Goal: Task Accomplishment & Management: Use online tool/utility

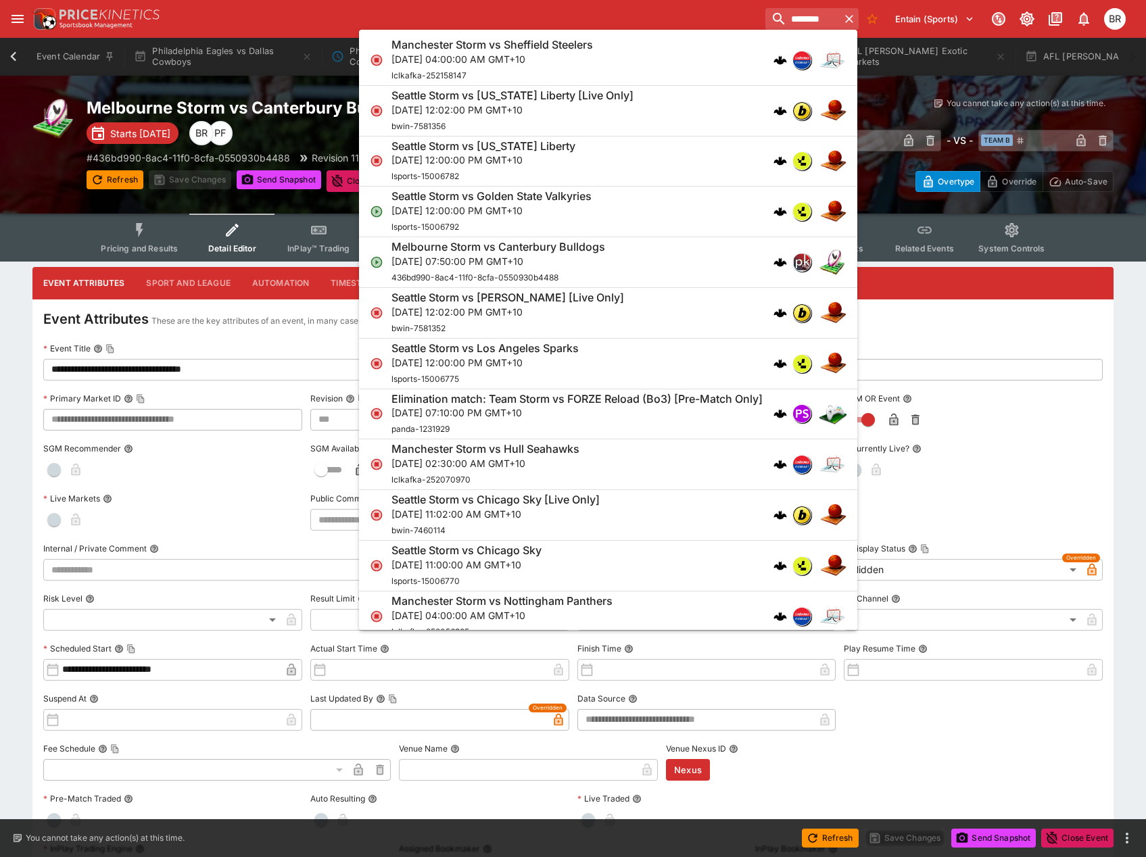
scroll to position [676, 0]
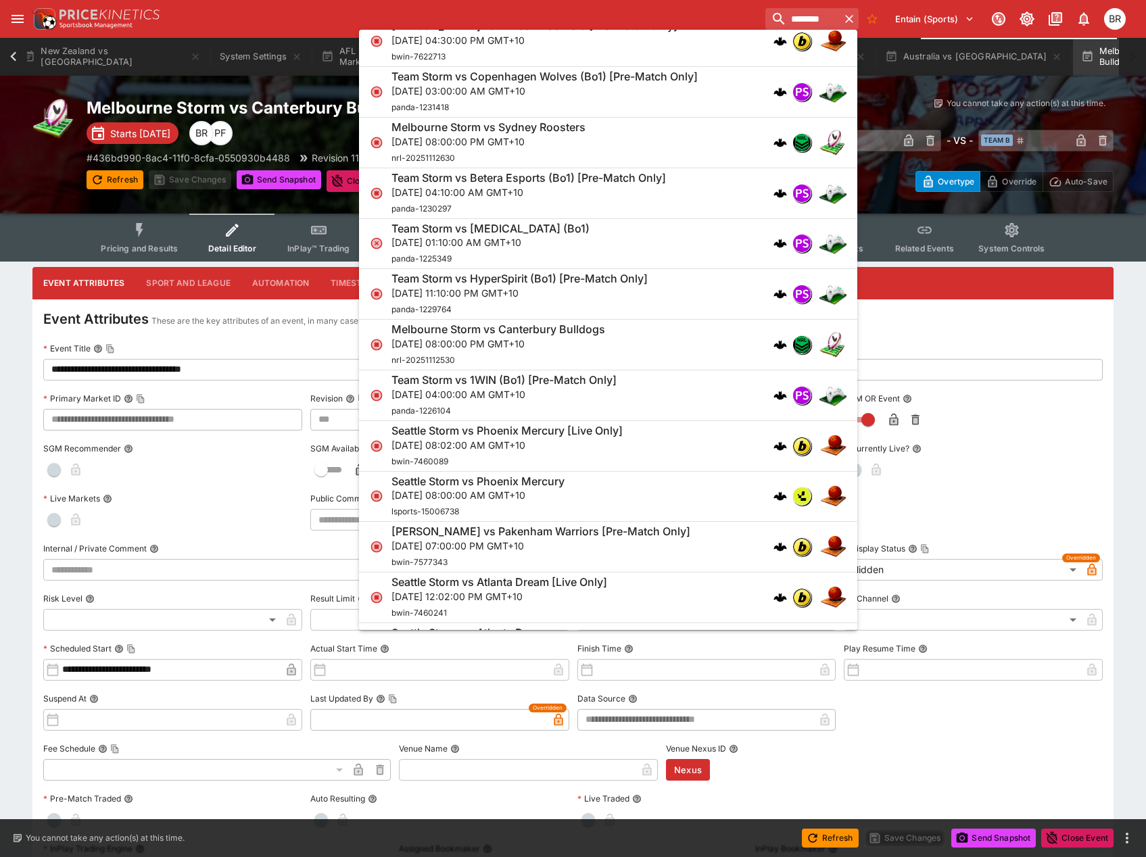
click at [1078, 353] on label "Event ID" at bounding box center [840, 349] width 526 height 20
click at [621, 353] on button "Event ID" at bounding box center [616, 348] width 9 height 9
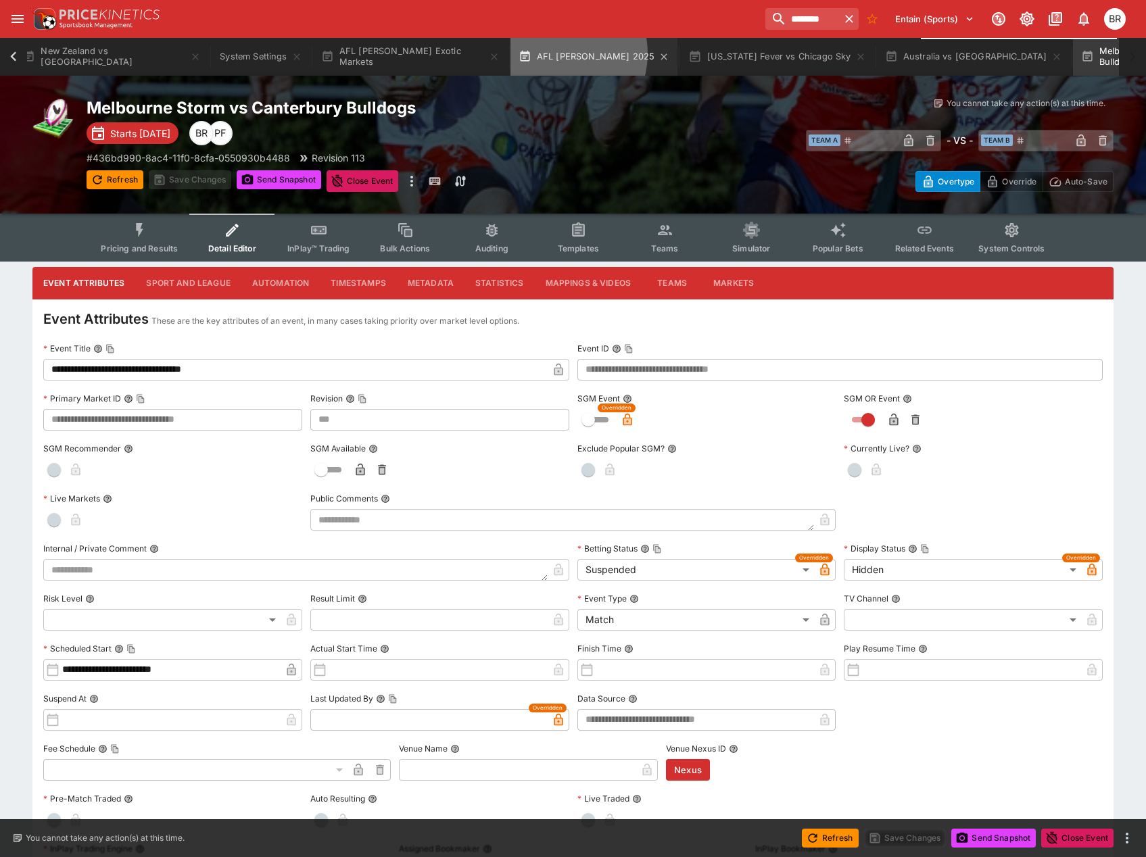
click at [510, 53] on button "AFL [PERSON_NAME] 2025" at bounding box center [594, 57] width 168 height 38
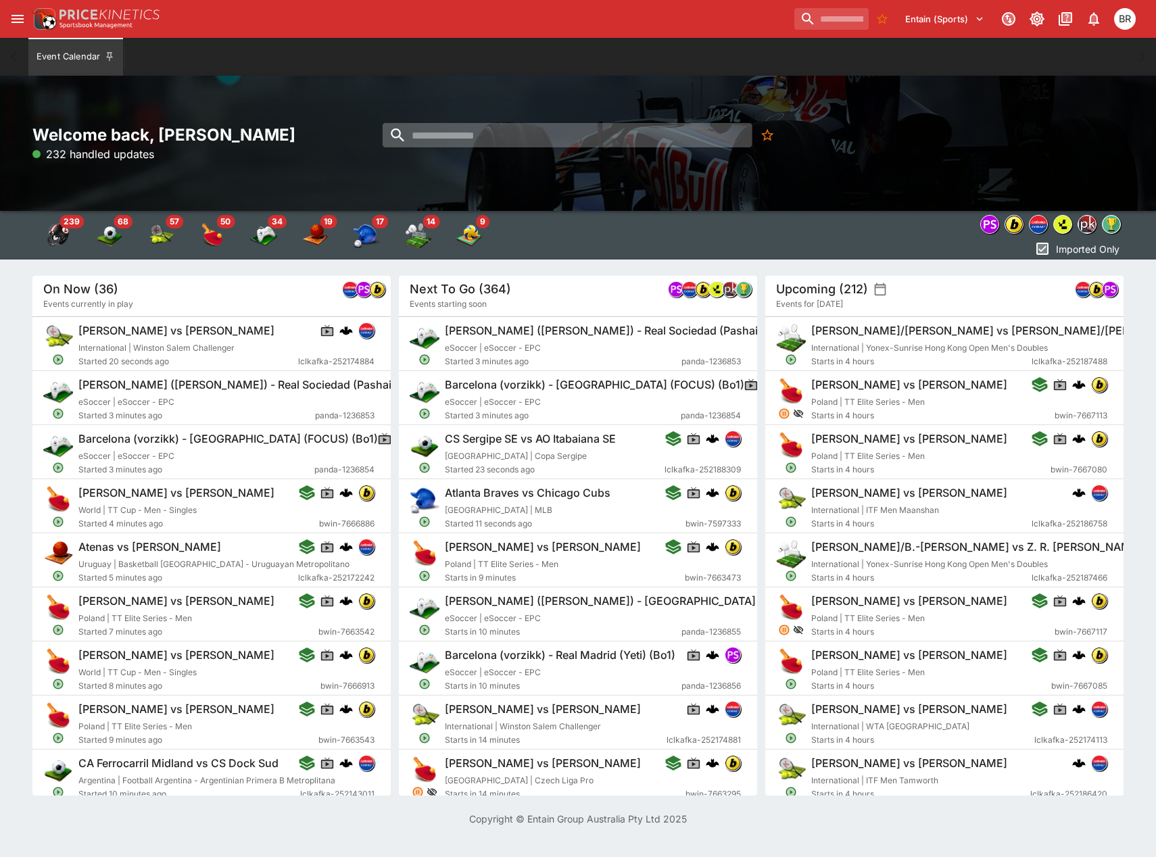
click at [656, 137] on input "search" at bounding box center [568, 135] width 370 height 24
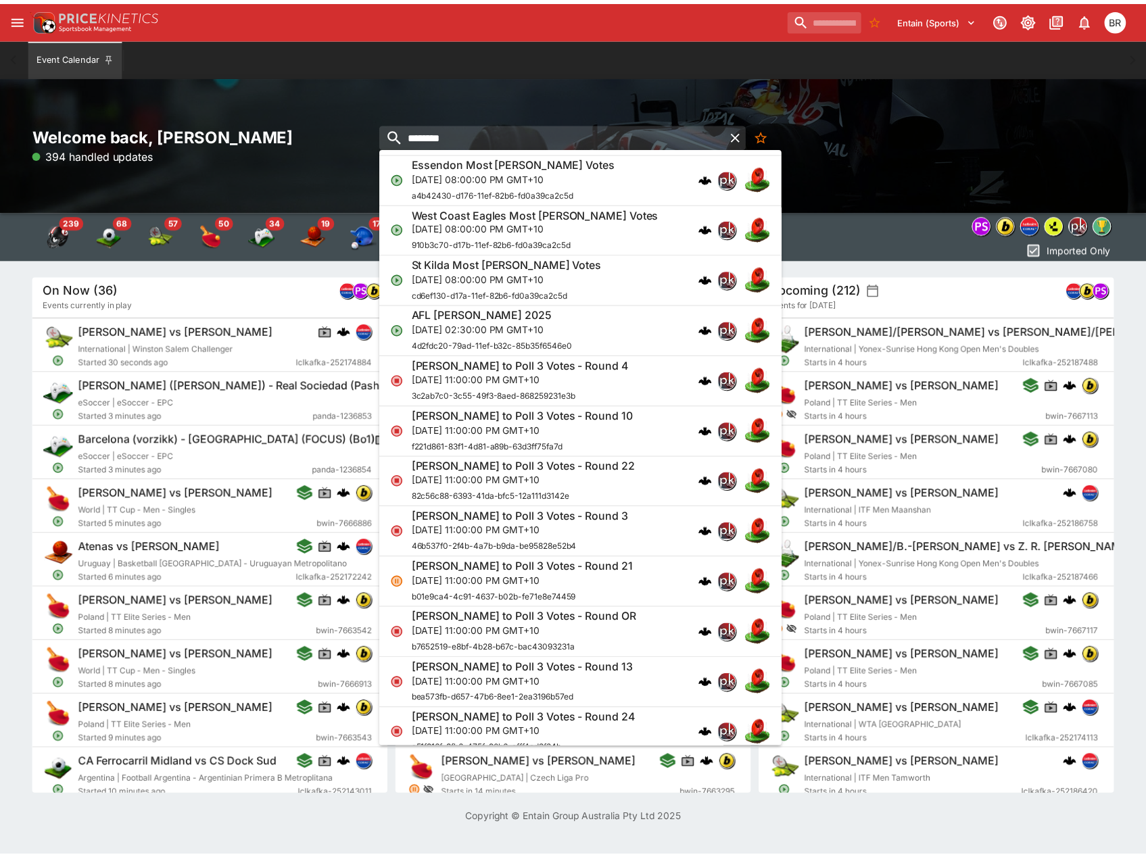
scroll to position [811, 0]
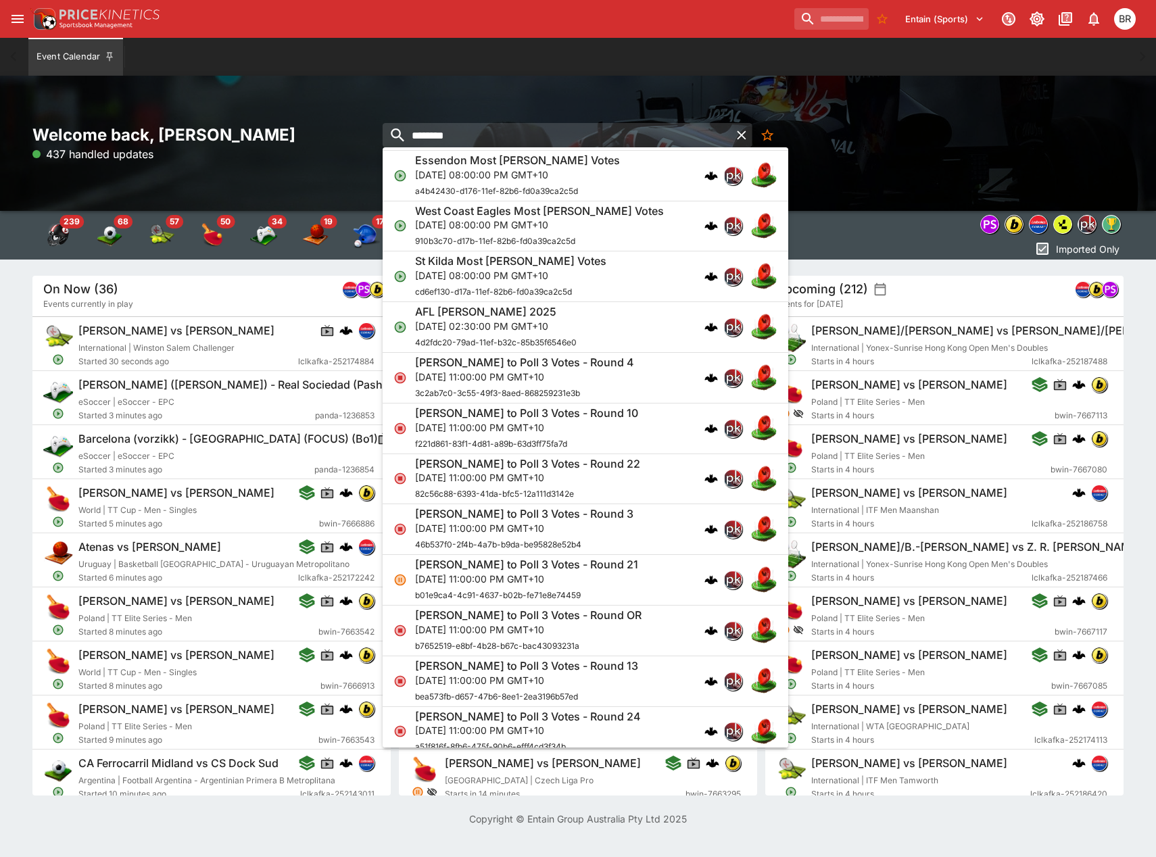
type input "********"
click at [611, 312] on div "AFL Brownlow 2025 Sat, Sep 27, 2025, 02:30:00 PM GMT+10 4d2fdc20-79ad-11ef-b32c…" at bounding box center [578, 327] width 327 height 45
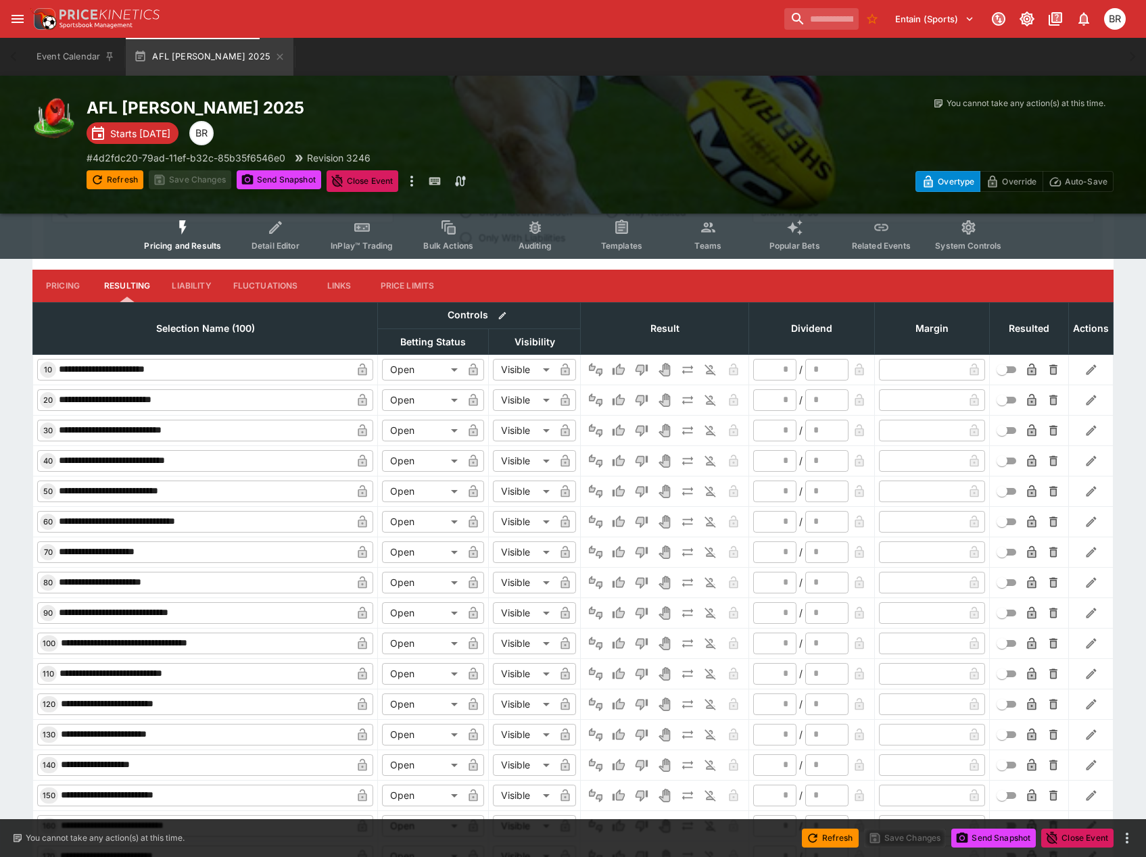
scroll to position [473, 0]
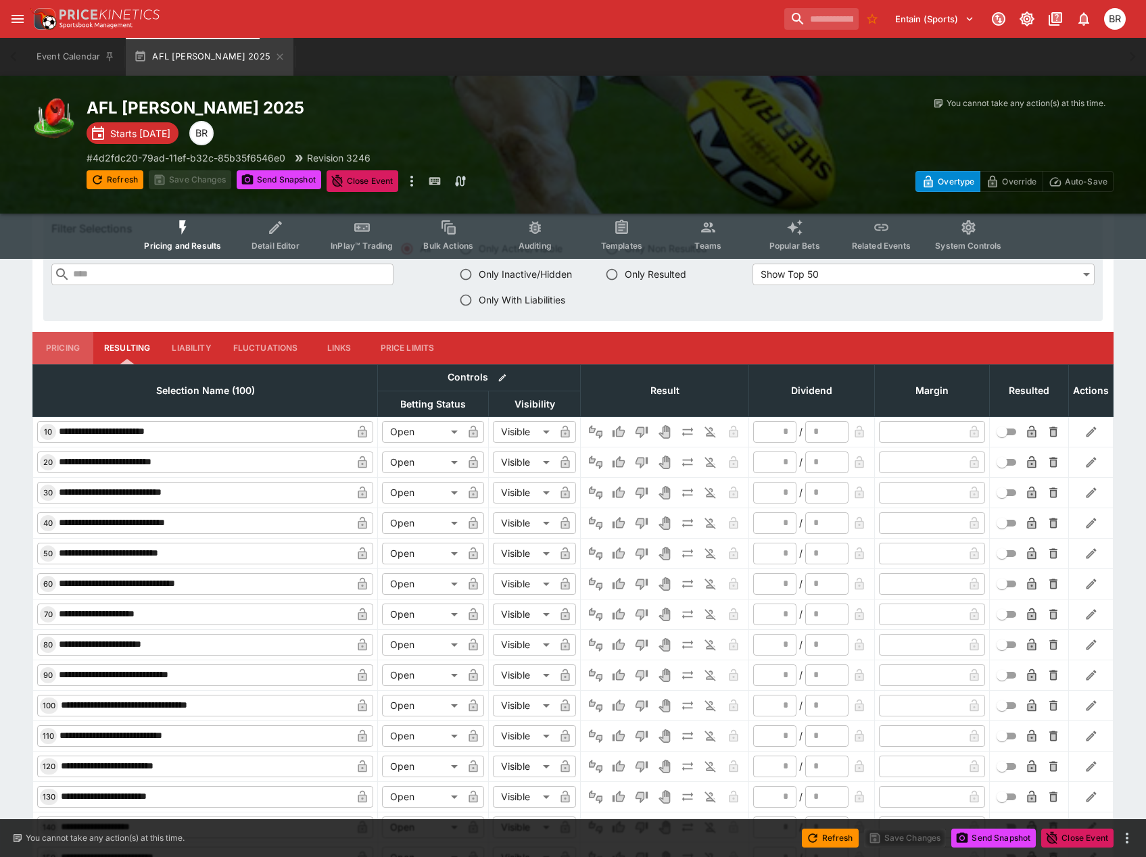
click at [58, 340] on button "Pricing" at bounding box center [62, 348] width 61 height 32
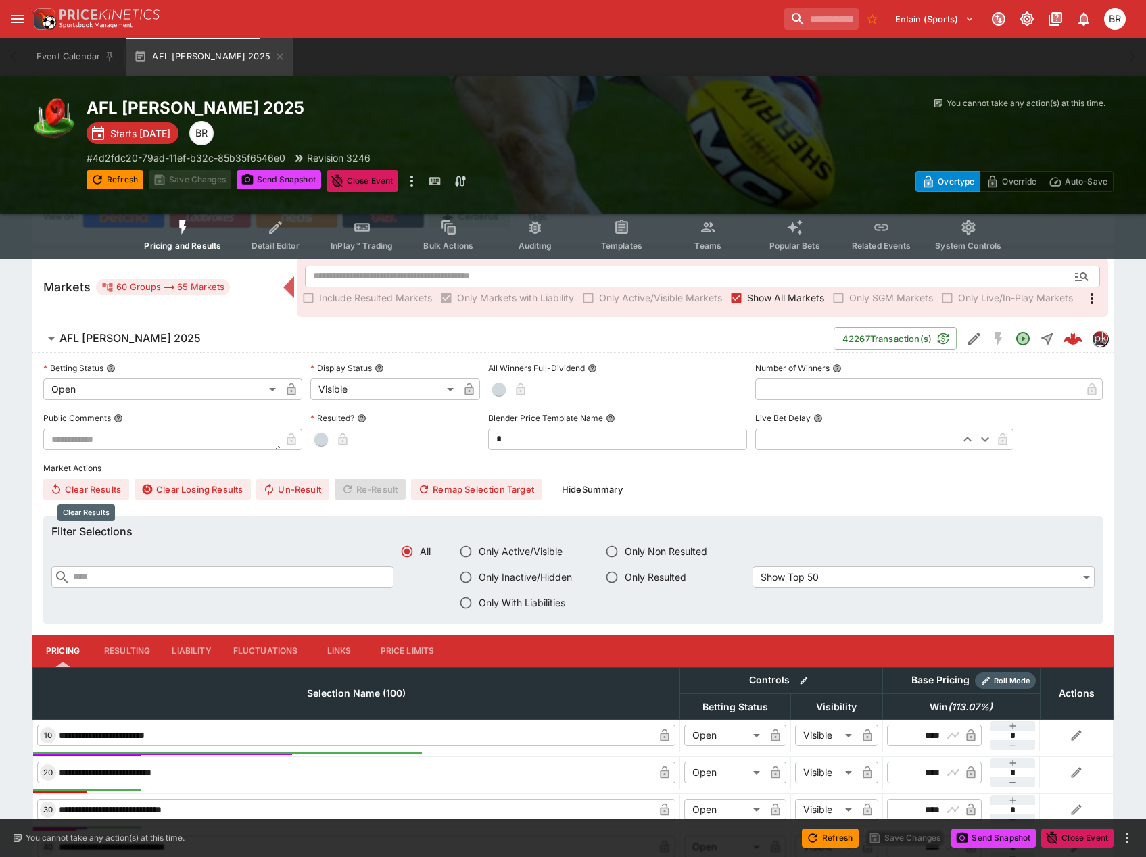
scroll to position [135, 0]
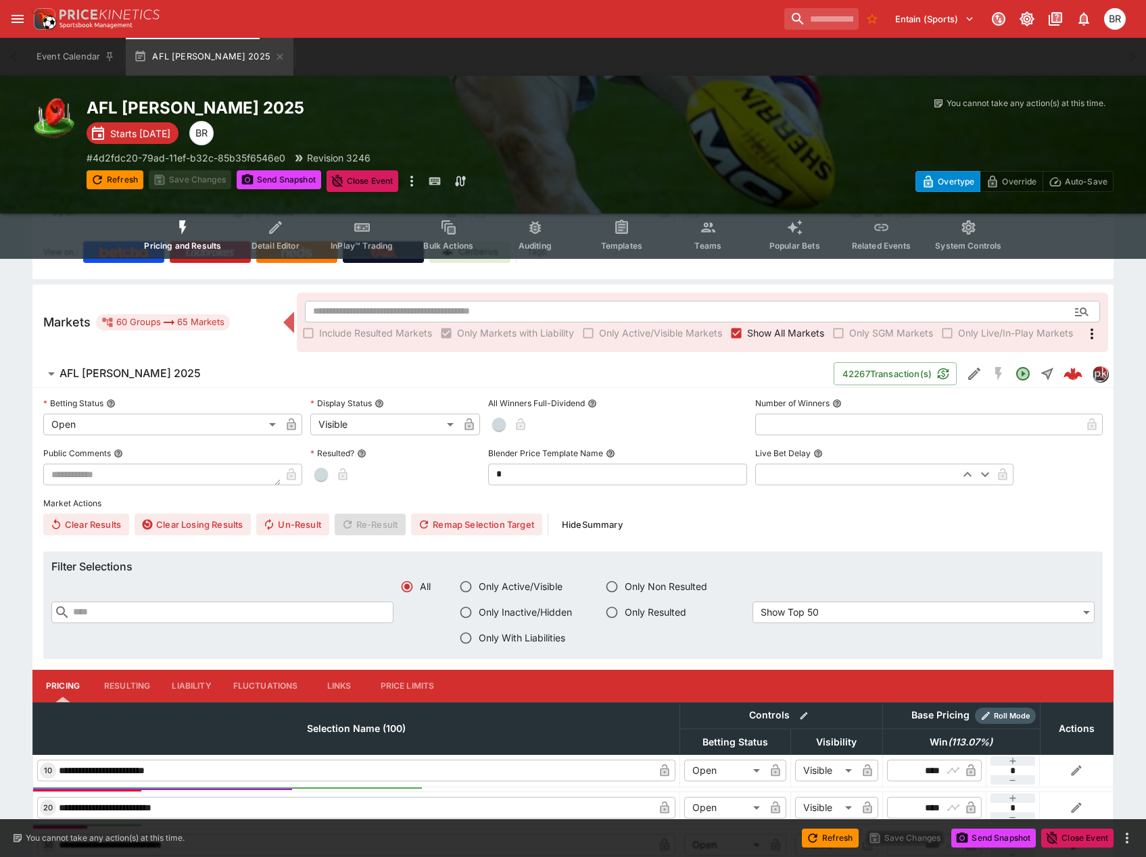
click at [206, 368] on span "AFL Brownlow 2025" at bounding box center [440, 373] width 763 height 14
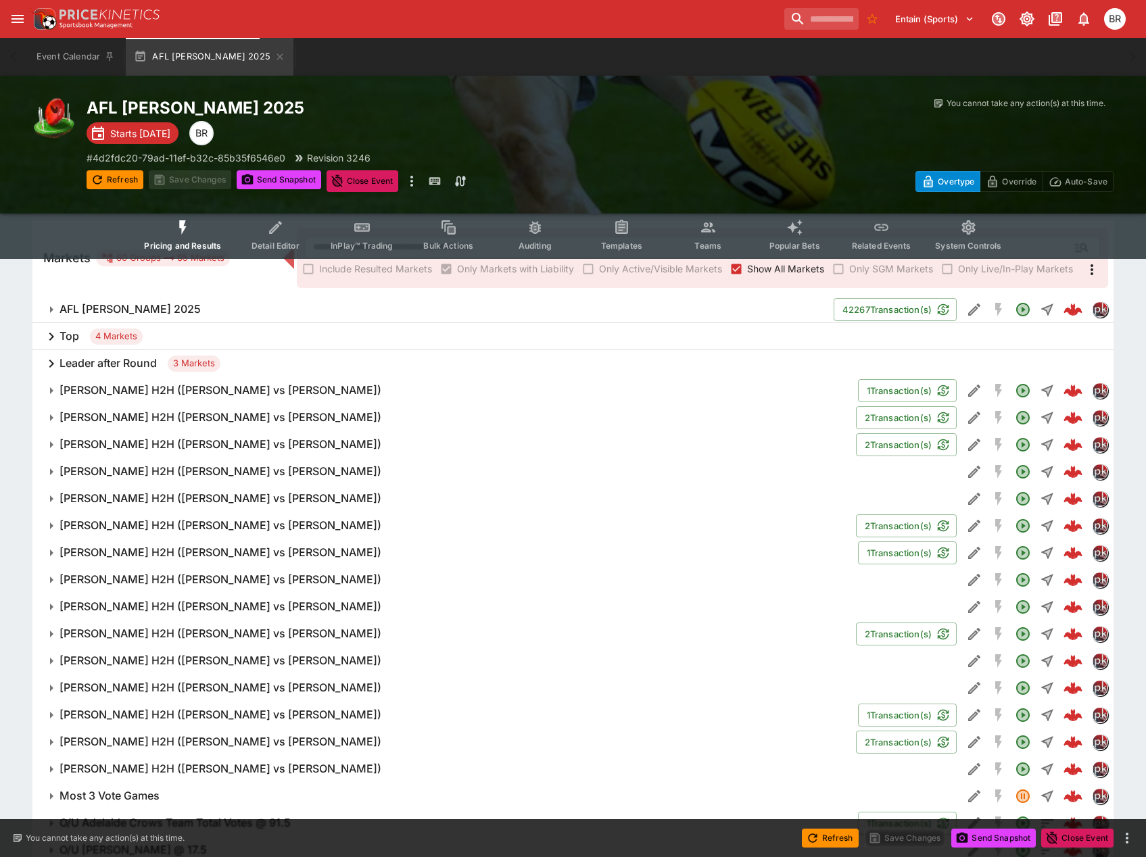
scroll to position [203, 0]
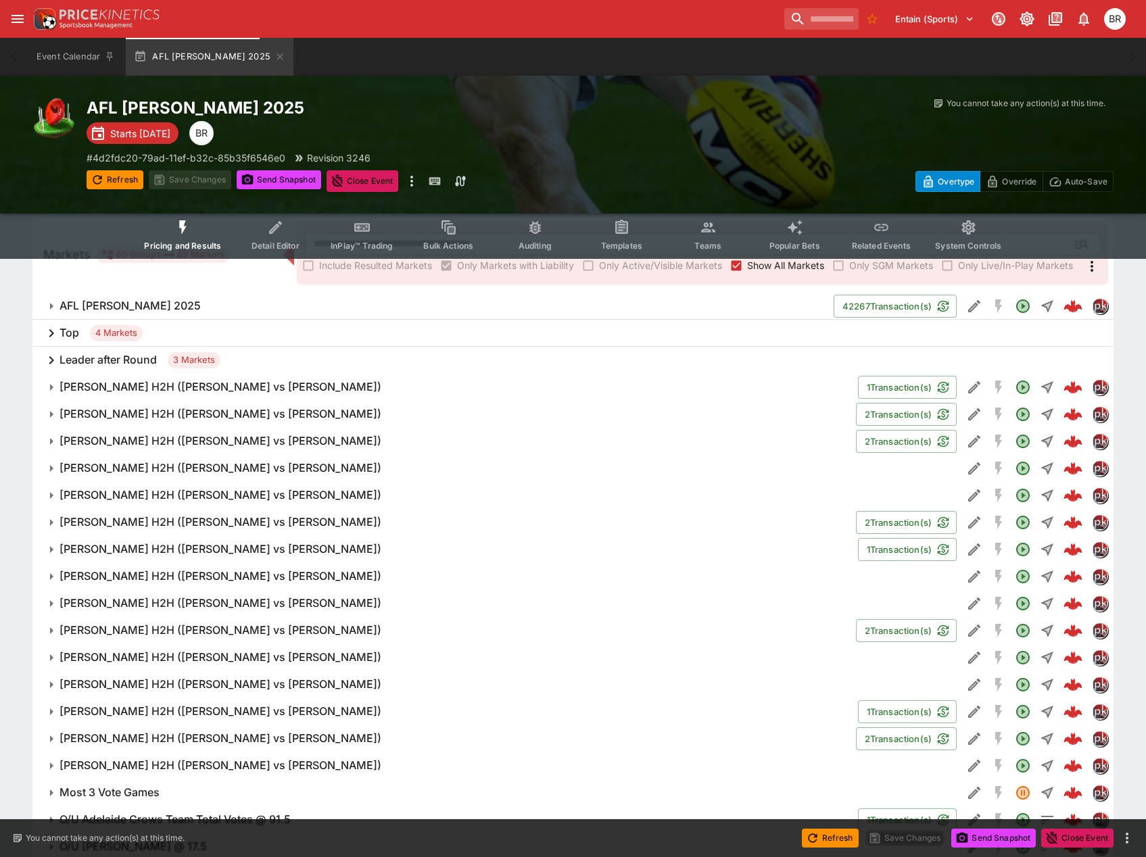
click at [328, 326] on div "Top 4 Markets" at bounding box center [572, 333] width 1081 height 27
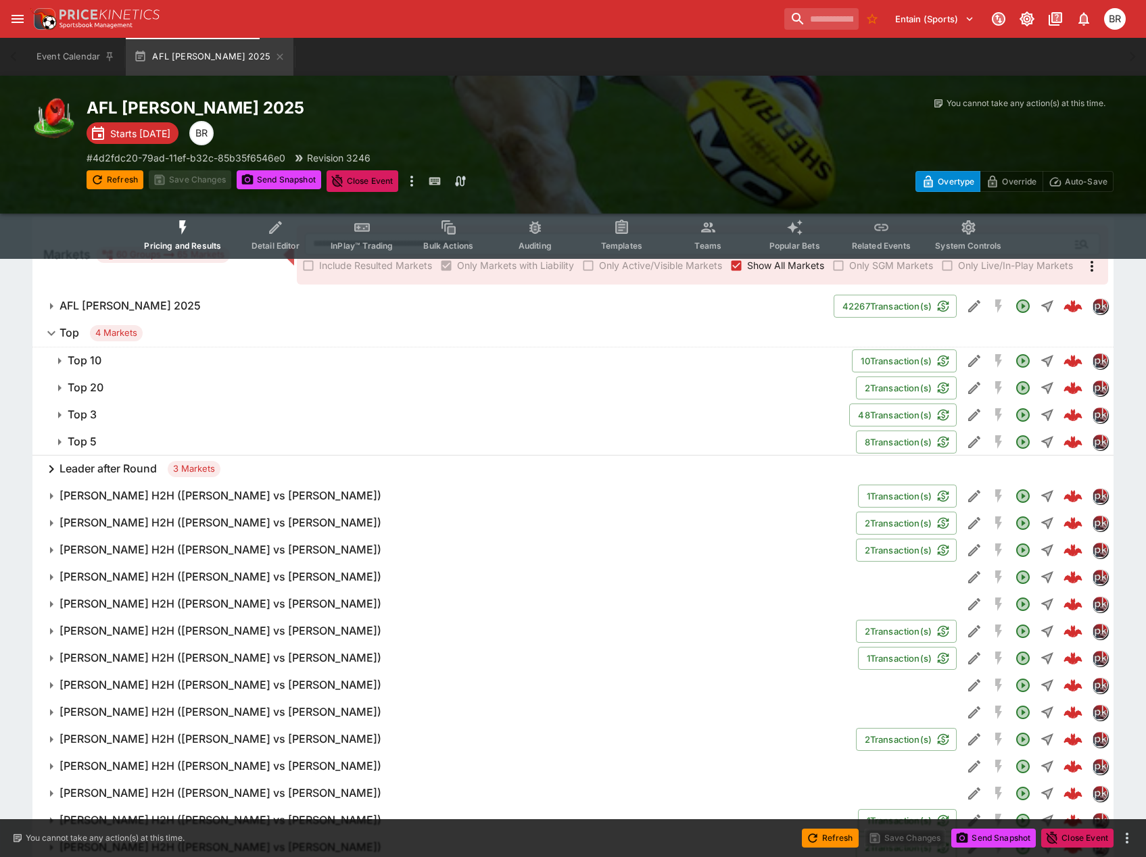
click at [201, 412] on span "Top 3" at bounding box center [453, 415] width 770 height 14
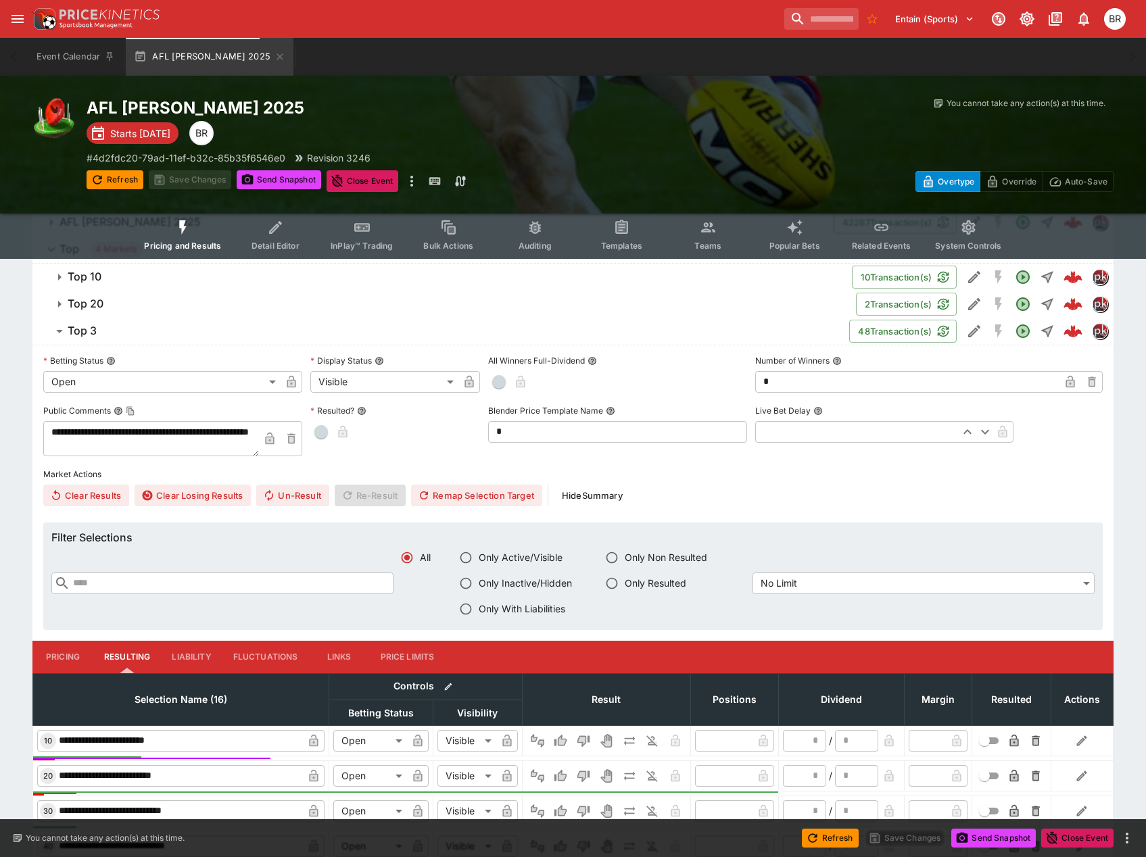
scroll to position [270, 0]
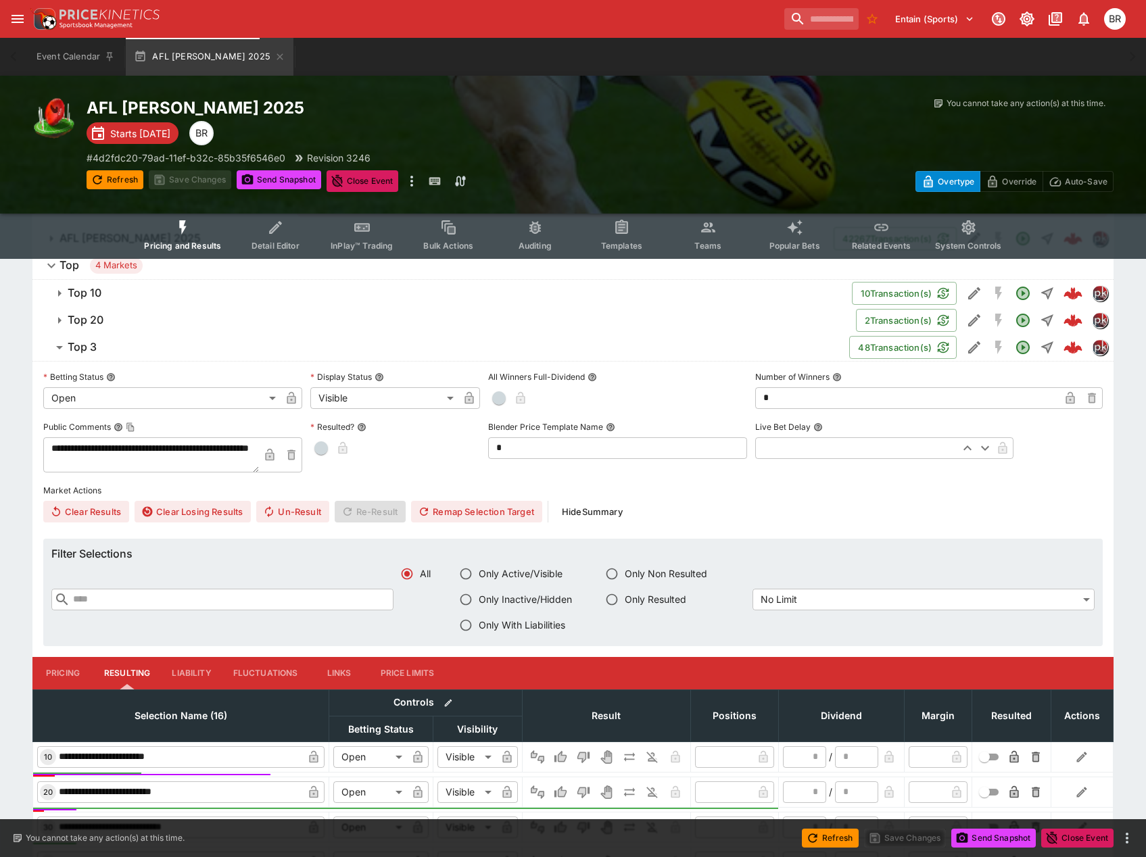
click at [101, 348] on span "Top 3" at bounding box center [453, 347] width 770 height 14
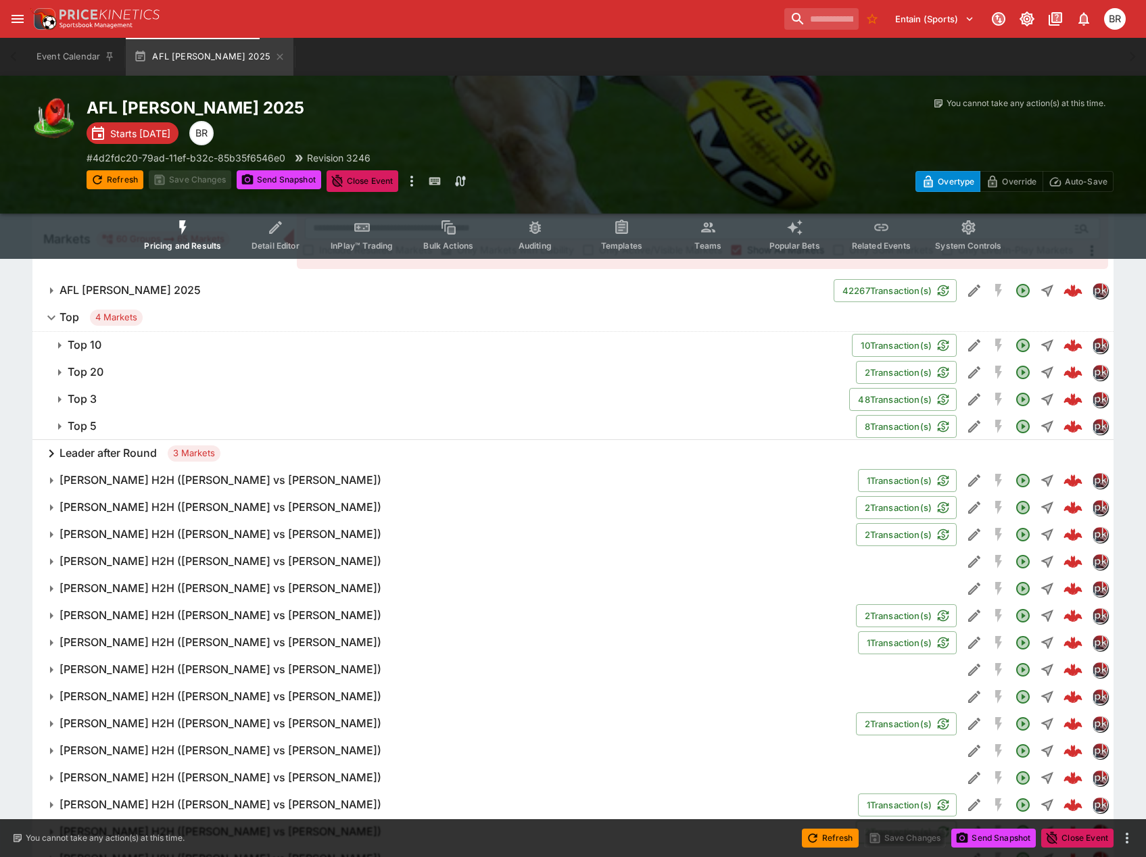
scroll to position [132, 0]
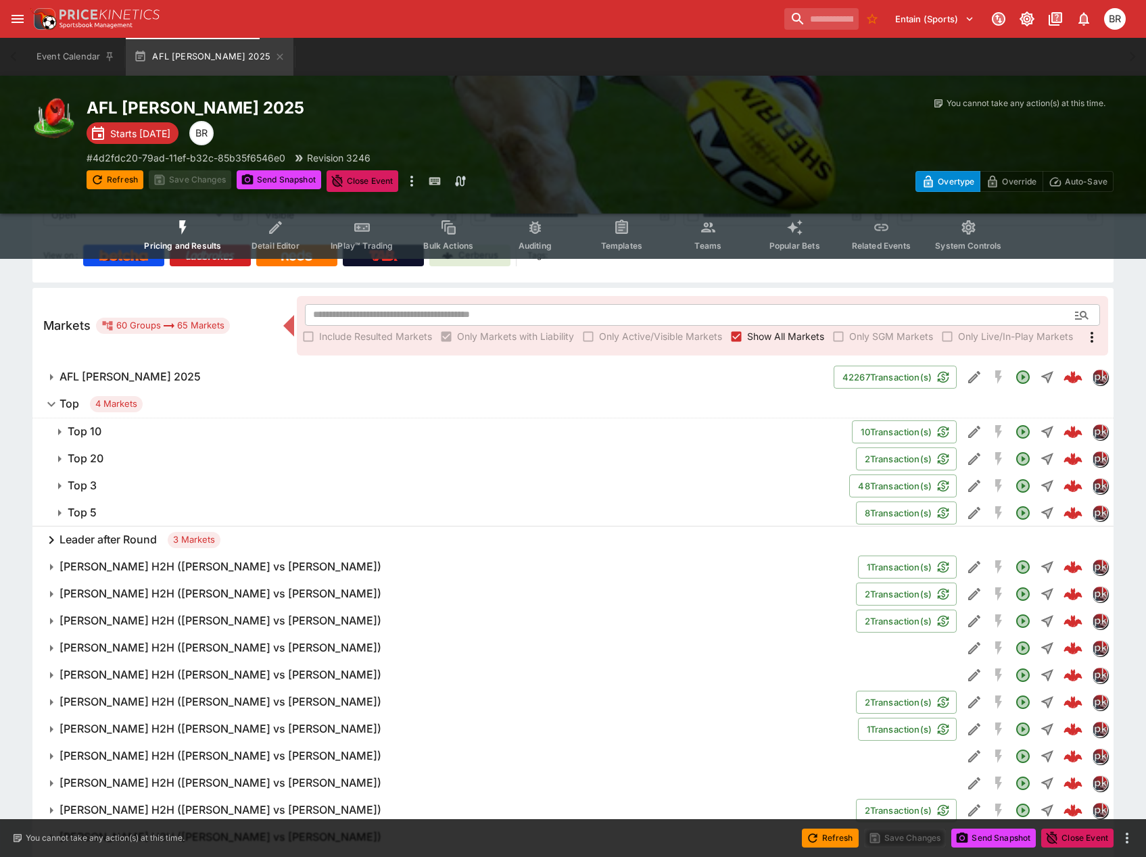
click at [299, 537] on div "Leader after Round 3 Markets" at bounding box center [572, 539] width 1081 height 27
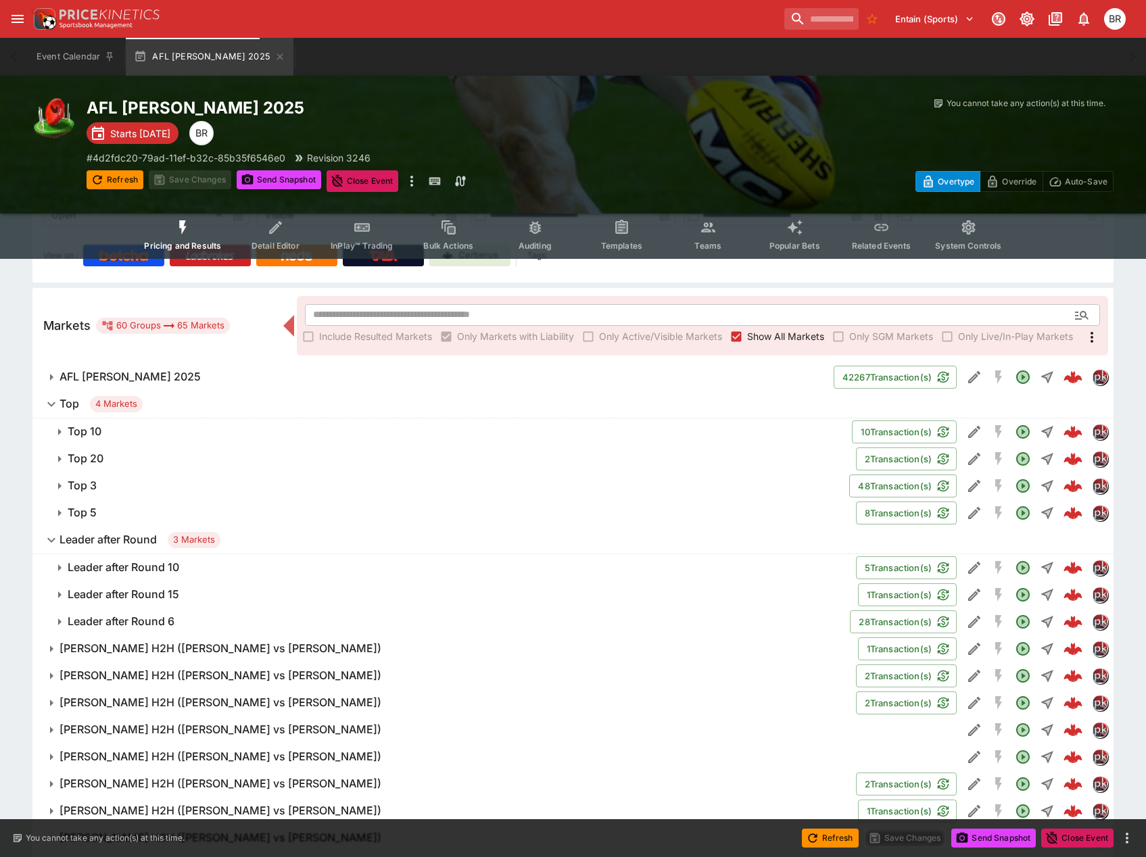
click at [299, 537] on span "Leader after Round 3 Markets" at bounding box center [580, 540] width 1043 height 16
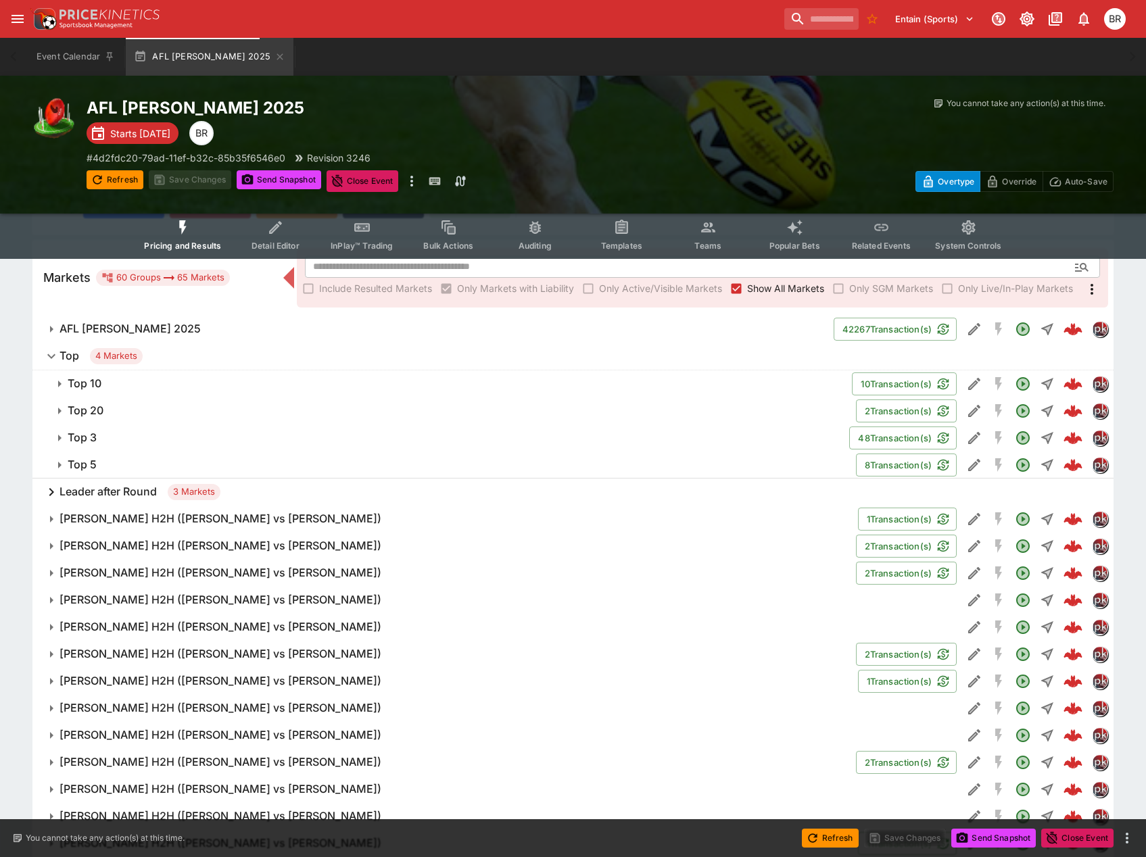
scroll to position [0, 0]
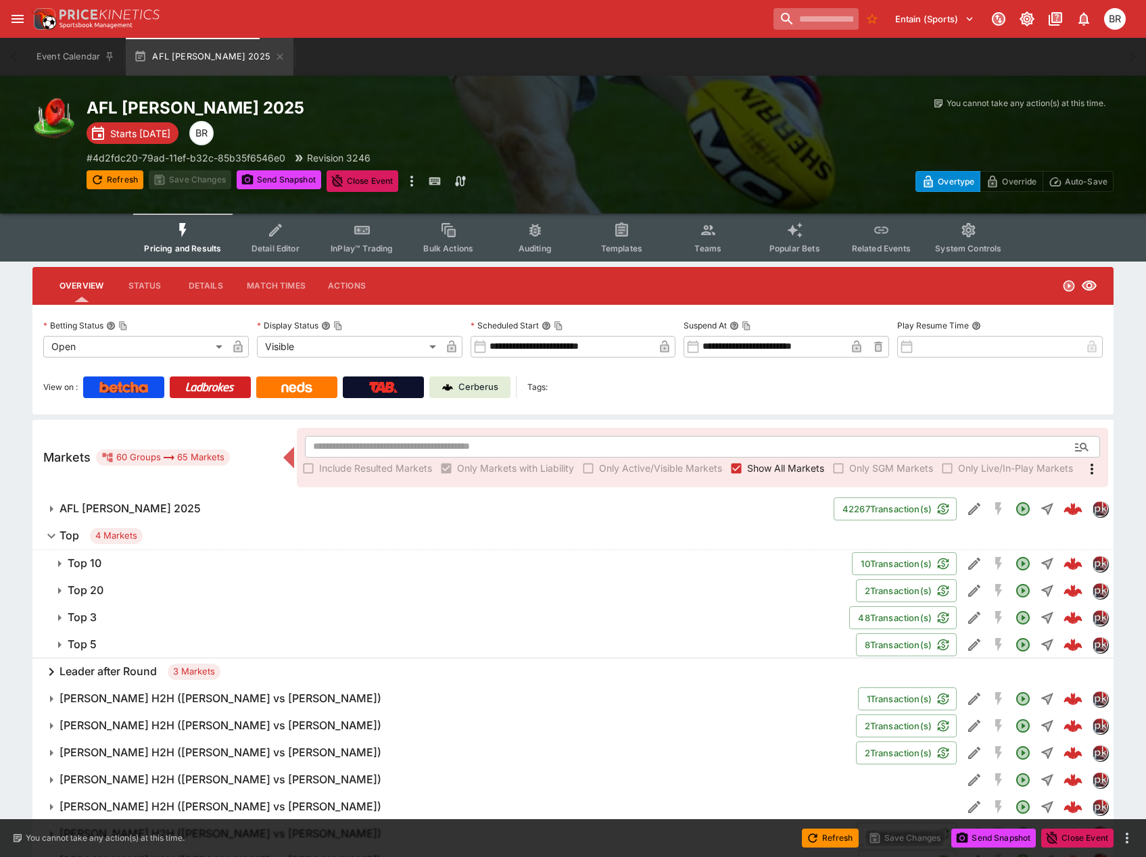
click at [801, 19] on input "search" at bounding box center [815, 19] width 85 height 22
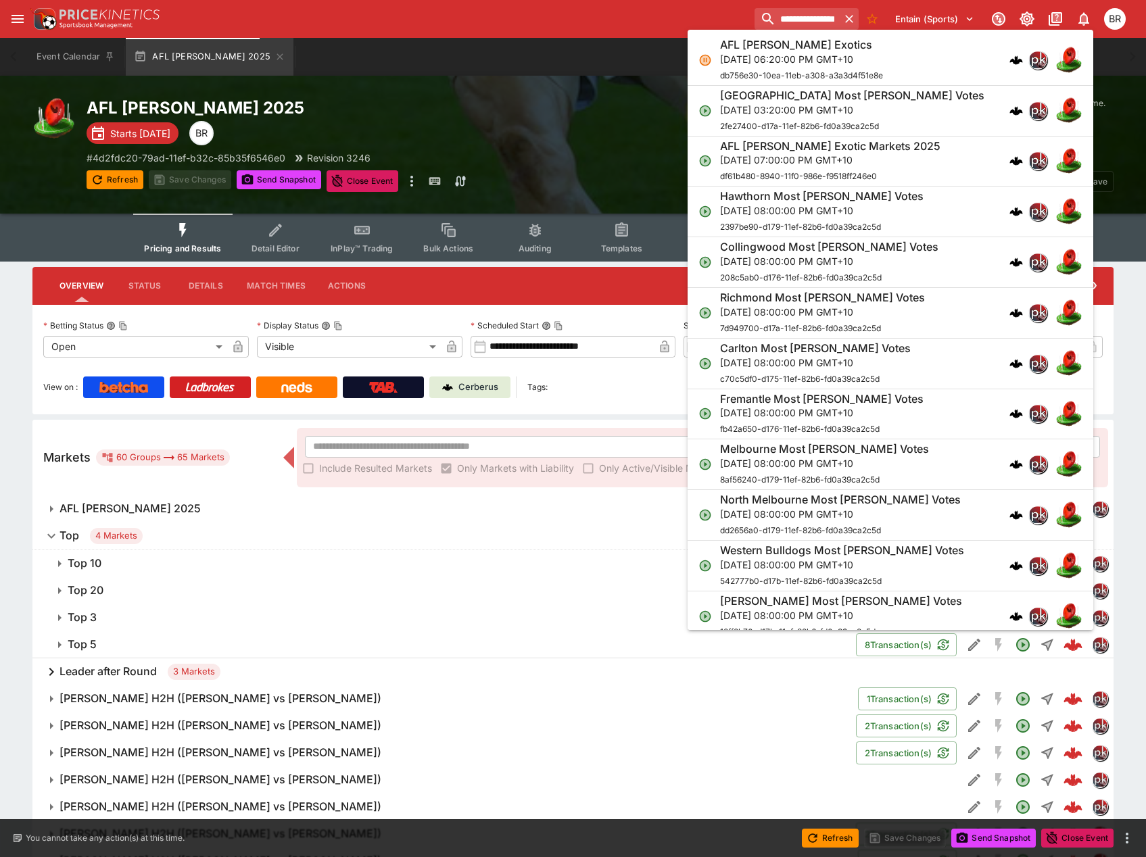
type input "**********"
click at [518, 176] on div "Refresh Save Changes Send Snapshot Close Event Refresh Save Changes Send Snapsh…" at bounding box center [344, 181] width 514 height 22
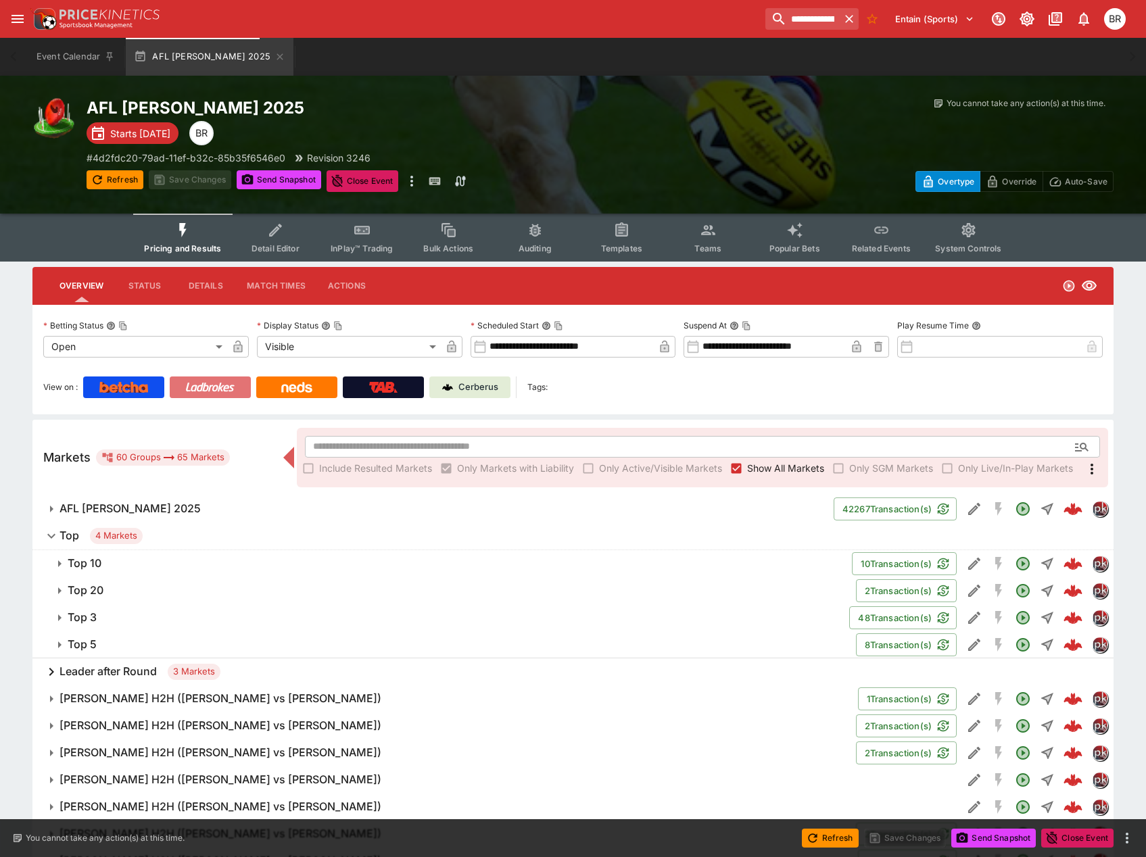
click at [219, 383] on img at bounding box center [209, 387] width 49 height 11
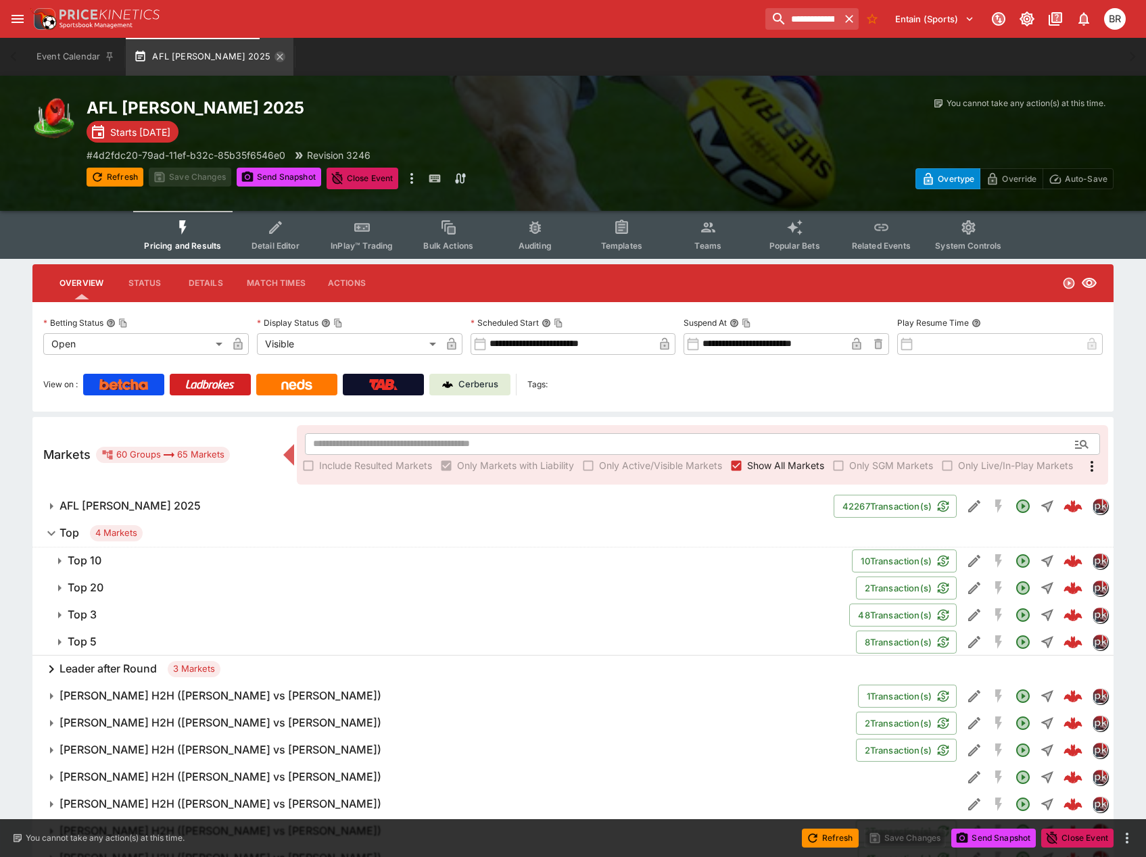
click at [274, 55] on icon "button" at bounding box center [279, 56] width 11 height 11
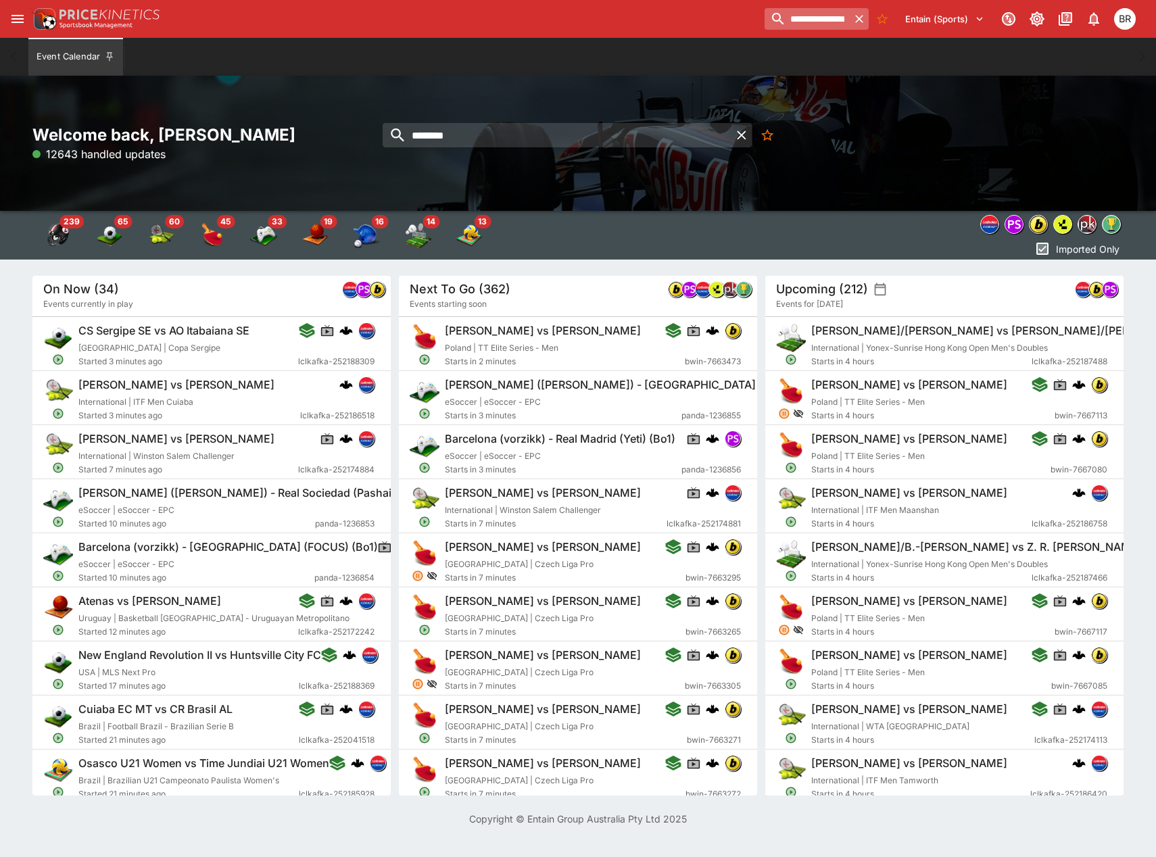
click at [800, 29] on input "**********" at bounding box center [806, 19] width 85 height 22
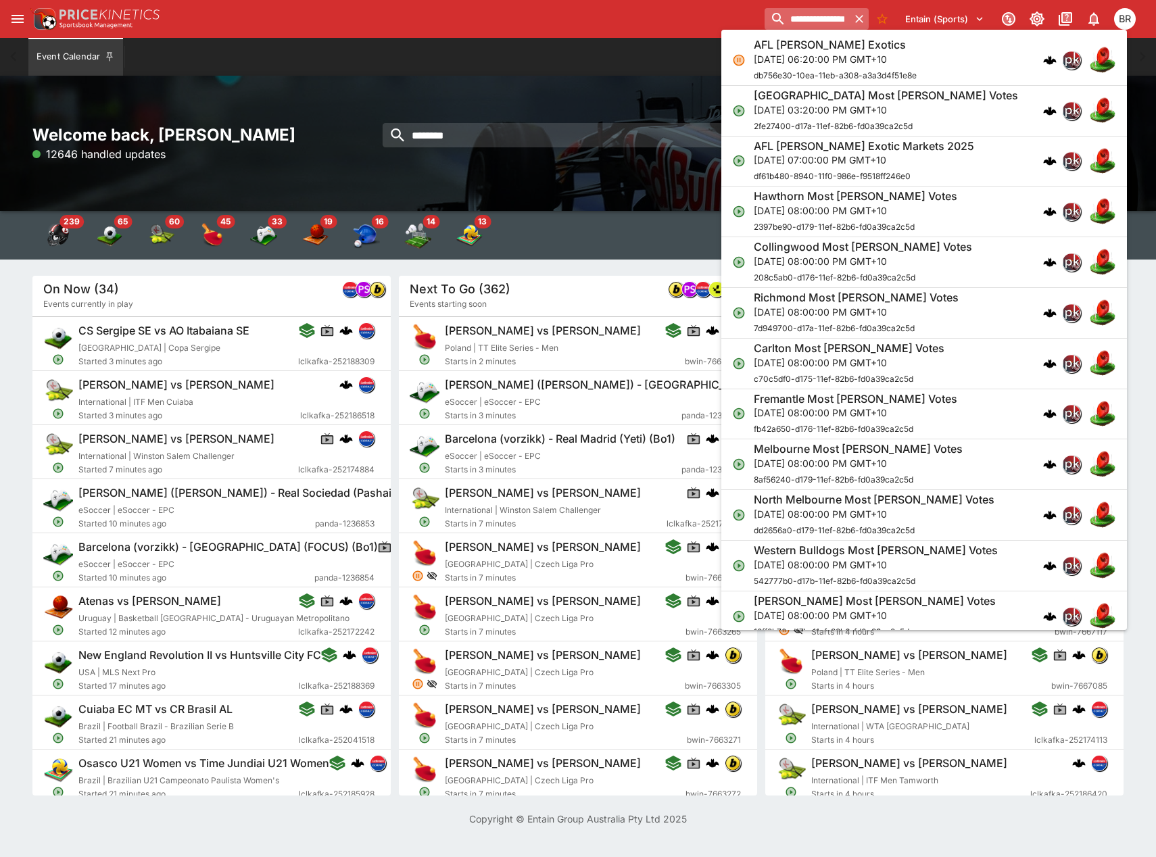
click at [800, 29] on input "**********" at bounding box center [806, 19] width 85 height 22
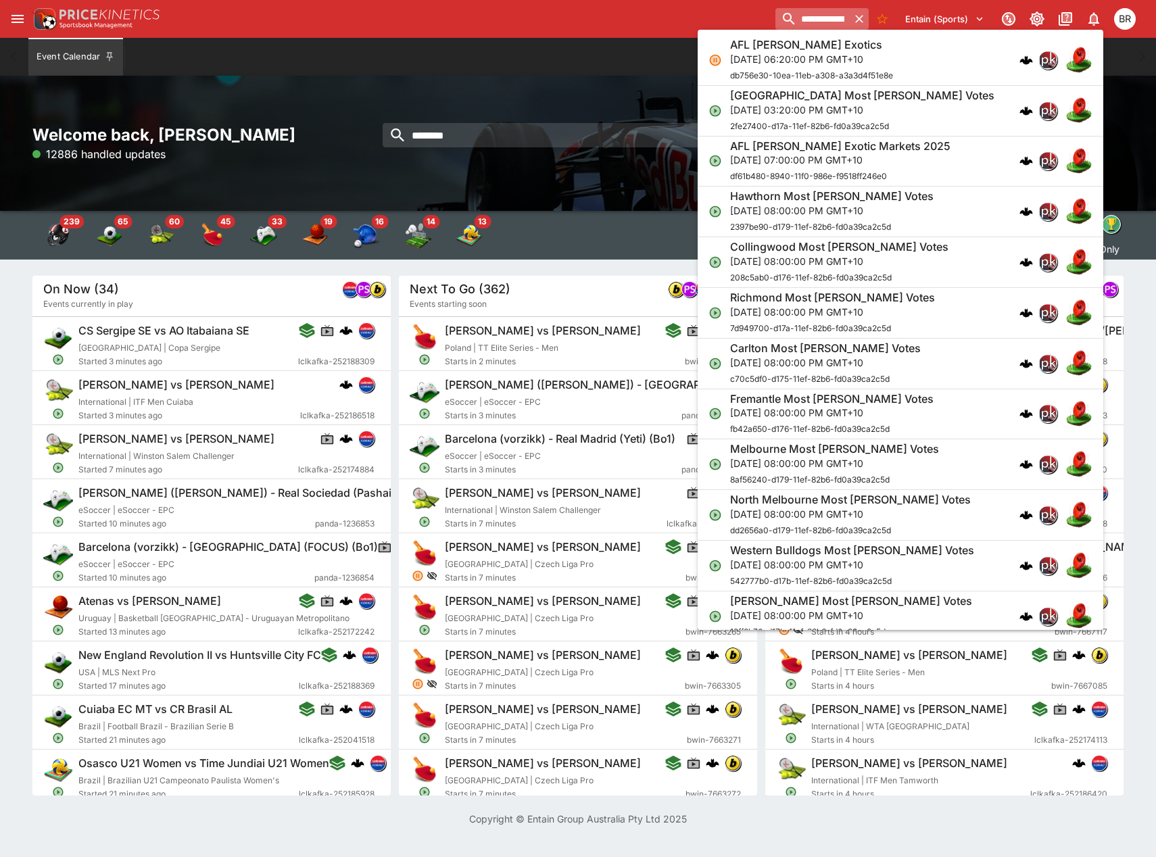
click at [867, 21] on div at bounding box center [859, 18] width 19 height 19
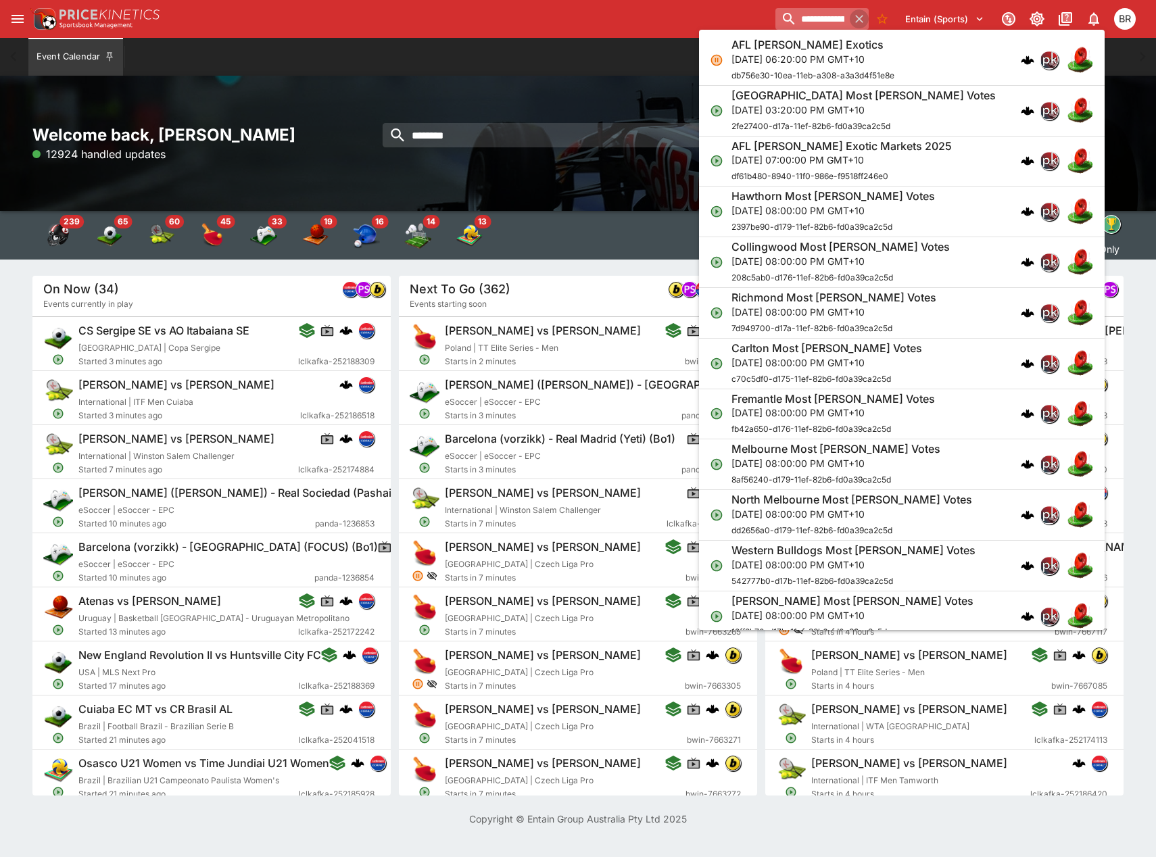
click at [861, 22] on icon "button" at bounding box center [859, 19] width 8 height 8
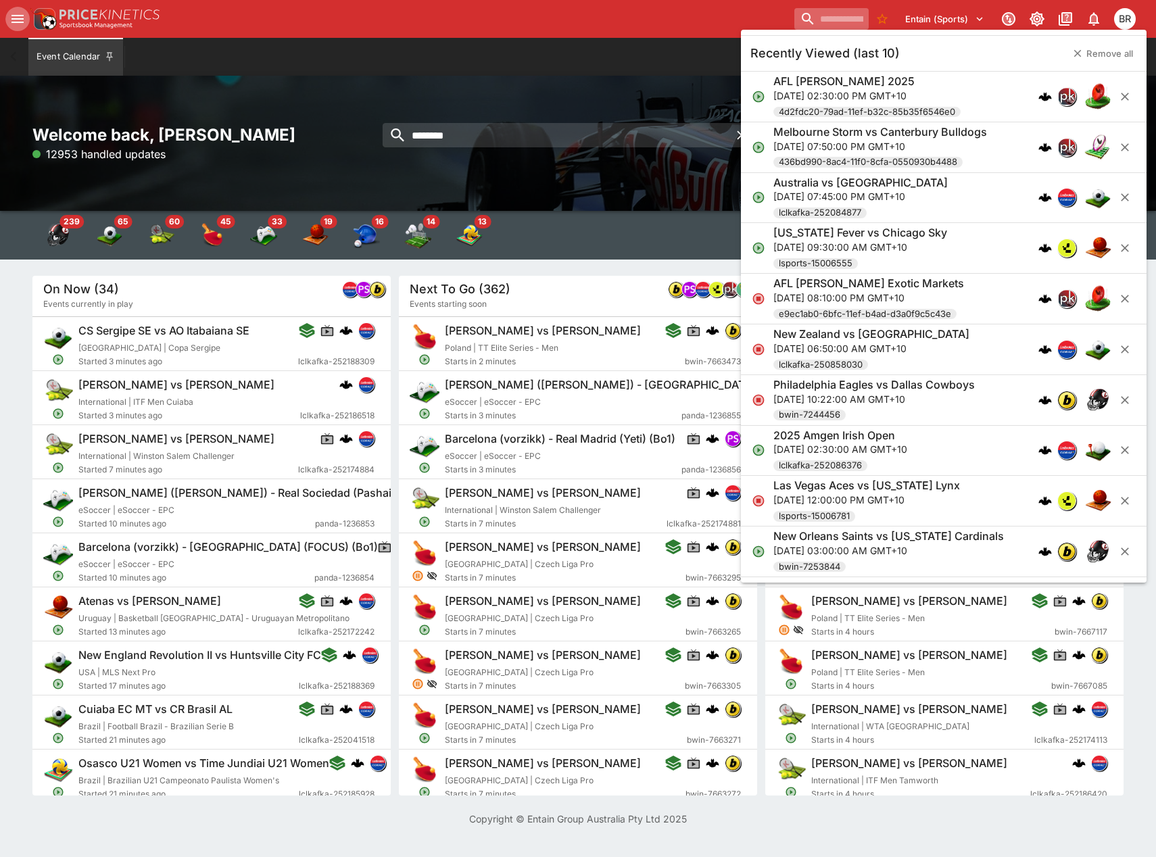
click at [22, 26] on icon "open drawer" at bounding box center [17, 19] width 16 height 16
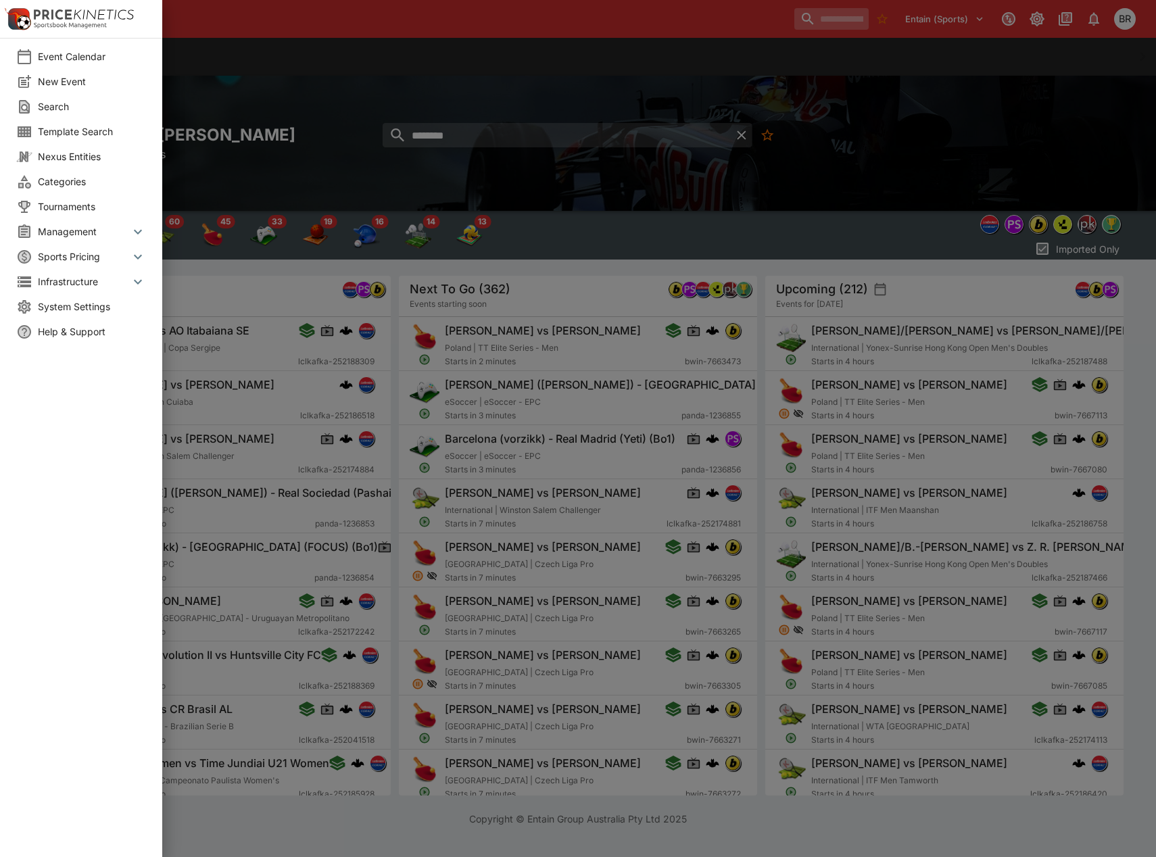
click at [107, 265] on li "Sports Pricing" at bounding box center [81, 256] width 162 height 25
click at [78, 181] on span "Categories" at bounding box center [92, 181] width 108 height 14
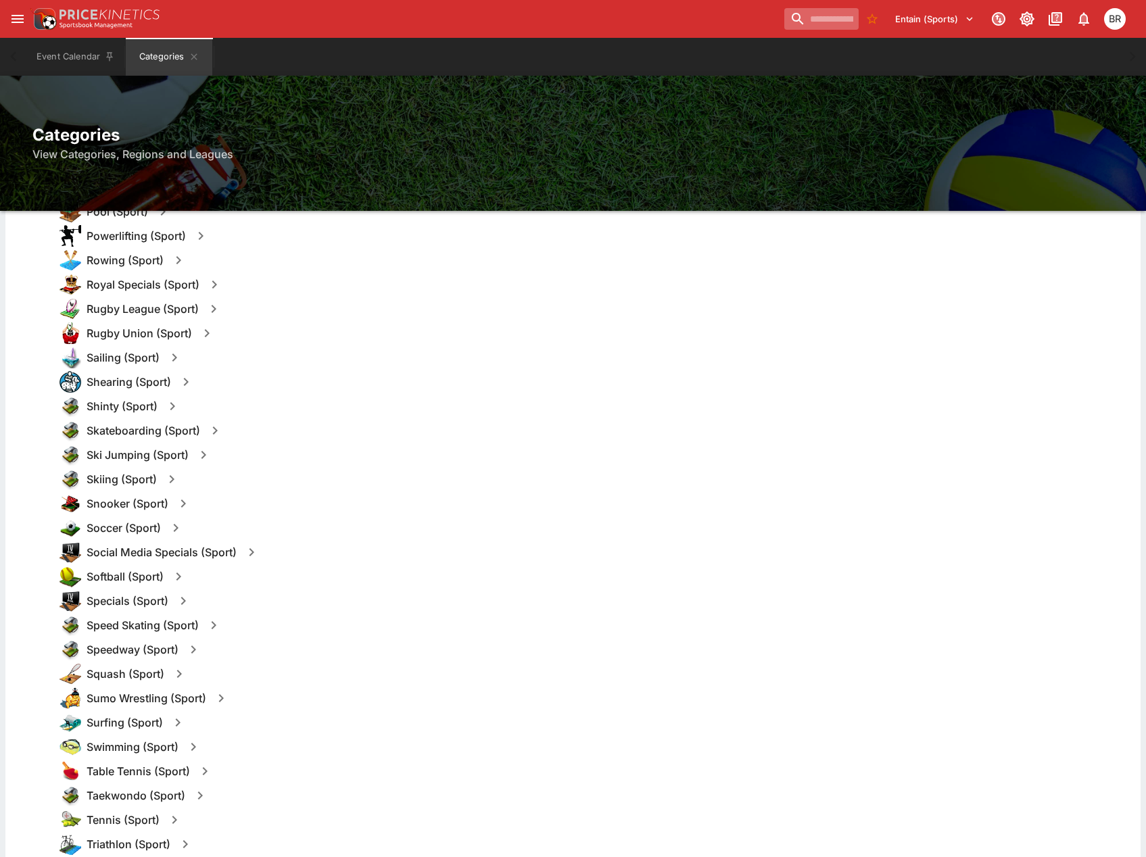
scroll to position [1487, 0]
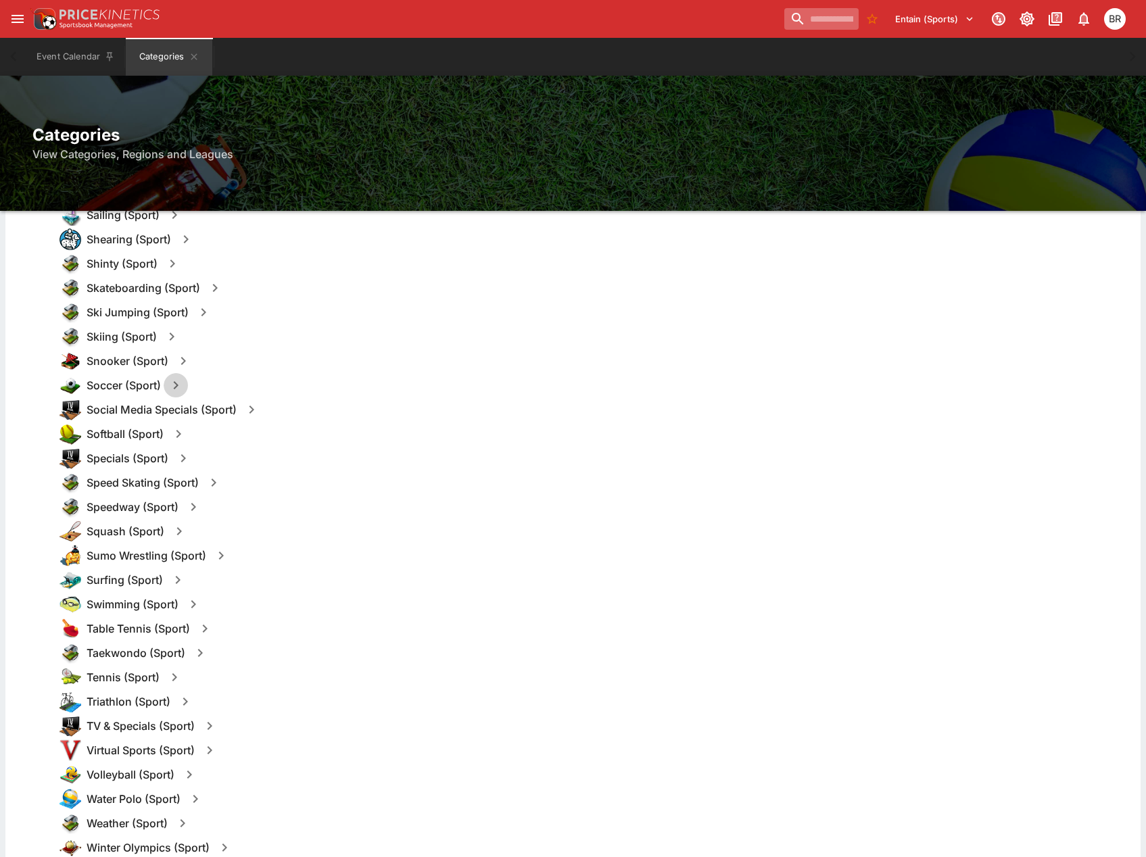
click at [180, 388] on icon "button" at bounding box center [176, 385] width 16 height 16
click at [324, 388] on button "Templates" at bounding box center [306, 385] width 60 height 22
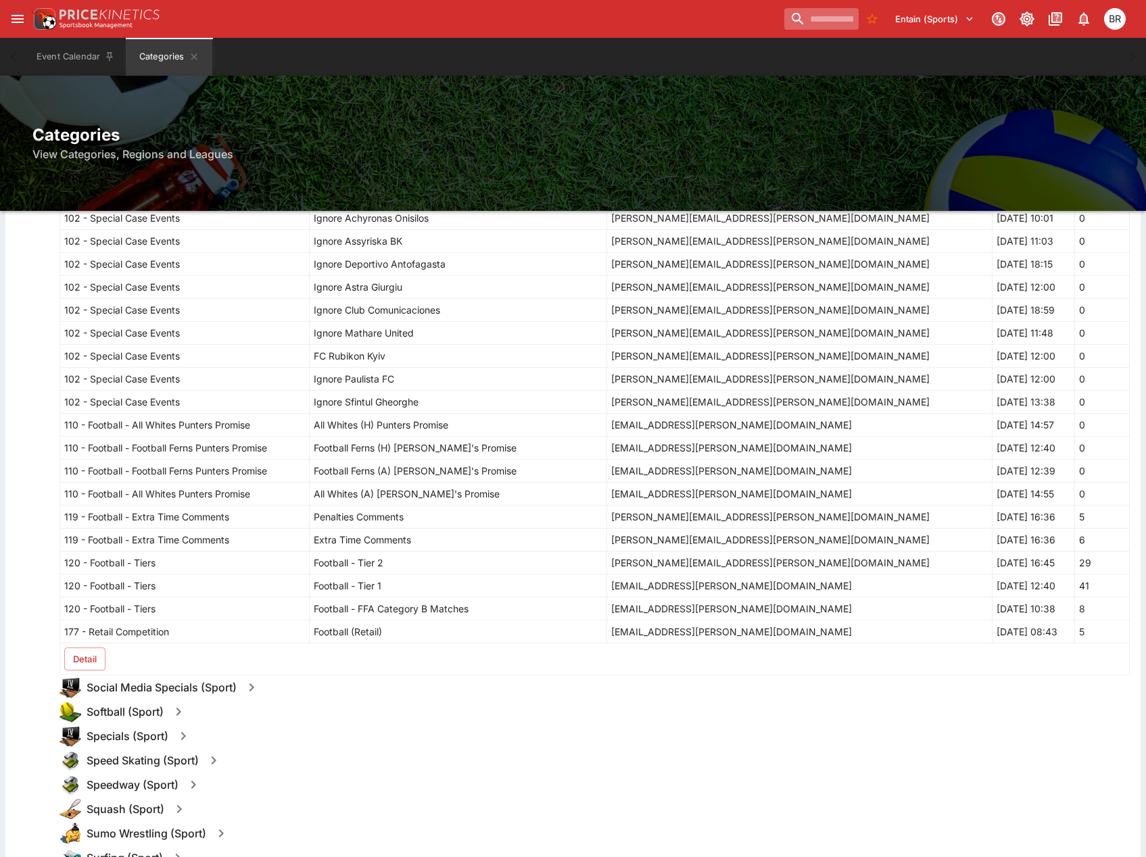
scroll to position [2771, 0]
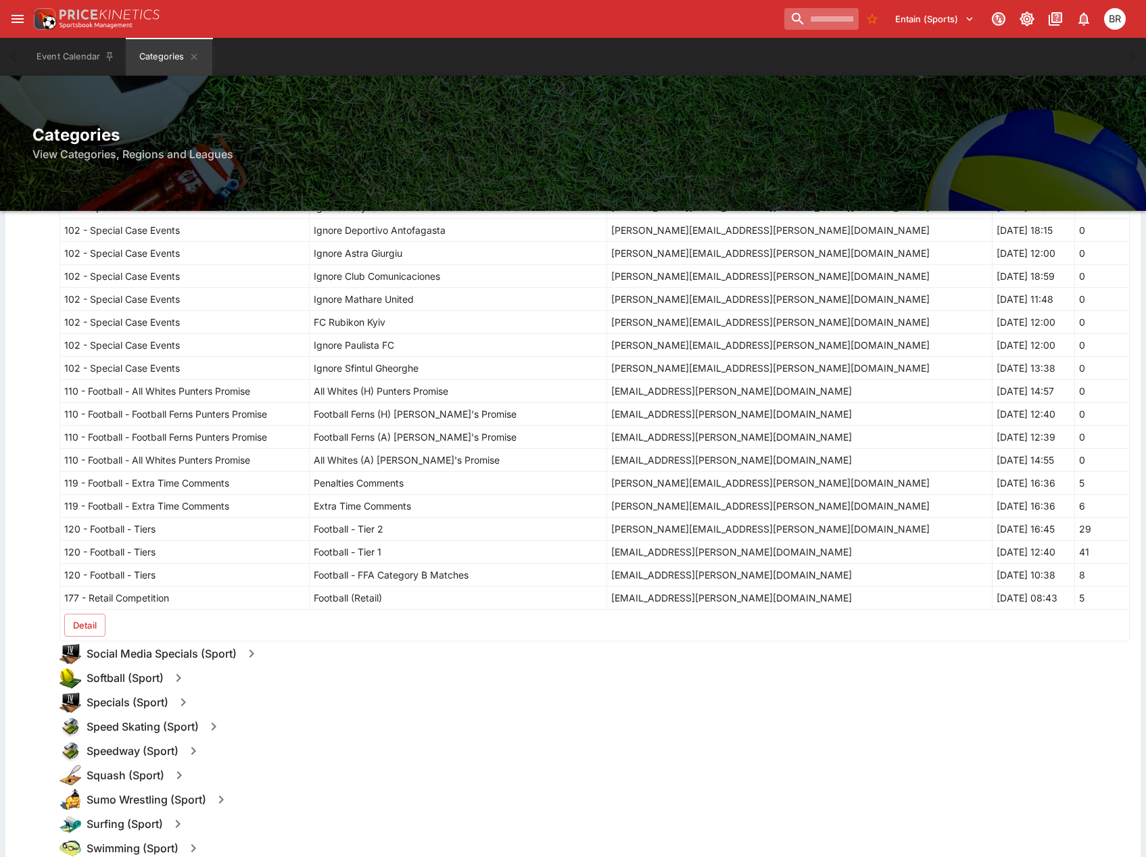
click at [72, 628] on button "Detail" at bounding box center [84, 625] width 41 height 23
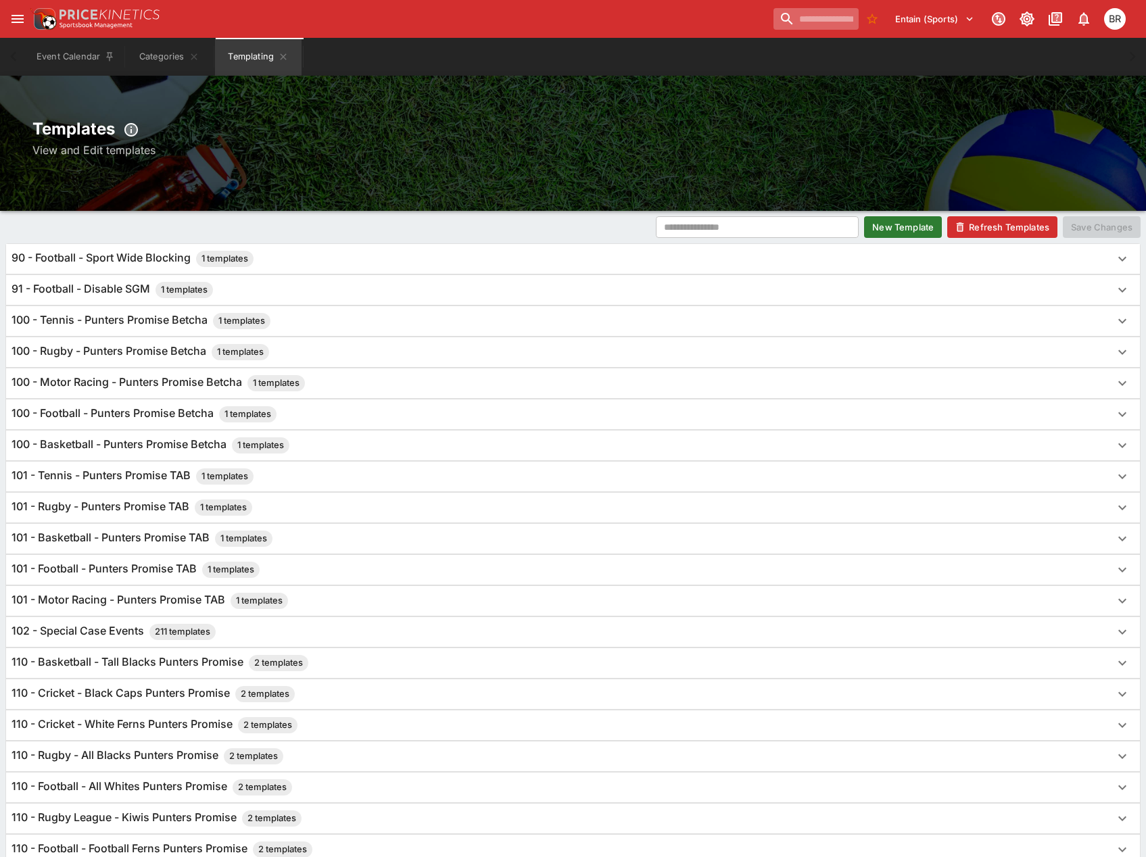
click at [826, 22] on input "search" at bounding box center [815, 19] width 85 height 22
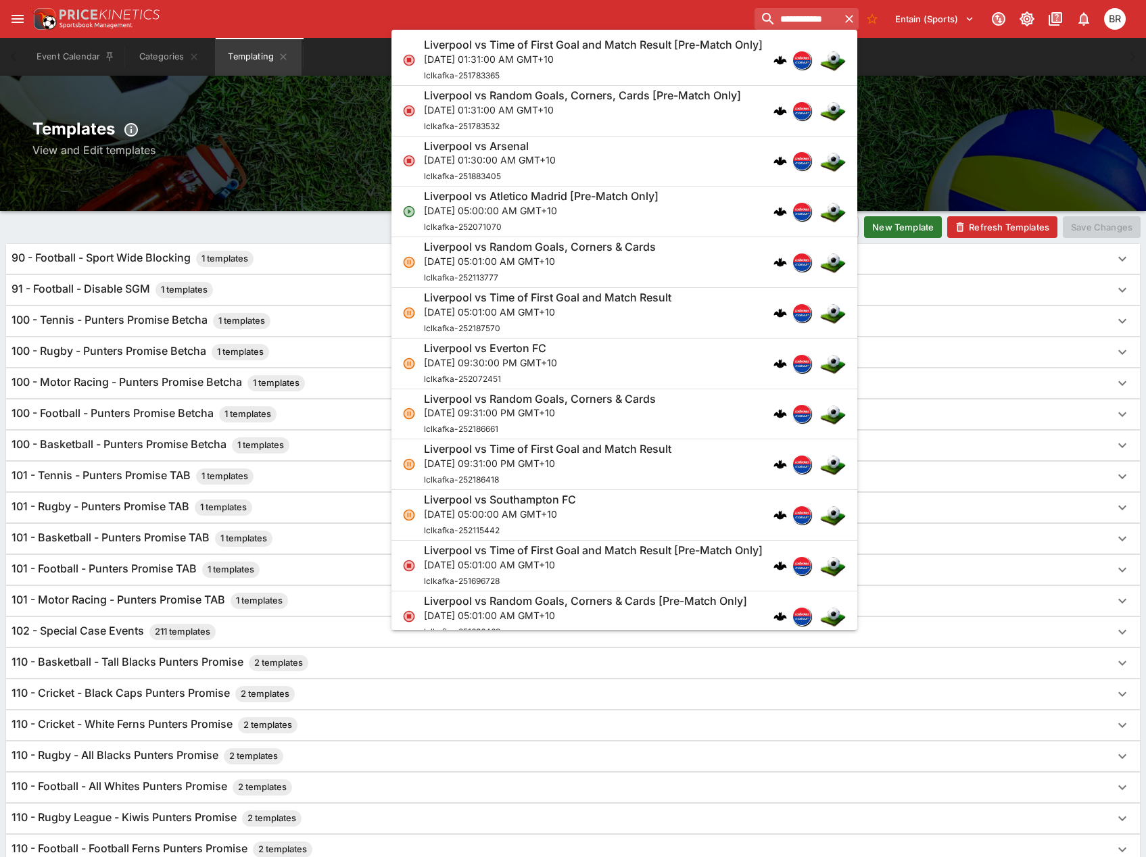
type input "**********"
click at [658, 174] on div "Liverpool vs Arsenal Mon, Sep 1, 2025, 01:30:00 AM GMT+10 lclkafka-251883405" at bounding box center [617, 161] width 387 height 45
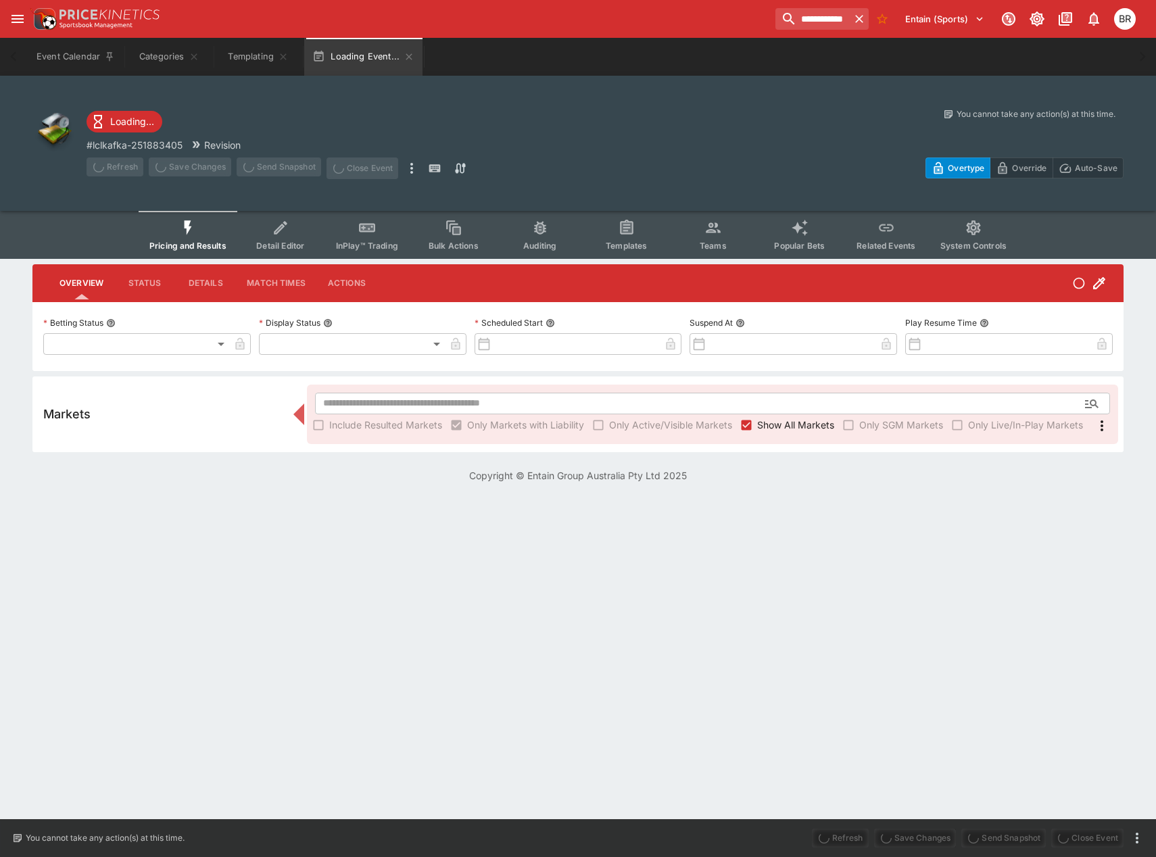
click at [602, 239] on button "Templates" at bounding box center [626, 235] width 87 height 48
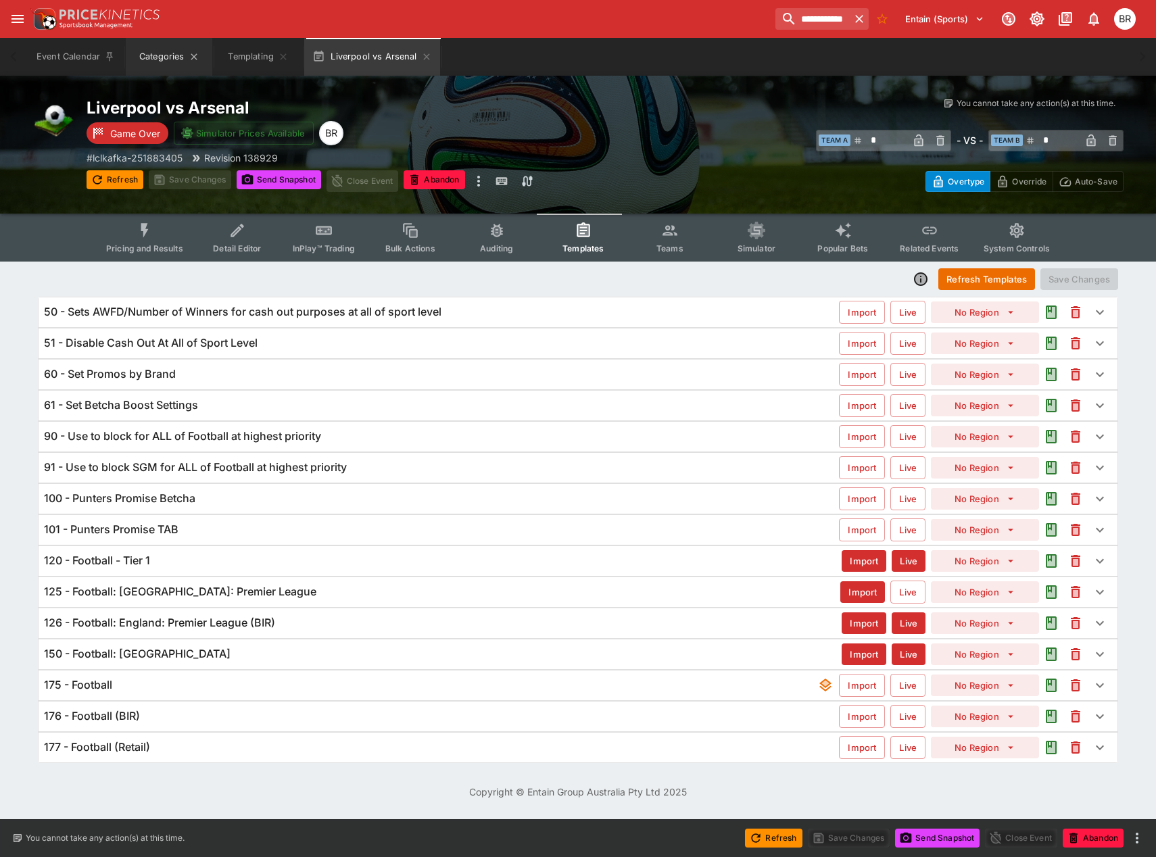
click at [166, 57] on button "Categories" at bounding box center [169, 57] width 87 height 38
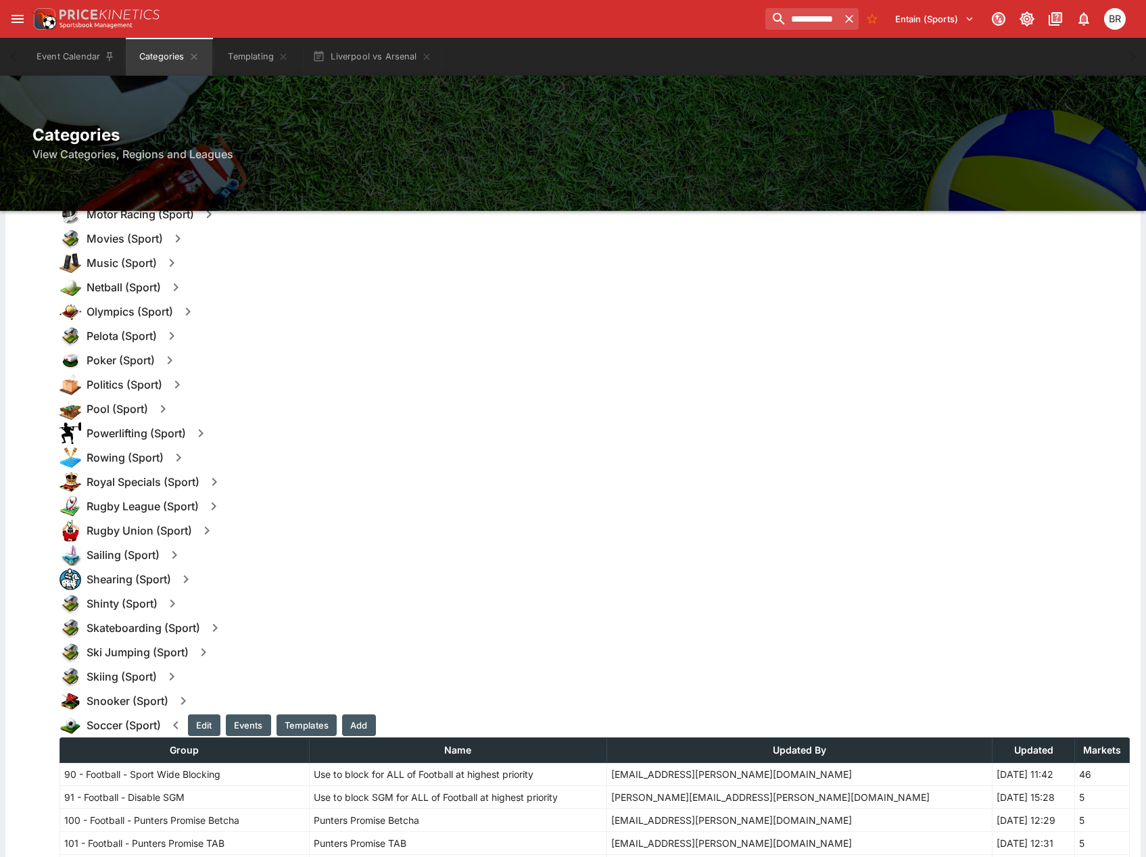
scroll to position [1149, 0]
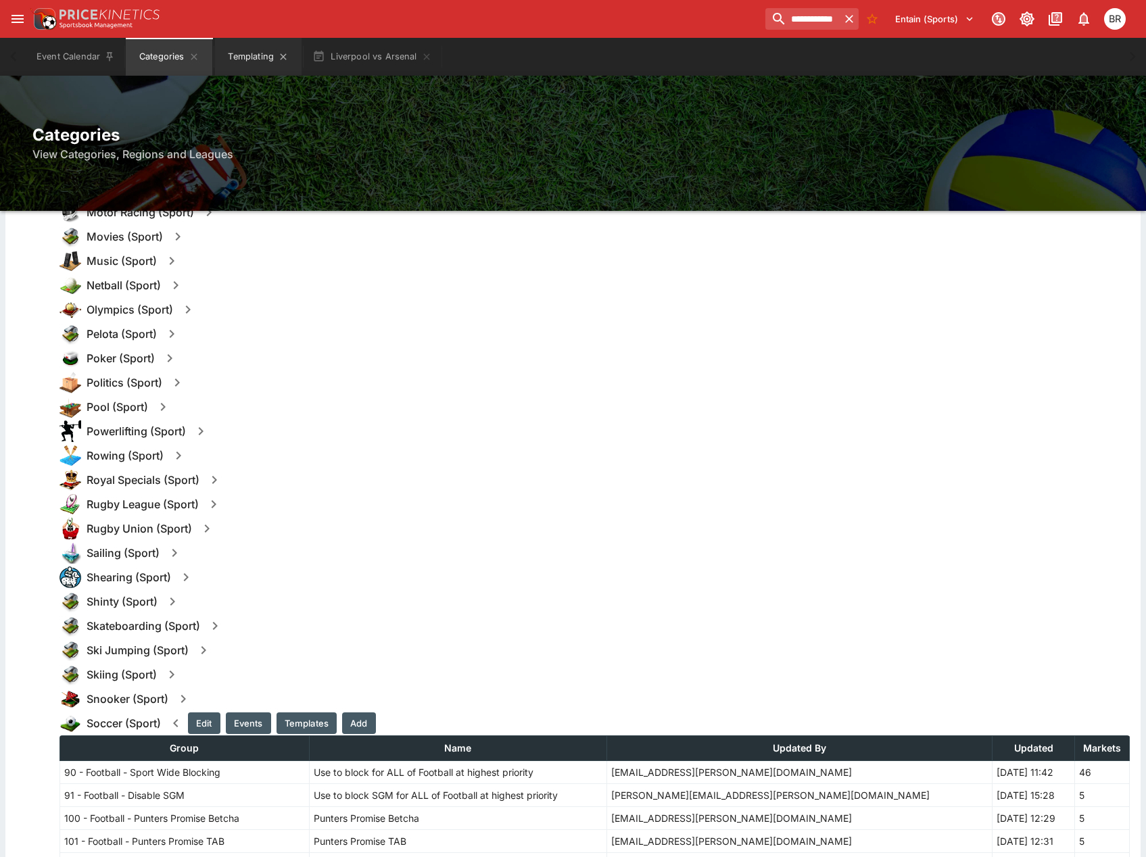
click at [258, 47] on button "Templating" at bounding box center [258, 57] width 87 height 38
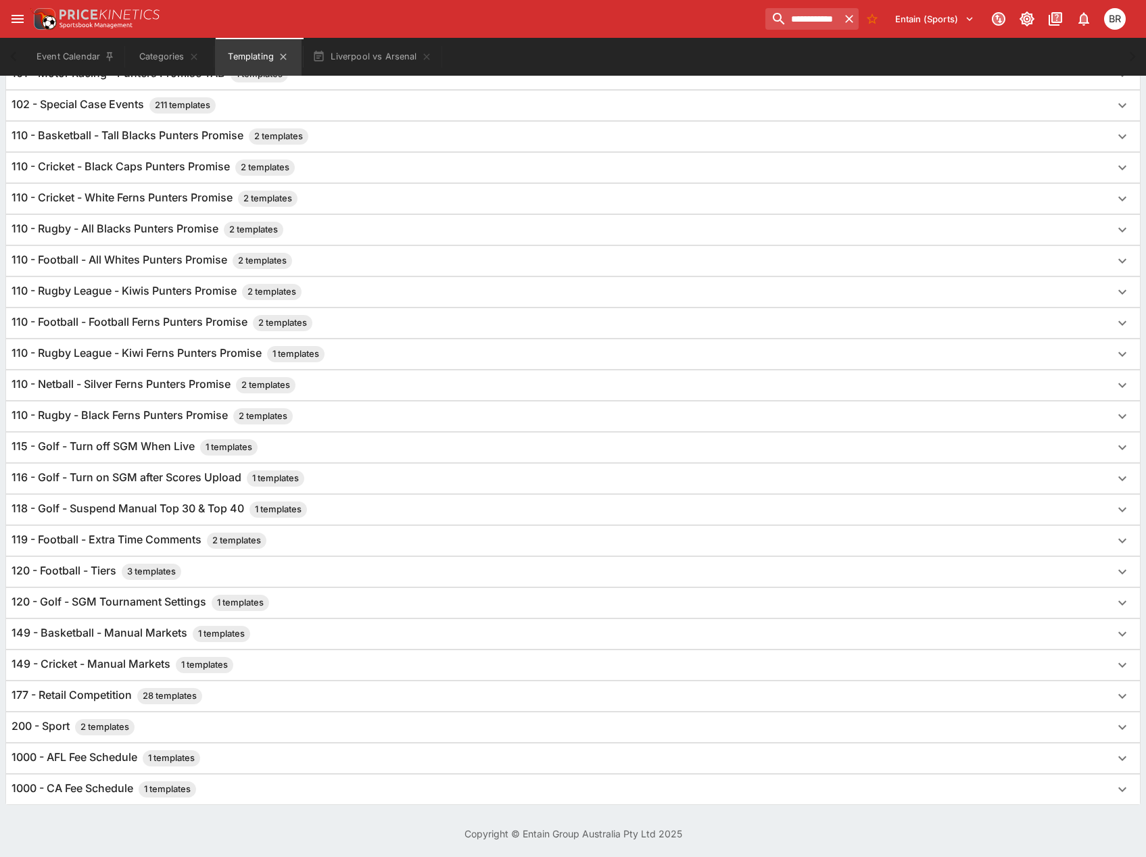
scroll to position [526, 0]
click at [430, 299] on div "110 - Rugby League - Kiwis Punters Promise 2 templates" at bounding box center [560, 292] width 1098 height 16
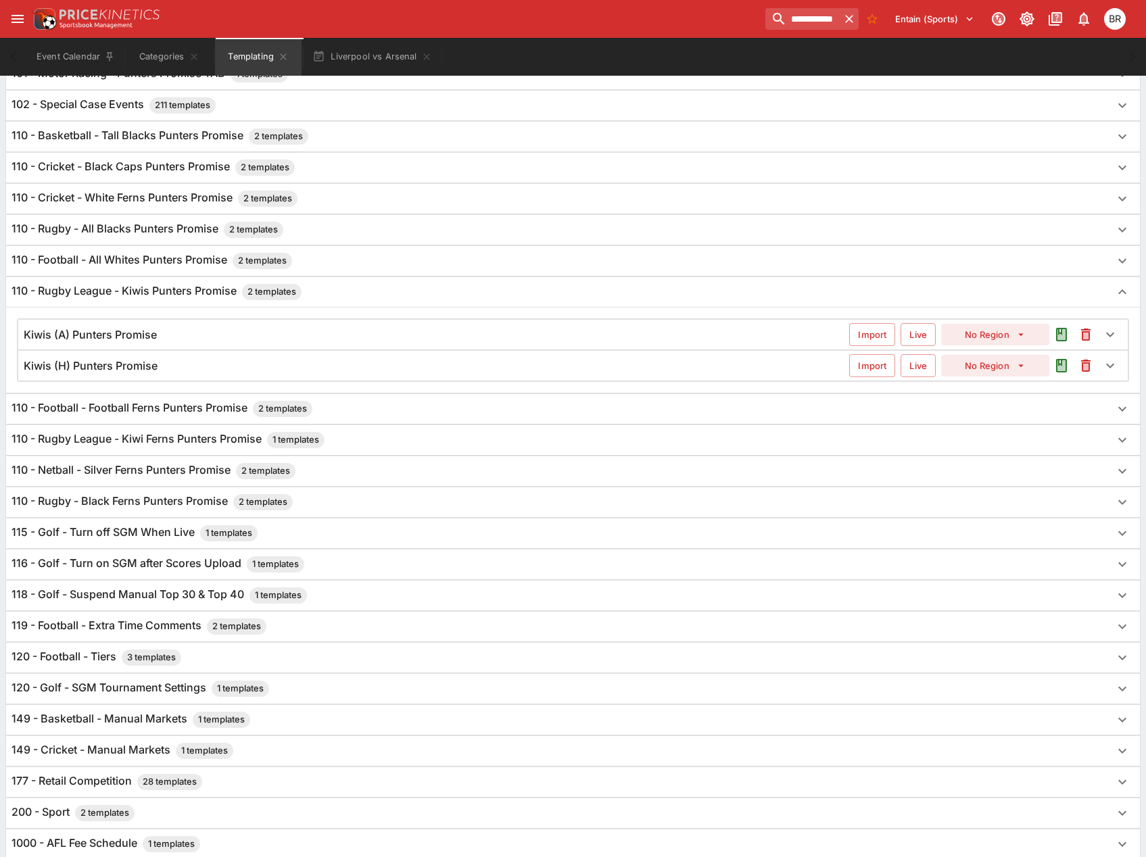
click at [431, 293] on div "110 - Rugby League - Kiwis Punters Promise 2 templates" at bounding box center [560, 292] width 1098 height 16
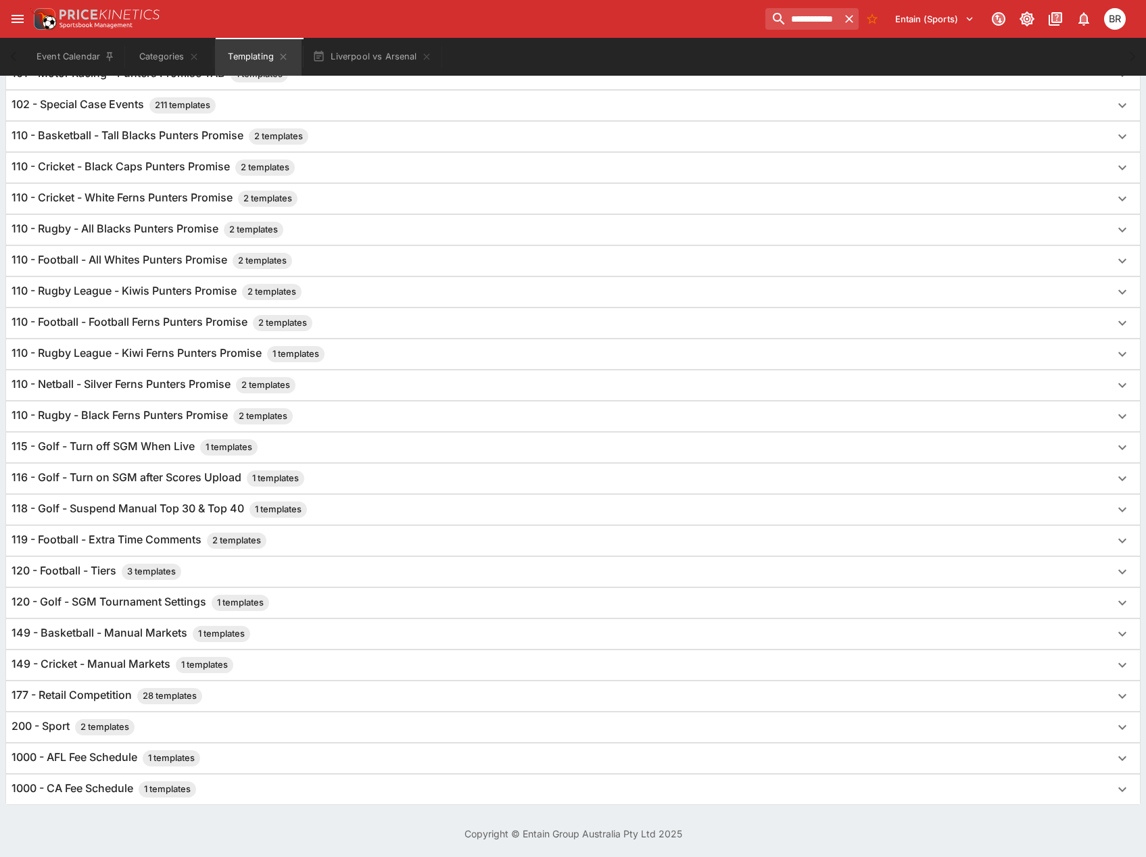
click at [493, 547] on div "119 - Football - Extra Time Comments 2 templates" at bounding box center [560, 541] width 1098 height 16
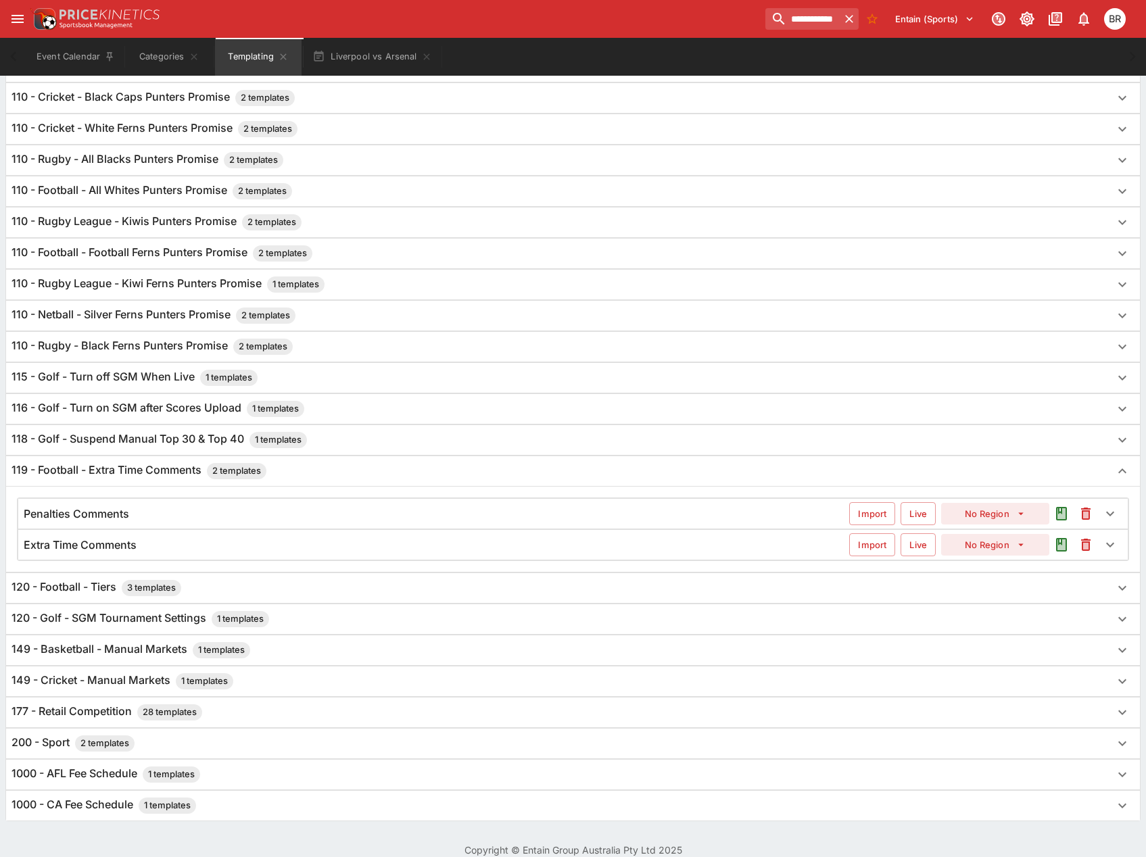
scroll to position [612, 0]
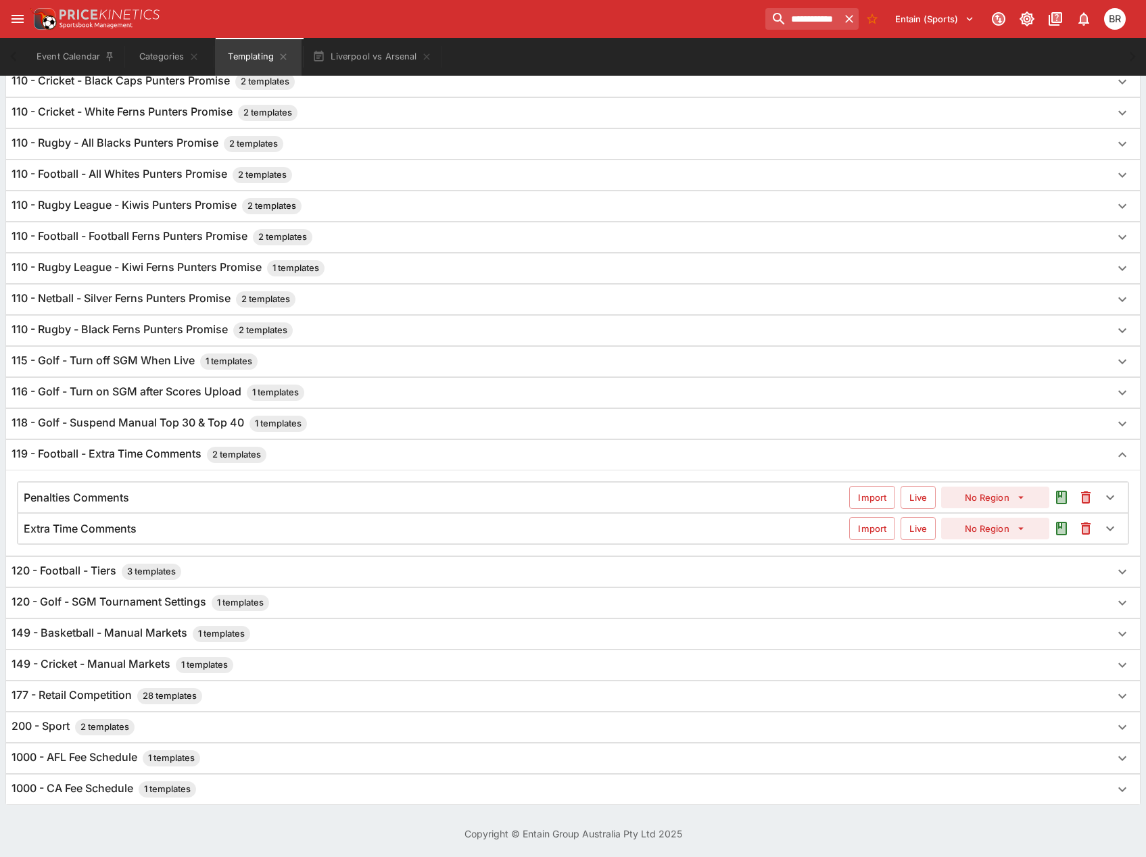
click at [188, 500] on div "Penalties Comments" at bounding box center [436, 498] width 825 height 14
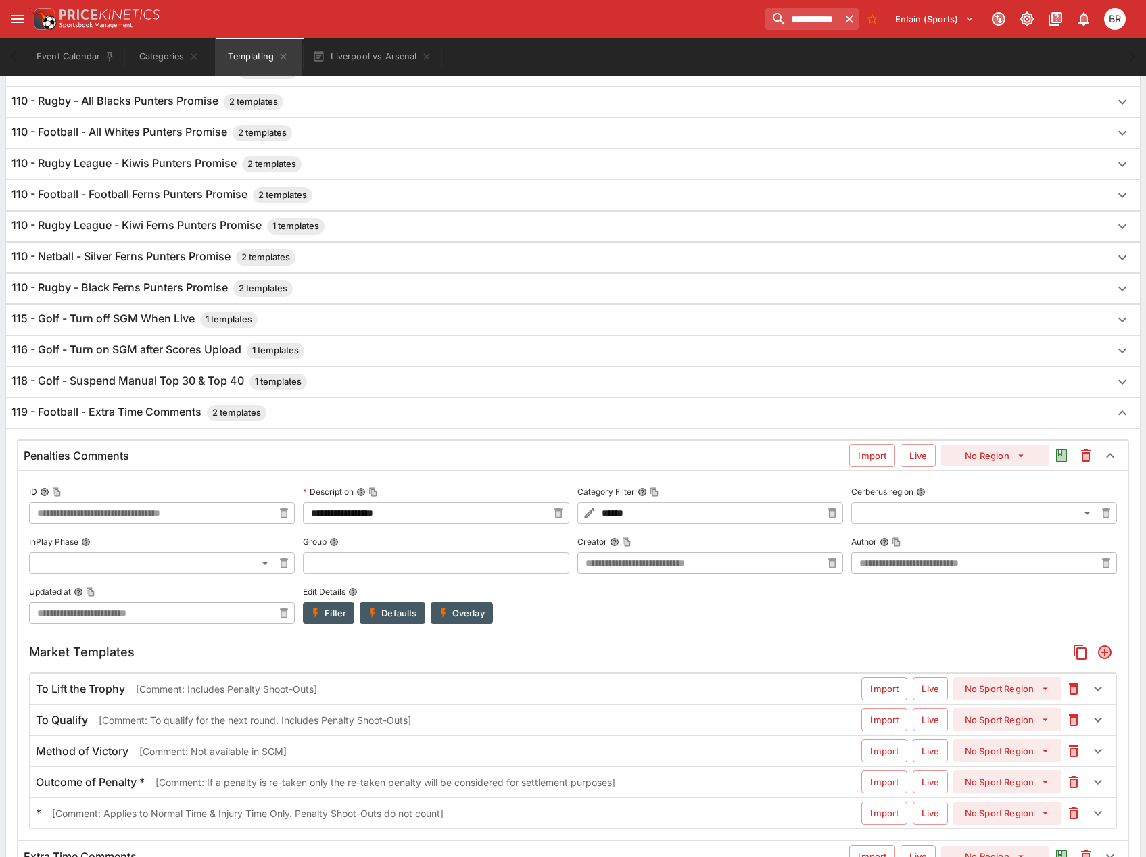
type input "**********"
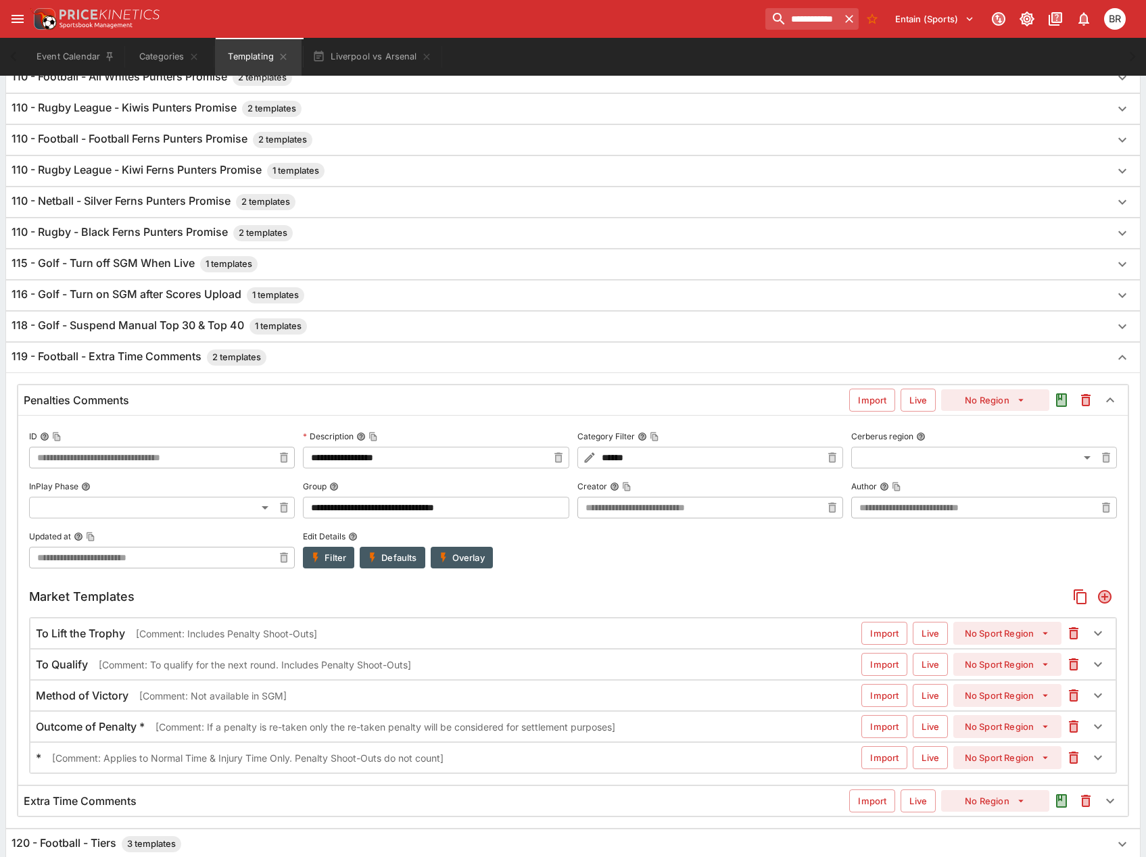
scroll to position [748, 0]
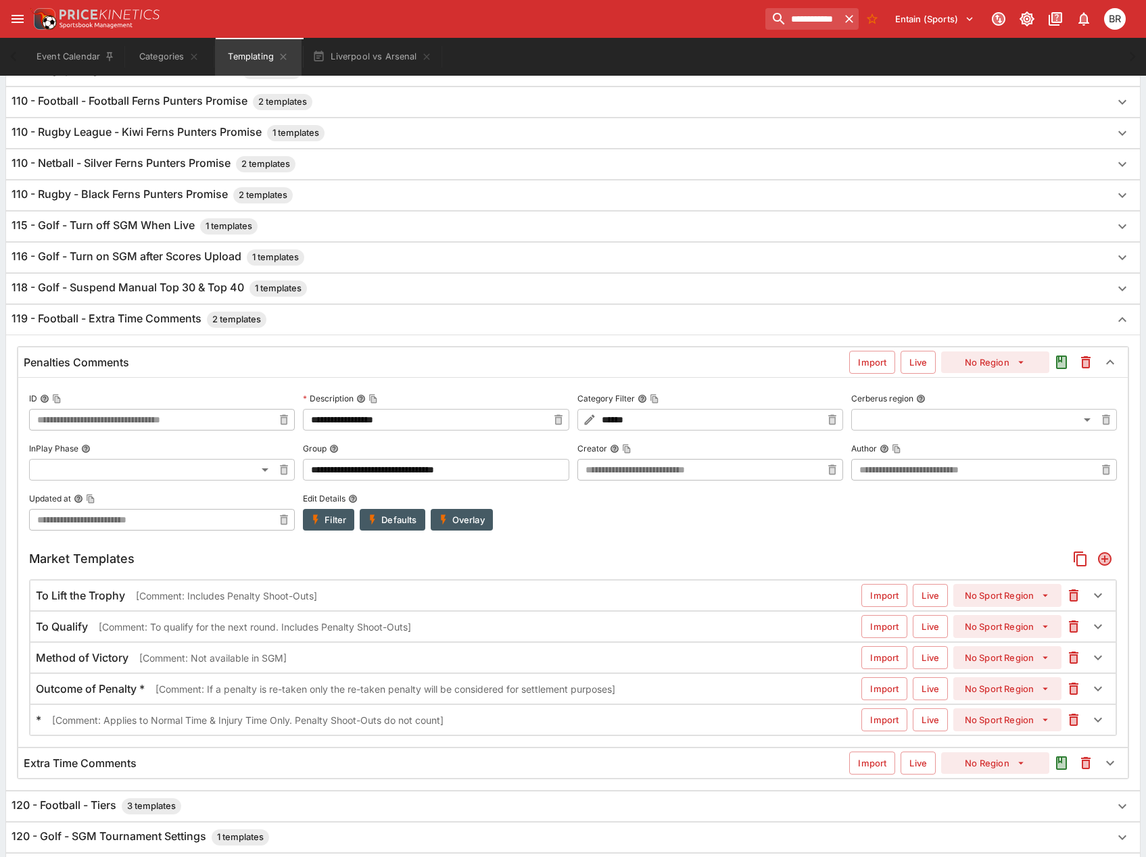
click at [315, 509] on button "Filter" at bounding box center [328, 520] width 51 height 22
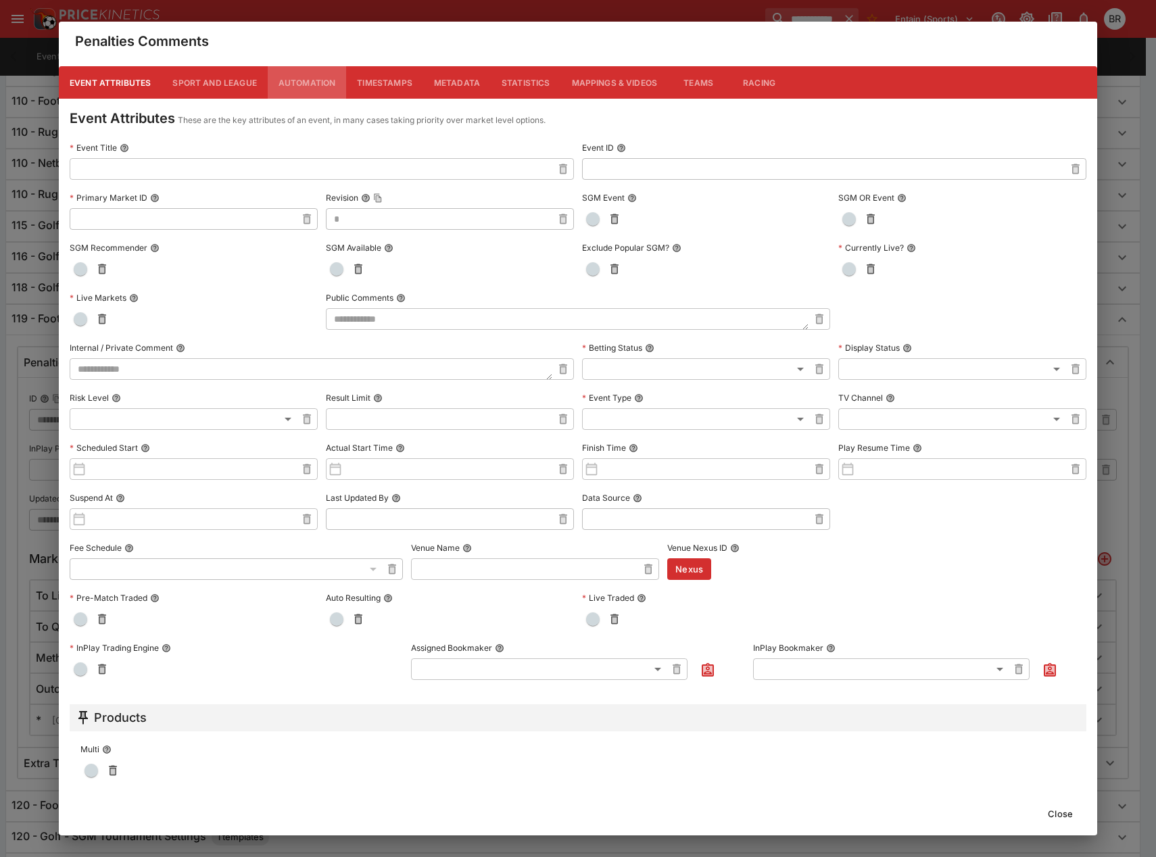
click at [318, 85] on button "Automation" at bounding box center [307, 82] width 79 height 32
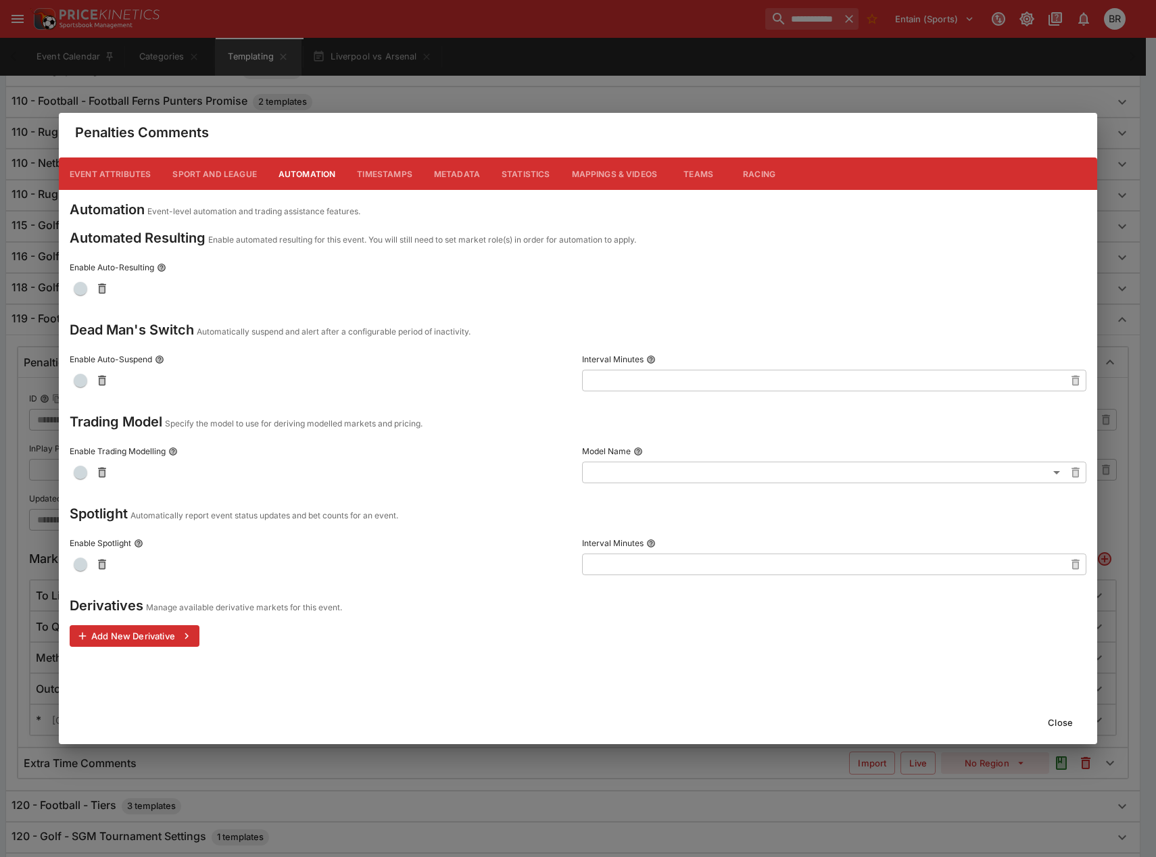
click at [429, 160] on button "Metadata" at bounding box center [457, 173] width 68 height 32
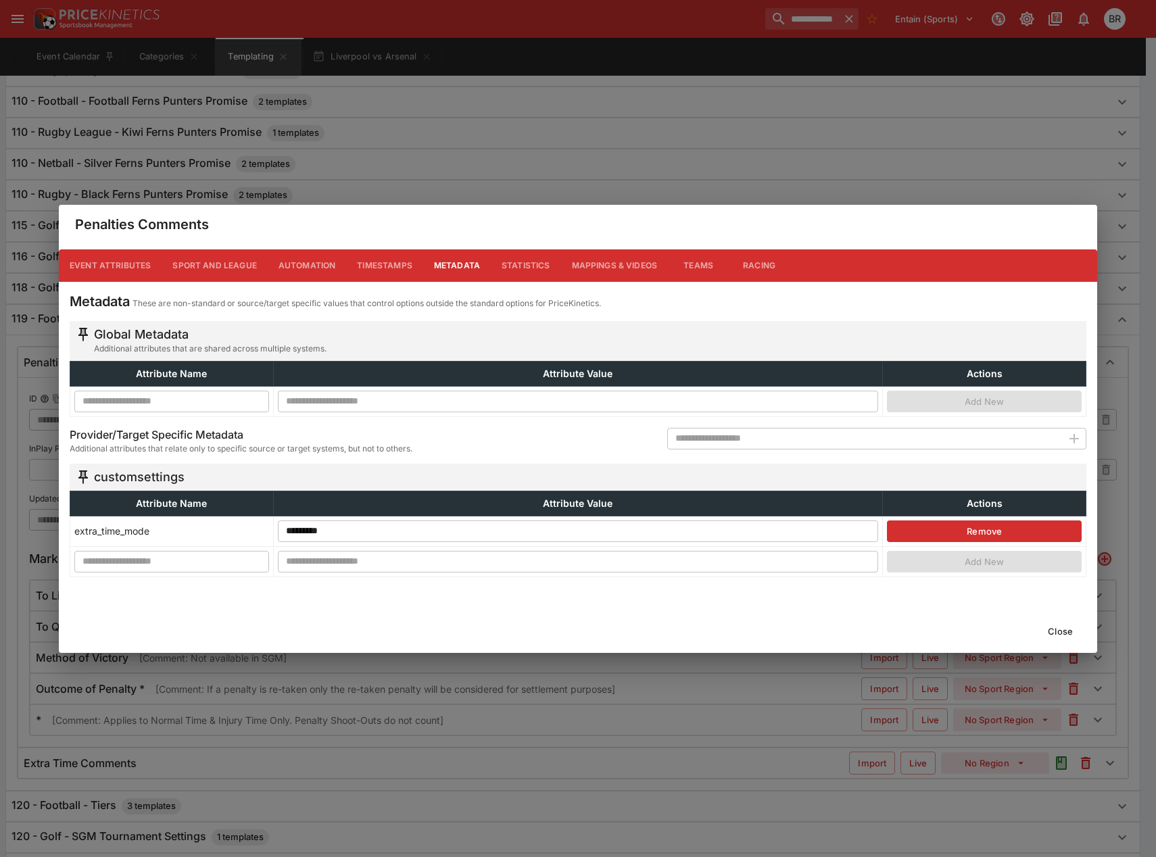
click at [1057, 629] on button "Close" at bounding box center [1059, 631] width 41 height 22
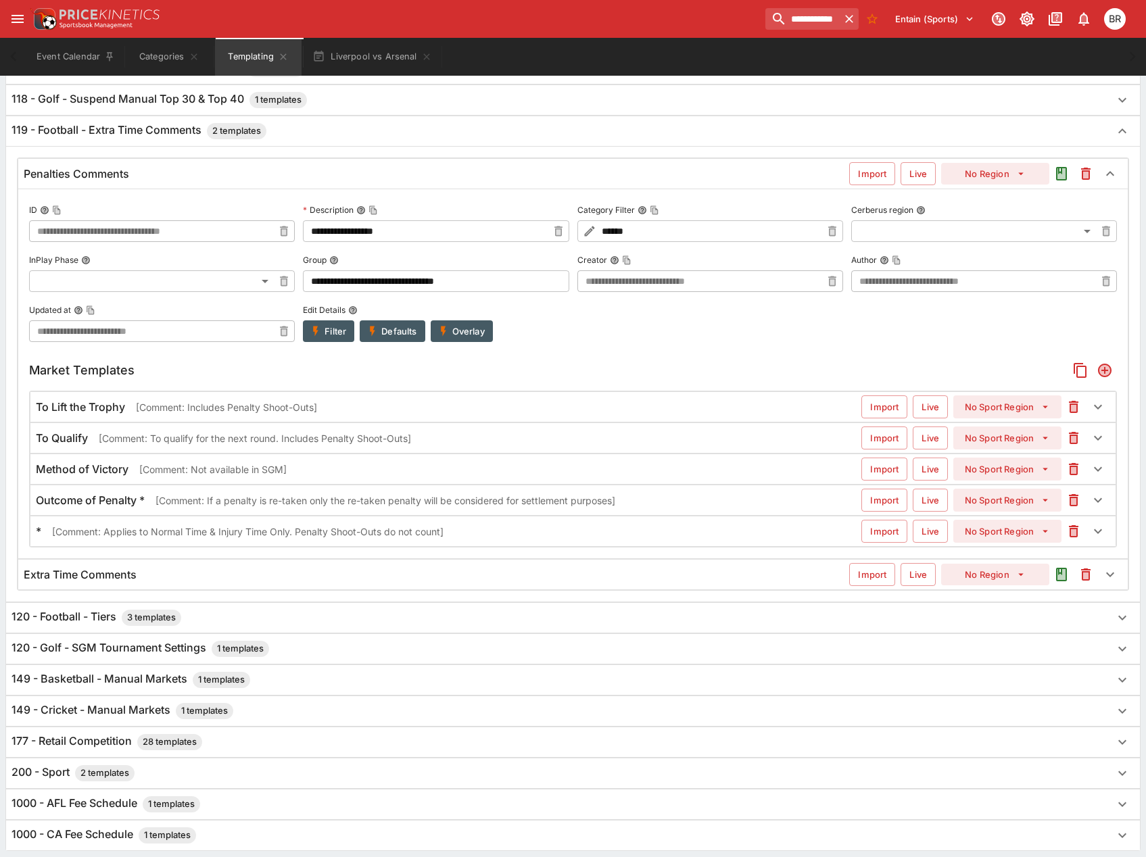
scroll to position [982, 0]
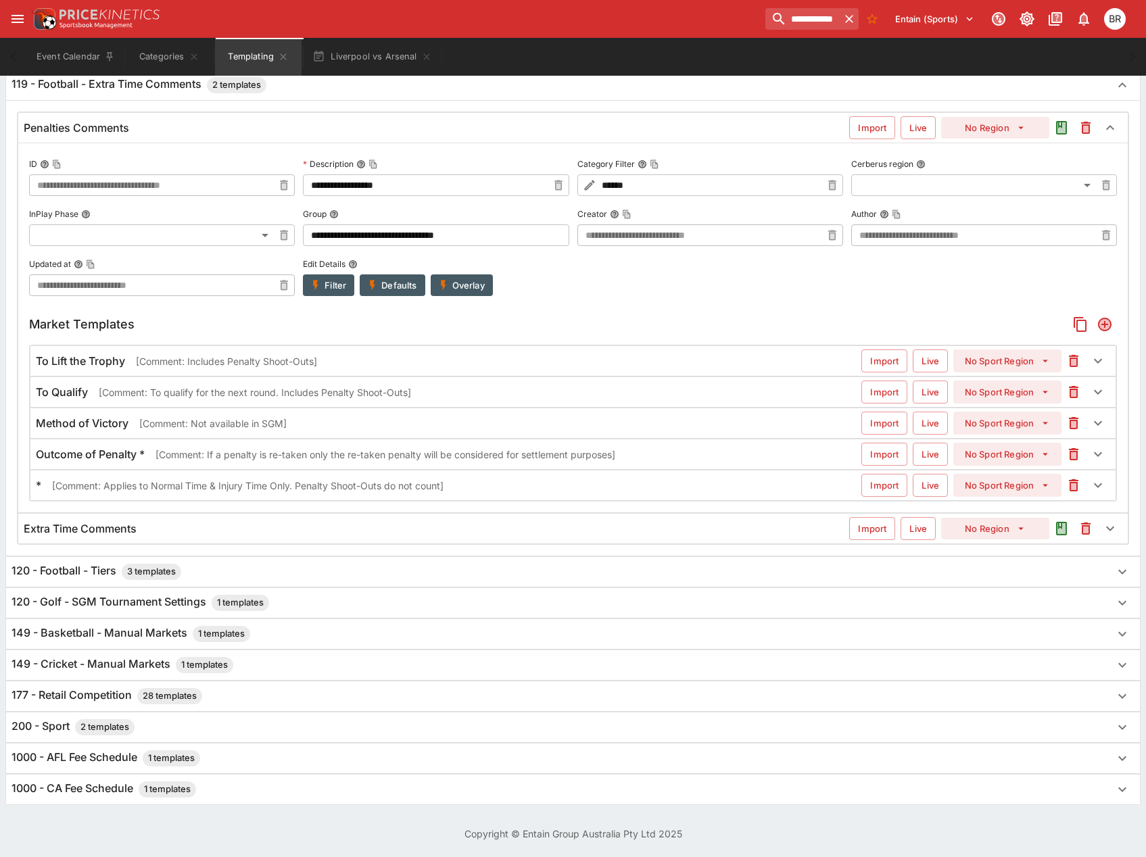
click at [482, 522] on div "Extra Time Comments" at bounding box center [436, 529] width 825 height 14
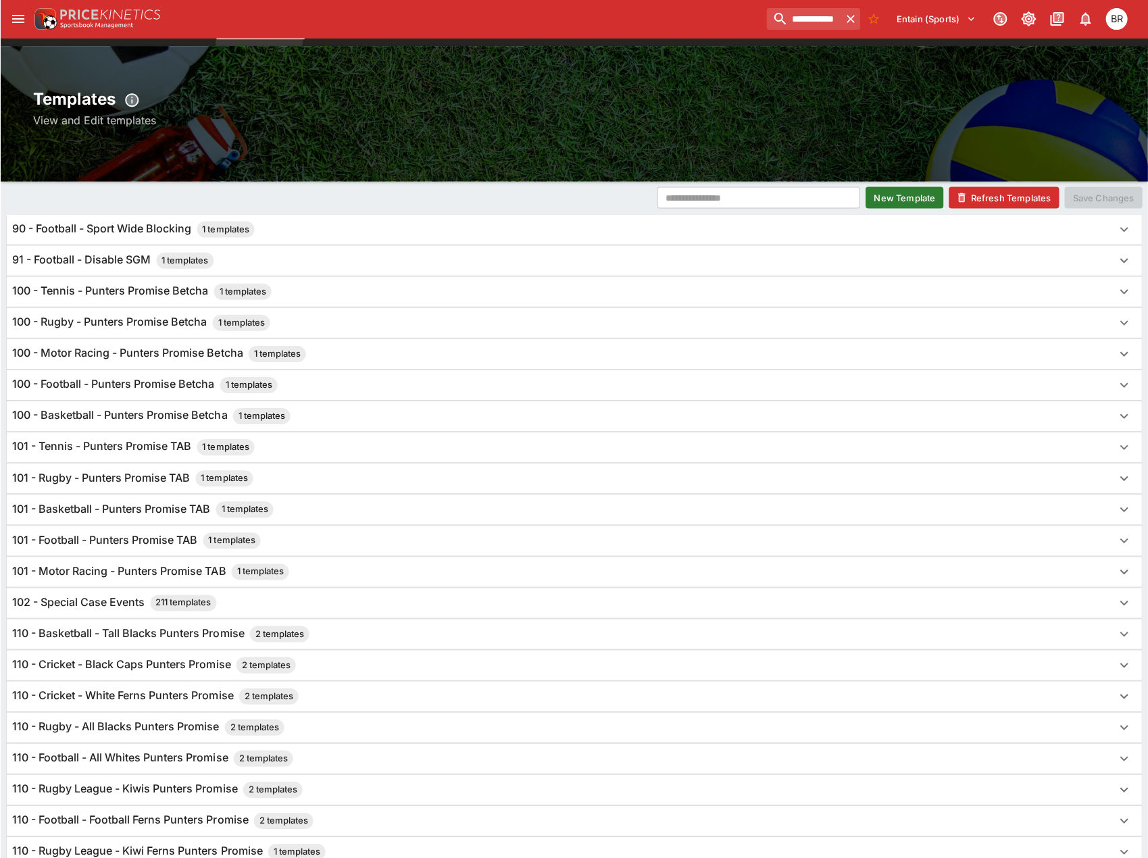
scroll to position [0, 0]
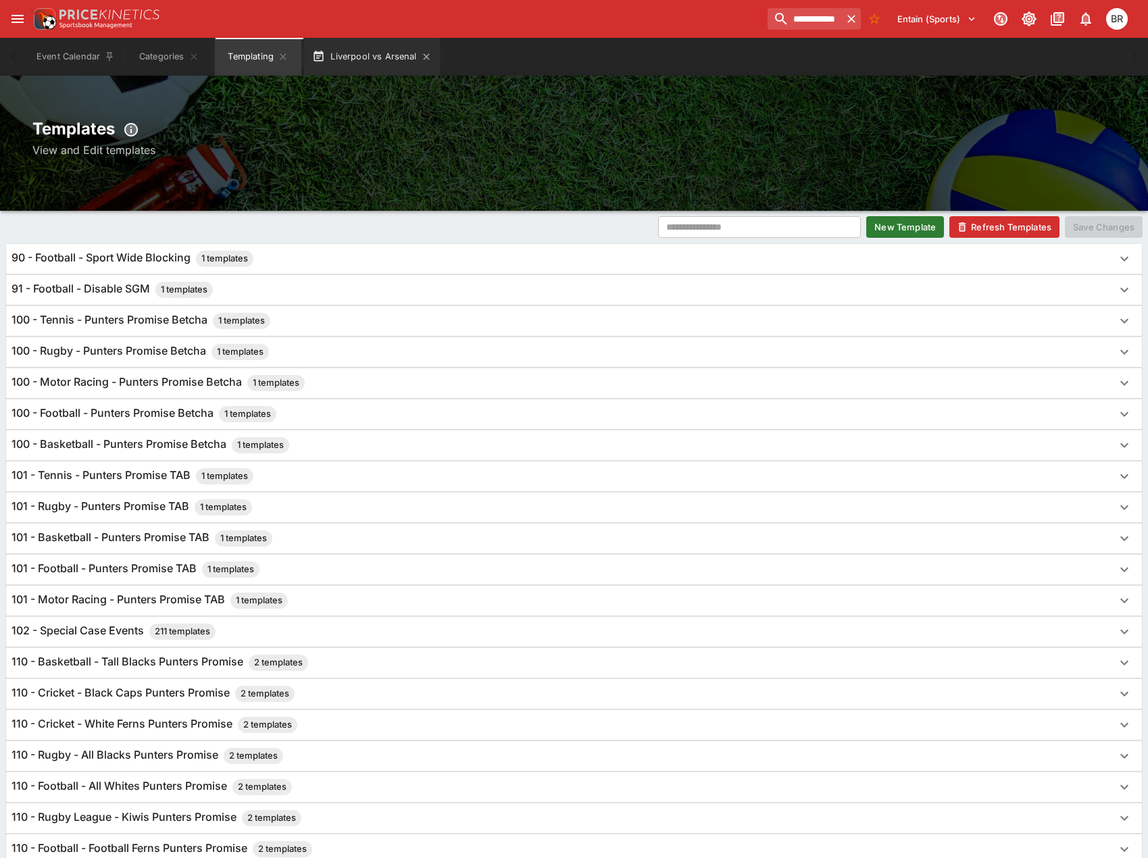
click at [375, 64] on button "Liverpool vs Arsenal" at bounding box center [371, 57] width 135 height 38
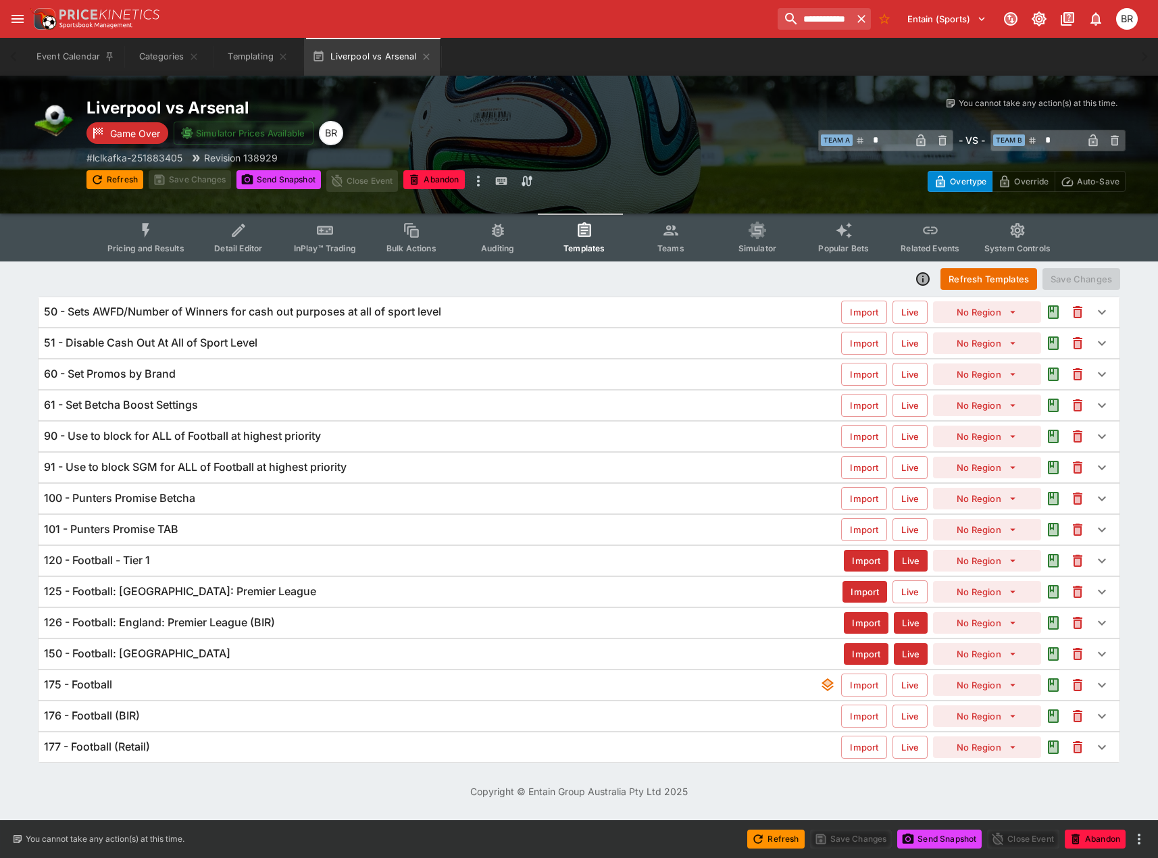
click at [499, 286] on div "Refresh Templates Save Changes" at bounding box center [579, 279] width 1083 height 24
click at [426, 355] on div "51 - Disable Cash Out At All of Sport Level Import Live No Region" at bounding box center [579, 343] width 1081 height 30
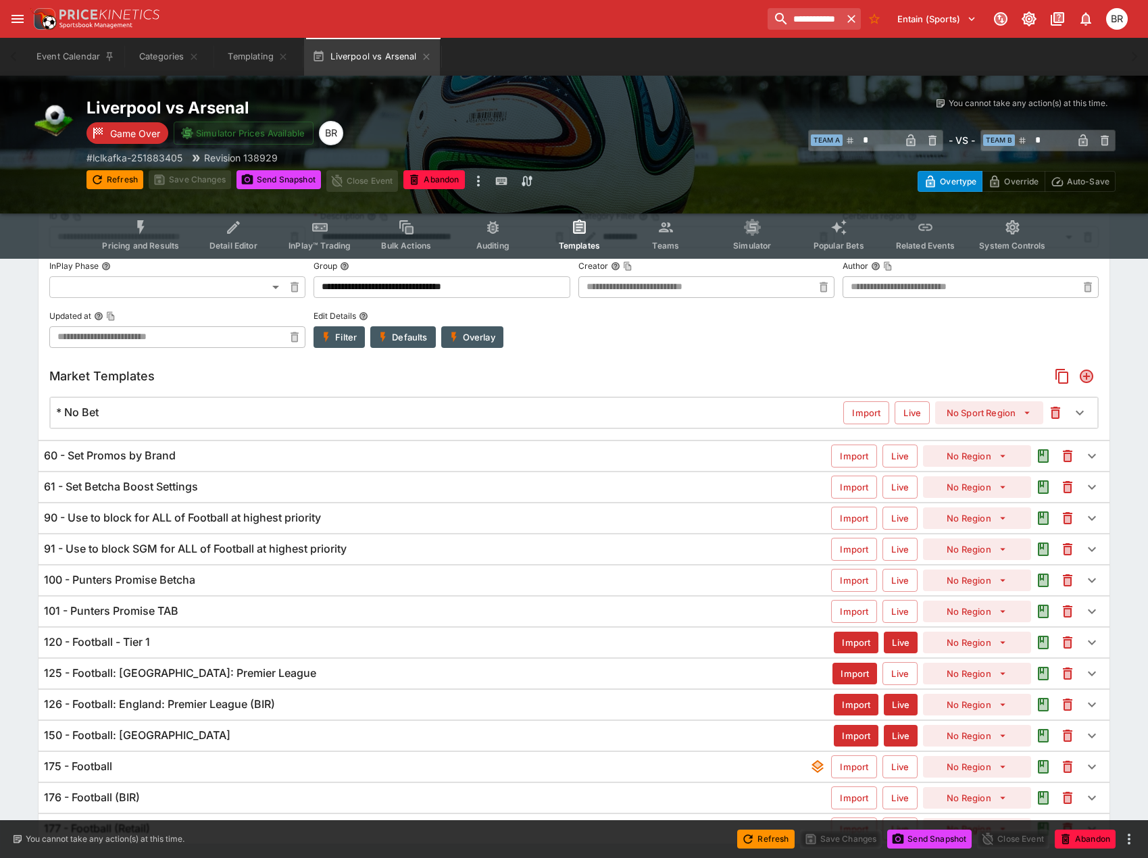
scroll to position [202, 0]
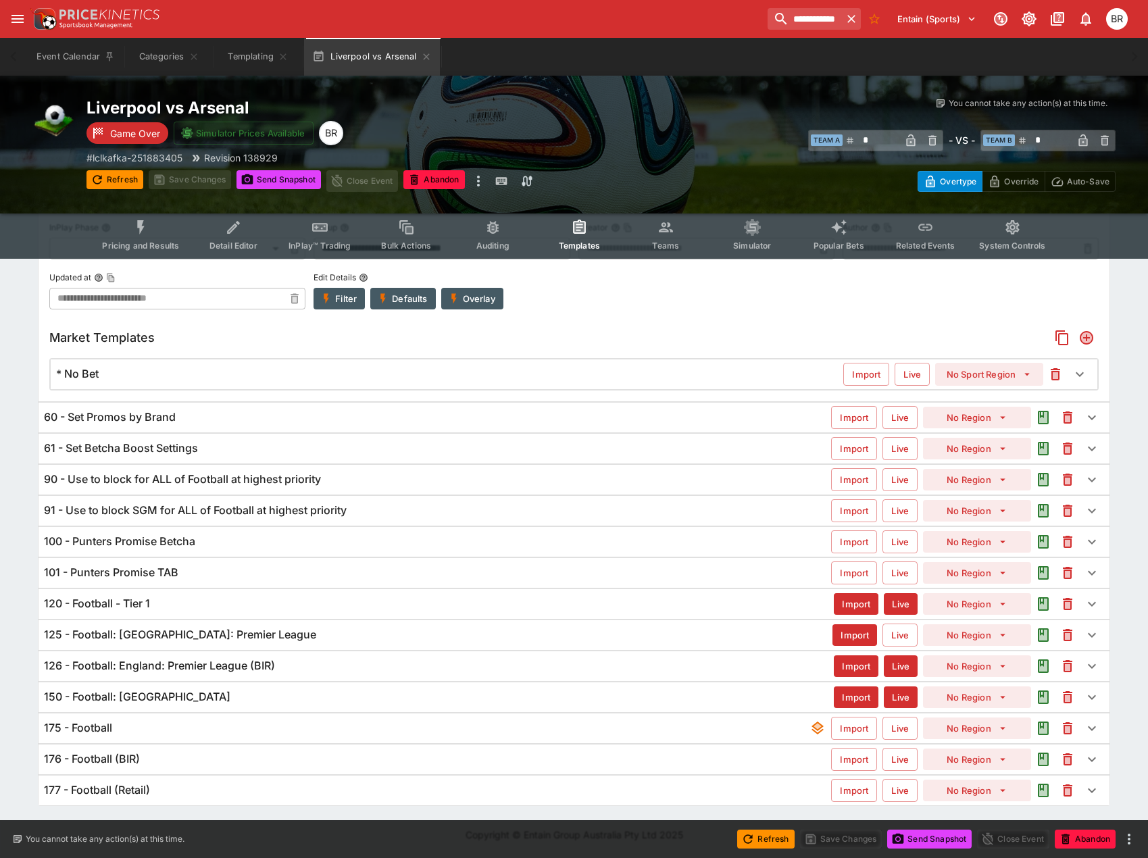
click at [283, 511] on h6 "91 - Use to block SGM for ALL of Football at highest priority" at bounding box center [195, 511] width 303 height 14
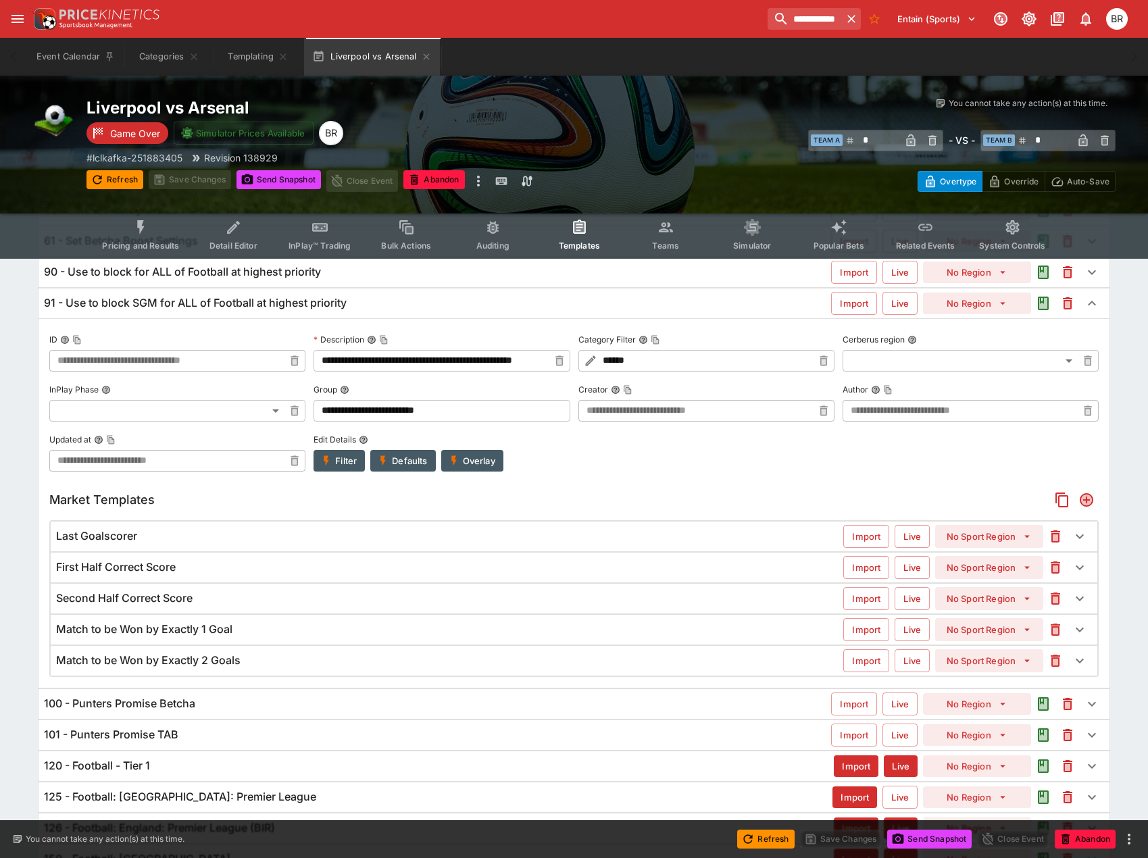
scroll to position [305, 0]
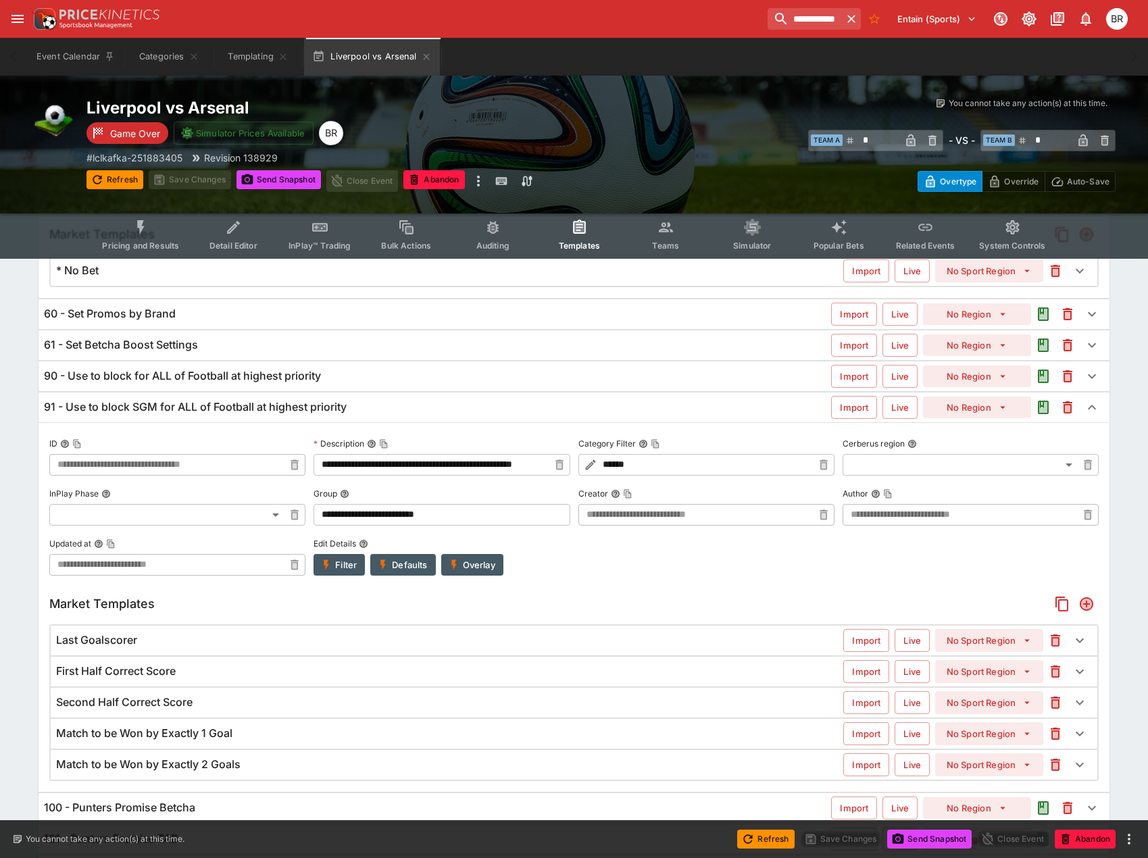
click at [332, 403] on h6 "91 - Use to block SGM for ALL of Football at highest priority" at bounding box center [195, 407] width 303 height 14
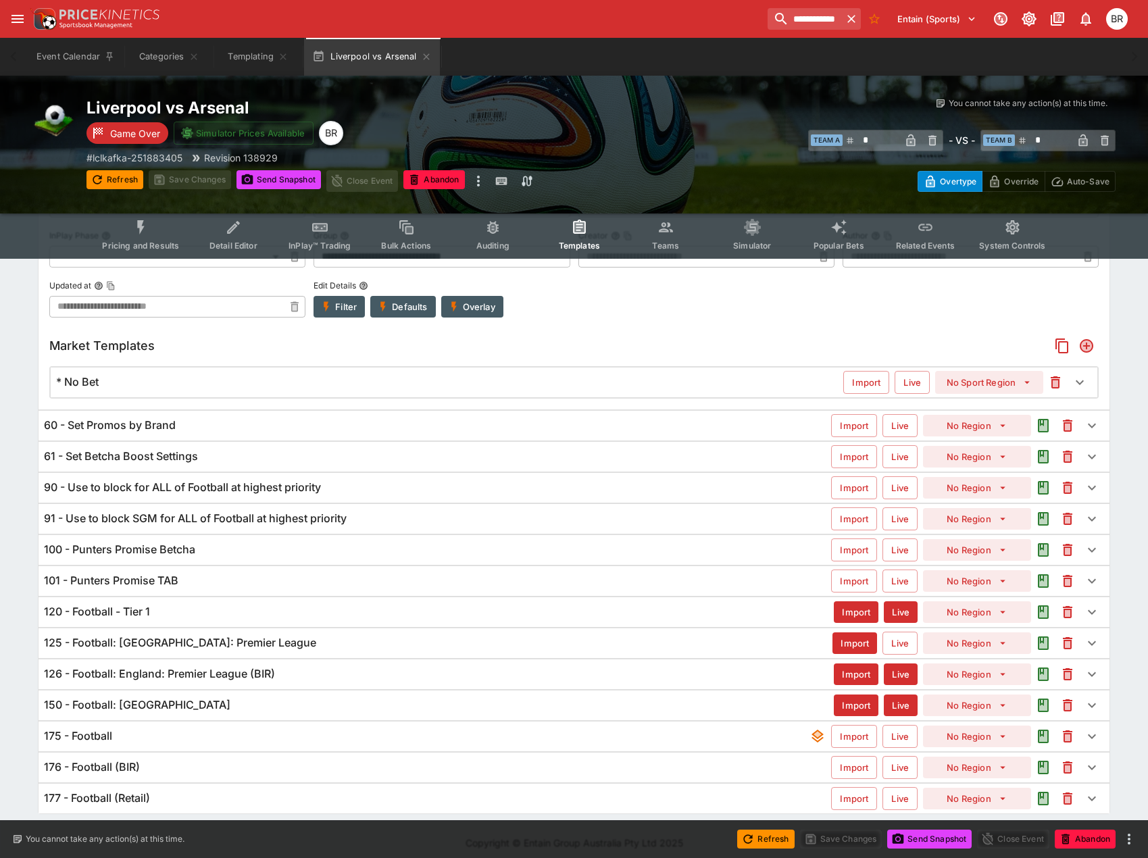
scroll to position [202, 0]
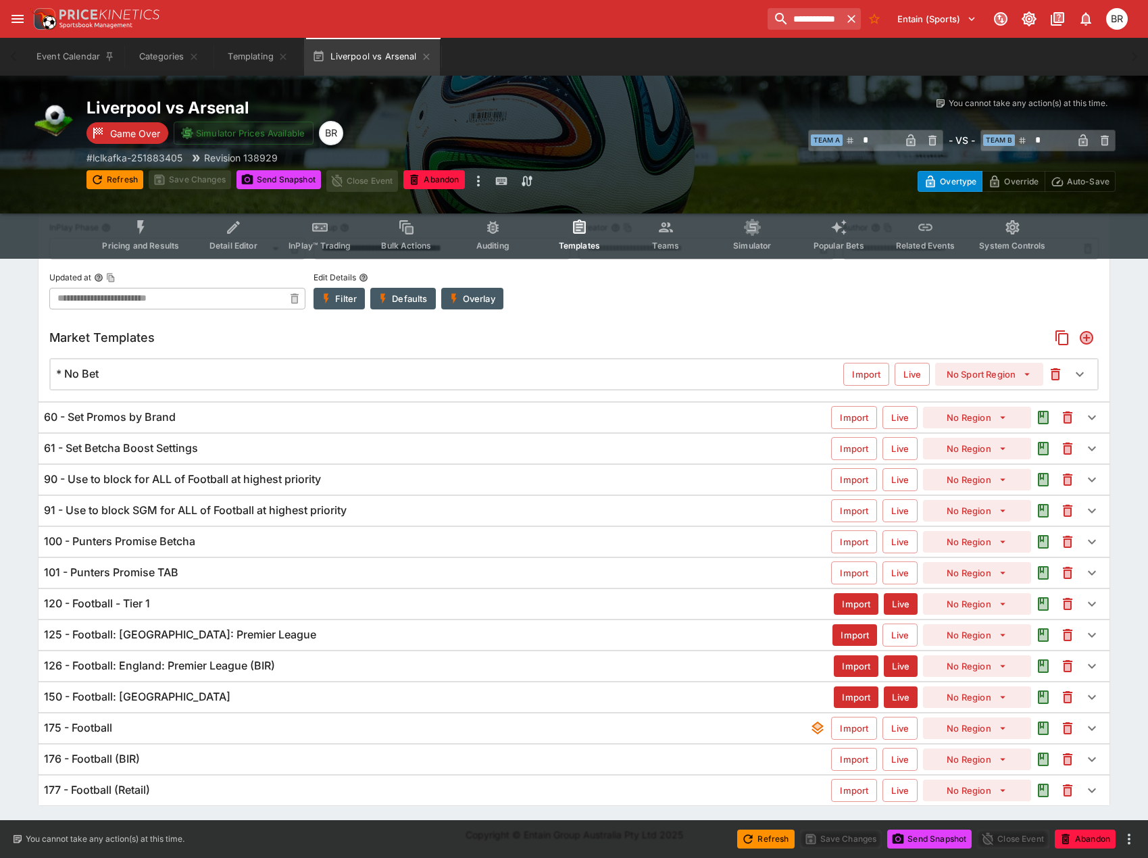
click at [639, 574] on div "101 - Punters Promise TAB" at bounding box center [437, 573] width 787 height 14
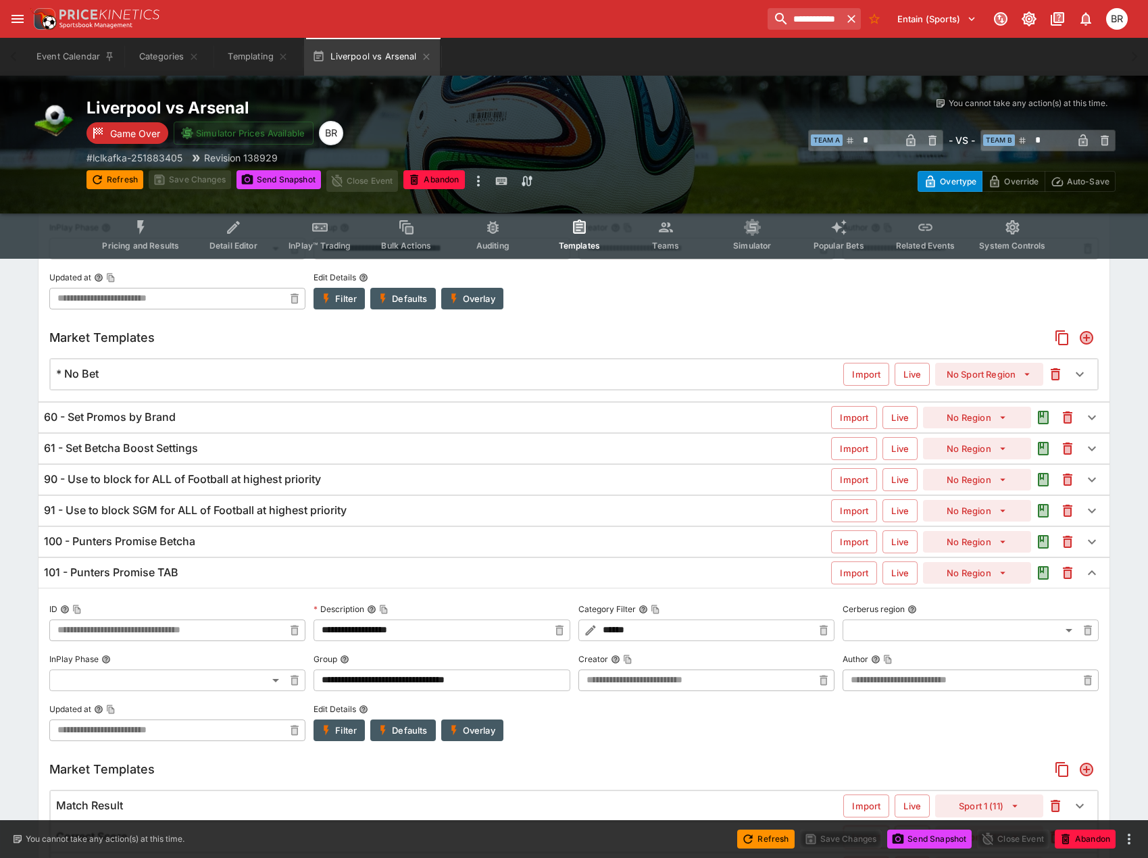
click at [638, 547] on div "100 - Punters Promise Betcha" at bounding box center [437, 542] width 787 height 14
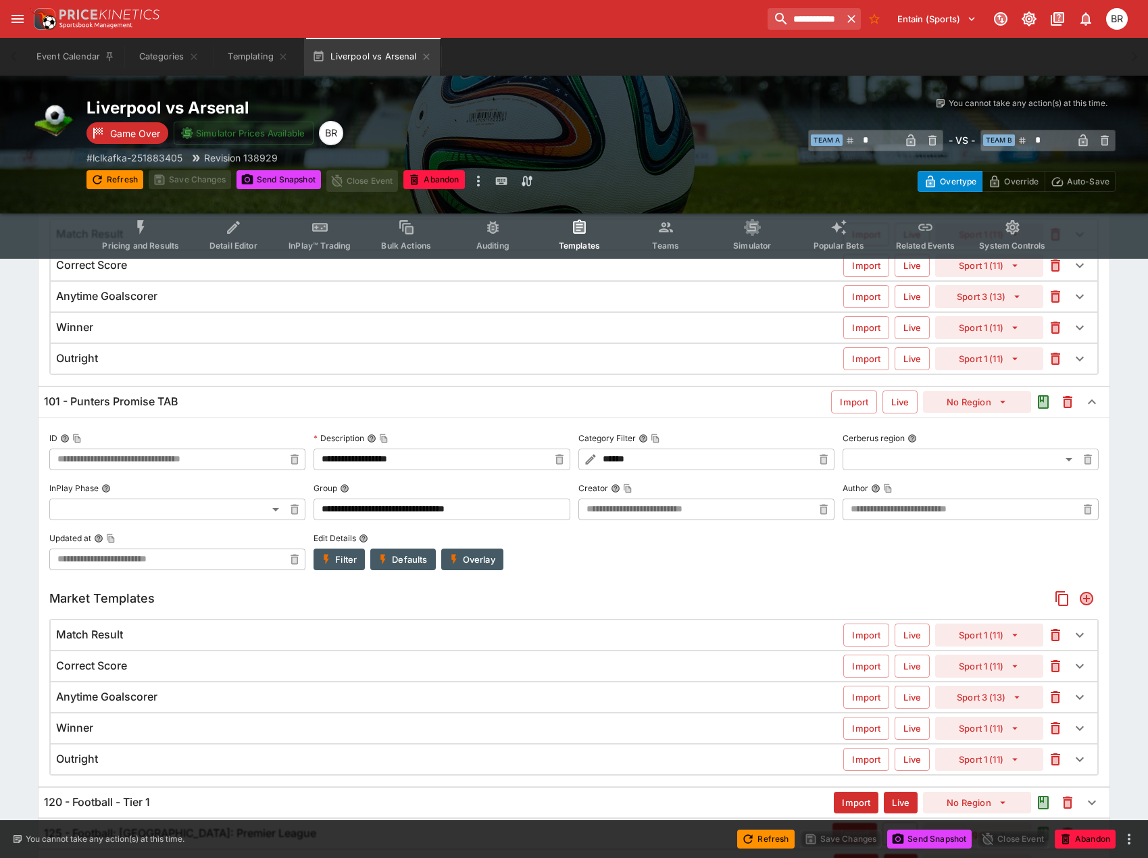
scroll to position [589, 0]
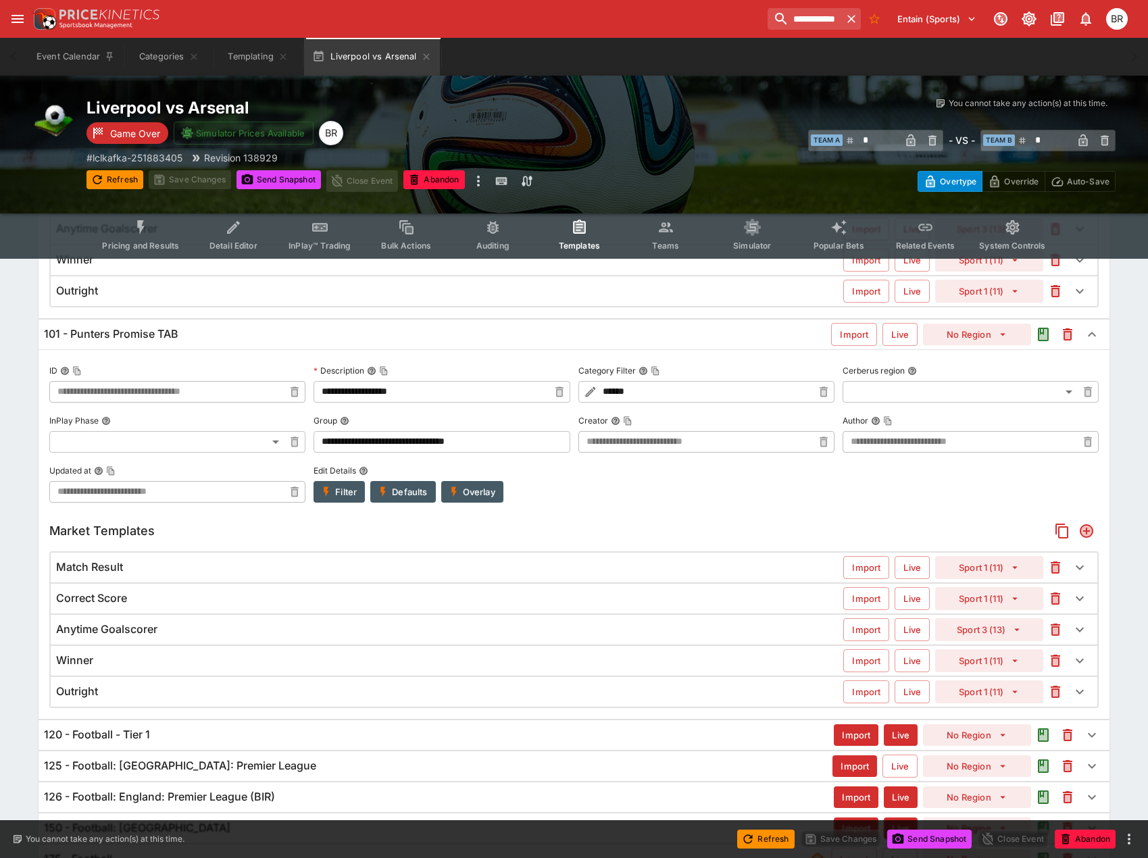
click at [406, 568] on div "Match Result" at bounding box center [449, 567] width 787 height 14
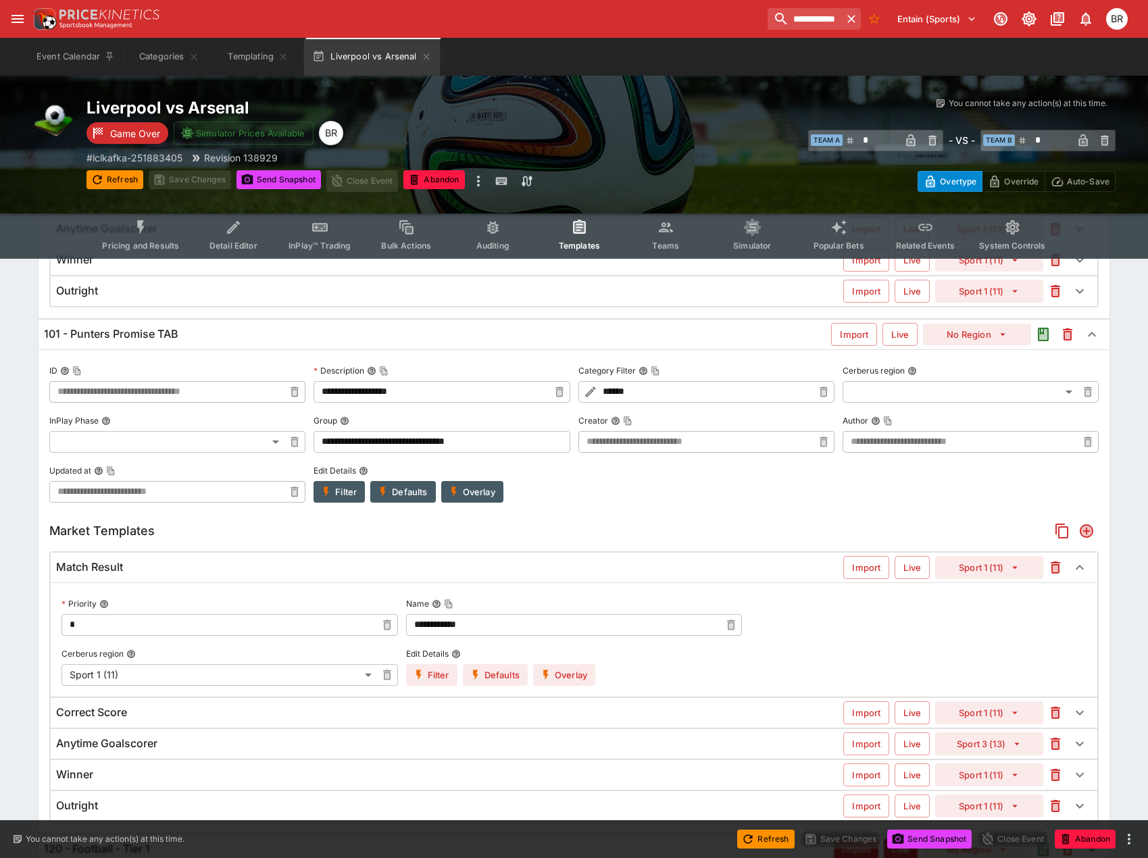
scroll to position [725, 0]
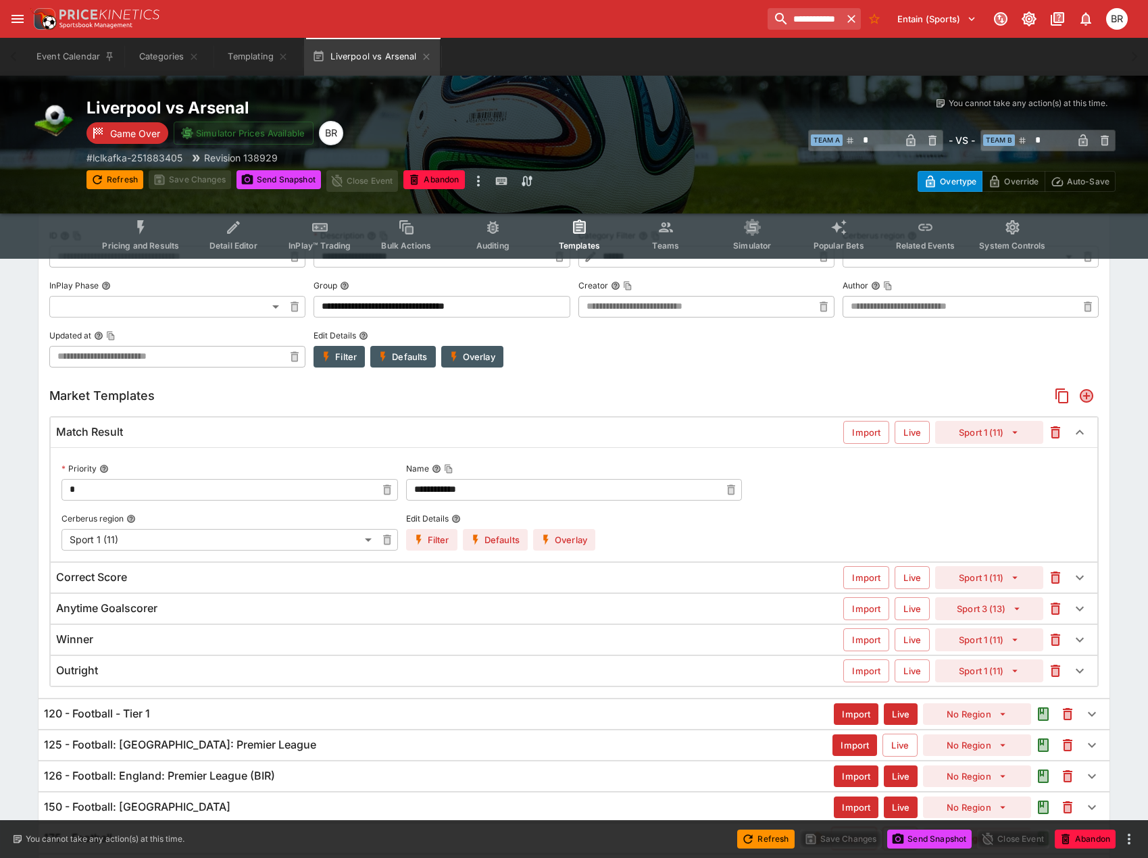
click at [464, 444] on div "Match Result Import Live Sport 1 (11)" at bounding box center [574, 433] width 1047 height 30
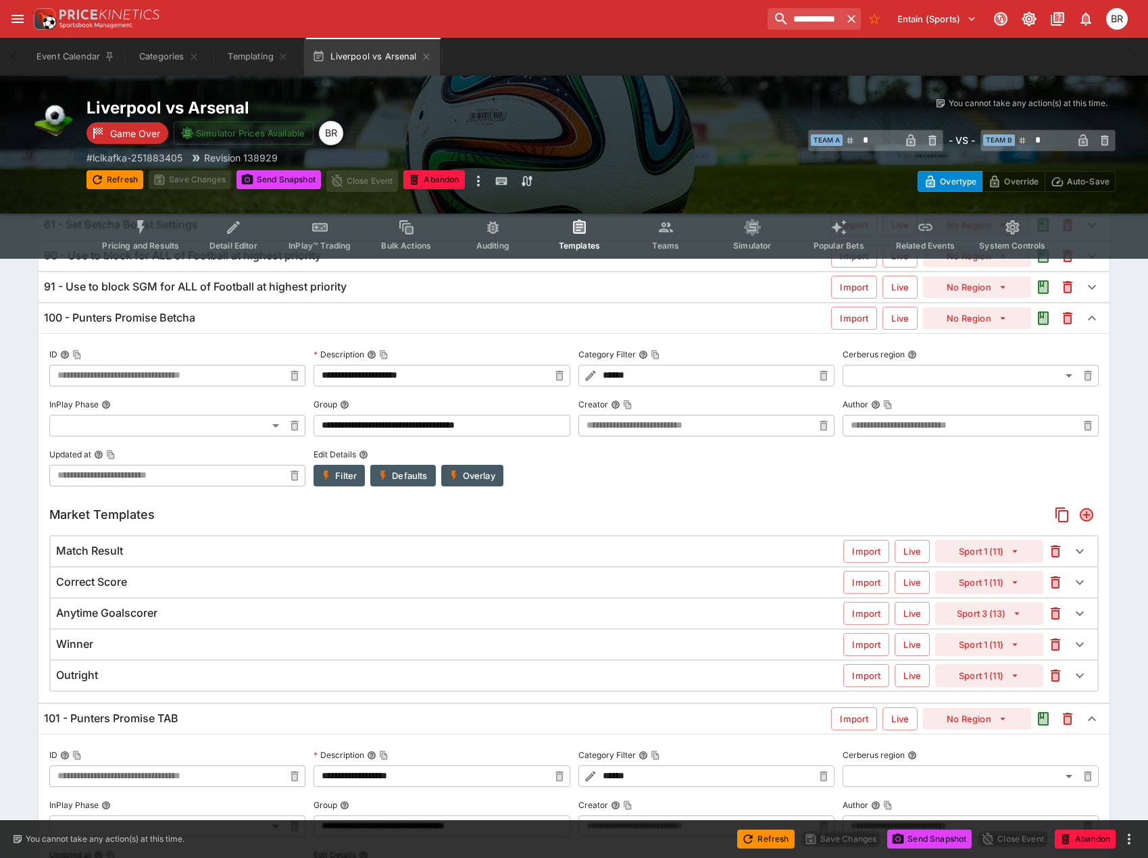
scroll to position [180, 0]
click at [343, 475] on button "Filter" at bounding box center [339, 477] width 51 height 22
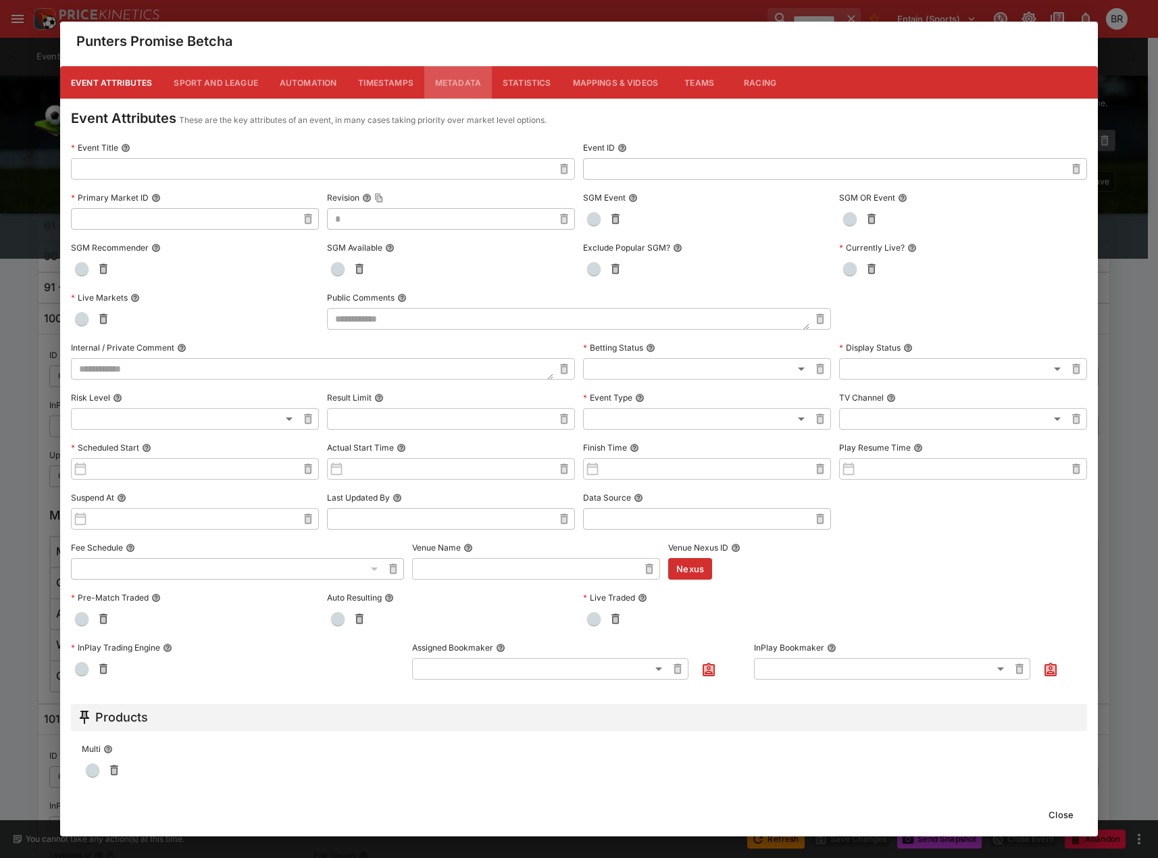
click at [455, 79] on button "Metadata" at bounding box center [458, 82] width 68 height 32
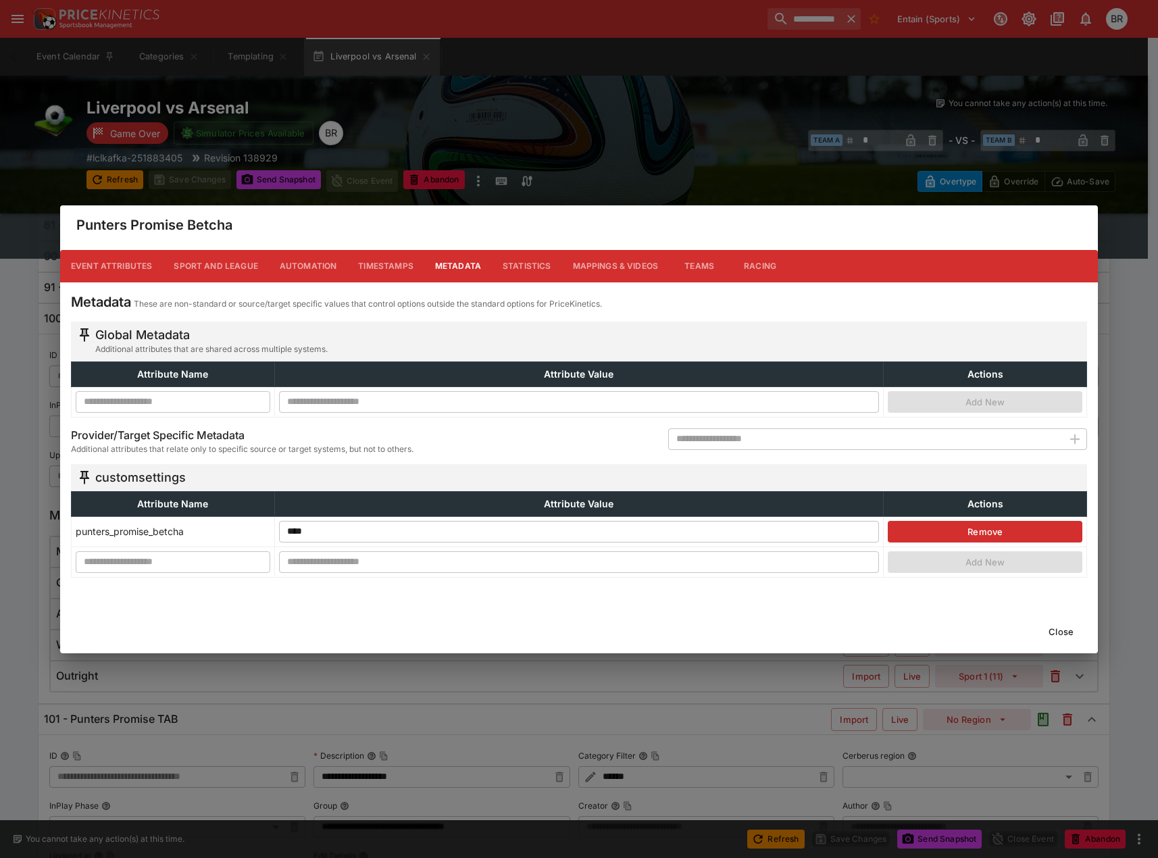
click at [1069, 627] on button "Close" at bounding box center [1061, 632] width 41 height 22
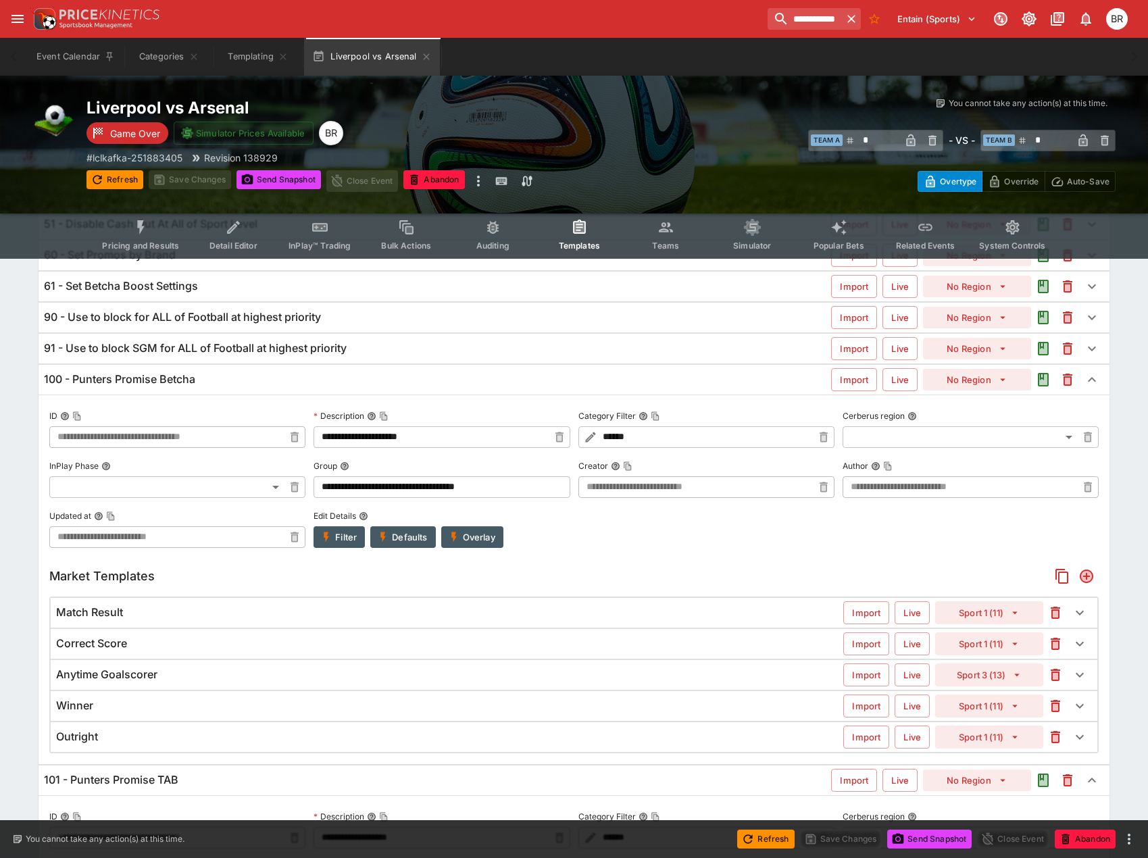
scroll to position [112, 0]
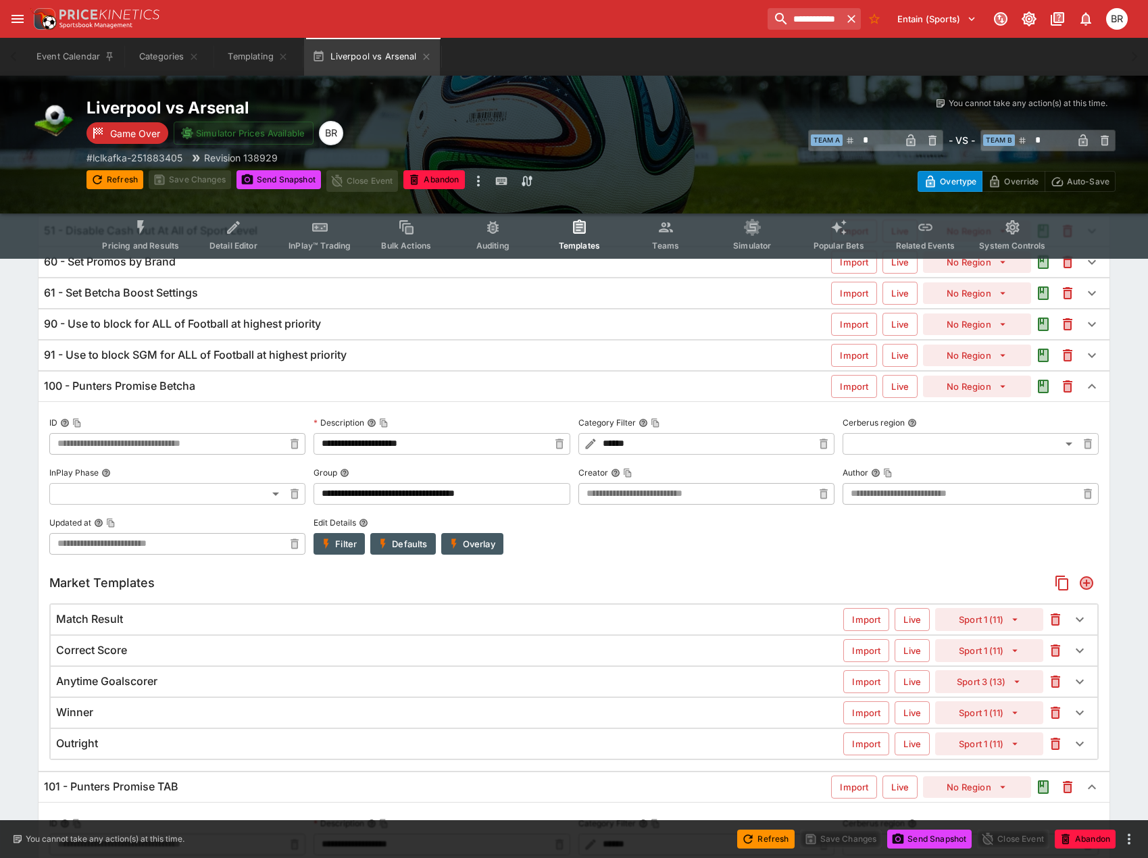
click at [349, 541] on button "Filter" at bounding box center [339, 544] width 51 height 22
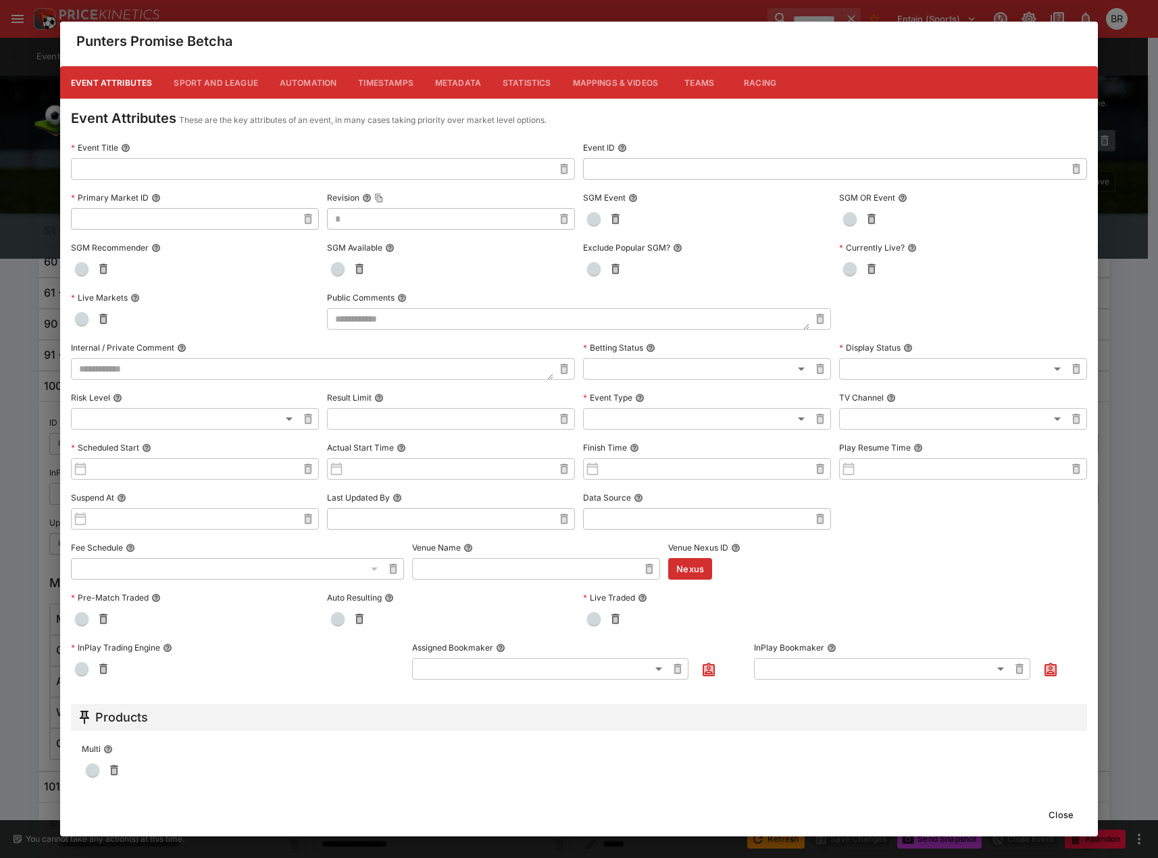
click at [451, 84] on button "Metadata" at bounding box center [458, 82] width 68 height 32
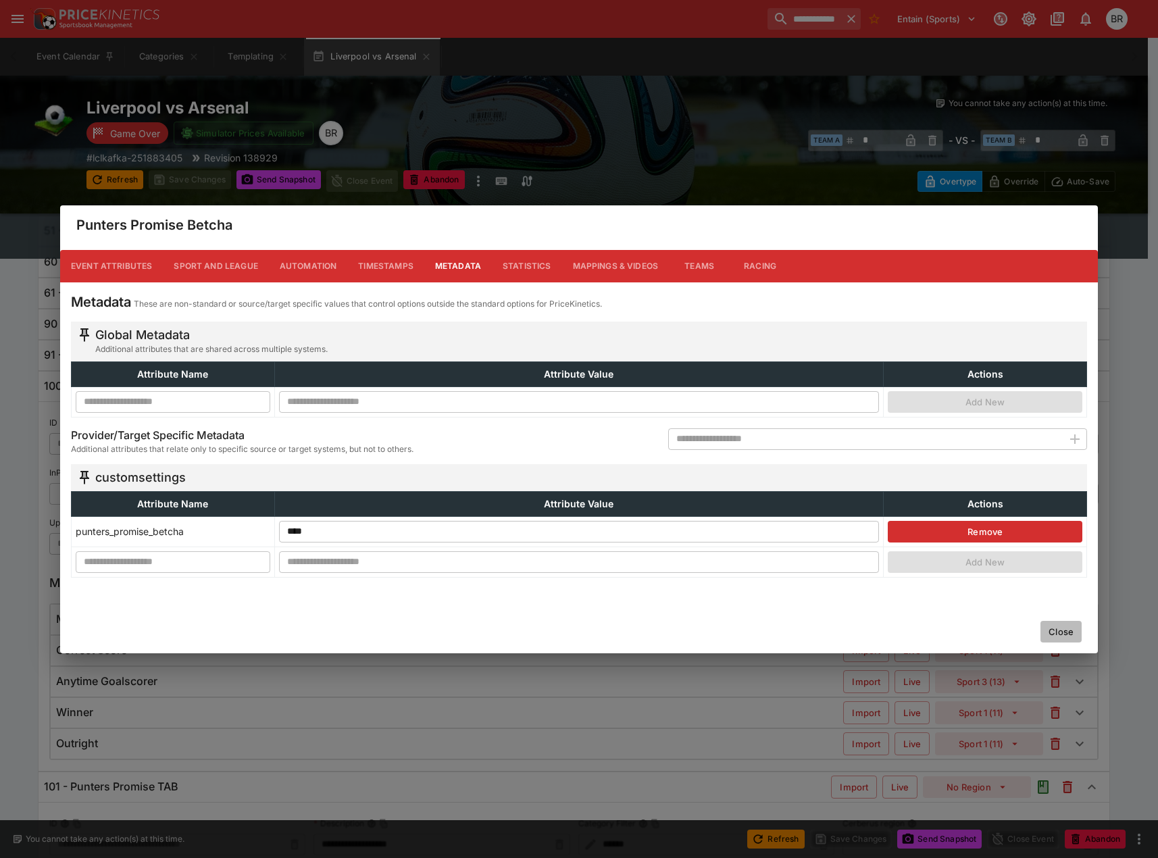
click at [1071, 629] on button "Close" at bounding box center [1061, 632] width 41 height 22
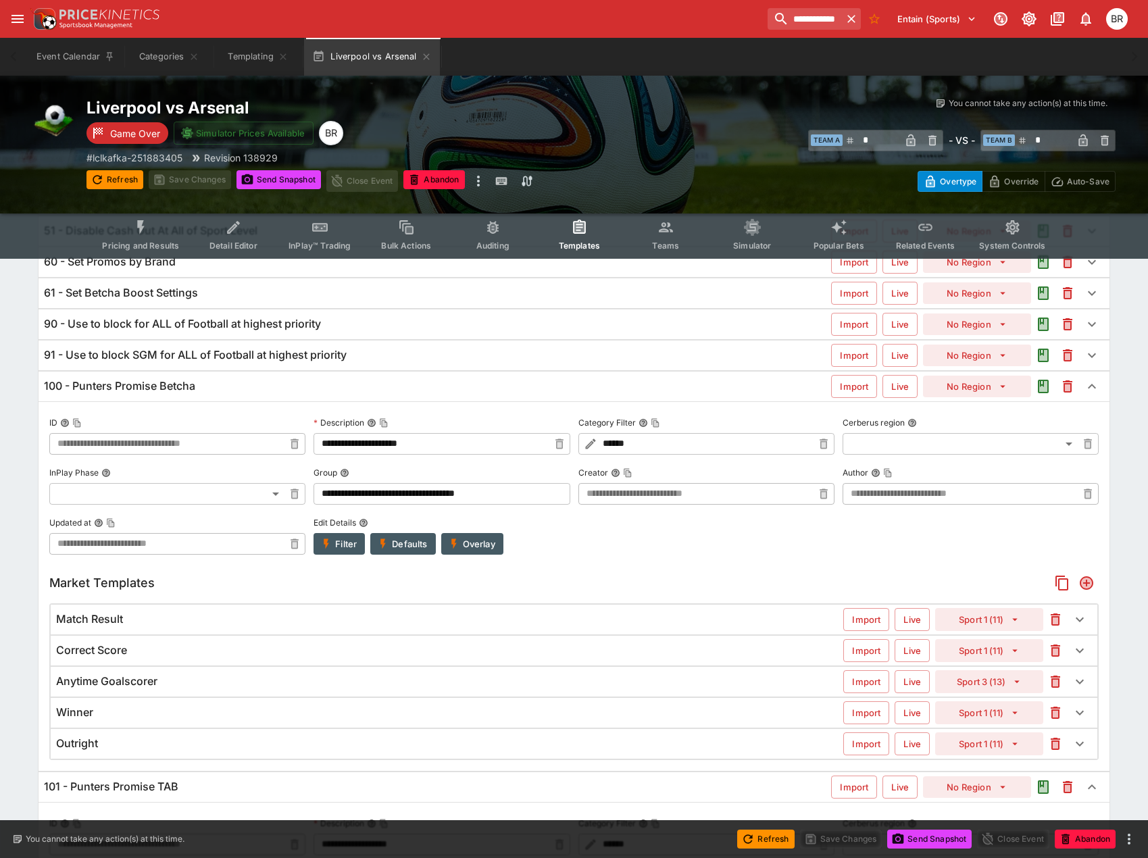
click at [482, 378] on div "100 - Punters Promise Betcha Import Live No Region" at bounding box center [574, 387] width 1071 height 30
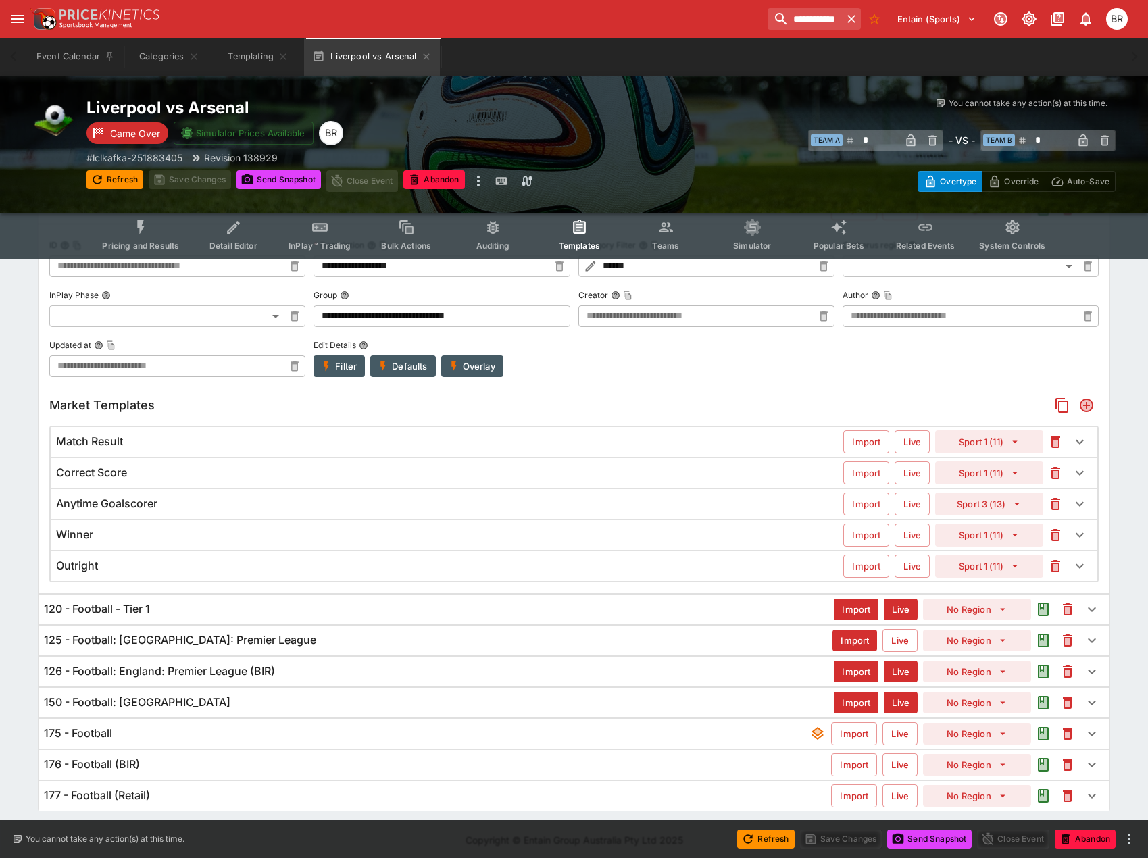
scroll to position [326, 0]
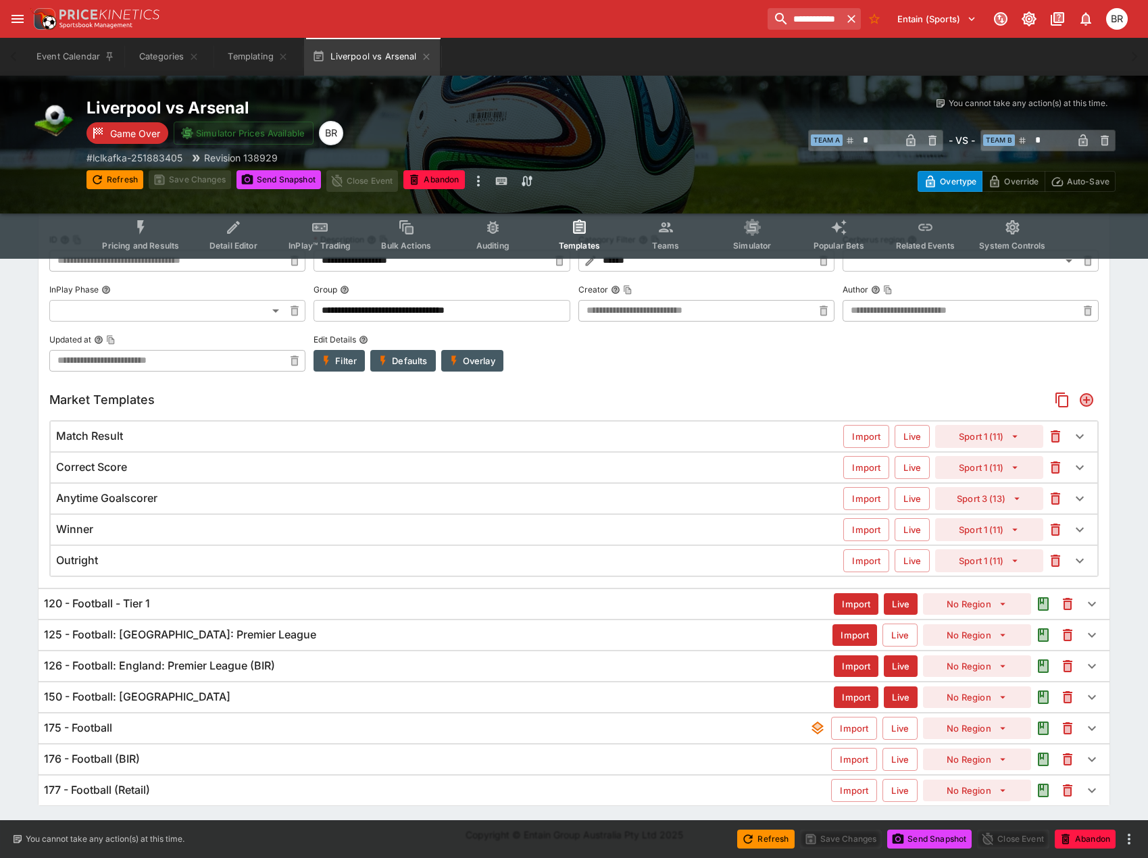
click at [336, 637] on div "125 - Football: England: Premier League" at bounding box center [438, 635] width 789 height 14
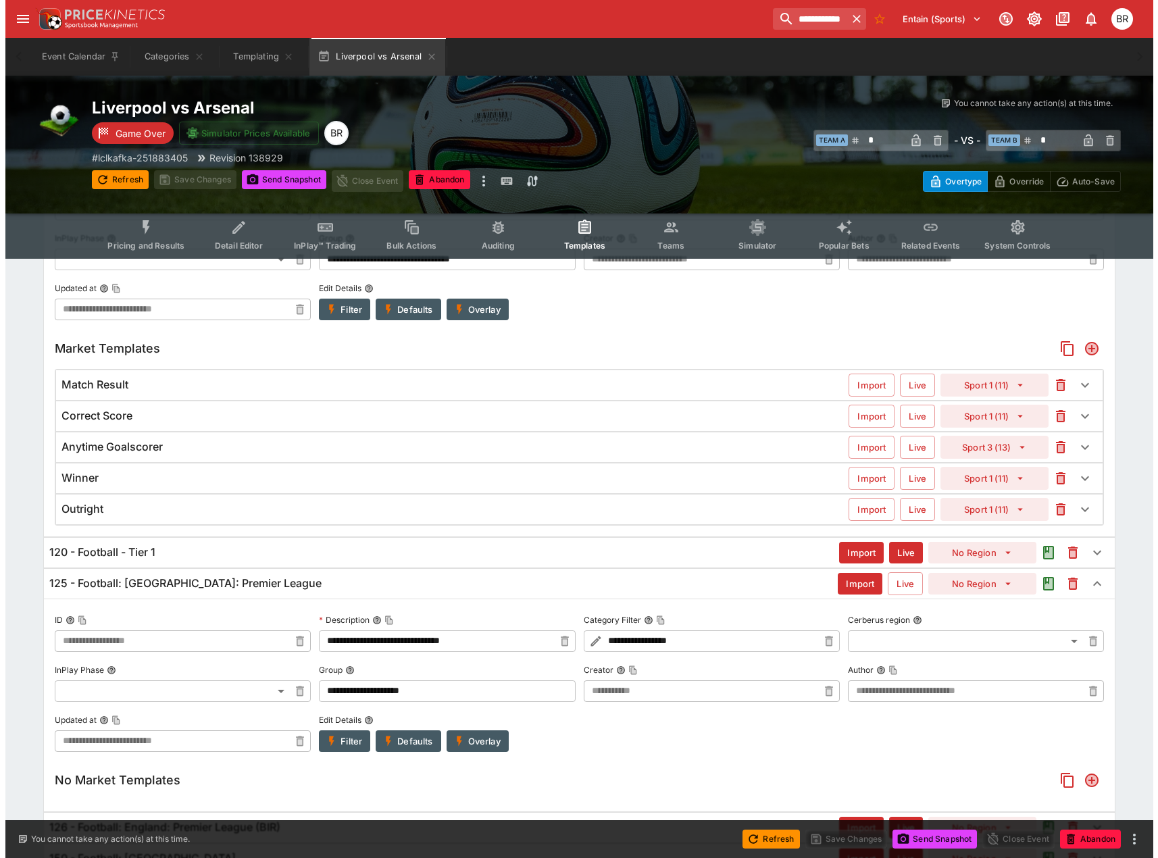
scroll to position [558, 0]
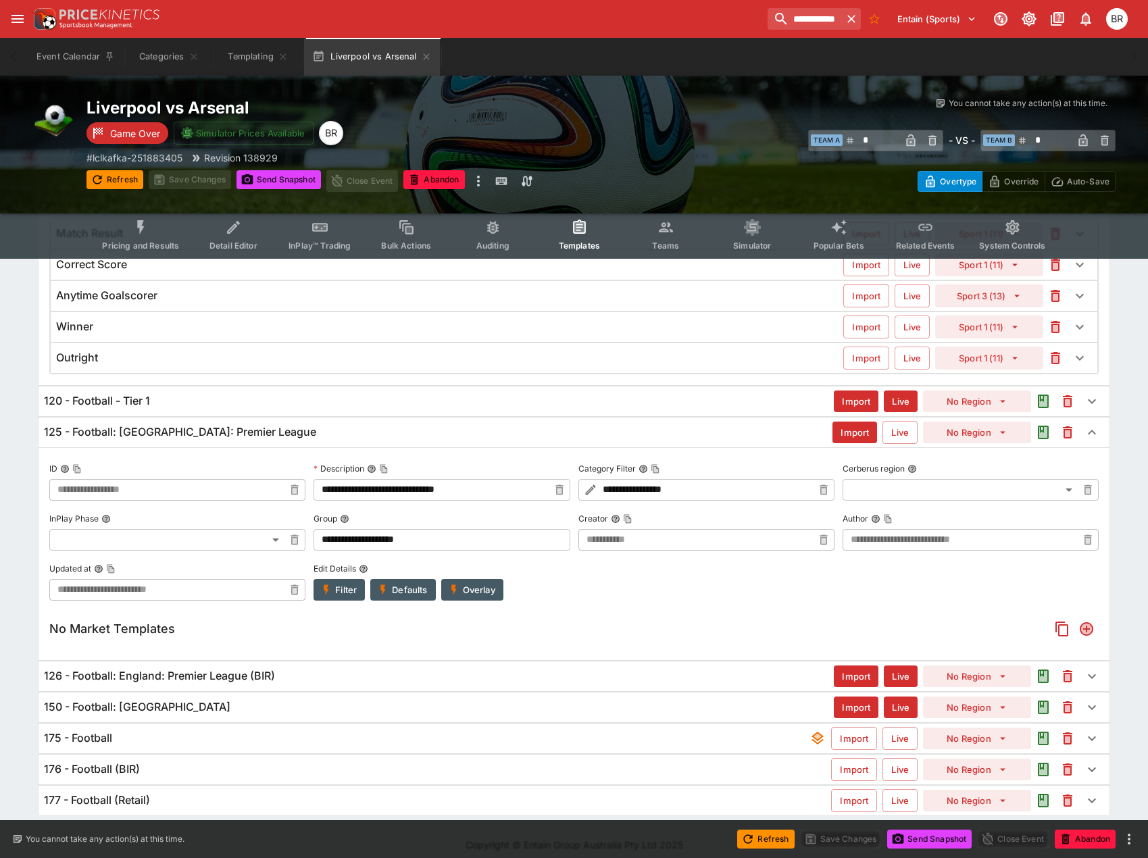
click at [477, 586] on button "Overlay" at bounding box center [472, 590] width 62 height 22
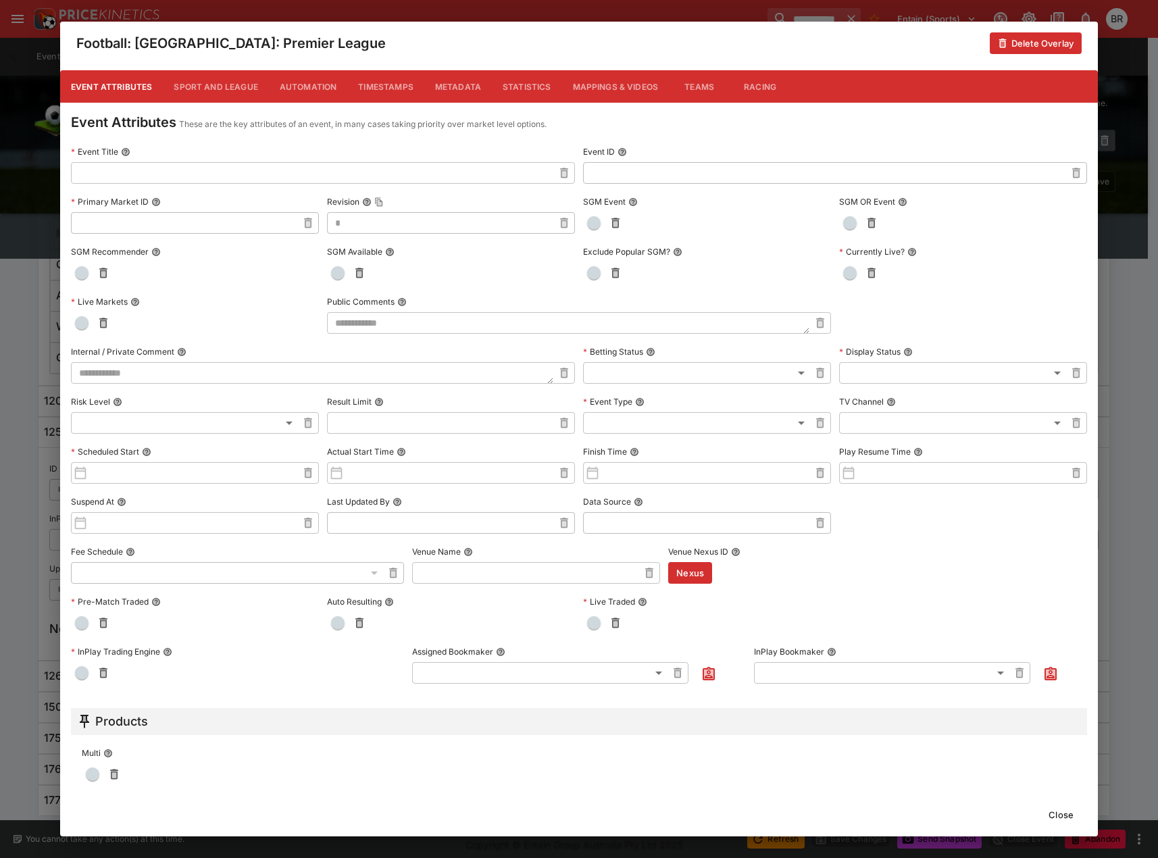
click at [455, 86] on button "Metadata" at bounding box center [458, 86] width 68 height 32
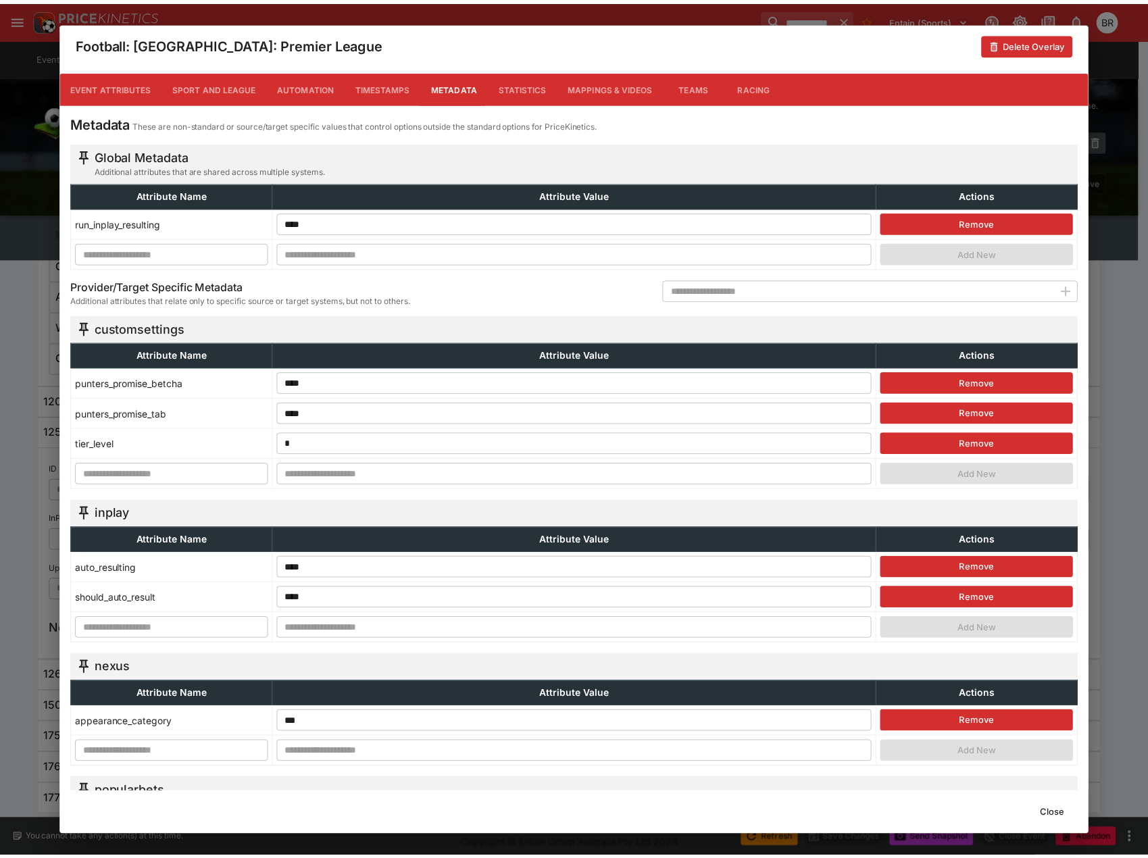
scroll to position [68, 0]
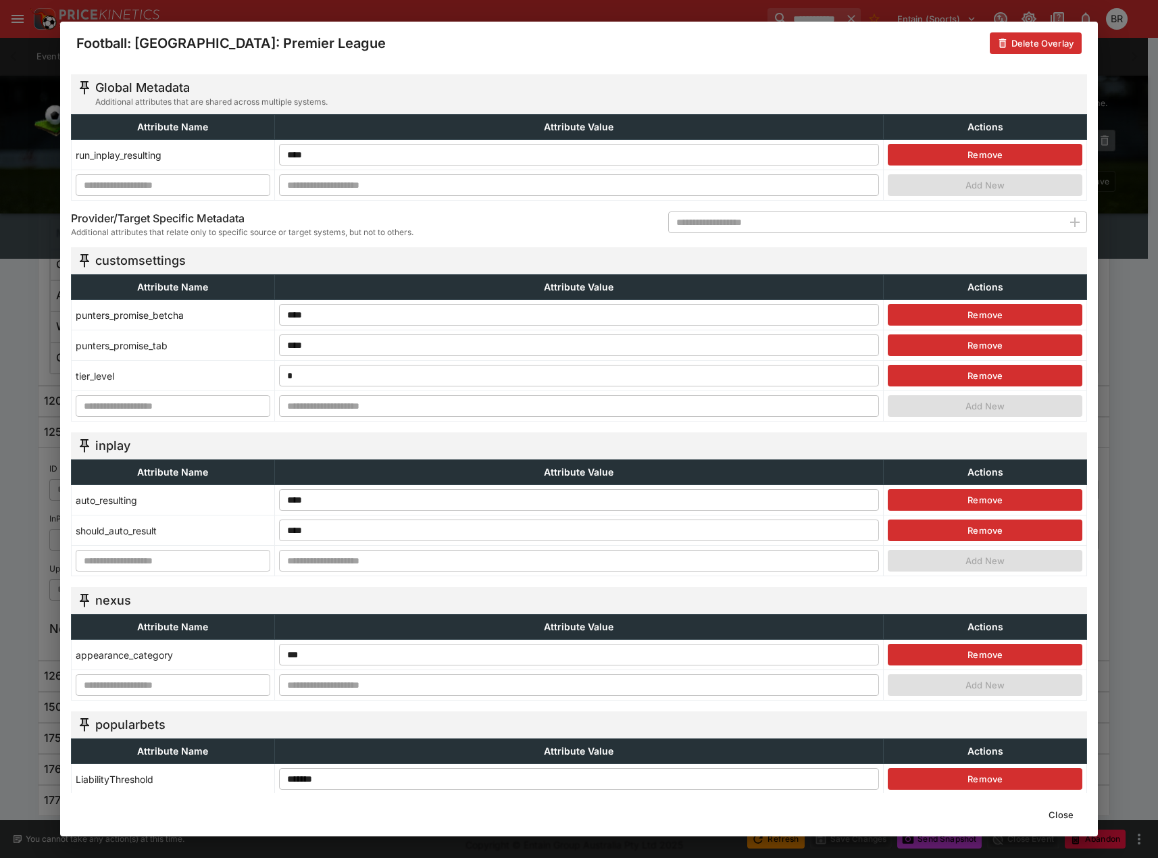
click at [1073, 818] on button "Close" at bounding box center [1061, 815] width 41 height 22
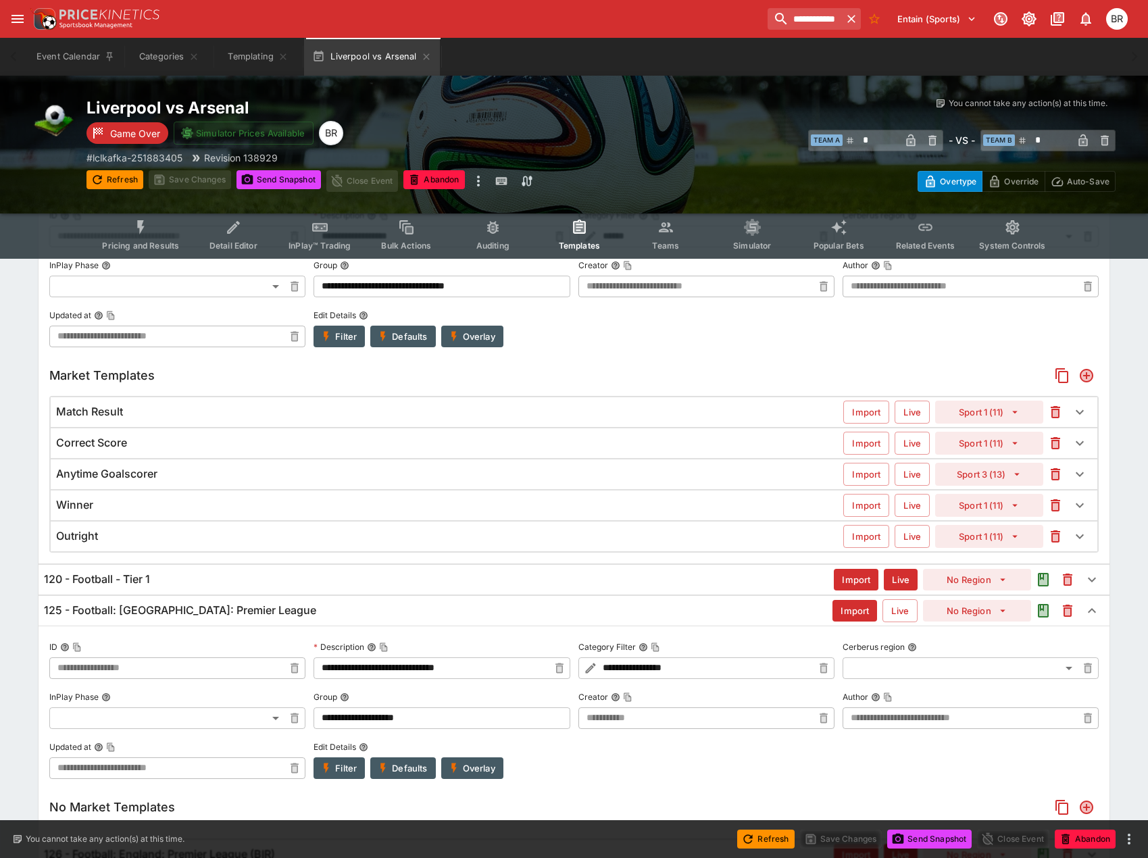
scroll to position [287, 0]
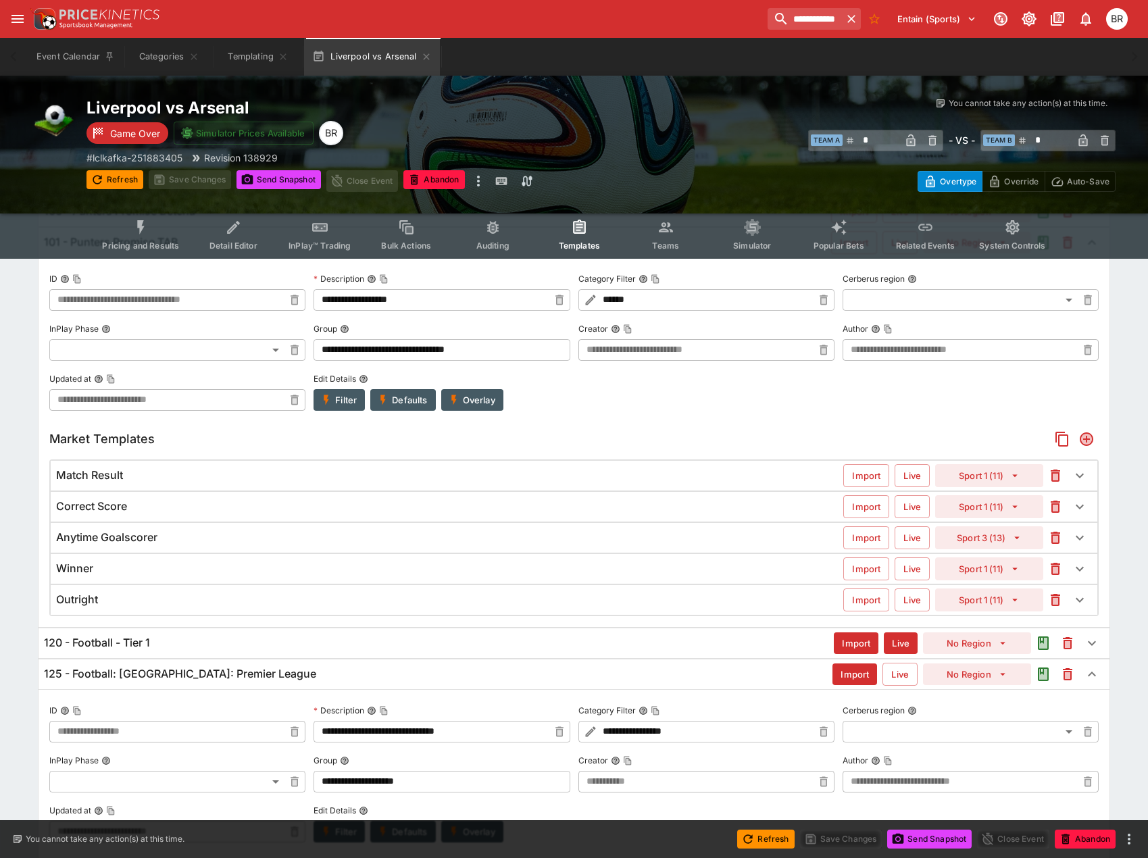
click at [350, 403] on button "Filter" at bounding box center [339, 400] width 51 height 22
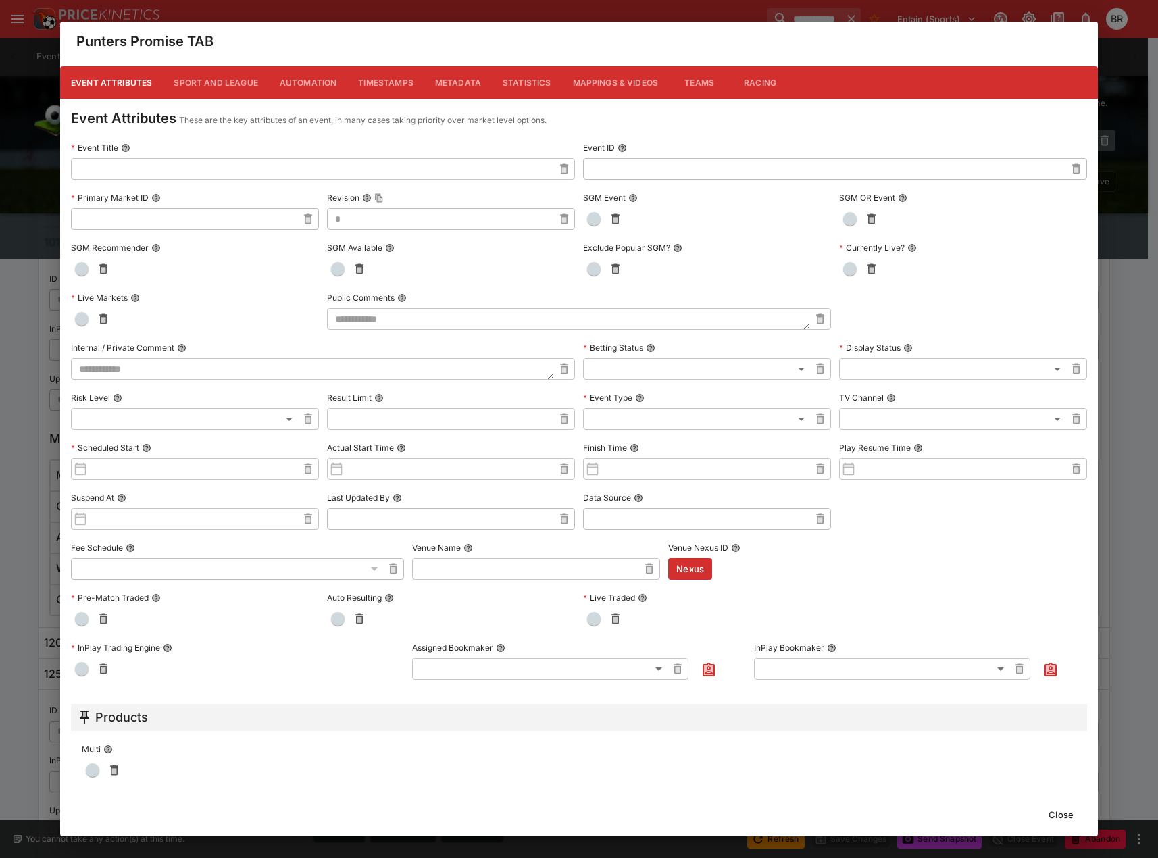
click at [461, 80] on button "Metadata" at bounding box center [458, 82] width 68 height 32
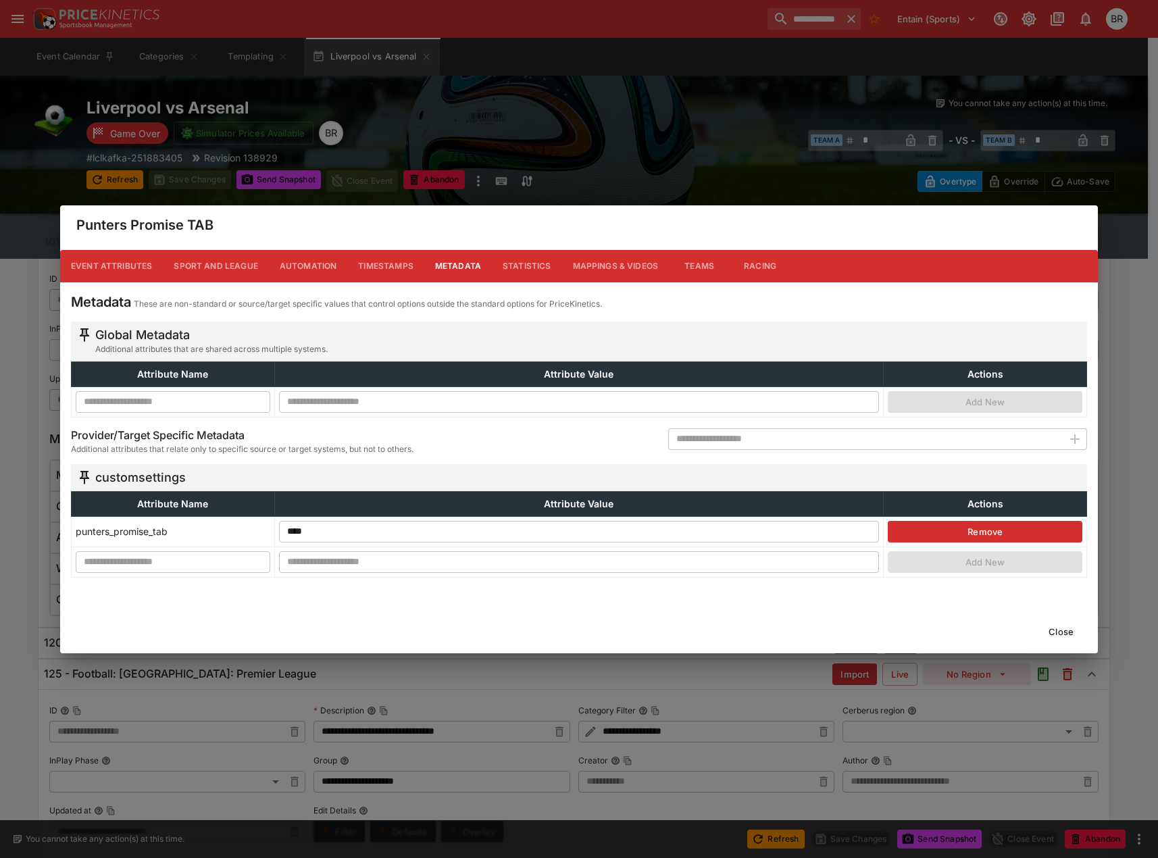
click at [1065, 633] on button "Close" at bounding box center [1061, 632] width 41 height 22
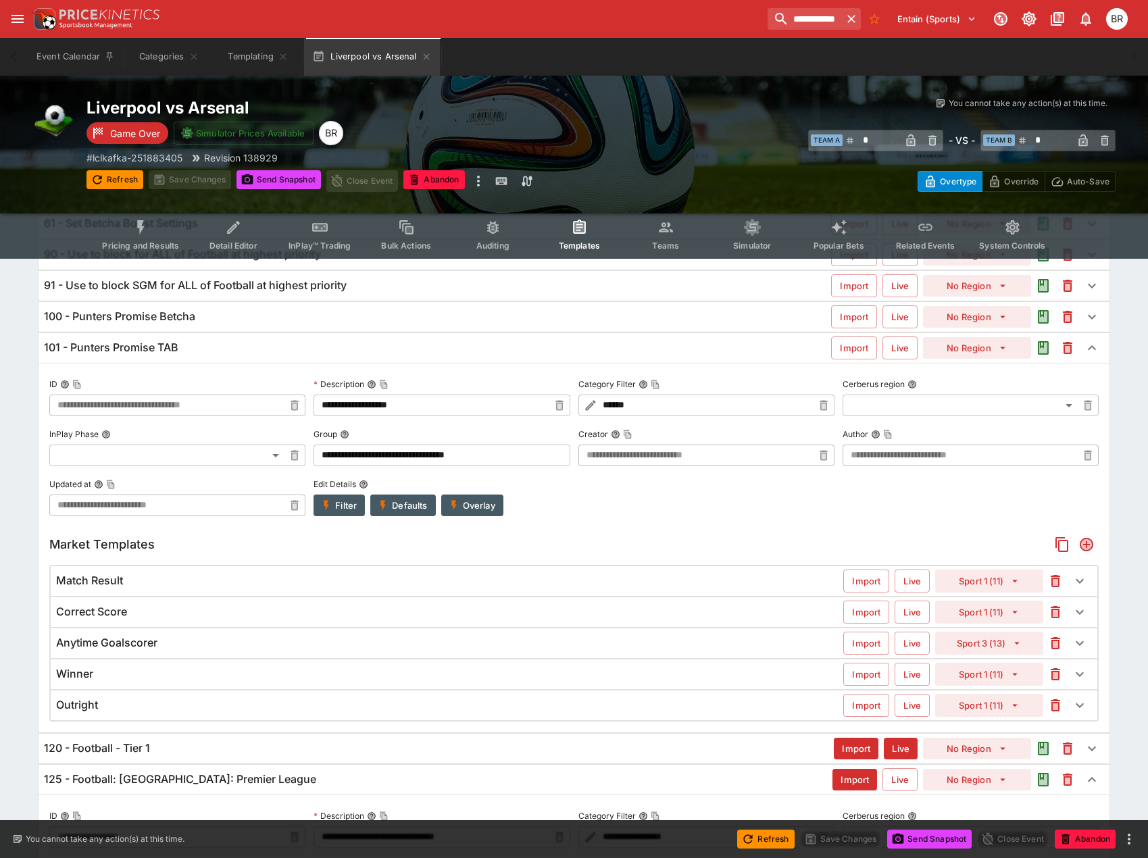
scroll to position [152, 0]
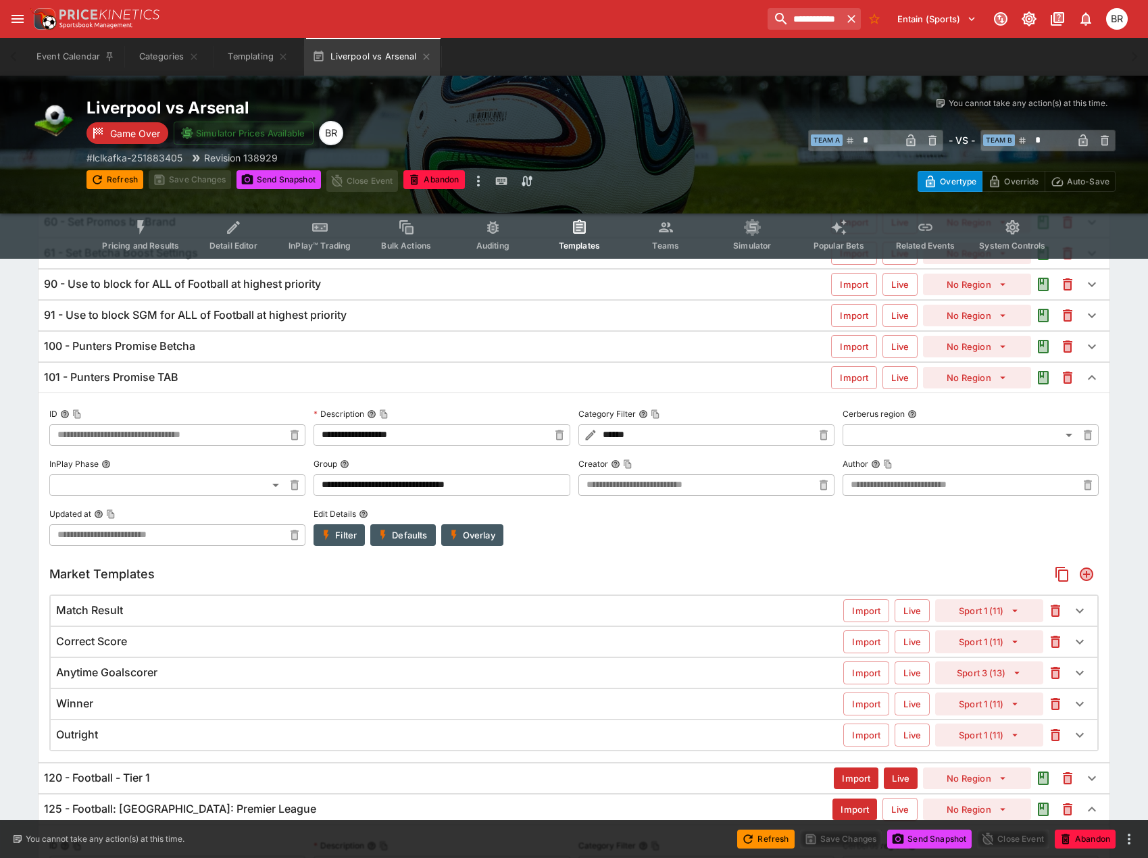
click at [348, 531] on button "Filter" at bounding box center [339, 535] width 51 height 22
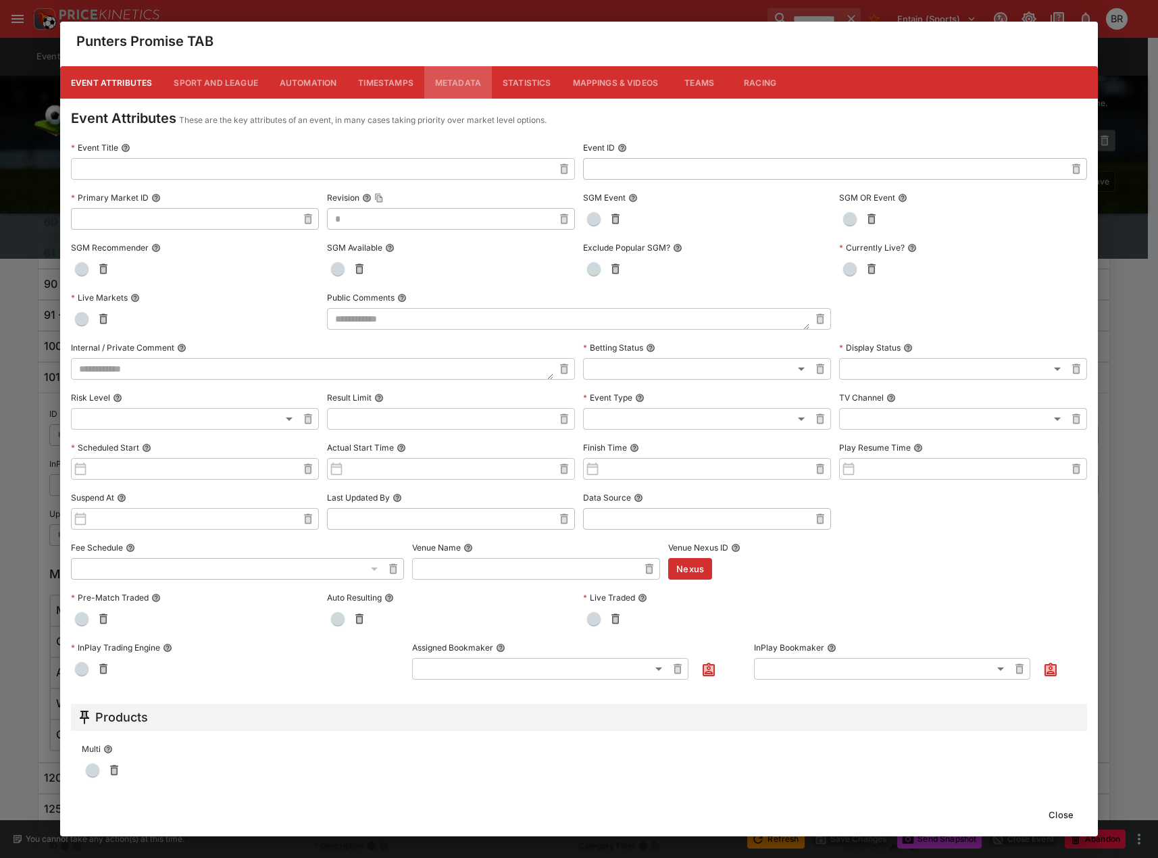
click at [435, 91] on button "Metadata" at bounding box center [458, 82] width 68 height 32
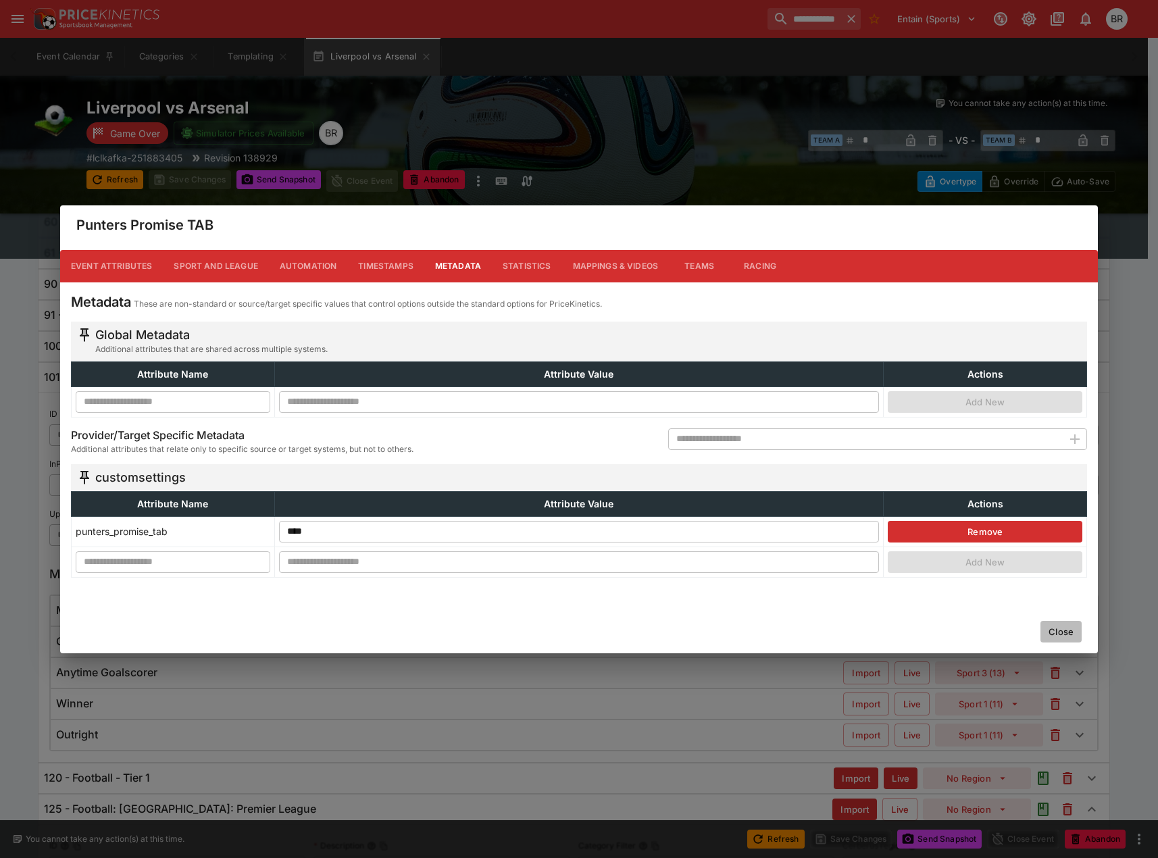
click at [1051, 634] on button "Close" at bounding box center [1061, 632] width 41 height 22
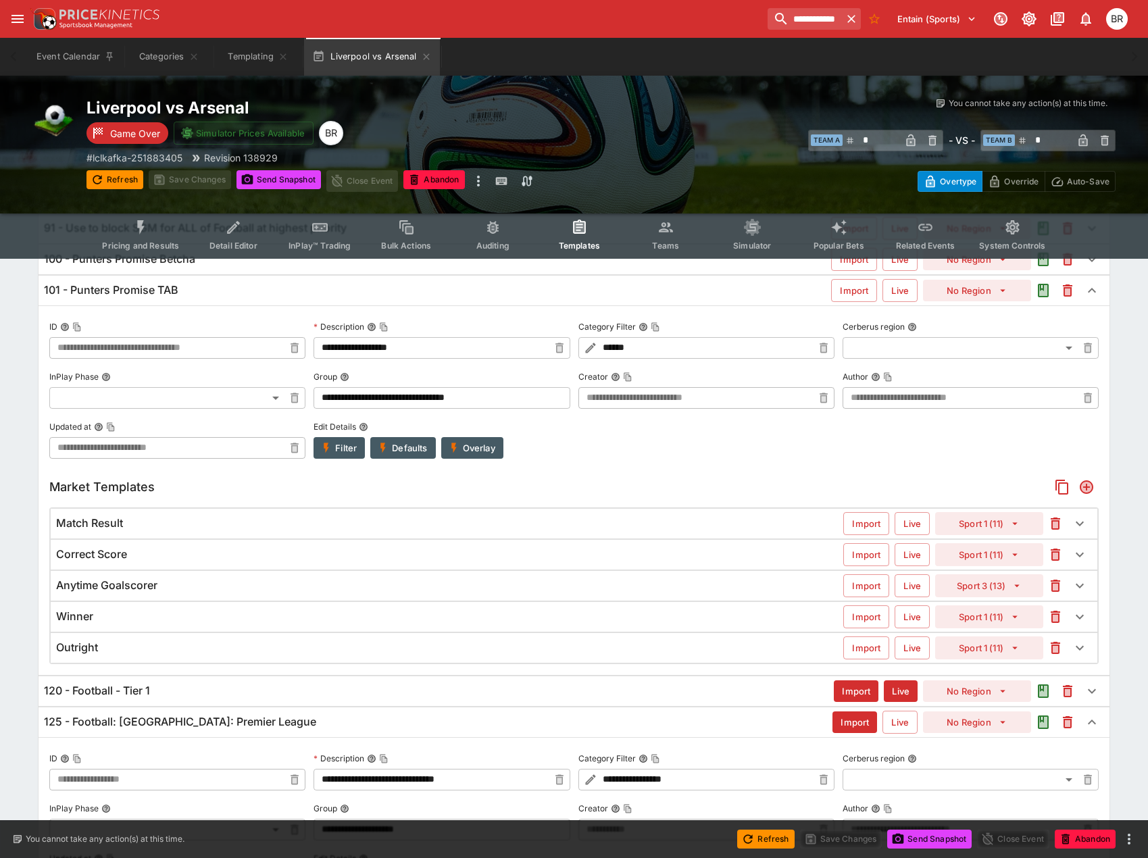
scroll to position [220, 0]
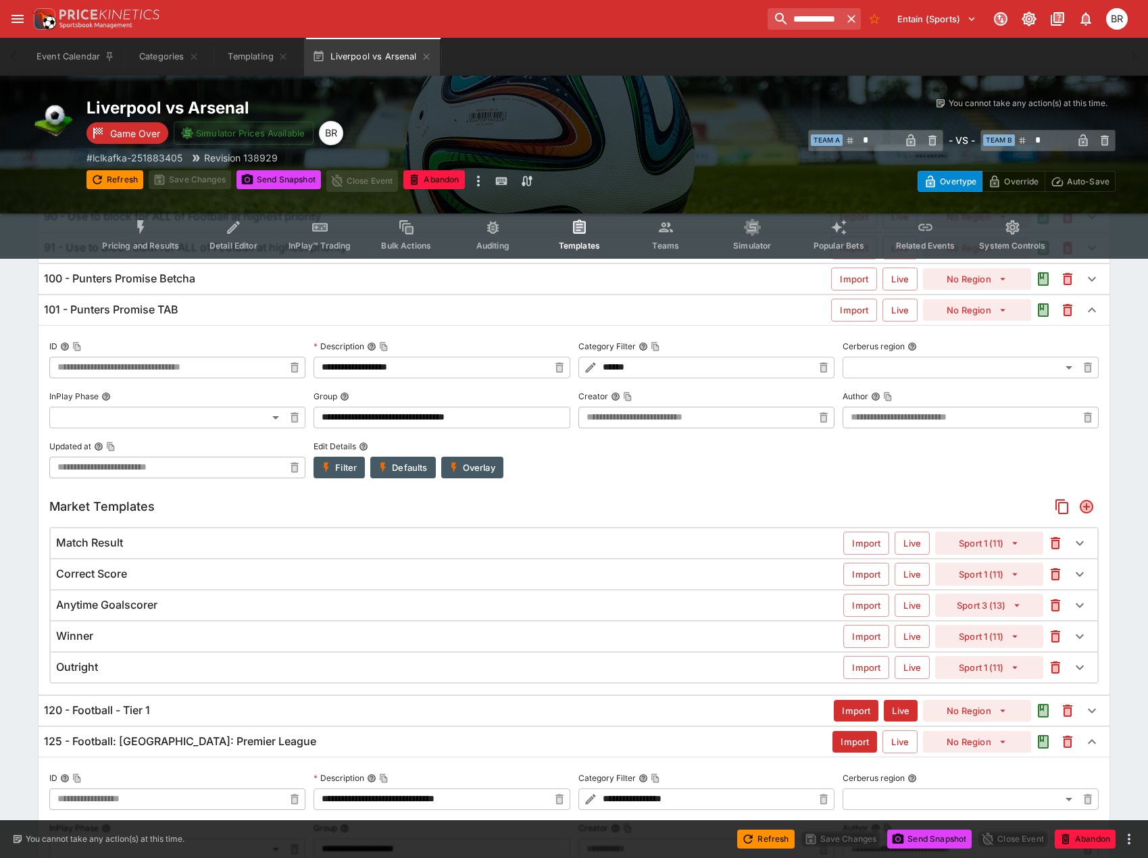
click at [401, 314] on div "101 - Punters Promise TAB" at bounding box center [437, 310] width 787 height 14
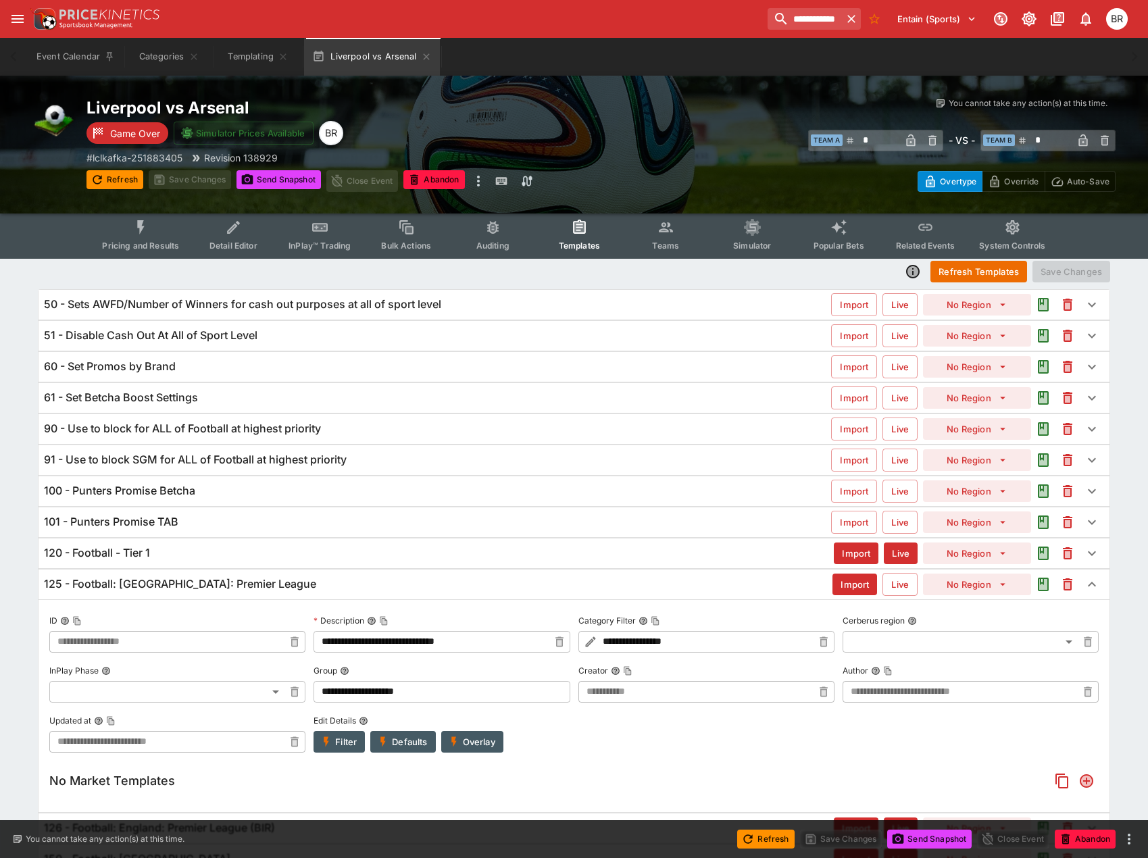
scroll to position [0, 0]
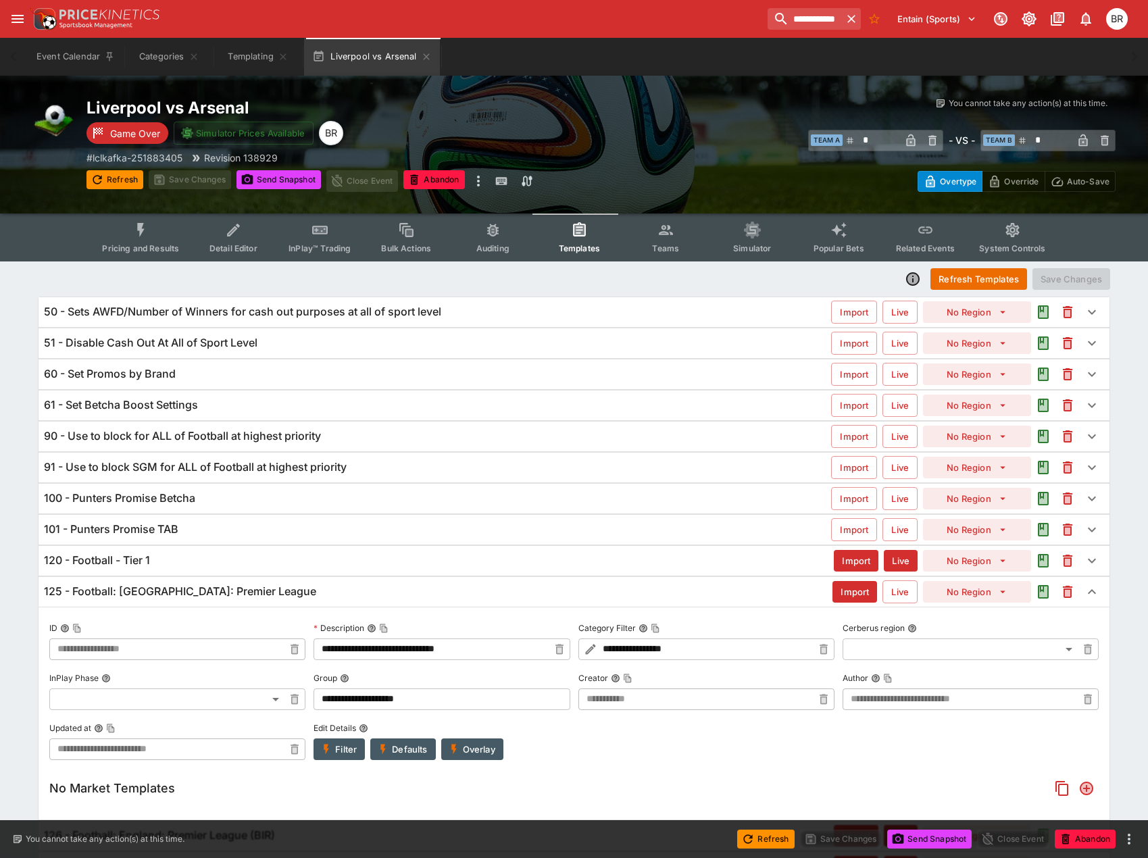
click at [296, 579] on div "125 - Football: England: Premier League Import Live No Region" at bounding box center [574, 592] width 1071 height 30
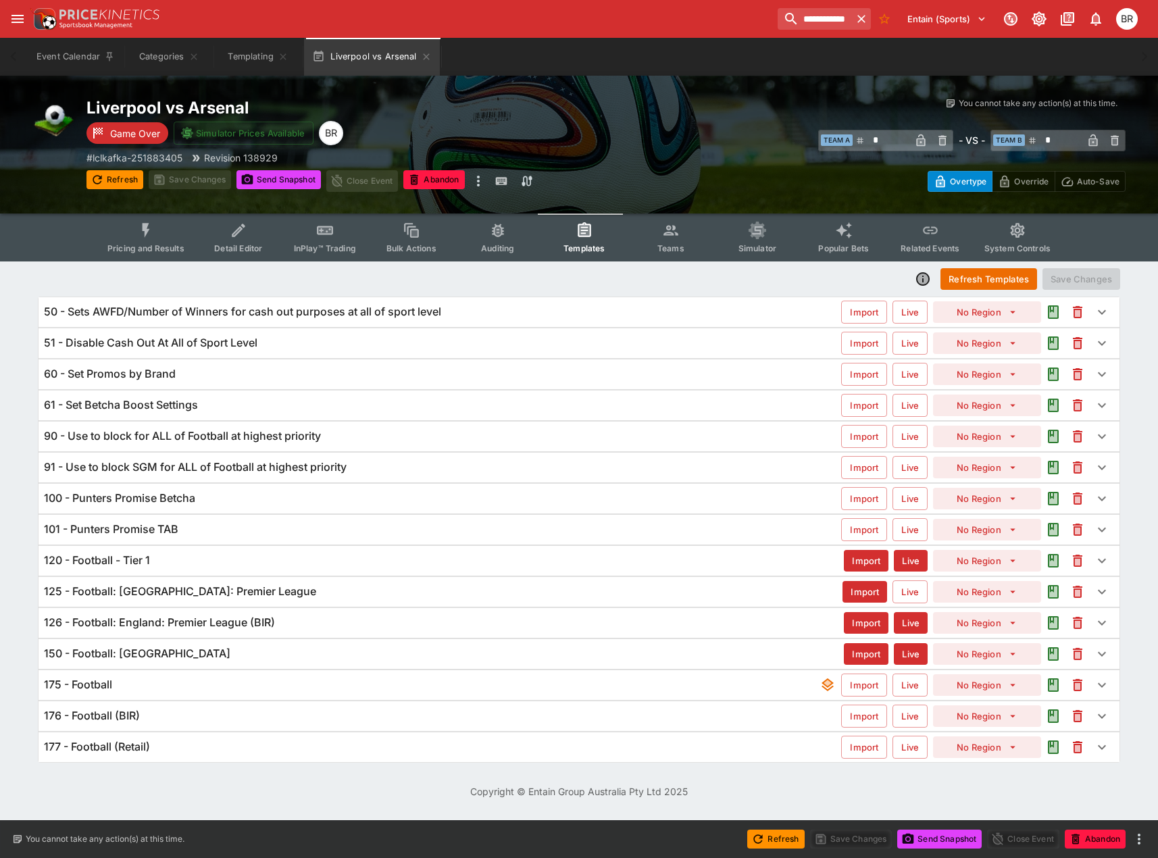
click at [298, 554] on div "120 - Football - Tier 1" at bounding box center [444, 561] width 800 height 14
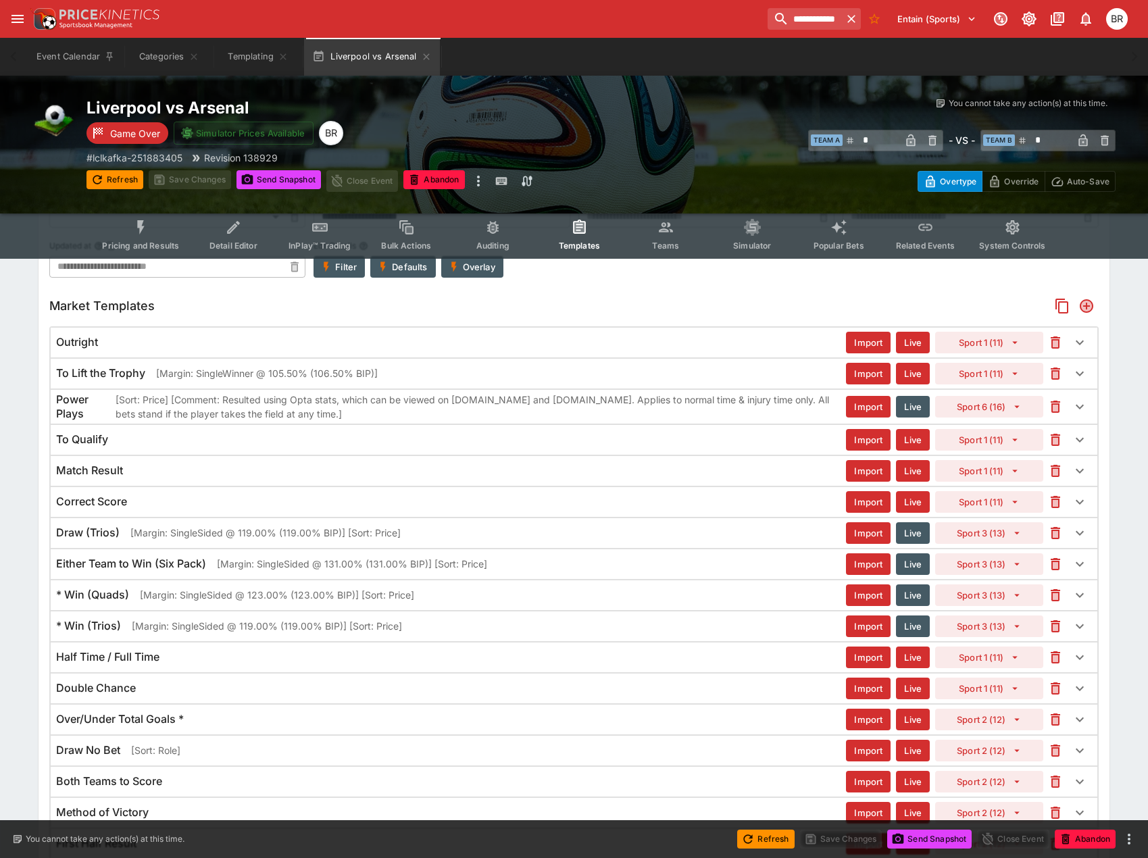
scroll to position [438, 0]
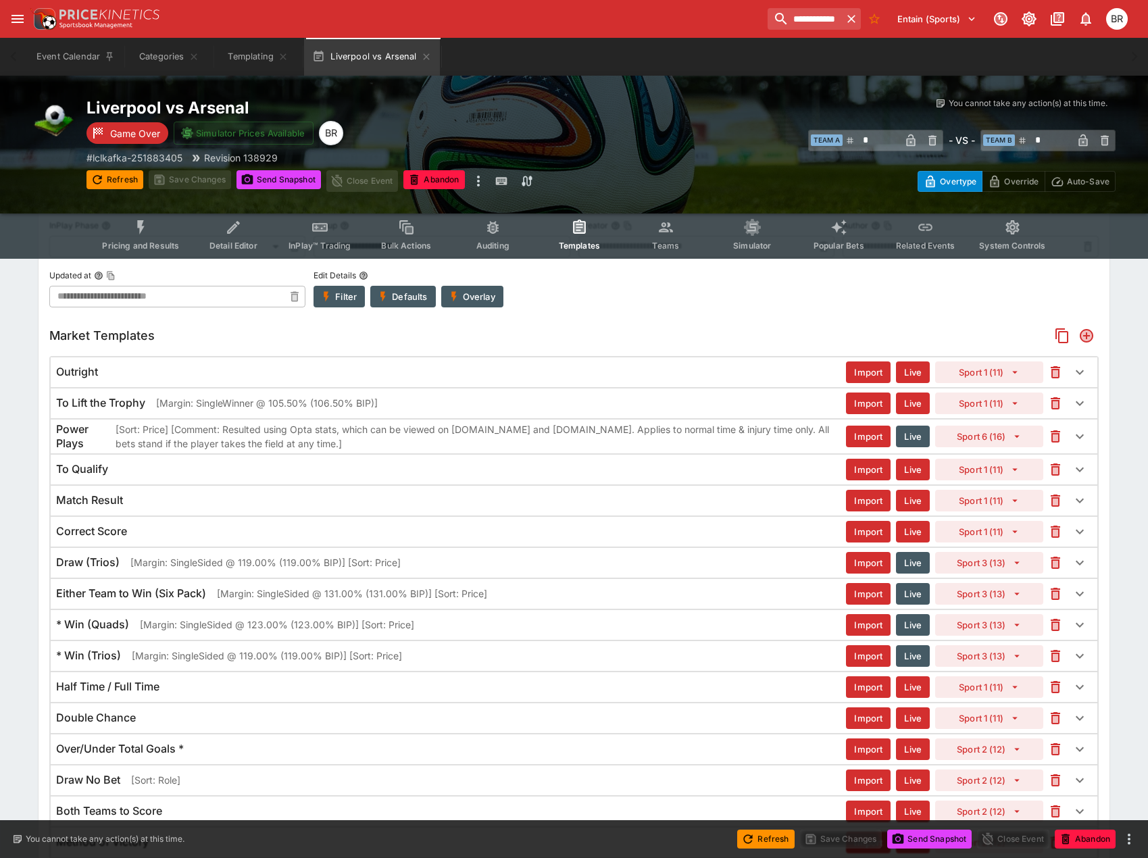
click at [331, 303] on button "Filter" at bounding box center [339, 297] width 51 height 22
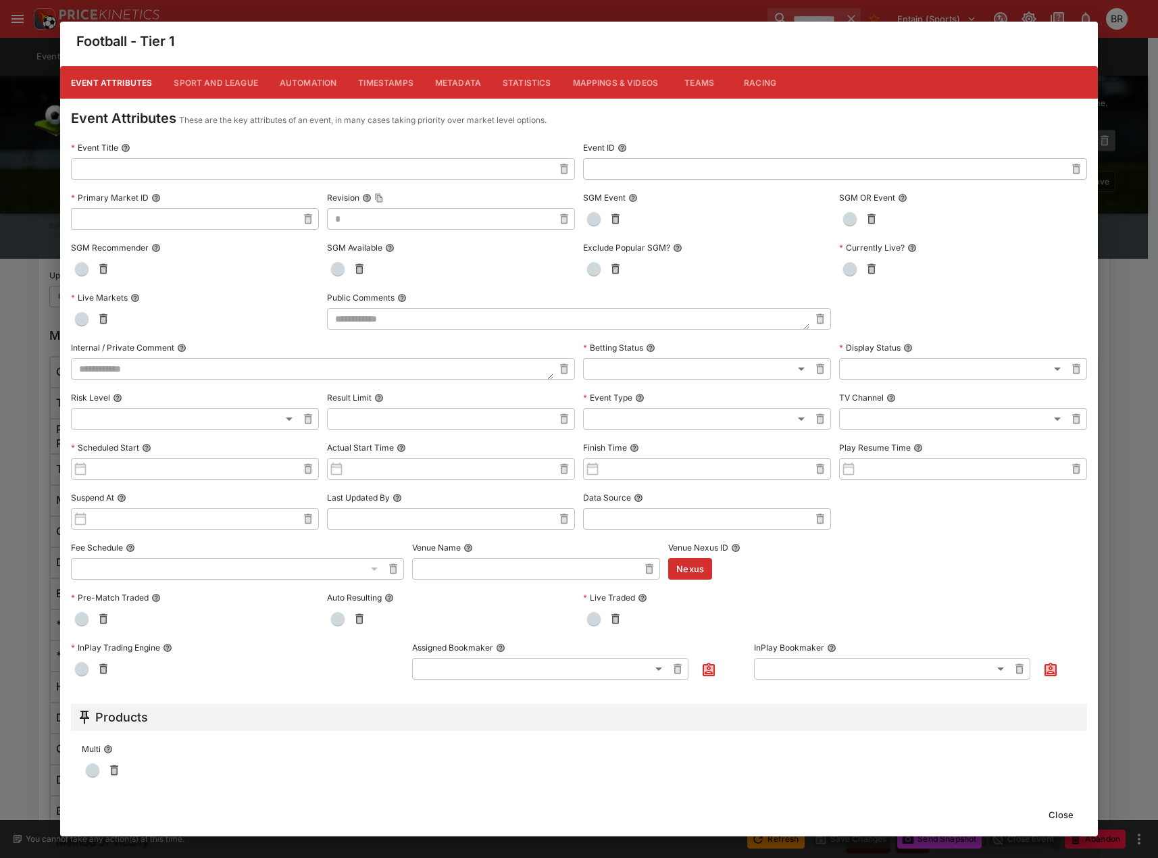
click at [449, 93] on button "Metadata" at bounding box center [458, 82] width 68 height 32
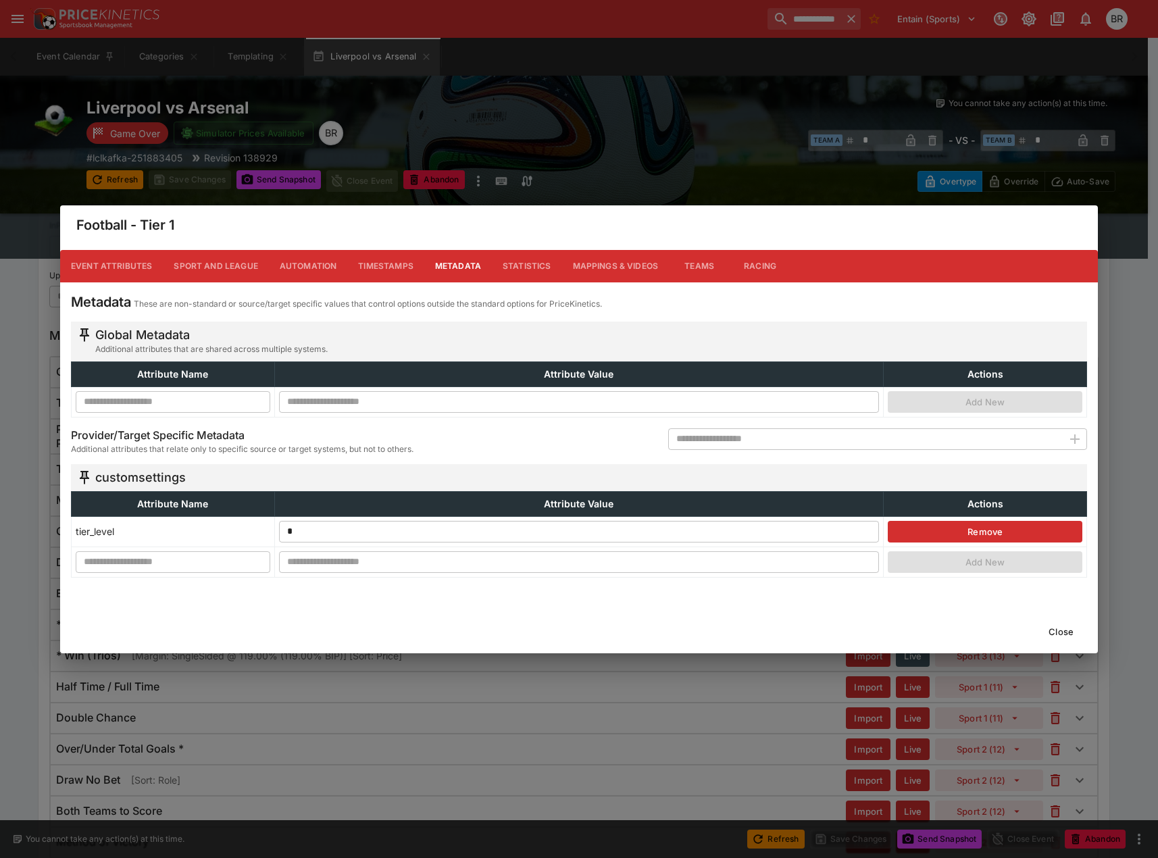
click at [1075, 633] on button "Close" at bounding box center [1061, 632] width 41 height 22
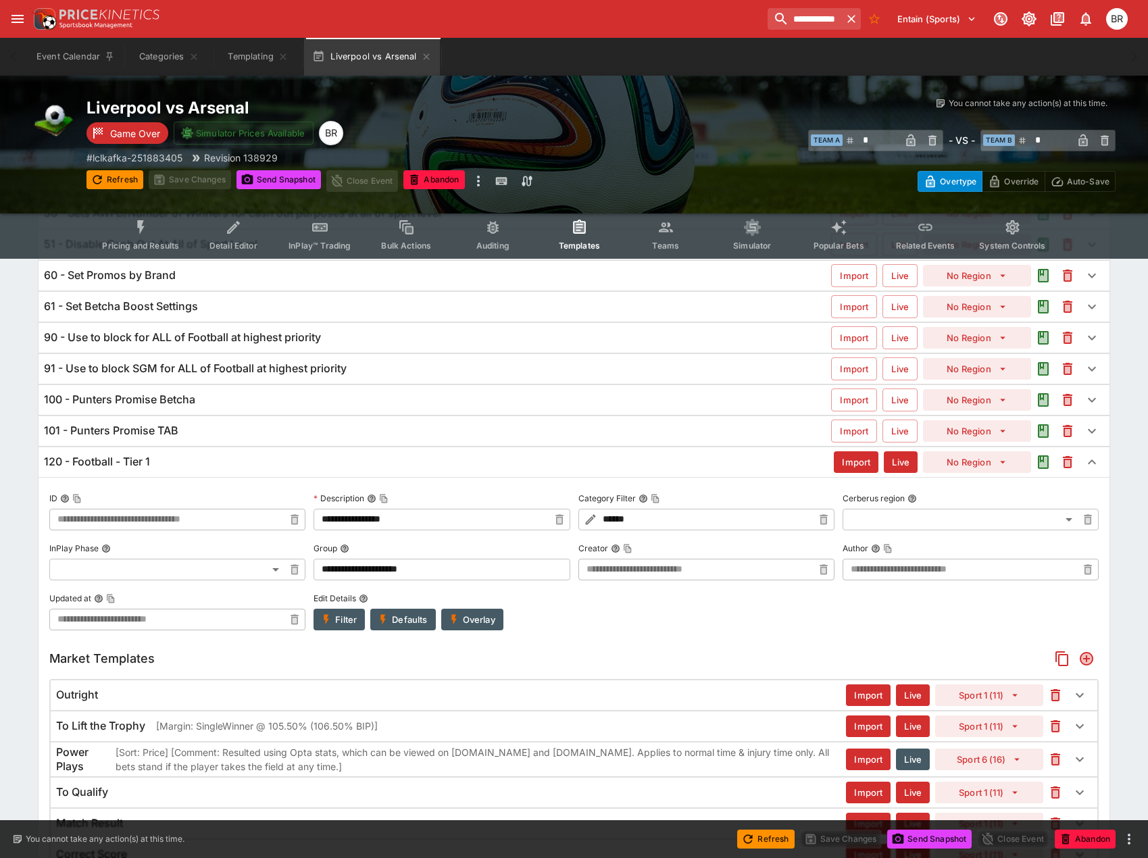
scroll to position [0, 0]
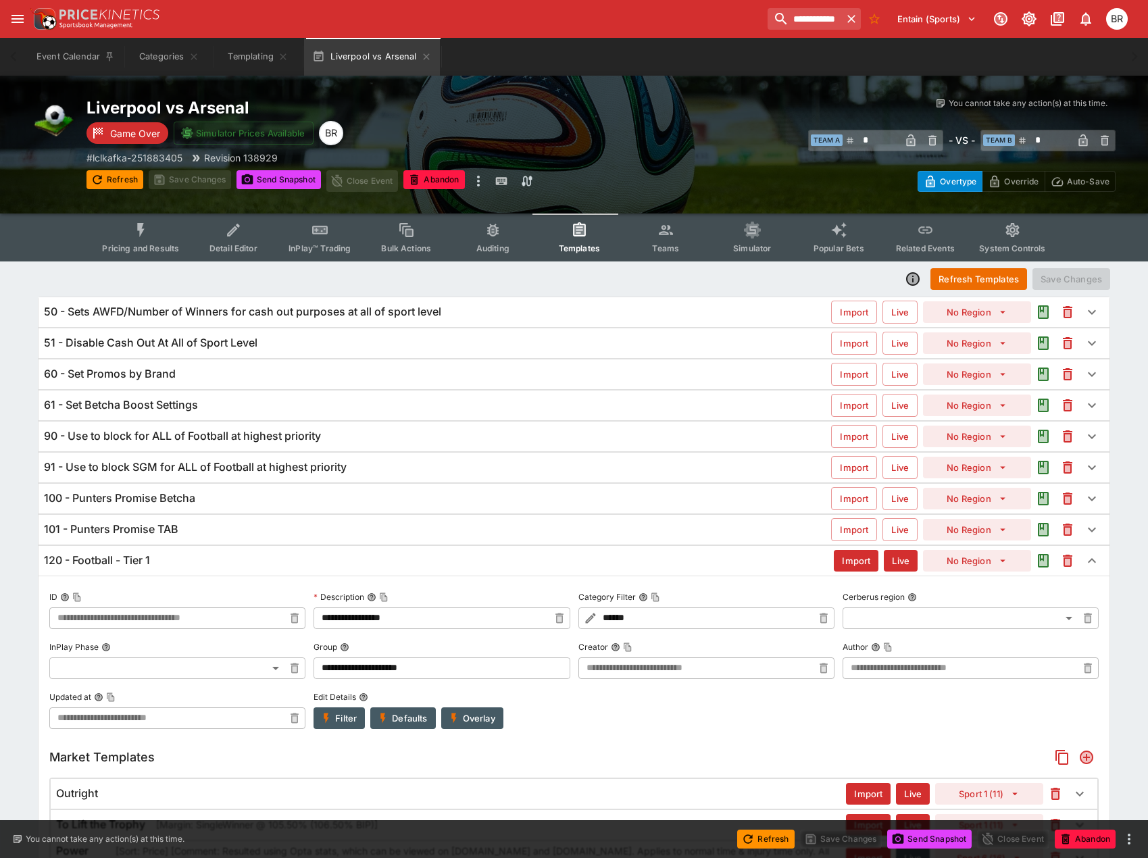
click at [316, 556] on div "120 - Football - Tier 1" at bounding box center [439, 561] width 790 height 14
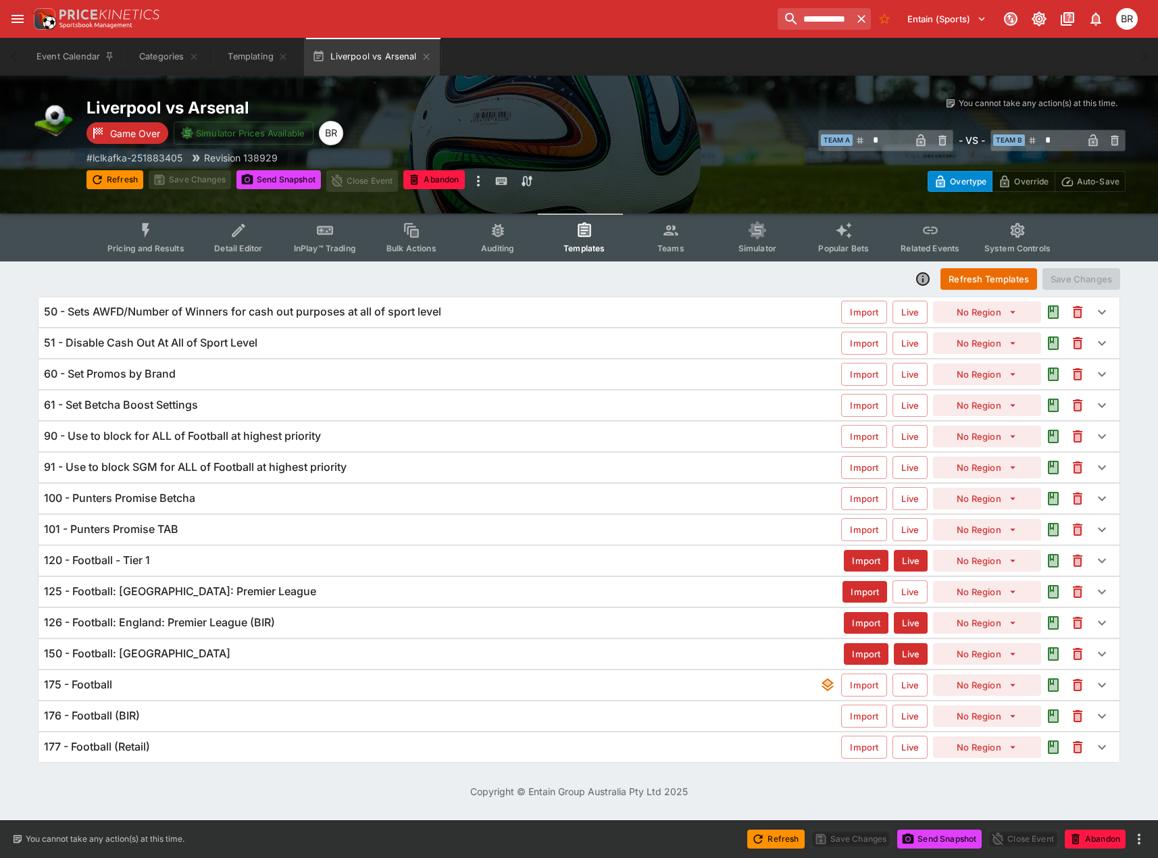
click at [322, 587] on div "125 - Football: England: Premier League" at bounding box center [443, 592] width 799 height 14
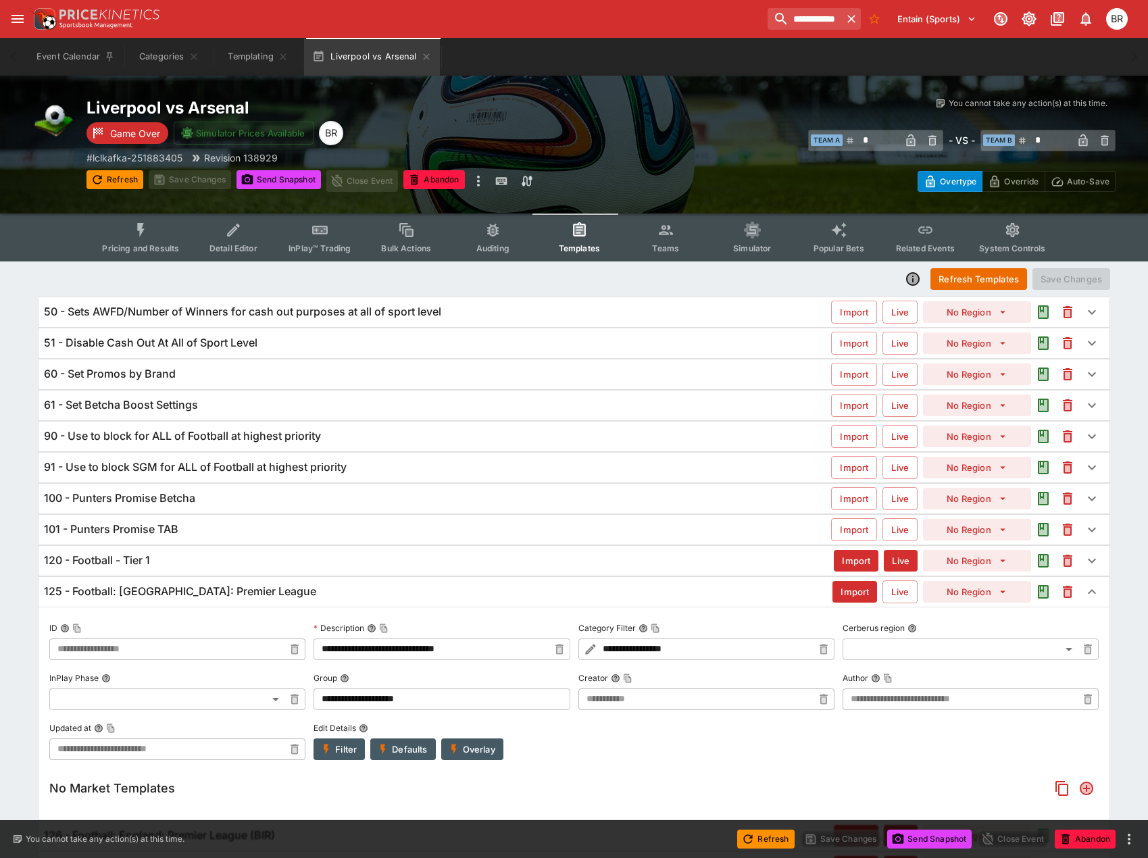
click at [464, 757] on button "Overlay" at bounding box center [472, 750] width 62 height 22
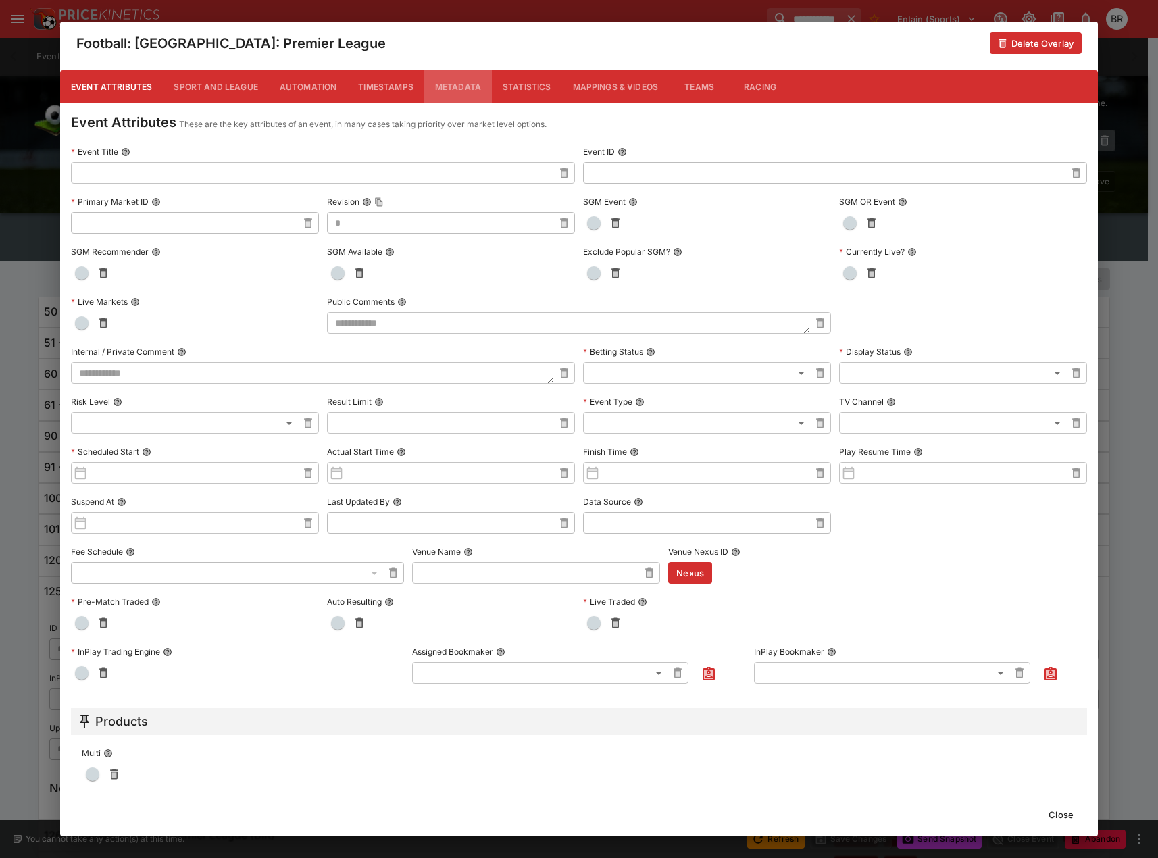
click at [449, 89] on button "Metadata" at bounding box center [458, 86] width 68 height 32
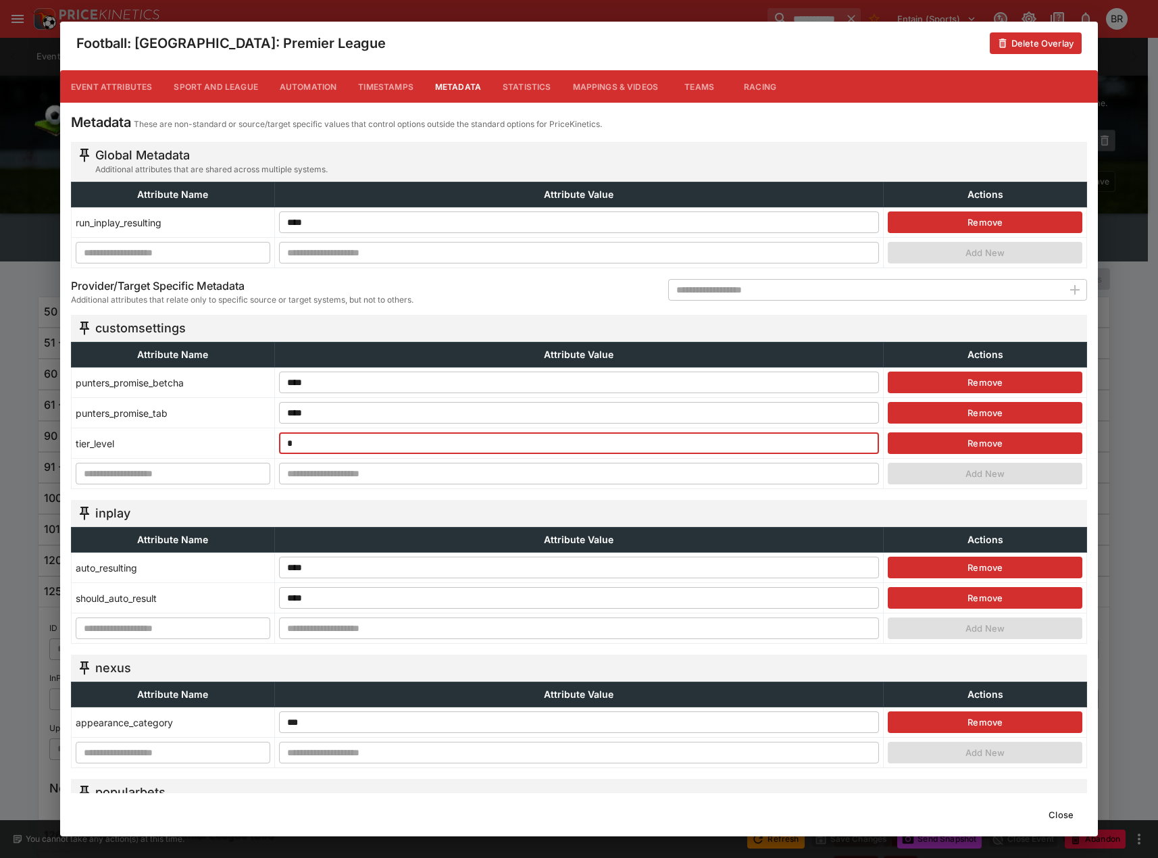
drag, startPoint x: 314, startPoint y: 437, endPoint x: 93, endPoint y: 460, distance: 222.1
click at [93, 460] on tbody "punters_promise_betcha **** ​ Remove punters_promise_tab **** ​ Remove tier_lev…" at bounding box center [580, 429] width 1016 height 122
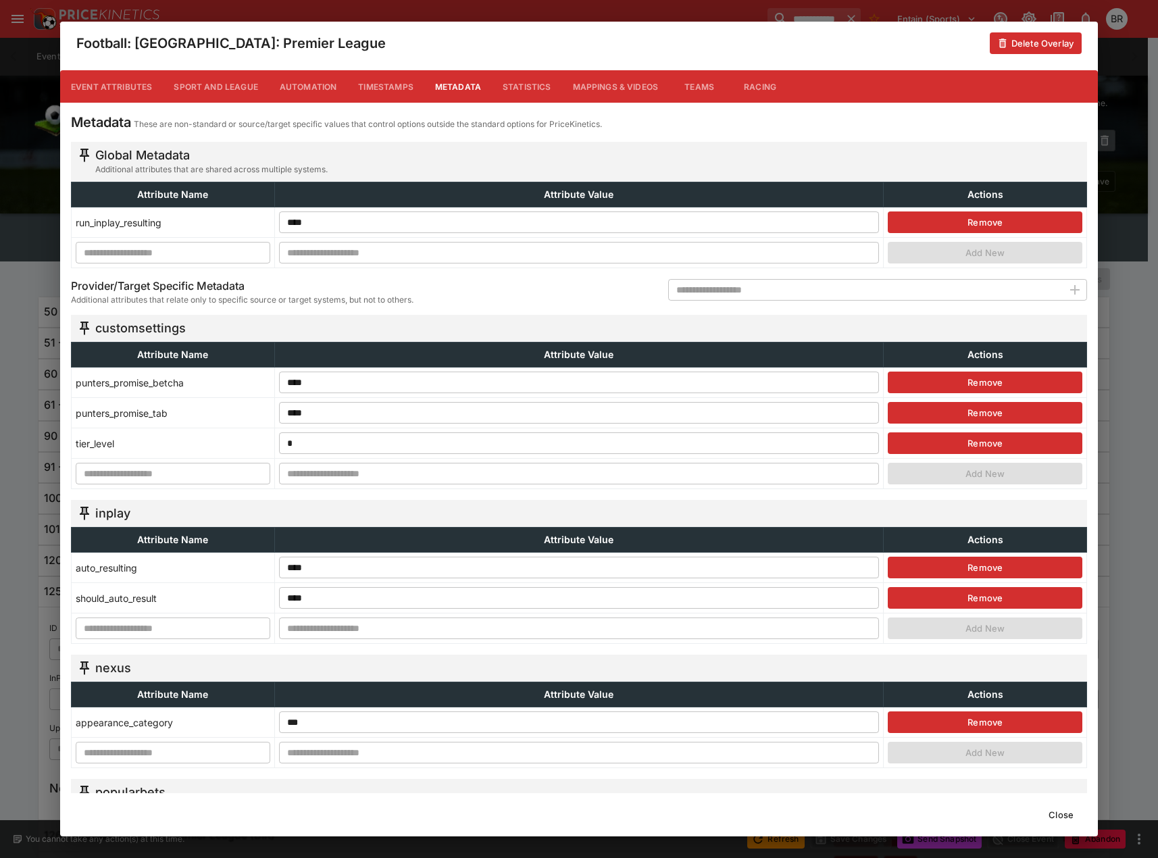
click at [87, 449] on td "tier_level" at bounding box center [173, 443] width 203 height 30
click at [1056, 818] on button "Close" at bounding box center [1061, 815] width 41 height 22
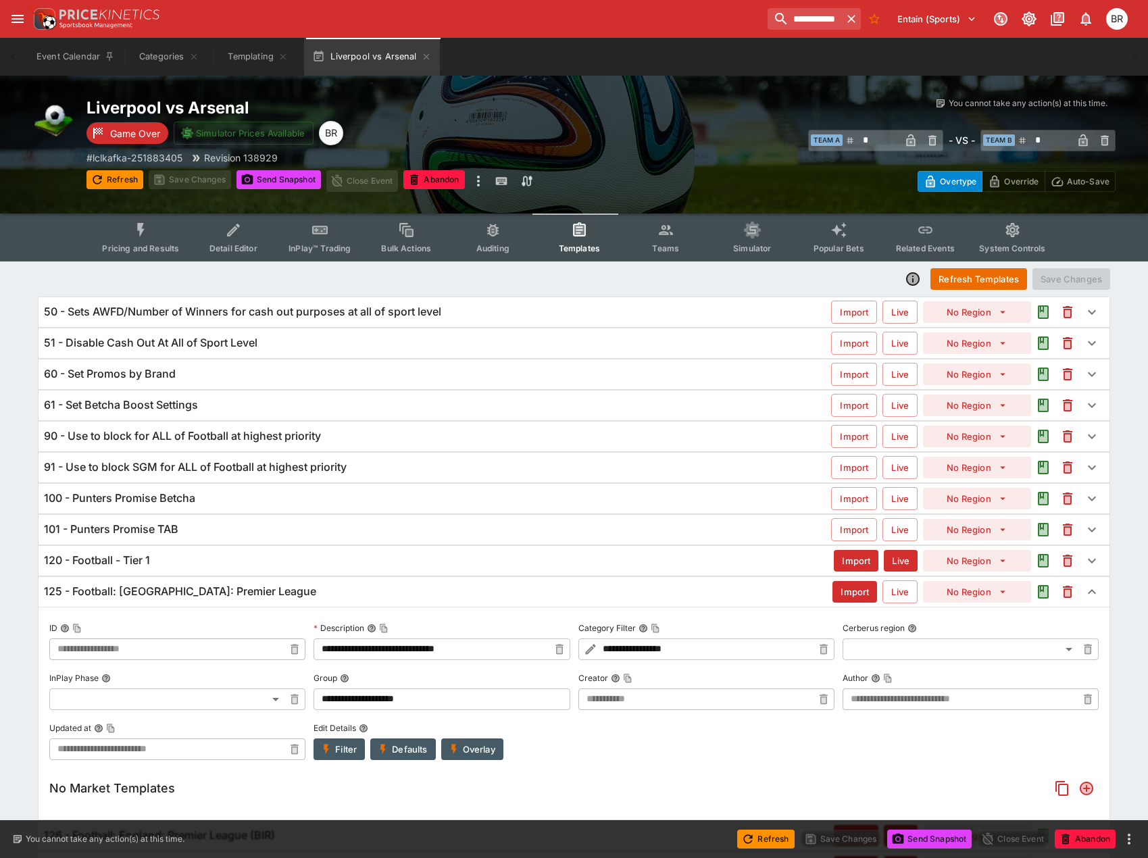
click at [193, 554] on div "120 - Football - Tier 1" at bounding box center [439, 561] width 790 height 14
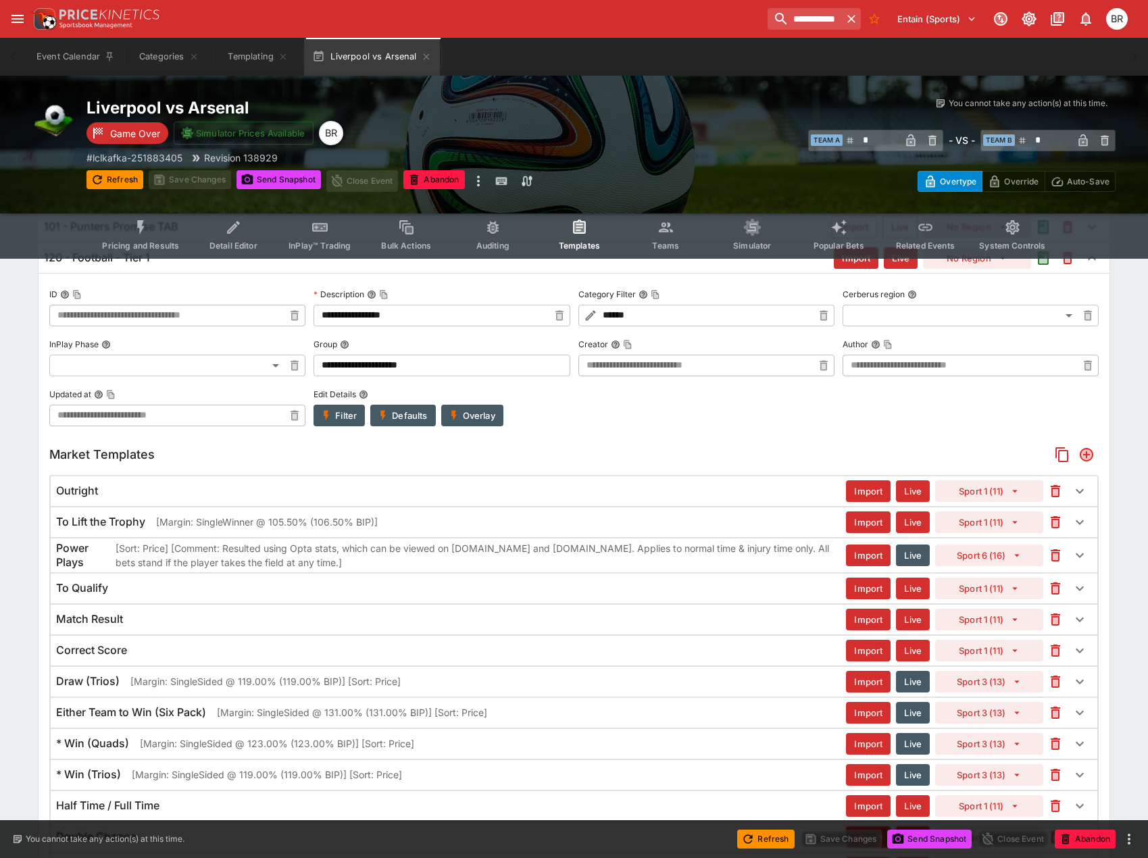
scroll to position [235, 0]
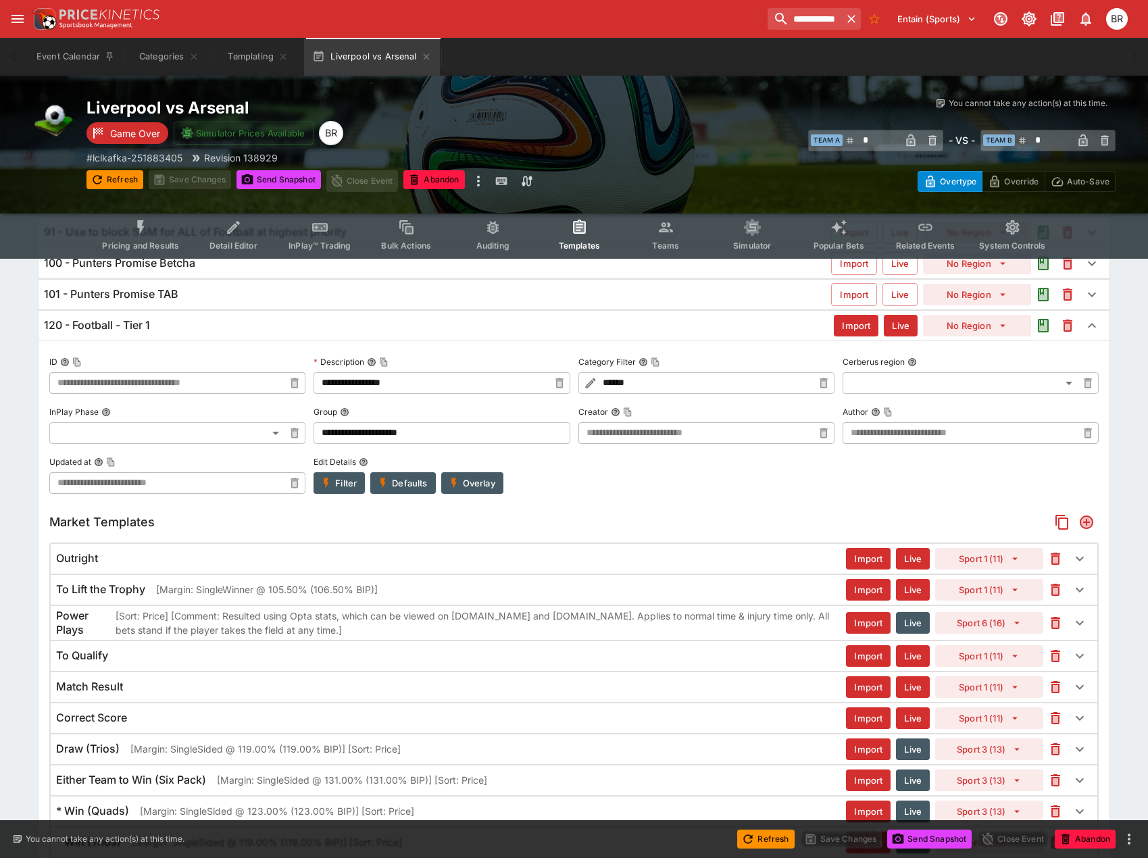
click at [426, 334] on div "120 - Football - Tier 1 Import Live No Region" at bounding box center [574, 326] width 1071 height 30
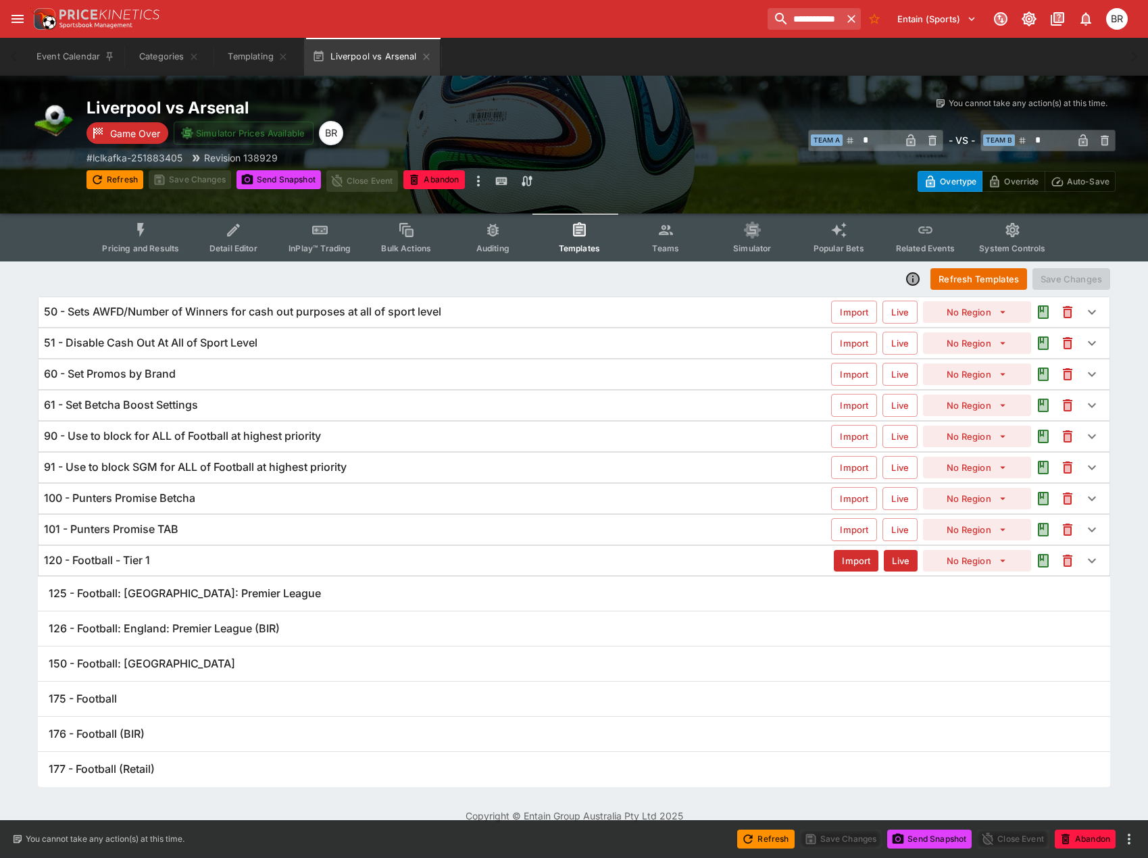
scroll to position [0, 0]
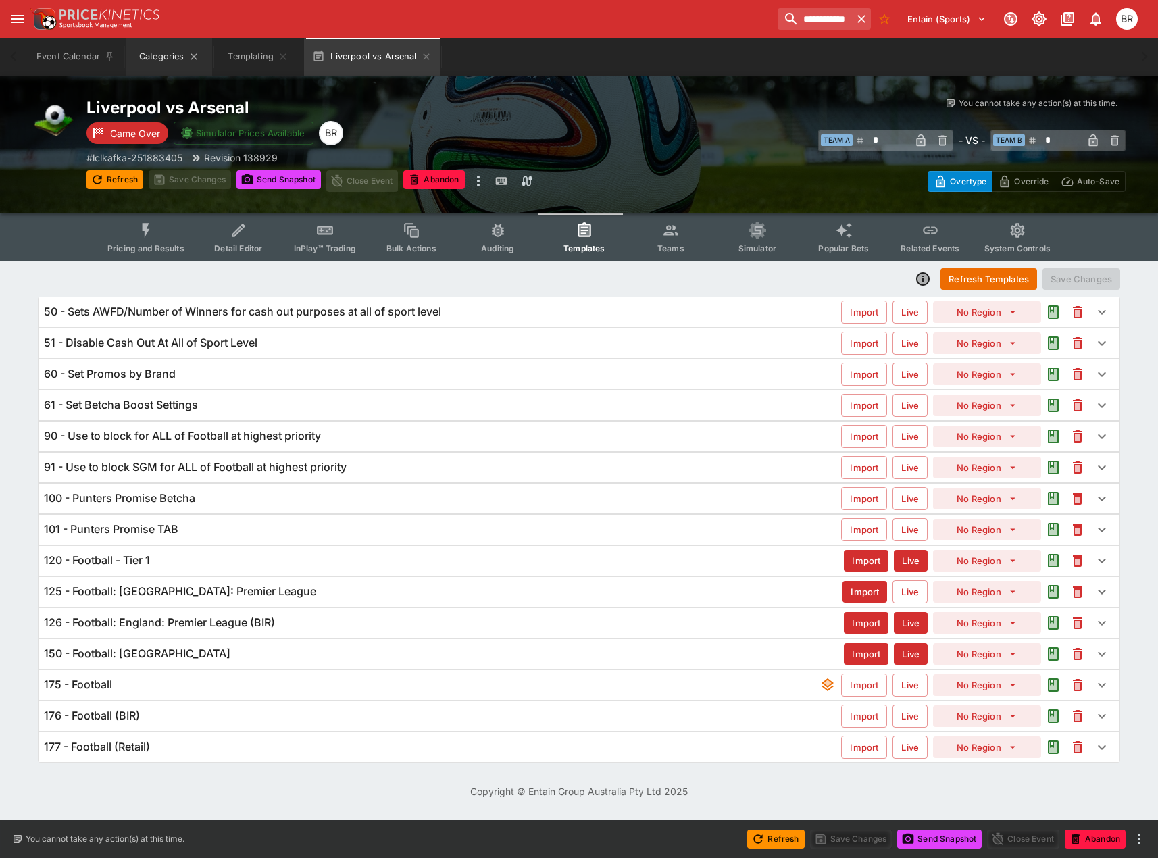
click at [177, 53] on button "Categories" at bounding box center [169, 57] width 87 height 38
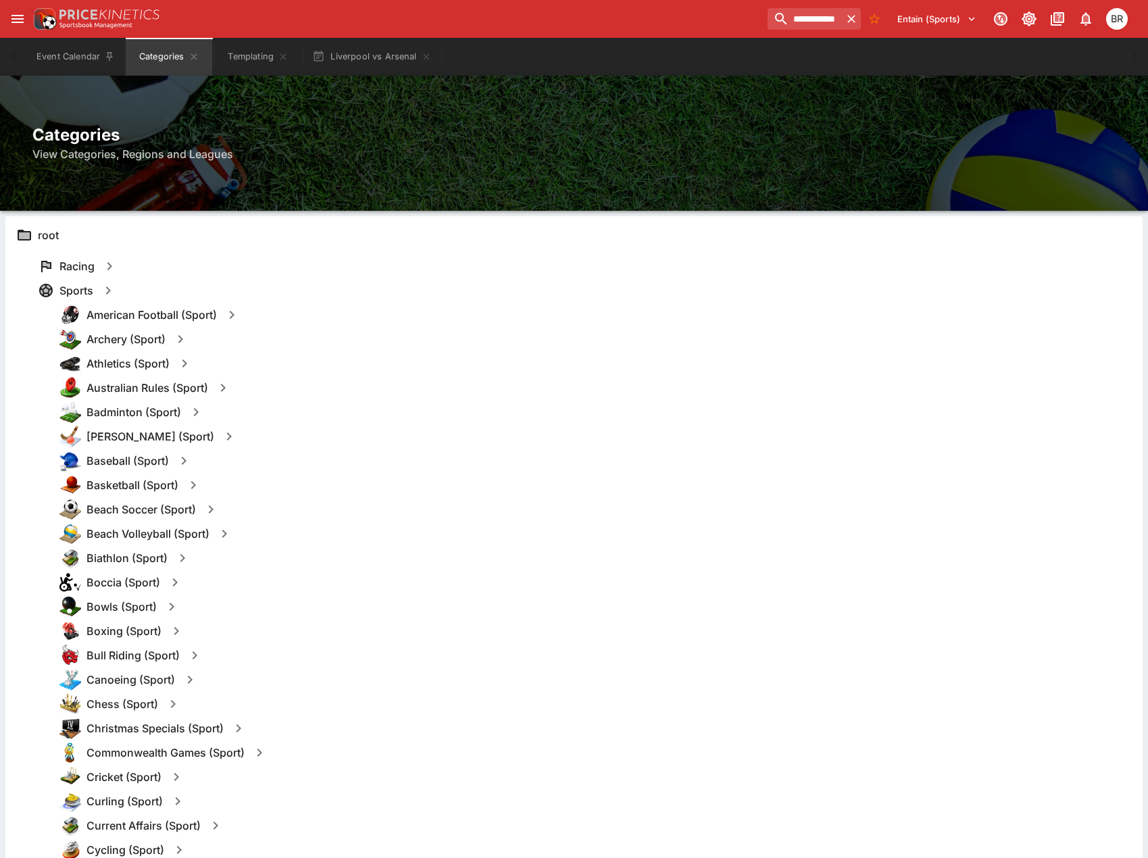
click at [193, 491] on icon "button" at bounding box center [193, 485] width 16 height 16
click at [305, 485] on button "Templates" at bounding box center [324, 485] width 60 height 22
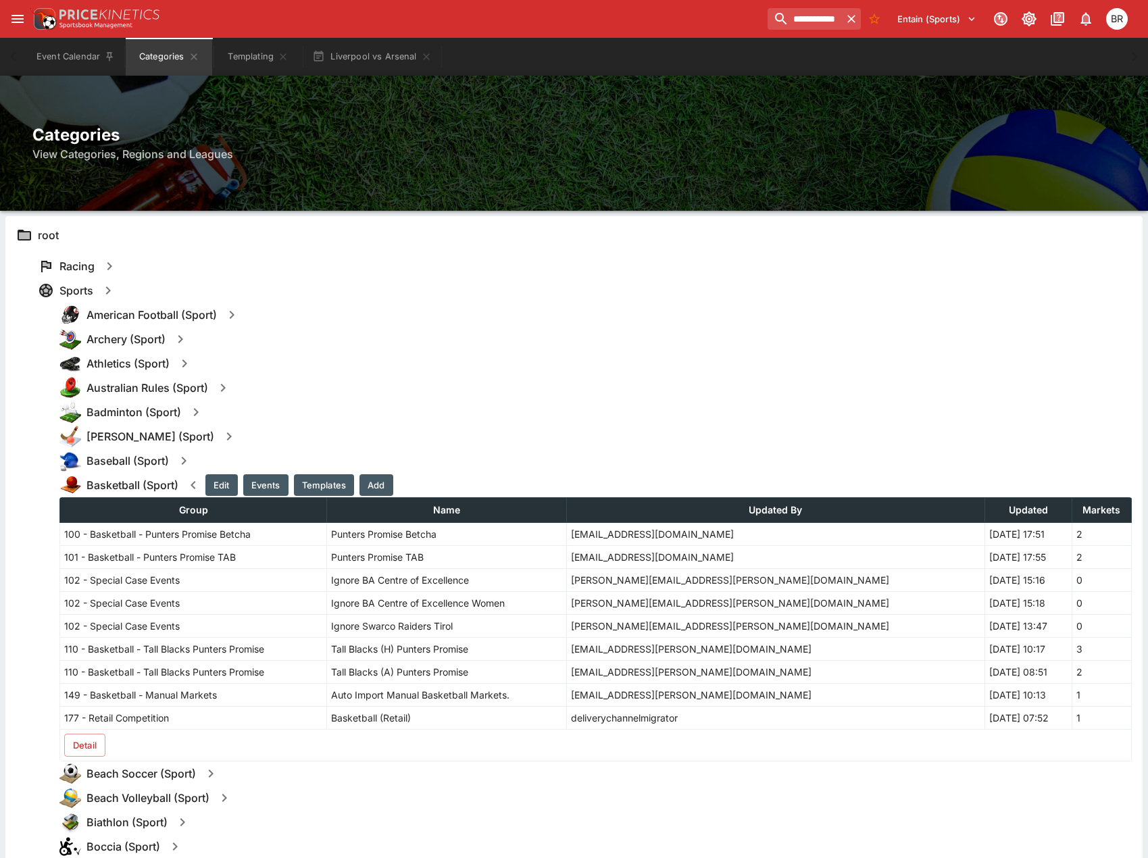
click at [89, 743] on button "Detail" at bounding box center [84, 745] width 41 height 23
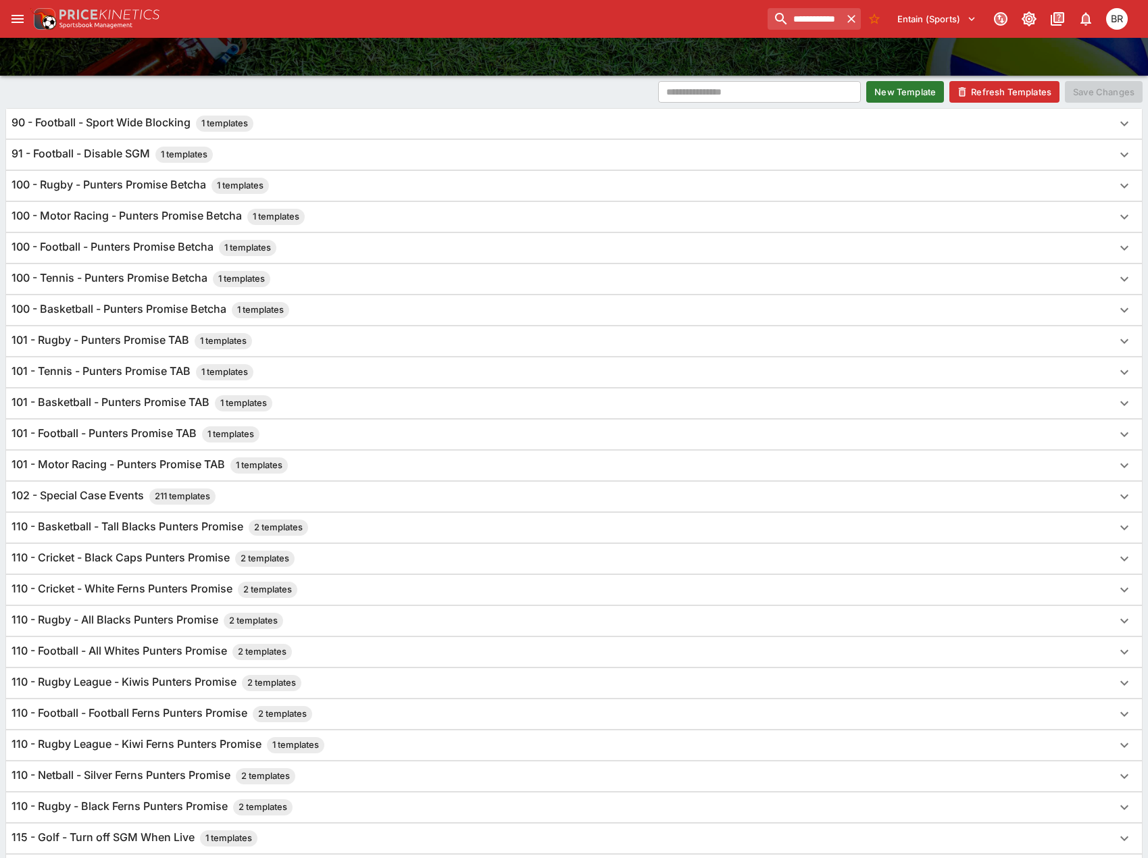
scroll to position [203, 0]
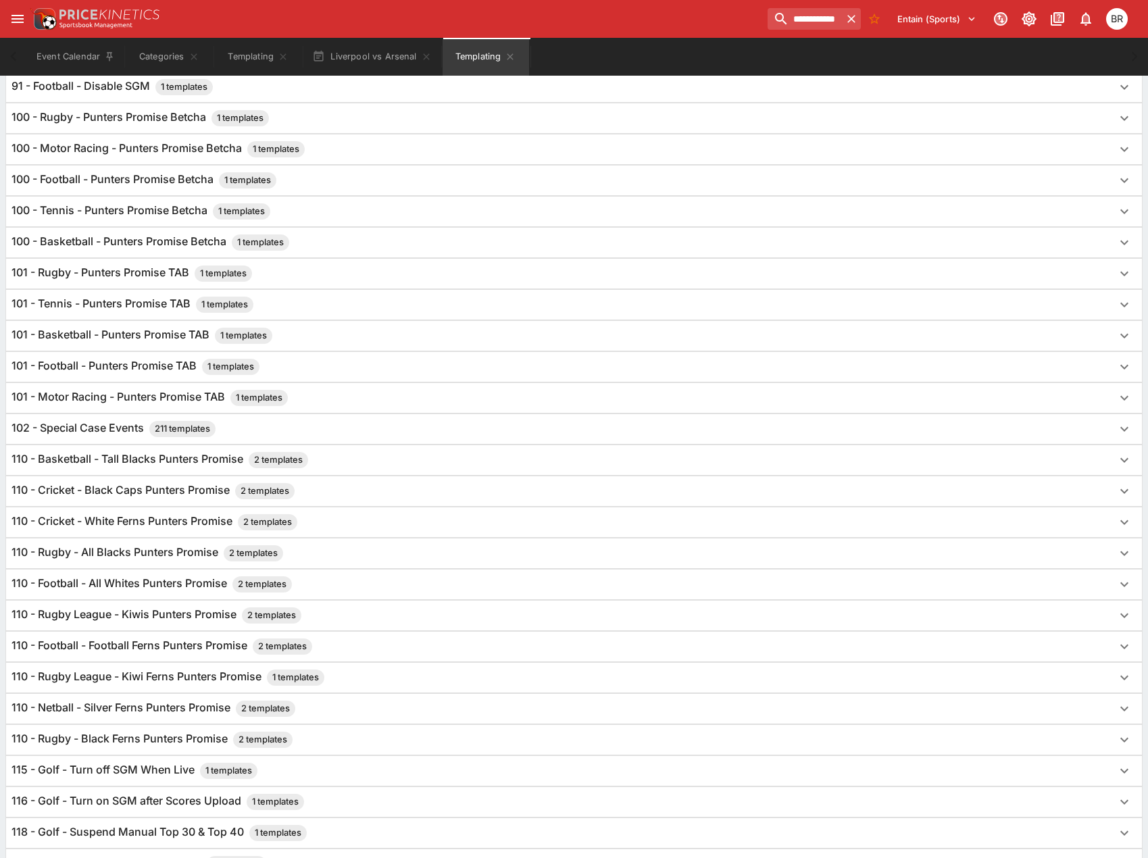
click at [101, 465] on h6 "110 - Basketball - Tall Blacks Punters Promise 2 templates" at bounding box center [159, 460] width 297 height 16
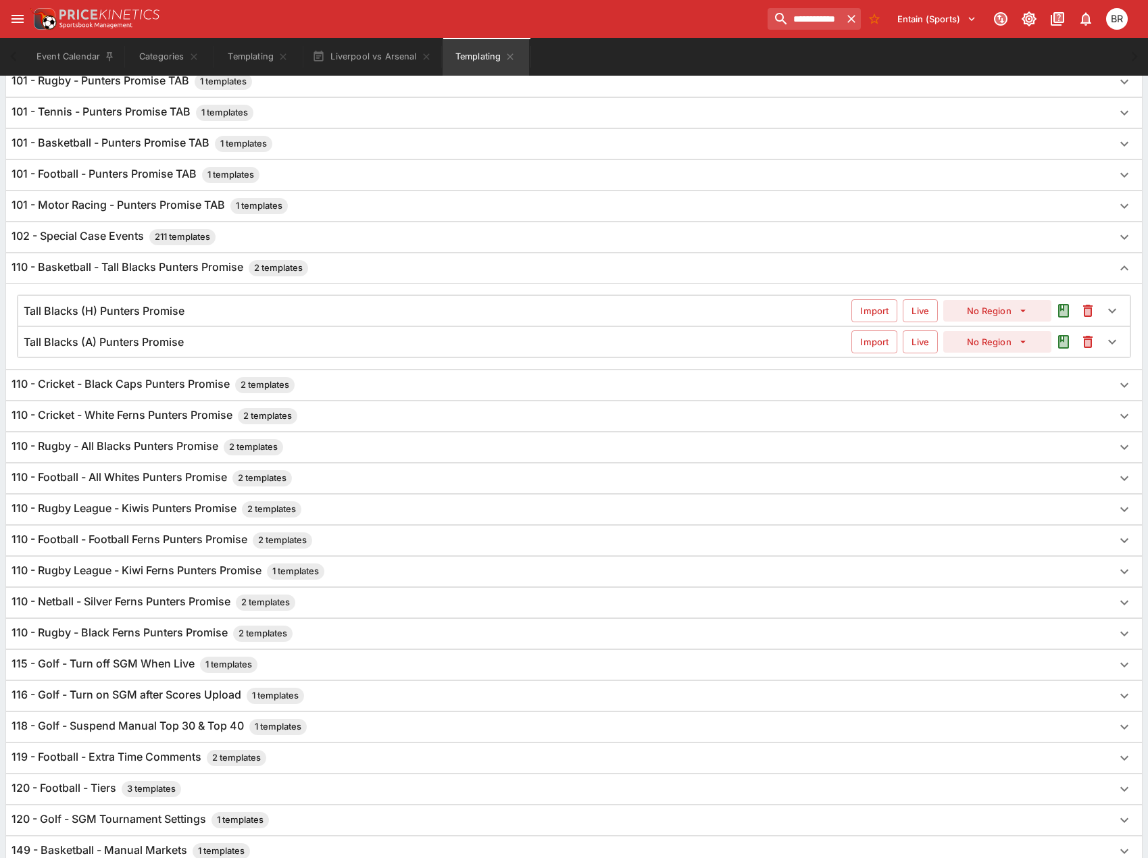
scroll to position [406, 0]
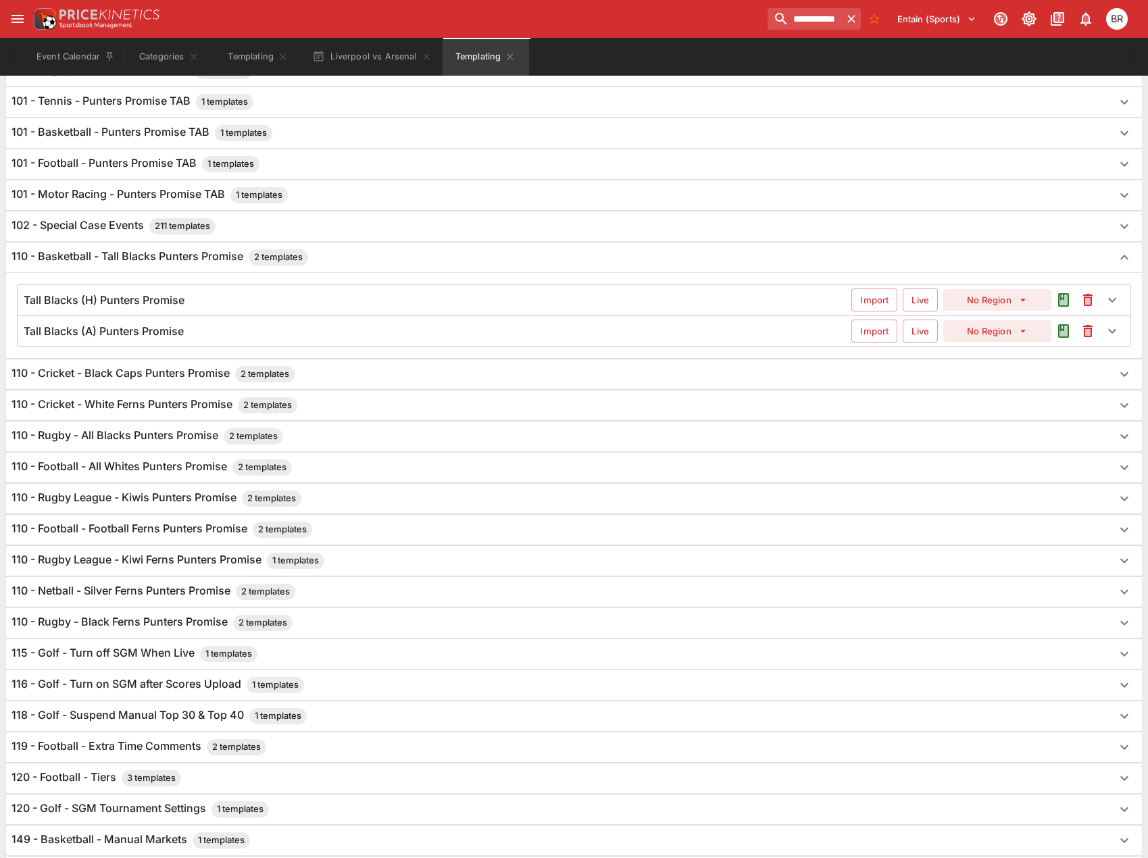
click at [280, 343] on div "Tall Blacks (A) Punters Promise Import Live No Region" at bounding box center [574, 331] width 1112 height 30
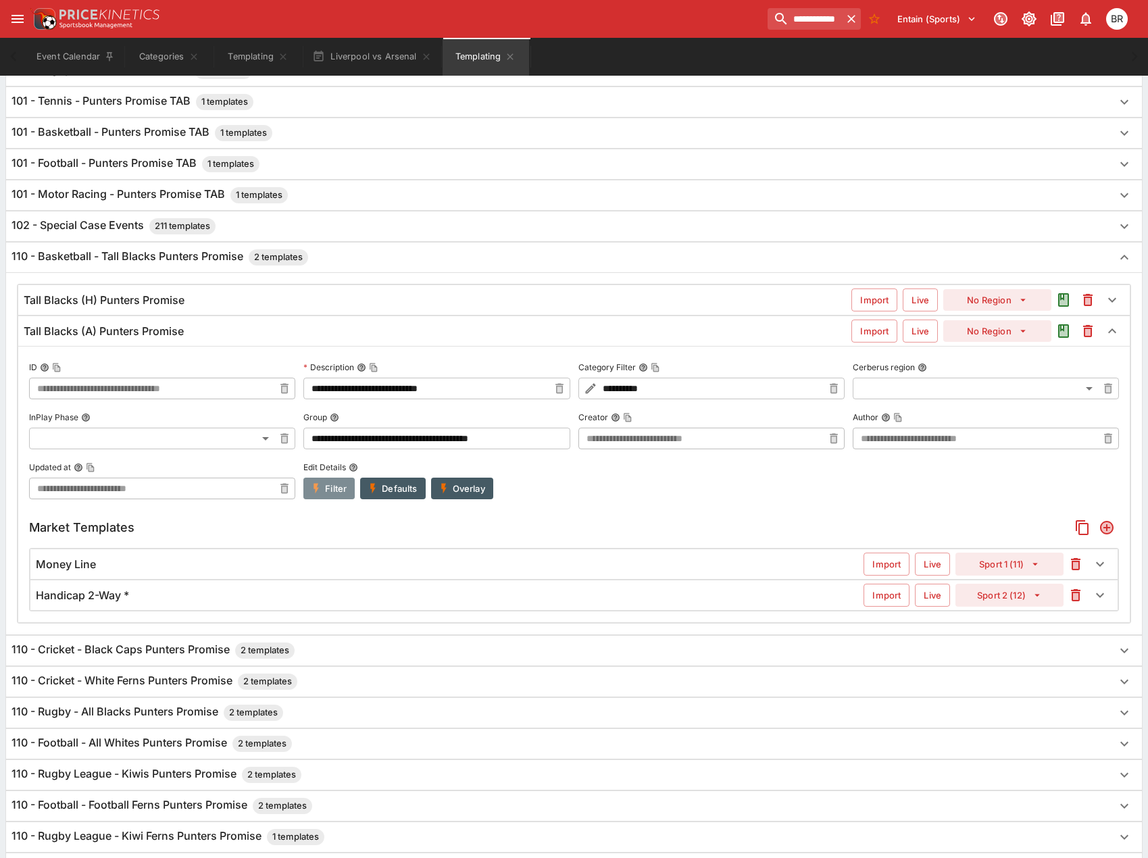
click at [319, 482] on button "Filter" at bounding box center [328, 489] width 51 height 22
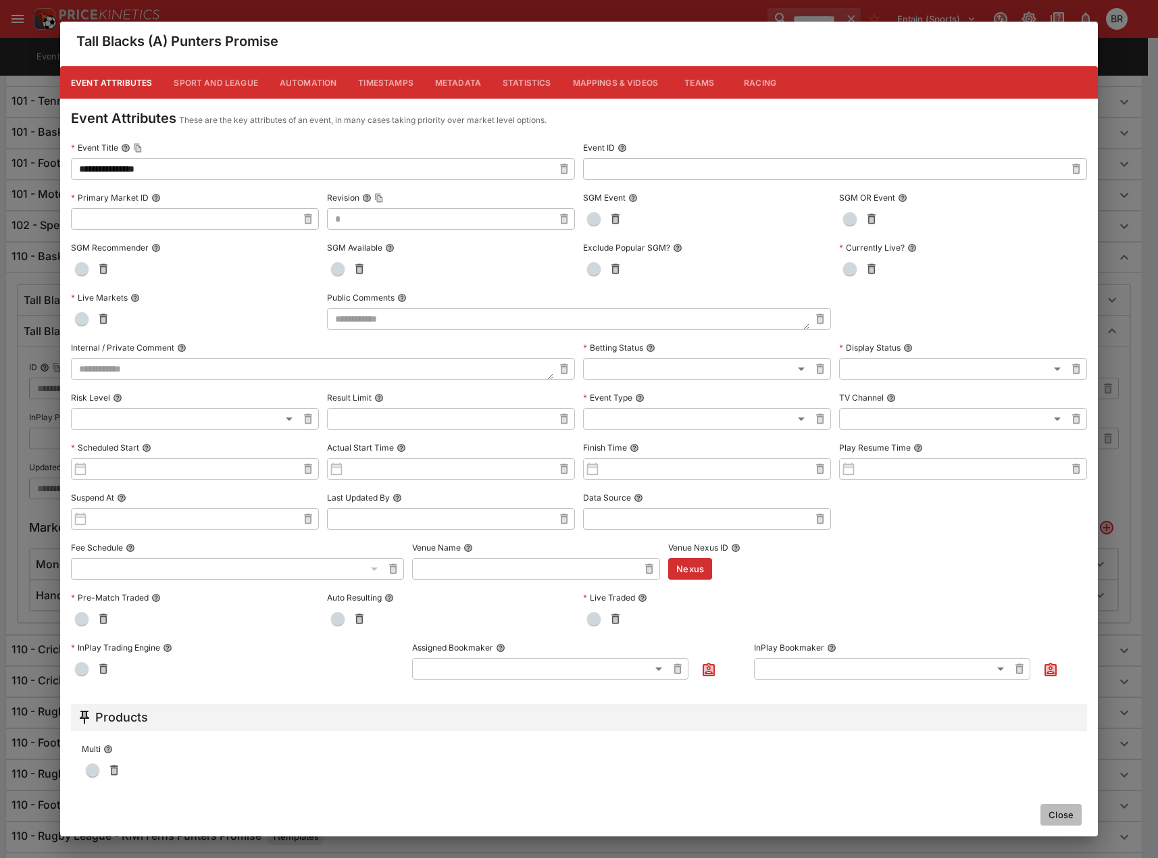
drag, startPoint x: 1049, startPoint y: 818, endPoint x: 946, endPoint y: 761, distance: 118.0
click at [1048, 818] on button "Close" at bounding box center [1061, 815] width 41 height 22
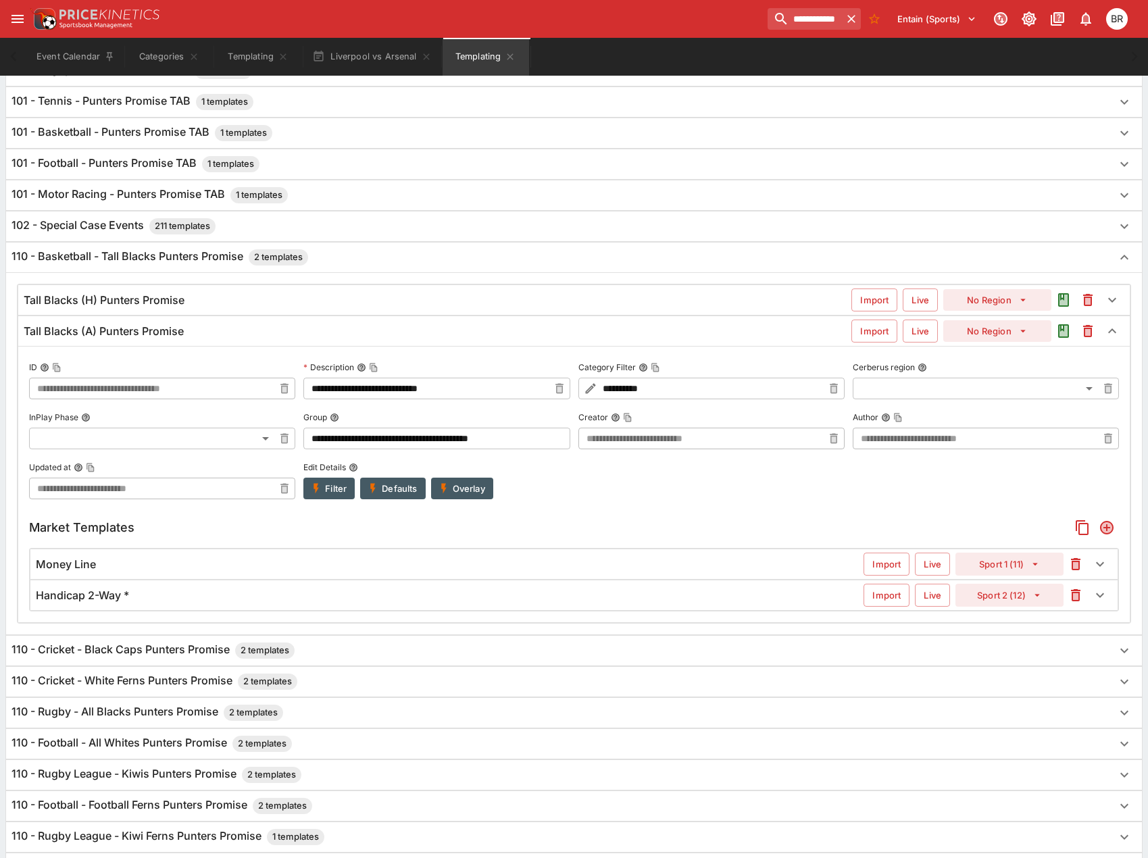
click at [171, 303] on h6 "Tall Blacks (H) Punters Promise" at bounding box center [104, 300] width 161 height 14
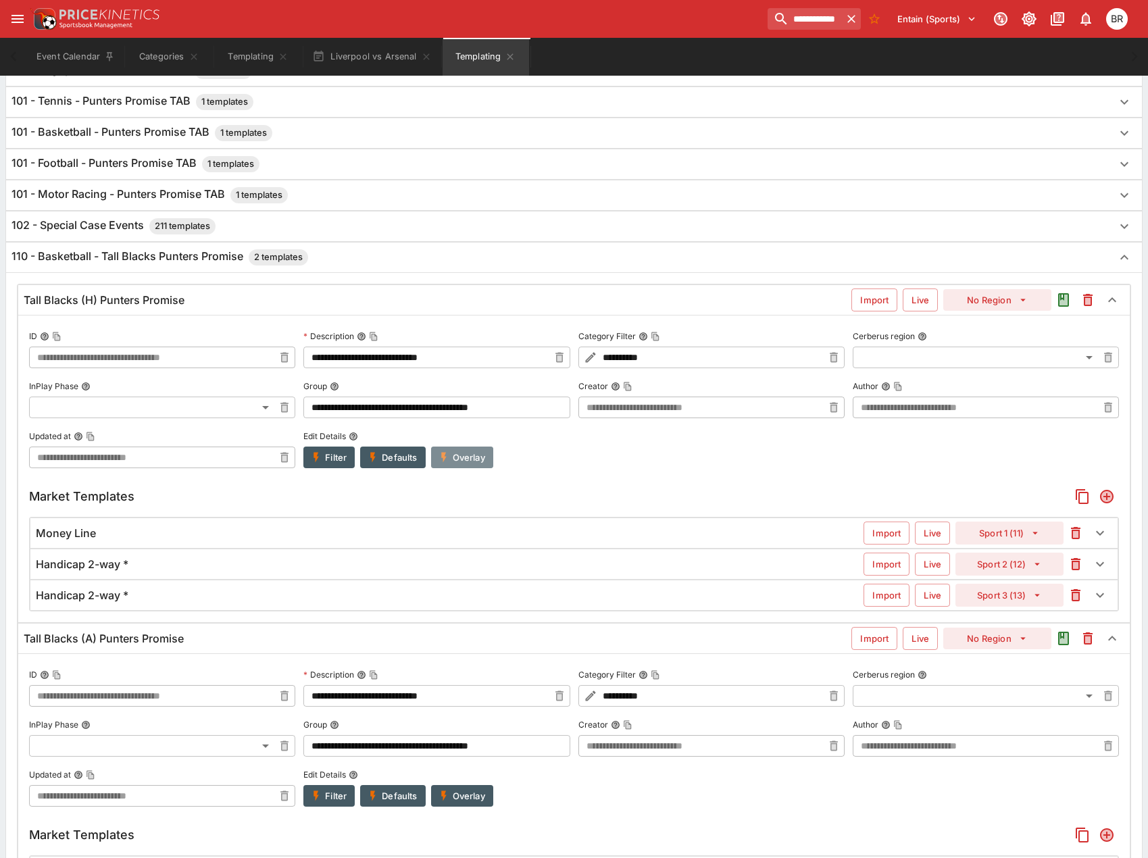
click at [469, 464] on button "Overlay" at bounding box center [462, 458] width 62 height 22
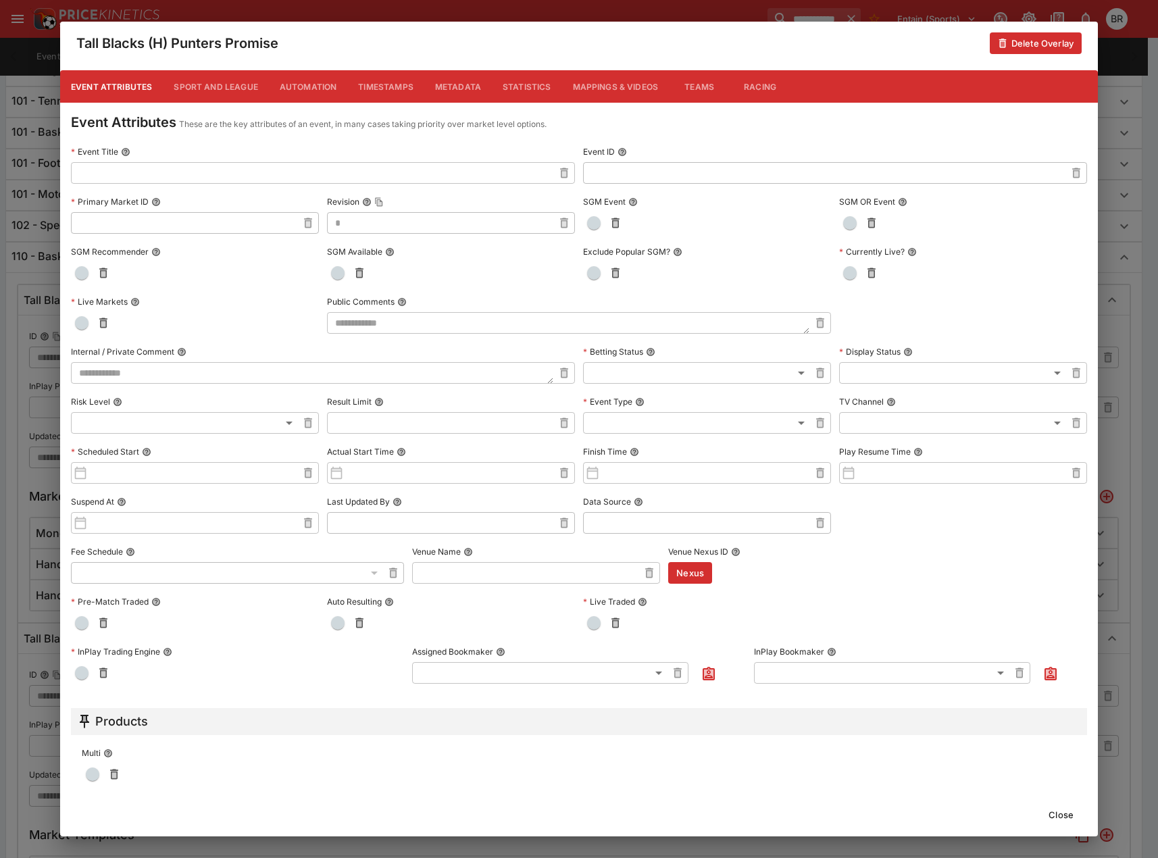
click at [450, 89] on button "Metadata" at bounding box center [458, 86] width 68 height 32
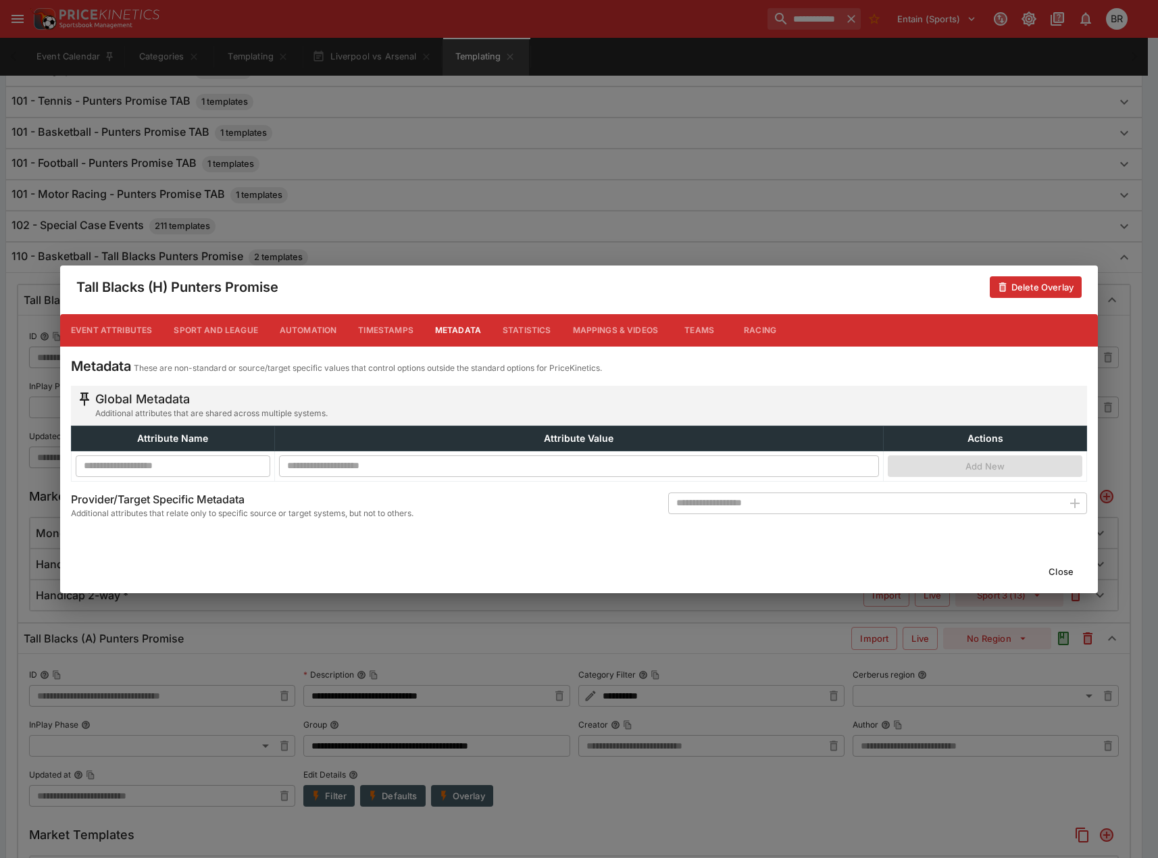
click at [1050, 582] on button "Close" at bounding box center [1061, 572] width 41 height 22
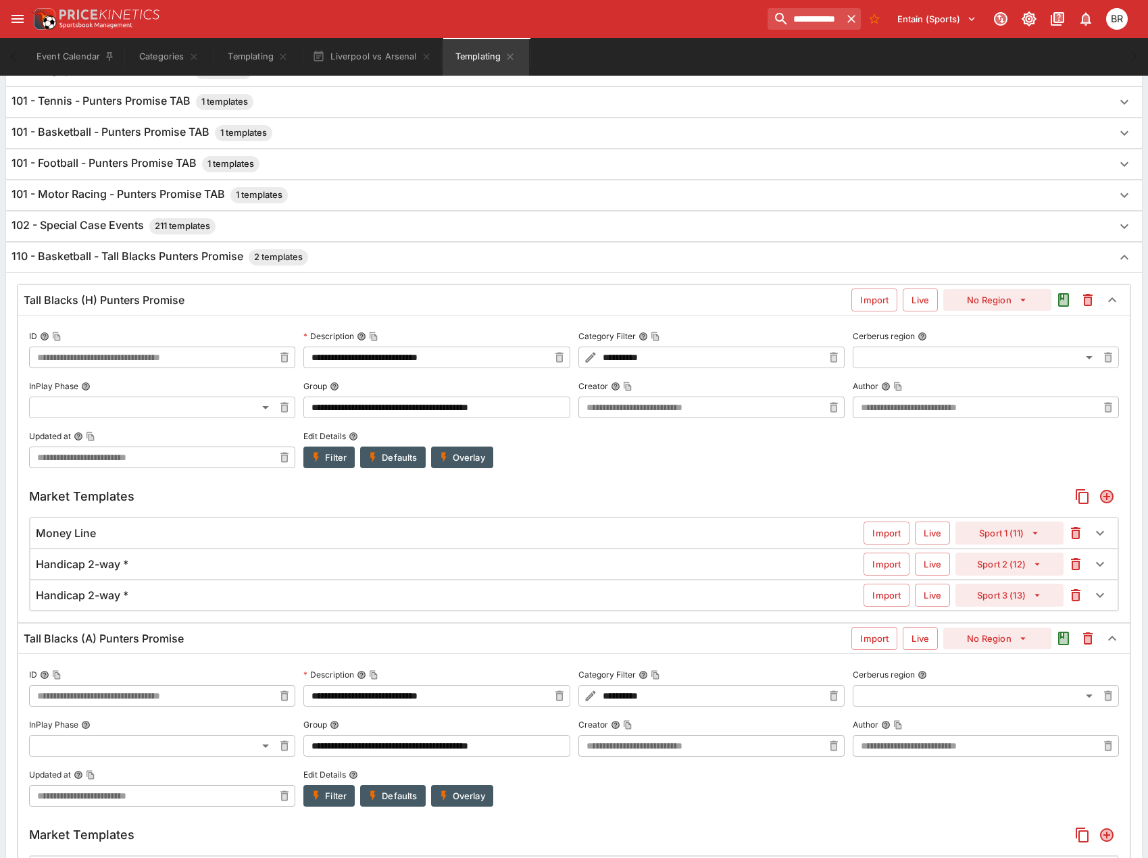
scroll to position [473, 0]
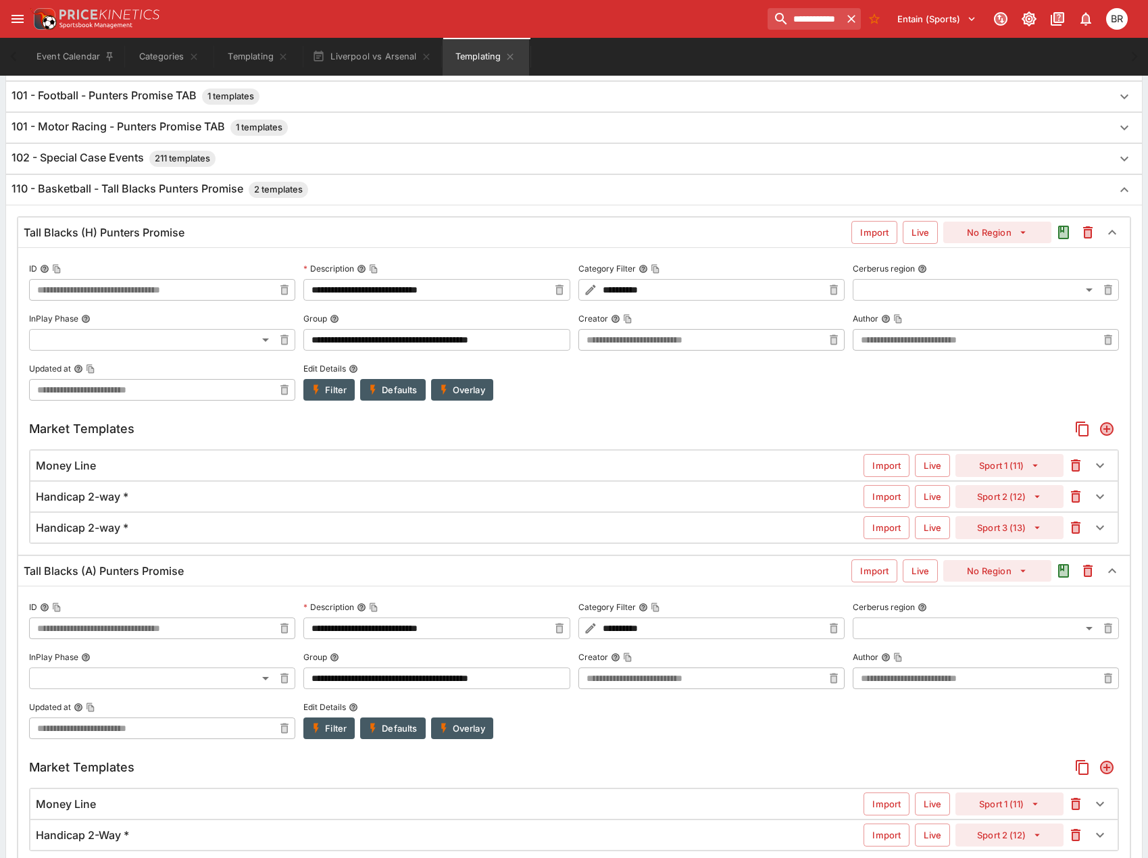
click at [399, 468] on div "Money Line" at bounding box center [450, 466] width 828 height 14
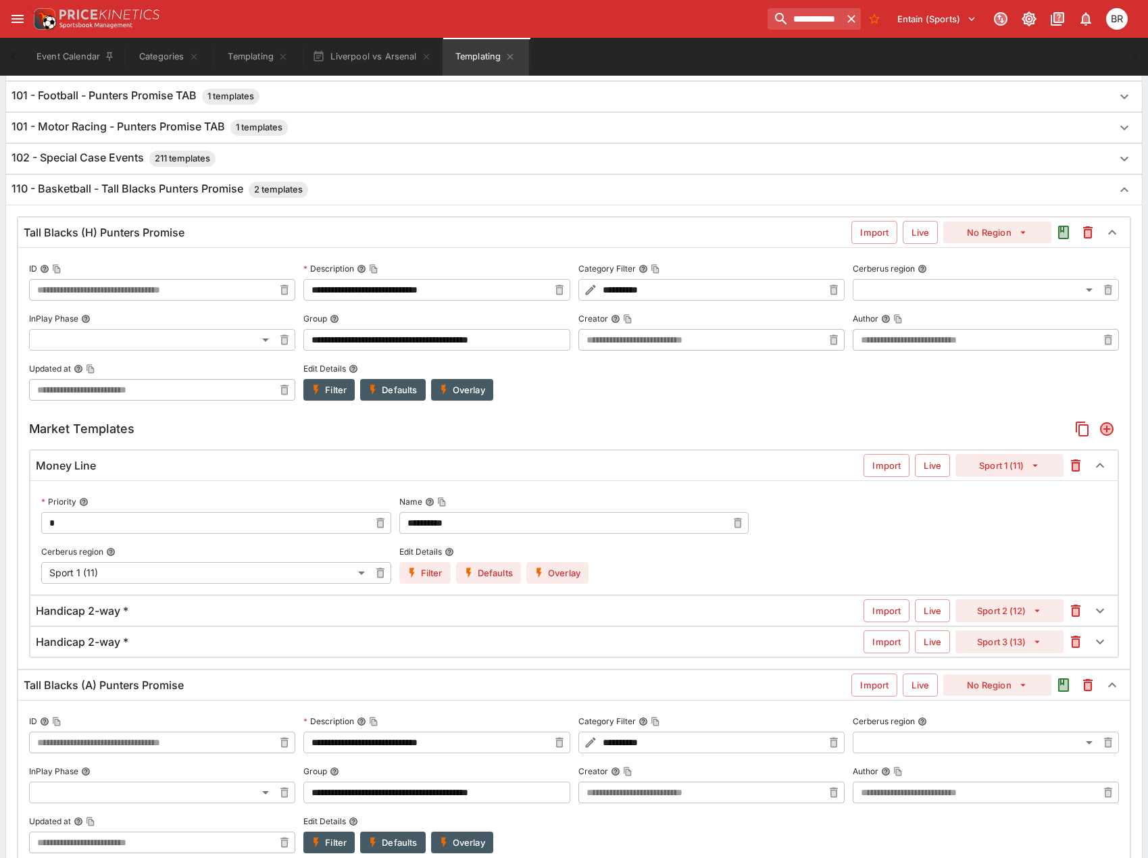
click at [454, 639] on div "Handicap 2-way *" at bounding box center [450, 642] width 828 height 14
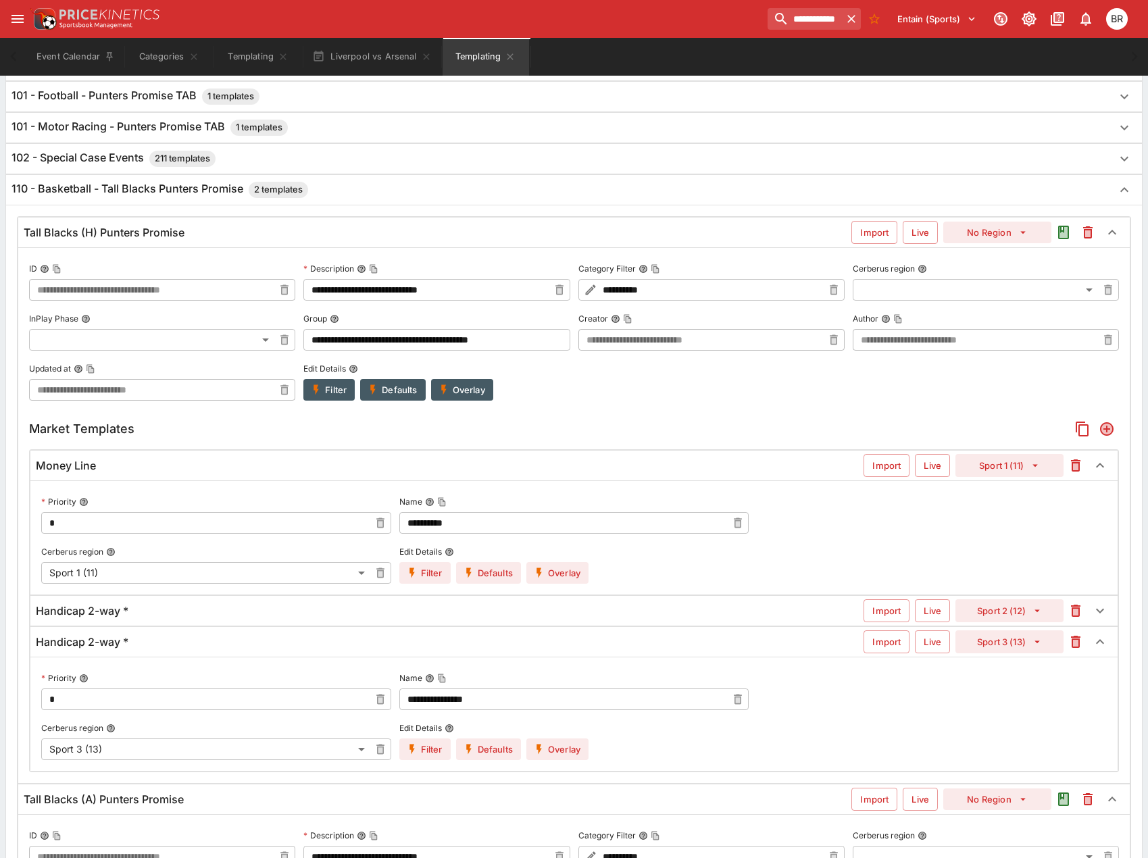
click at [458, 616] on div "Handicap 2-way *" at bounding box center [450, 611] width 828 height 14
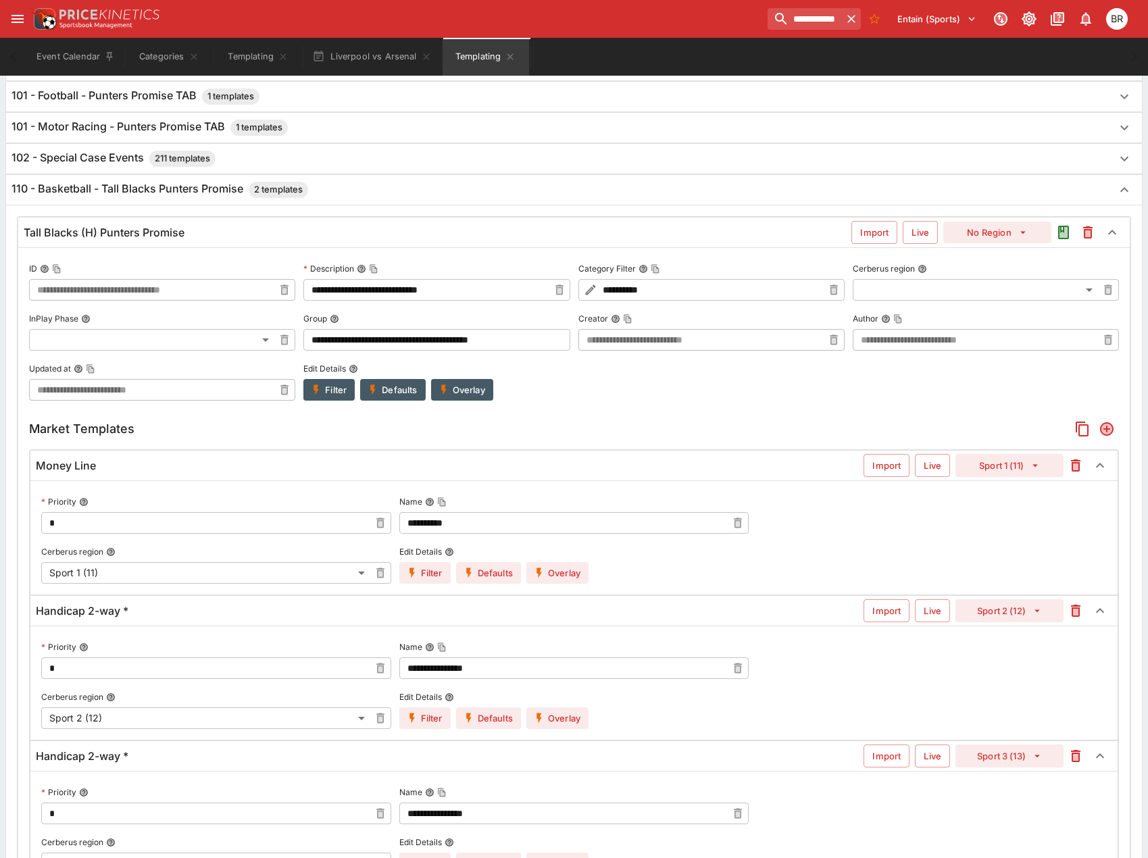
click at [261, 224] on div "Tall Blacks (H) Punters Promise Import Live No Region" at bounding box center [574, 233] width 1112 height 30
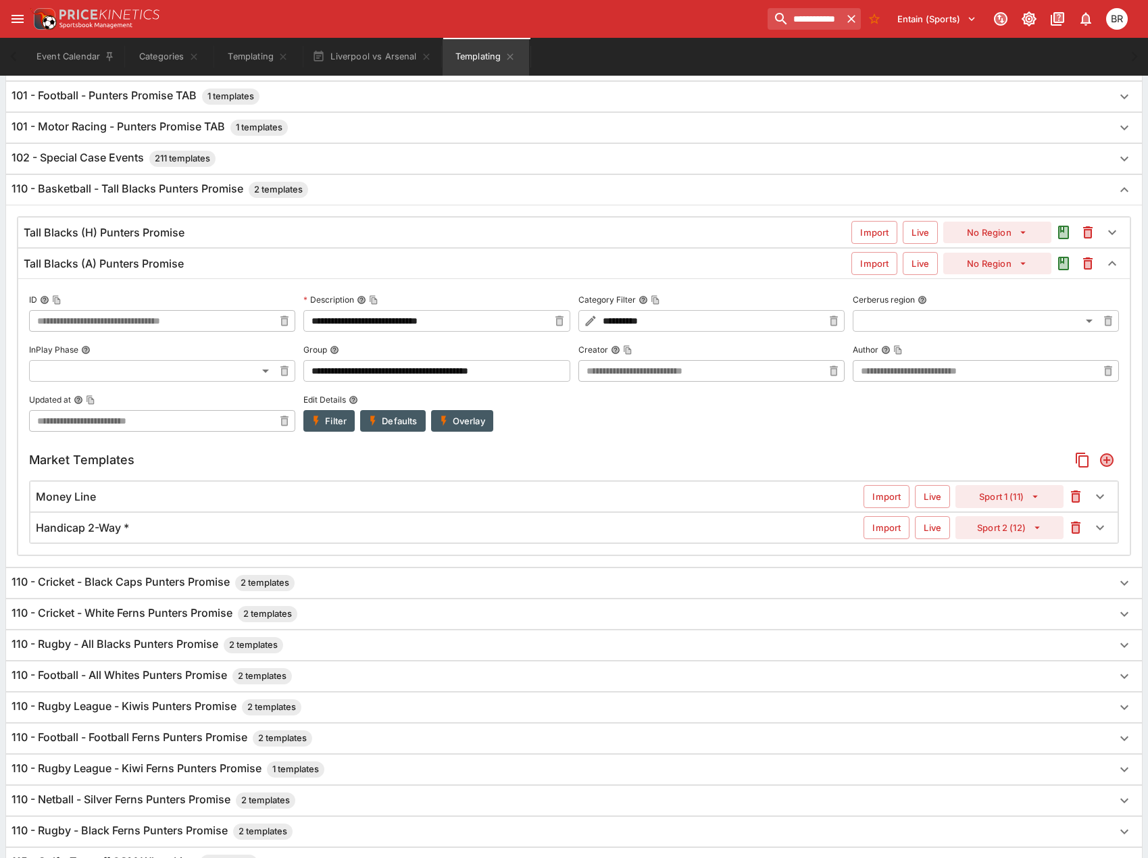
click at [437, 196] on div "110 - Basketball - Tall Blacks Punters Promise 2 templates" at bounding box center [561, 190] width 1101 height 16
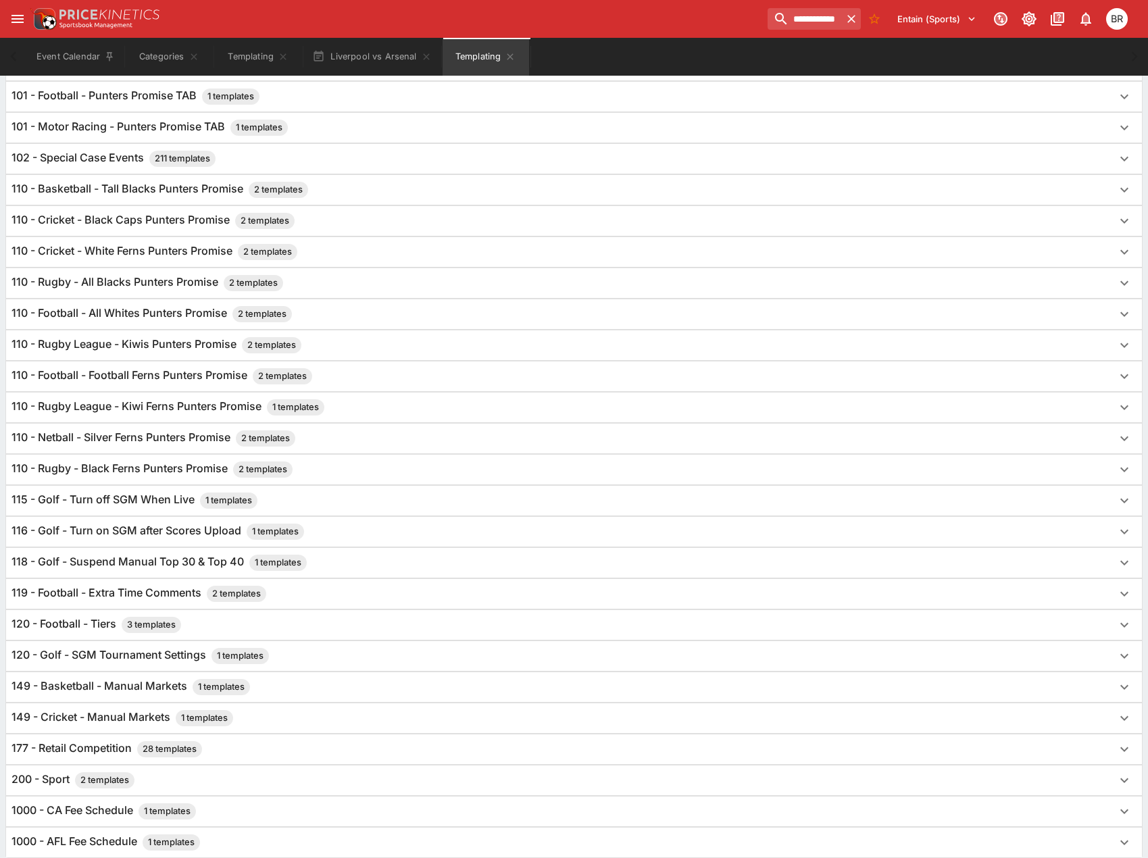
click at [354, 470] on div "110 - Rugby - Black Ferns Punters Promise 2 templates" at bounding box center [561, 470] width 1101 height 16
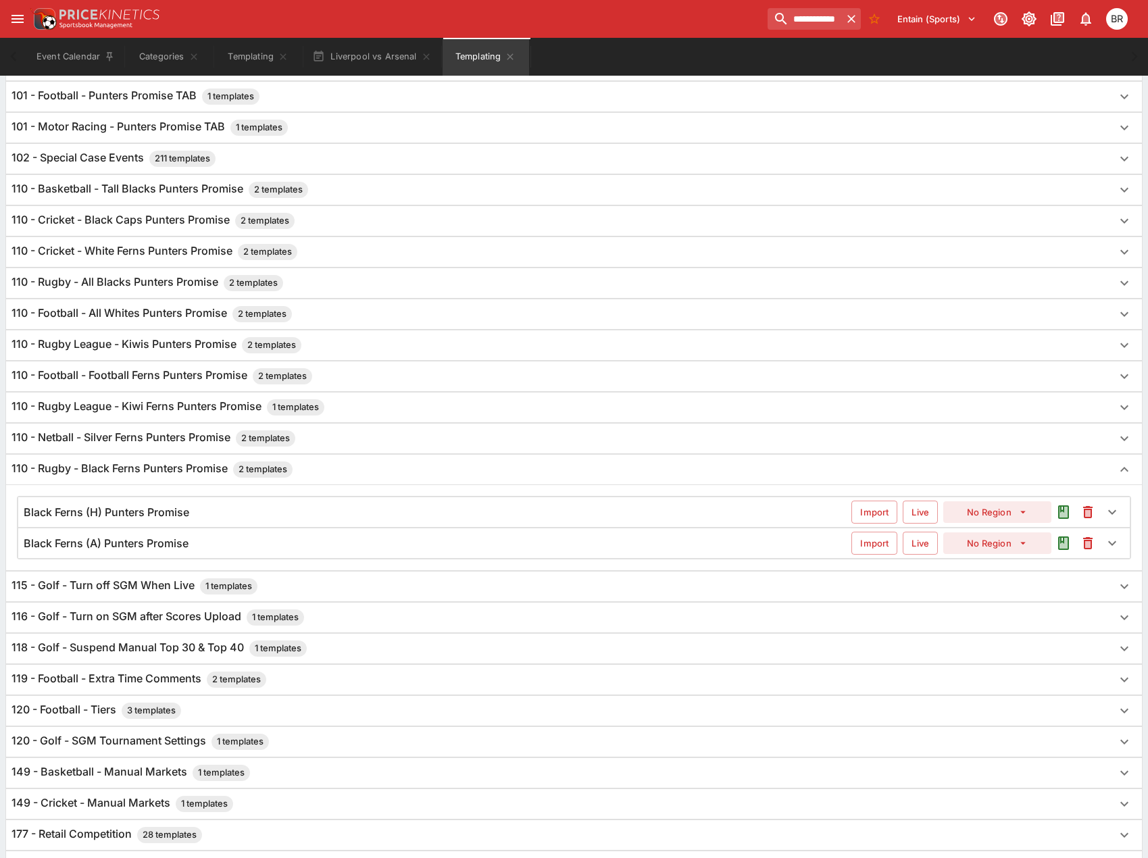
click at [354, 470] on div "110 - Rugby - Black Ferns Punters Promise 2 templates" at bounding box center [561, 470] width 1101 height 16
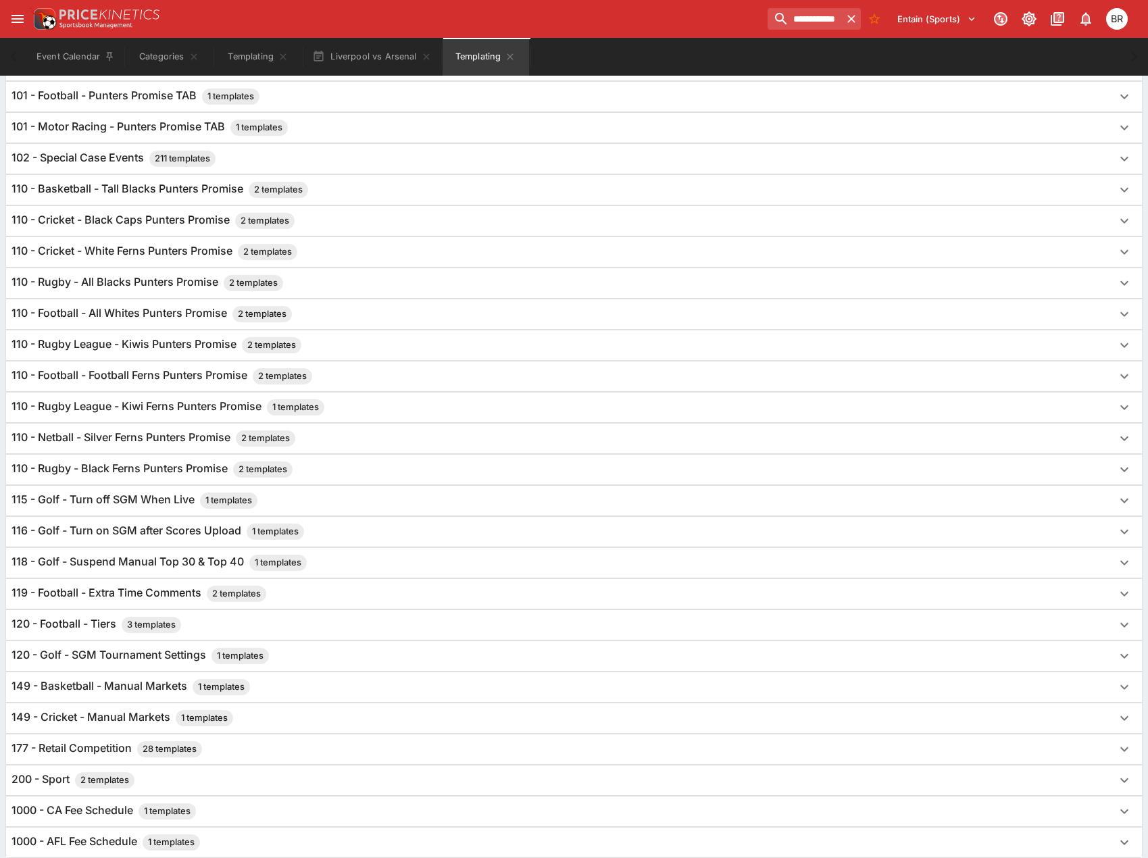
click at [370, 428] on div "110 - Netball - Silver Ferns Punters Promise 2 templates" at bounding box center [574, 439] width 1136 height 30
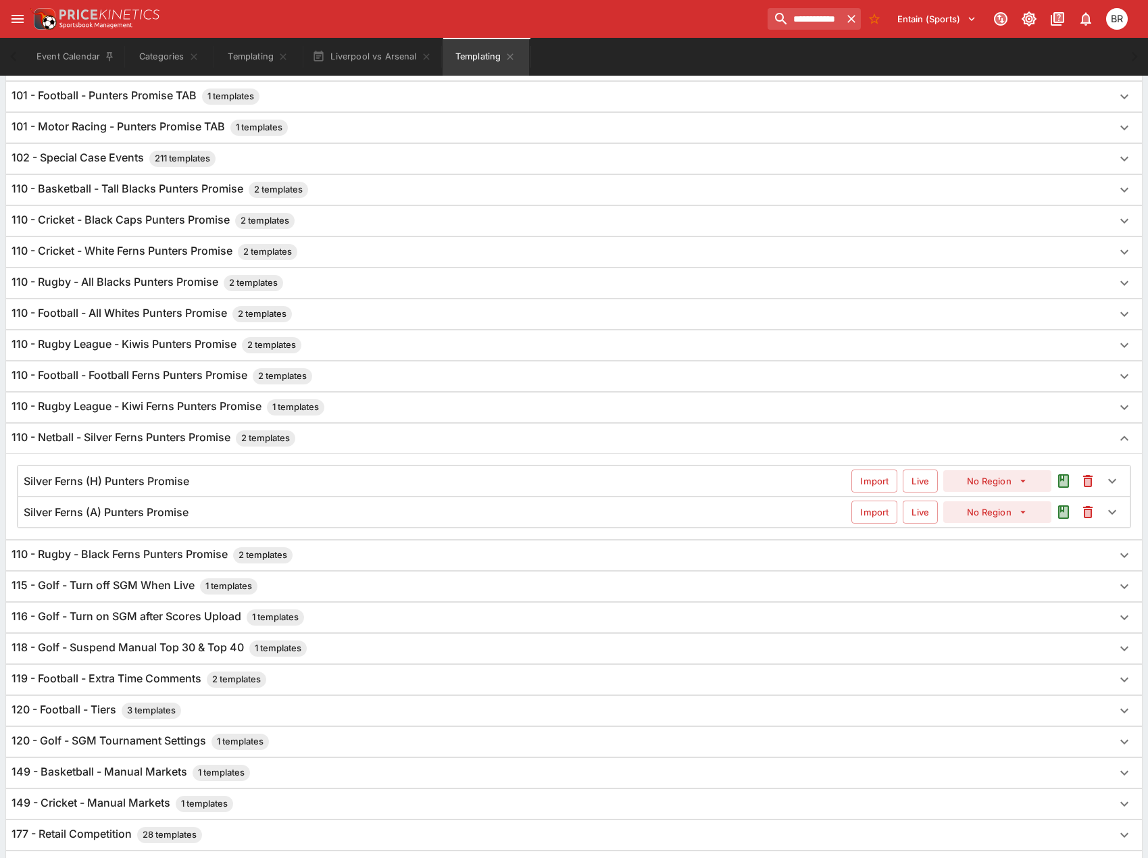
click at [370, 428] on div "110 - Netball - Silver Ferns Punters Promise 2 templates" at bounding box center [574, 439] width 1136 height 30
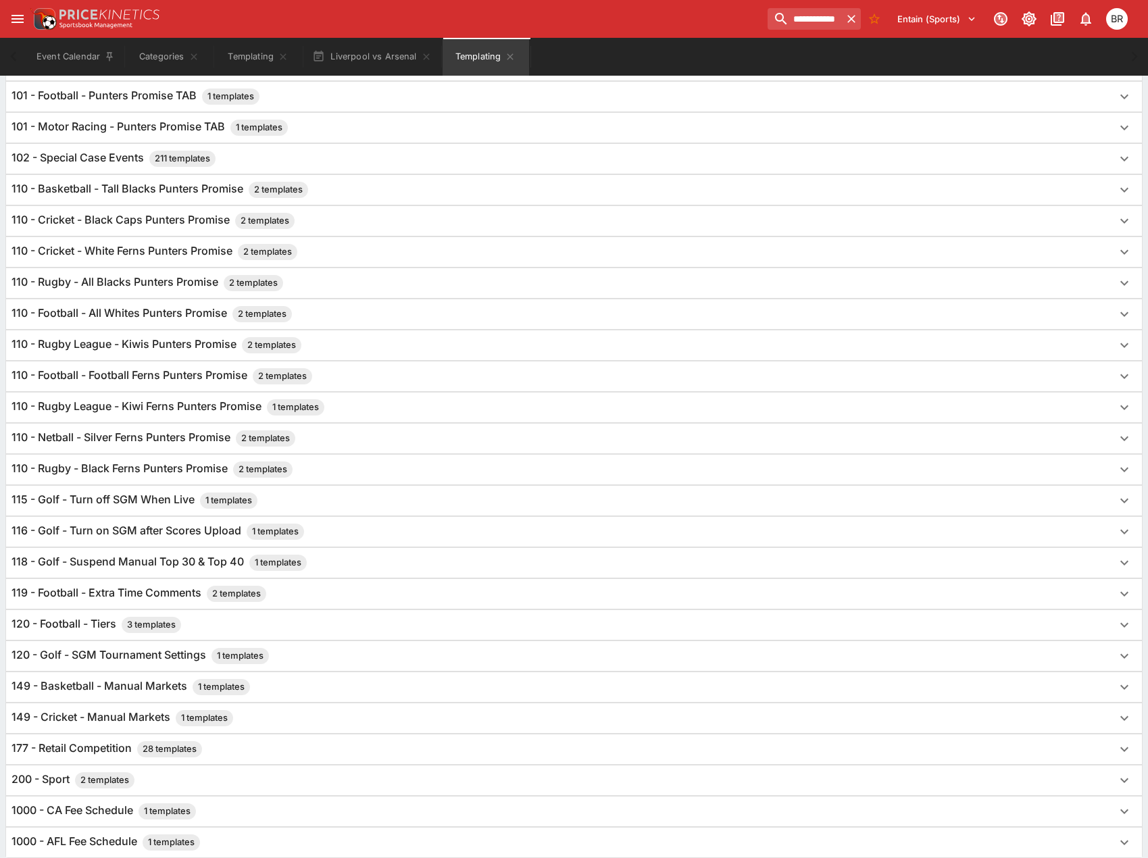
click at [468, 370] on div "110 - Football - Football Ferns Punters Promise 2 templates" at bounding box center [561, 376] width 1101 height 16
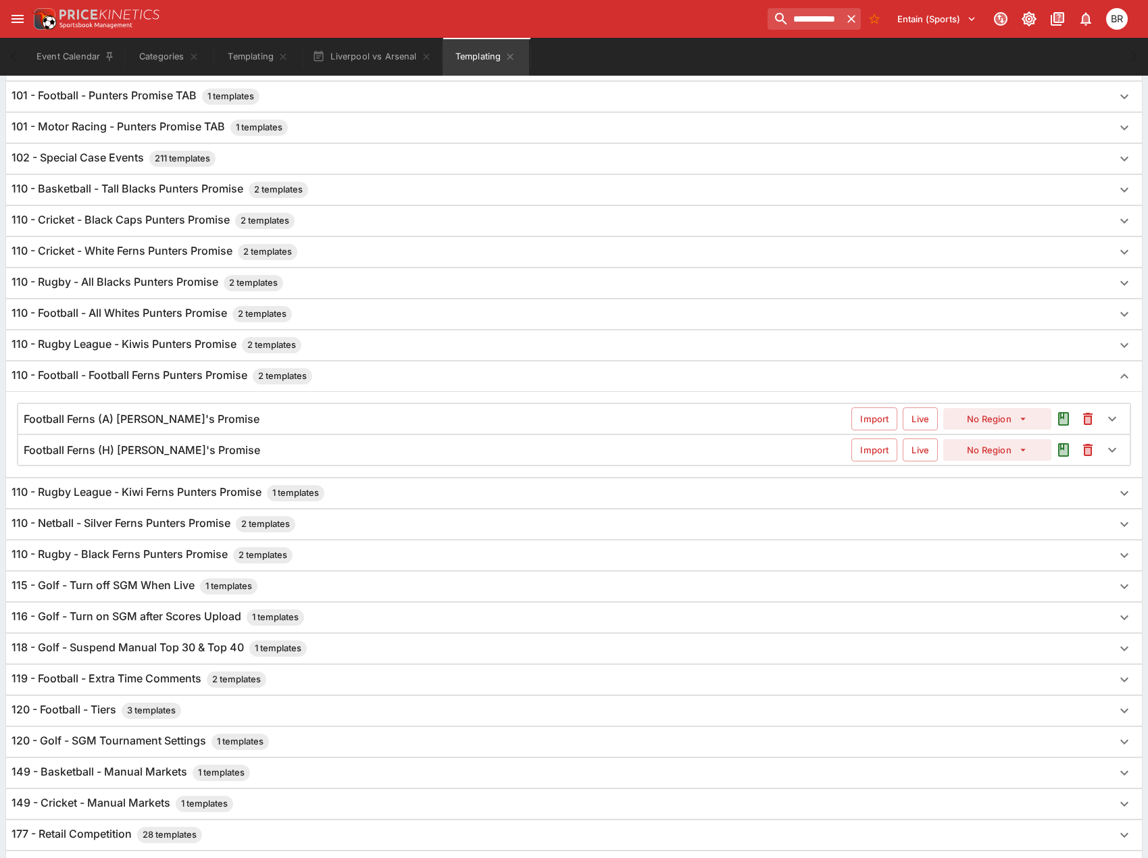
click at [338, 423] on div "Football Ferns (A) Punter's Promise" at bounding box center [438, 419] width 828 height 14
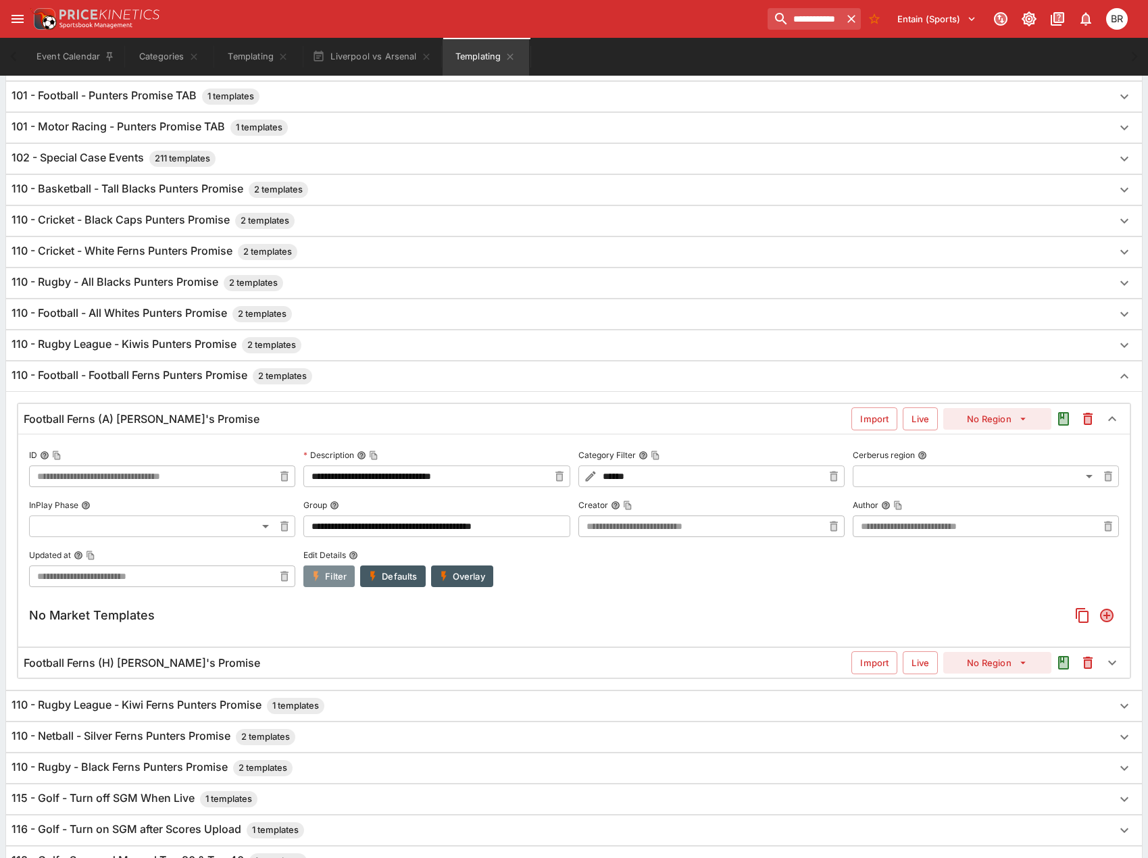
click at [322, 579] on icon "button" at bounding box center [316, 576] width 12 height 12
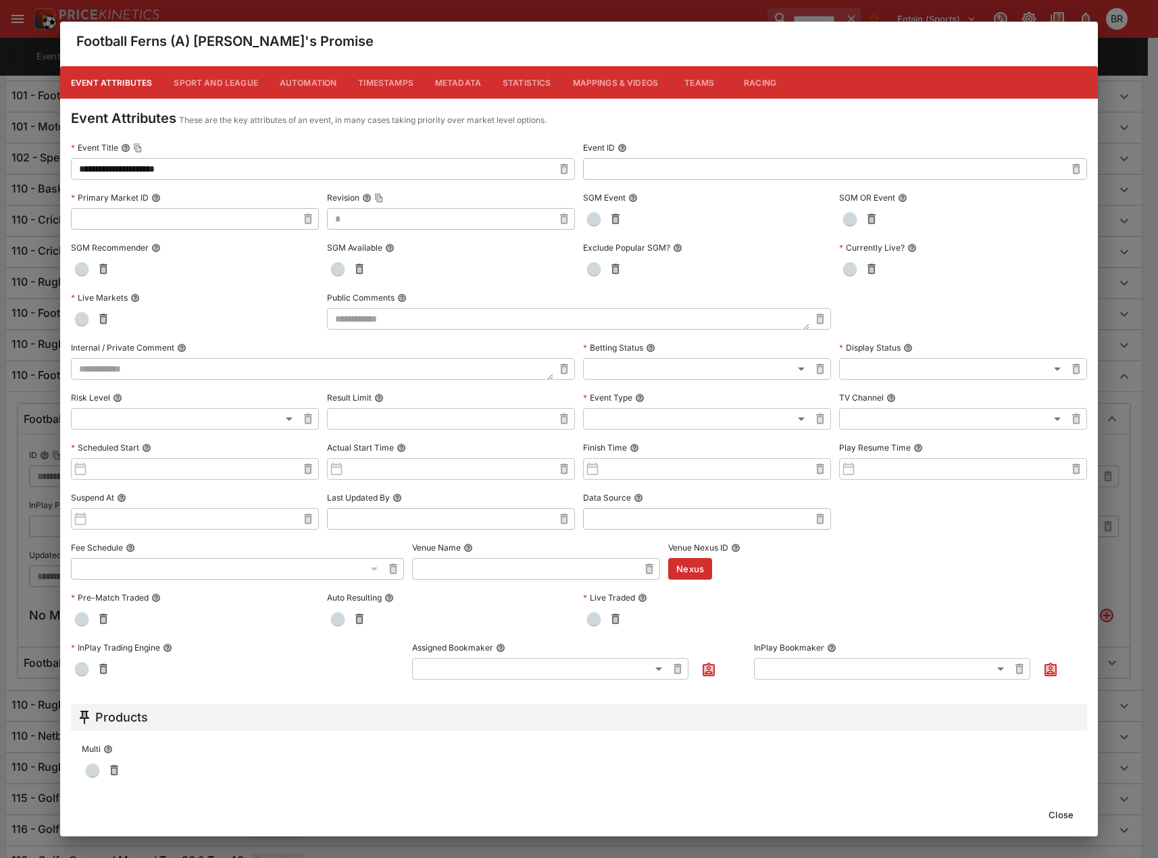
click at [1054, 813] on button "Close" at bounding box center [1061, 815] width 41 height 22
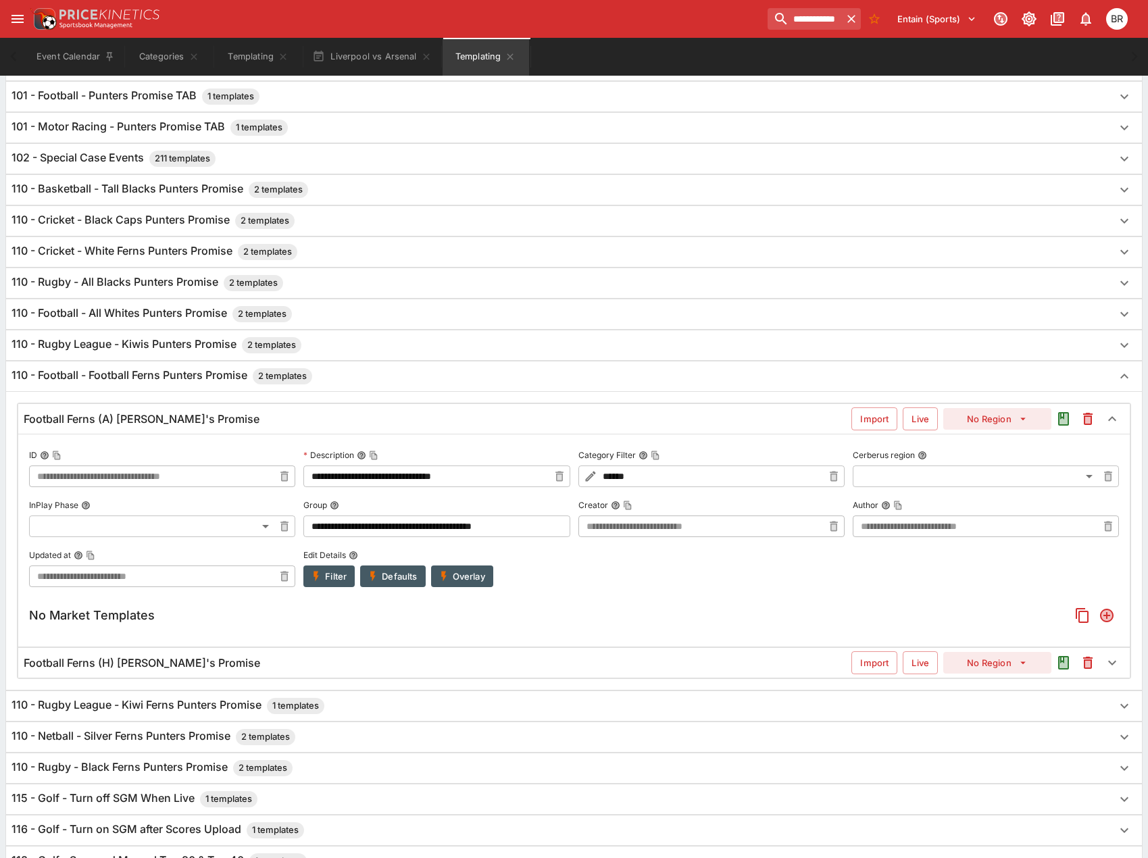
click at [516, 379] on div "110 - Football - Football Ferns Punters Promise 2 templates" at bounding box center [561, 376] width 1101 height 16
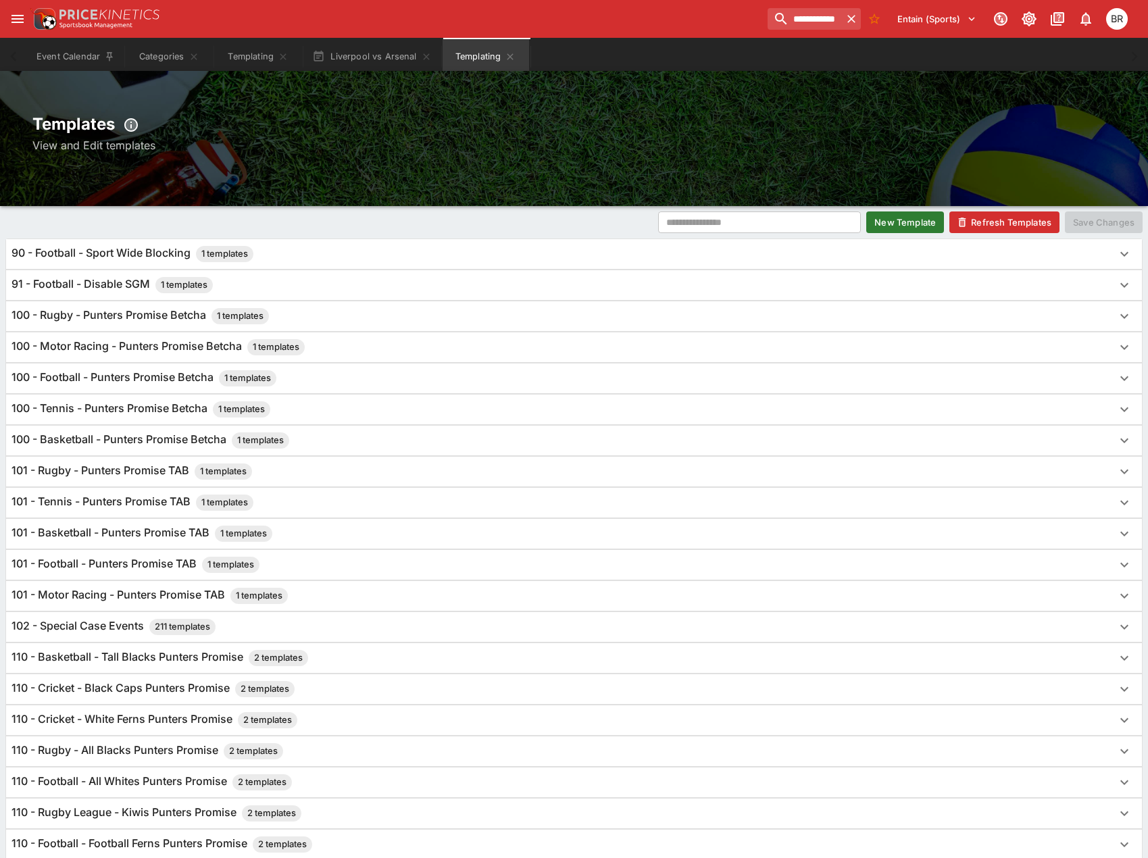
scroll to position [0, 0]
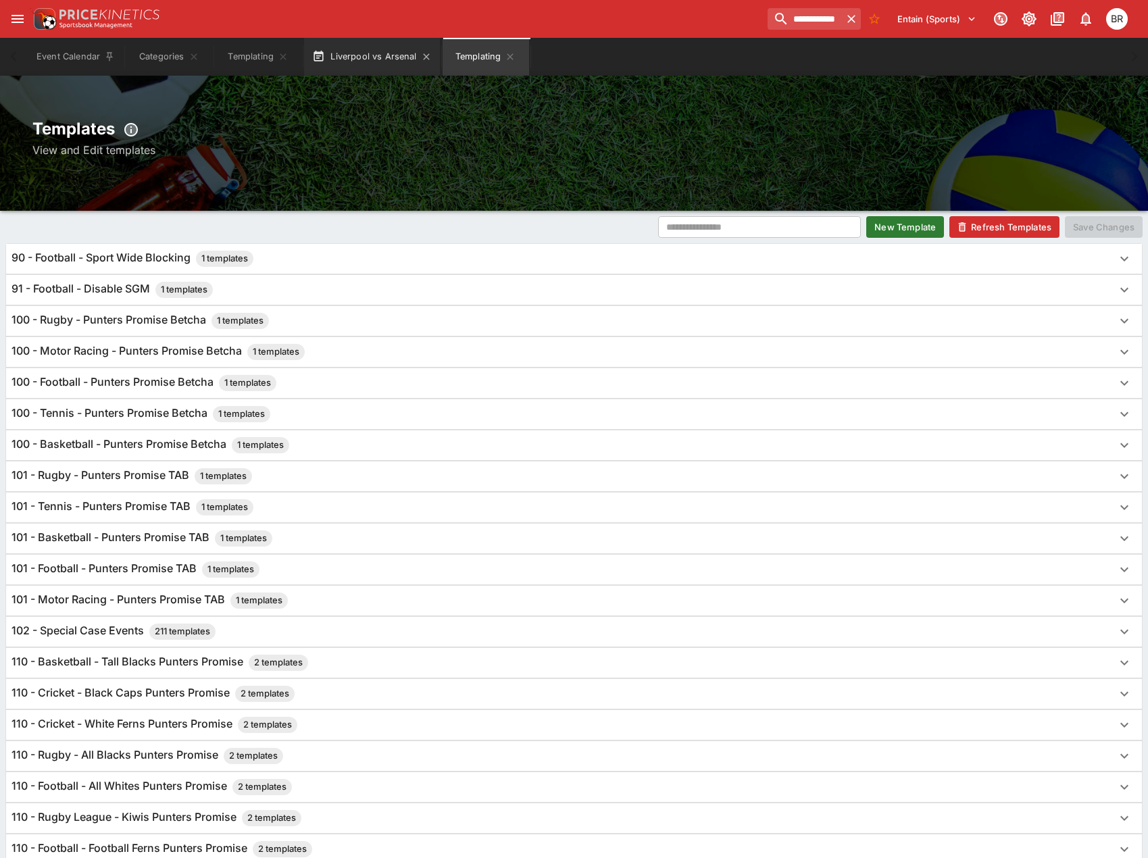
click at [366, 59] on button "Liverpool vs Arsenal" at bounding box center [371, 57] width 135 height 38
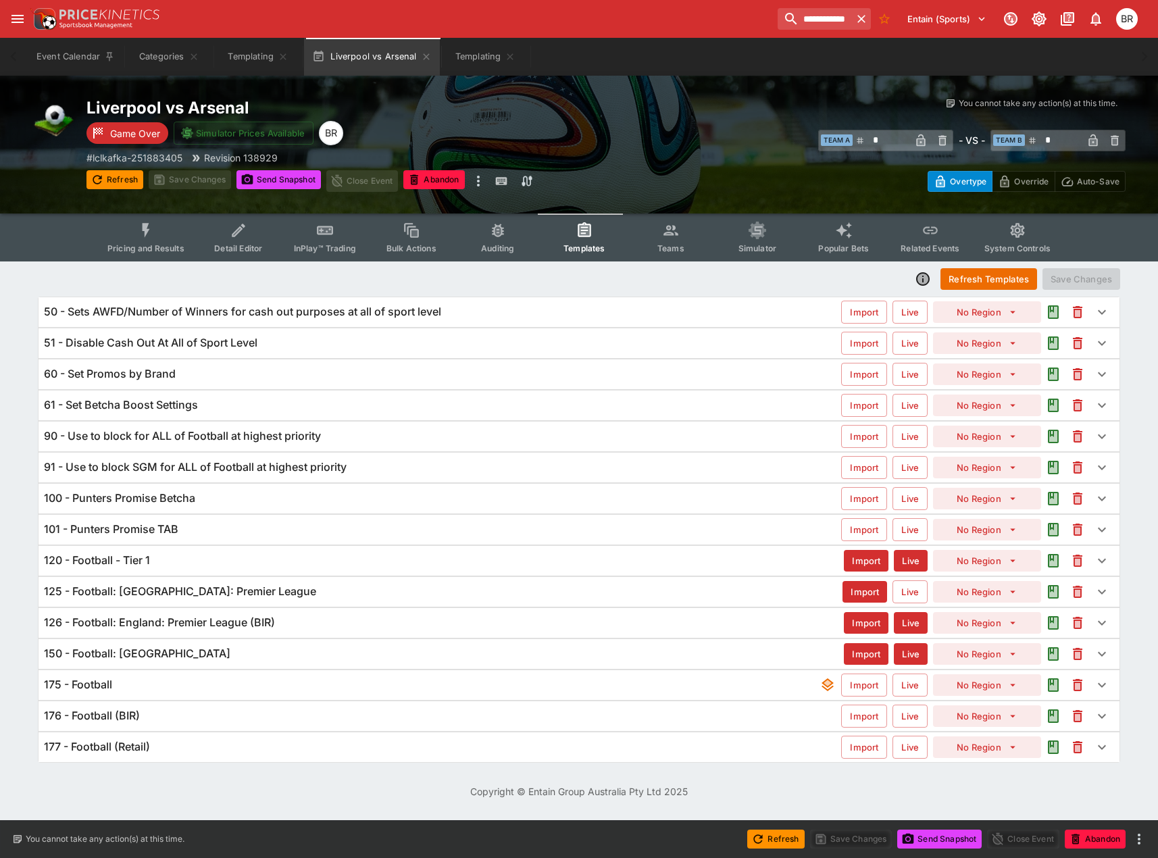
click at [237, 236] on icon "Event type filters" at bounding box center [238, 230] width 13 height 13
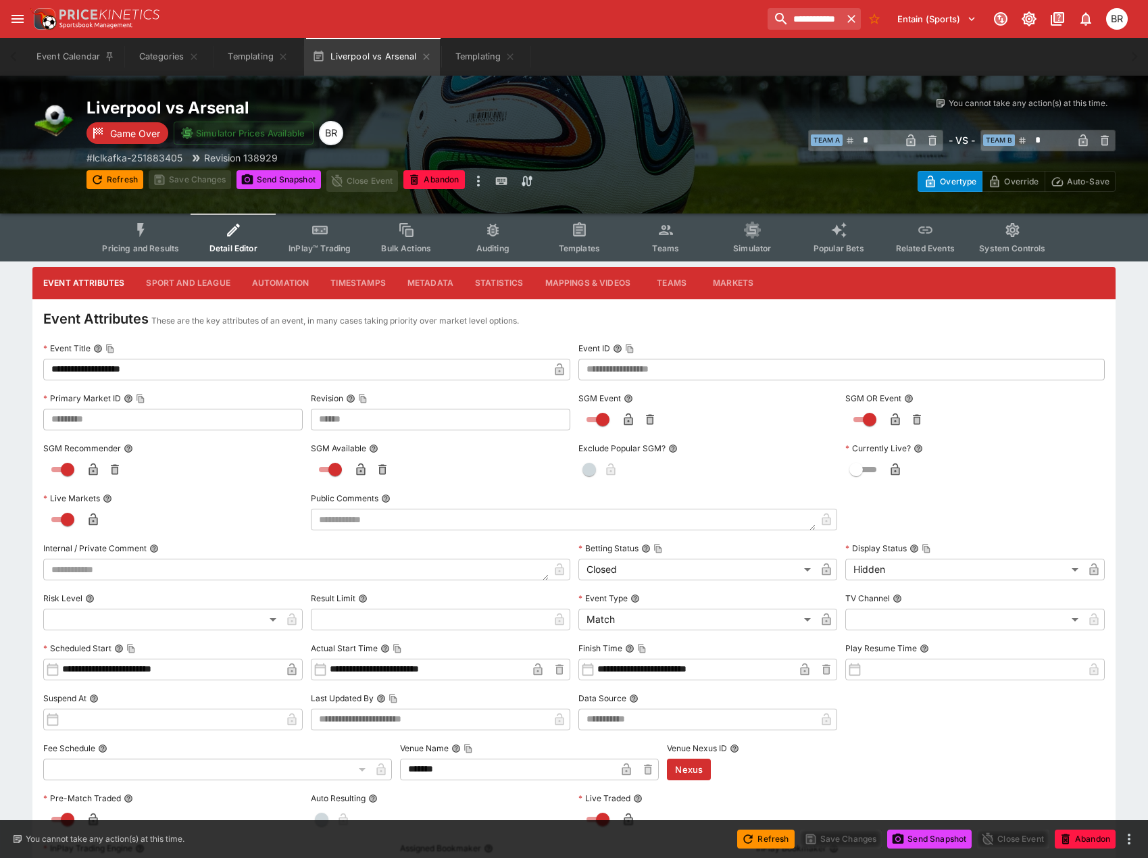
click at [445, 286] on button "Metadata" at bounding box center [431, 283] width 68 height 32
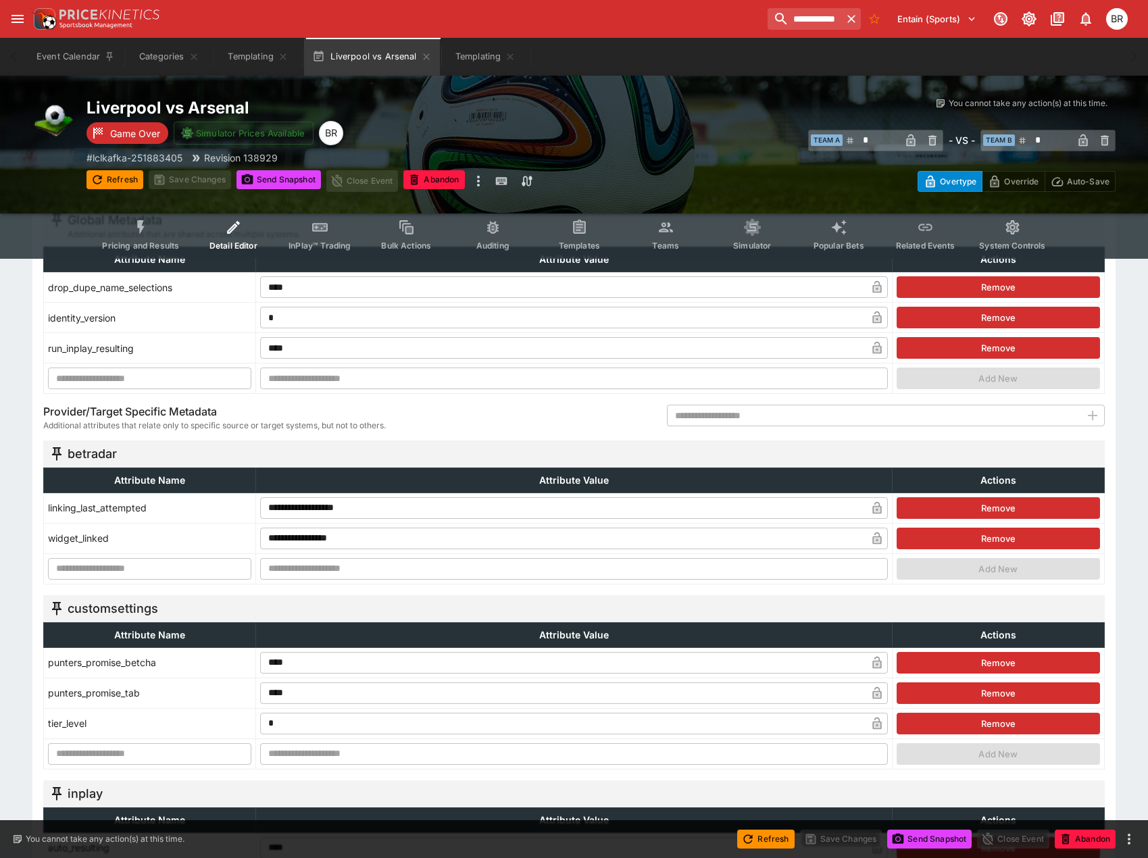
scroll to position [135, 0]
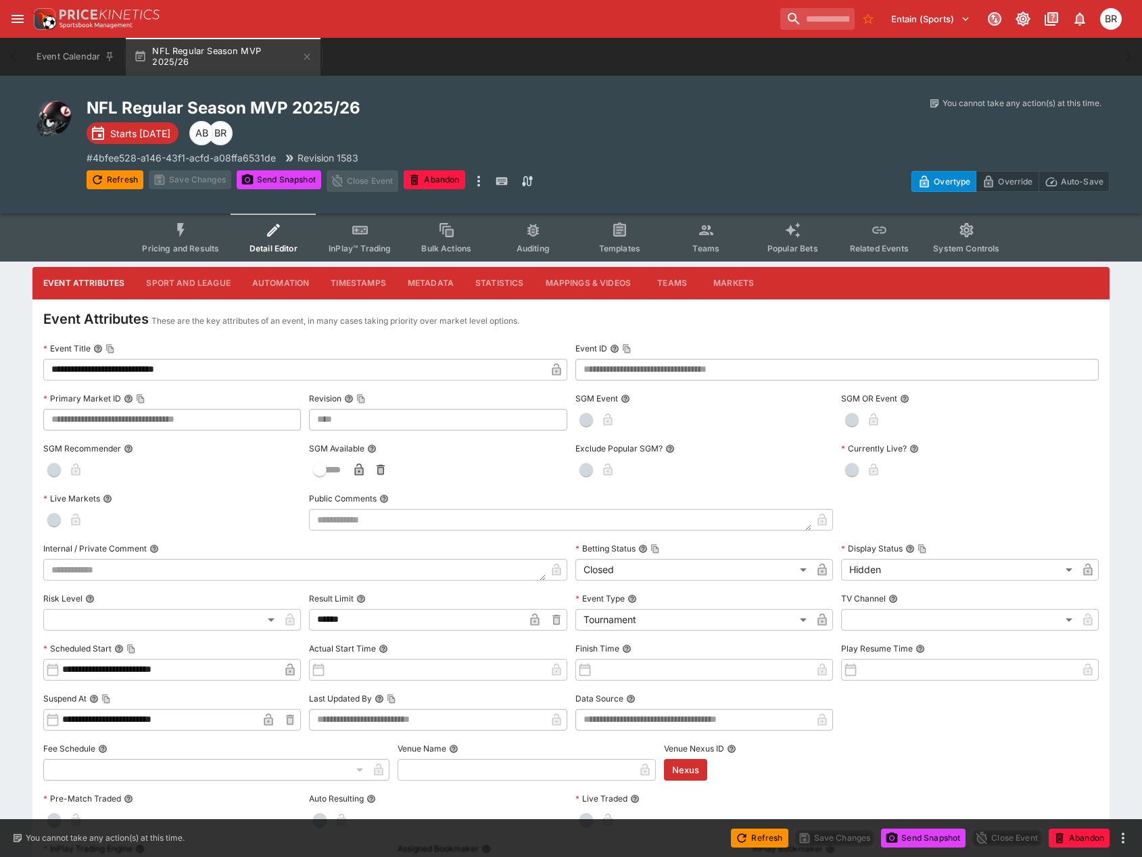
type input "****"
type input "******"
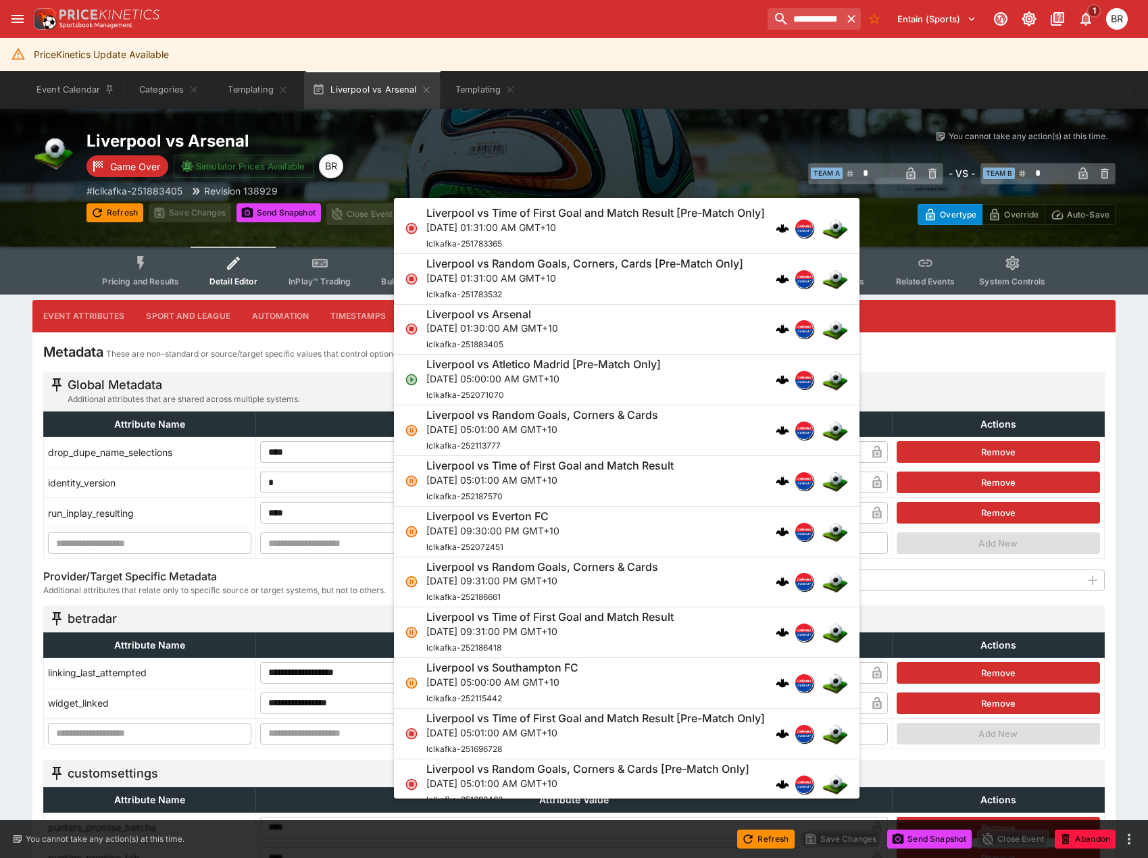
scroll to position [168, 0]
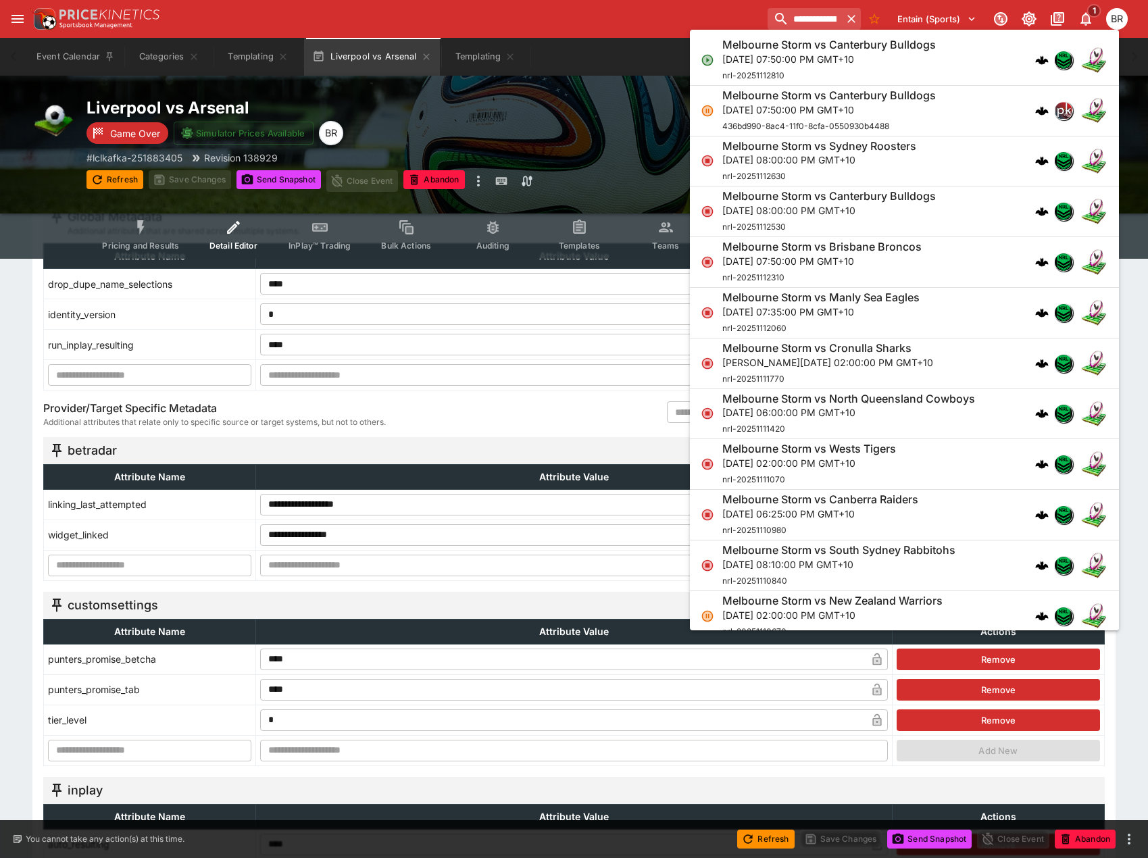
type input "**********"
click at [825, 68] on div "Melbourne Storm vs Canterbury Bulldogs Fri, Sep 12, 2025, 07:50:00 PM GMT+10 nr…" at bounding box center [830, 60] width 214 height 45
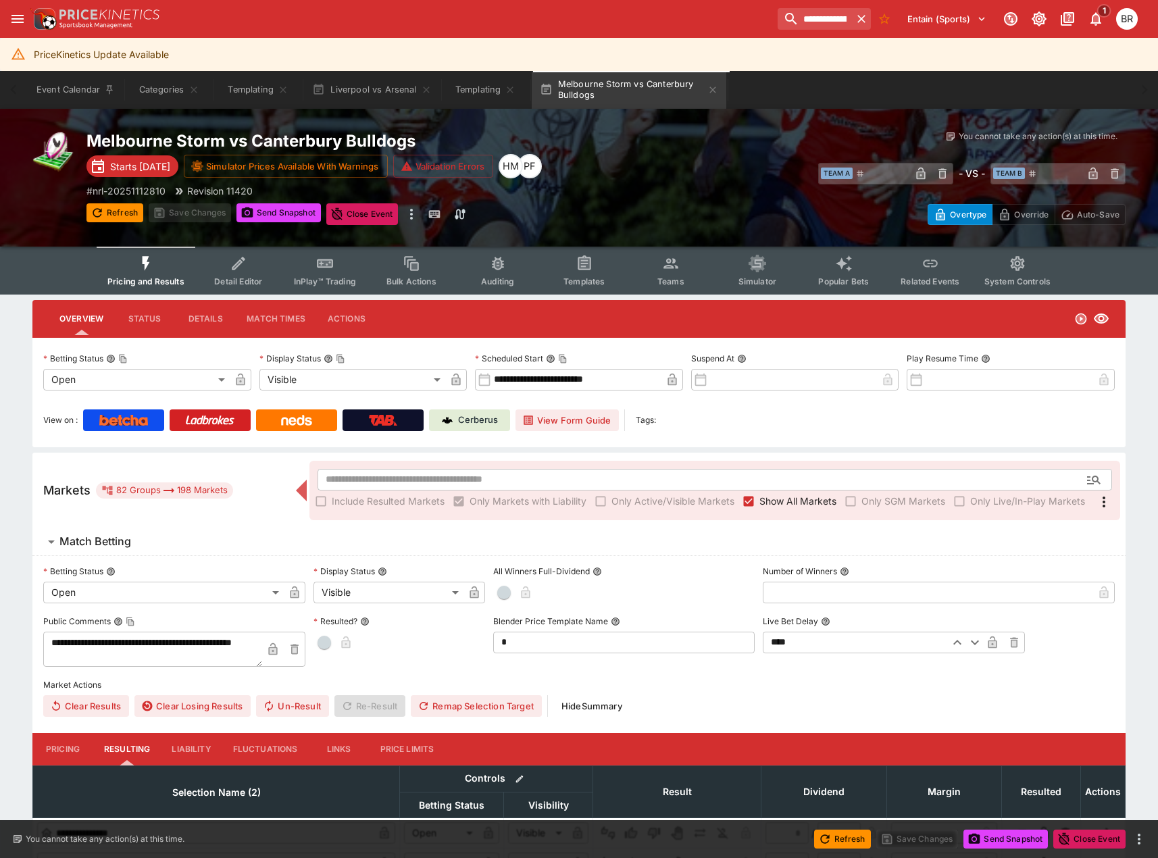
type input "**********"
type input "*******"
type input "**********"
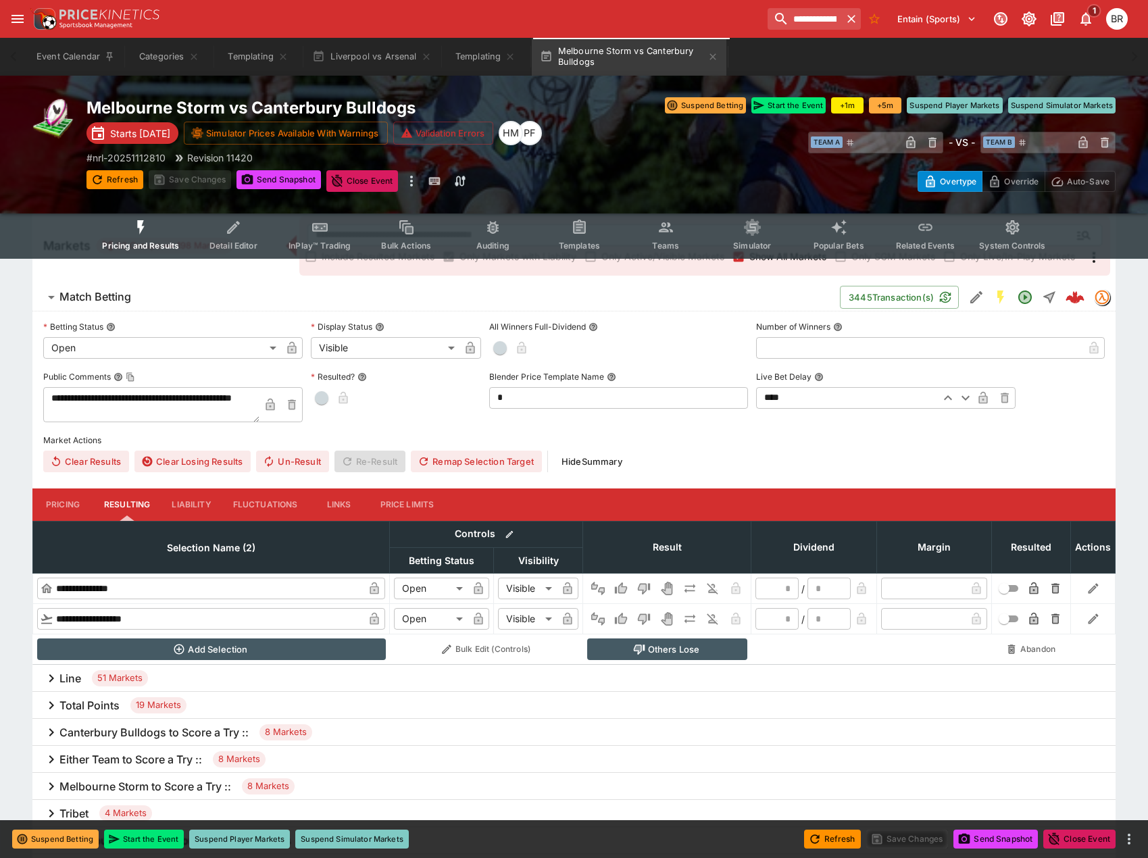
scroll to position [135, 0]
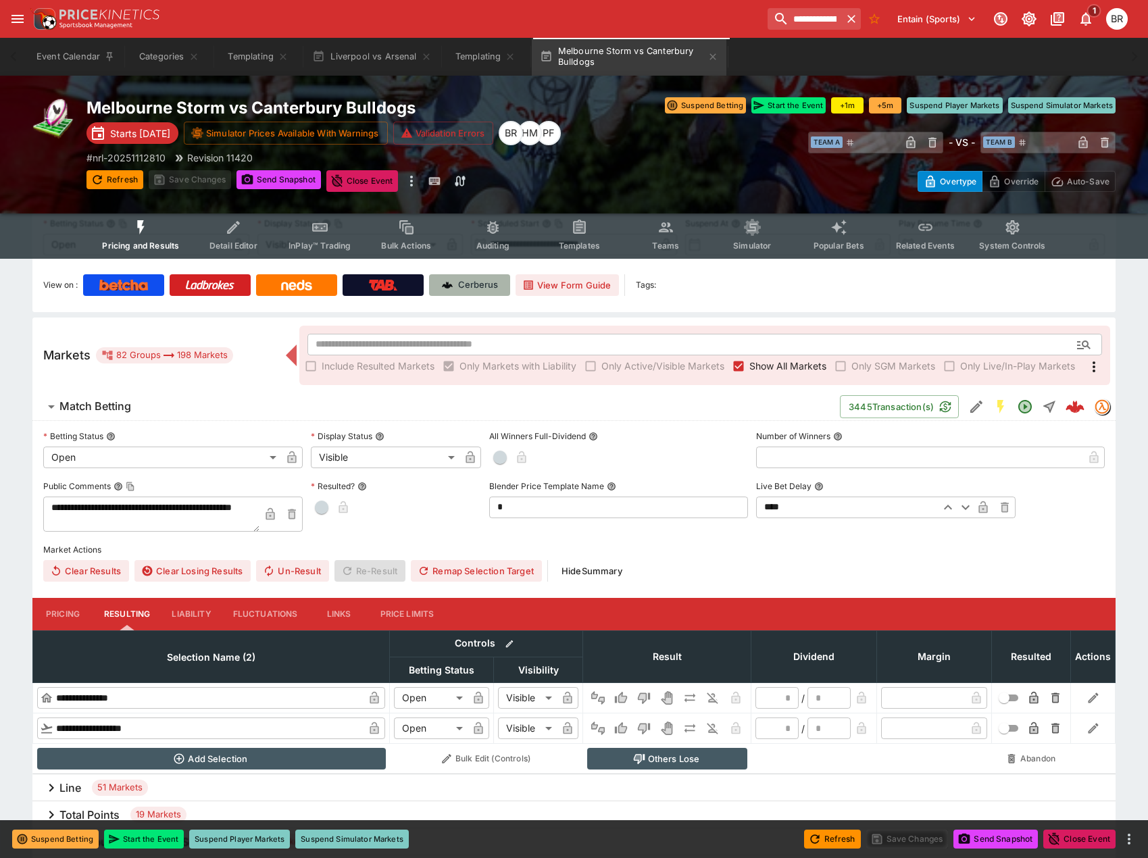
click at [499, 282] on link "Cerberus" at bounding box center [469, 285] width 81 height 22
click at [574, 249] on span "Templates" at bounding box center [579, 246] width 41 height 10
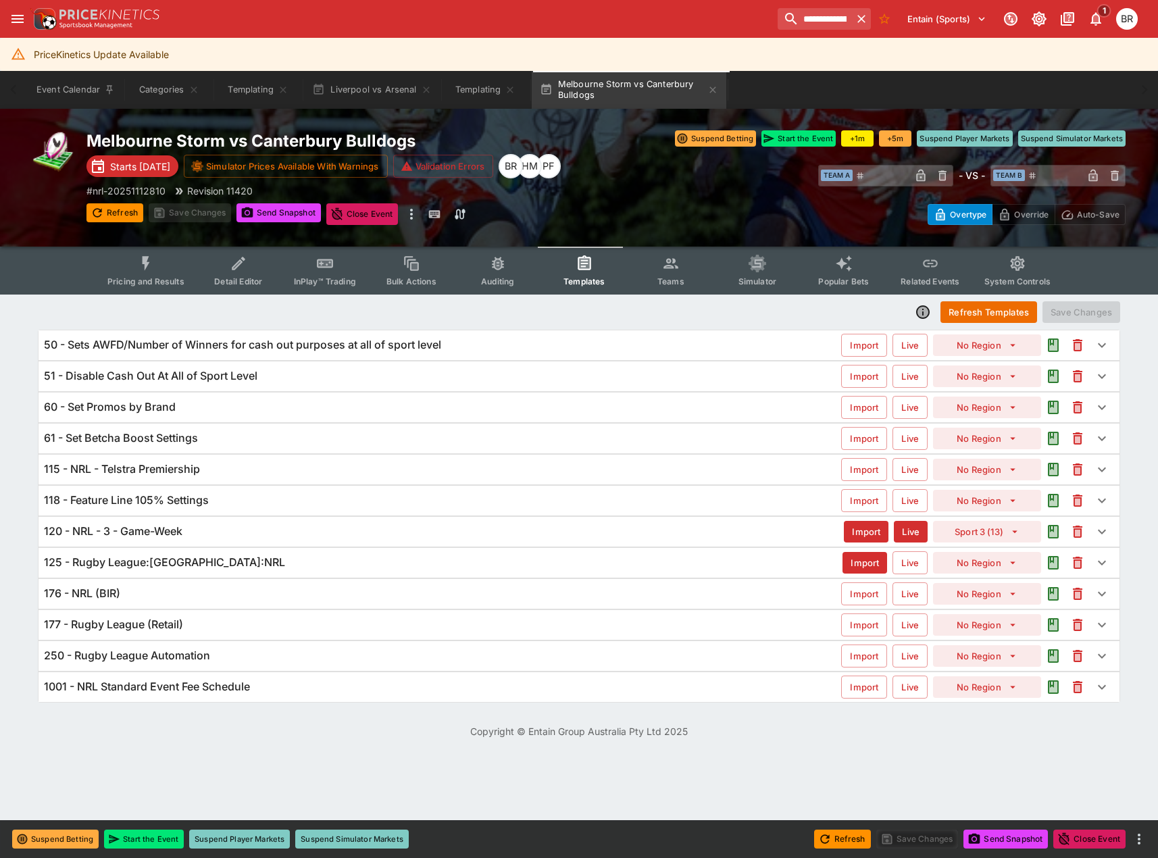
click at [337, 541] on div "120 - NRL - 3 - Game-Week Import Live Sport 3 (13)" at bounding box center [579, 532] width 1081 height 30
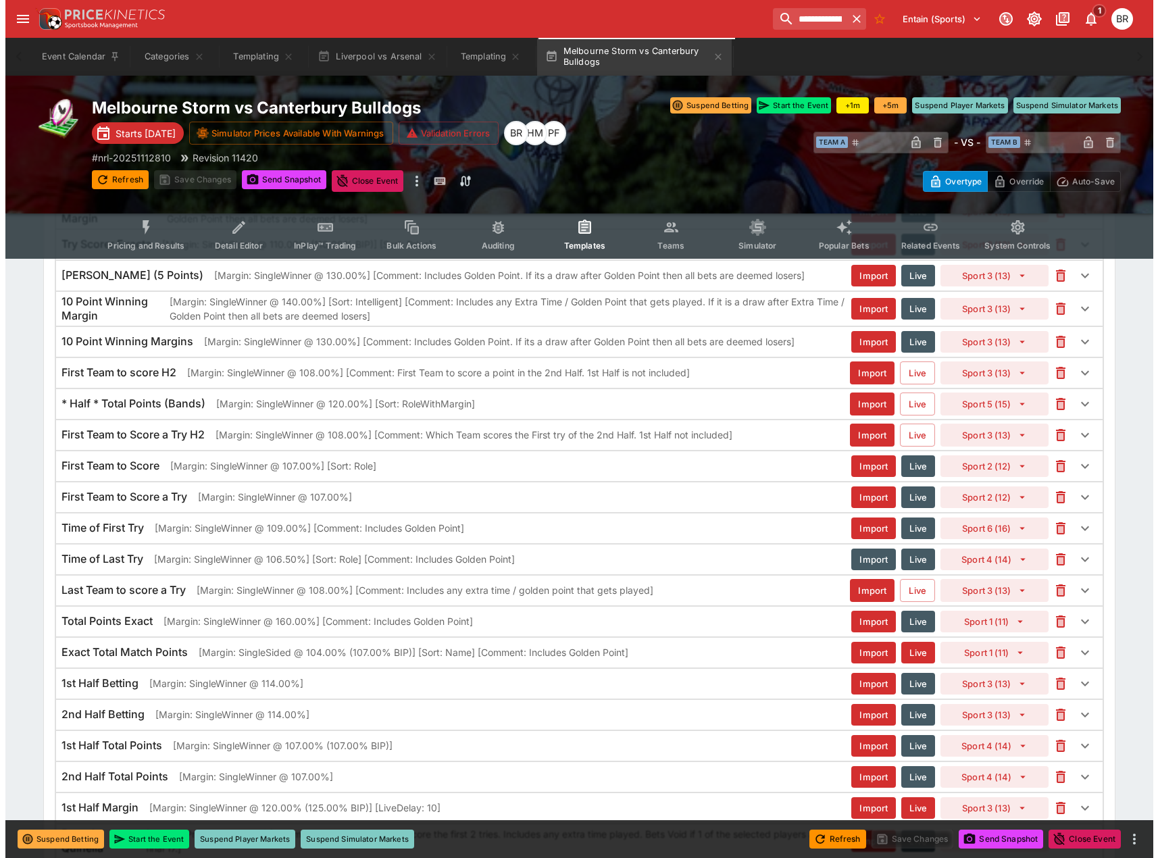
scroll to position [3879, 0]
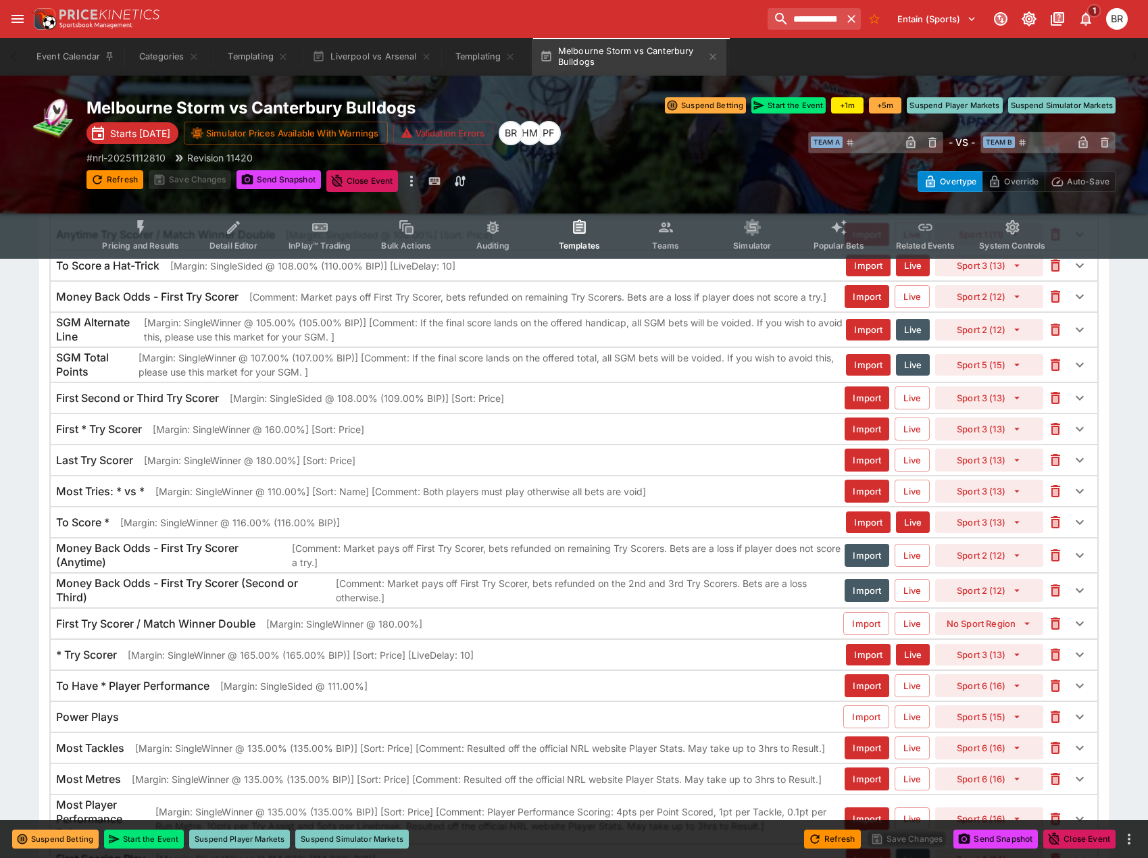
click at [426, 433] on div "First * Try Scorer [Margin: SingleWinner @ 160.00%] [Sort: Price]" at bounding box center [450, 429] width 789 height 14
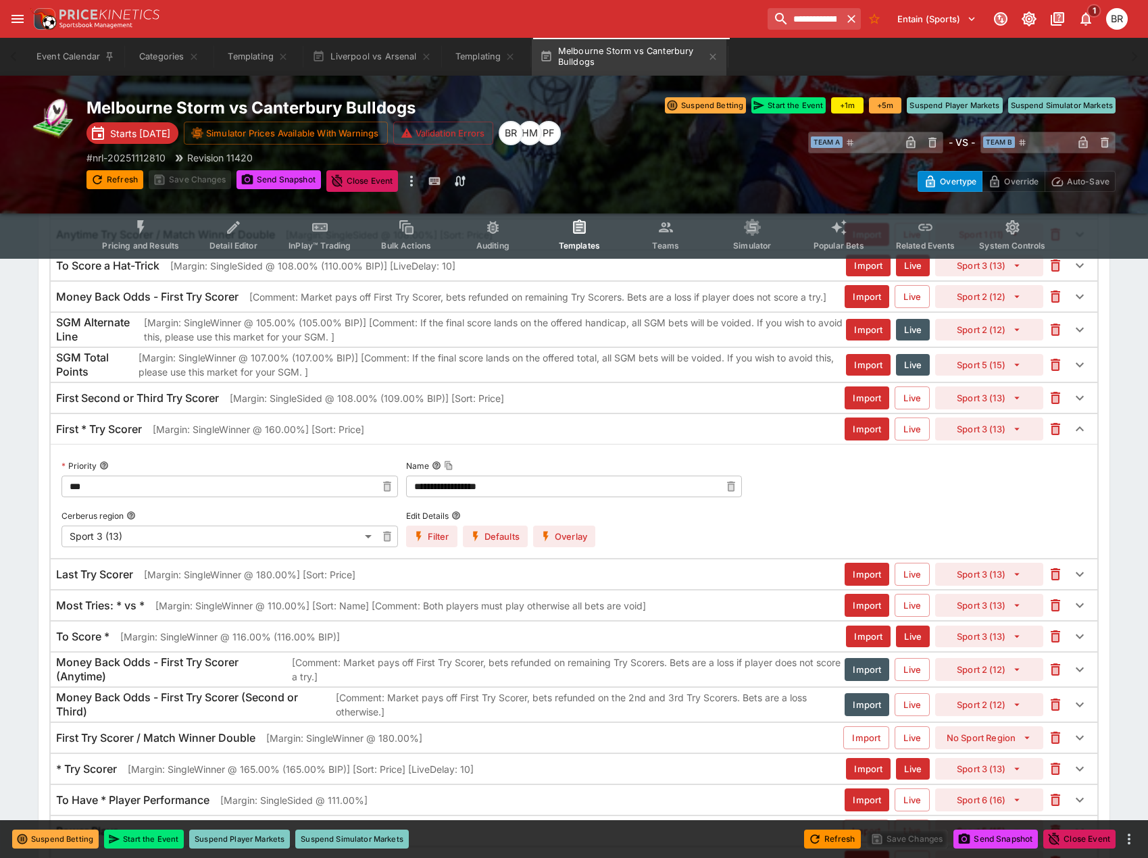
click at [577, 536] on button "Overlay" at bounding box center [564, 537] width 62 height 22
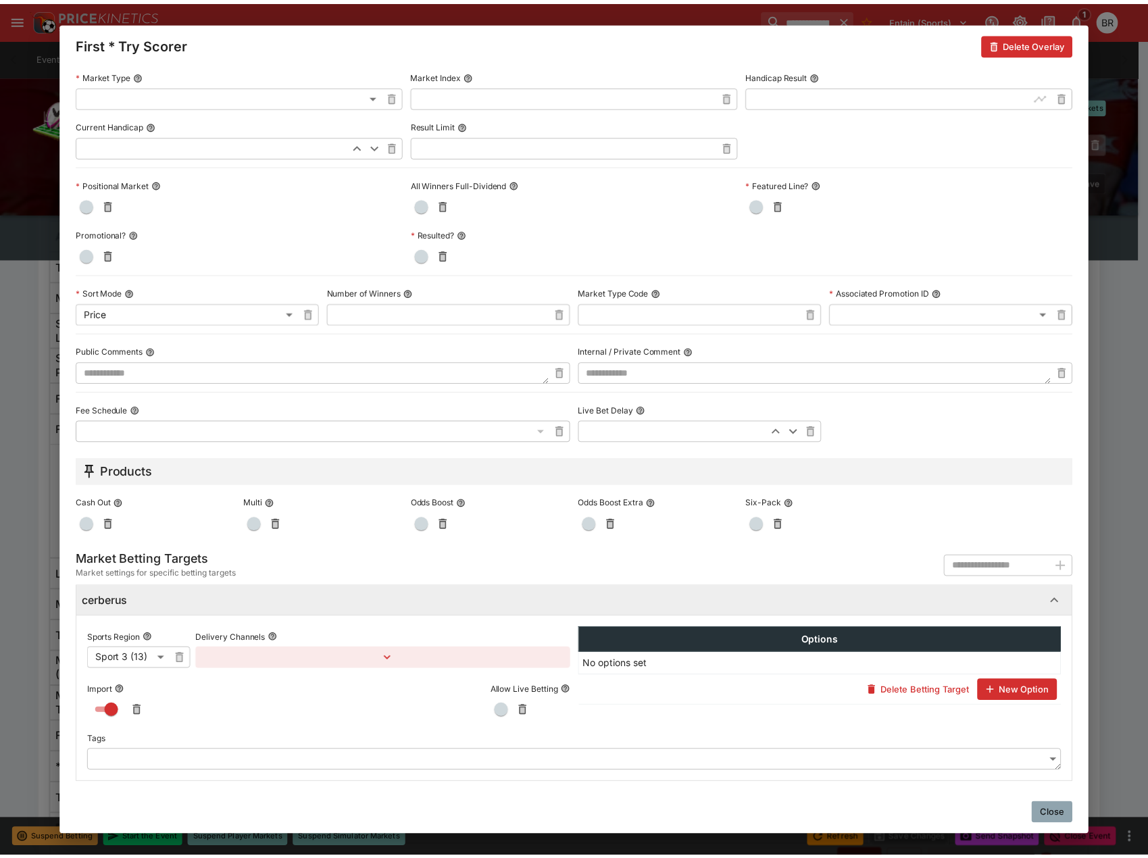
scroll to position [368, 0]
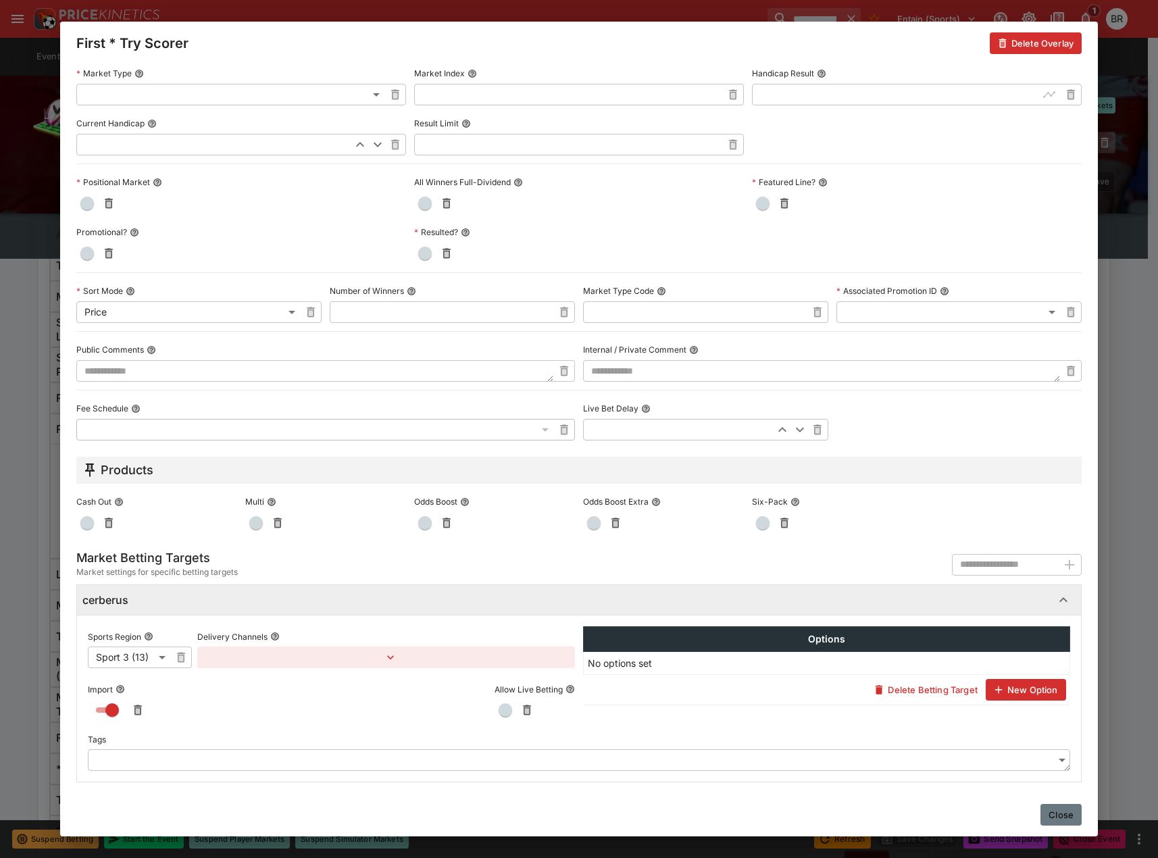
click at [1062, 815] on button "Close" at bounding box center [1061, 815] width 41 height 22
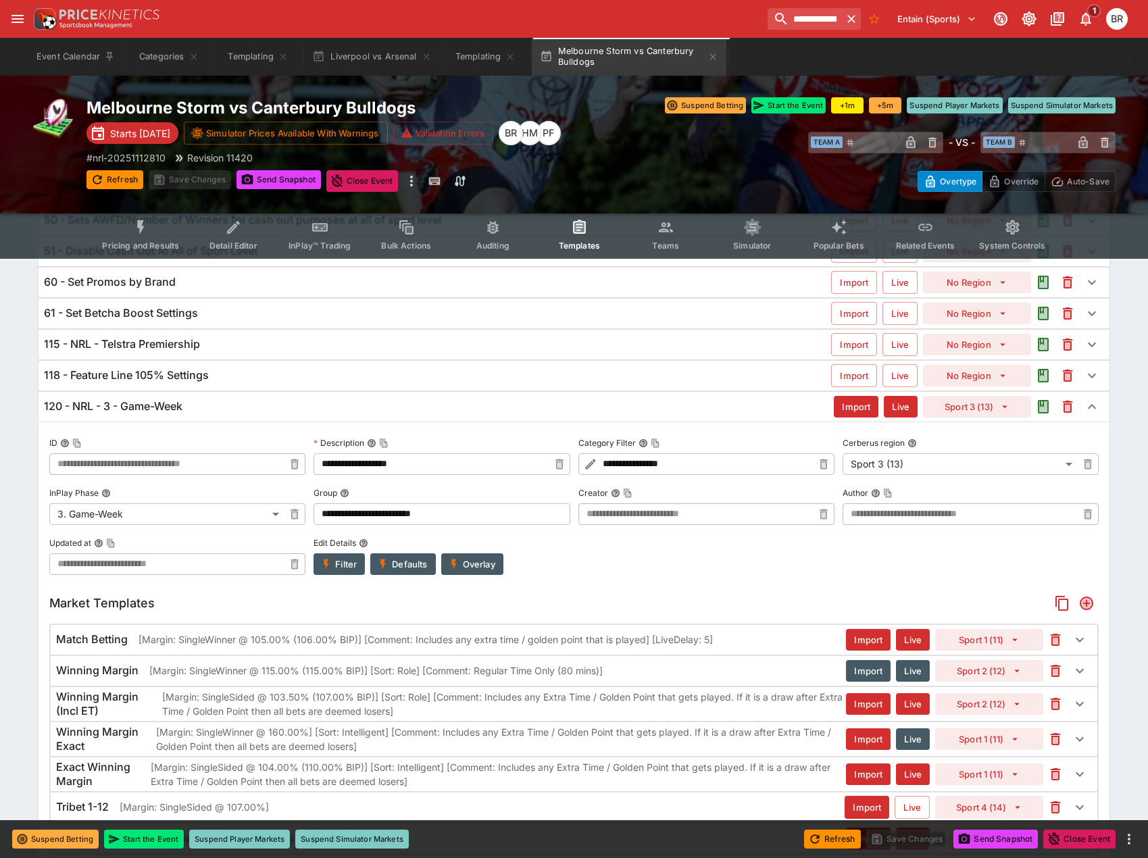
scroll to position [26, 0]
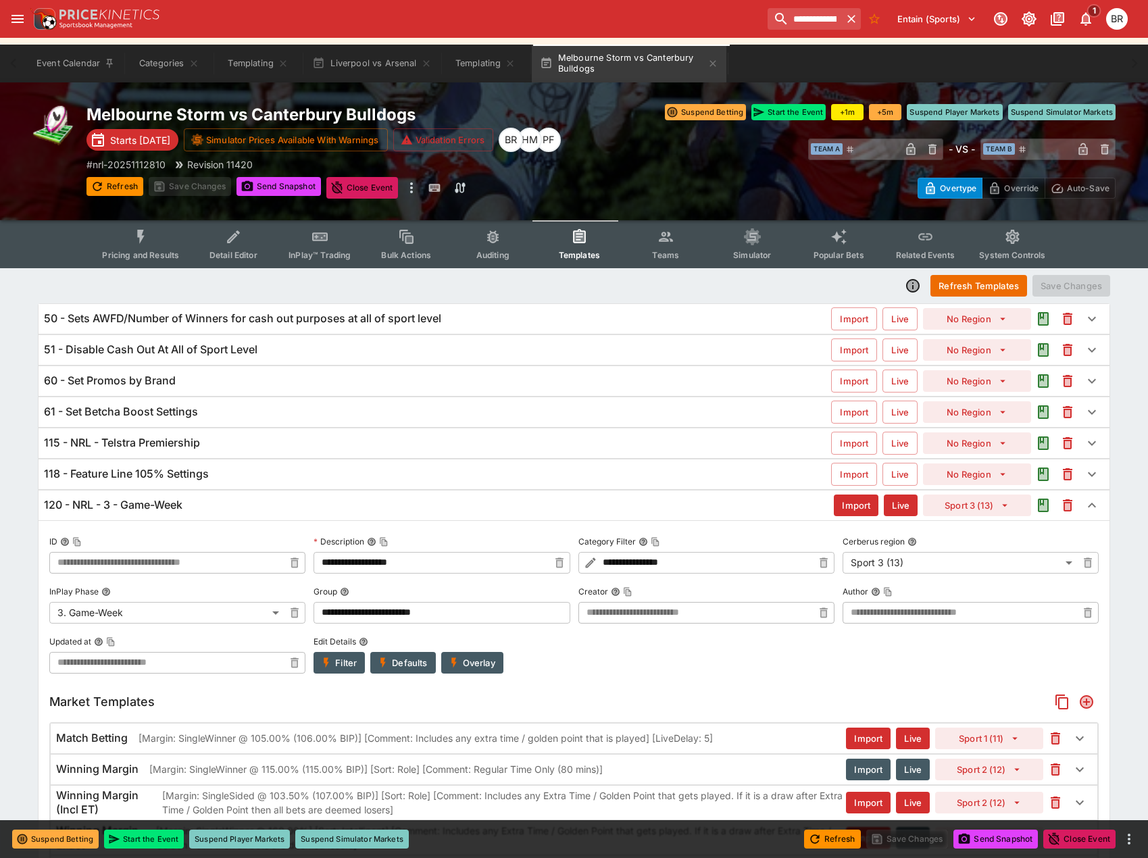
click at [167, 501] on h6 "120 - NRL - 3 - Game-Week" at bounding box center [113, 505] width 139 height 14
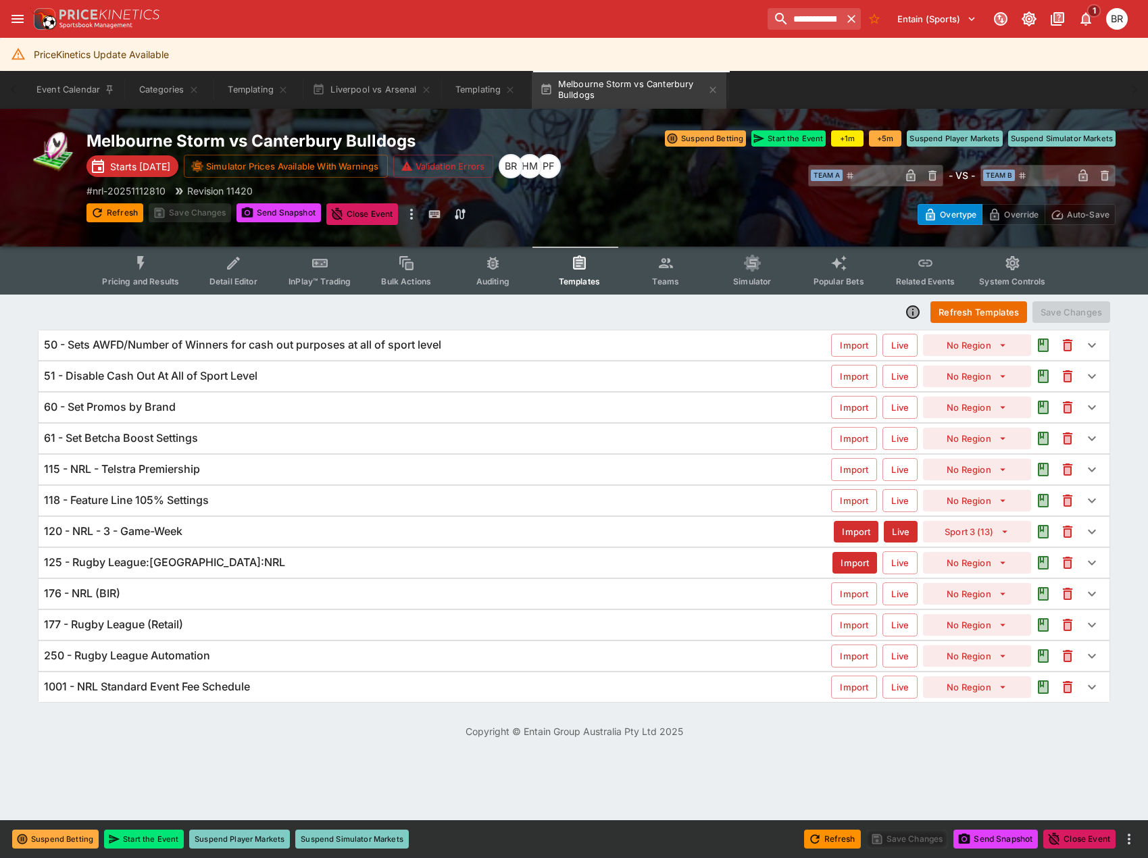
scroll to position [0, 0]
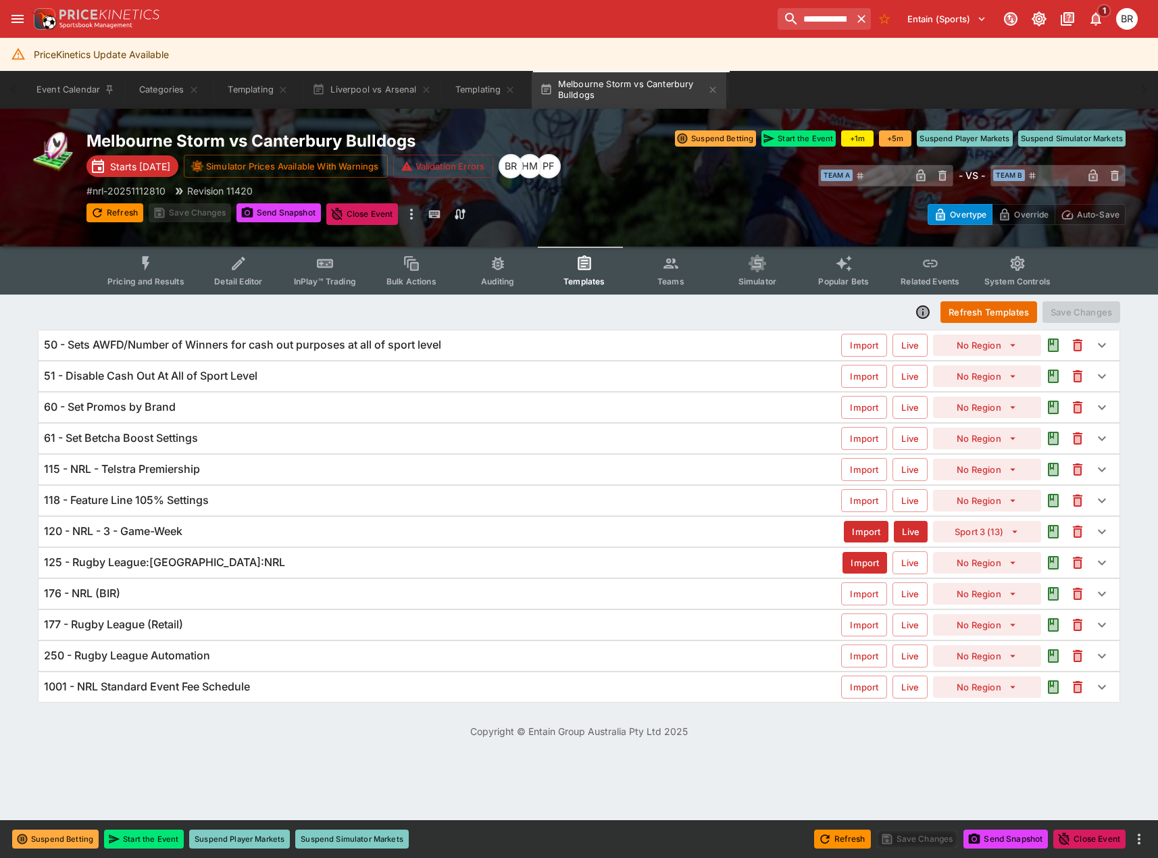
click at [257, 466] on div "115 - NRL - Telstra Premiership" at bounding box center [443, 469] width 798 height 14
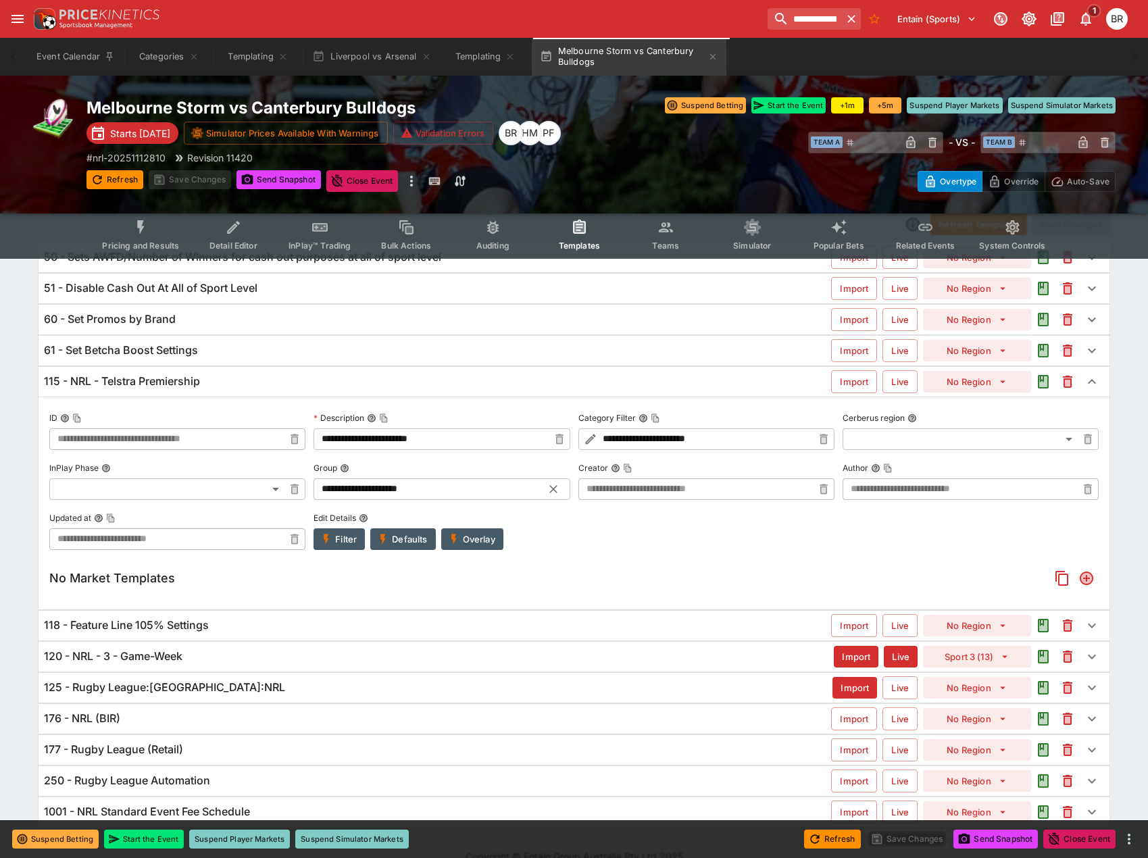
scroll to position [109, 0]
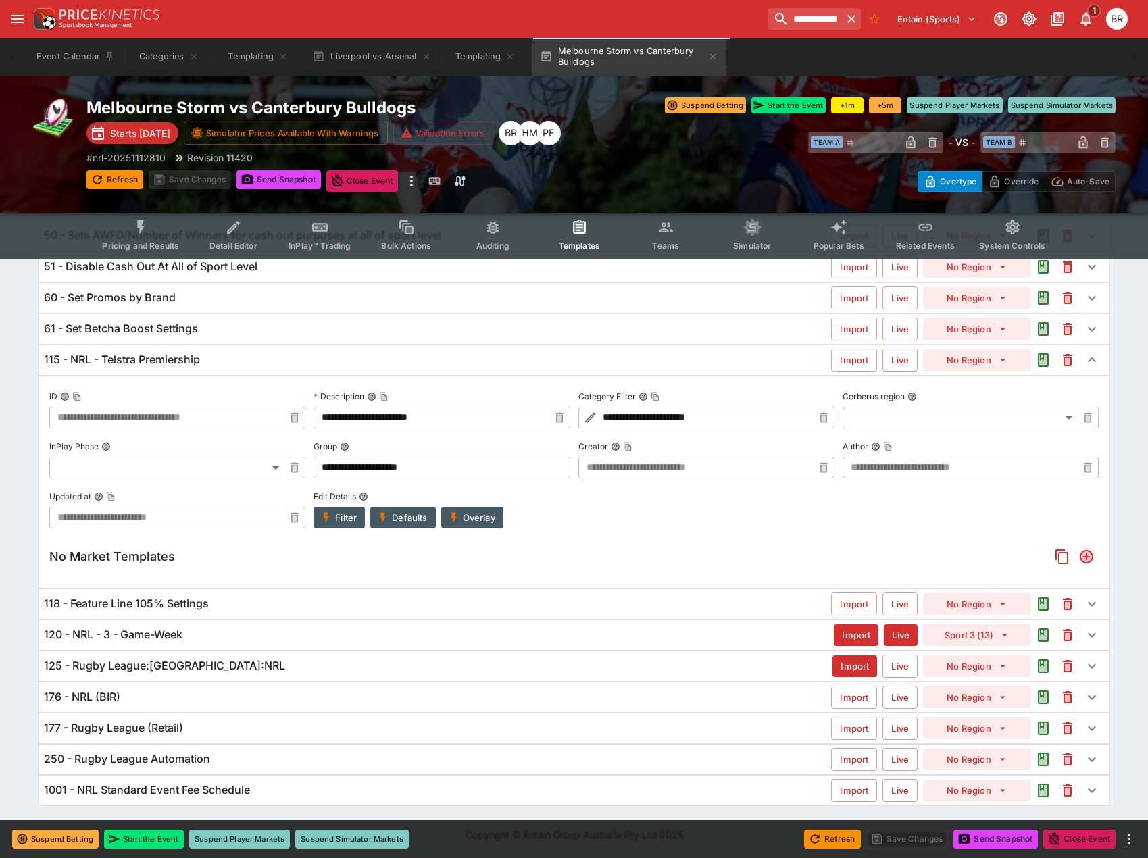
click at [214, 693] on div "176 - NRL (BIR)" at bounding box center [437, 697] width 787 height 14
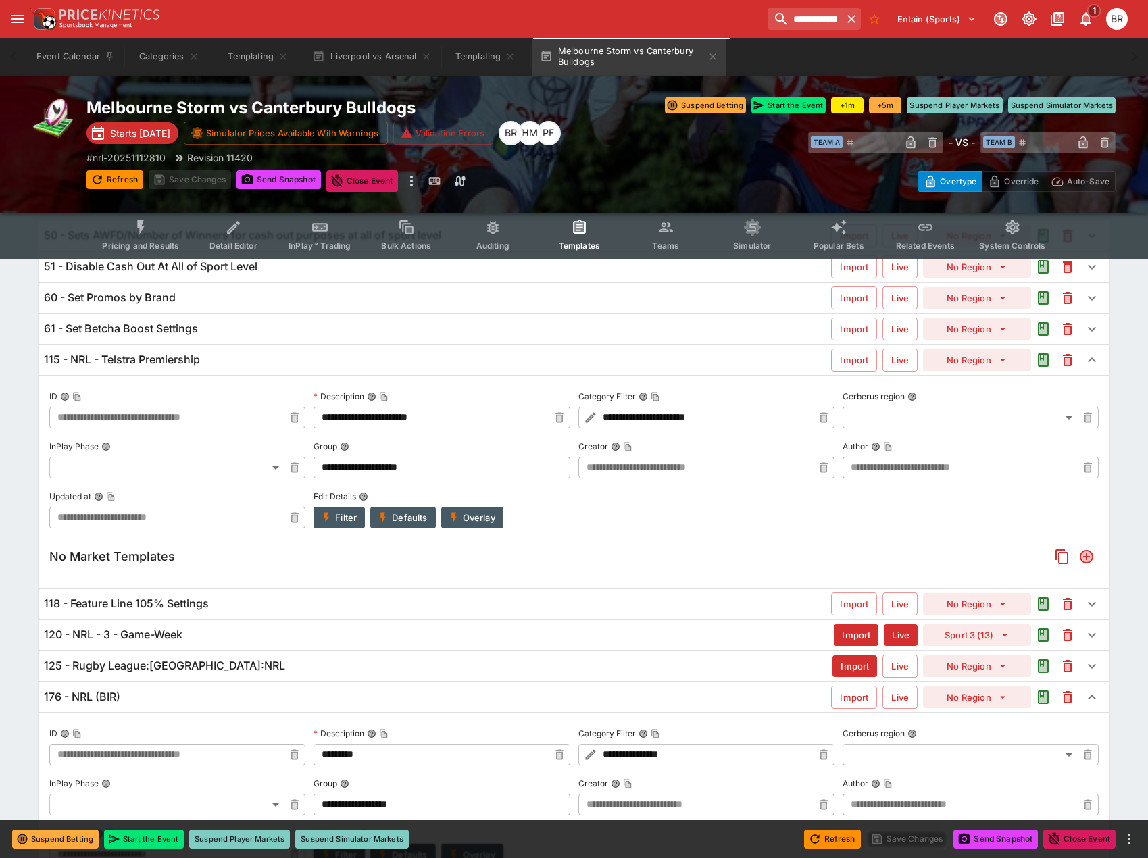
click at [213, 693] on div "176 - NRL (BIR)" at bounding box center [437, 697] width 787 height 14
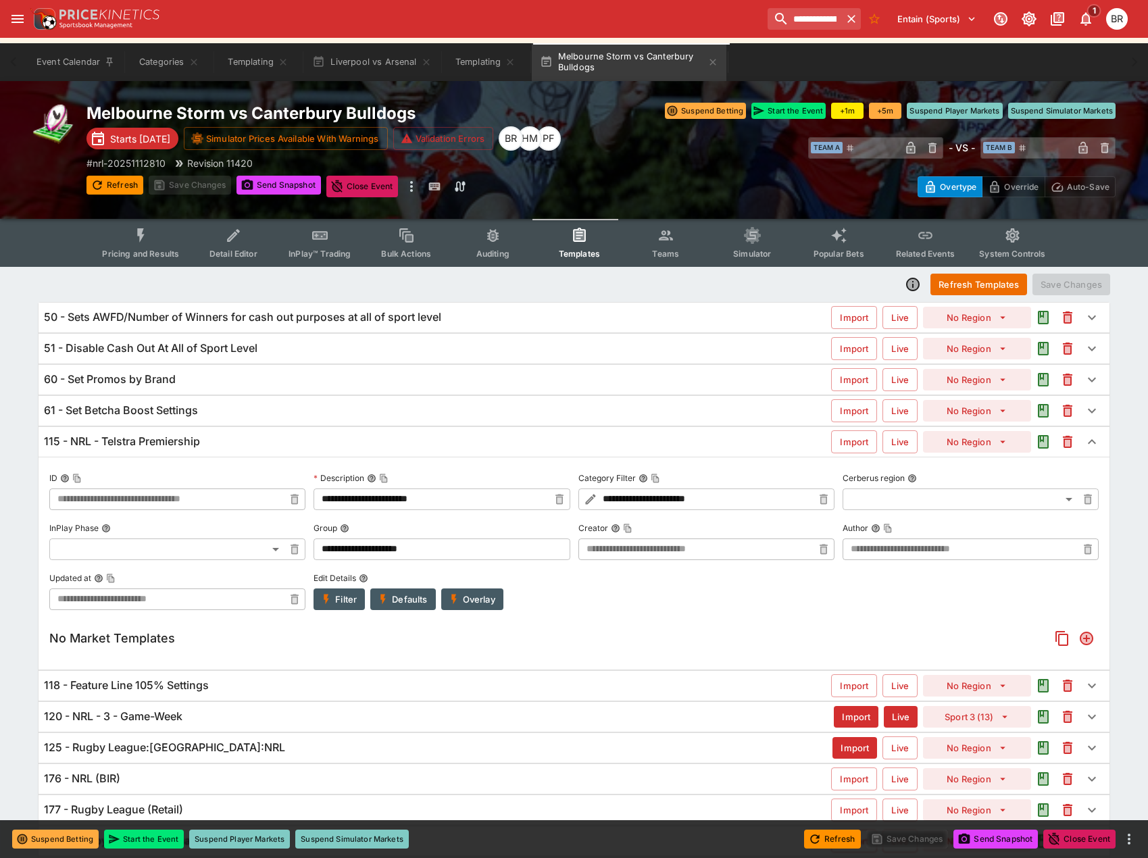
scroll to position [0, 0]
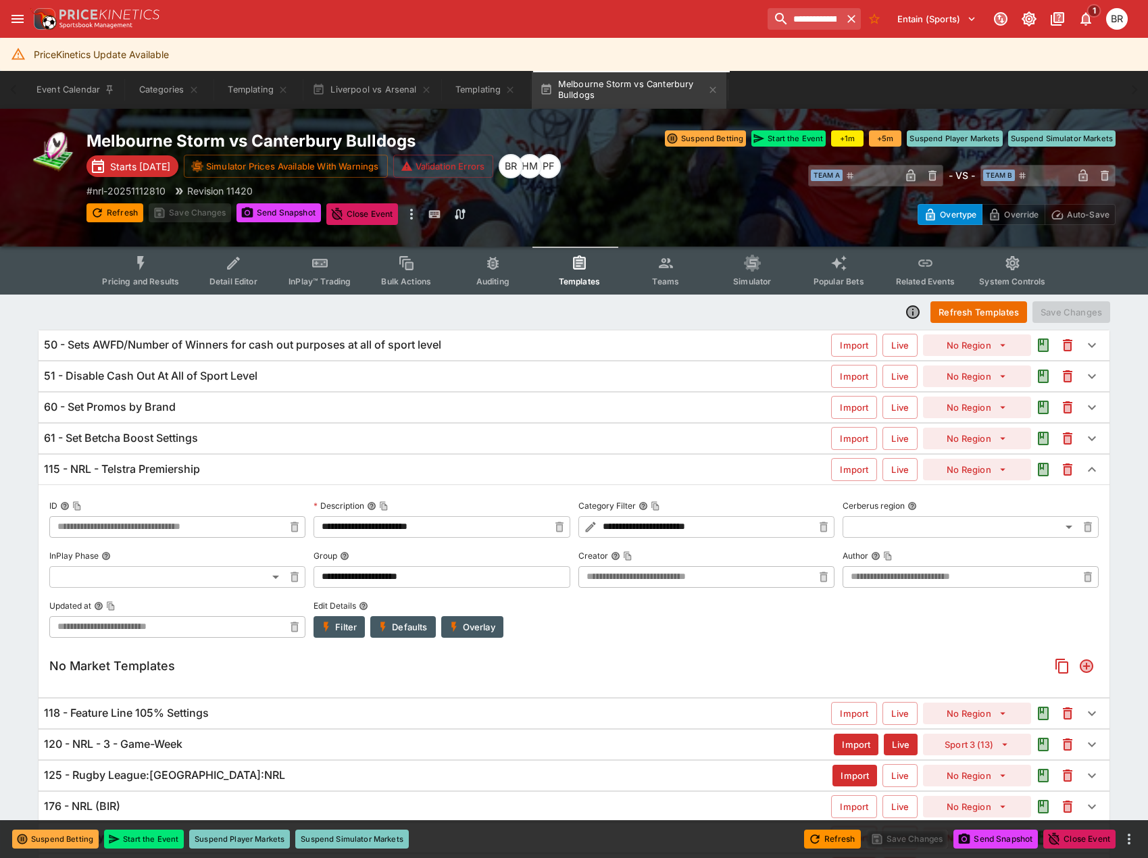
click at [212, 260] on button "Detail Editor" at bounding box center [233, 271] width 87 height 48
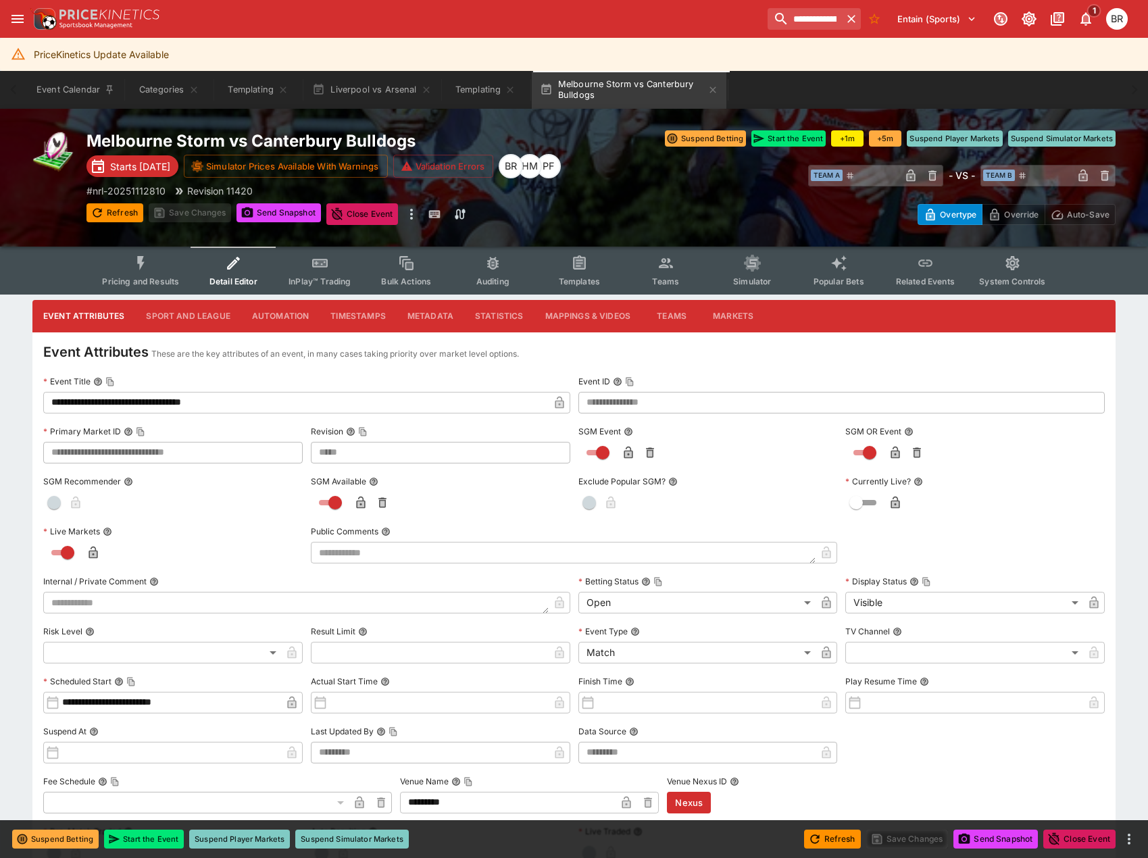
click at [132, 269] on button "Pricing and Results" at bounding box center [140, 271] width 99 height 48
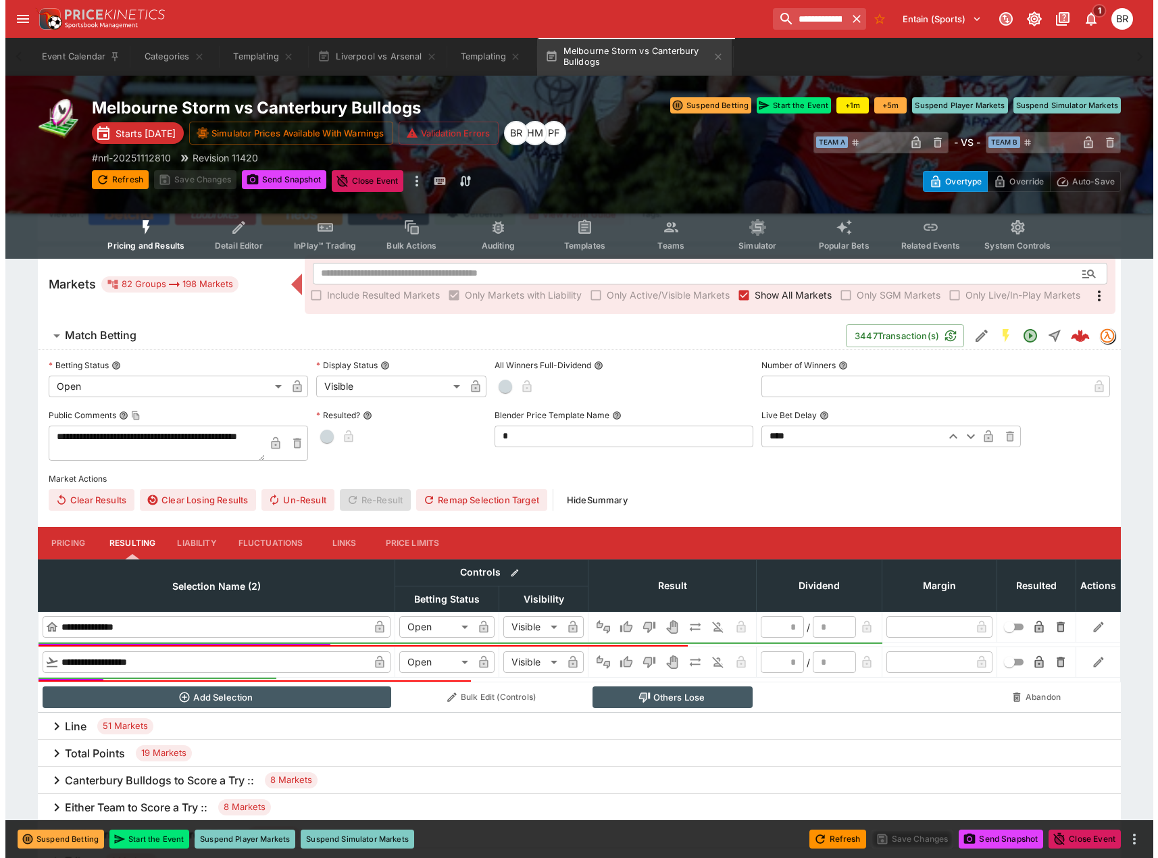
scroll to position [135, 0]
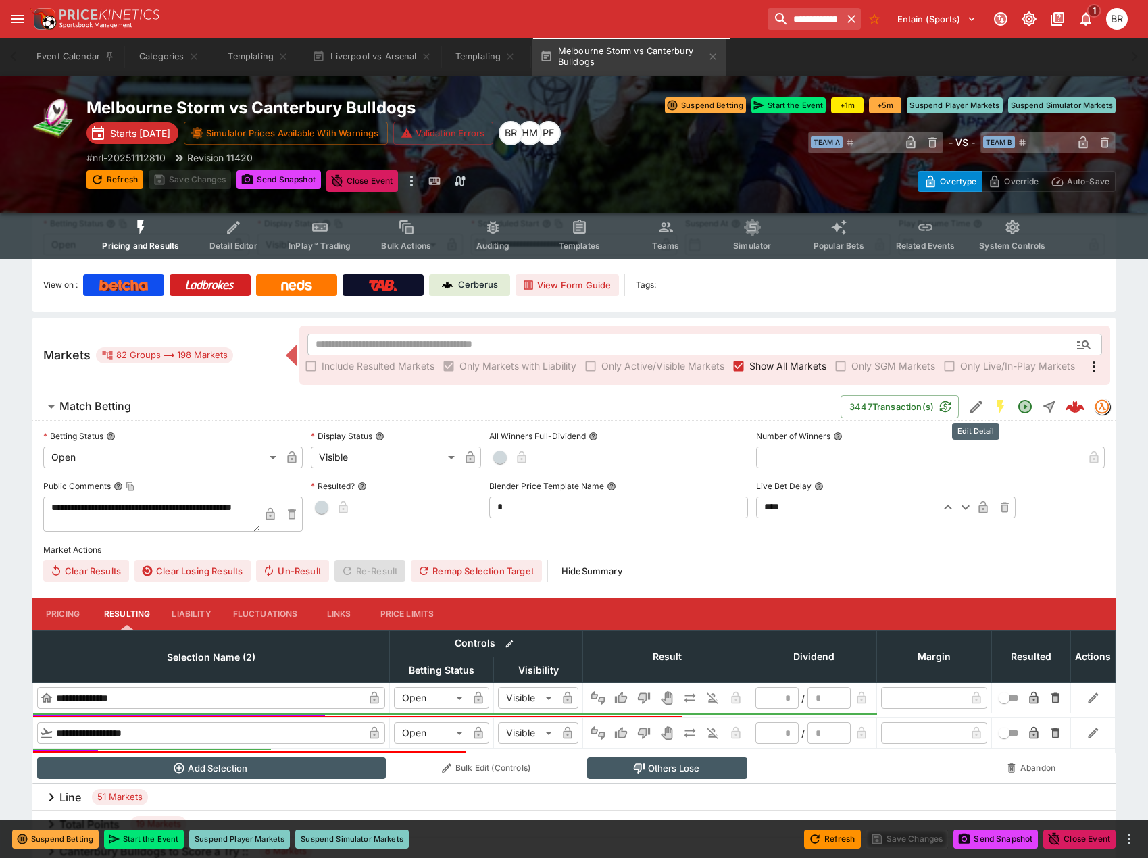
click at [983, 408] on icon "Edit Detail" at bounding box center [977, 407] width 16 height 16
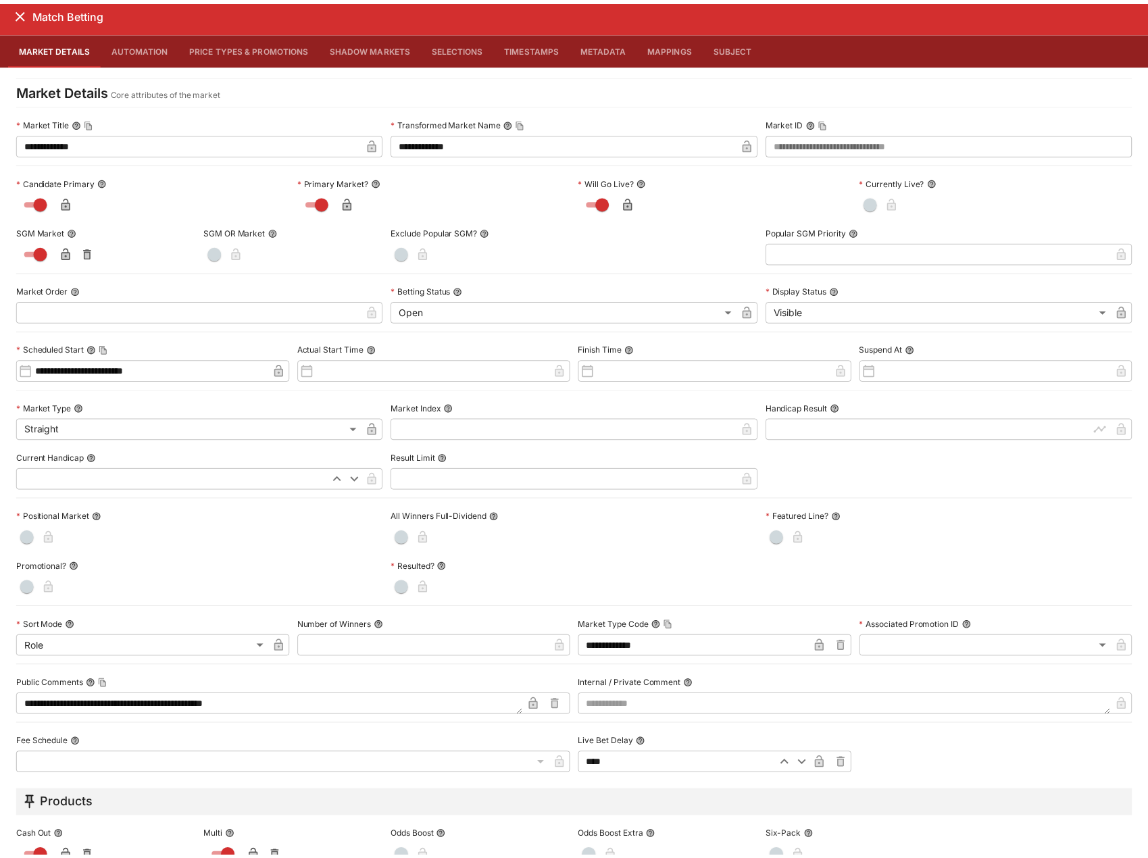
scroll to position [0, 0]
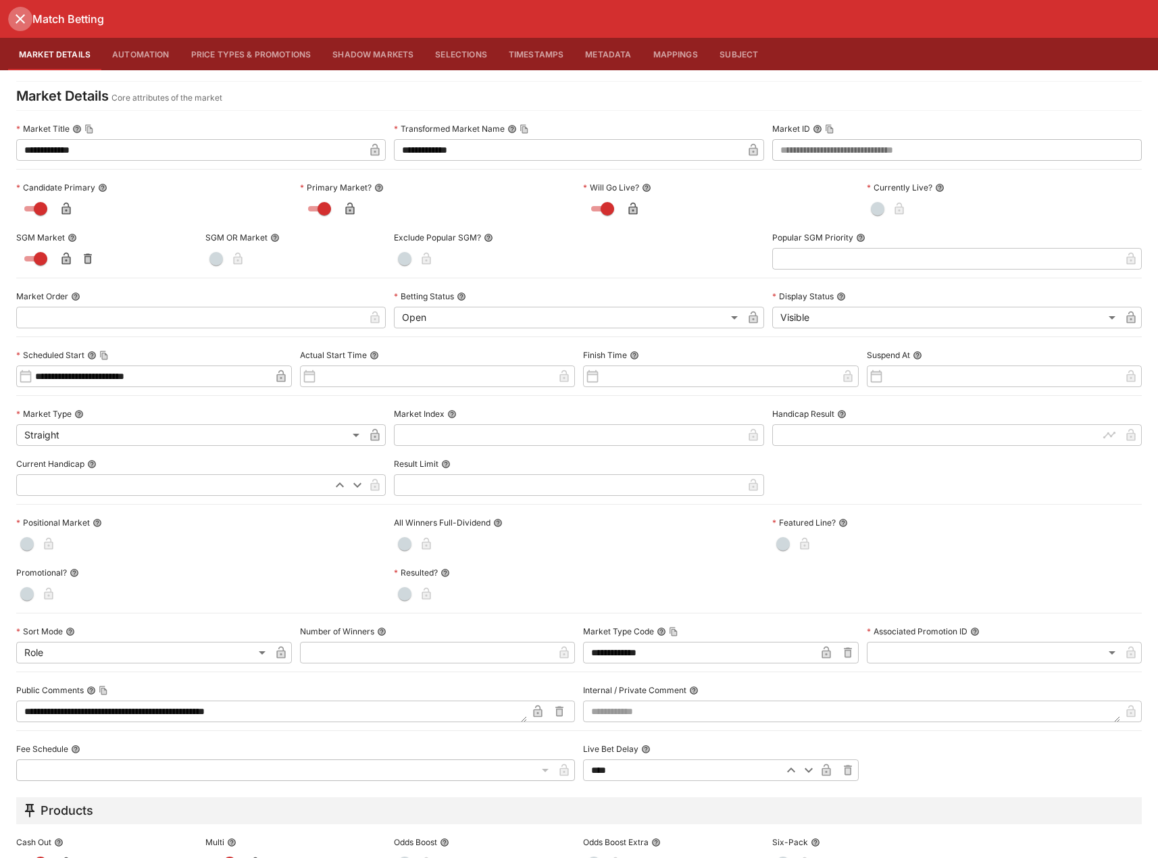
click at [23, 22] on icon "close" at bounding box center [20, 18] width 9 height 9
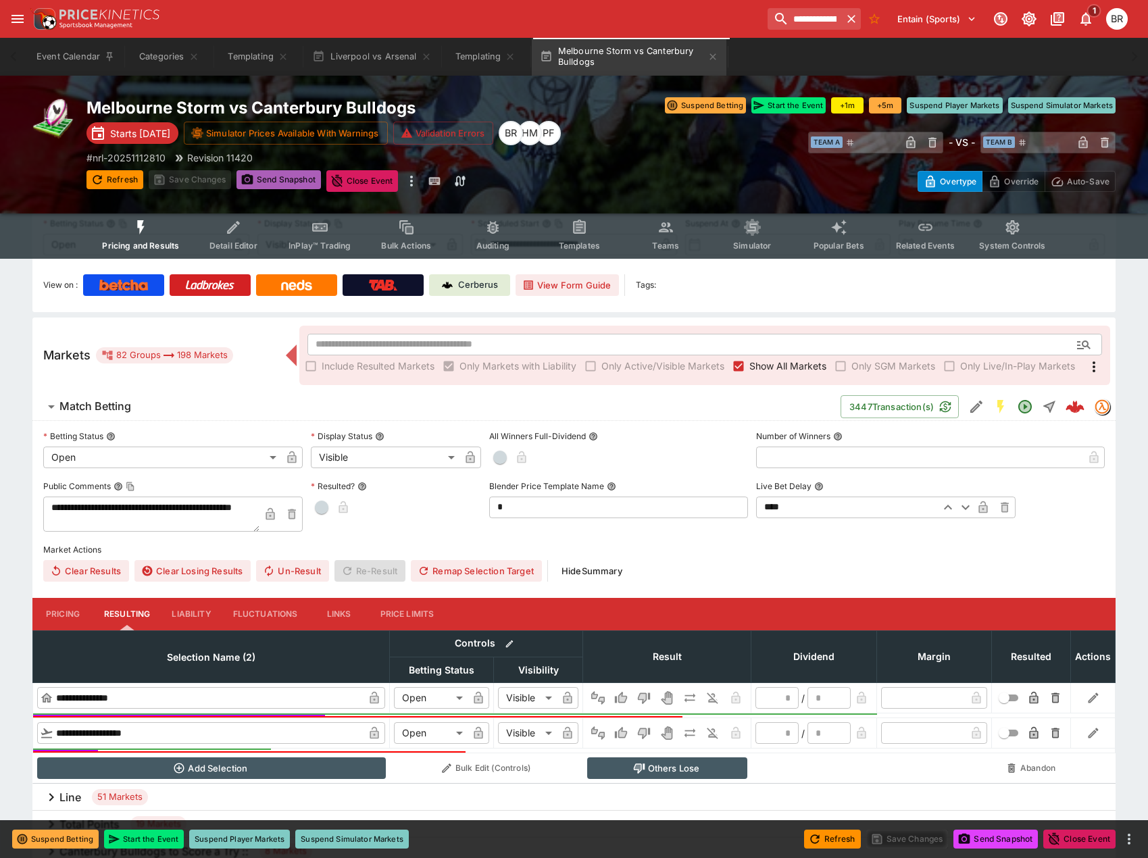
click at [269, 185] on button "Send Snapshot" at bounding box center [279, 179] width 84 height 19
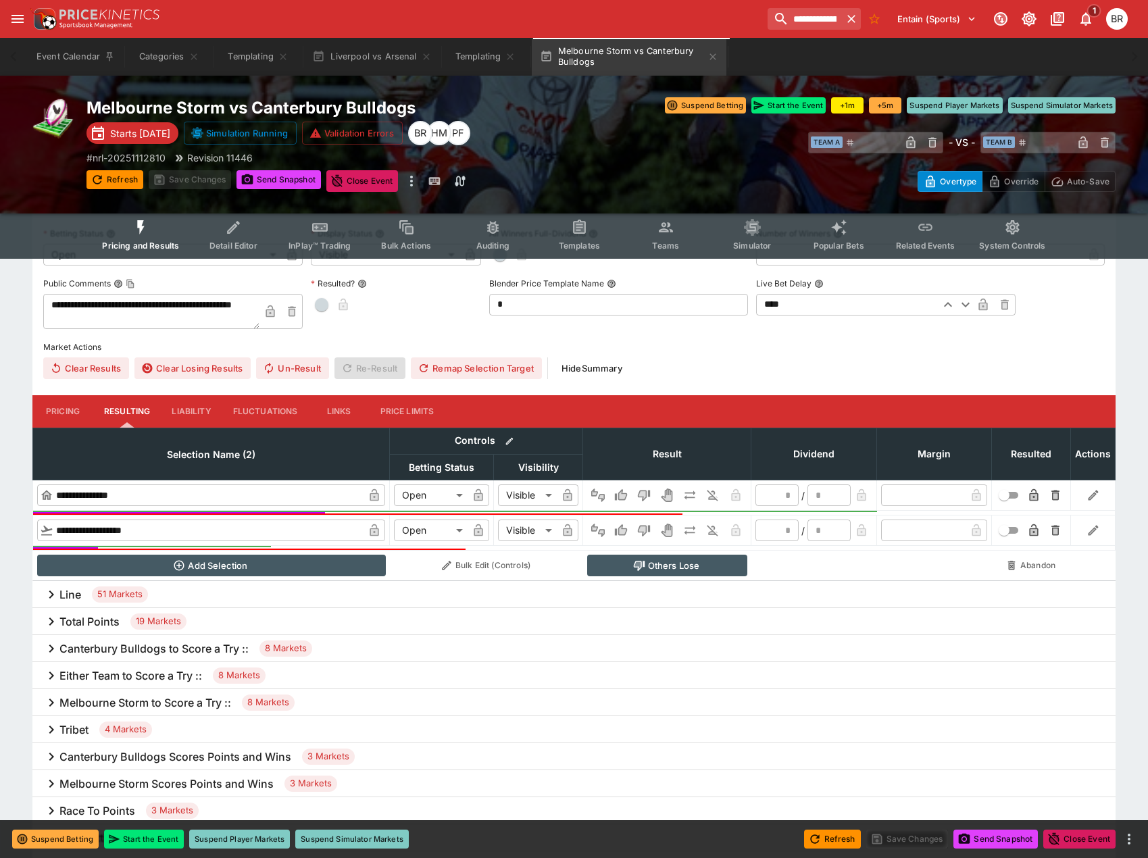
scroll to position [135, 0]
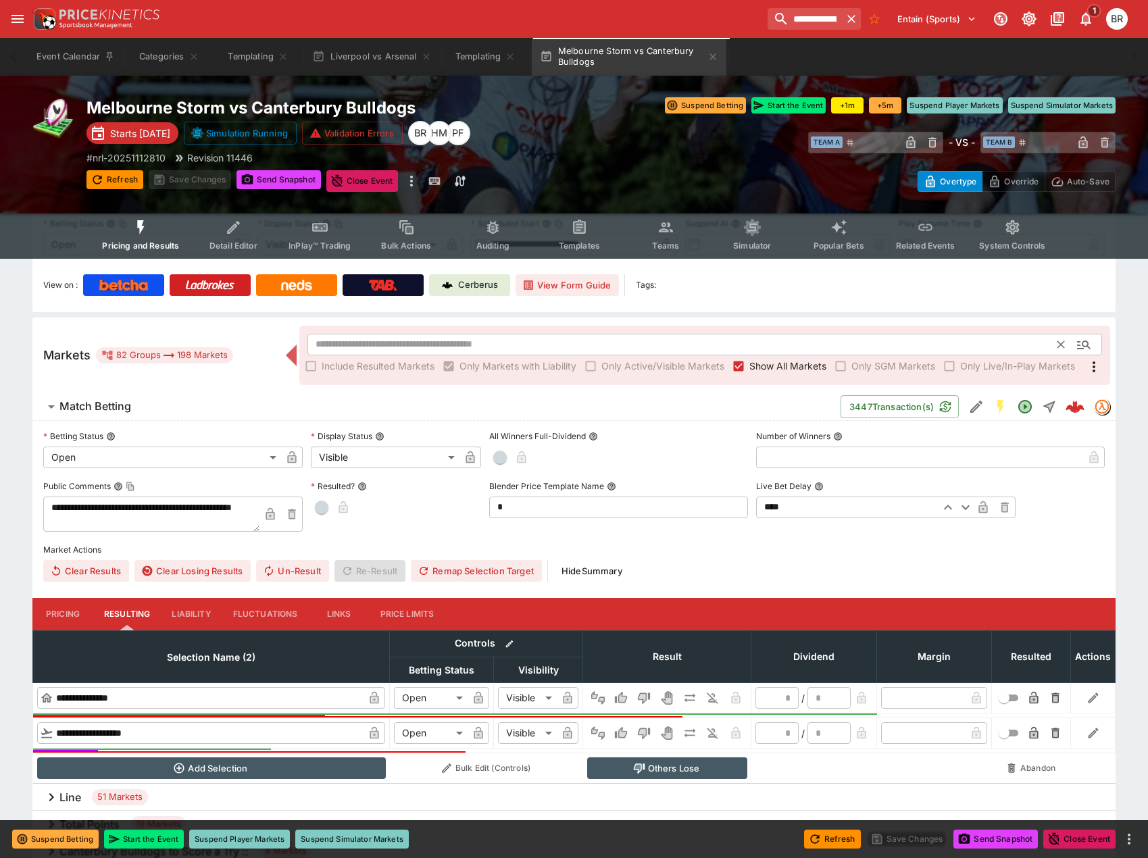
click at [640, 347] on input "text" at bounding box center [683, 345] width 751 height 22
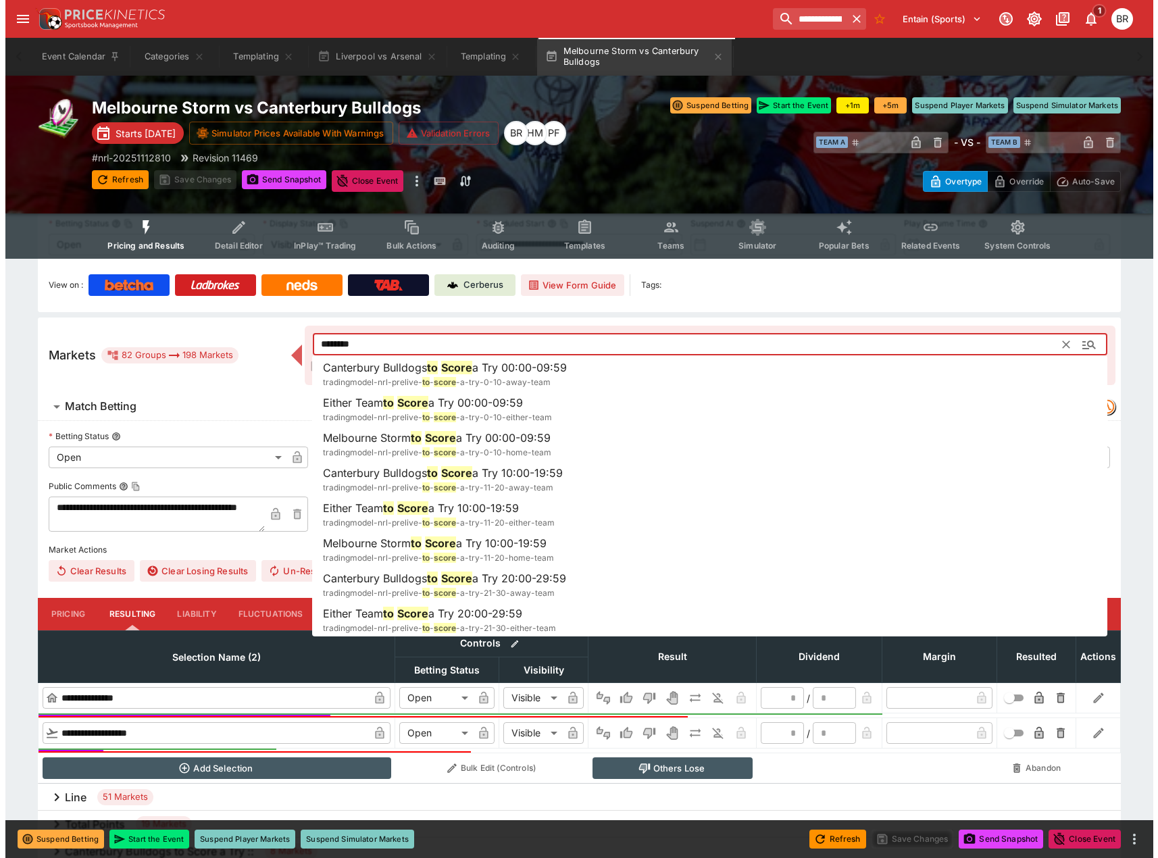
scroll to position [0, 0]
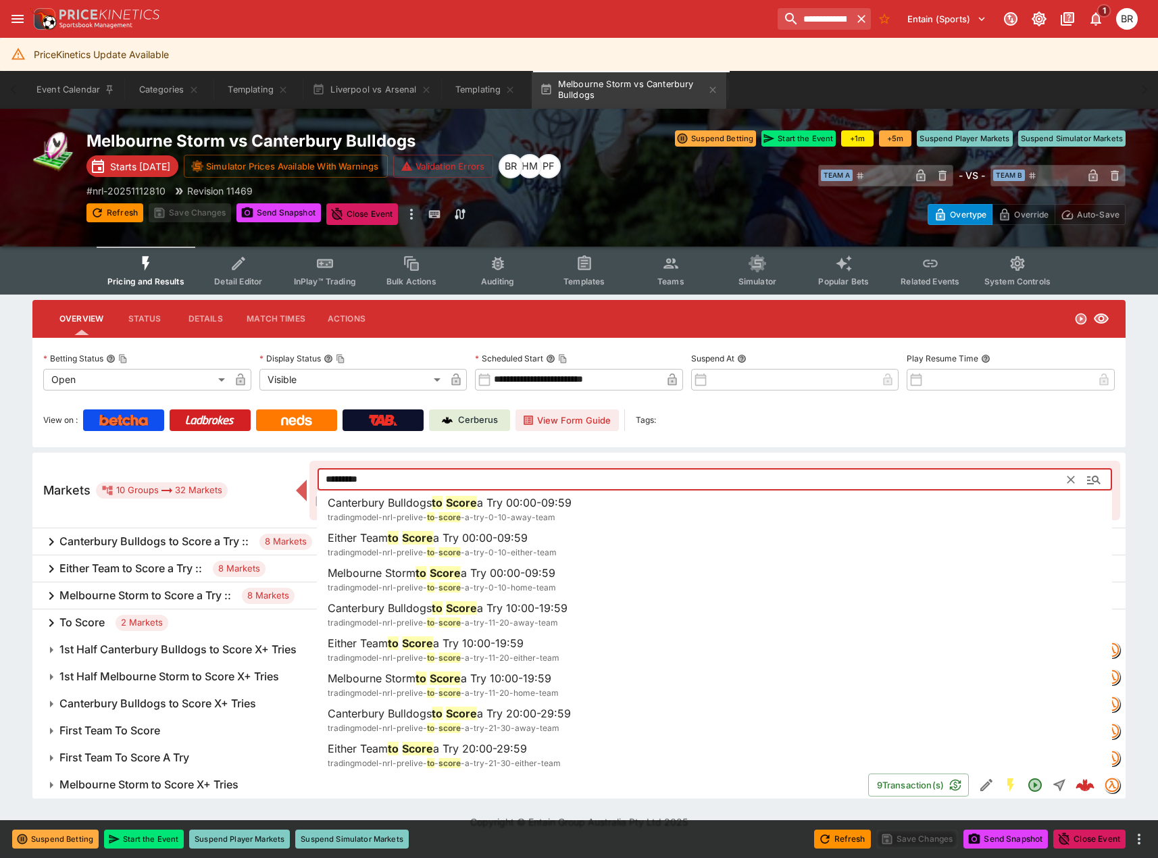
type input "********"
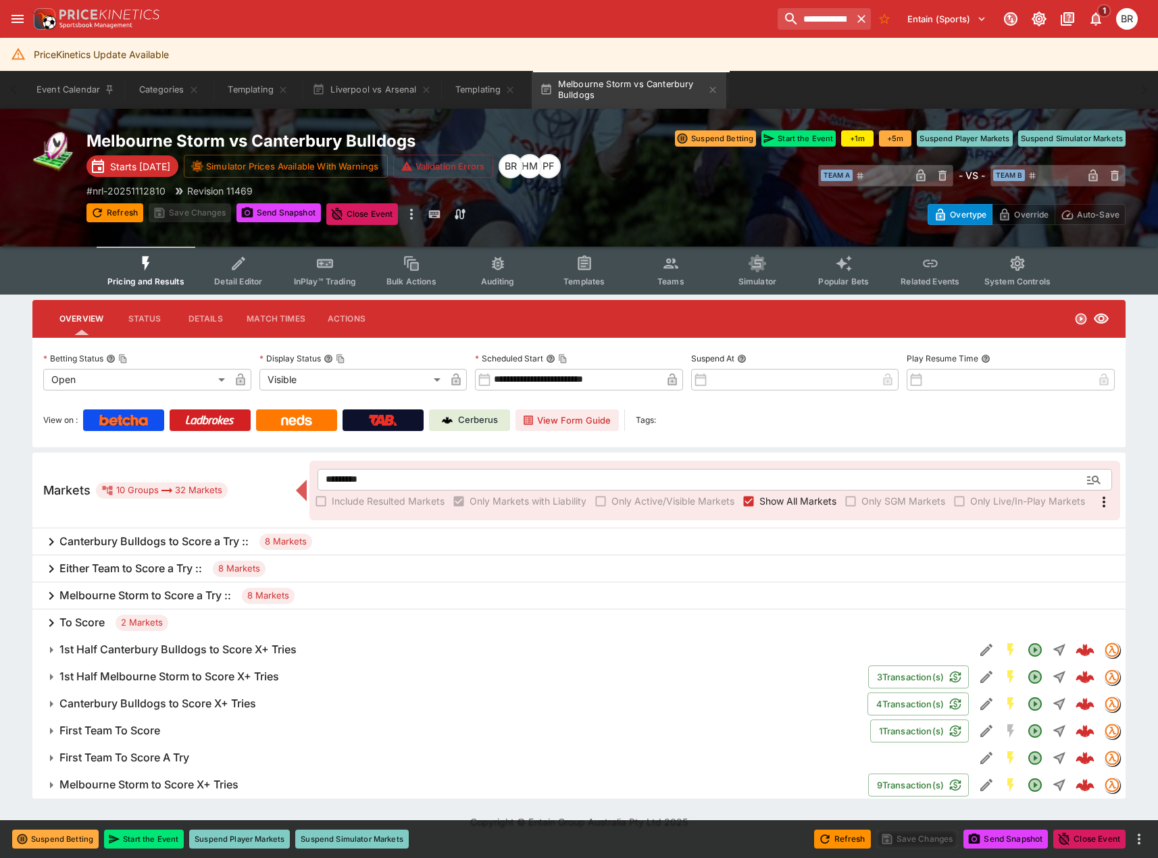
click at [249, 629] on div "To Score 2 Markets" at bounding box center [579, 623] width 1094 height 27
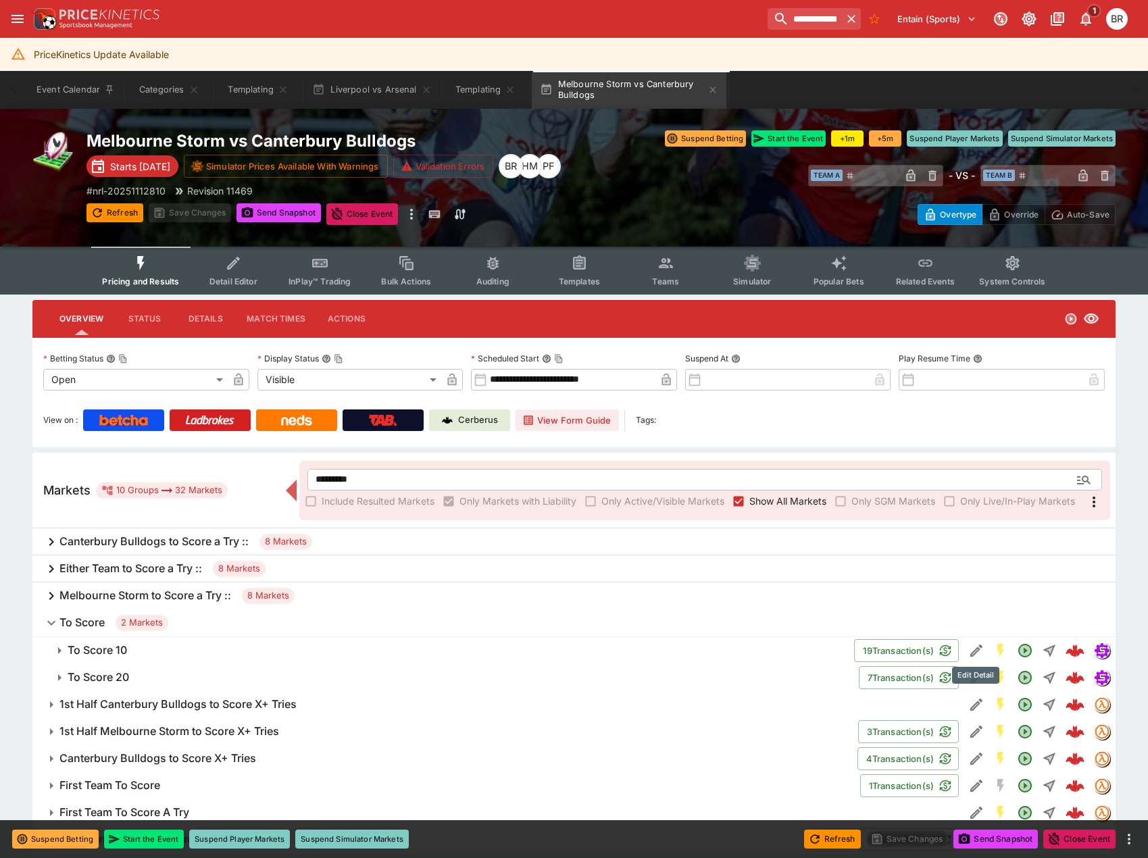
click at [981, 644] on icon "Edit Detail" at bounding box center [977, 651] width 16 height 16
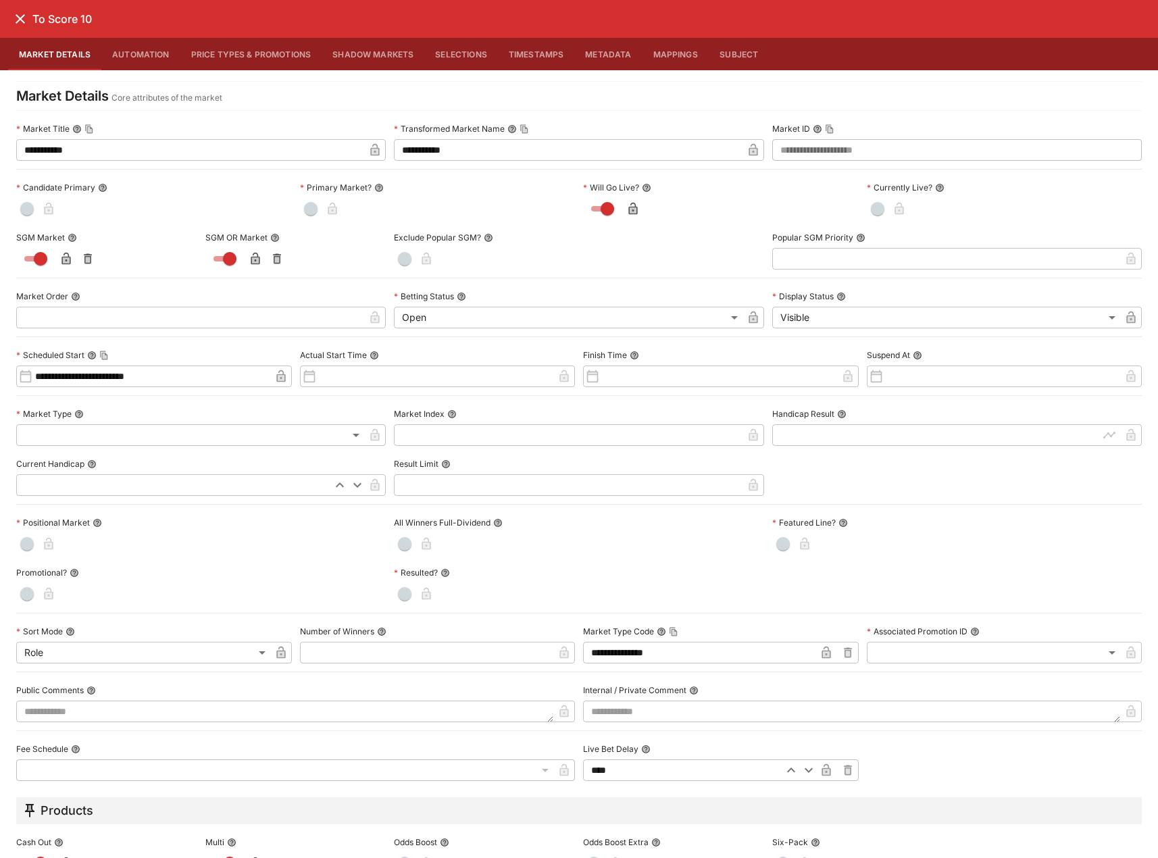
click at [14, 23] on icon "close" at bounding box center [20, 19] width 16 height 16
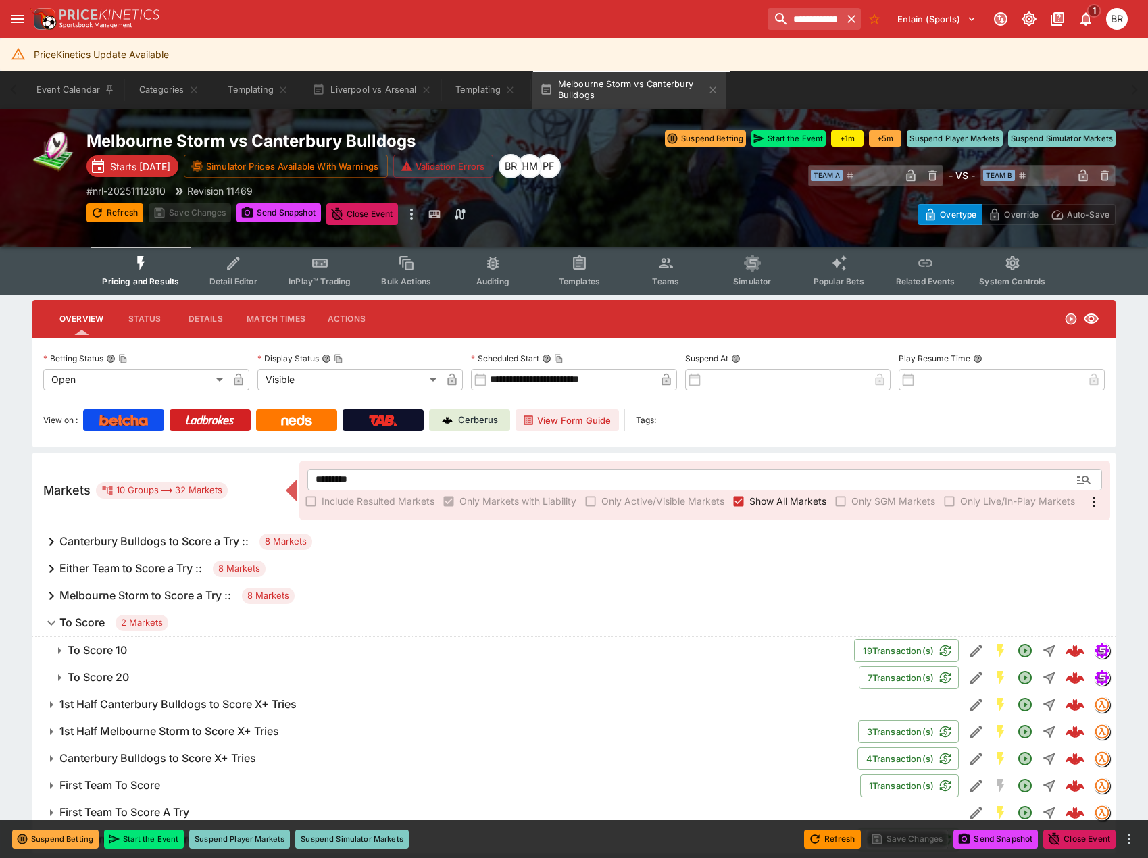
click at [591, 262] on button "Templates" at bounding box center [579, 271] width 87 height 48
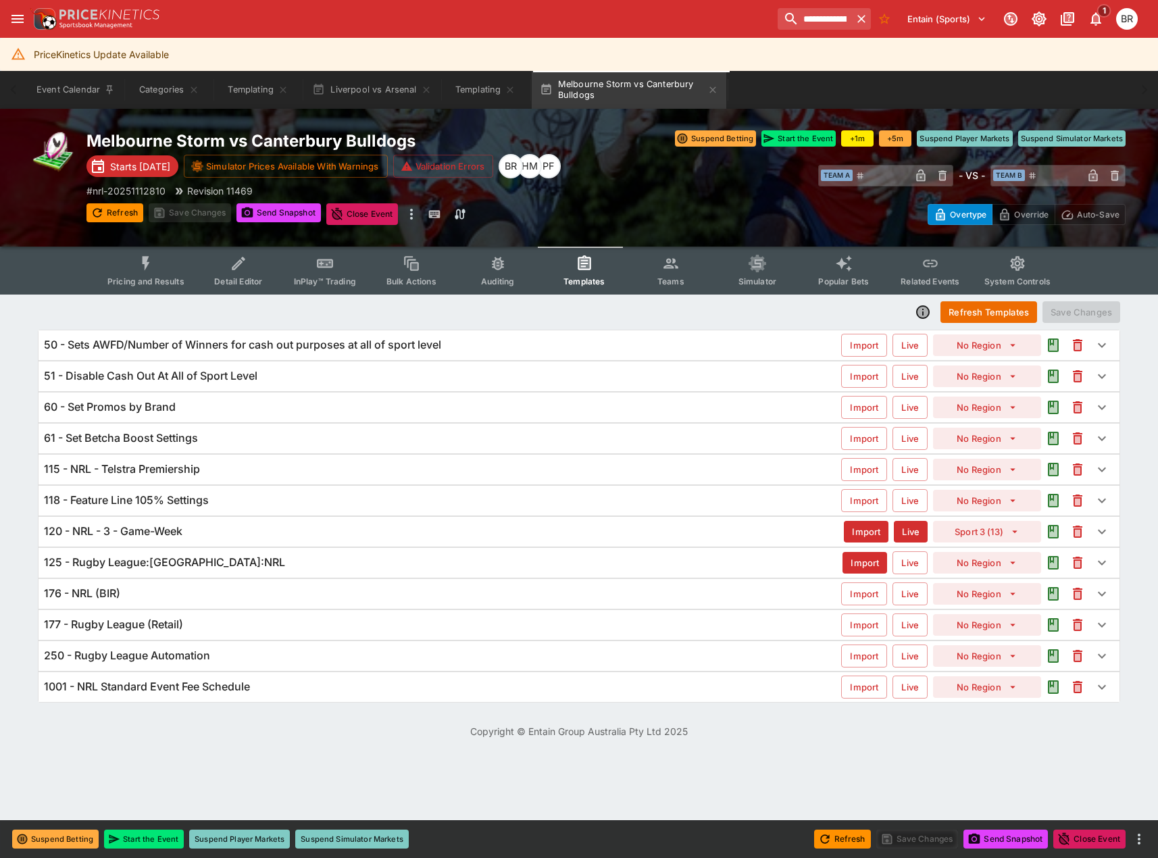
click at [252, 535] on div "120 - NRL - 3 - Game-Week" at bounding box center [444, 531] width 800 height 14
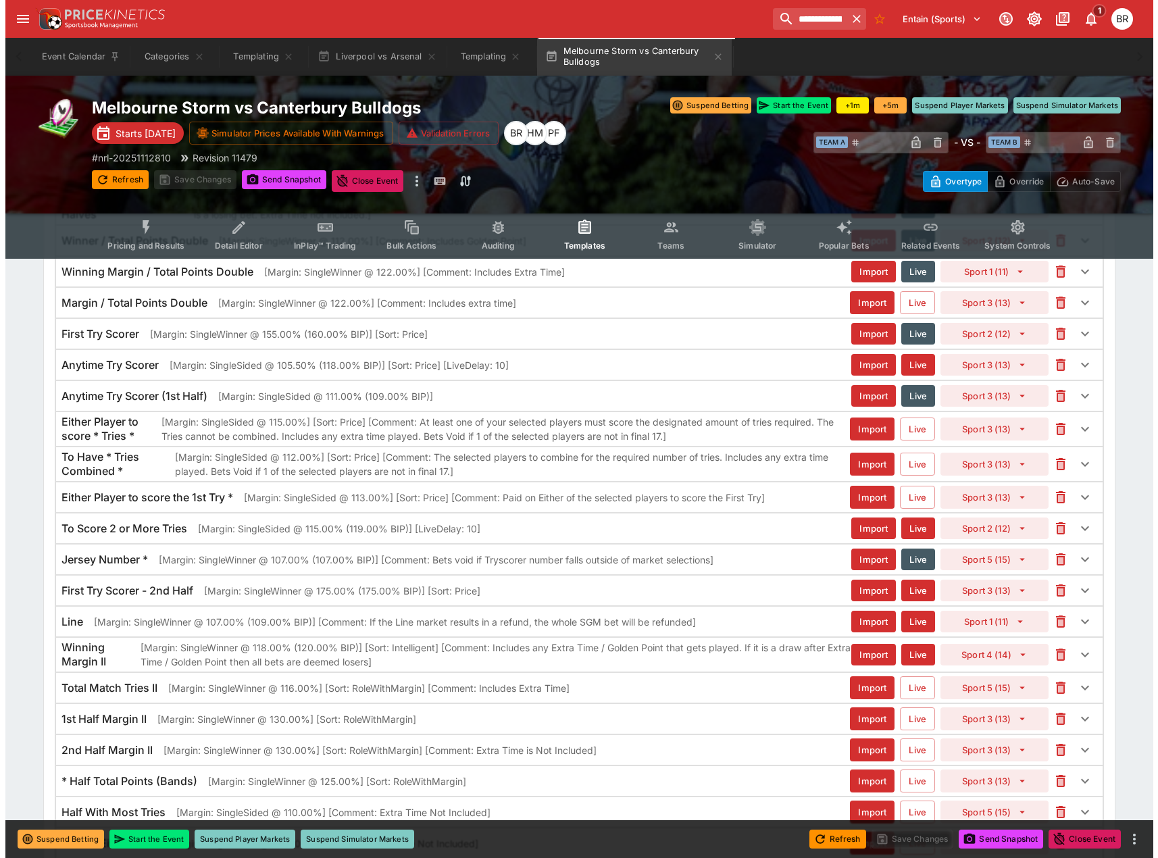
scroll to position [3972, 0]
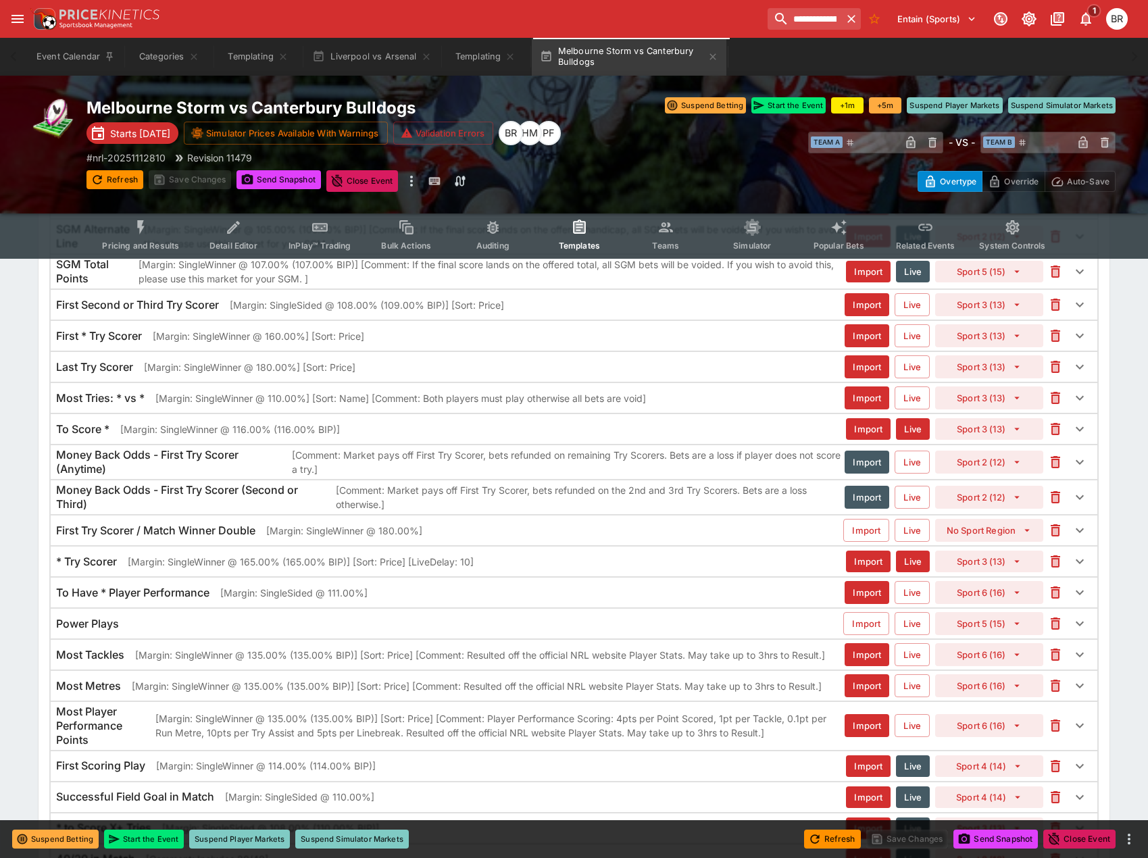
click at [499, 438] on div "To Score * [Margin: SingleWinner @ 116.00% (116.00% BIP)] Import Live Sport 3 (…" at bounding box center [574, 429] width 1047 height 30
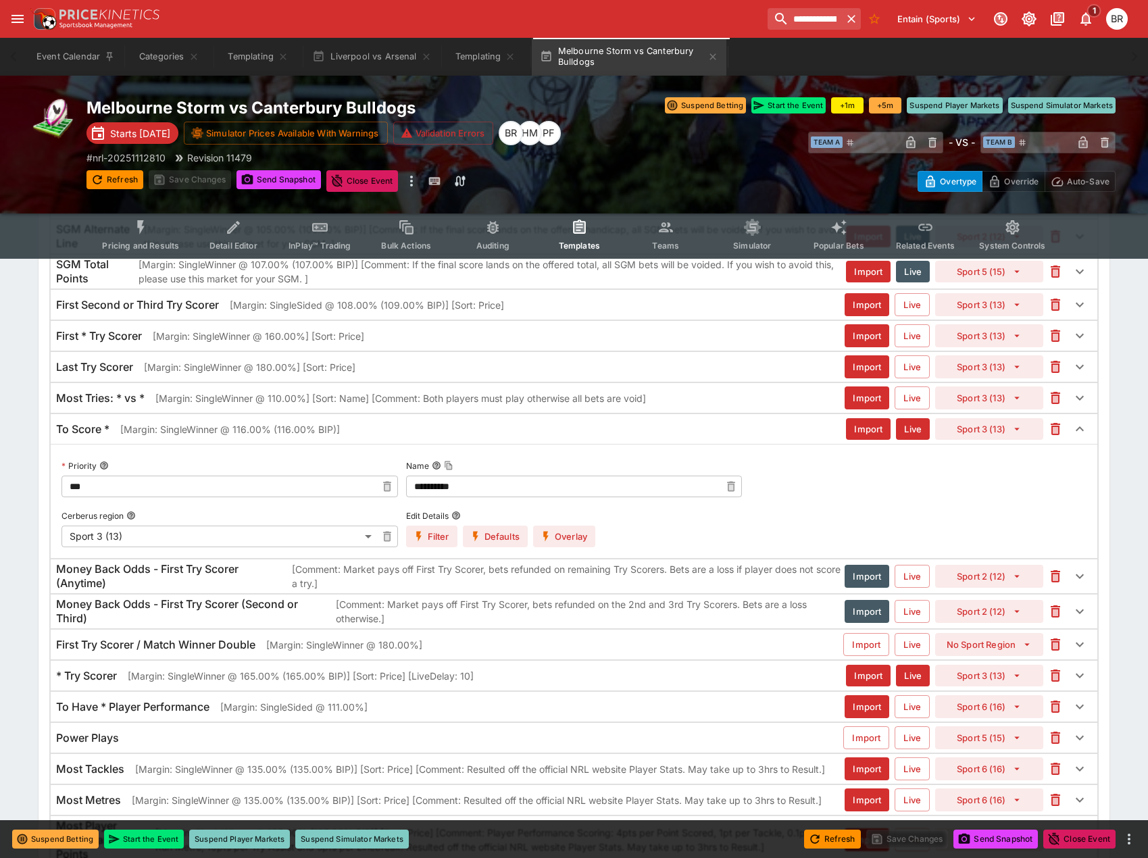
click at [554, 531] on button "Overlay" at bounding box center [564, 537] width 62 height 22
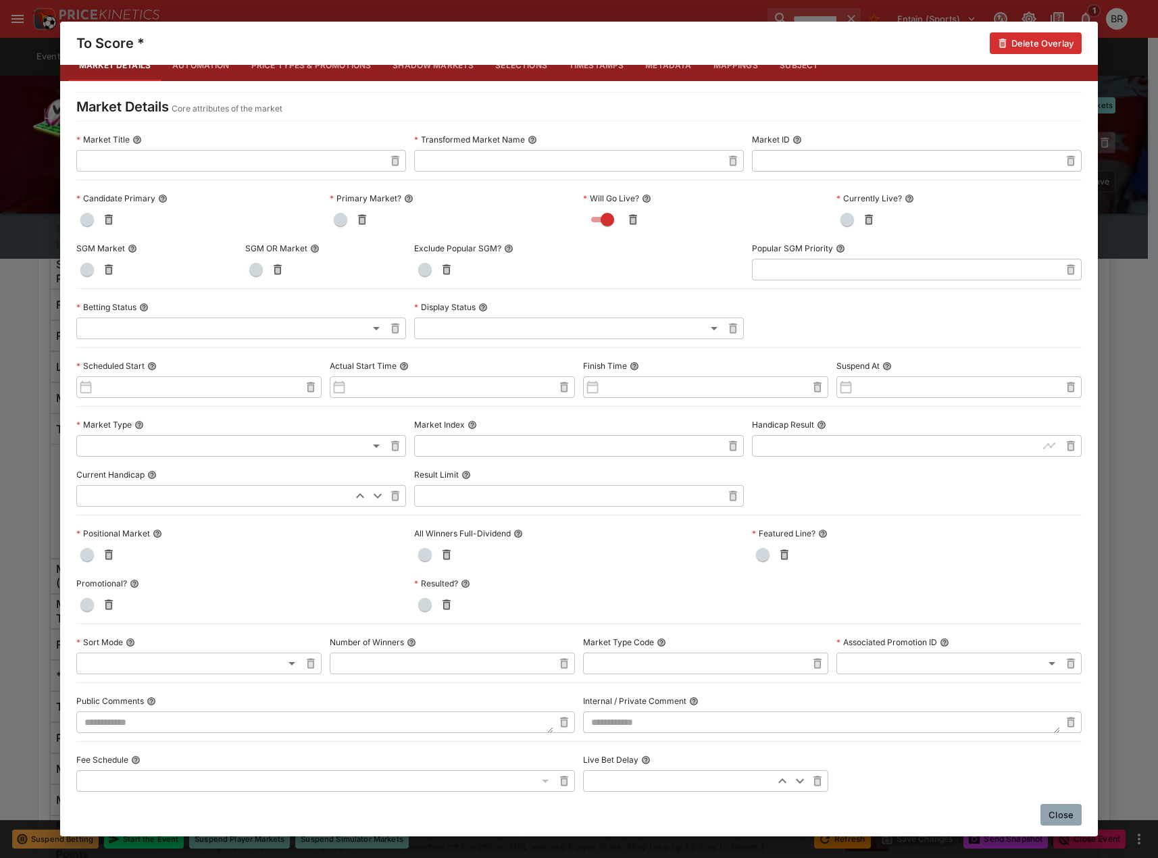
scroll to position [0, 0]
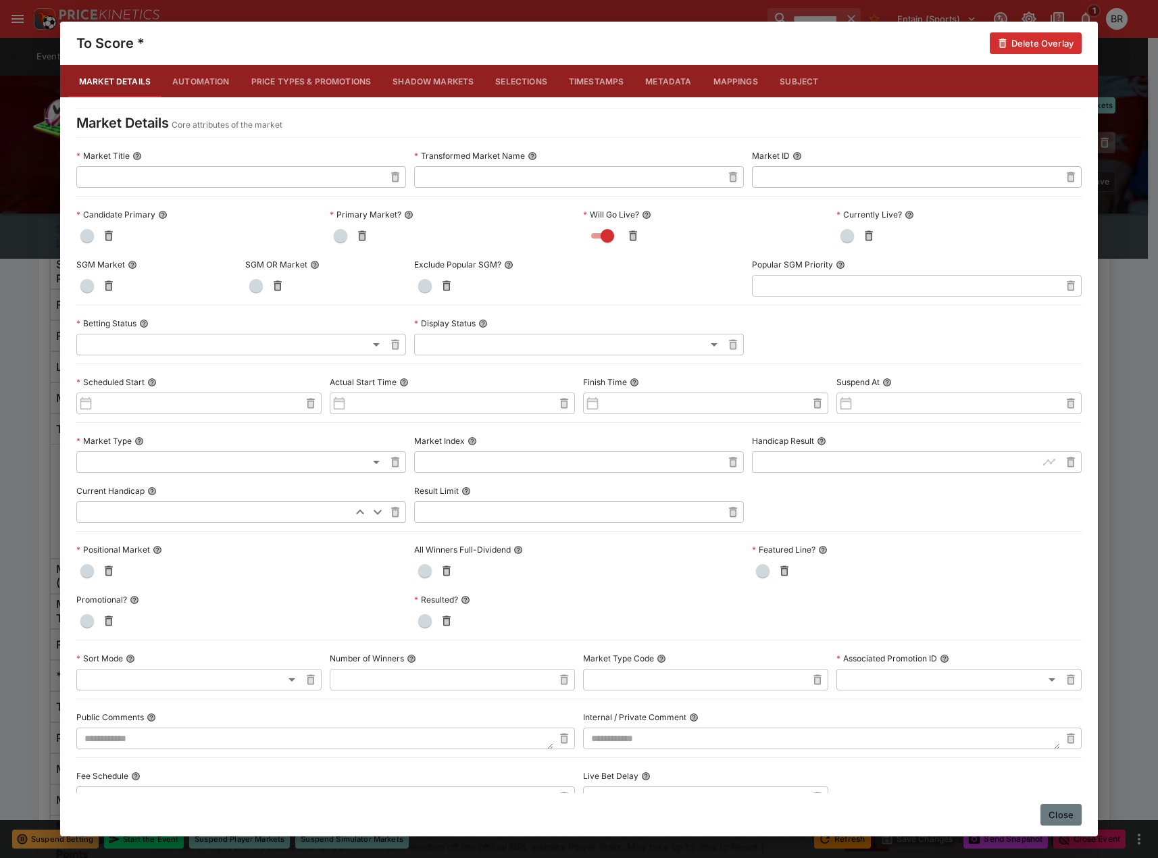
click at [1044, 814] on button "Close" at bounding box center [1061, 815] width 41 height 22
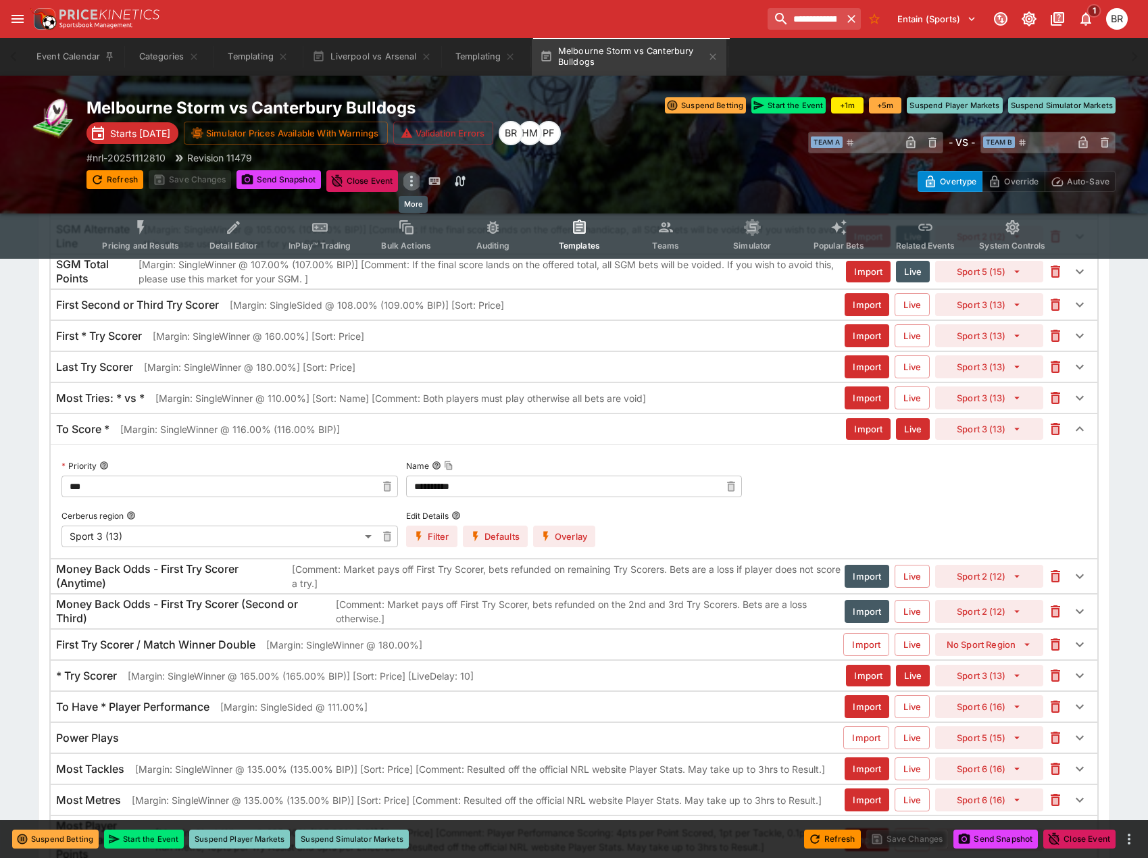
click at [414, 174] on icon "more" at bounding box center [411, 181] width 16 height 16
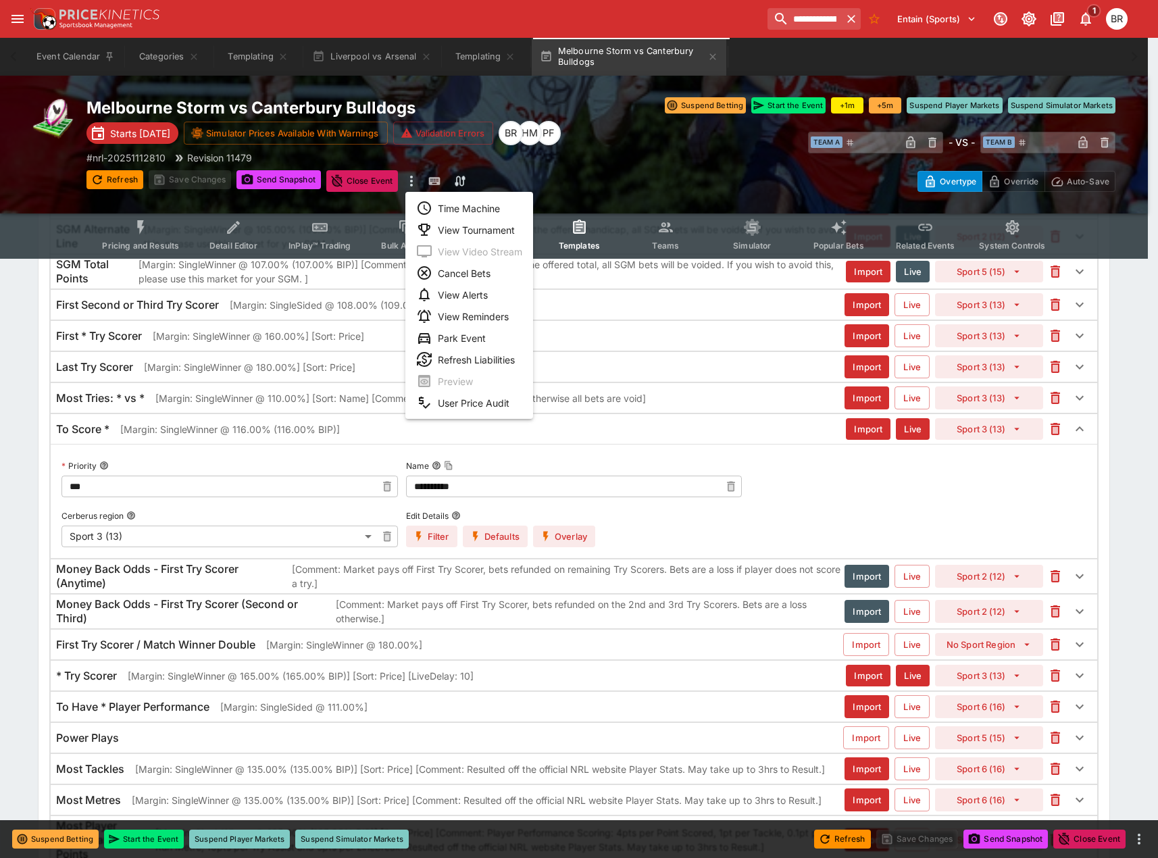
click at [462, 211] on li "Time Machine" at bounding box center [470, 208] width 128 height 22
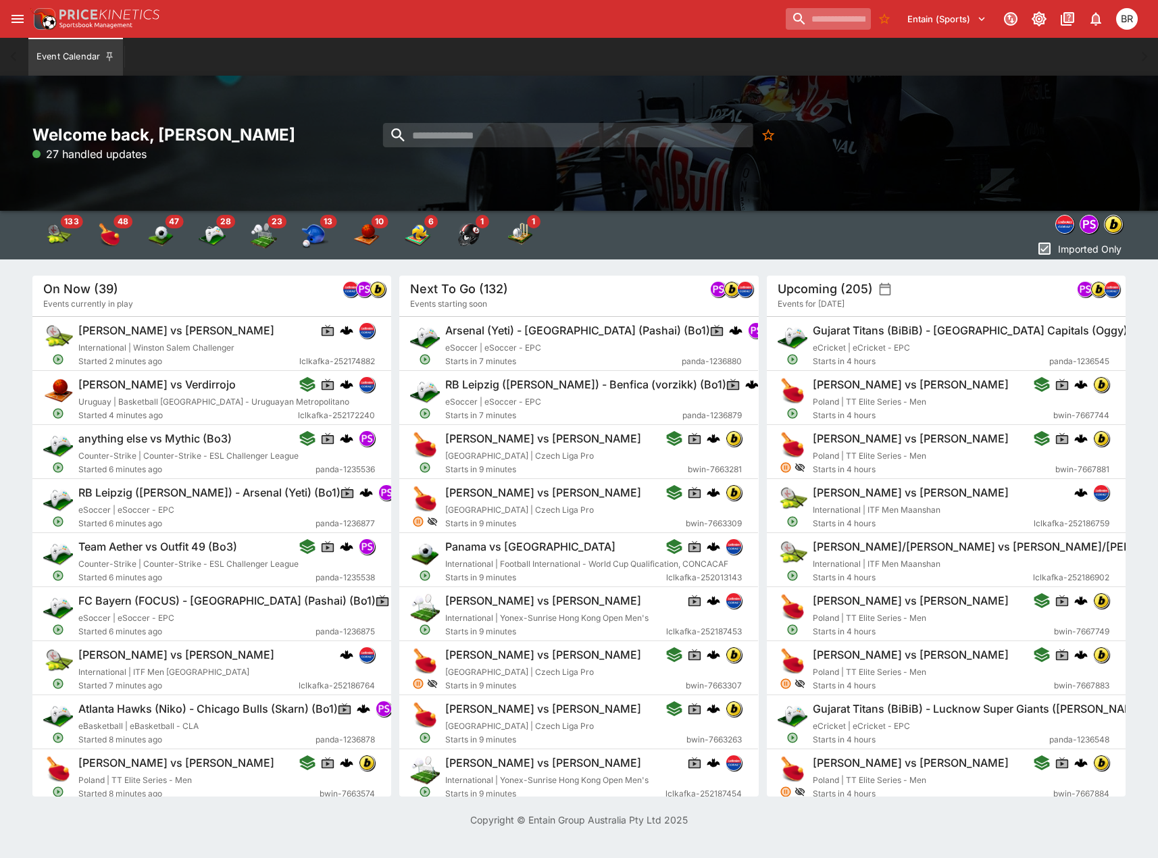
click at [798, 26] on input "search" at bounding box center [828, 19] width 85 height 22
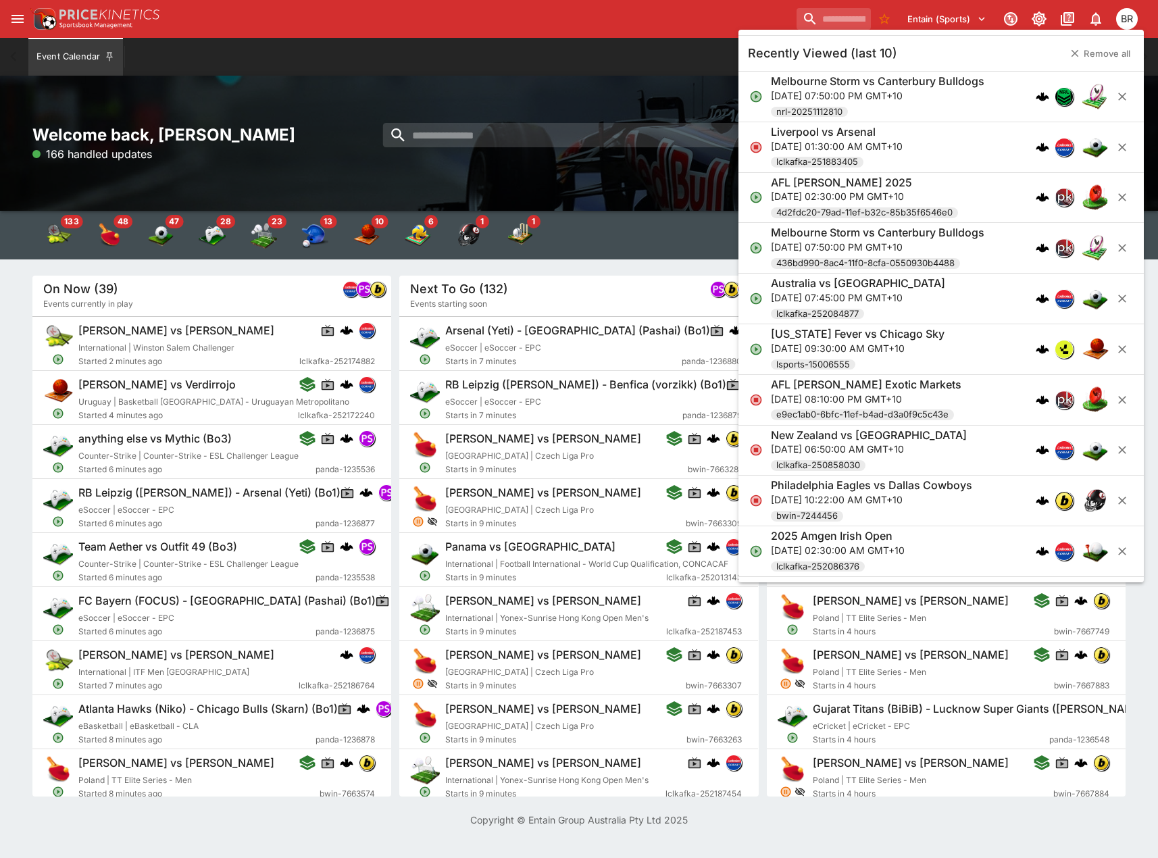
click at [808, 71] on hr at bounding box center [942, 71] width 406 height 1
click at [809, 74] on h6 "Melbourne Storm vs Canterbury Bulldogs" at bounding box center [878, 81] width 214 height 14
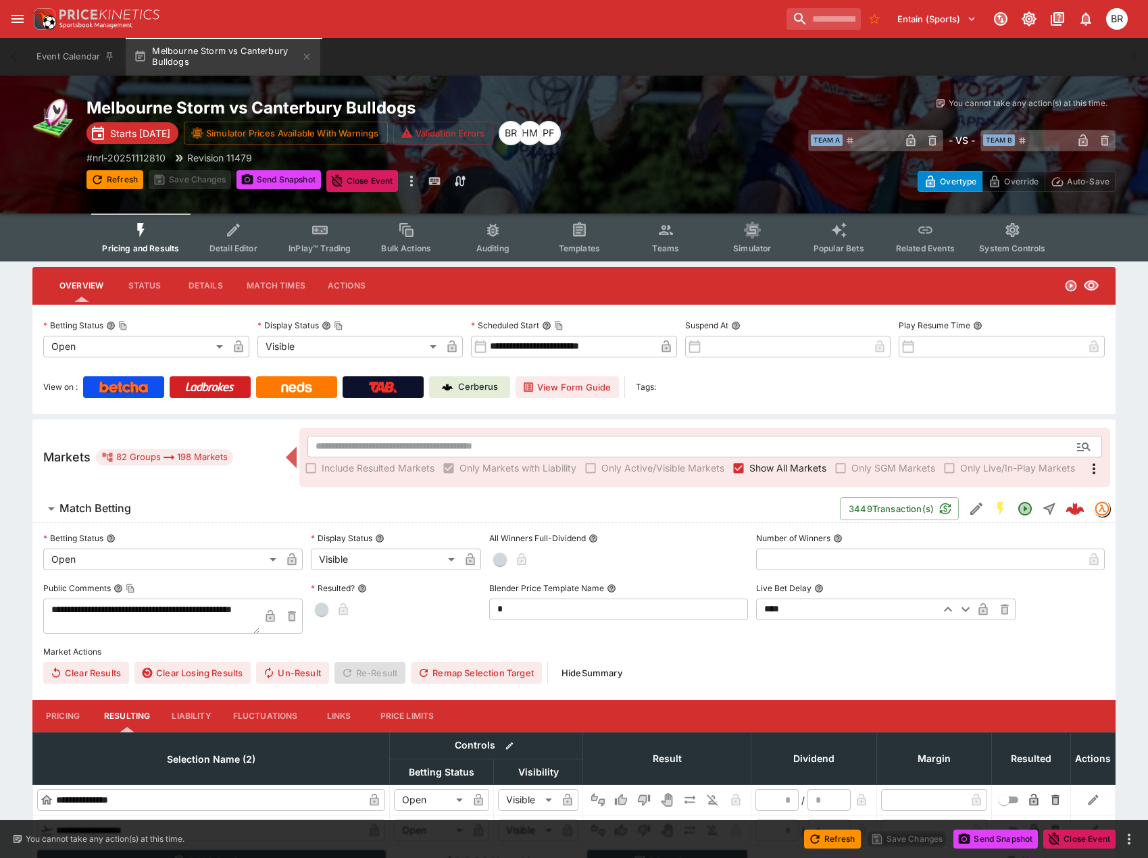
click at [413, 182] on icon "more" at bounding box center [411, 181] width 3 height 11
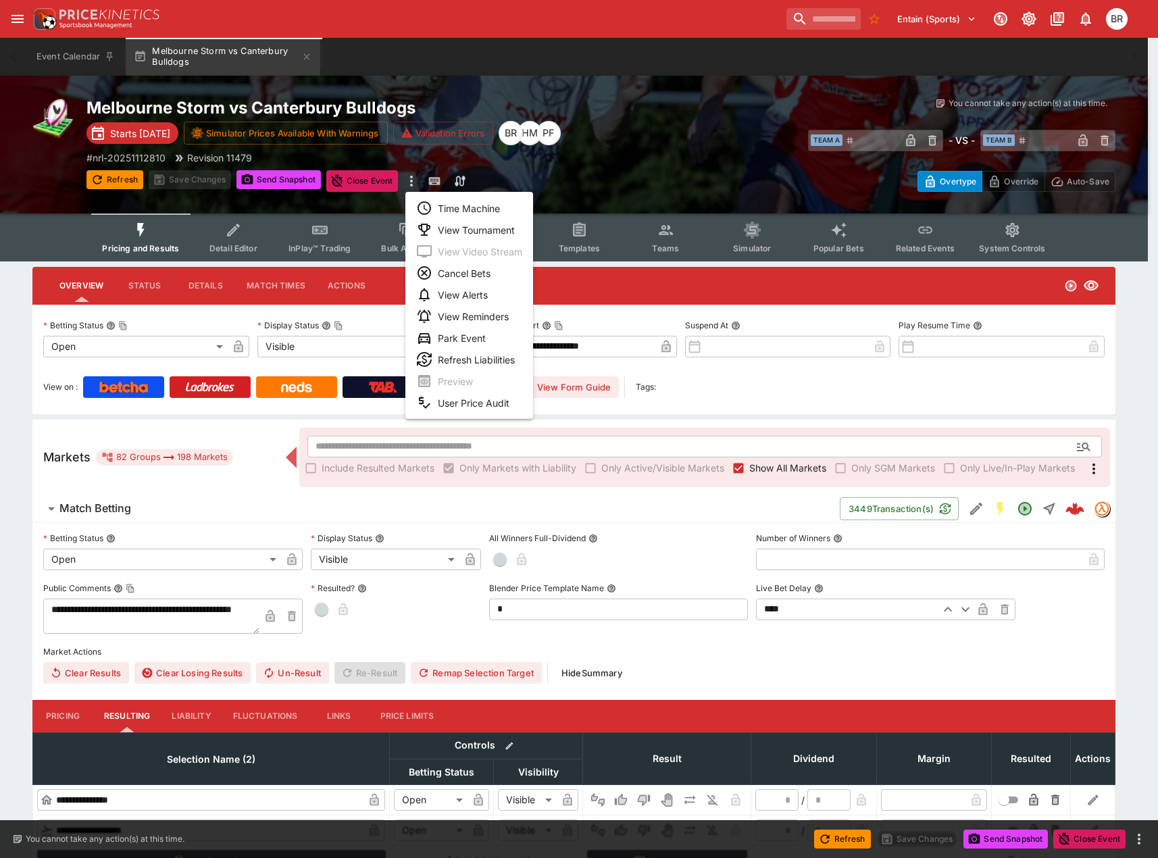
click at [431, 199] on li "Time Machine" at bounding box center [470, 208] width 128 height 22
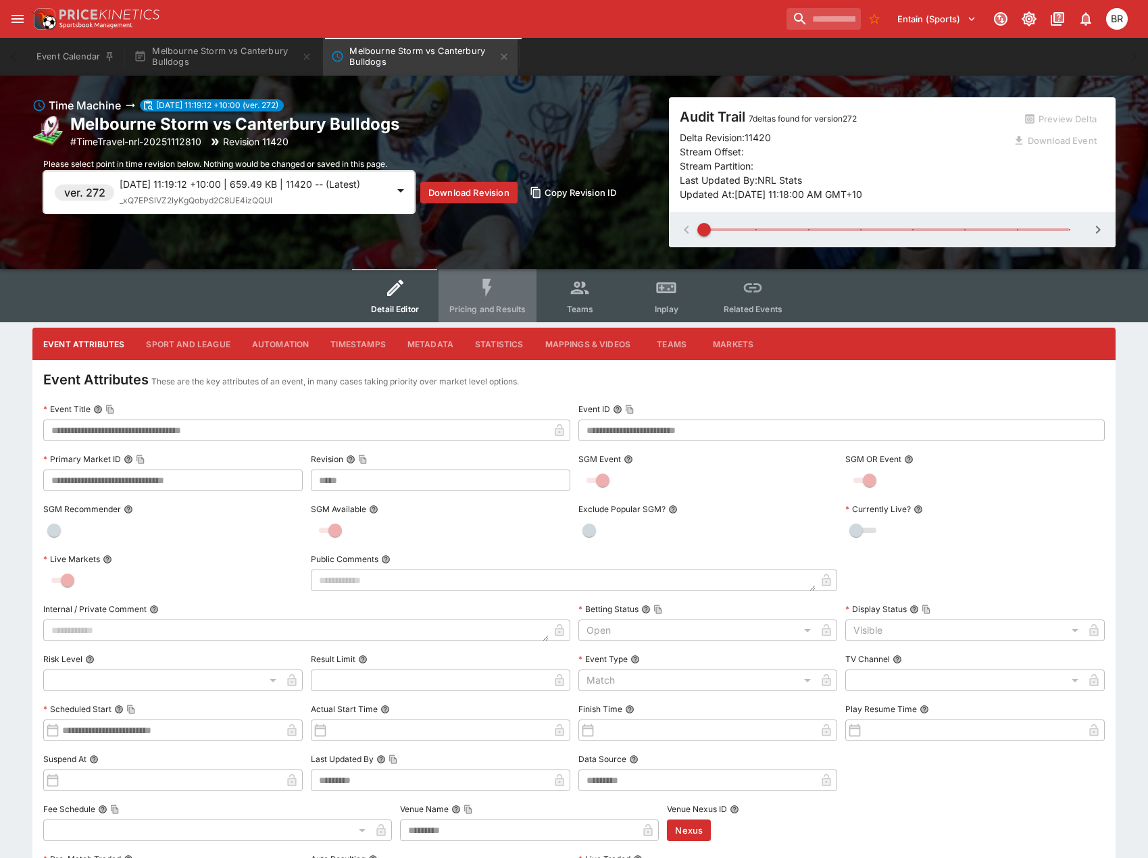
click at [484, 295] on icon "Event type filters" at bounding box center [487, 288] width 22 height 22
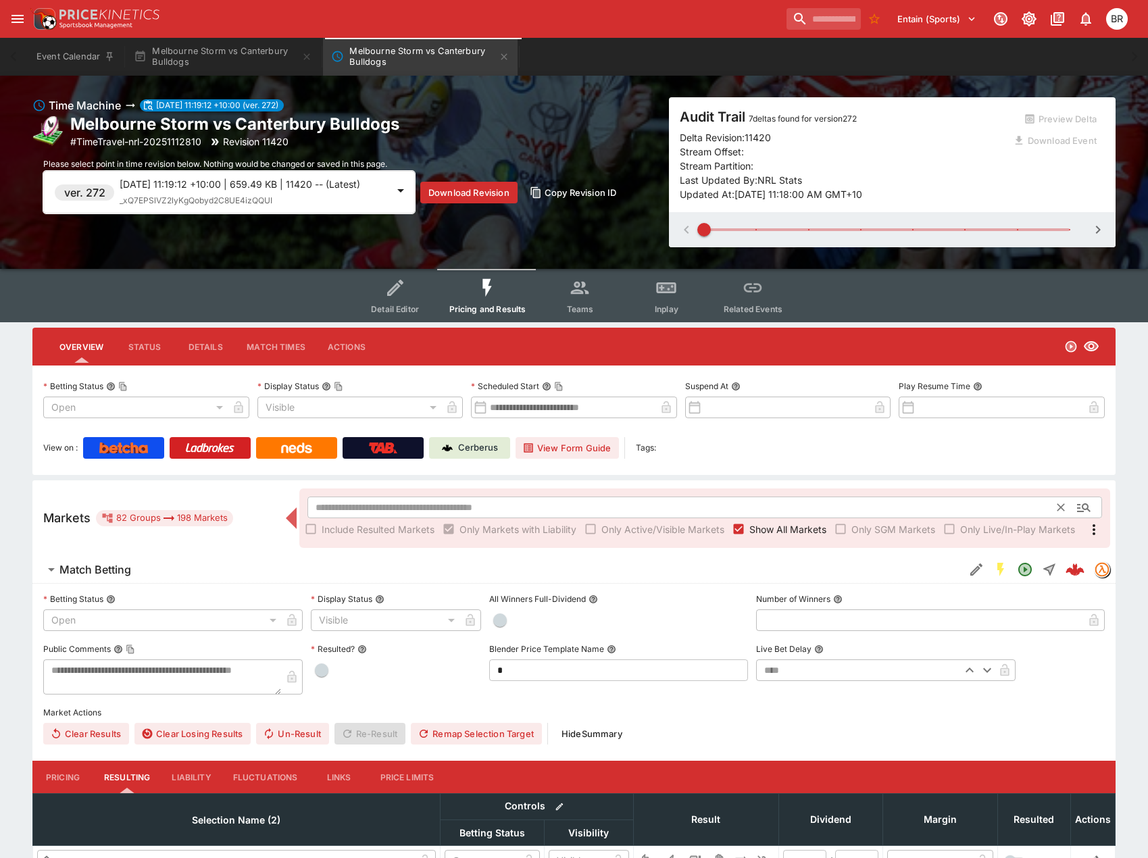
click at [455, 506] on input "text" at bounding box center [683, 508] width 751 height 22
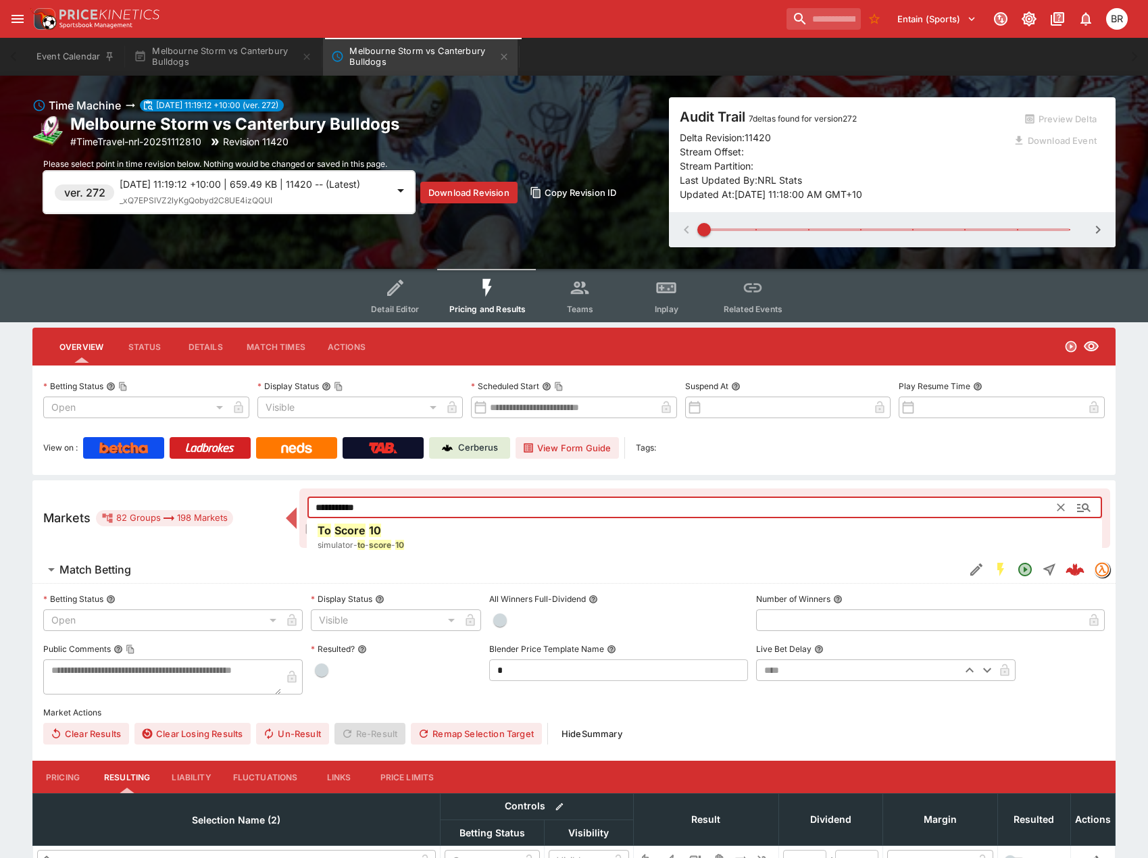
type input "**********"
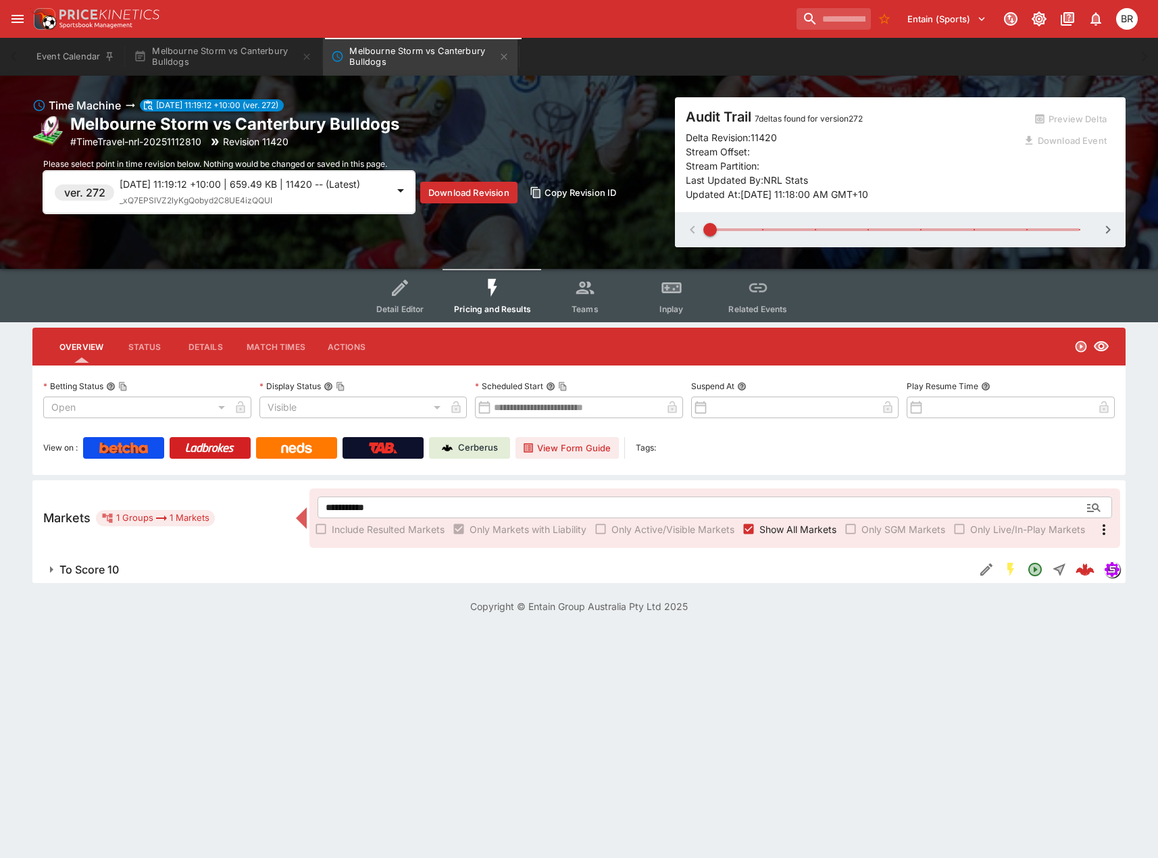
click at [331, 207] on div "2025-09-09 11:19:12 +10:00 | 659.49 KB | 11420 -- (Latest) _xQ7EPSlVZ2lyKgQobyd…" at bounding box center [254, 192] width 268 height 30
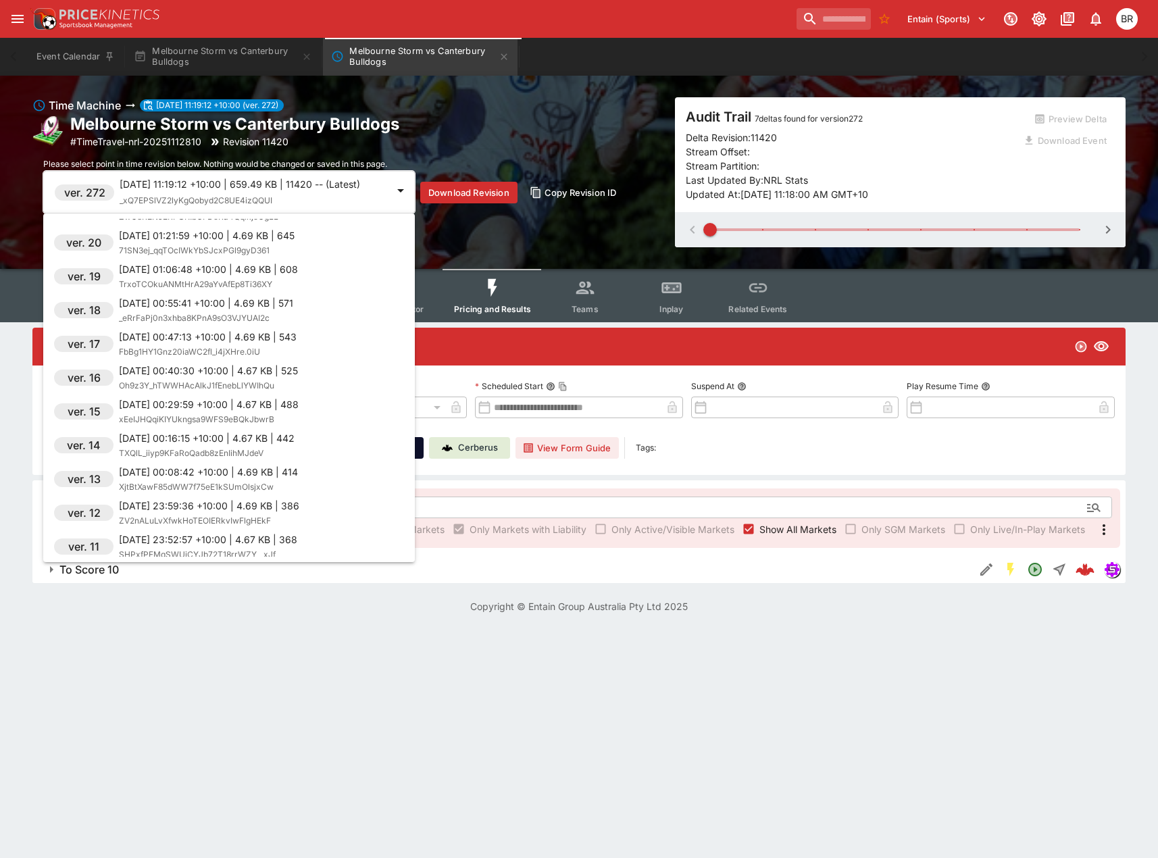
scroll to position [8854, 0]
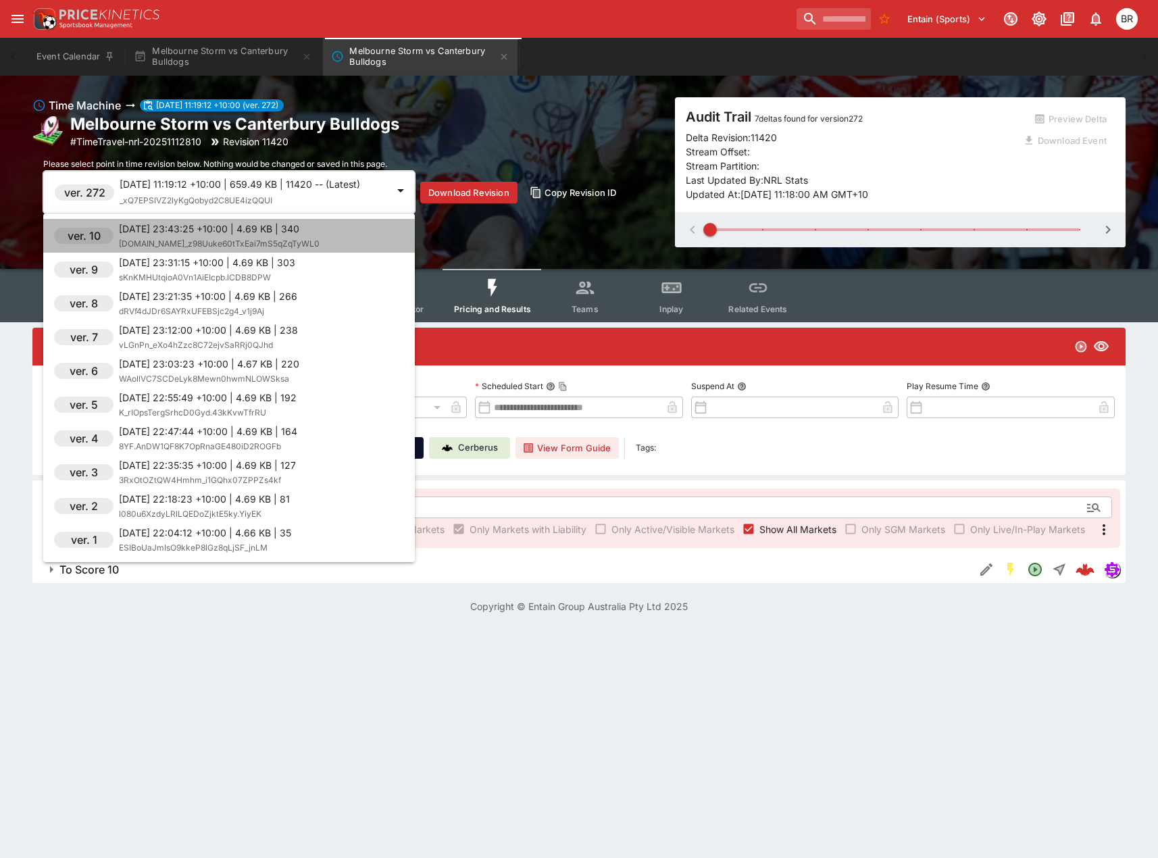
click at [310, 249] on div "2025-09-07 23:43:25 +10:00 | 4.69 KB | 340 F.bI_z98Uuke60tTxEai7mS5qZqTyWL0" at bounding box center [219, 236] width 201 height 29
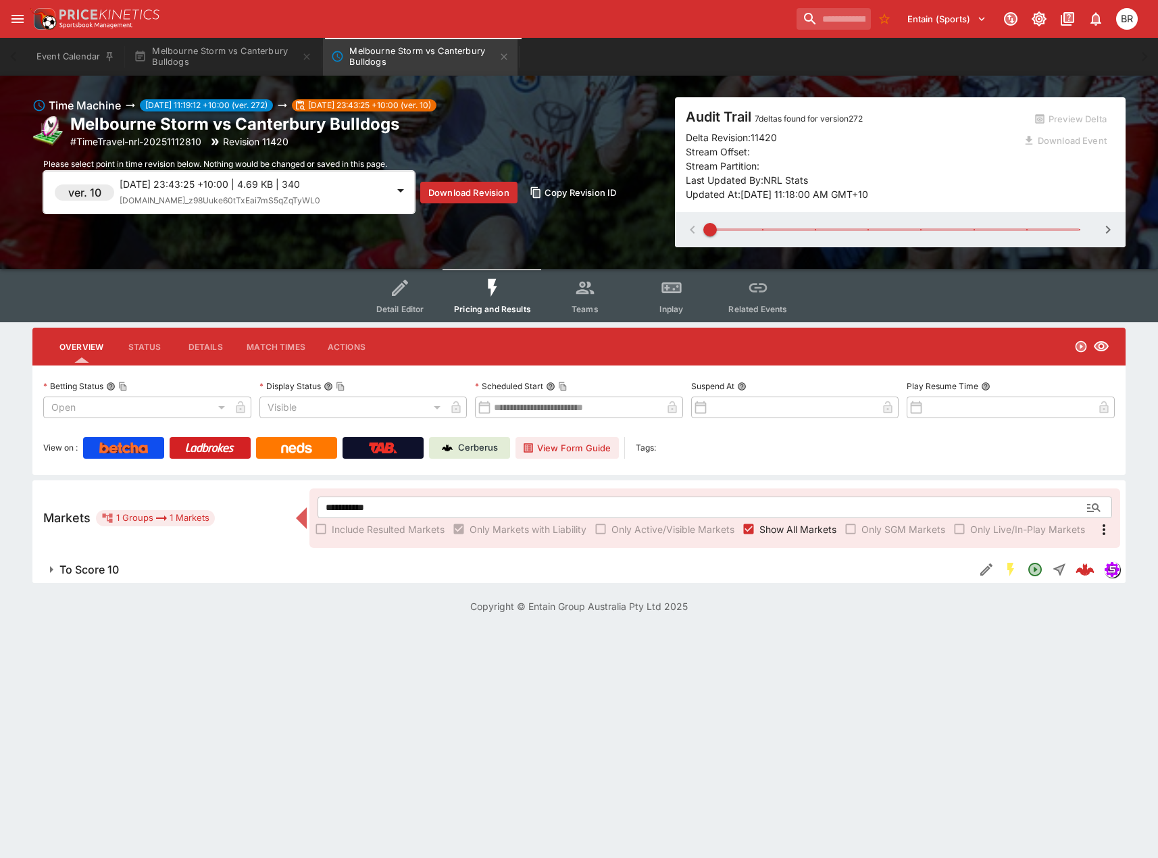
type input "**********"
type input "******"
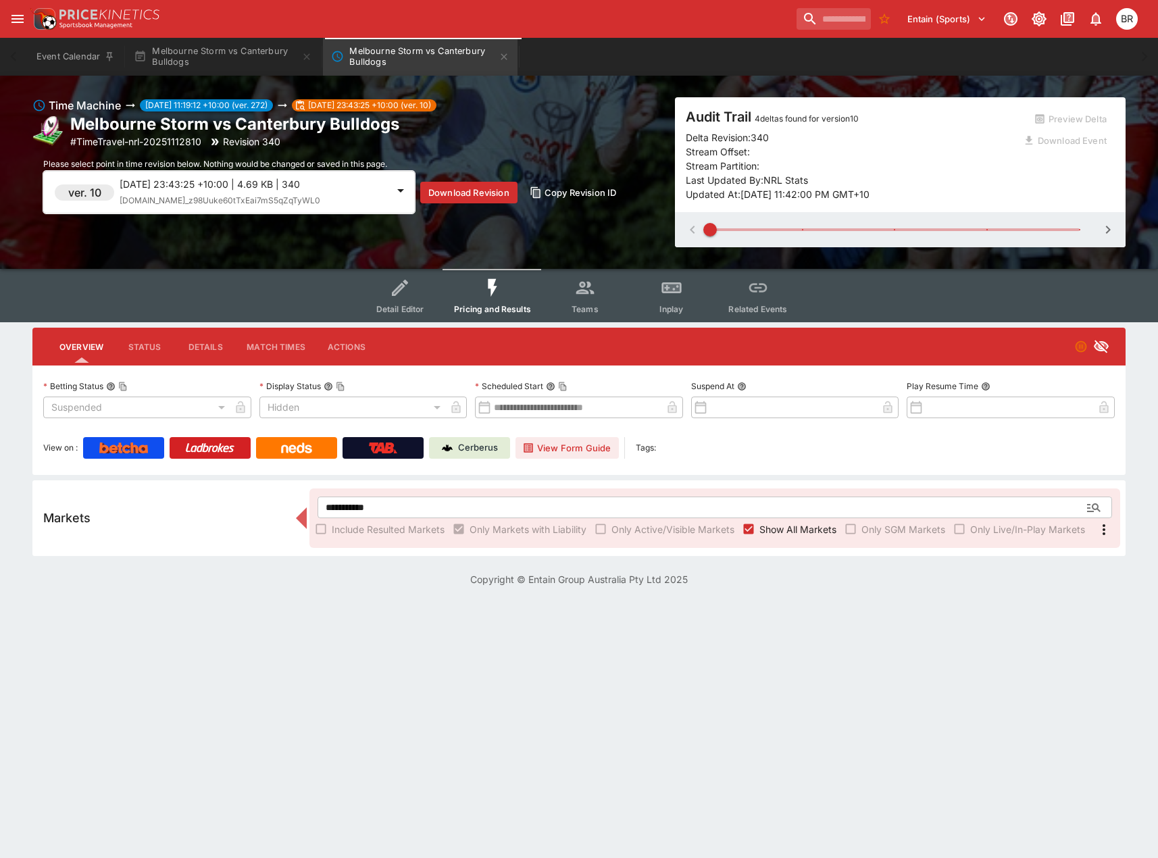
click at [114, 189] on div "ver. 10" at bounding box center [84, 193] width 59 height 16
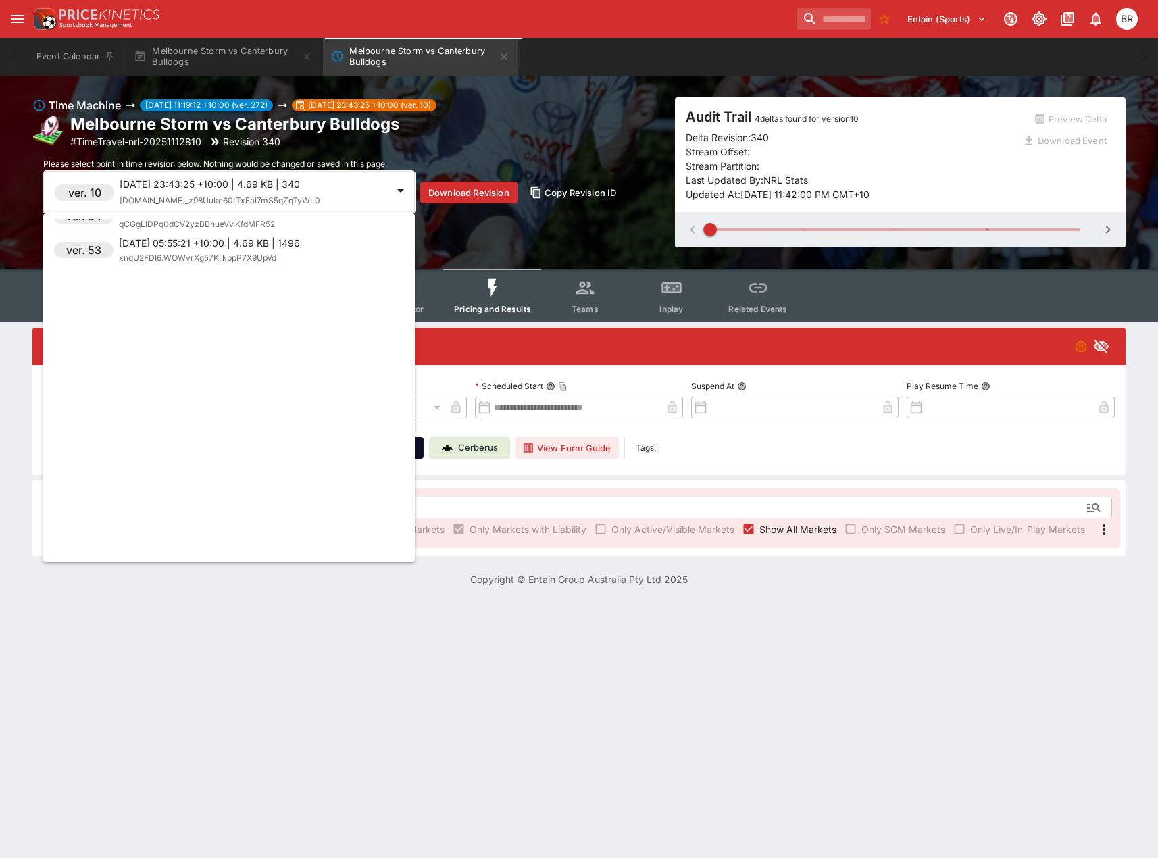
scroll to position [7029, 0]
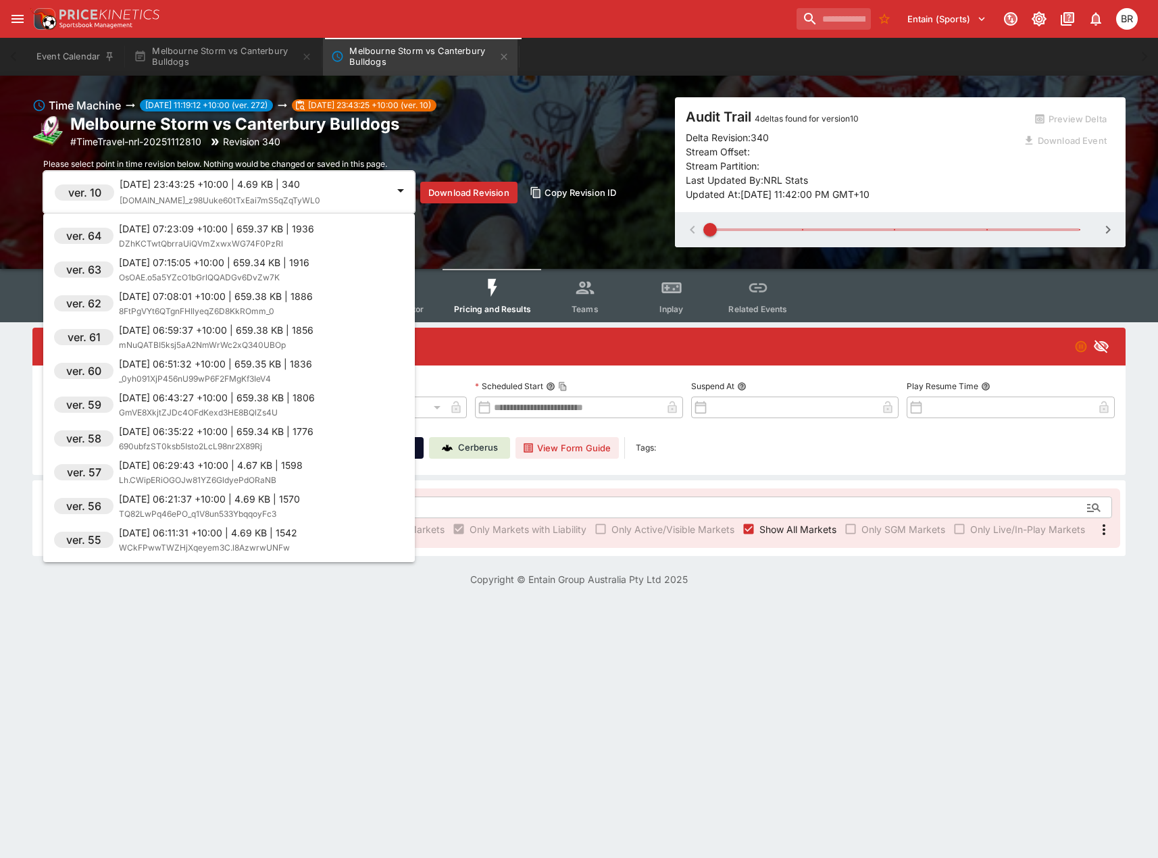
click at [245, 320] on div "ver. 66 2025-09-08 07:39:18 +10:00 | 659.42 KB | 2009 kiiJehS4R3ynCcky1ZvdoVTp8…" at bounding box center [229, 388] width 372 height 338
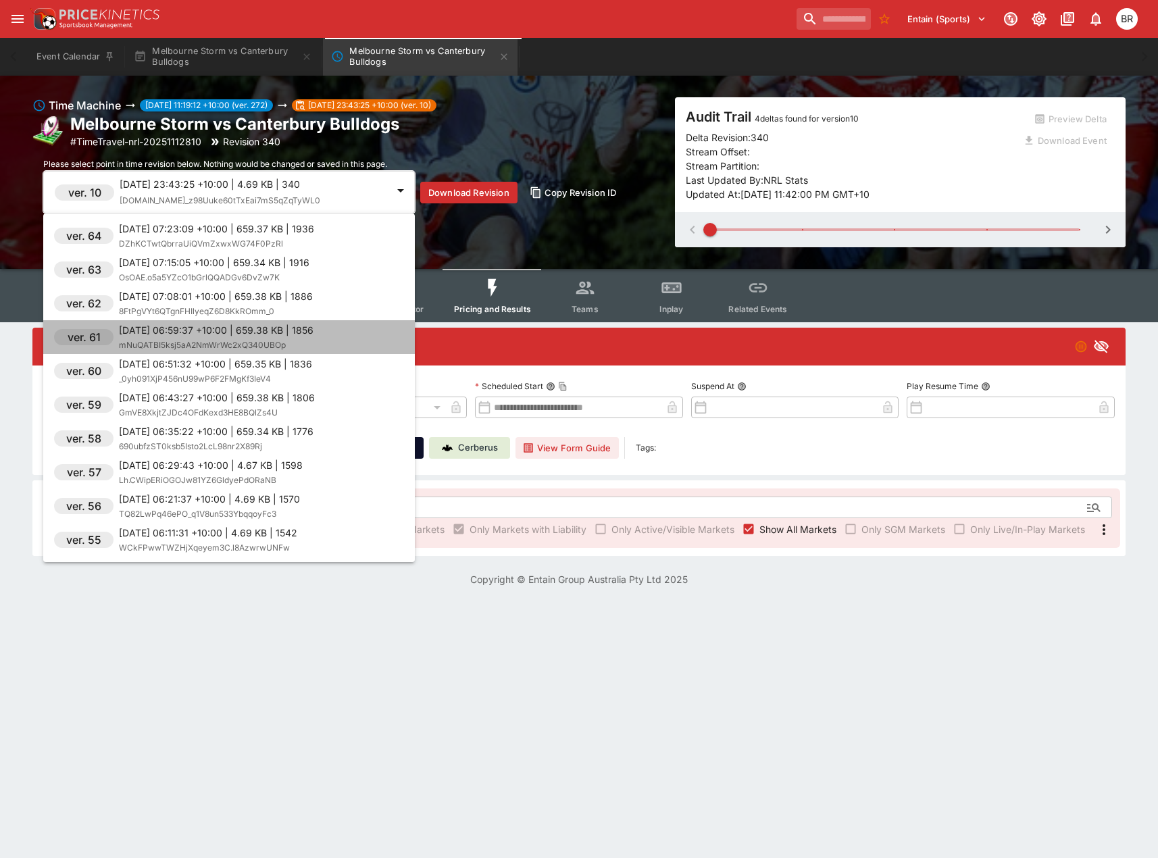
click at [258, 335] on p "2025-09-08 06:59:37 +10:00 | 659.38 KB | 1856" at bounding box center [216, 330] width 195 height 14
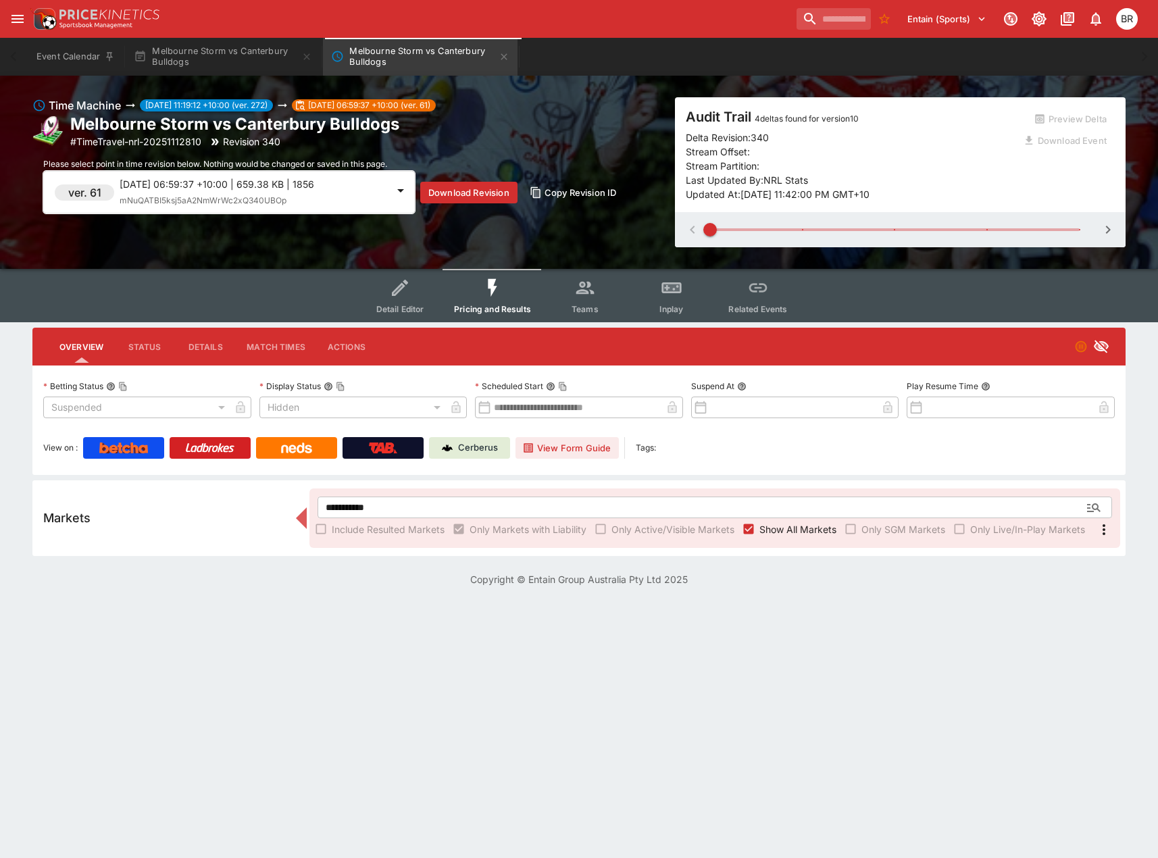
type input "**********"
type input "*******"
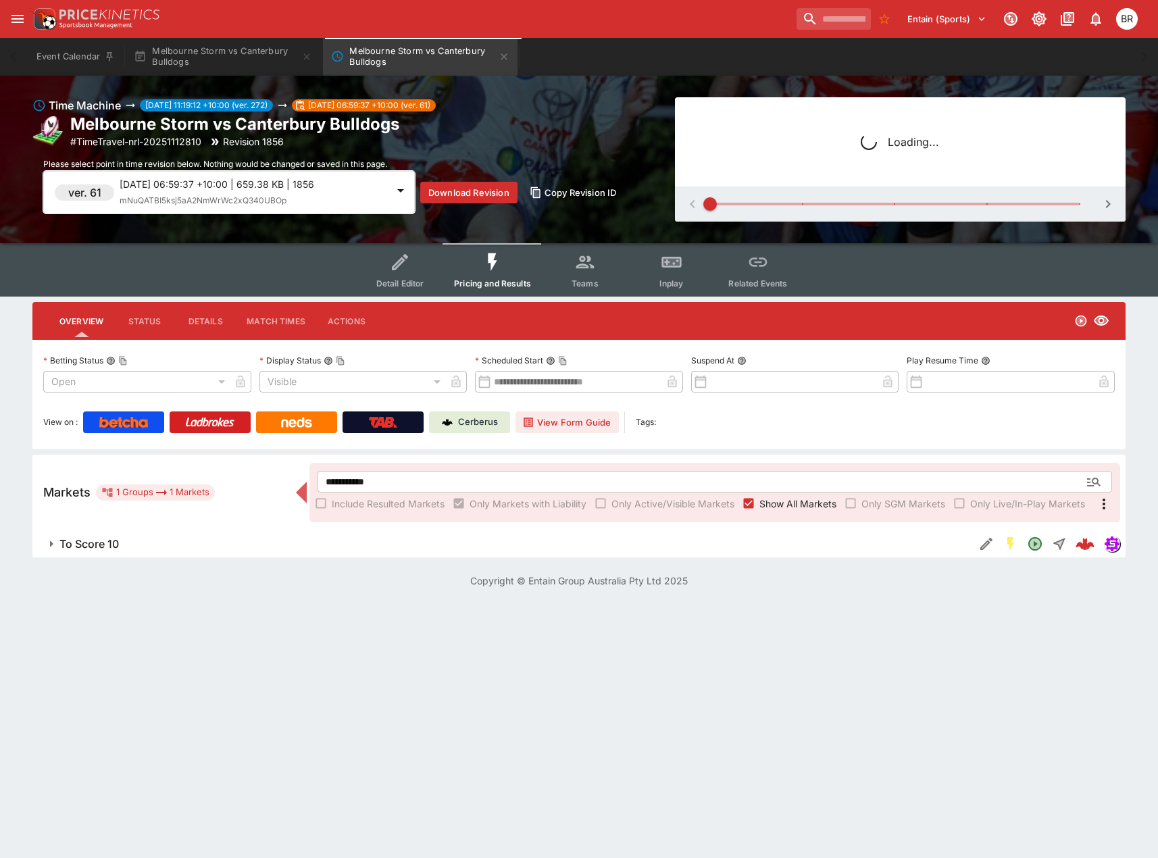
click at [258, 186] on p "2025-09-08 06:59:37 +10:00 | 659.38 KB | 1856" at bounding box center [254, 184] width 268 height 14
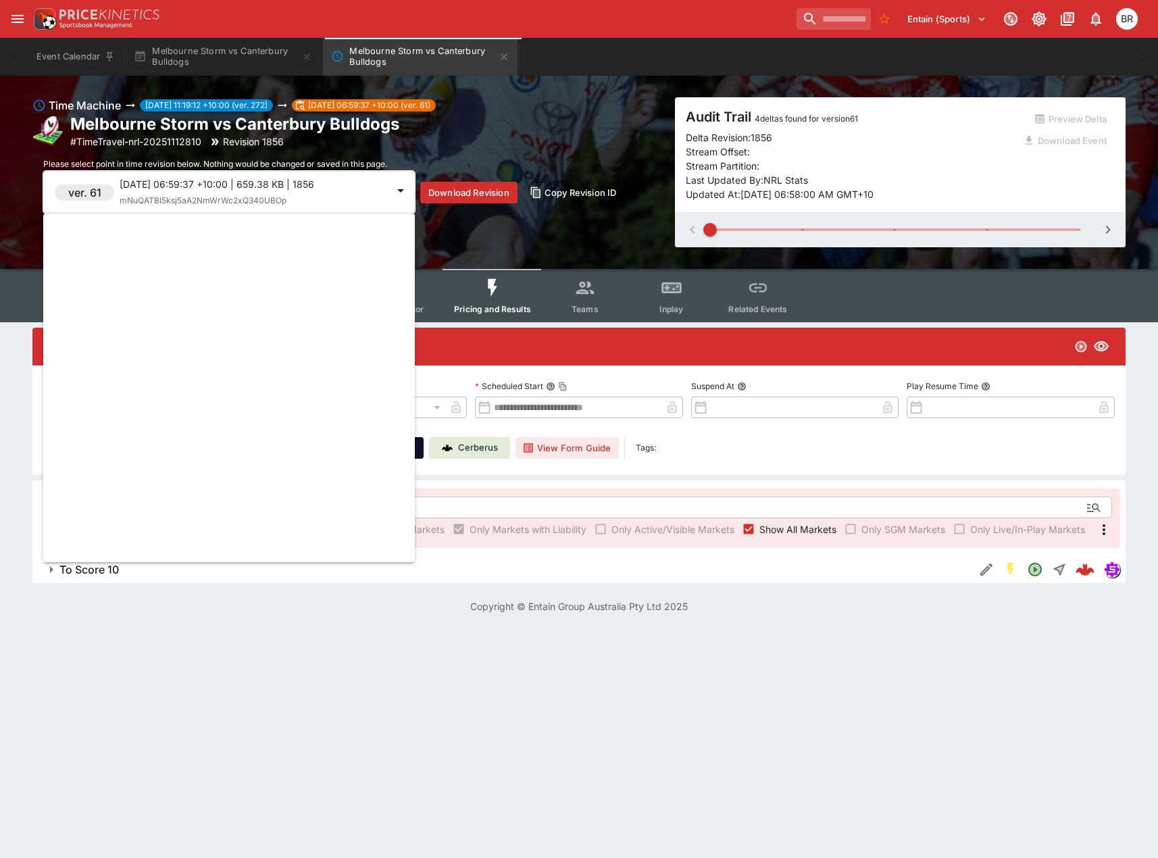
scroll to position [7130, 0]
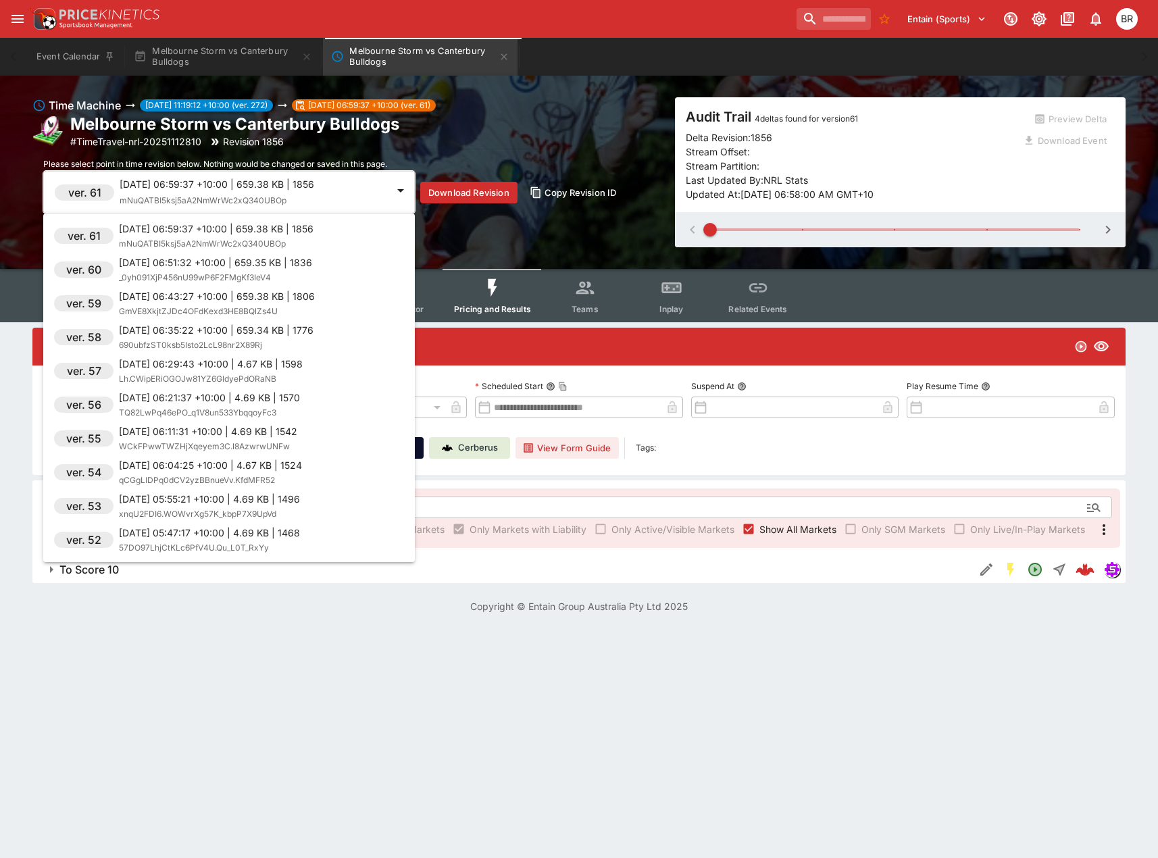
click at [988, 579] on div at bounding box center [579, 429] width 1158 height 858
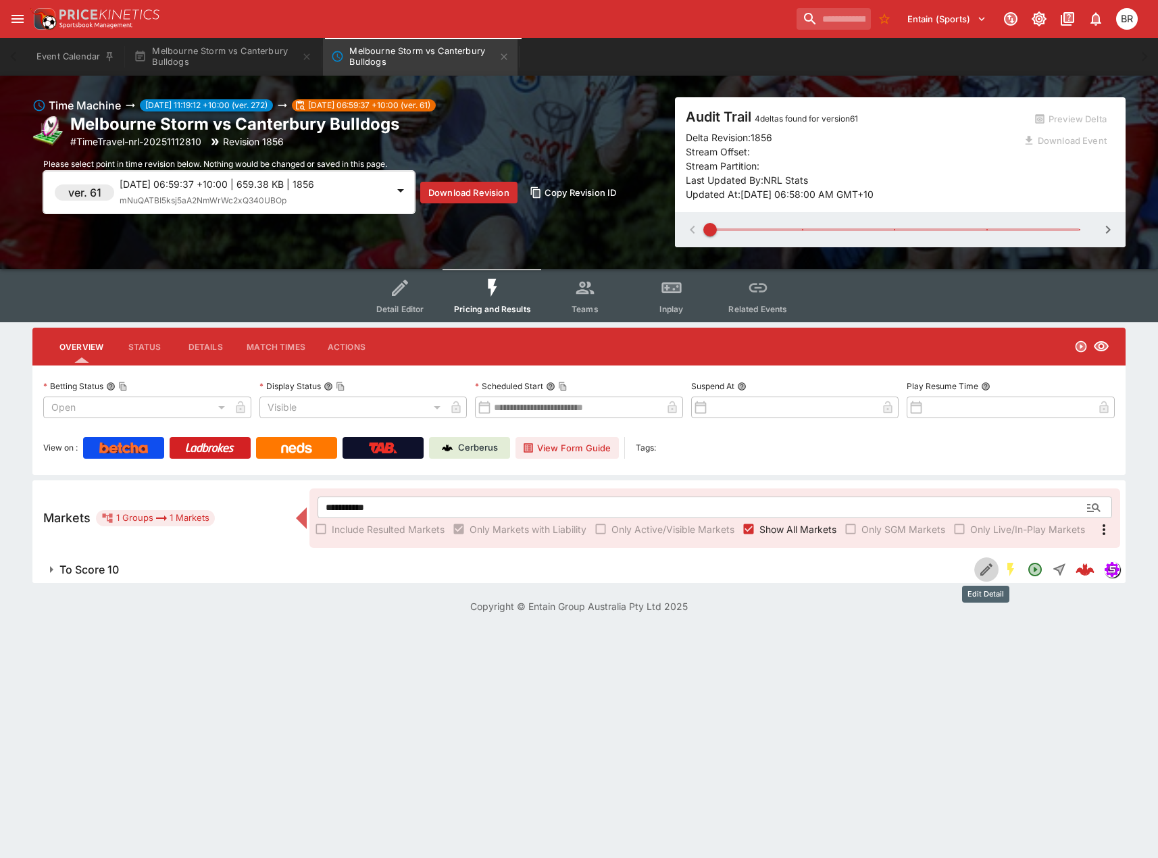
click at [989, 571] on icon "Edit Detail" at bounding box center [987, 570] width 16 height 16
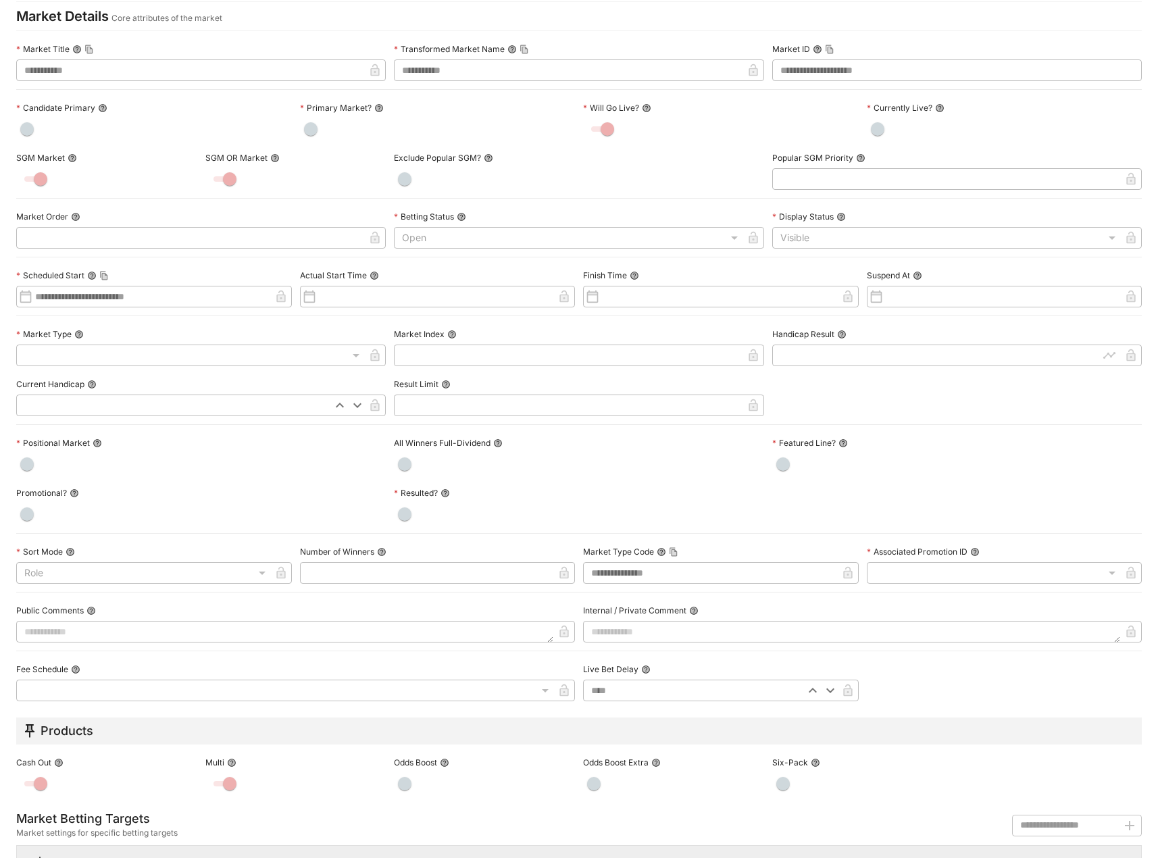
scroll to position [0, 0]
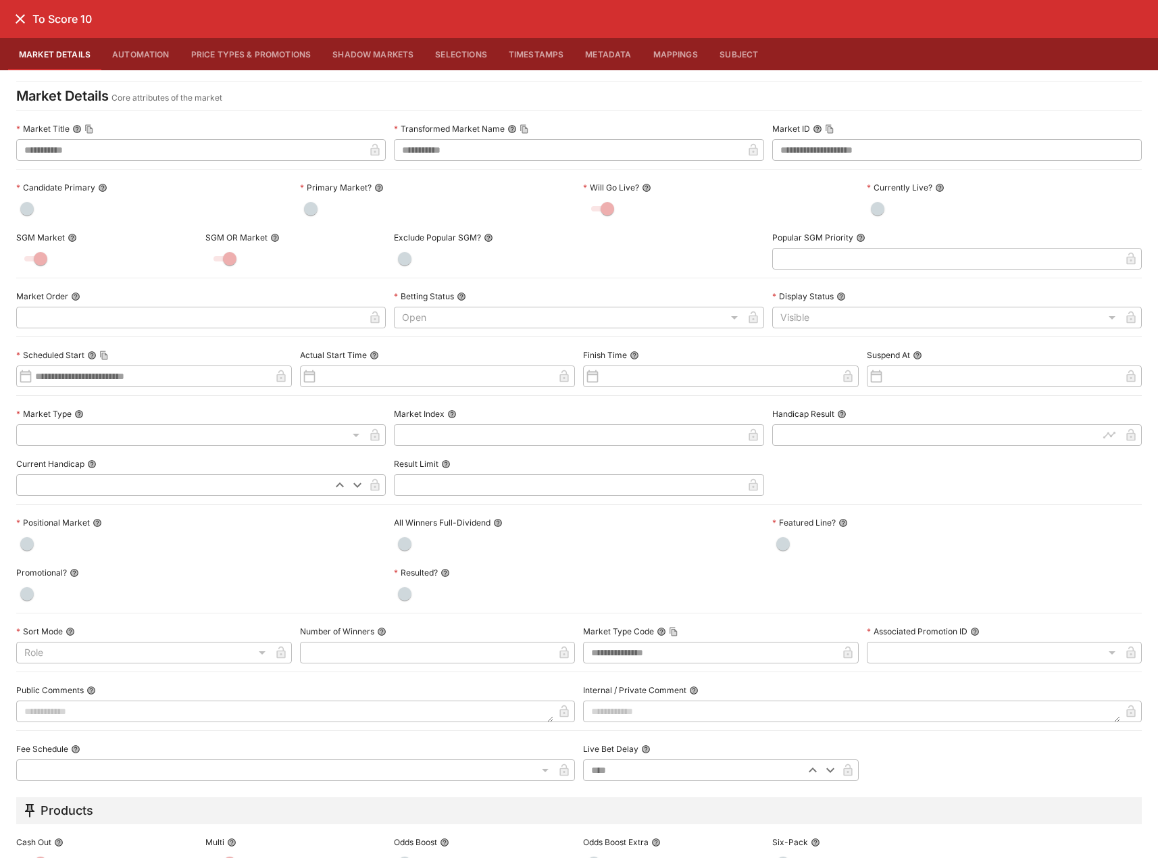
click at [21, 19] on icon "close" at bounding box center [20, 18] width 9 height 9
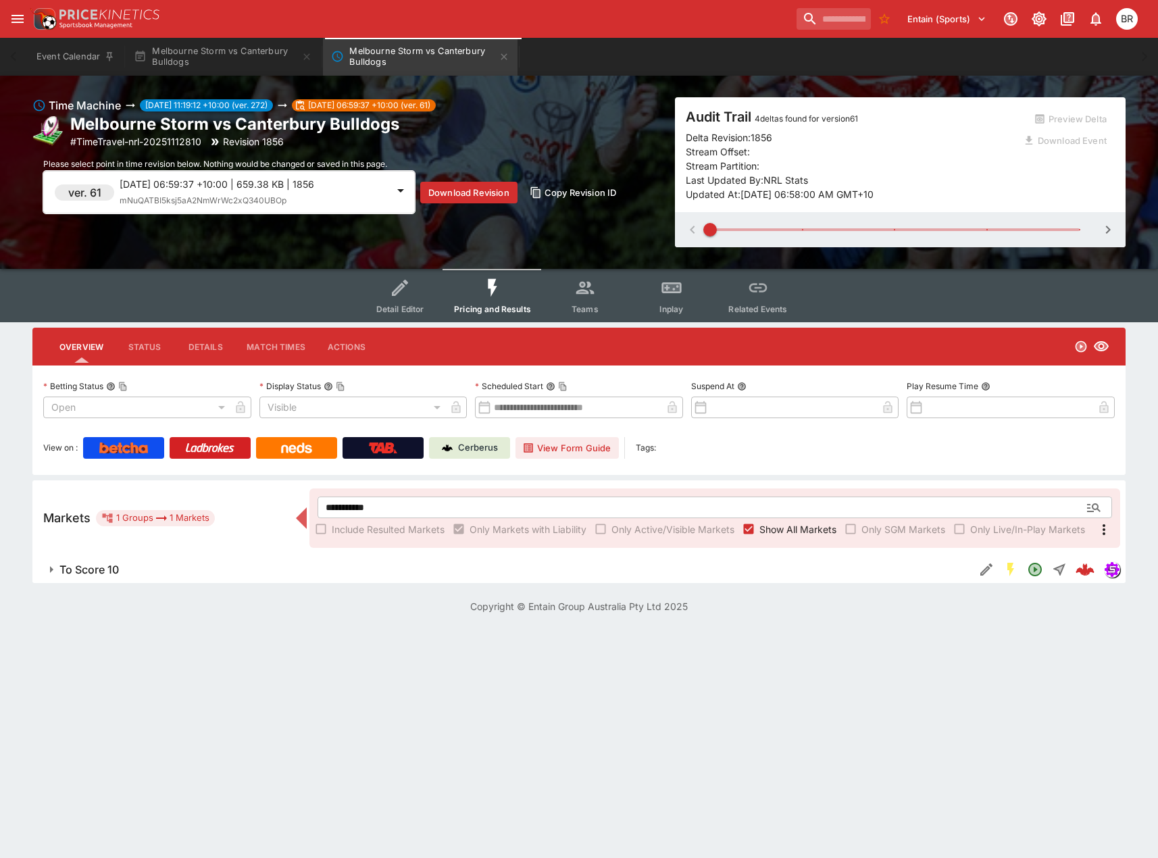
click at [226, 187] on p "2025-09-08 06:59:37 +10:00 | 659.38 KB | 1856" at bounding box center [254, 184] width 268 height 14
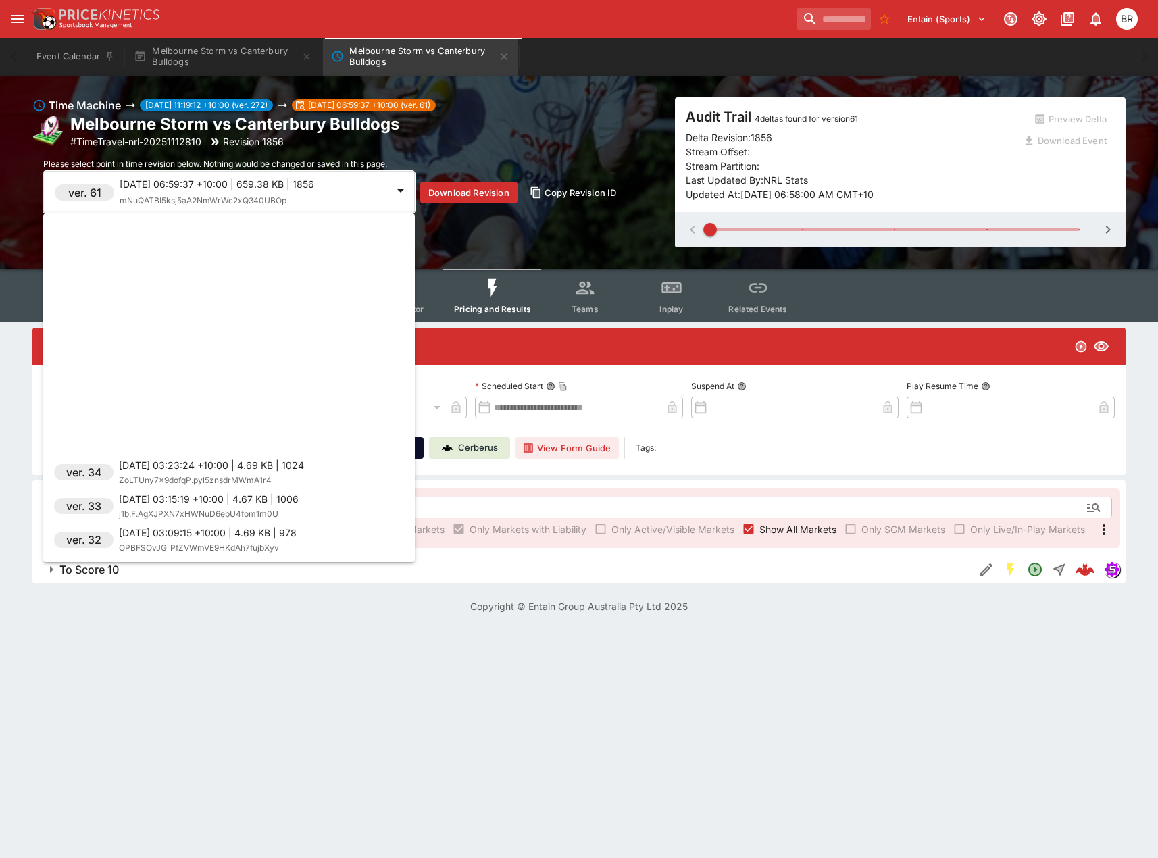
scroll to position [8077, 0]
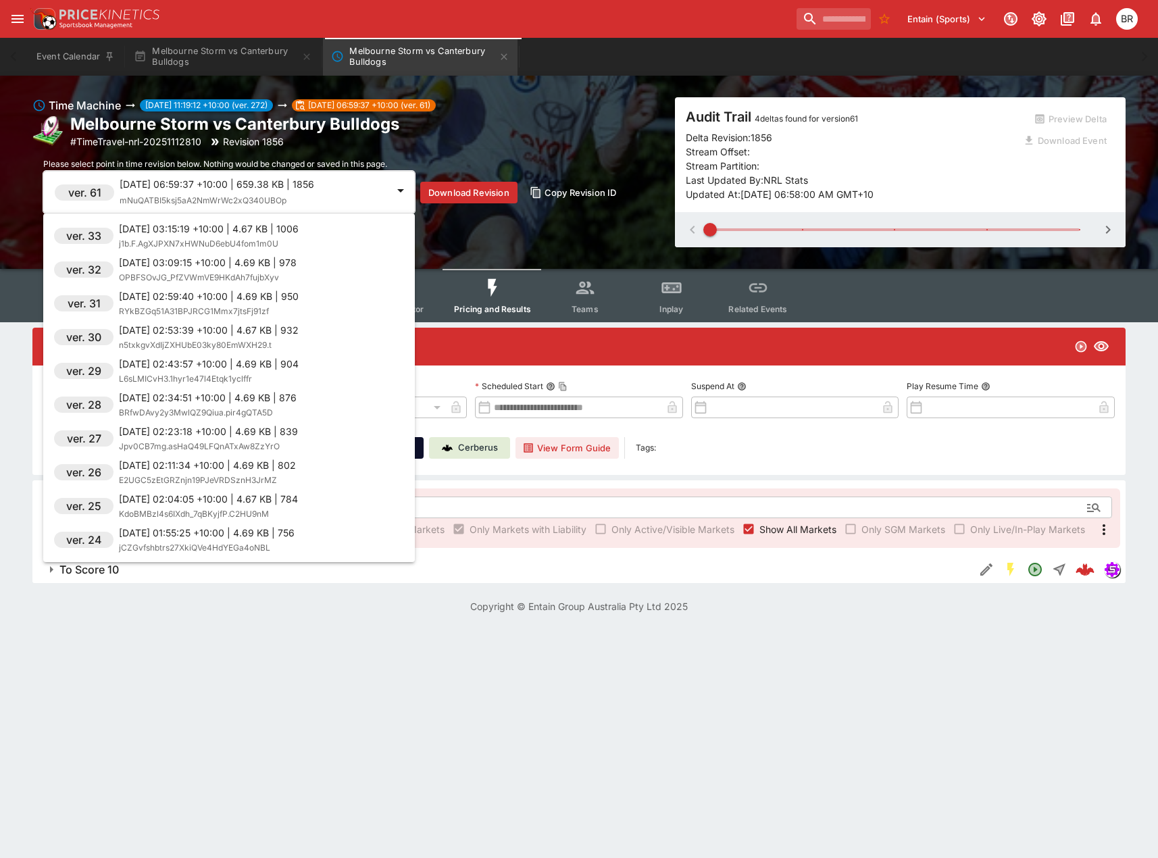
click at [224, 430] on p "2025-09-08 02:23:18 +10:00 | 4.69 KB | 839" at bounding box center [208, 431] width 179 height 14
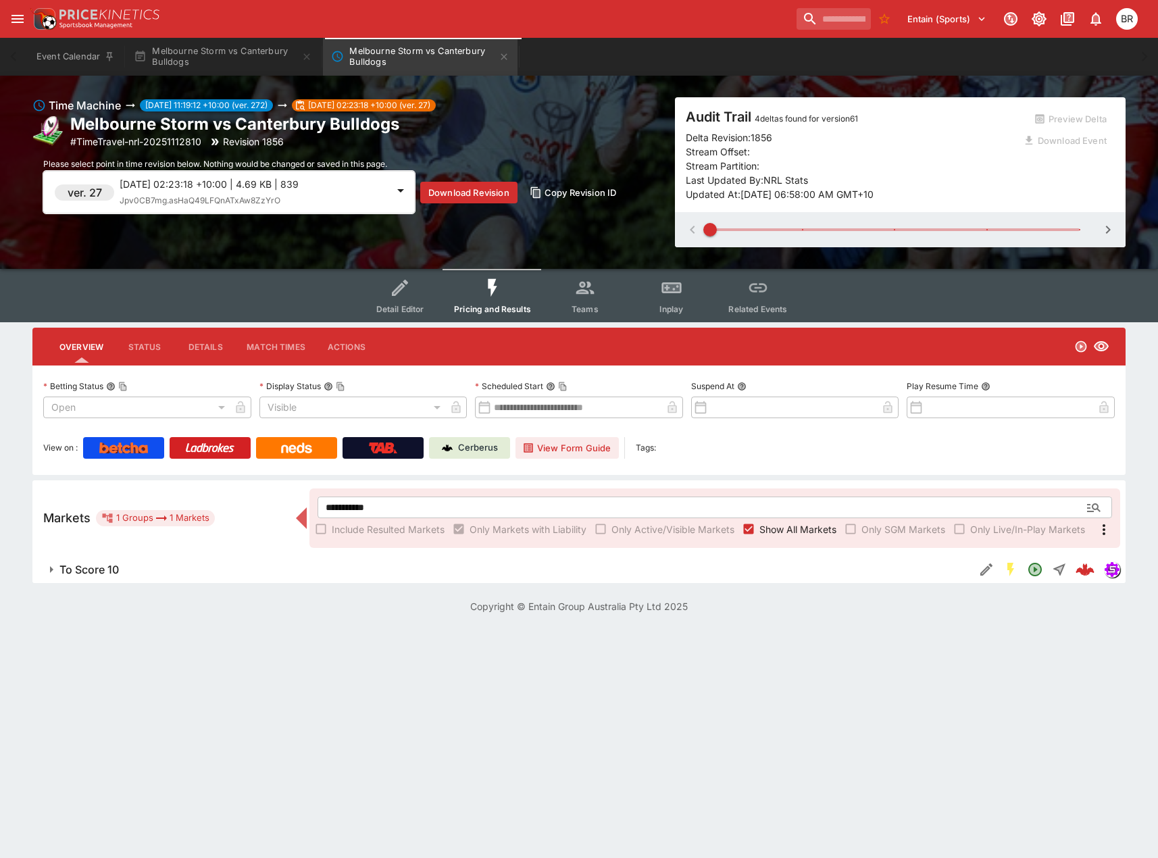
type input "**********"
type input "******"
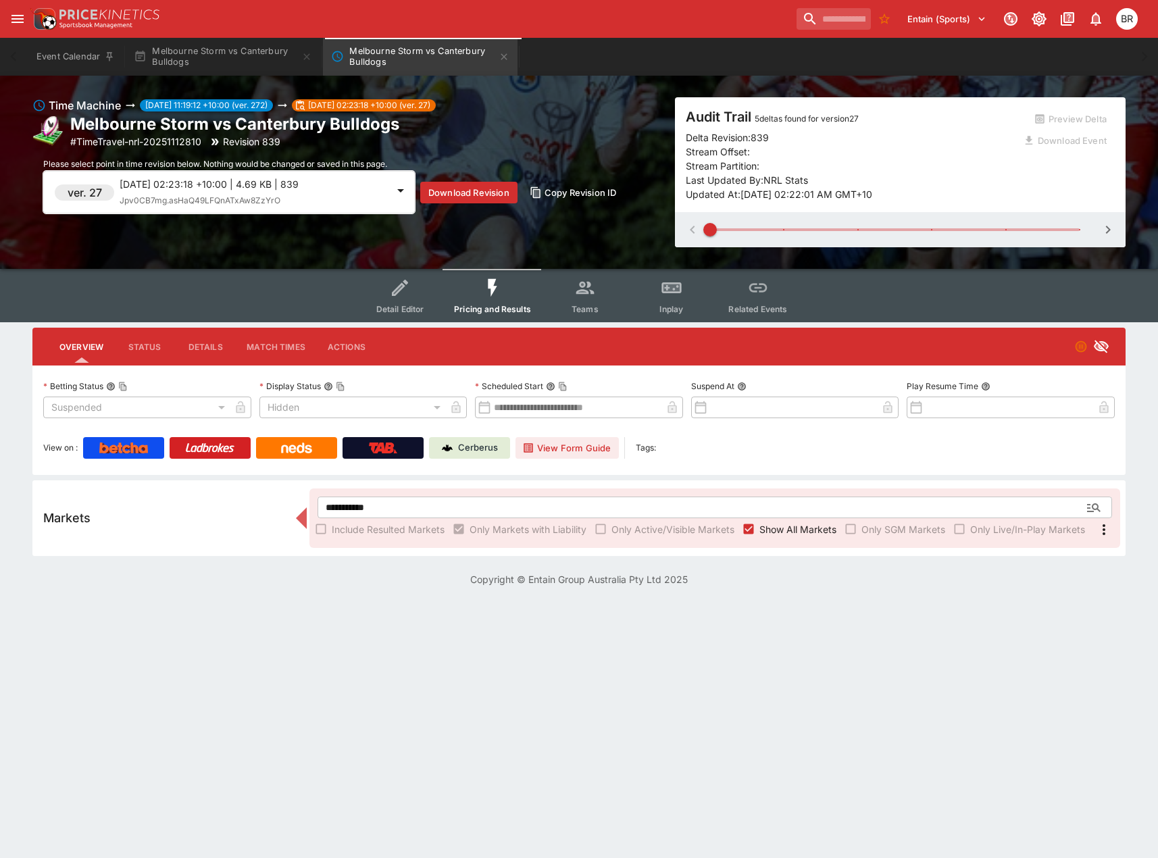
click at [308, 213] on div "ver. 27 2025-09-08 02:23:18 +10:00 | 4.69 KB | 839 Jpv0CB7mg.asHaQ49LFQnATxAw8Z…" at bounding box center [229, 192] width 372 height 43
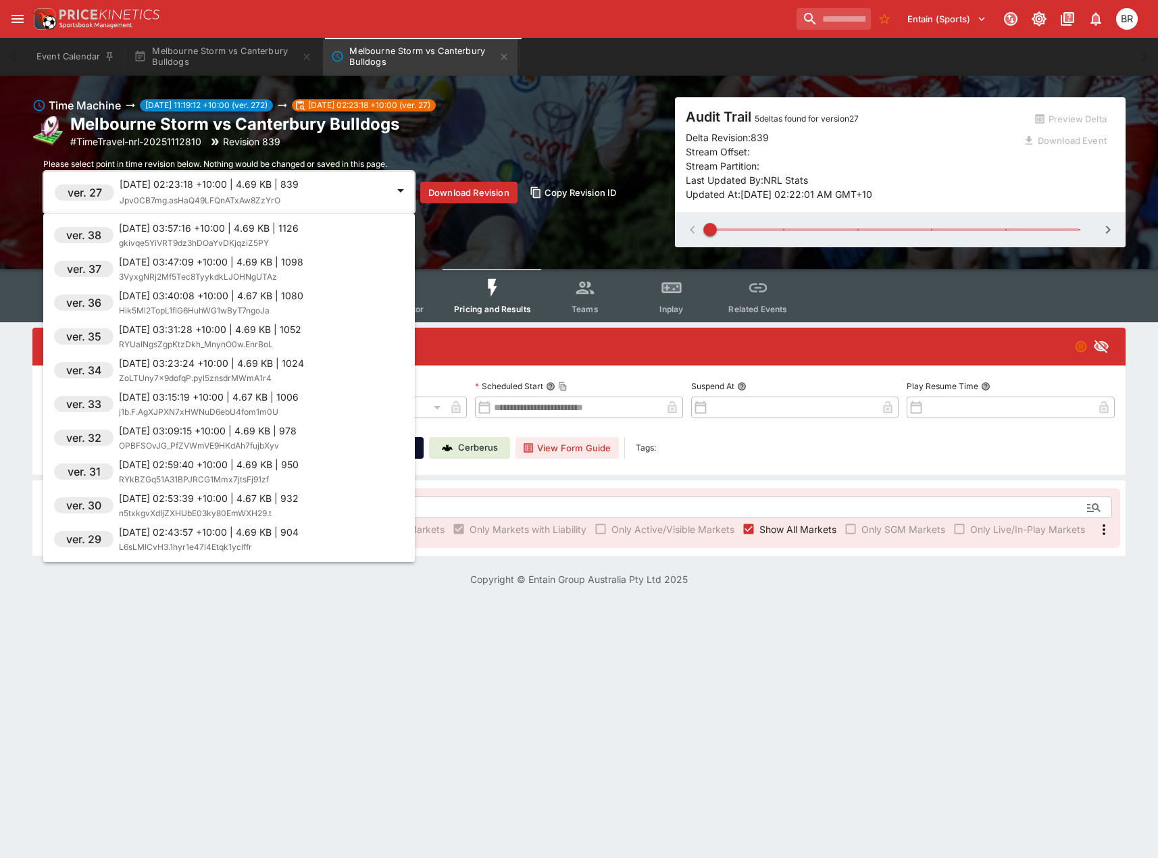
scroll to position [7874, 0]
click at [271, 287] on div "ver. 41 2025-09-08 04:21:31 +10:00 | 4.69 KB | 1200 1BjpBRVWAC5Hzcmb02oulk3jQlu…" at bounding box center [229, 388] width 372 height 338
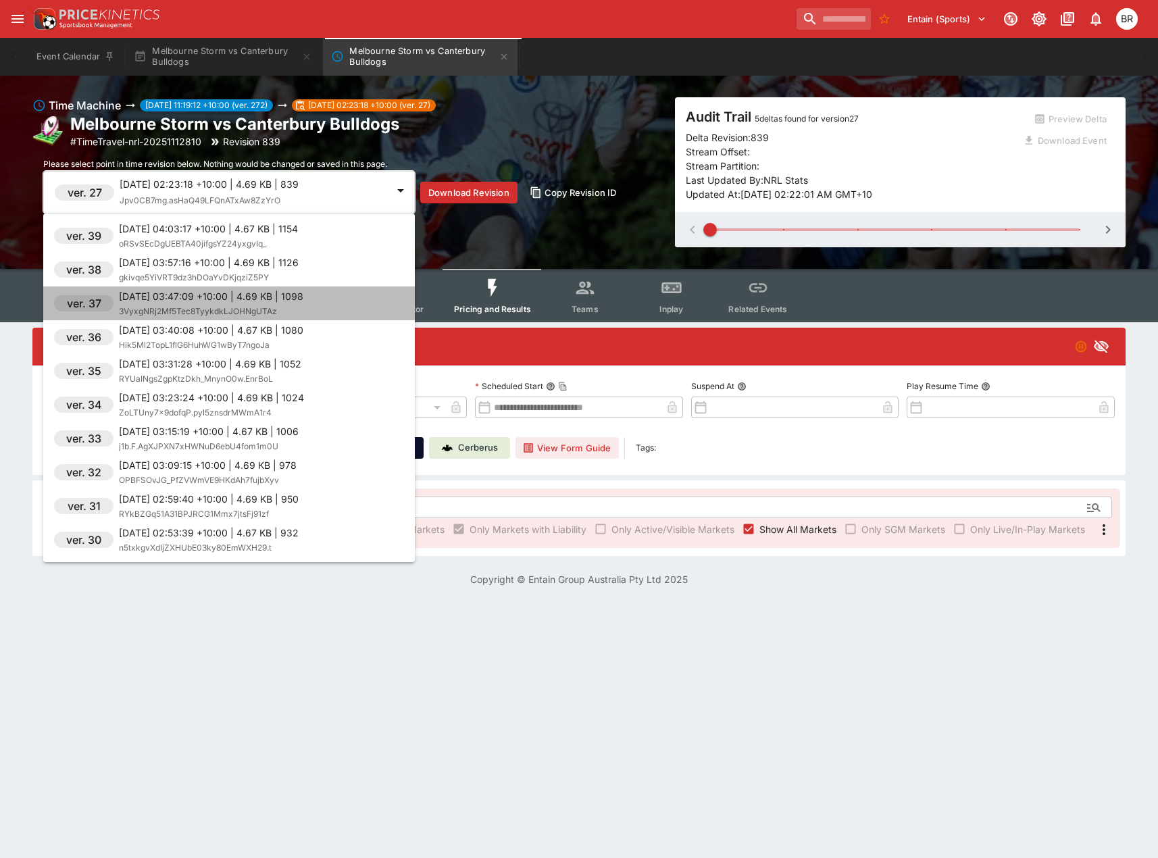
click at [271, 287] on li "ver. 37 2025-09-08 03:47:09 +10:00 | 4.69 KB | 1098 3VyxgNRj2Mf5Tec8TyykdkLJOHN…" at bounding box center [229, 304] width 372 height 34
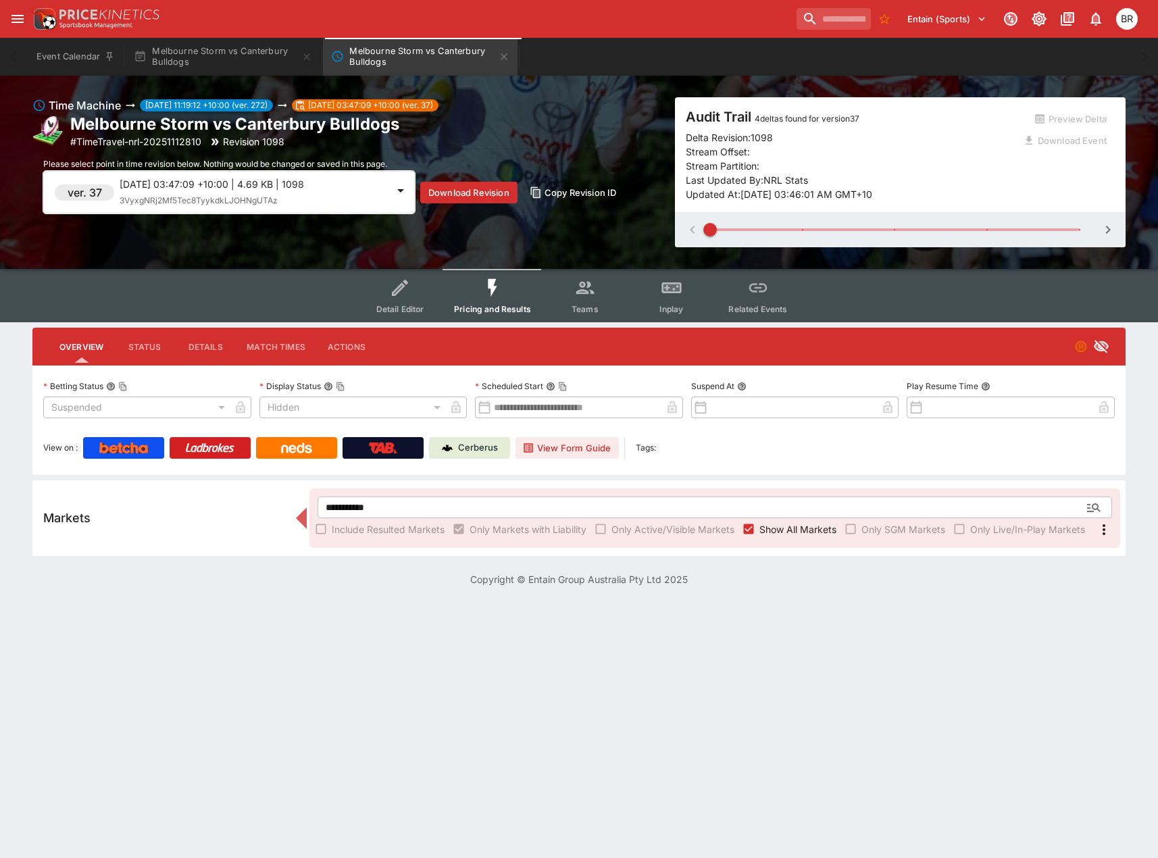
click at [298, 210] on div "ver. 37 2025-09-08 03:47:09 +10:00 | 4.69 KB | 1098 3VyxgNRj2Mf5Tec8TyykdkLJOHN…" at bounding box center [229, 192] width 372 height 43
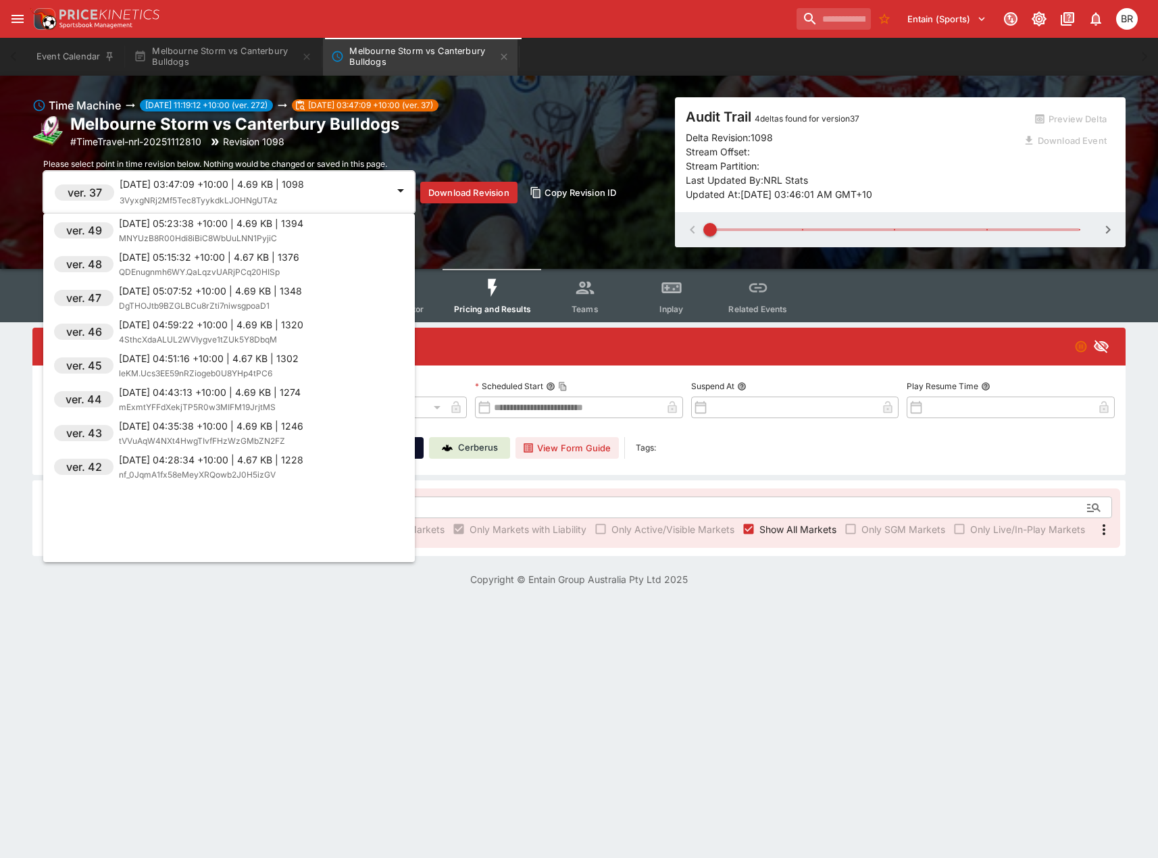
scroll to position [7401, 0]
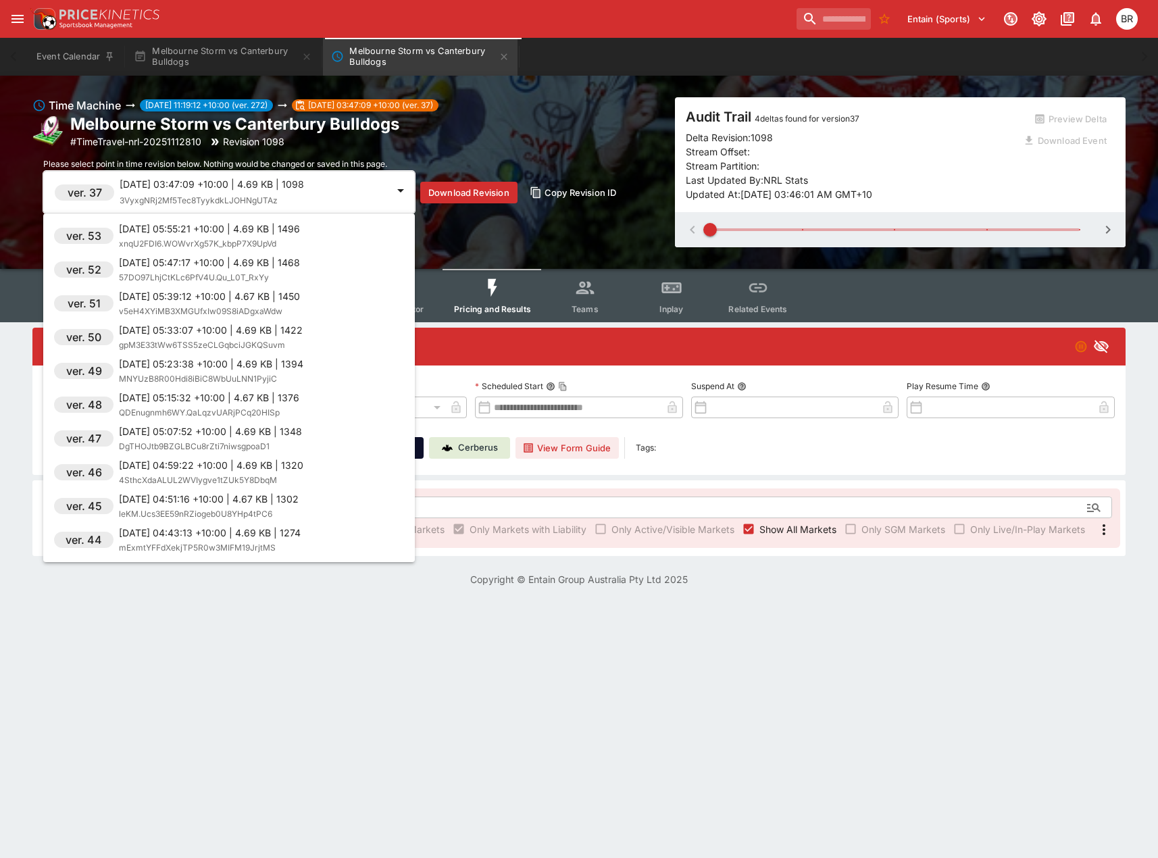
click at [259, 315] on span "v5eH4XYiMB3XMGUfxIw09S8iADgxaWdw" at bounding box center [201, 311] width 164 height 10
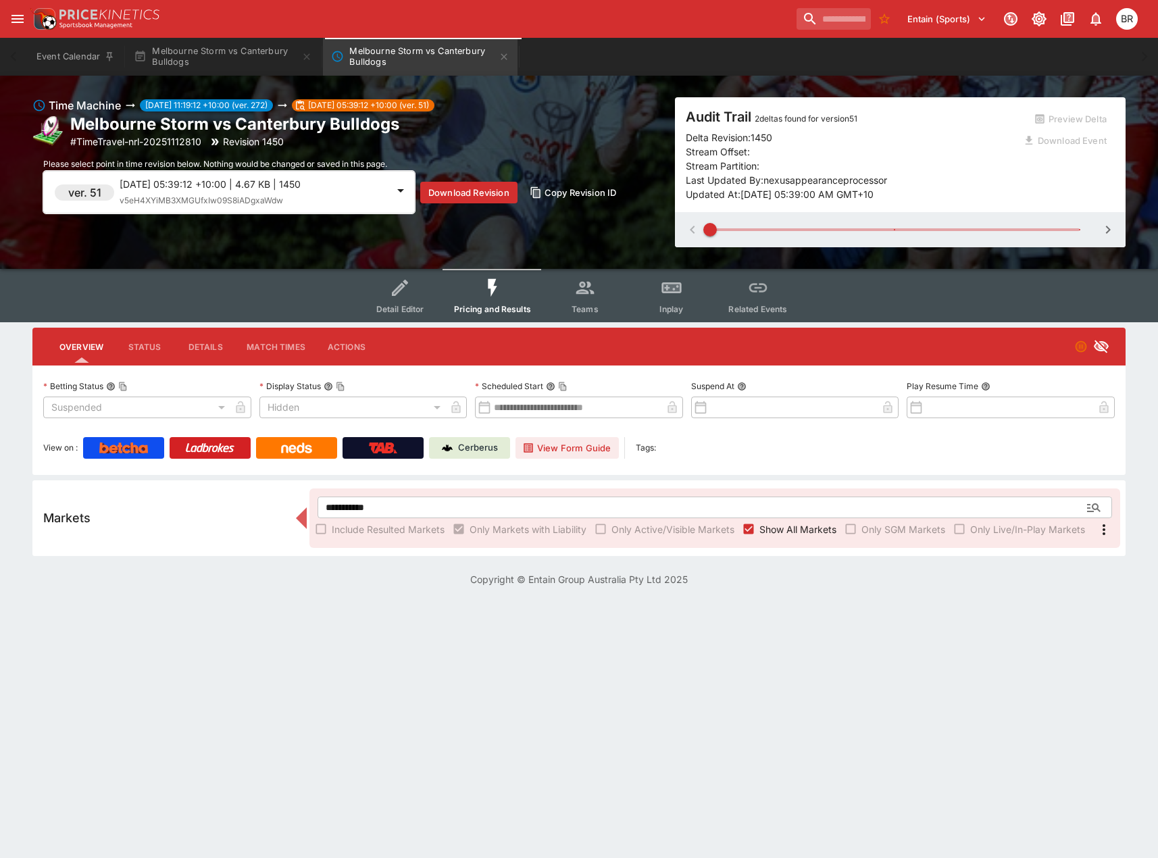
click at [271, 207] on div "2025-09-08 05:39:12 +10:00 | 4.67 KB | 1450 v5eH4XYiMB3XMGUfxIw09S8iADgxaWdw" at bounding box center [254, 192] width 268 height 30
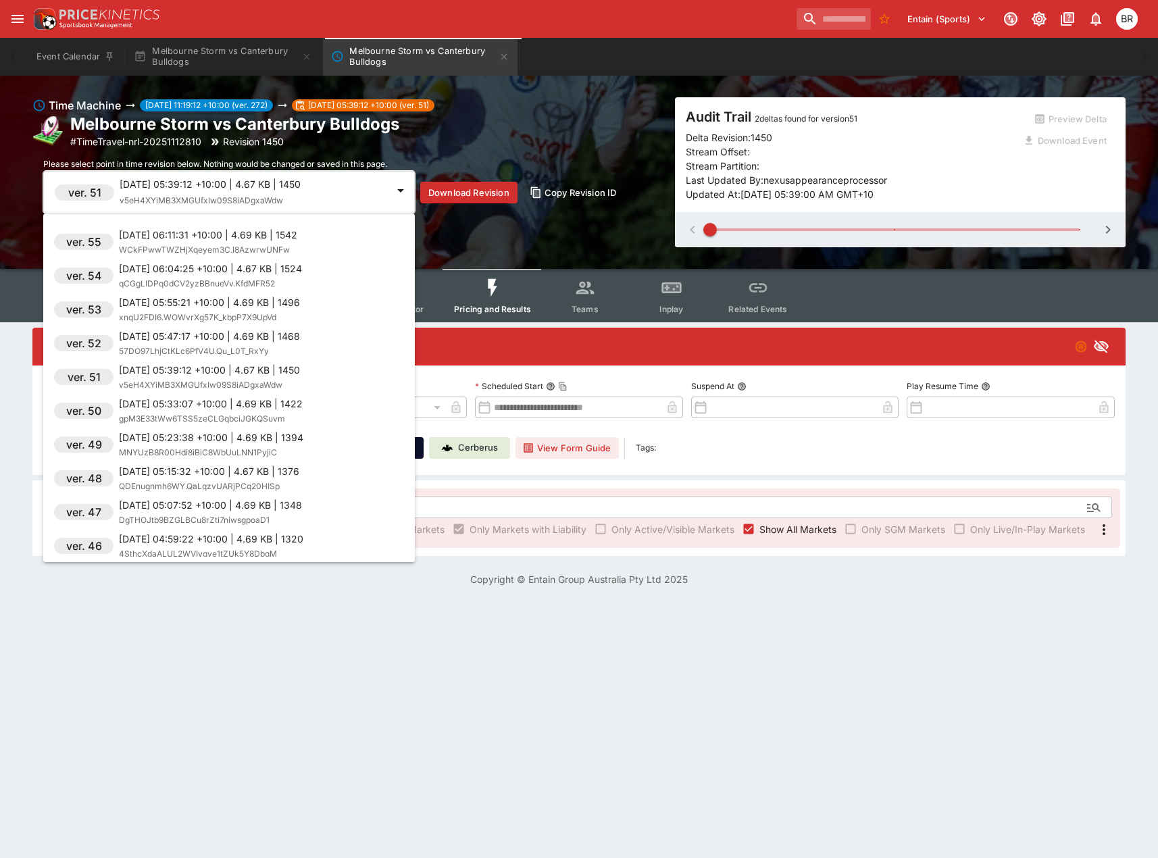
scroll to position [7266, 0]
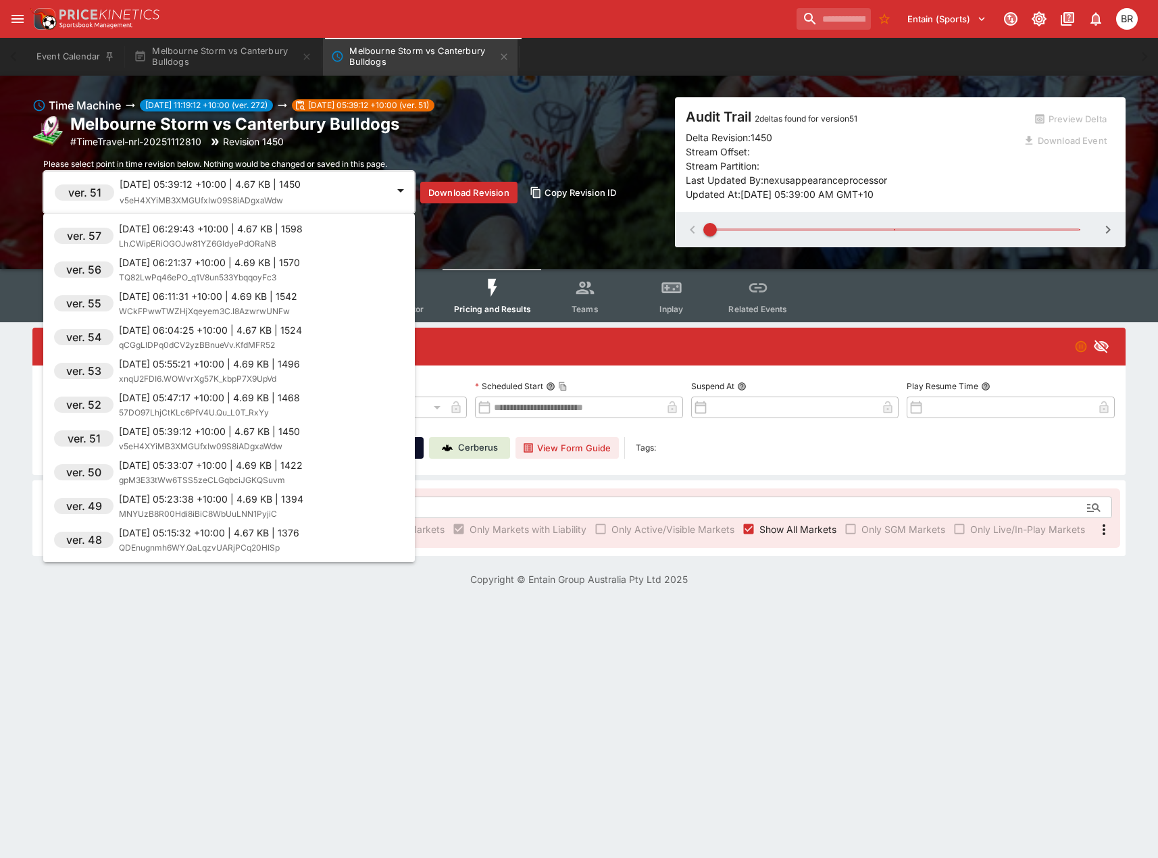
click at [249, 337] on div "2025-09-08 06:04:25 +10:00 | 4.67 KB | 1524 qCGgLIDPq0dCV2yzBBnueVv.KfdMFR52" at bounding box center [210, 337] width 183 height 29
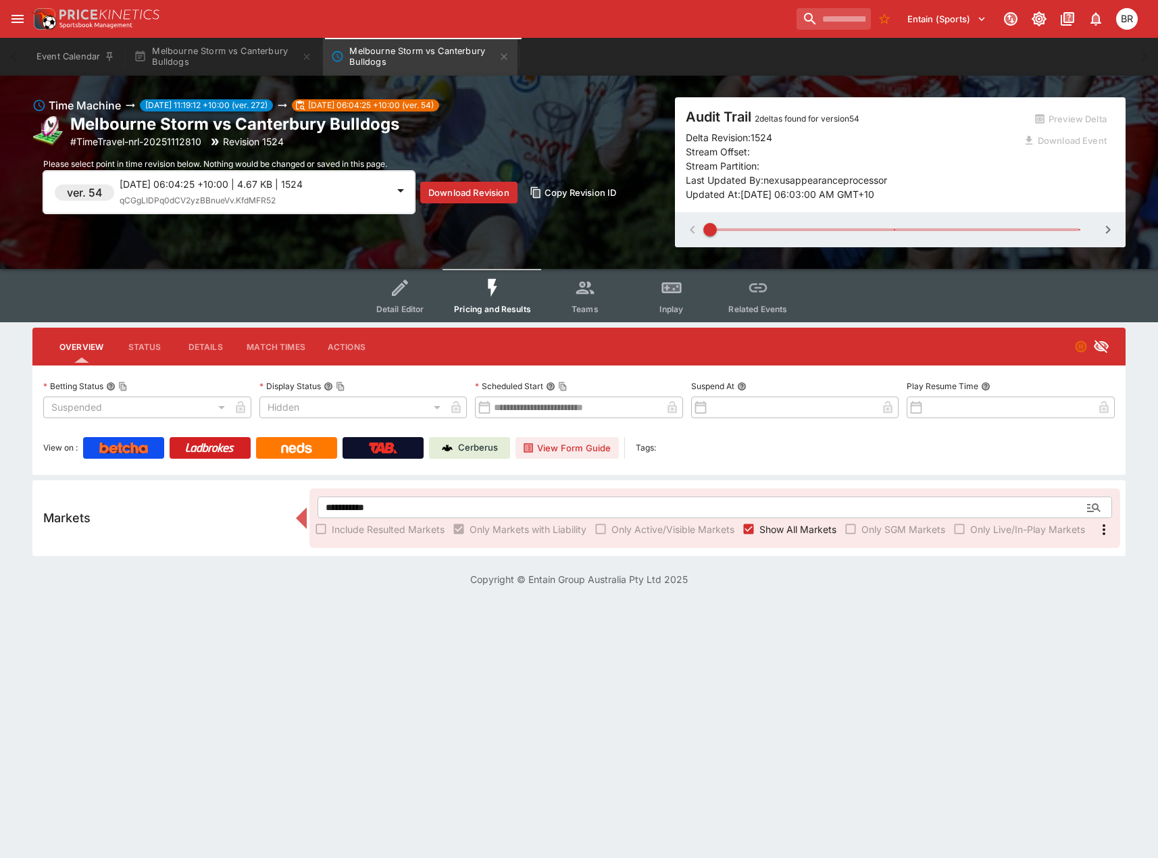
click at [308, 193] on div "2025-09-08 06:04:25 +10:00 | 4.67 KB | 1524 qCGgLIDPq0dCV2yzBBnueVv.KfdMFR52" at bounding box center [254, 192] width 268 height 30
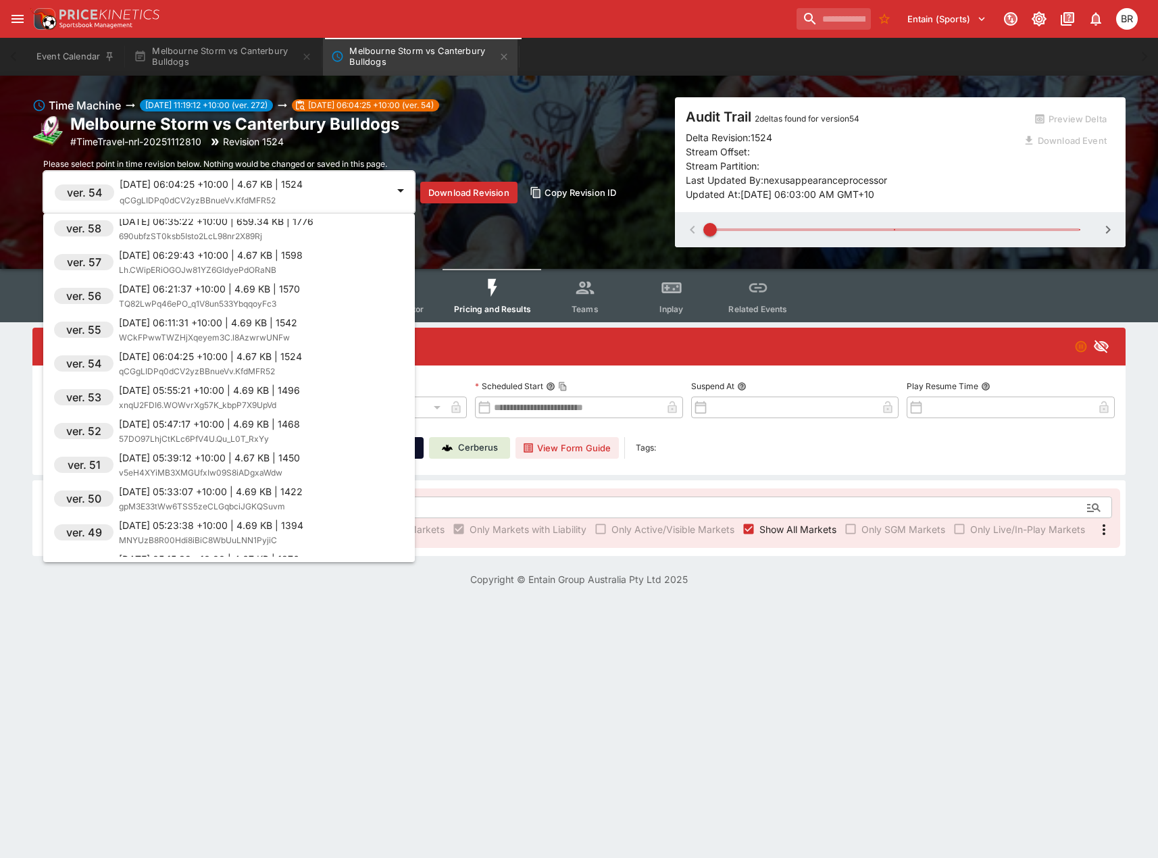
scroll to position [7164, 0]
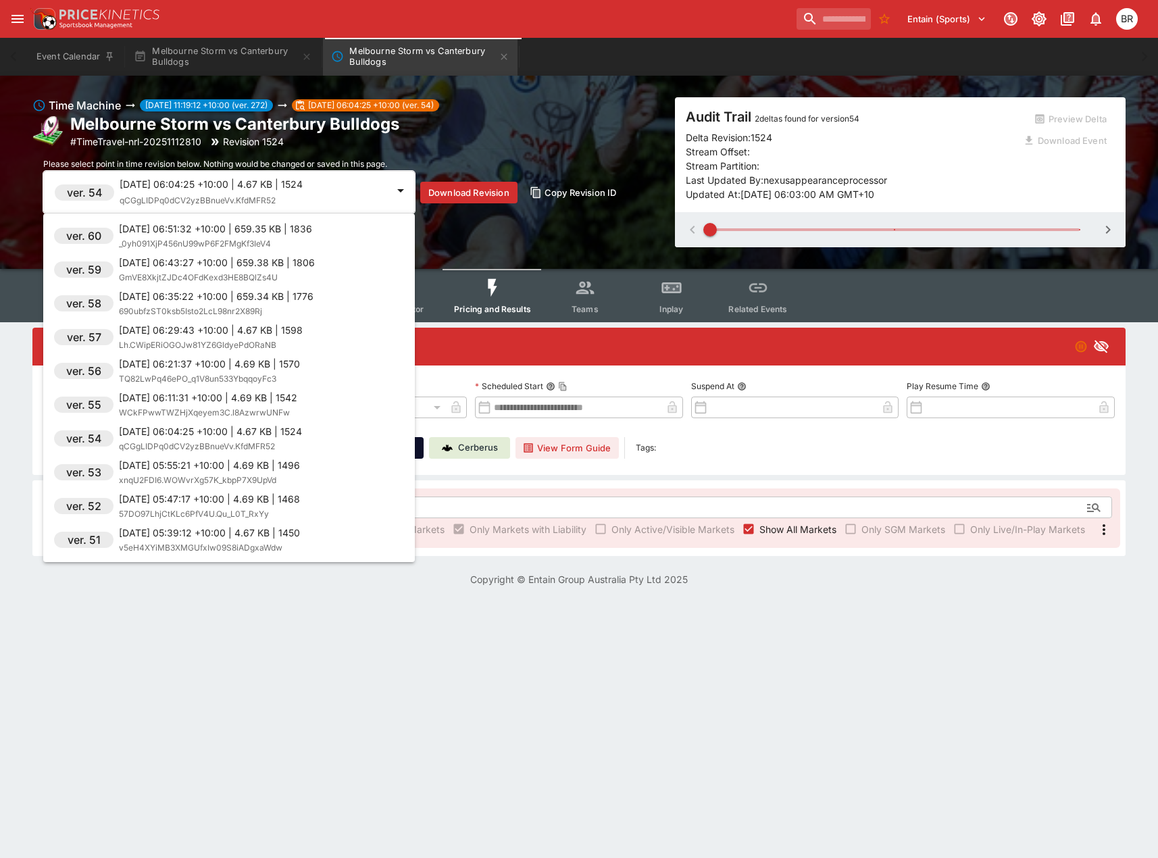
click at [230, 342] on span "Lh.CWipERiOGOJw81YZ6GldyePdORaNB" at bounding box center [197, 345] width 157 height 10
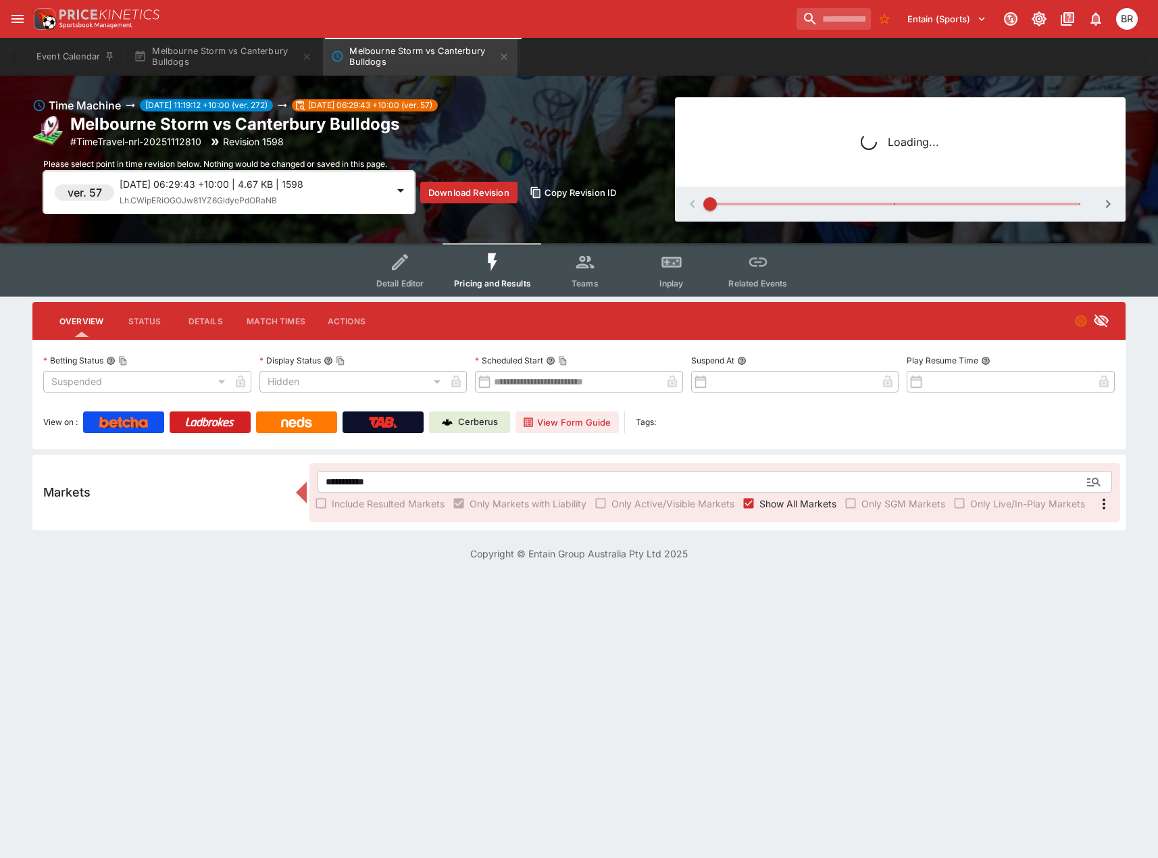
click at [277, 205] on span "Lh.CWipERiOGOJw81YZ6GldyePdORaNB" at bounding box center [198, 200] width 157 height 10
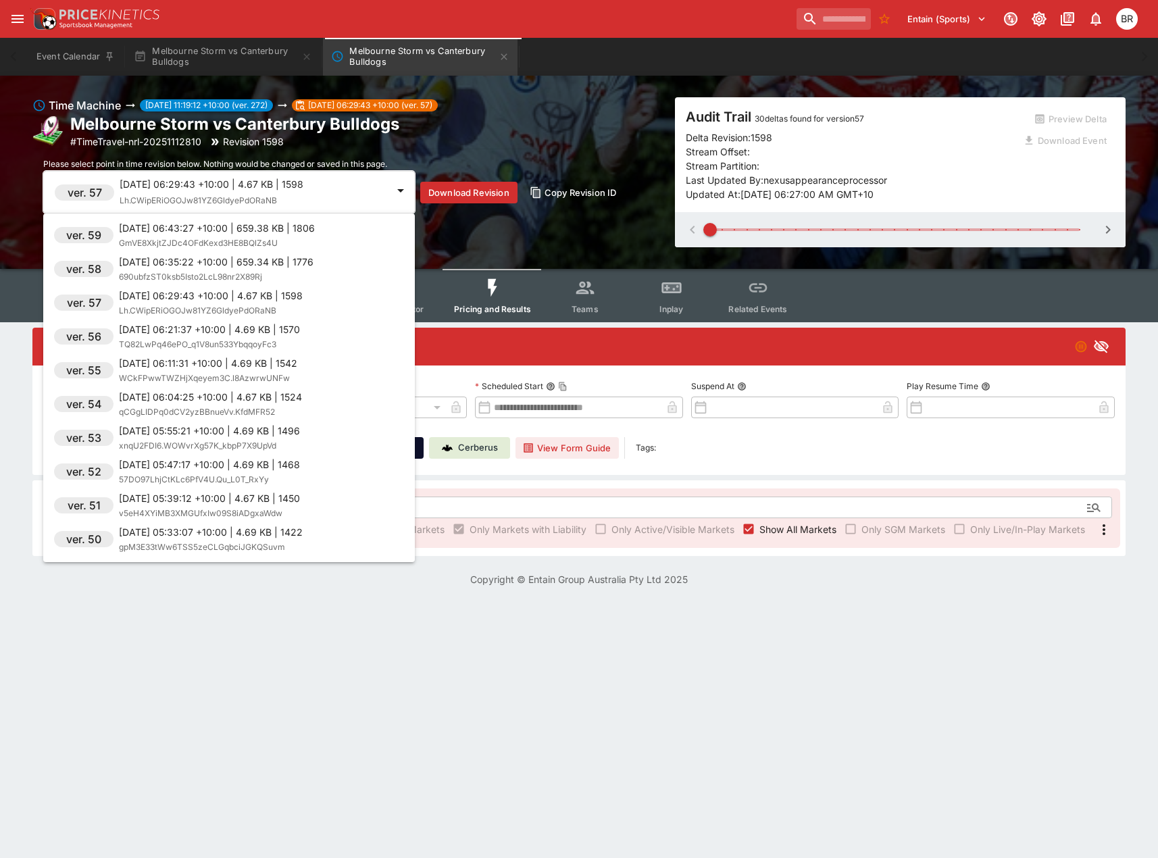
scroll to position [7198, 0]
click at [252, 273] on span "690ubfzST0ksb5Isto2LcL98nr2X89Rj" at bounding box center [190, 277] width 143 height 10
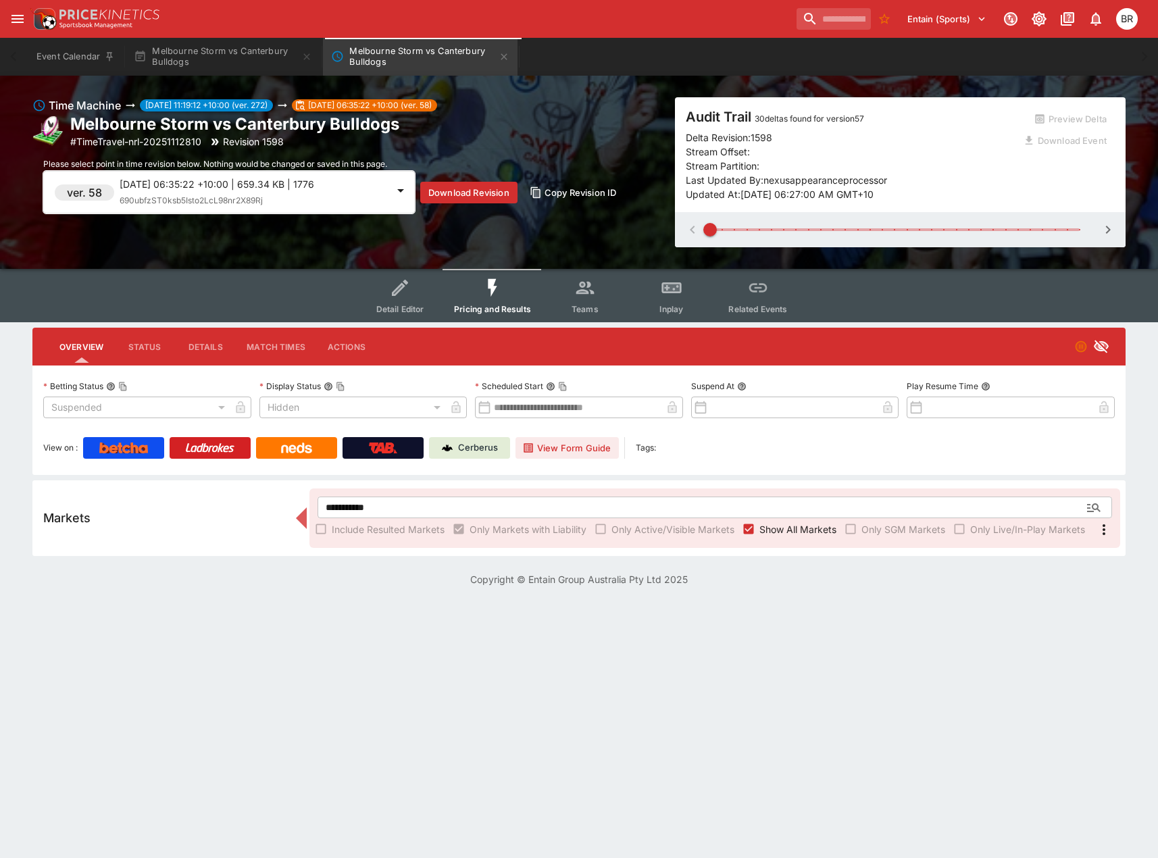
click at [268, 203] on div "2025-09-08 06:35:22 +10:00 | 659.34 KB | 1776 690ubfzST0ksb5Isto2LcL98nr2X89Rj" at bounding box center [254, 192] width 268 height 30
type input "**********"
type input "*******"
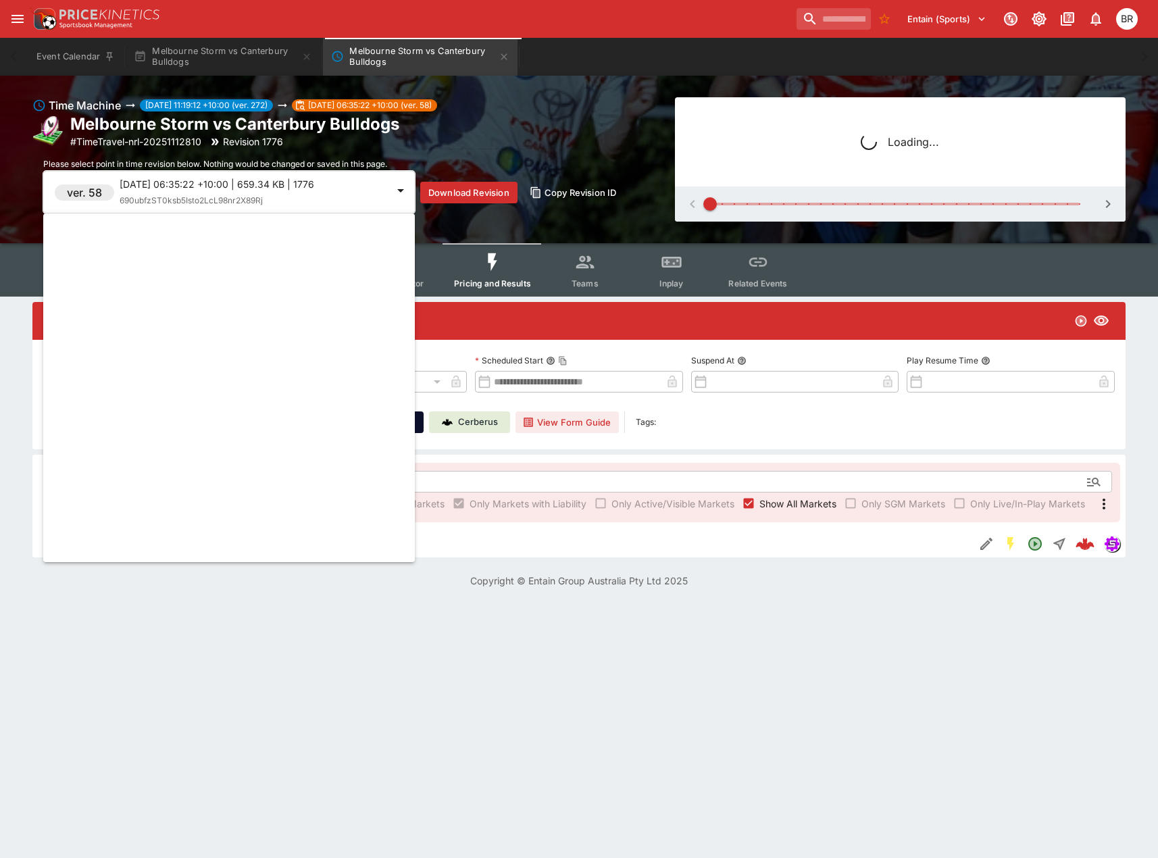
scroll to position [7232, 0]
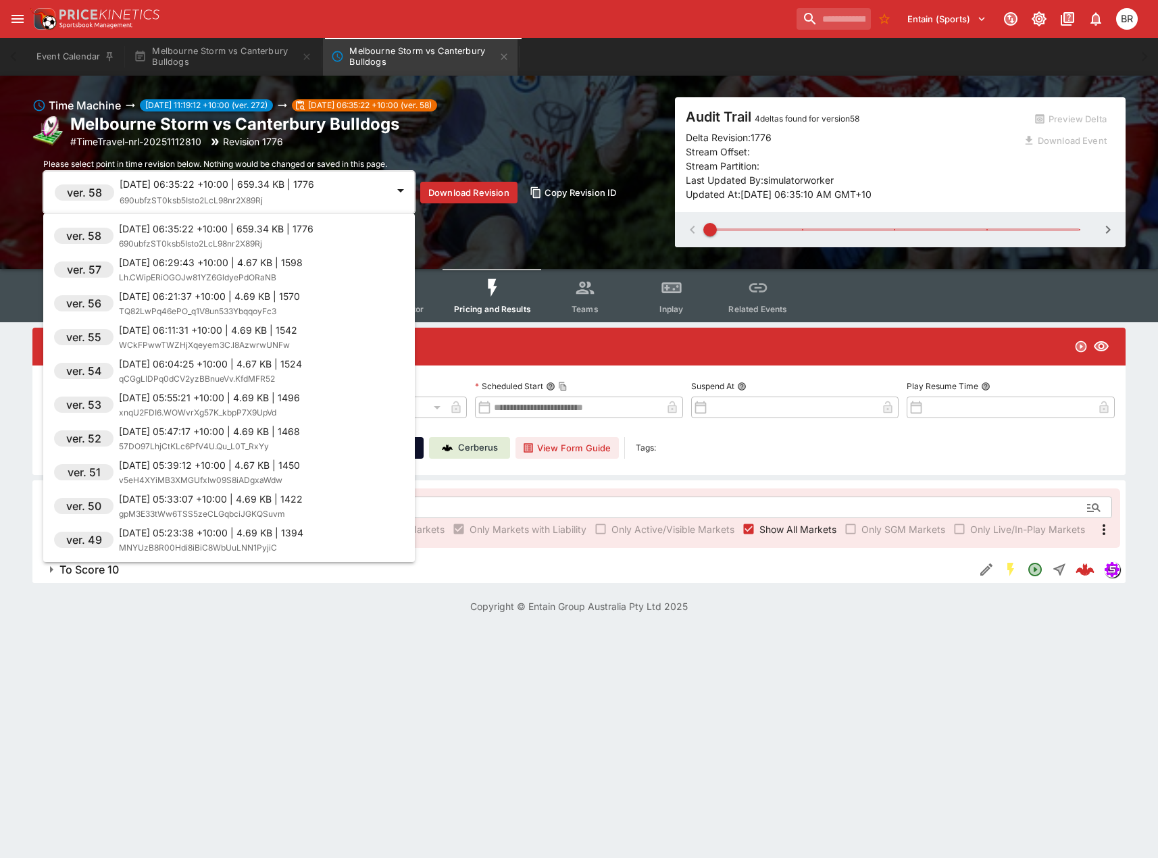
click at [989, 576] on div at bounding box center [579, 429] width 1158 height 858
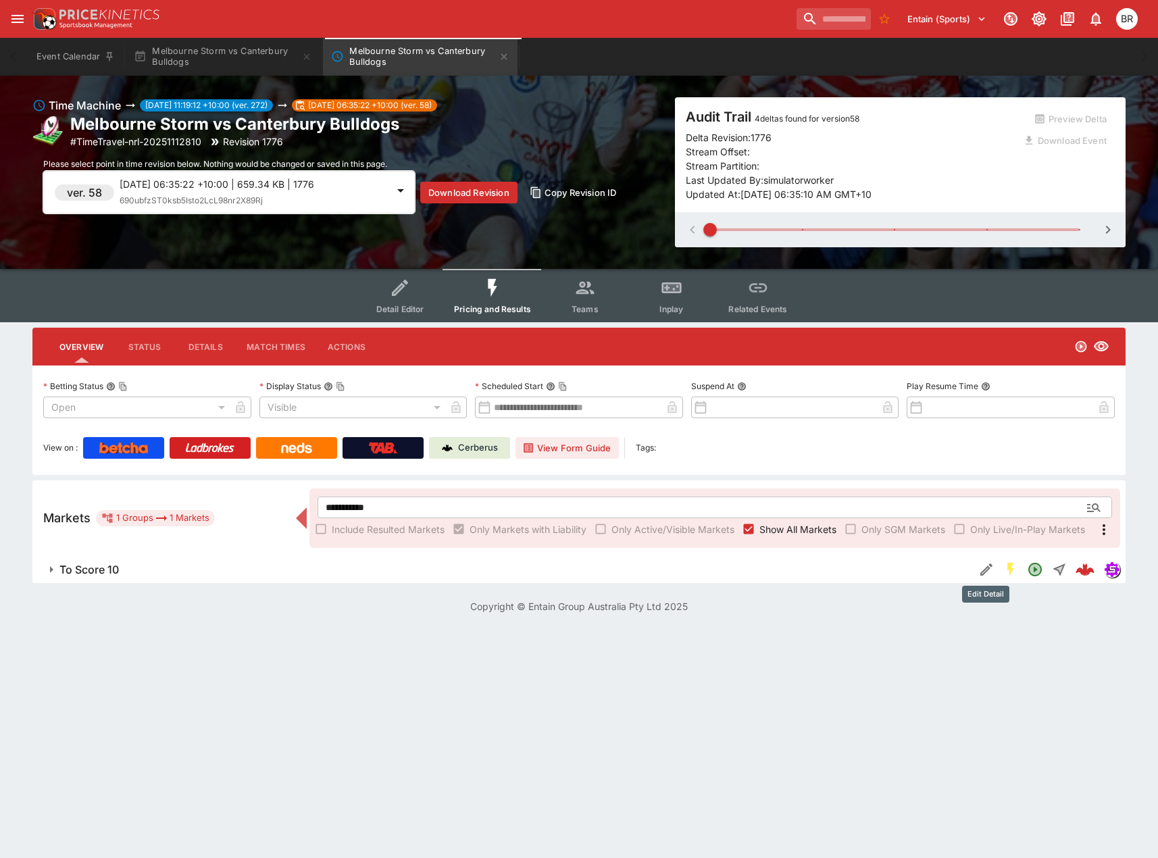
click at [981, 570] on icon "Edit Detail" at bounding box center [987, 570] width 16 height 16
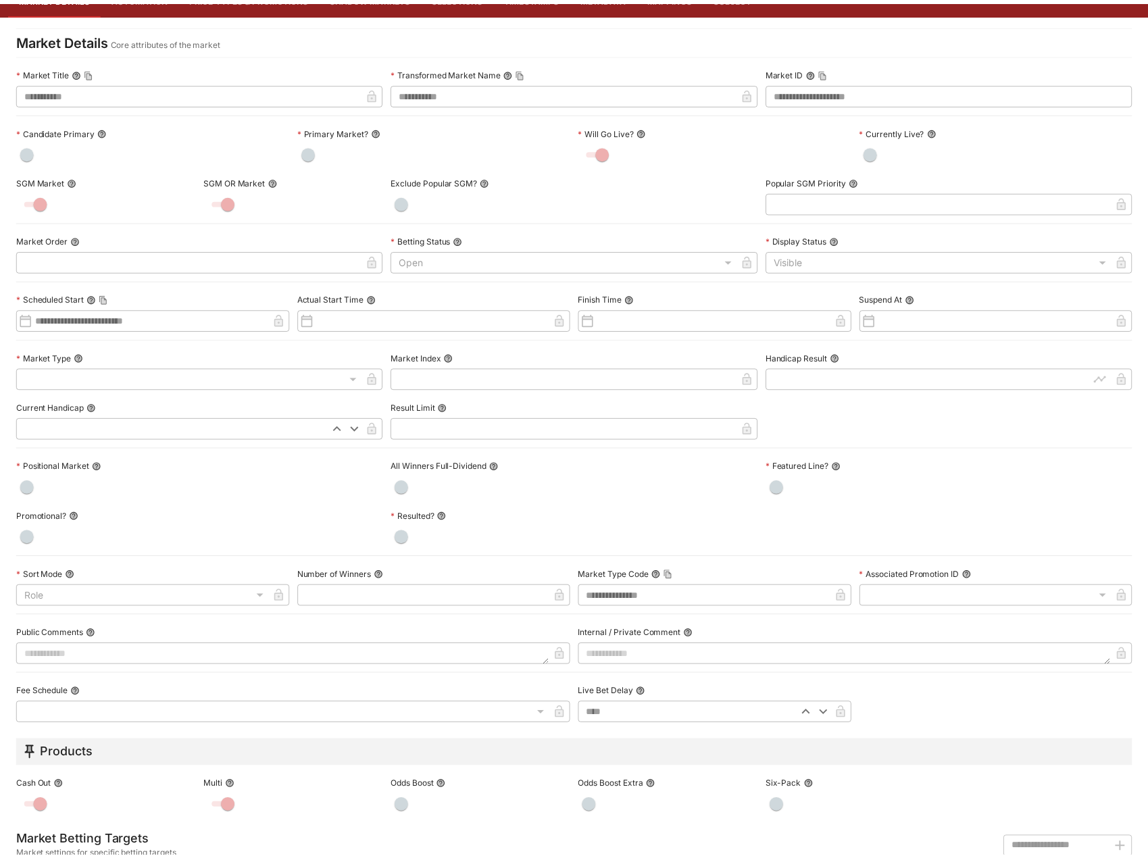
scroll to position [0, 0]
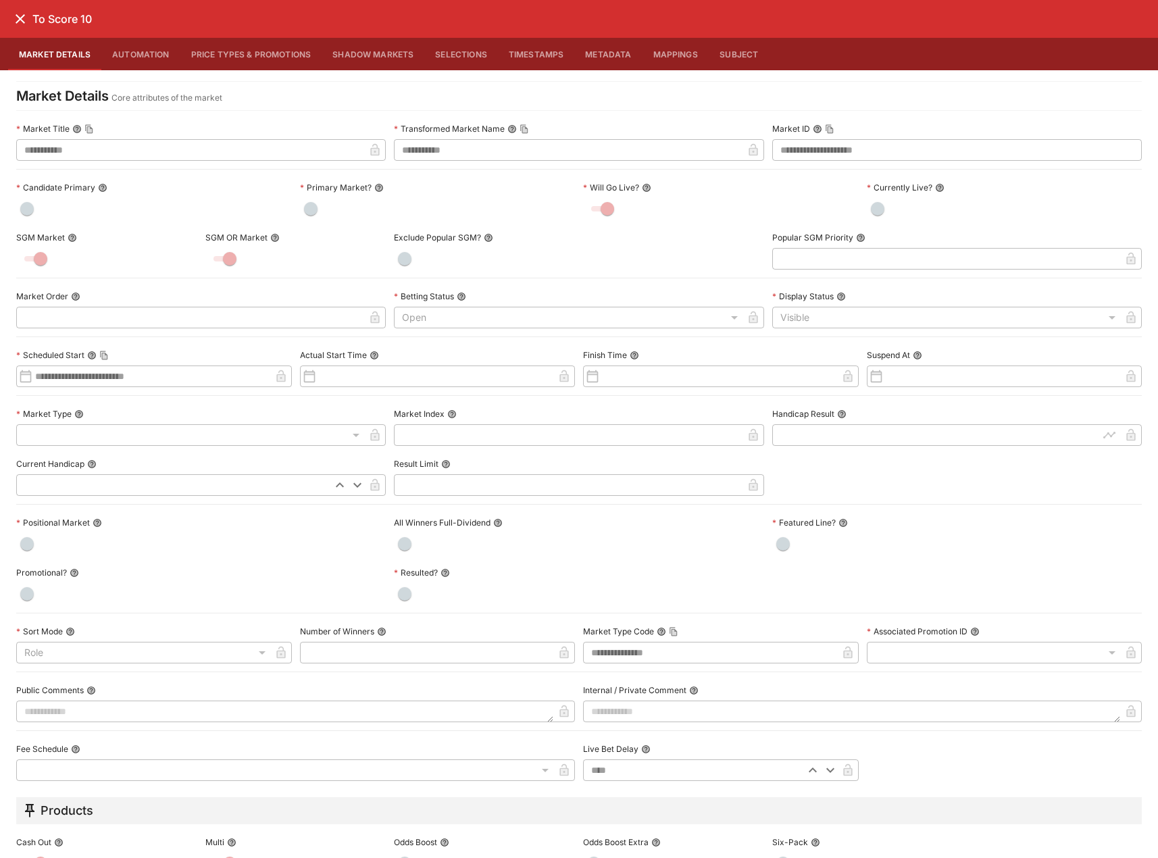
click at [26, 21] on icon "close" at bounding box center [20, 19] width 16 height 16
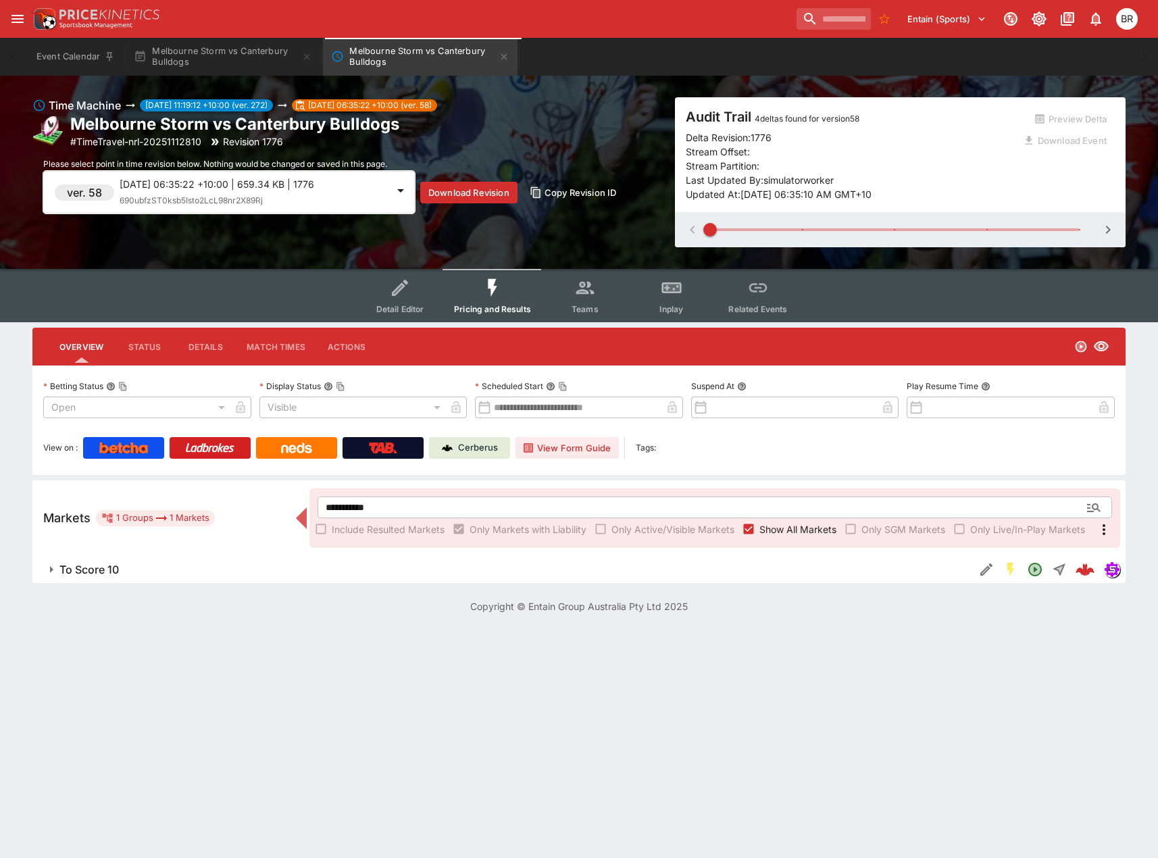
drag, startPoint x: 883, startPoint y: 224, endPoint x: 981, endPoint y: 241, distance: 99.4
click at [880, 226] on span at bounding box center [895, 230] width 370 height 20
type input "*"
click at [170, 57] on button "Melbourne Storm vs Canterbury Bulldogs" at bounding box center [223, 57] width 195 height 38
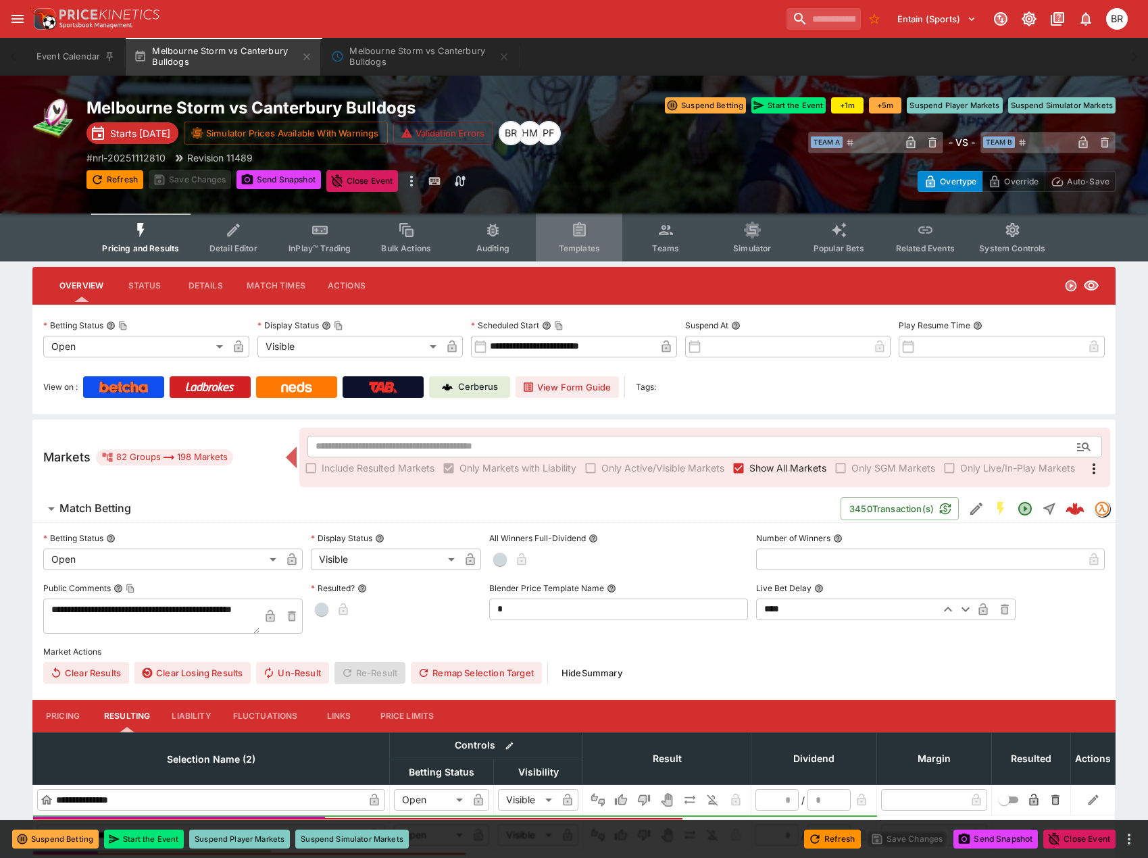
click at [591, 237] on button "Templates" at bounding box center [579, 238] width 87 height 48
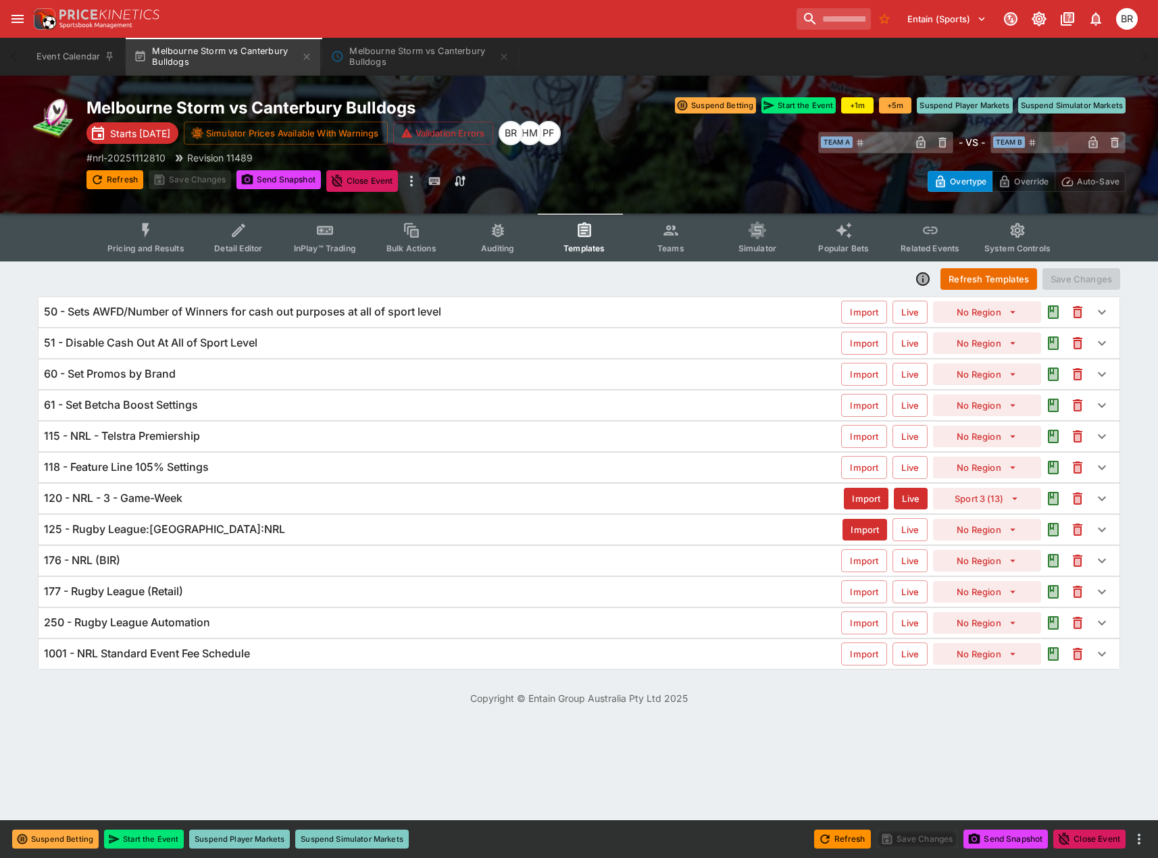
click at [196, 504] on div "120 - NRL - 3 - Game-Week" at bounding box center [444, 498] width 800 height 14
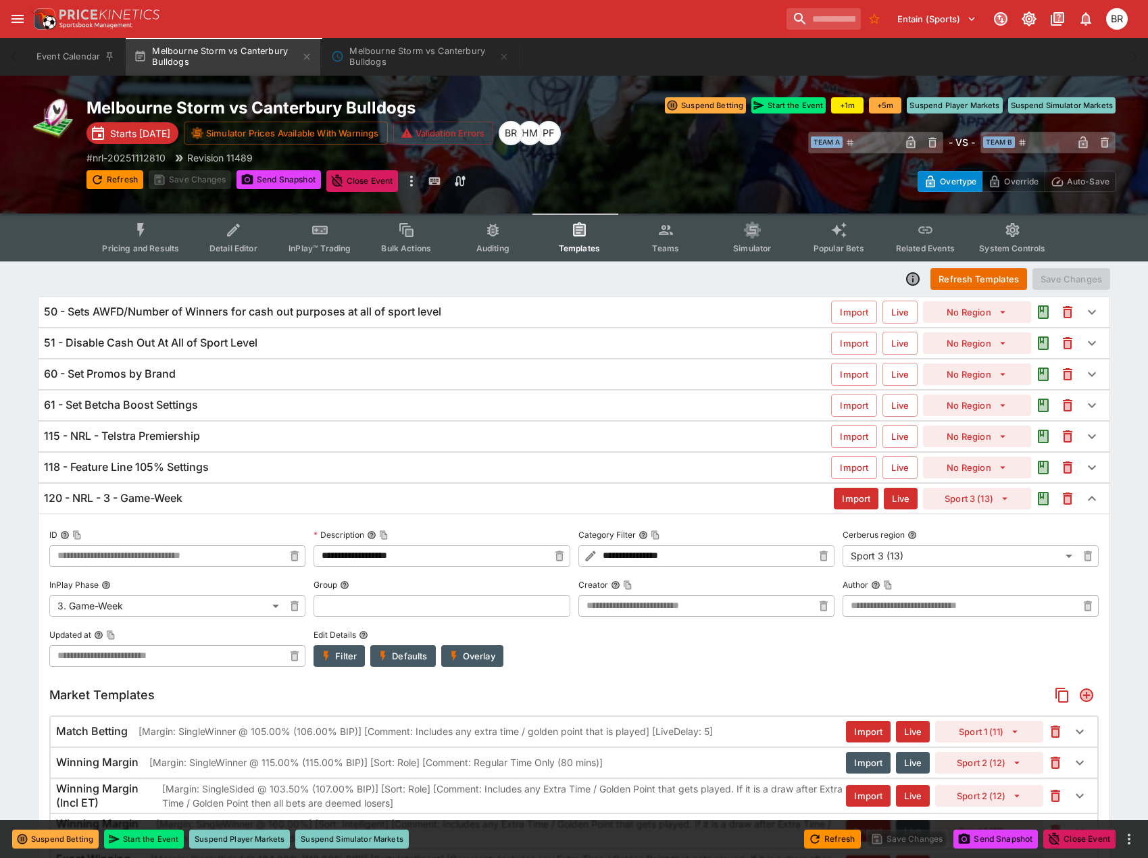
type input "**********"
click at [143, 153] on p "# nrl-20251112810" at bounding box center [126, 158] width 79 height 14
click at [395, 58] on button "Melbourne Storm vs Canterbury Bulldogs" at bounding box center [420, 57] width 195 height 38
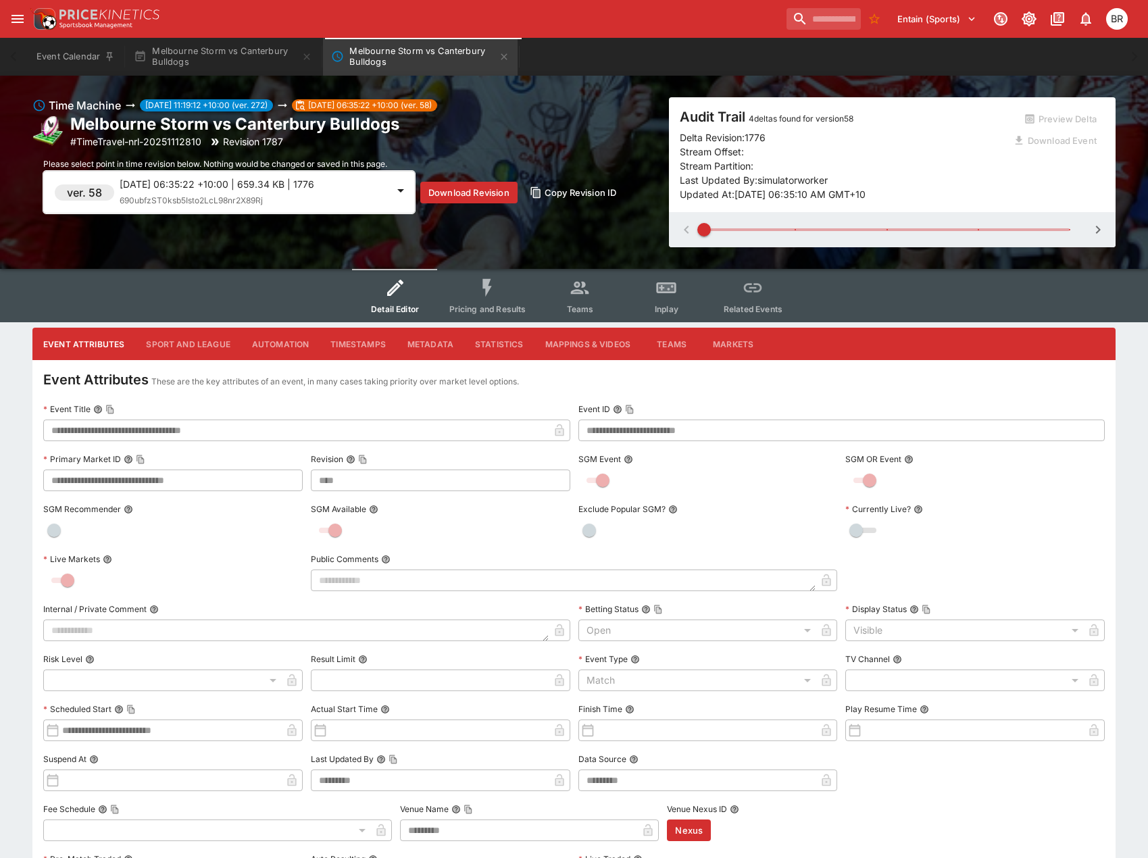
drag, startPoint x: 13, startPoint y: 381, endPoint x: 11, endPoint y: 389, distance: 8.2
click at [13, 381] on div "**********" at bounding box center [574, 815] width 1148 height 975
click at [460, 306] on span "Pricing and Results" at bounding box center [487, 309] width 77 height 10
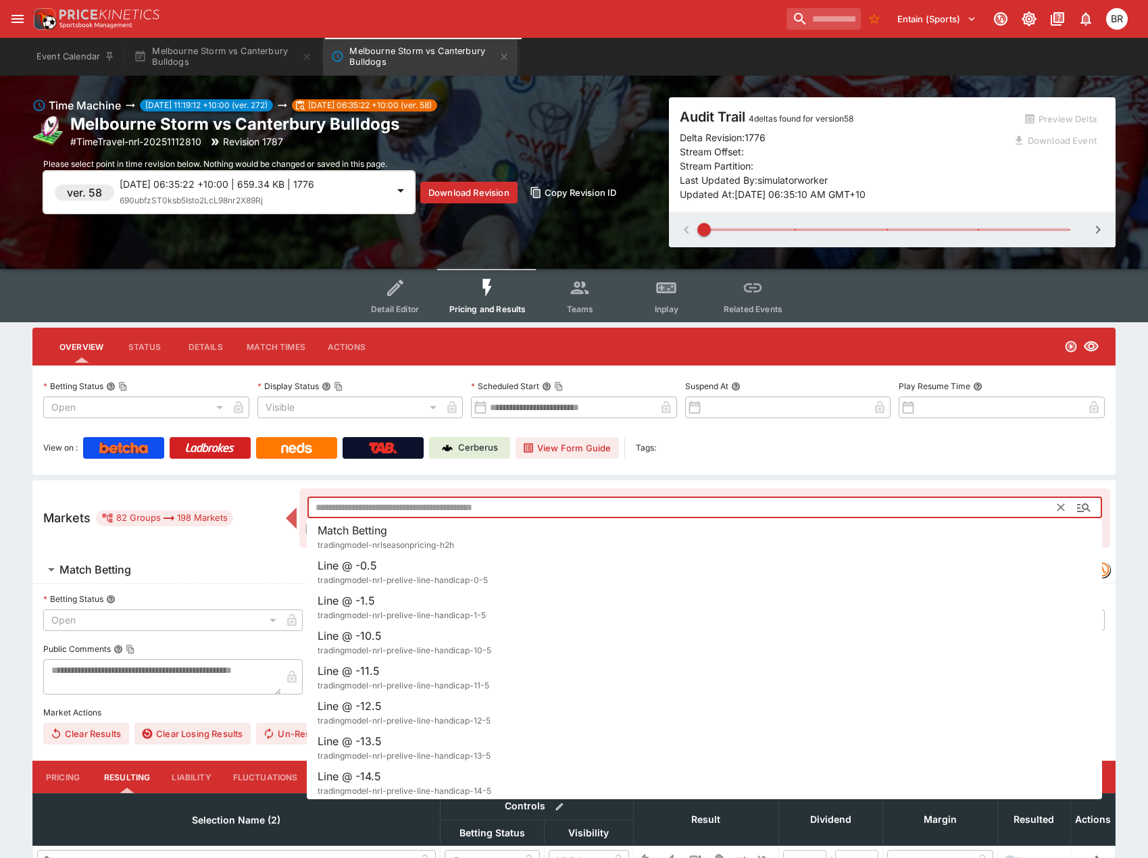
click at [488, 512] on input "text" at bounding box center [683, 508] width 751 height 22
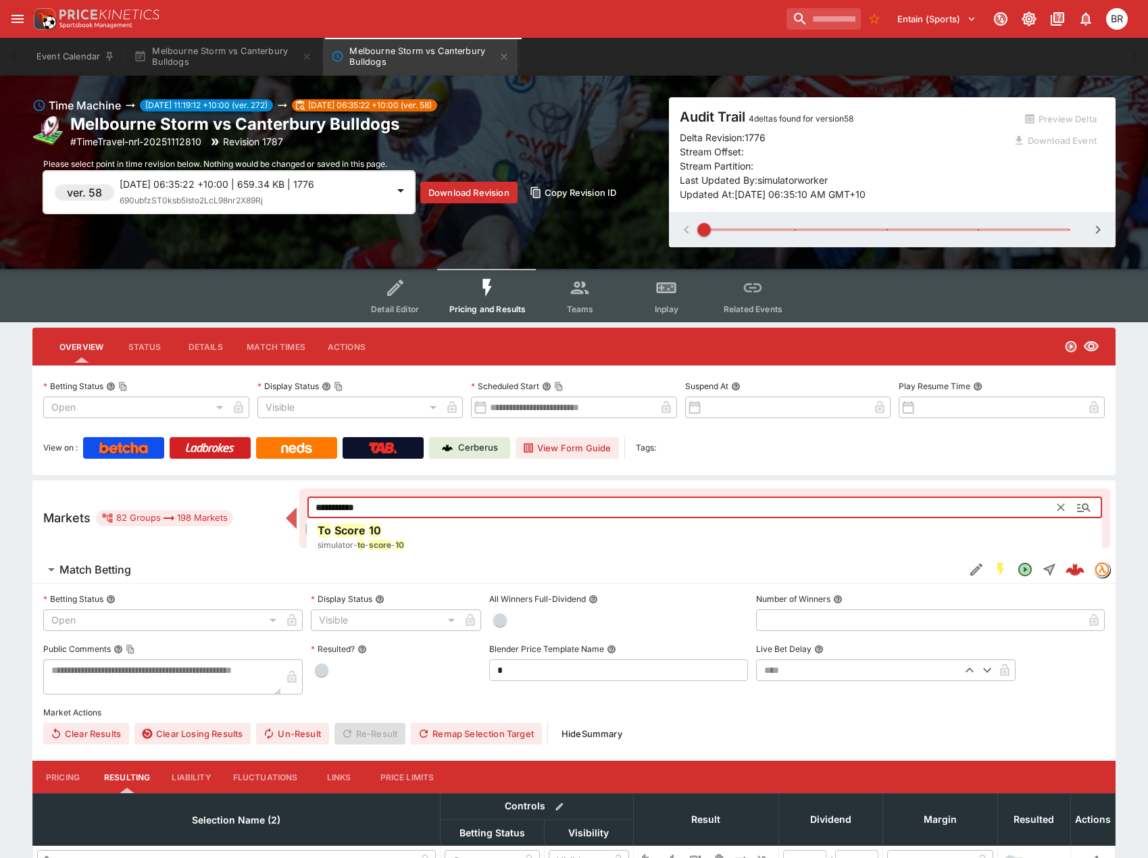
type input "**********"
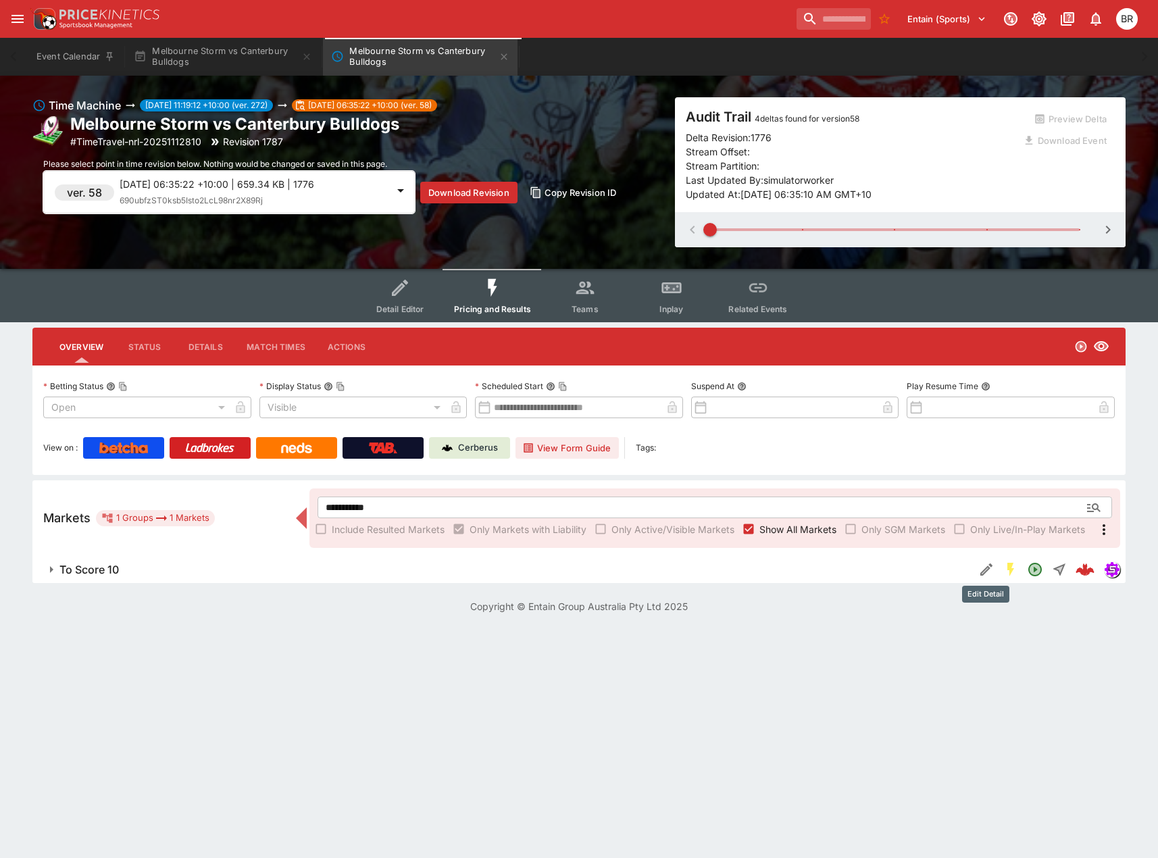
click at [992, 571] on icon "Edit Detail" at bounding box center [987, 570] width 16 height 16
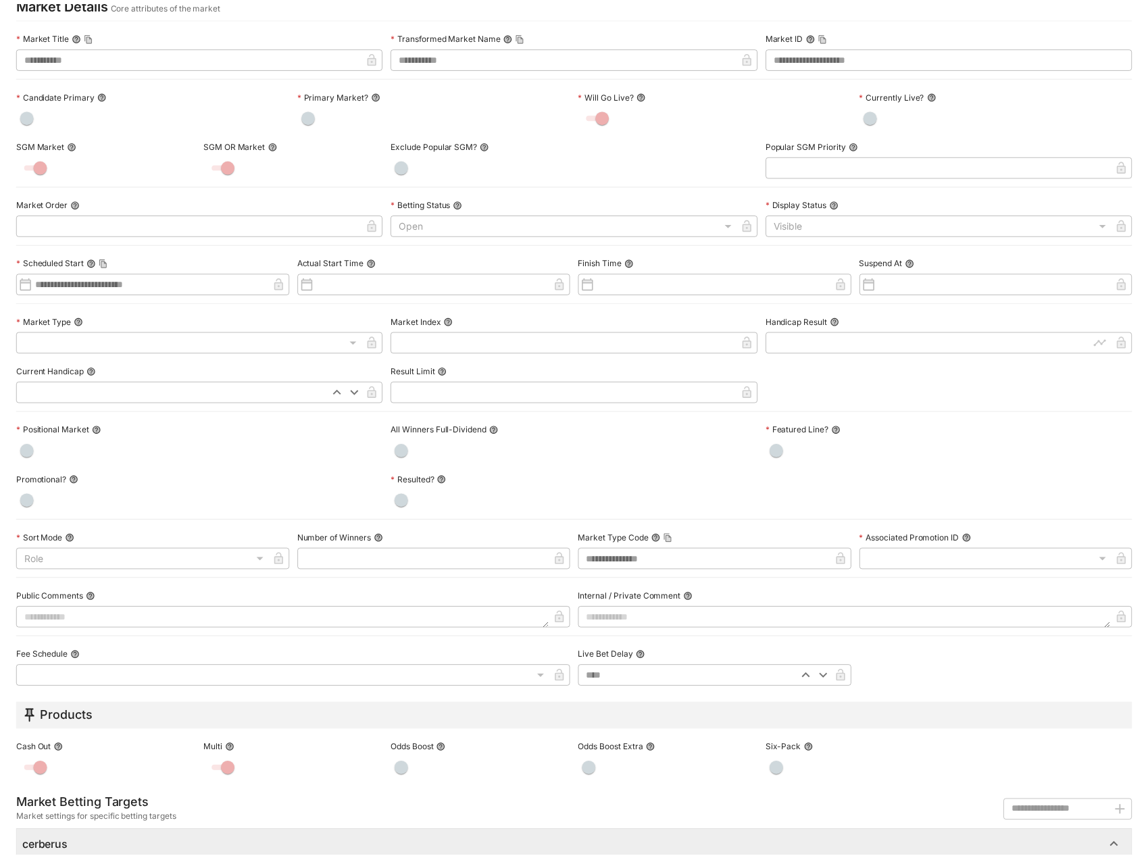
scroll to position [8, 0]
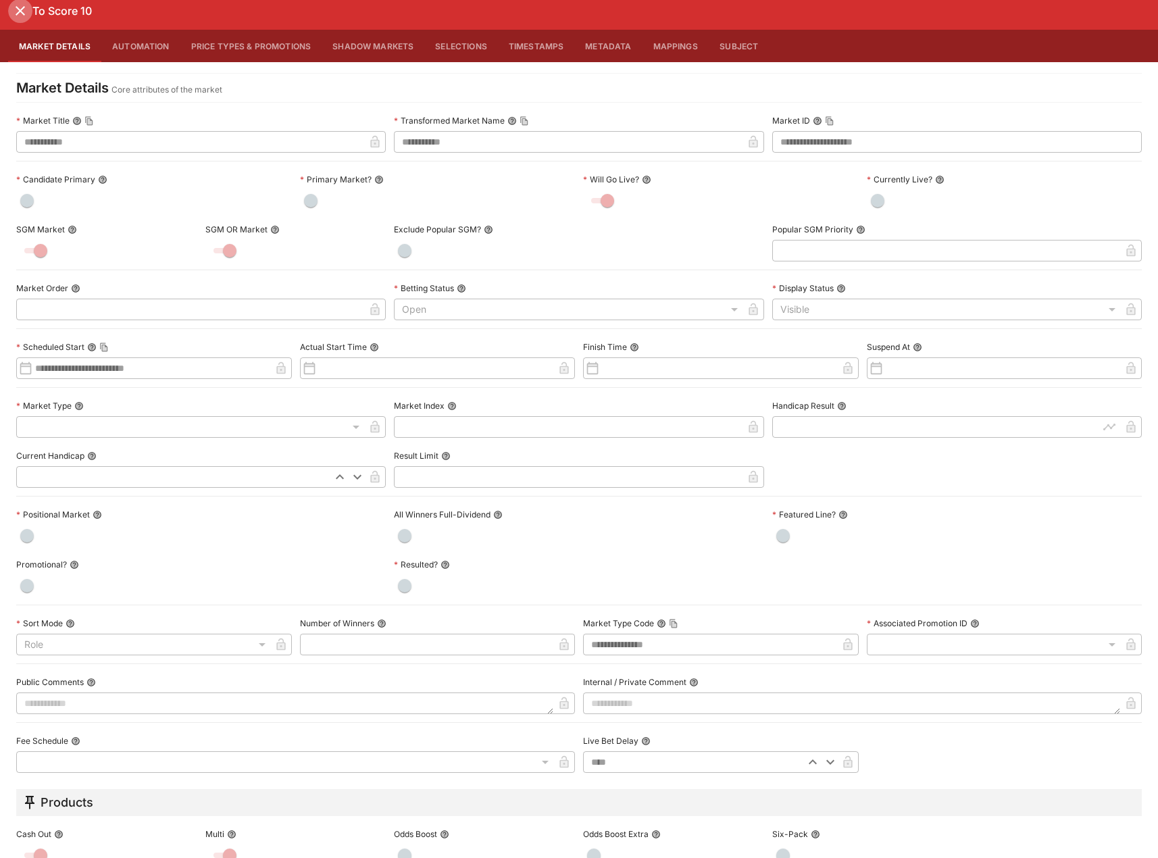
click at [16, 18] on icon "close" at bounding box center [20, 11] width 16 height 16
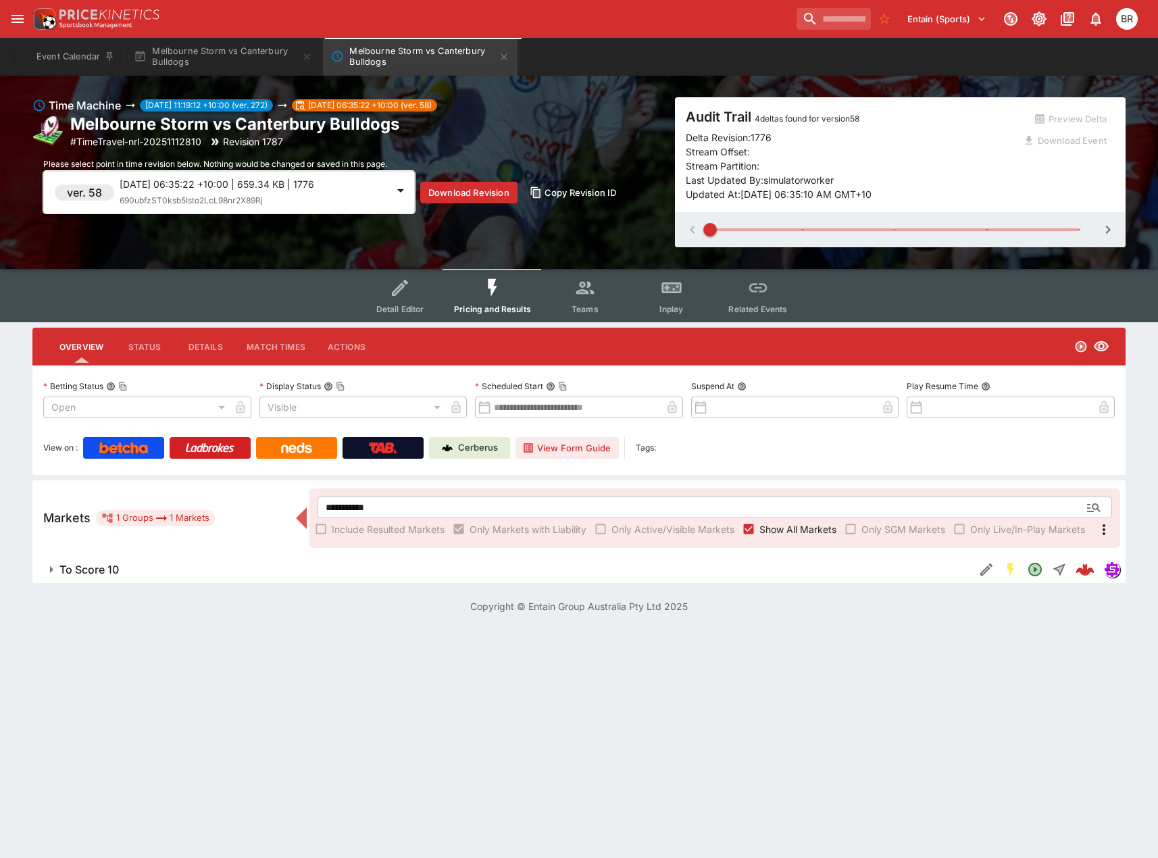
click at [255, 76] on div "Time Machine 2025-09-09 11:19:12 +10:00 (ver. 272) 2025-09-08 06:35:22 +10:00 (…" at bounding box center [579, 172] width 1158 height 193
click at [256, 70] on button "Melbourne Storm vs Canterbury Bulldogs" at bounding box center [223, 57] width 195 height 38
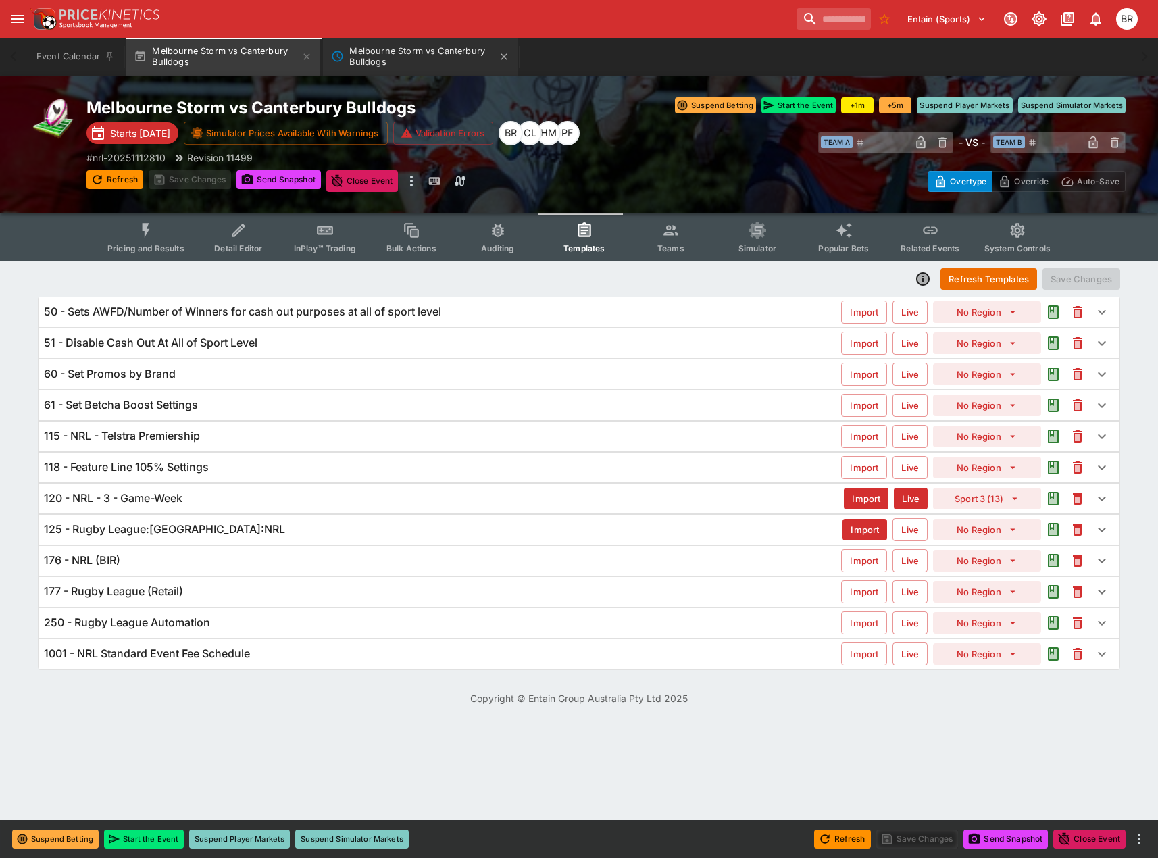
click at [422, 44] on button "Melbourne Storm vs Canterbury Bulldogs" at bounding box center [420, 57] width 195 height 38
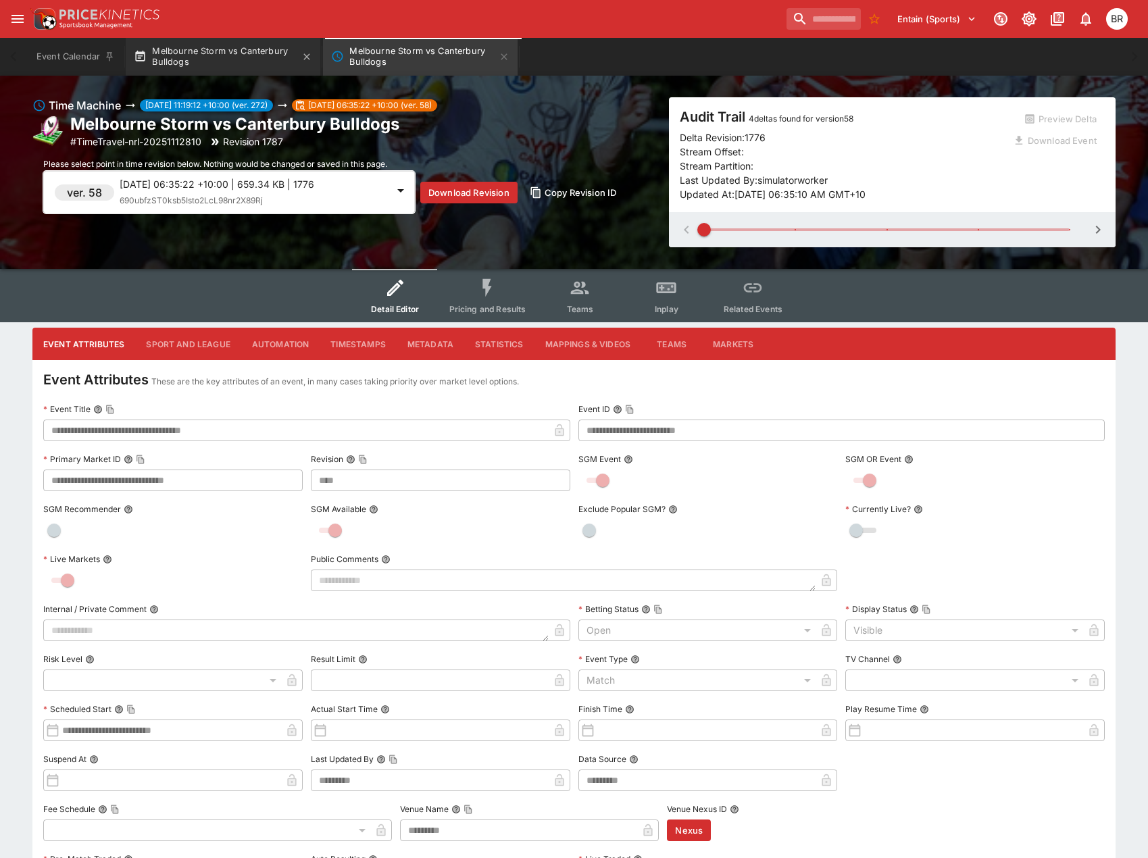
click at [228, 64] on button "Melbourne Storm vs Canterbury Bulldogs" at bounding box center [223, 57] width 195 height 38
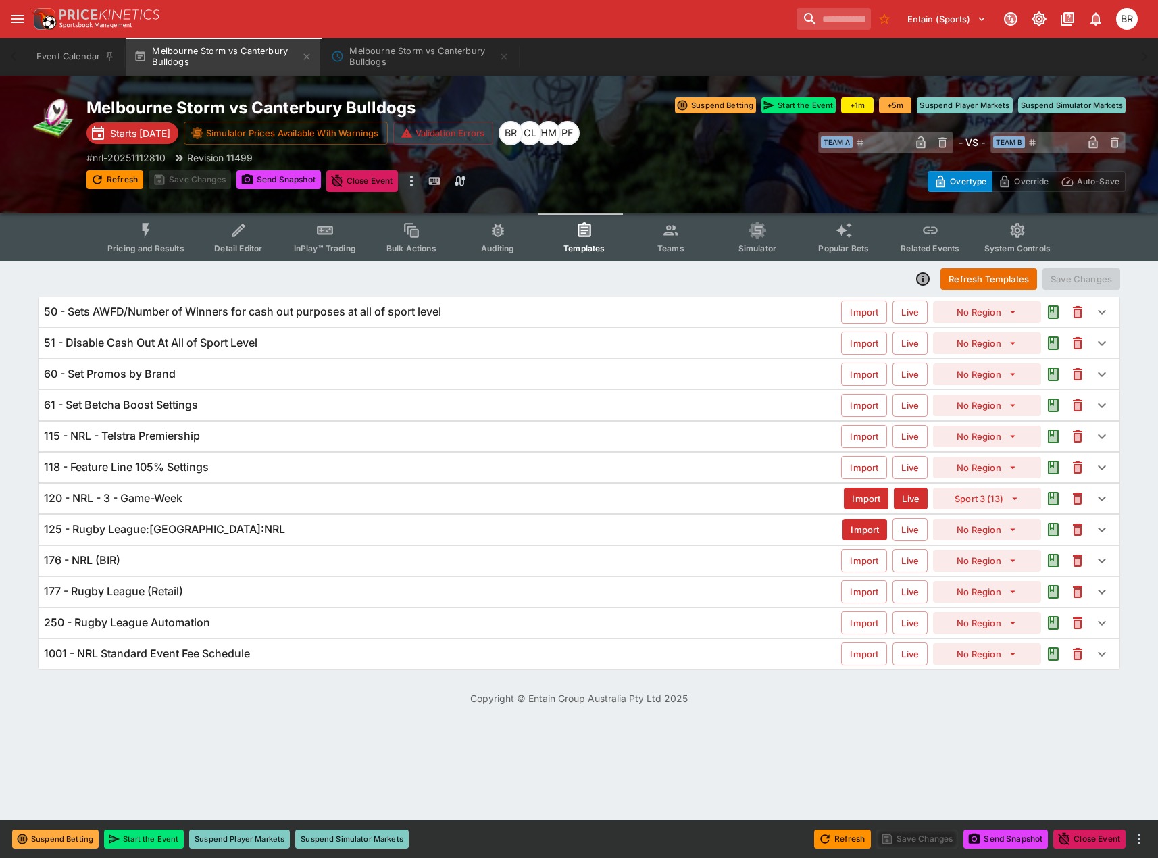
click at [266, 506] on div "120 - NRL - 3 - Game-Week Import Live Sport 3 (13)" at bounding box center [579, 499] width 1081 height 30
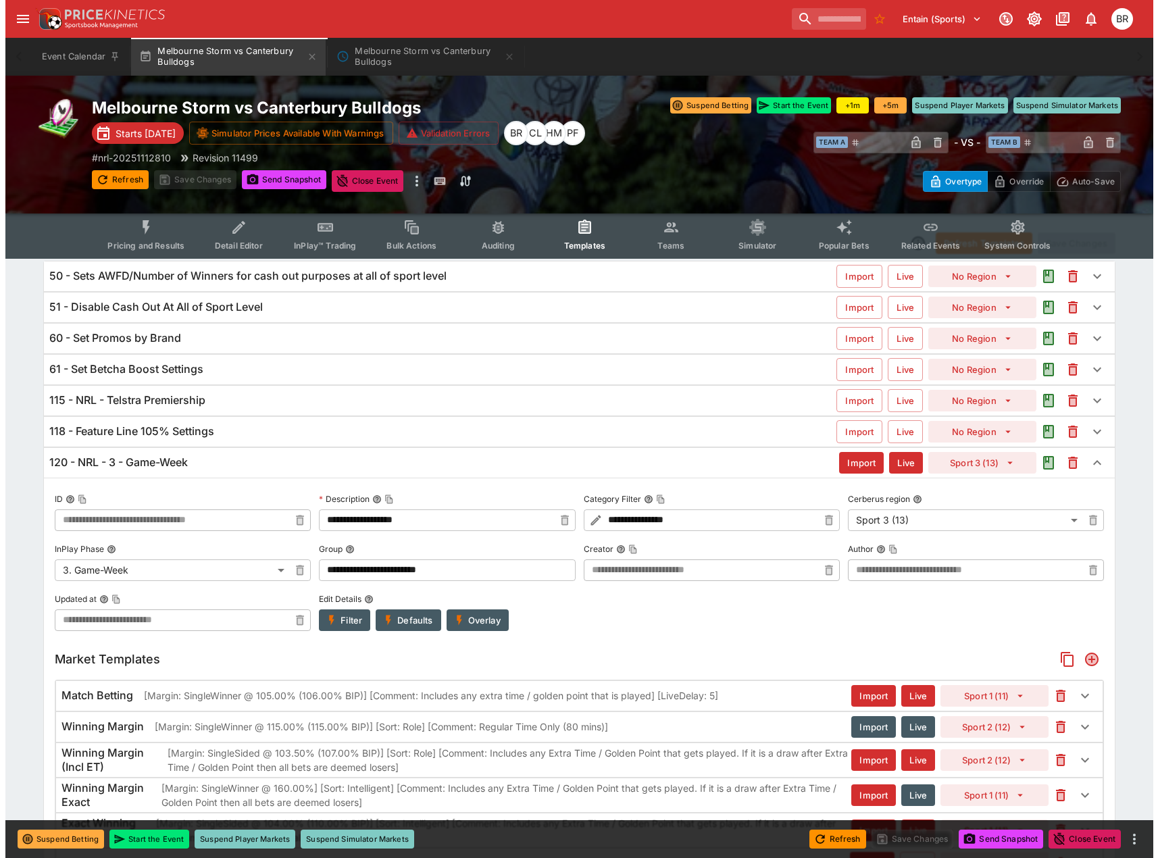
scroll to position [24, 0]
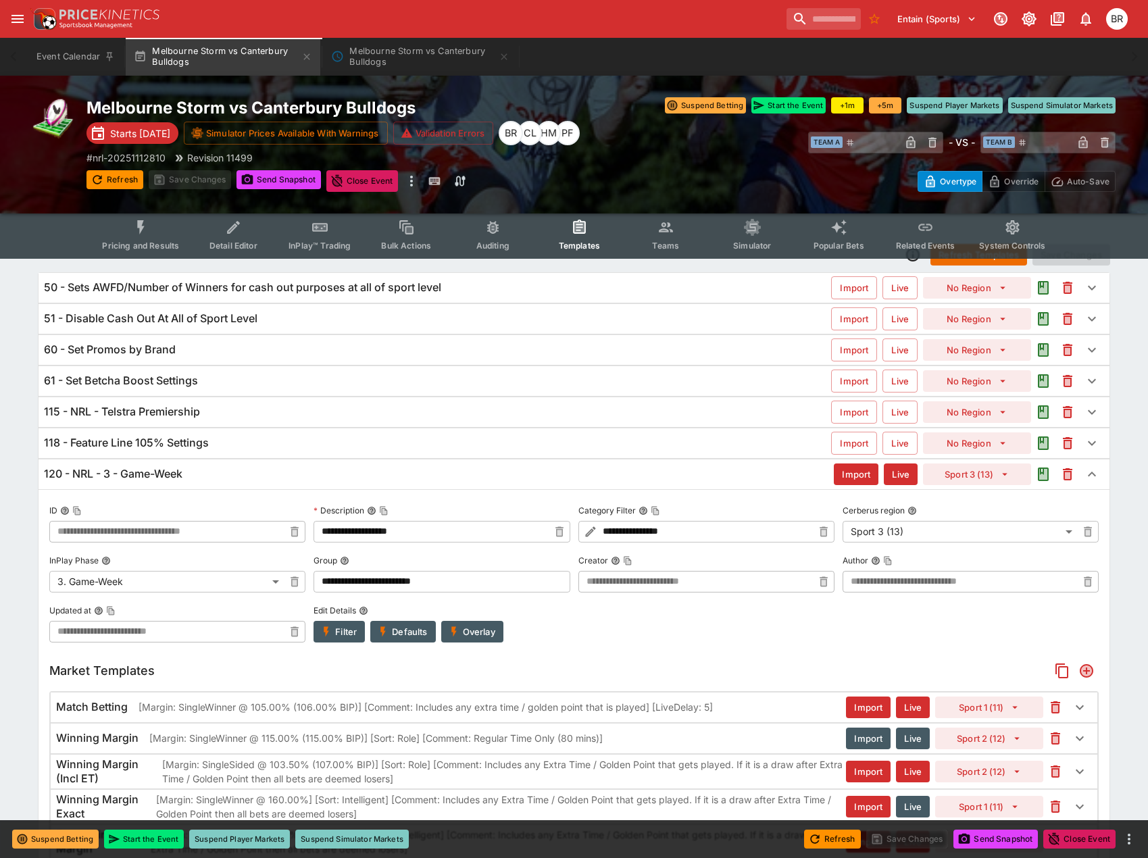
click at [477, 624] on button "Overlay" at bounding box center [472, 632] width 62 height 22
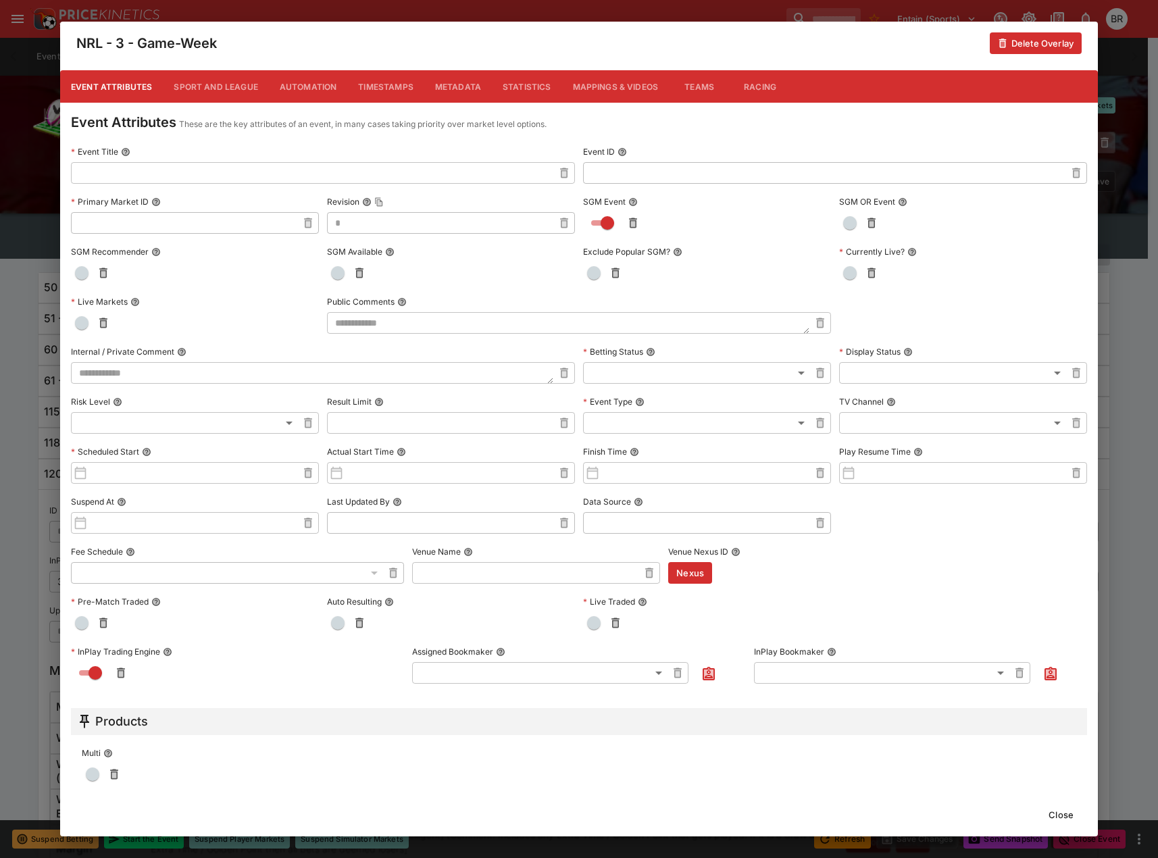
click at [451, 80] on button "Metadata" at bounding box center [458, 86] width 68 height 32
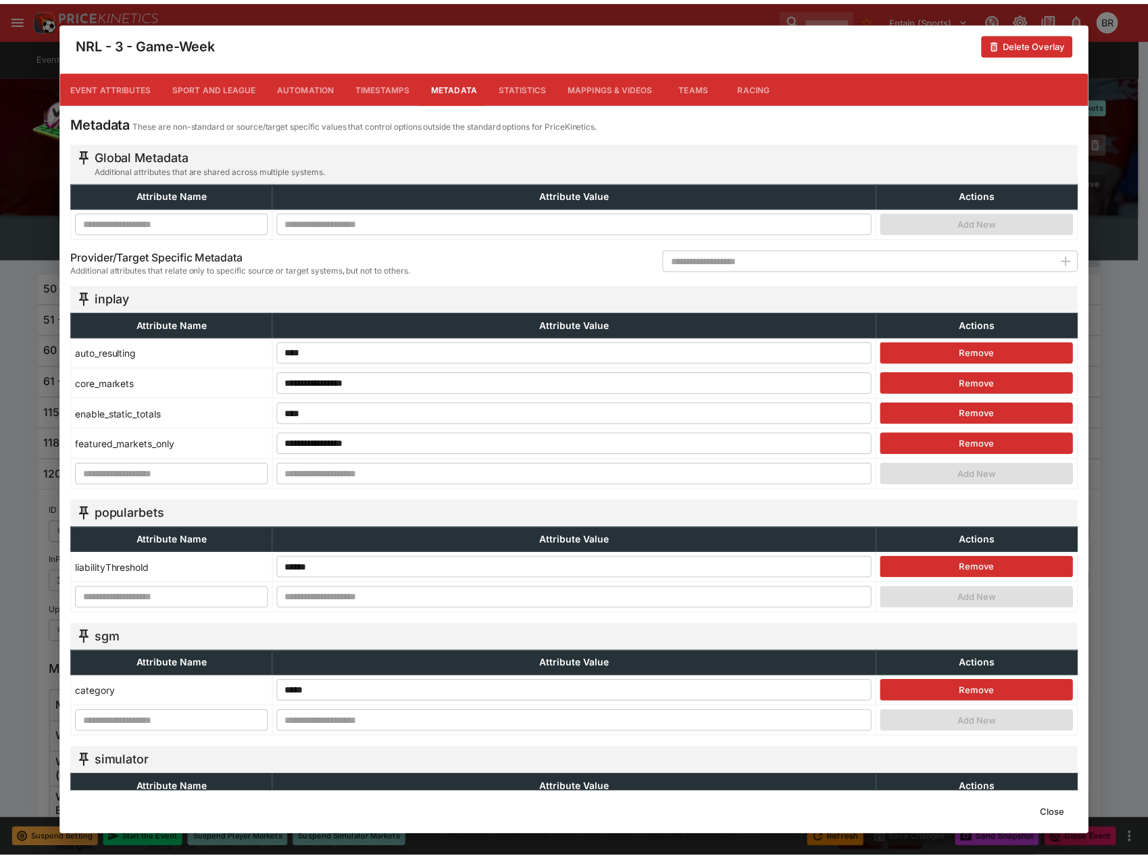
scroll to position [270, 0]
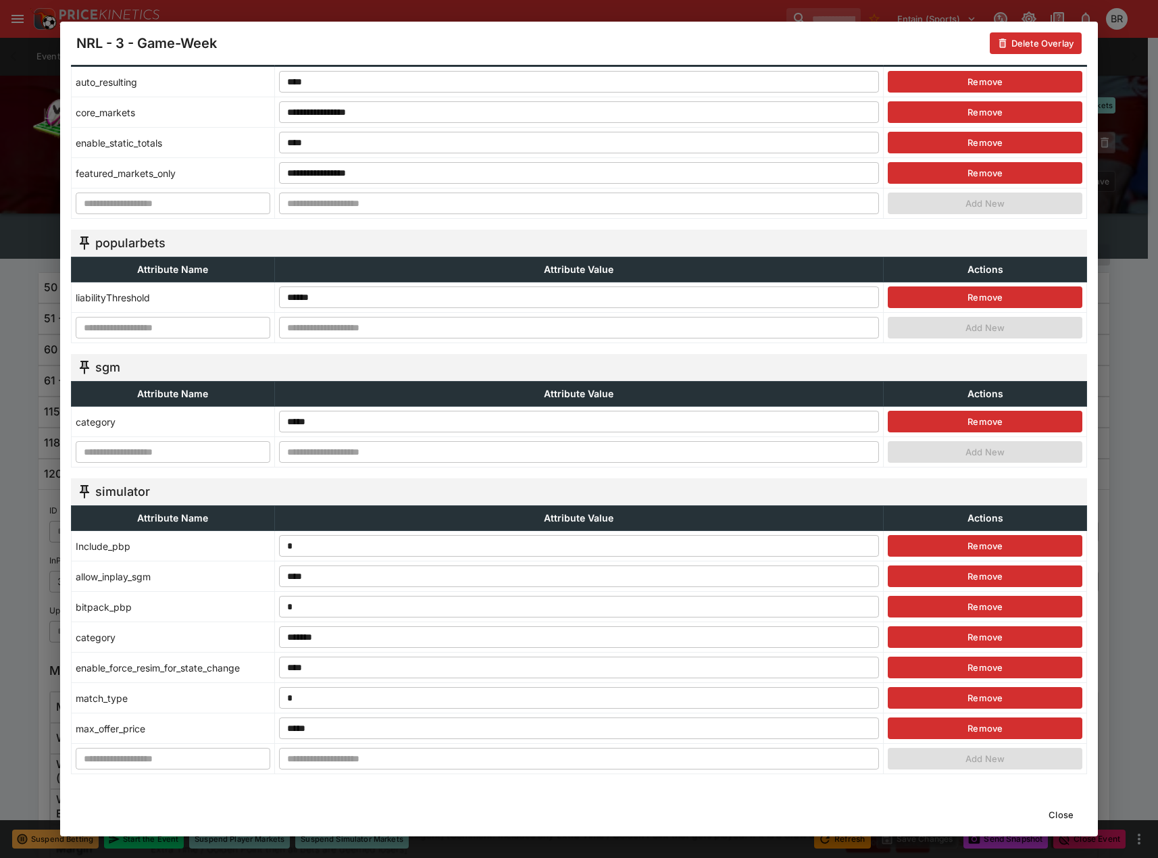
click at [1075, 816] on button "Close" at bounding box center [1061, 815] width 41 height 22
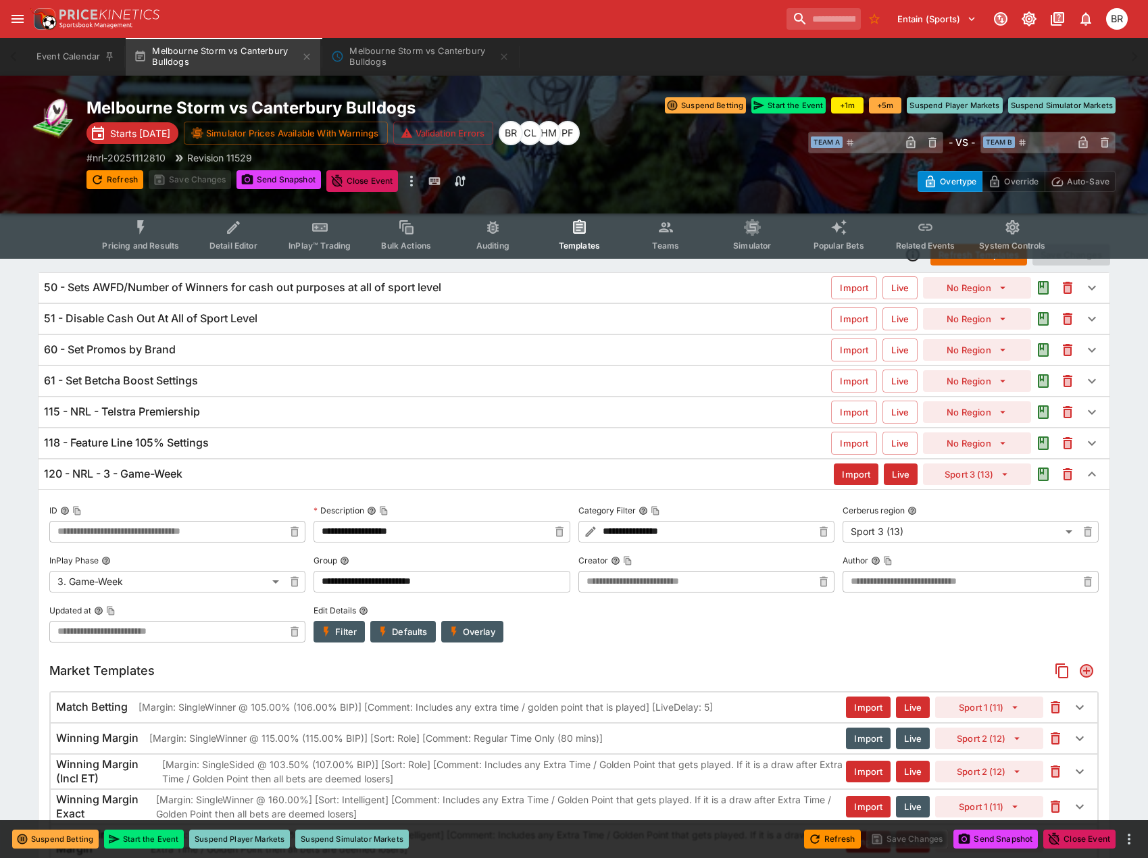
click at [164, 232] on button "Pricing and Results" at bounding box center [140, 235] width 99 height 48
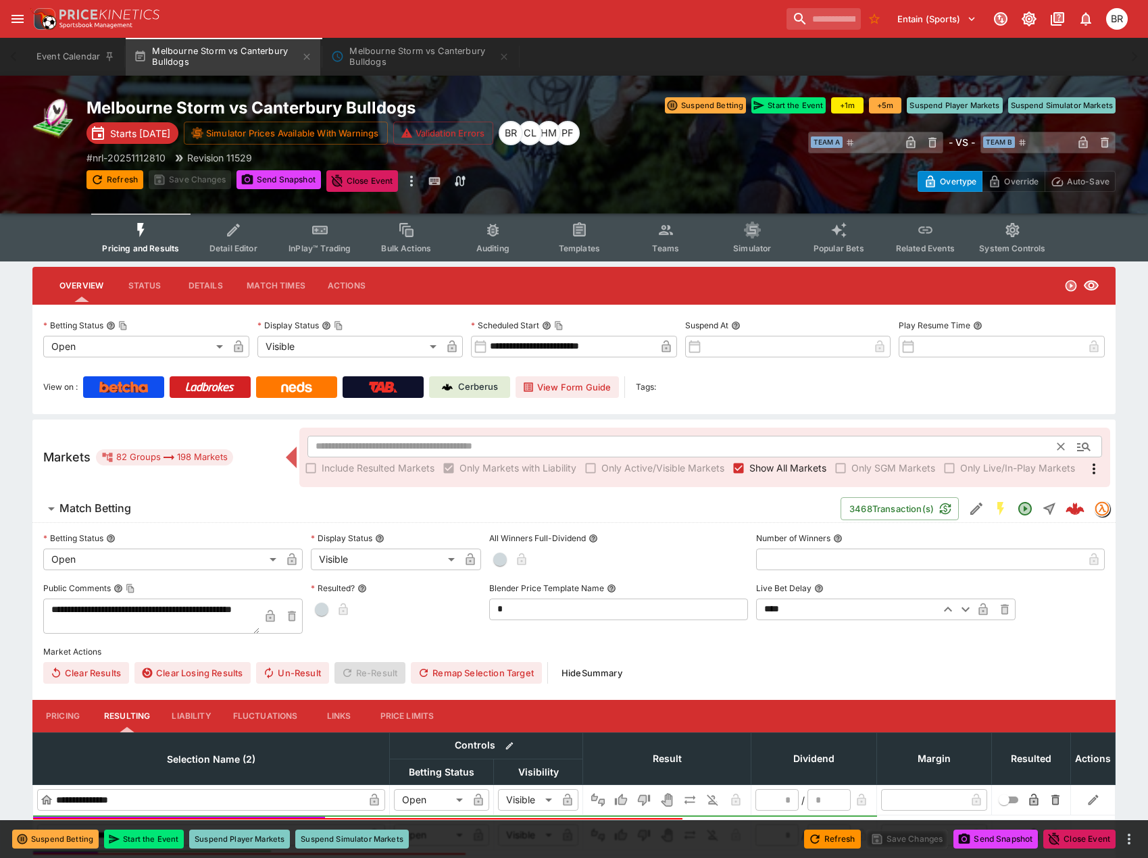
click at [440, 453] on input "text" at bounding box center [683, 447] width 751 height 22
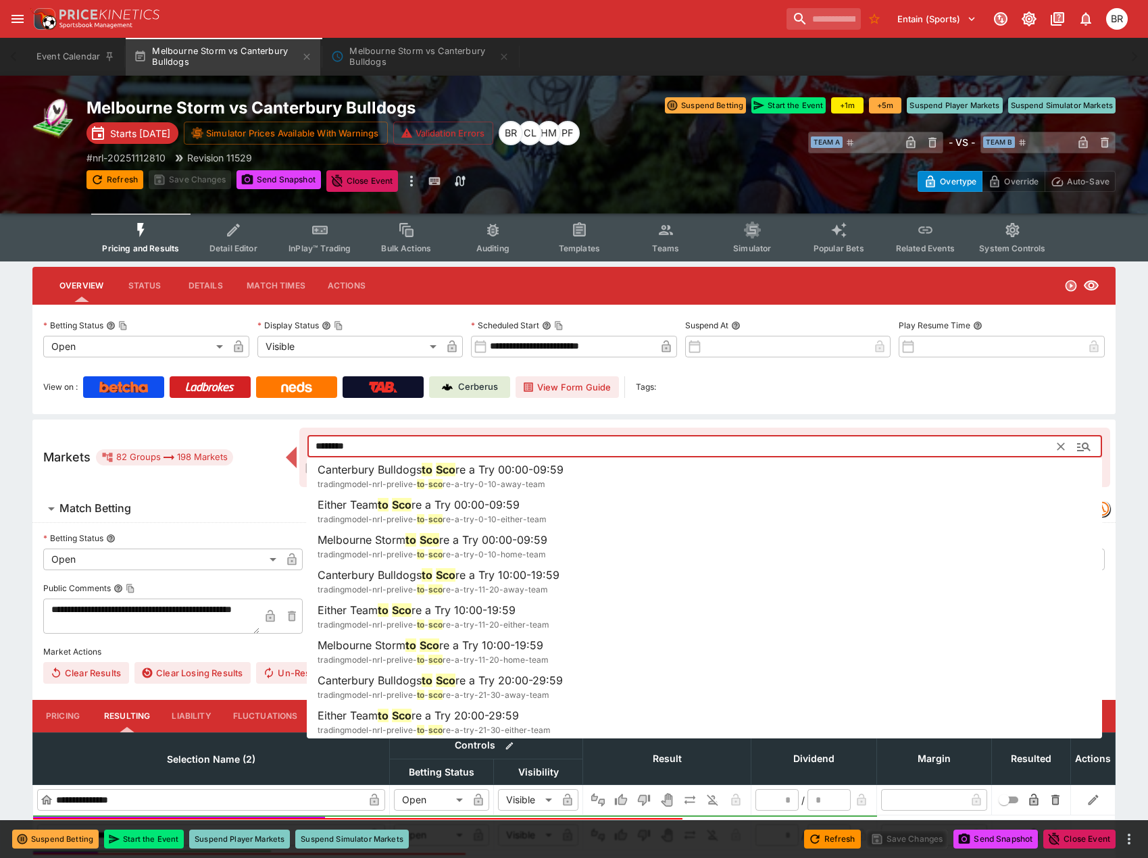
type input "********"
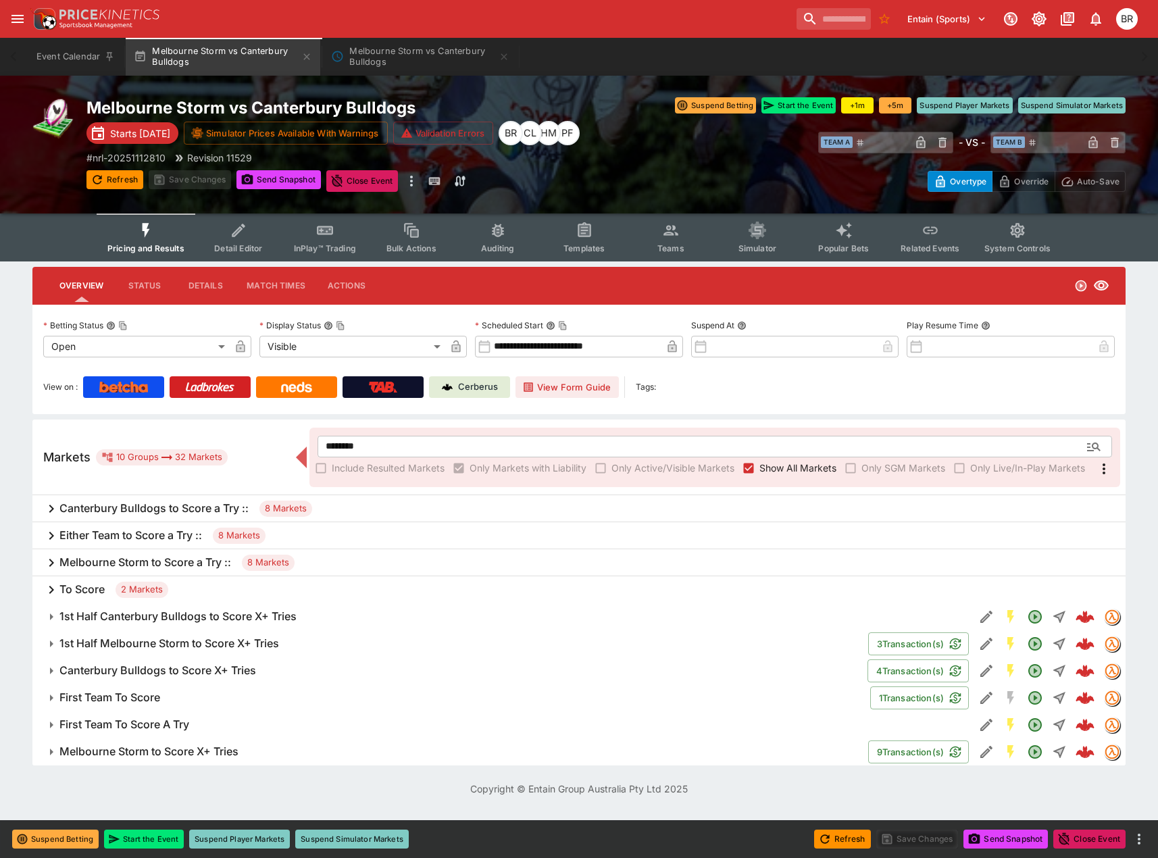
click at [421, 584] on div "To Score 2 Markets" at bounding box center [579, 590] width 1094 height 27
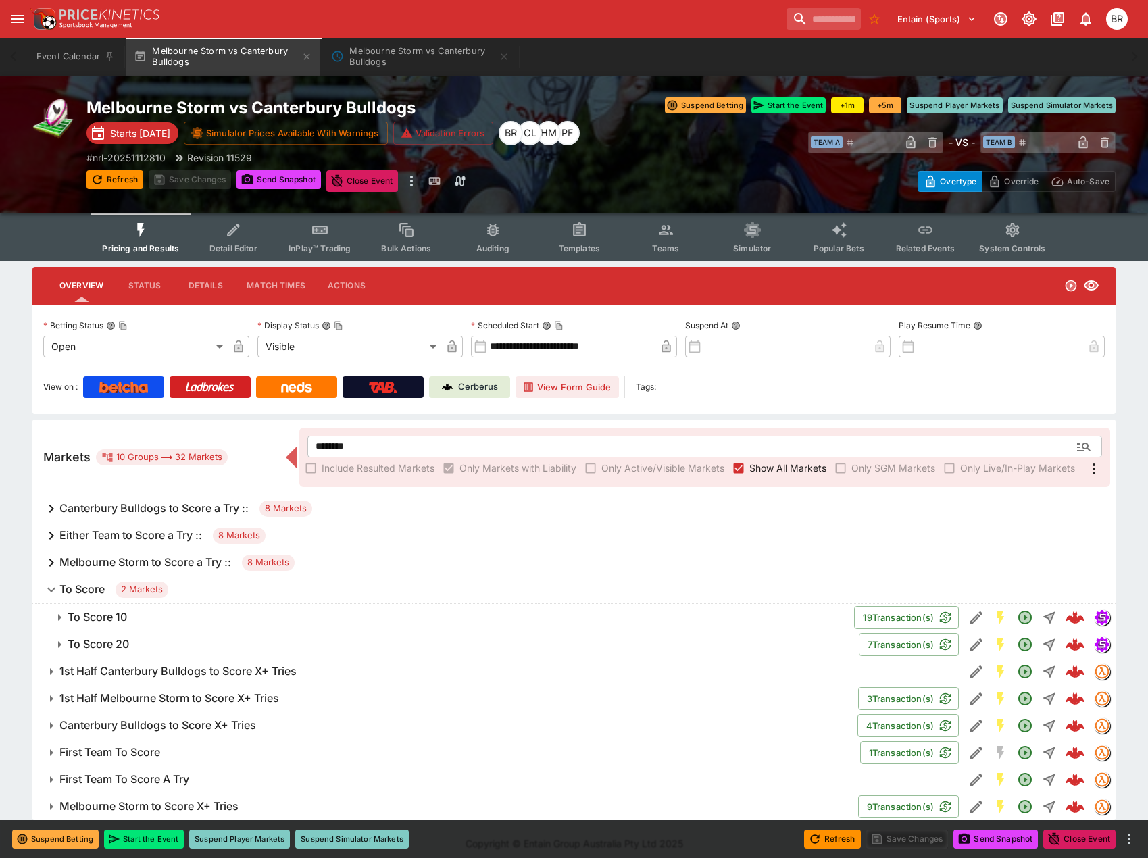
click at [381, 618] on span "To Score 10" at bounding box center [456, 617] width 776 height 14
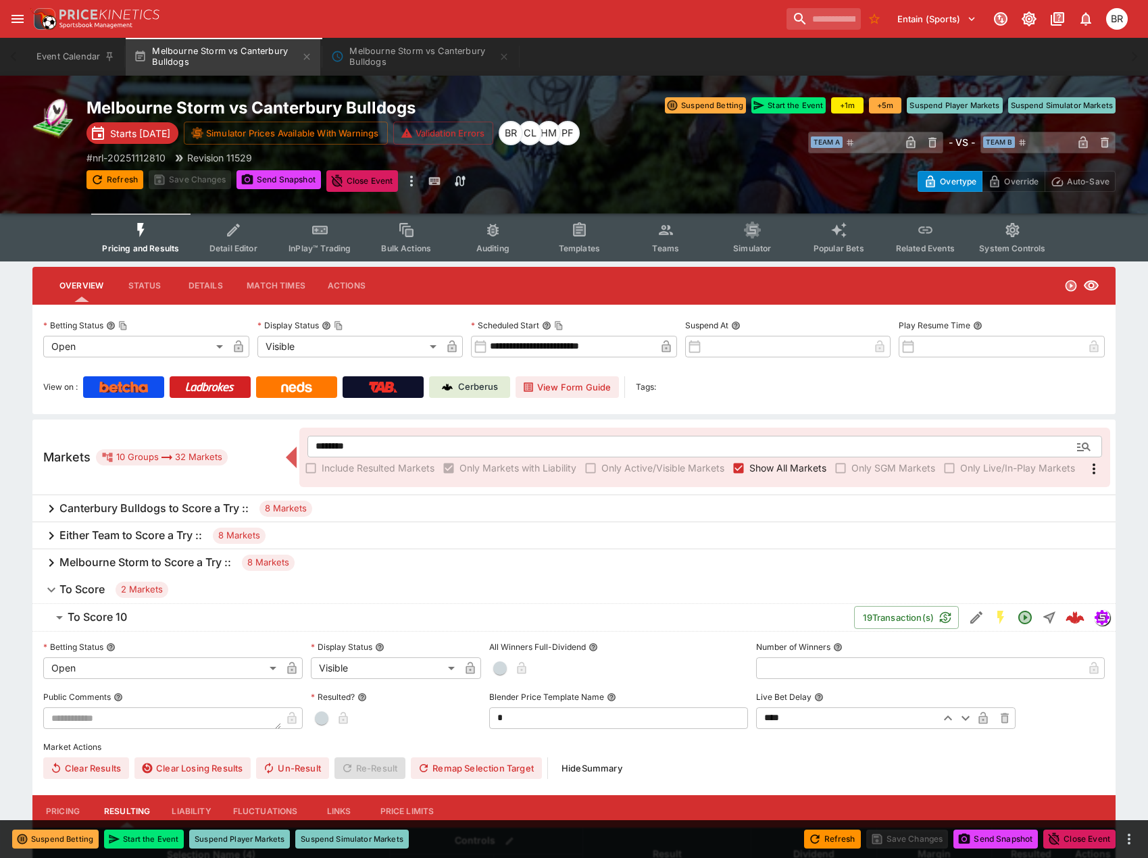
click at [981, 619] on icon "Edit Detail" at bounding box center [977, 618] width 16 height 16
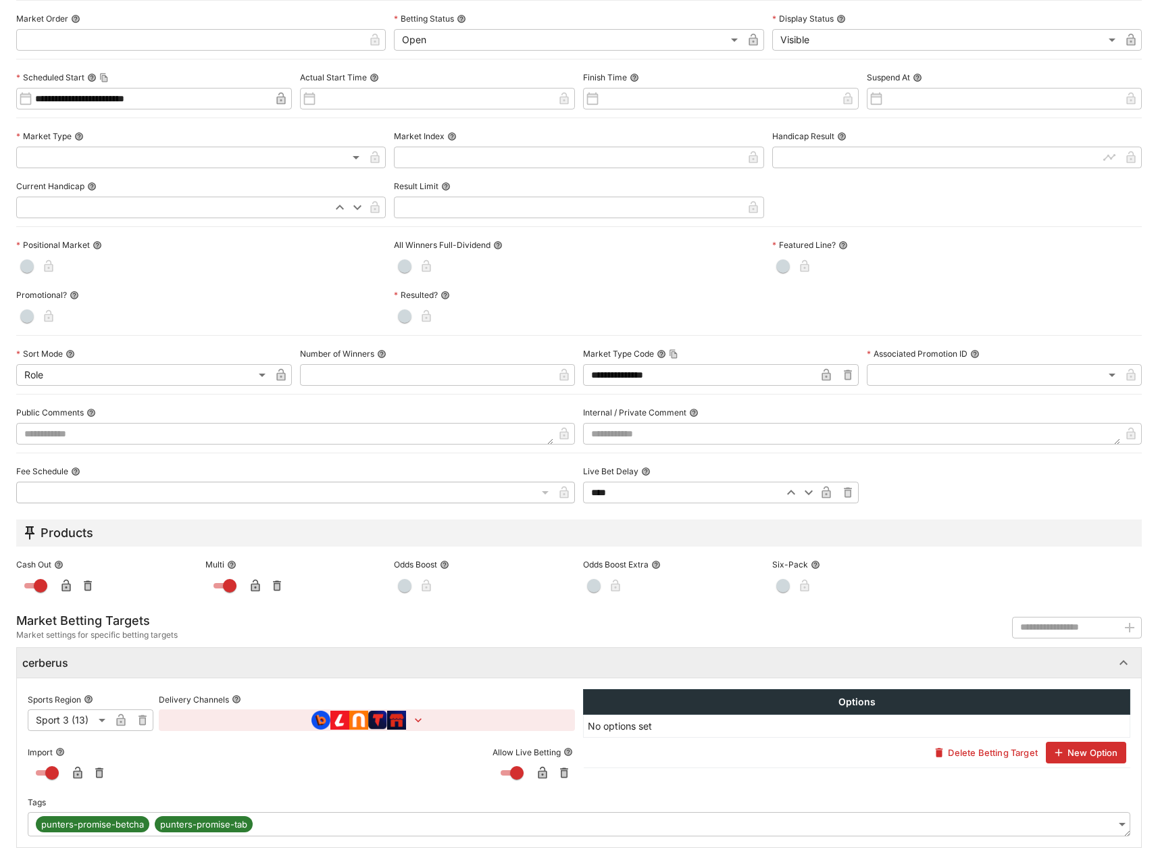
scroll to position [278, 0]
click at [134, 820] on span "punters-promise-betcha" at bounding box center [93, 825] width 114 height 14
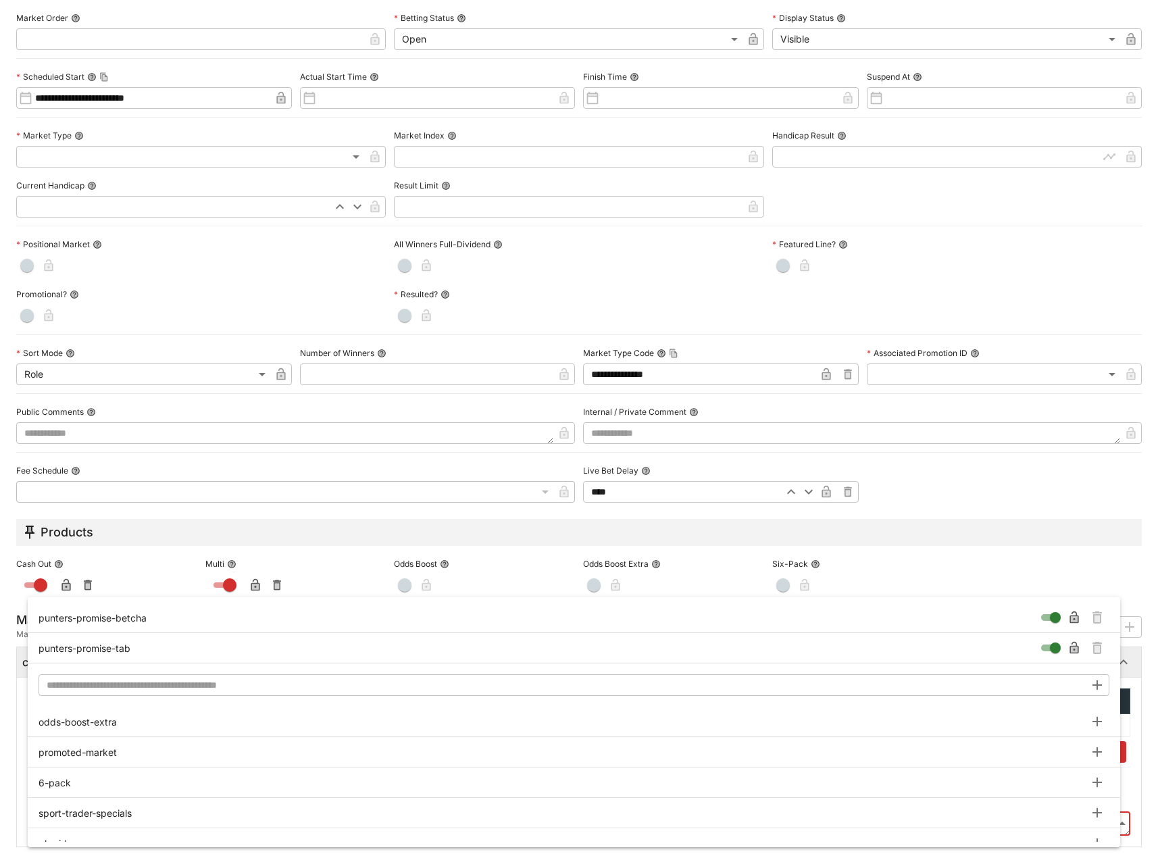
click at [1110, 819] on body "**********" at bounding box center [579, 641] width 1158 height 1283
click at [1102, 652] on icon "Remove Tag" at bounding box center [1097, 648] width 16 height 16
type input "**********"
click at [1096, 642] on icon "Remove Tag" at bounding box center [1097, 648] width 16 height 16
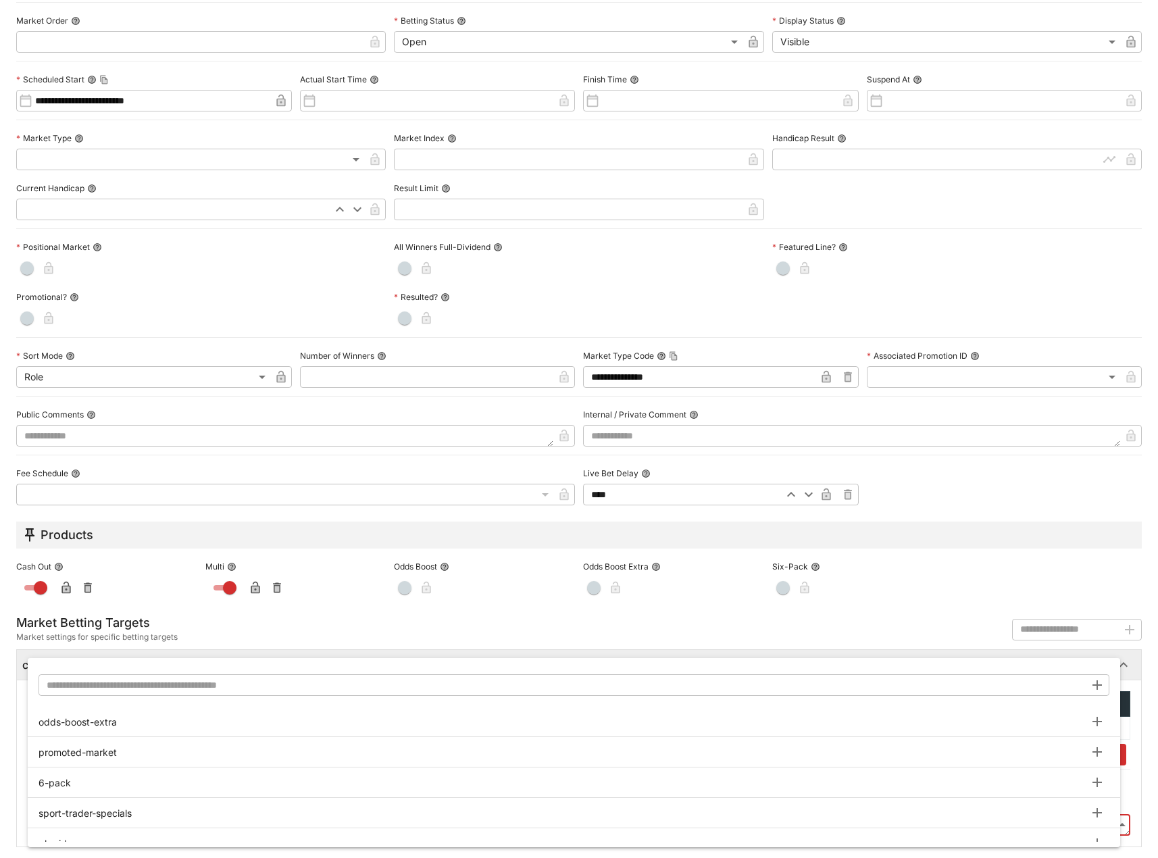
click at [1095, 589] on div at bounding box center [579, 429] width 1158 height 858
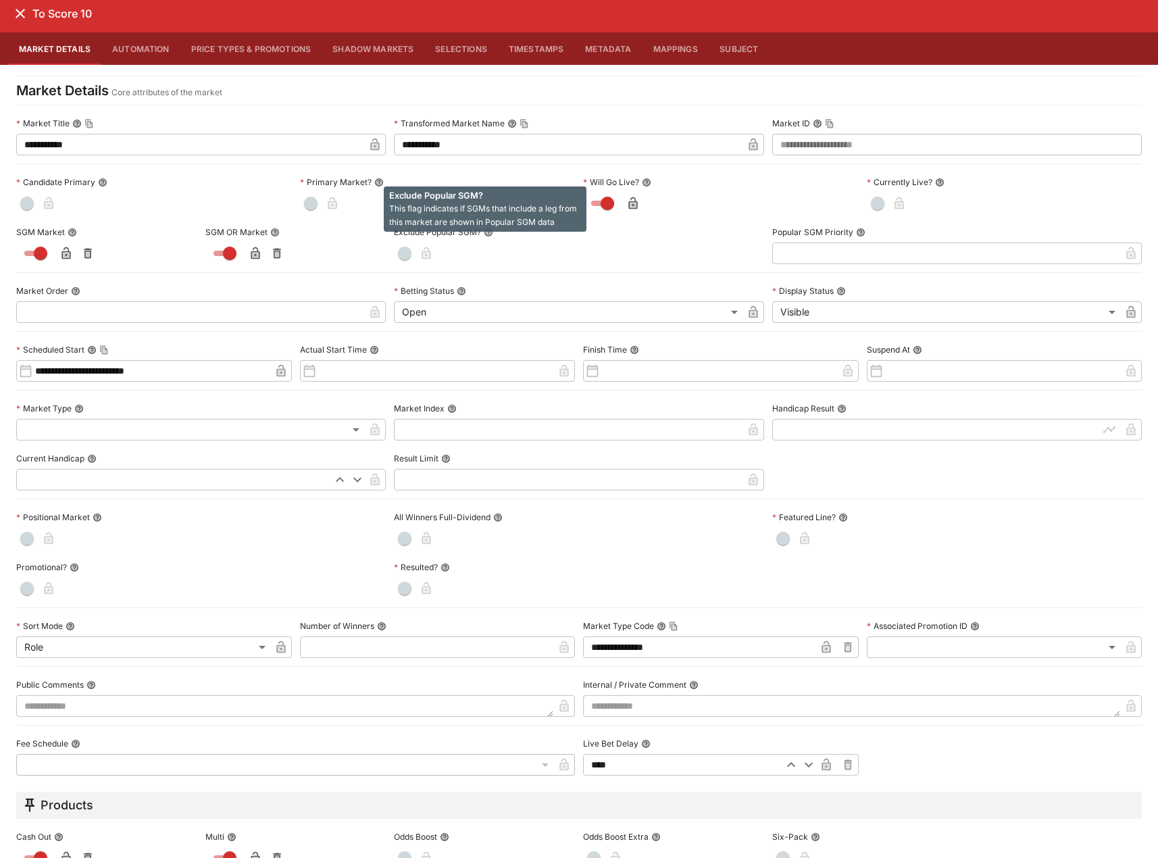
scroll to position [0, 0]
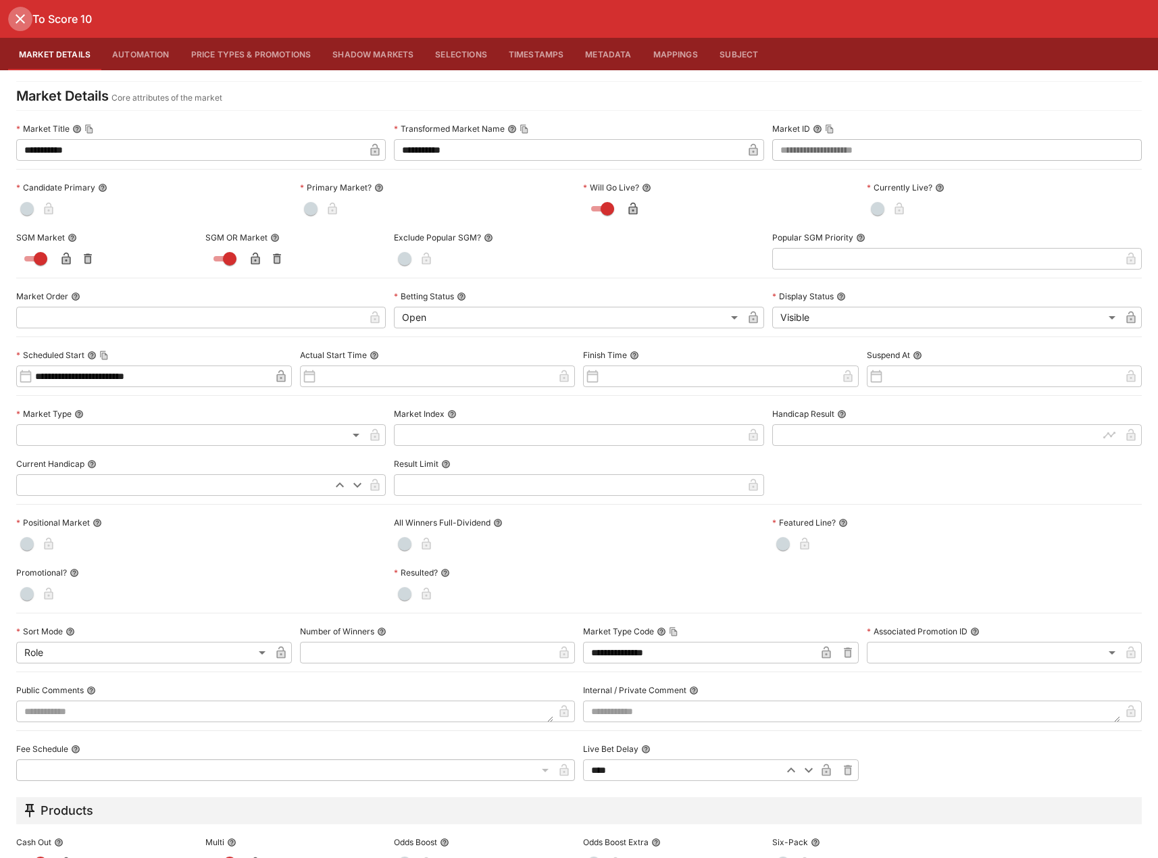
click at [21, 22] on icon "close" at bounding box center [20, 19] width 16 height 16
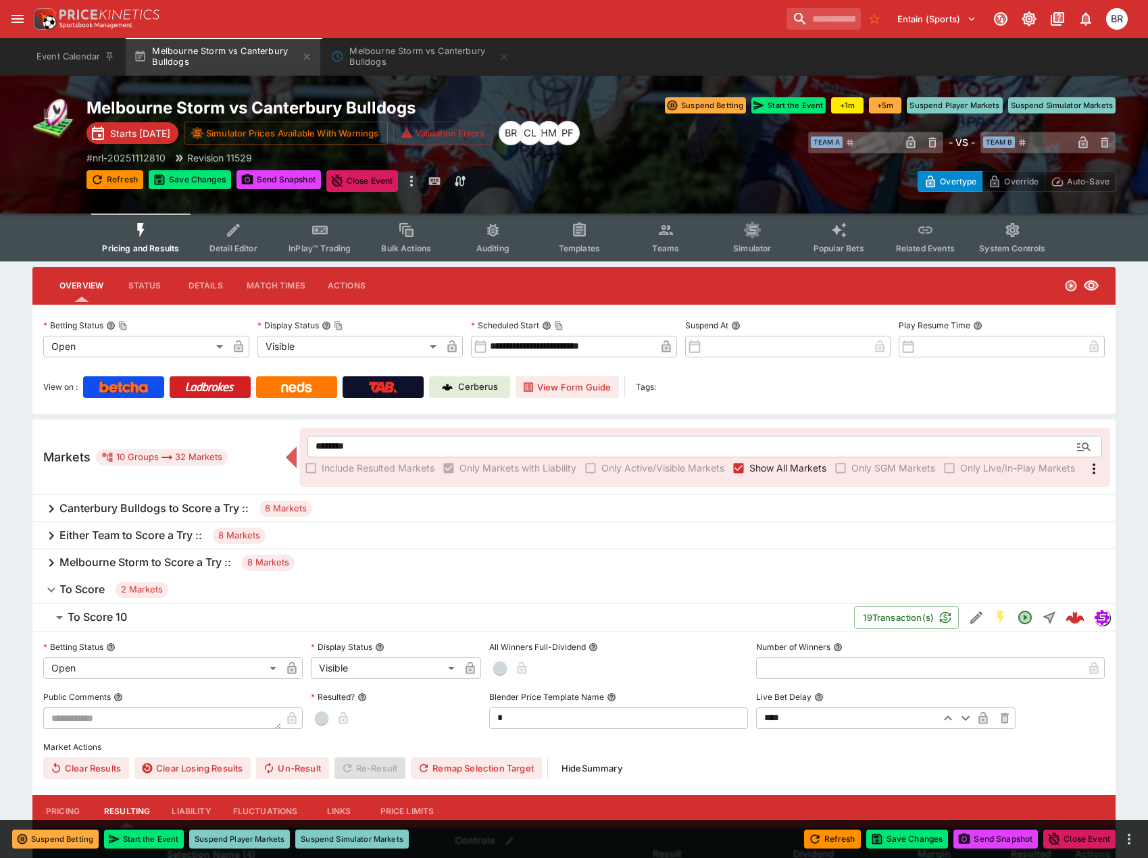
click at [179, 168] on div "Melbourne Storm vs Canterbury Bulldogs Starts in 3 days Simulator Prices Availa…" at bounding box center [344, 144] width 515 height 95
click at [183, 182] on button "Save Changes" at bounding box center [190, 179] width 82 height 19
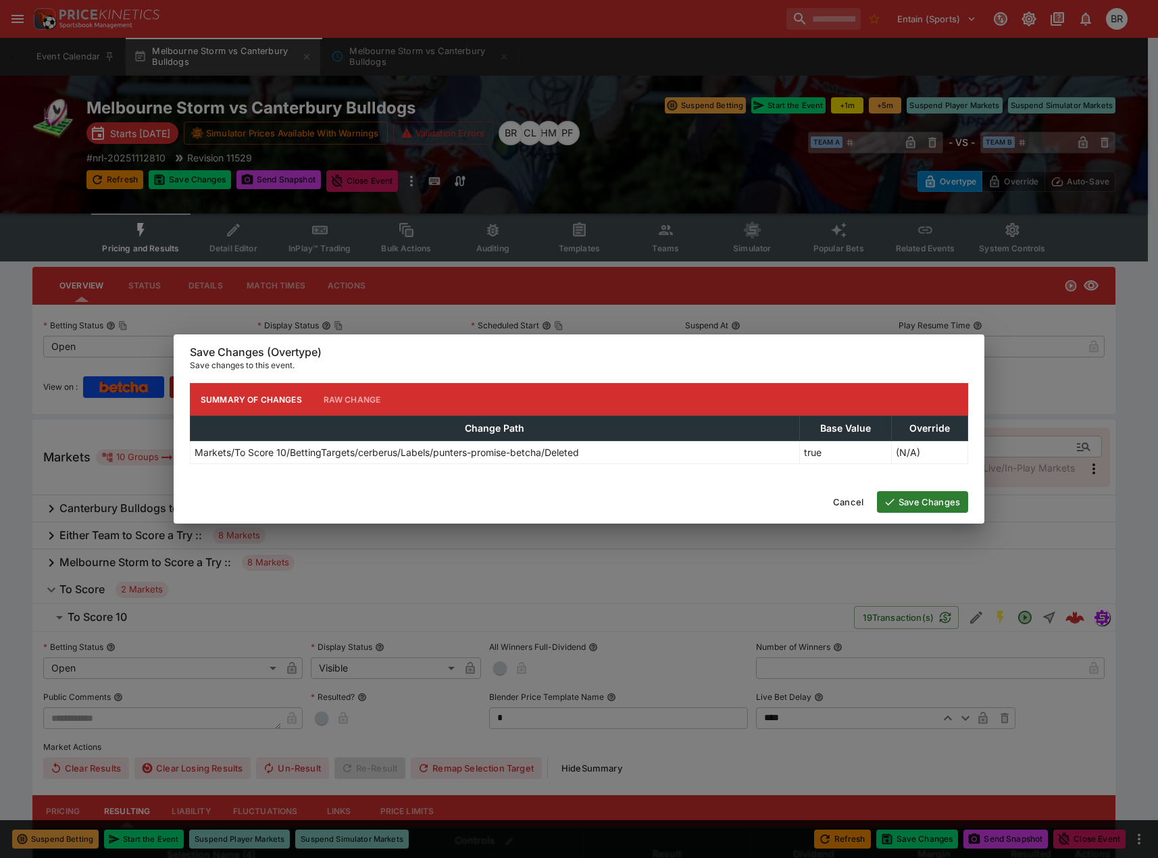
click at [892, 506] on icon "button" at bounding box center [890, 502] width 12 height 12
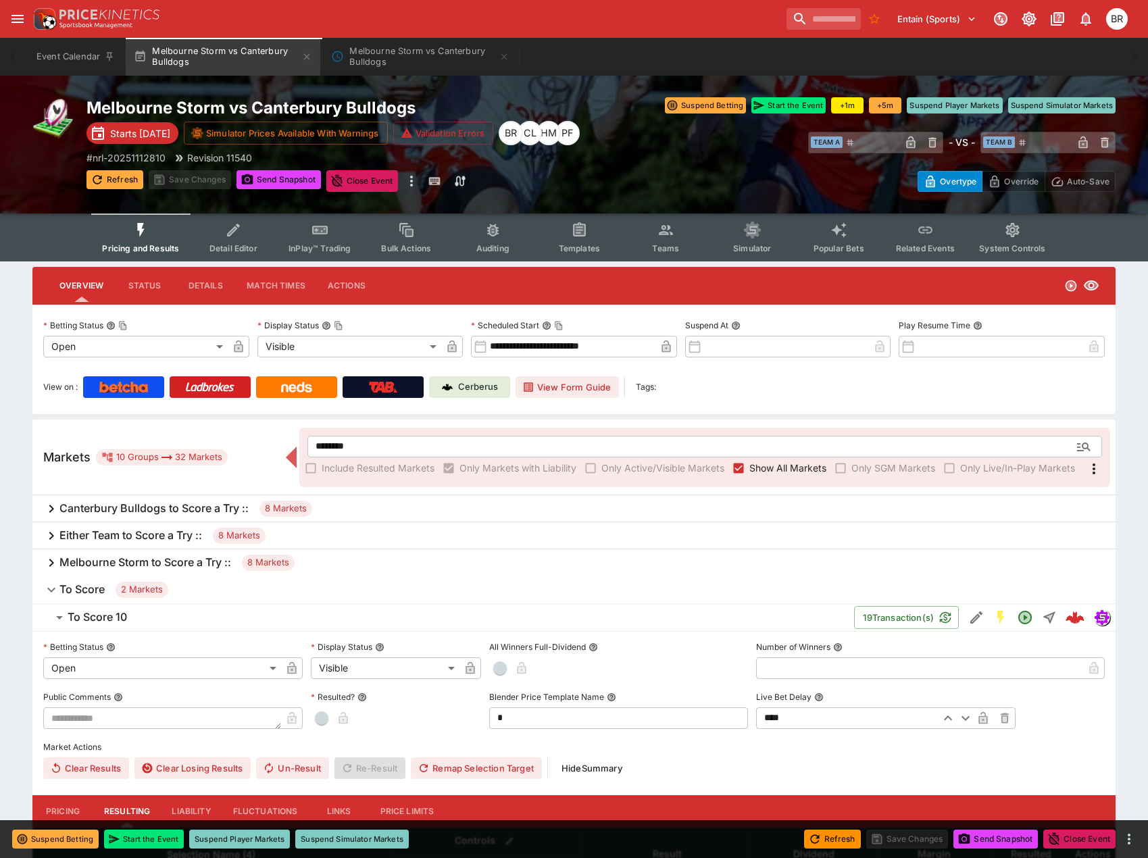
click at [122, 185] on button "Refresh" at bounding box center [115, 179] width 57 height 19
click at [969, 613] on icon "Edit Detail" at bounding box center [977, 618] width 16 height 16
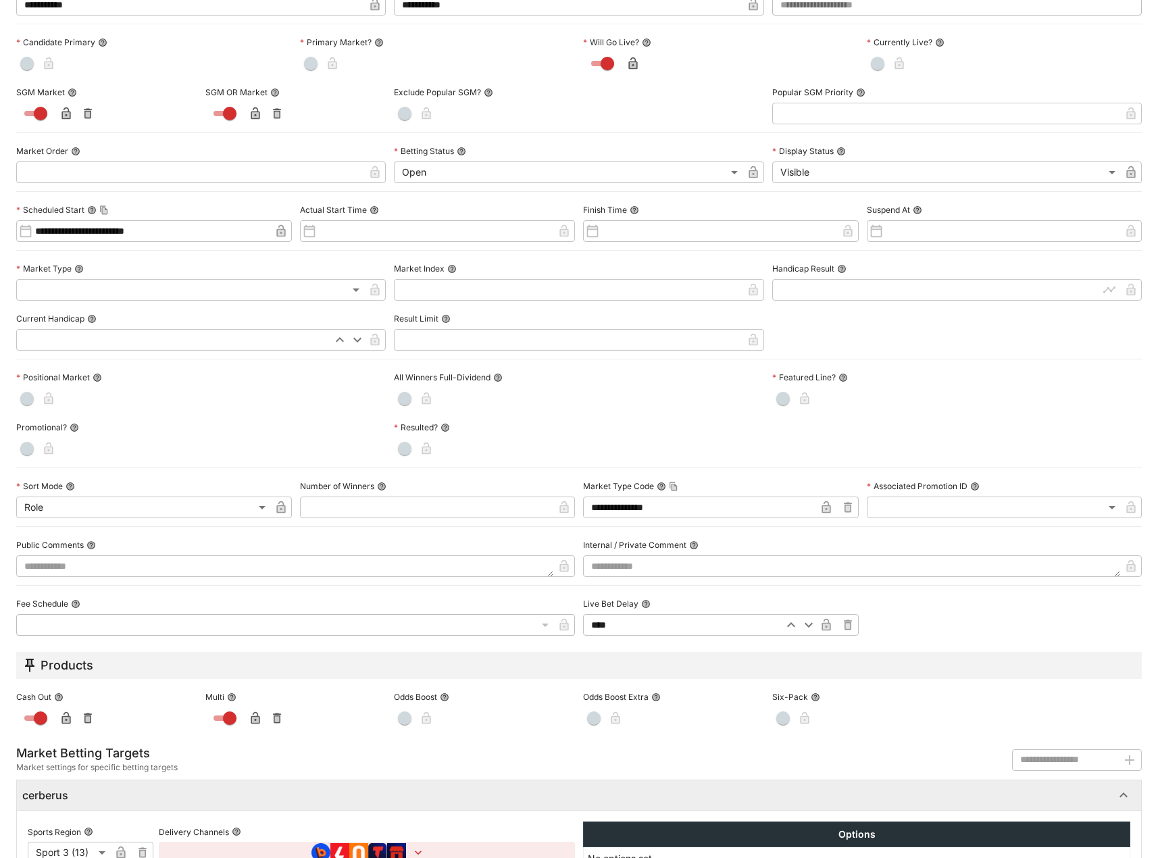
scroll to position [278, 0]
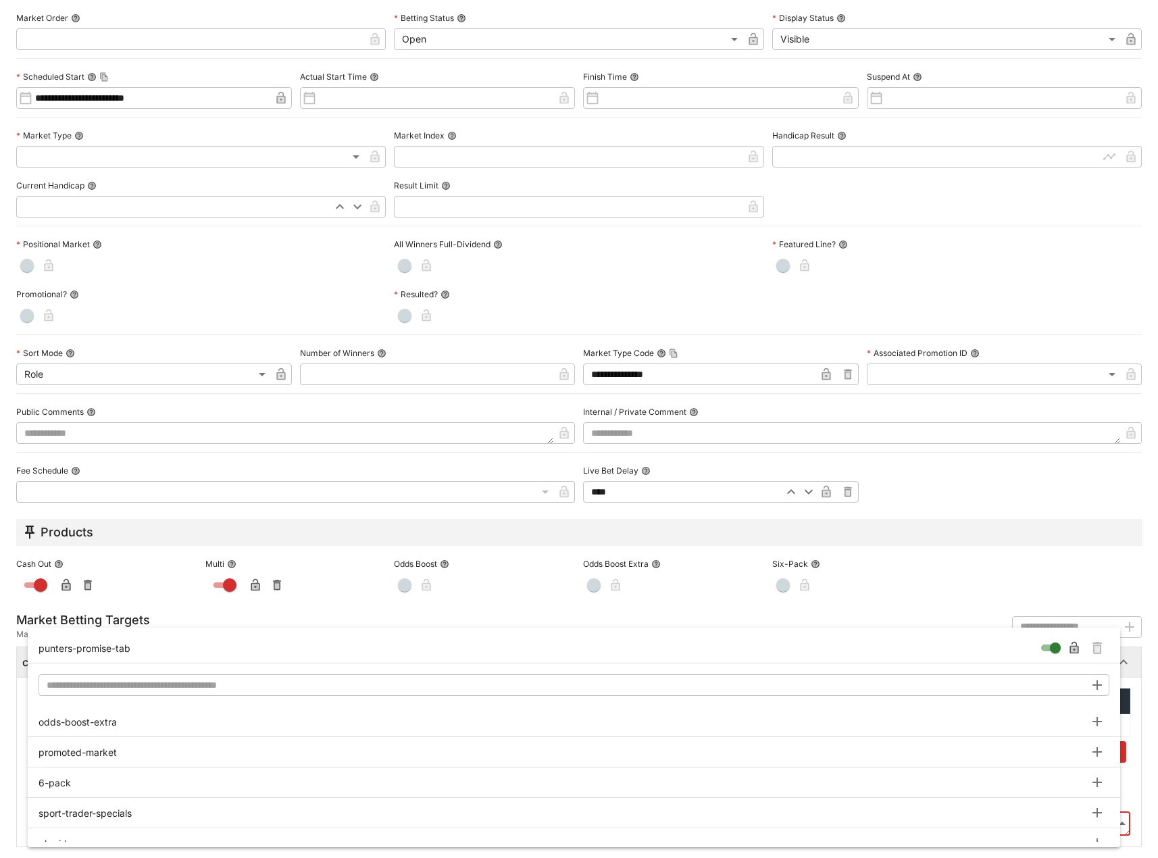
click at [1114, 822] on body "**********" at bounding box center [579, 641] width 1158 height 1283
type input "**********"
click at [1091, 642] on icon "Remove Tag" at bounding box center [1097, 648] width 16 height 16
click at [311, 255] on div at bounding box center [579, 429] width 1158 height 858
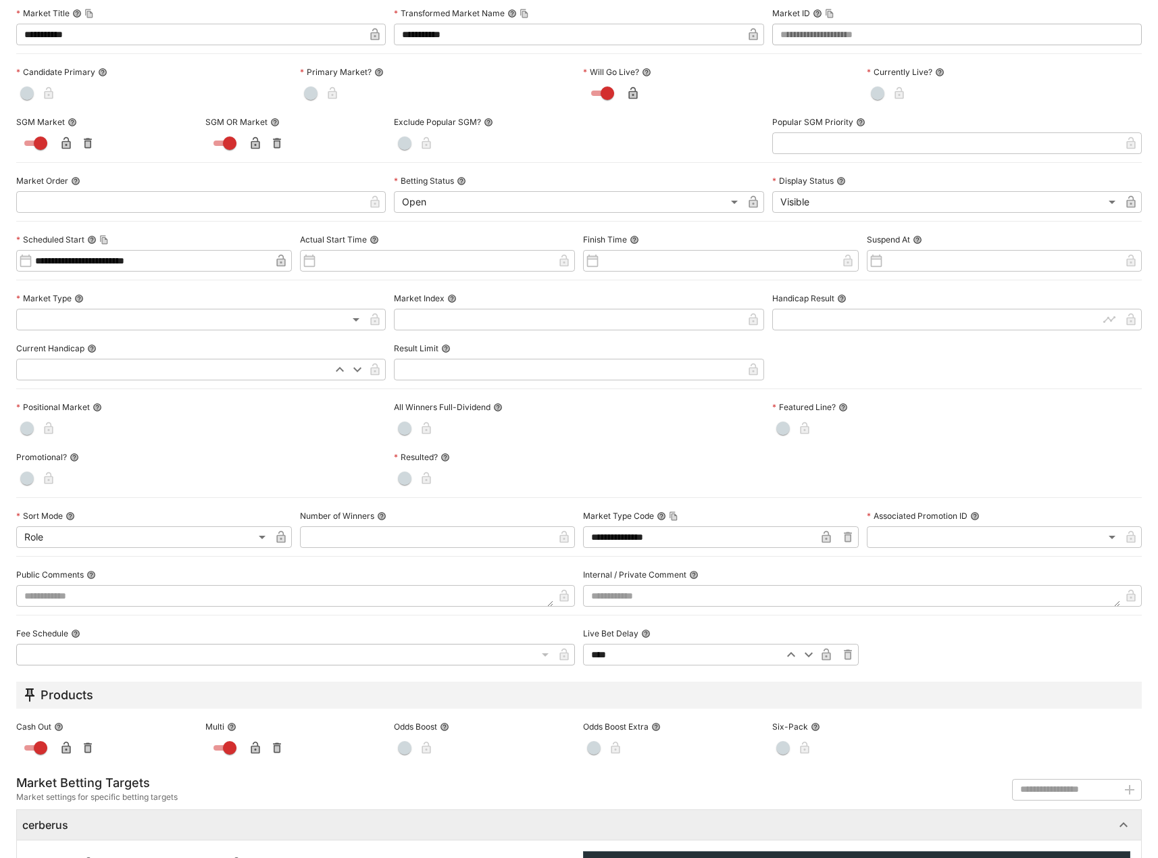
scroll to position [0, 0]
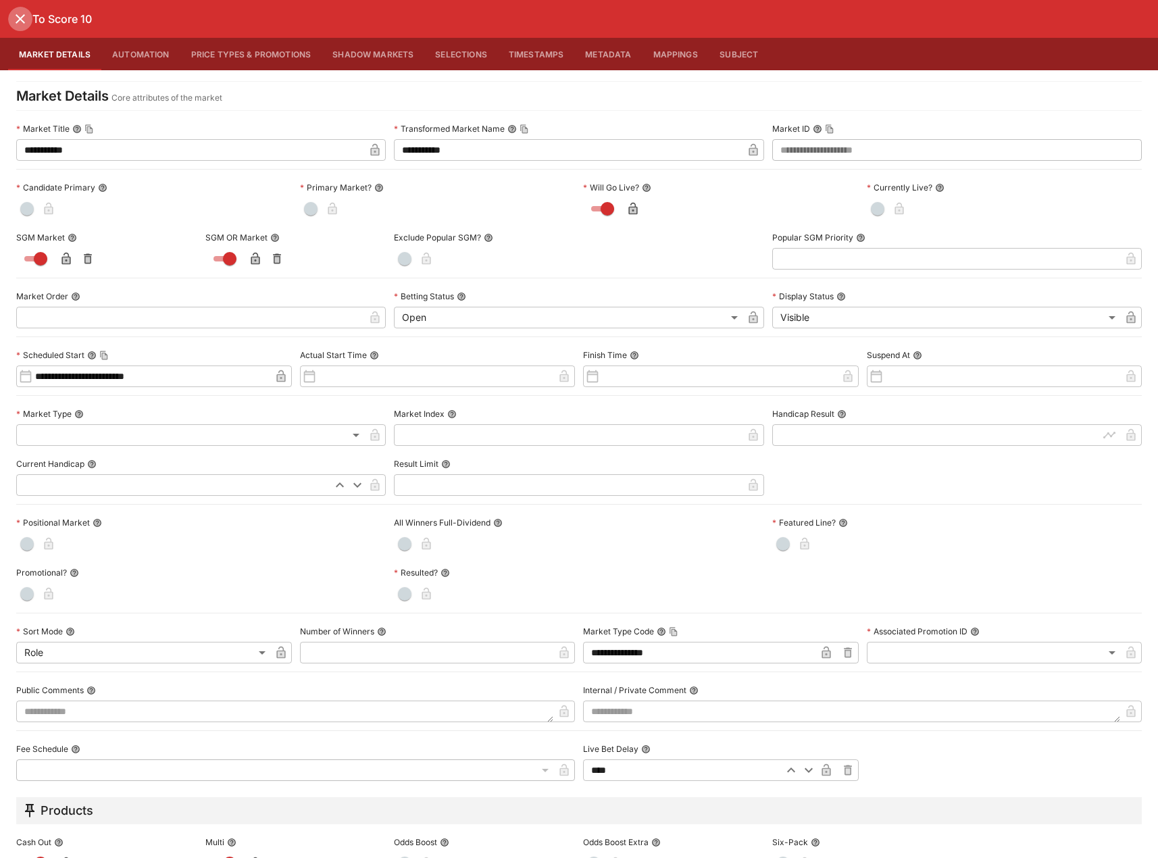
click at [24, 24] on icon "close" at bounding box center [20, 19] width 16 height 16
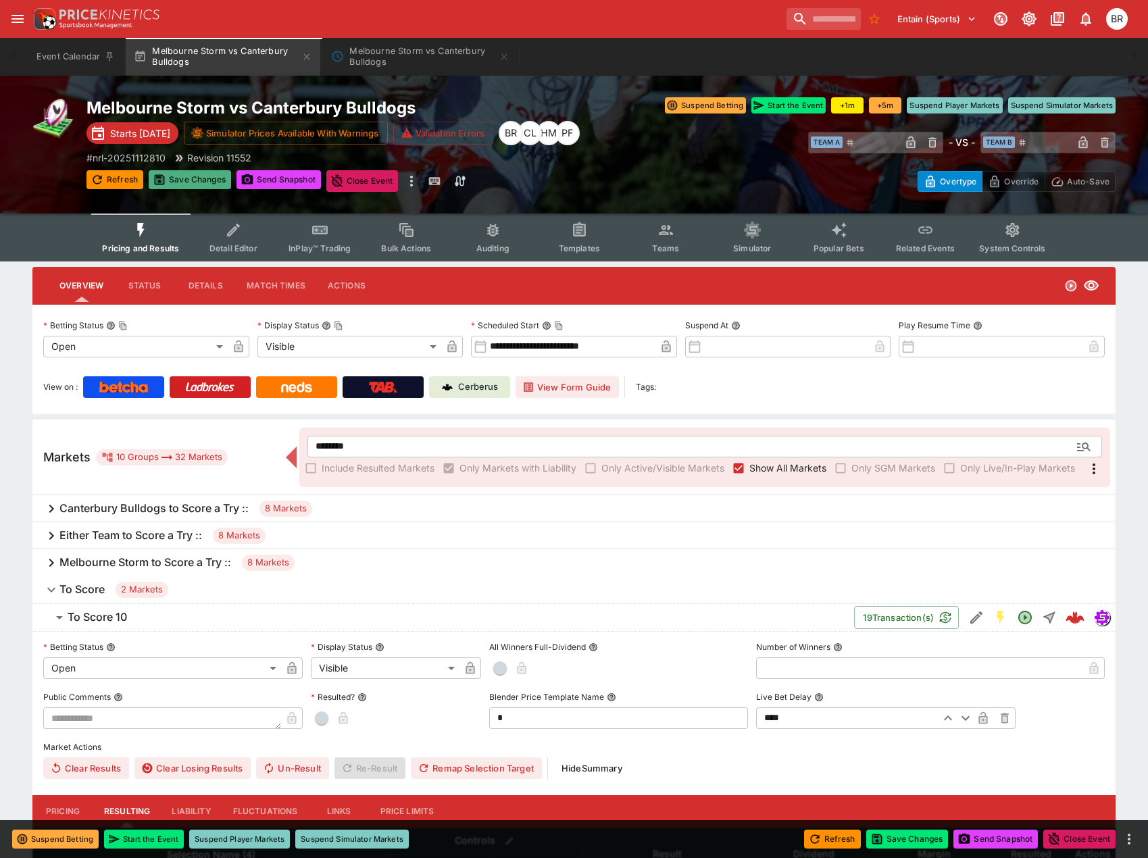
click at [190, 182] on button "Save Changes" at bounding box center [190, 179] width 82 height 19
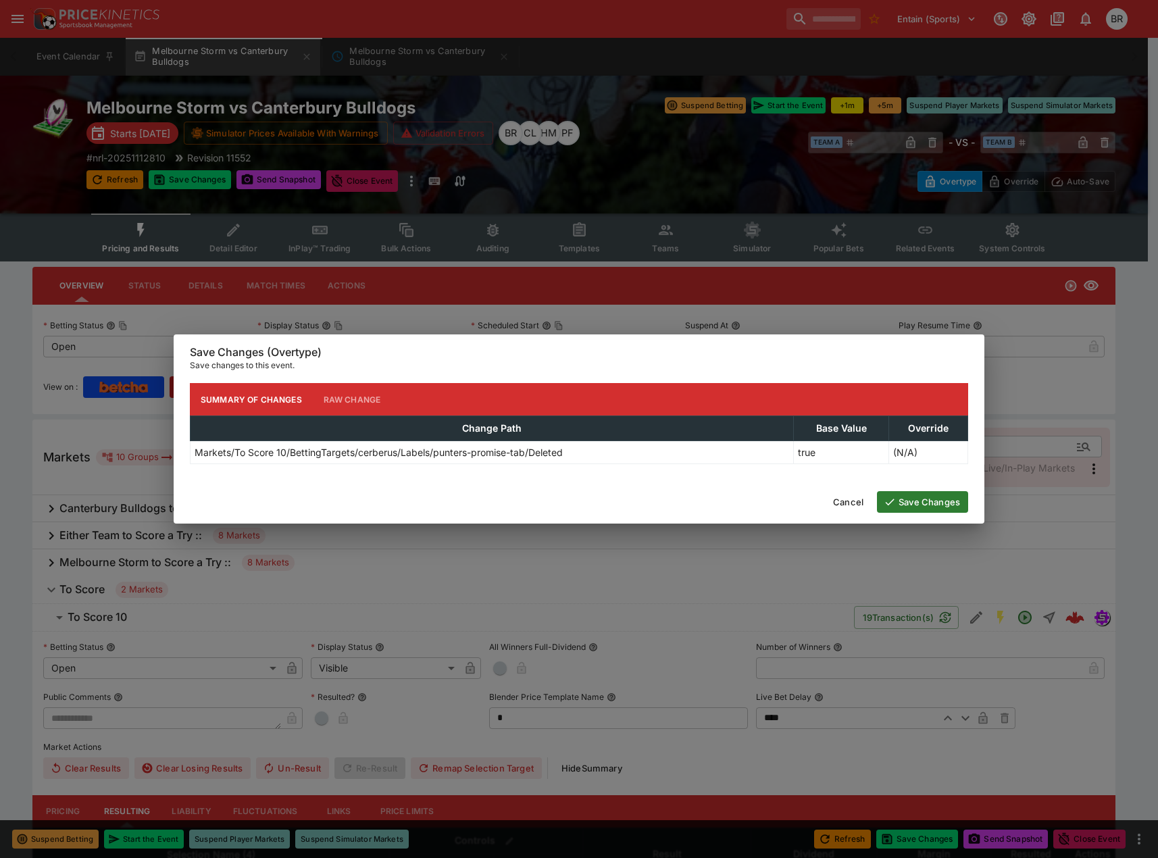
click at [933, 510] on button "Save Changes" at bounding box center [922, 502] width 91 height 22
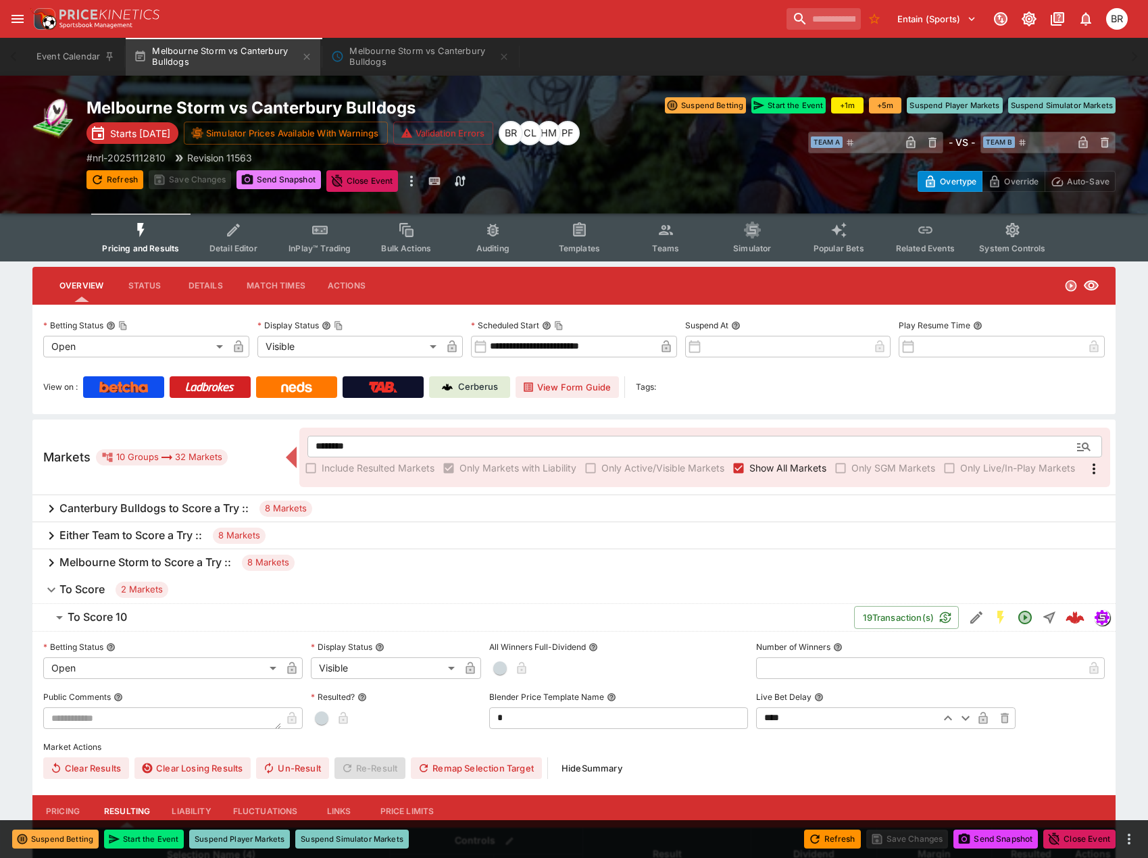
click at [300, 179] on button "Send Snapshot" at bounding box center [279, 179] width 84 height 19
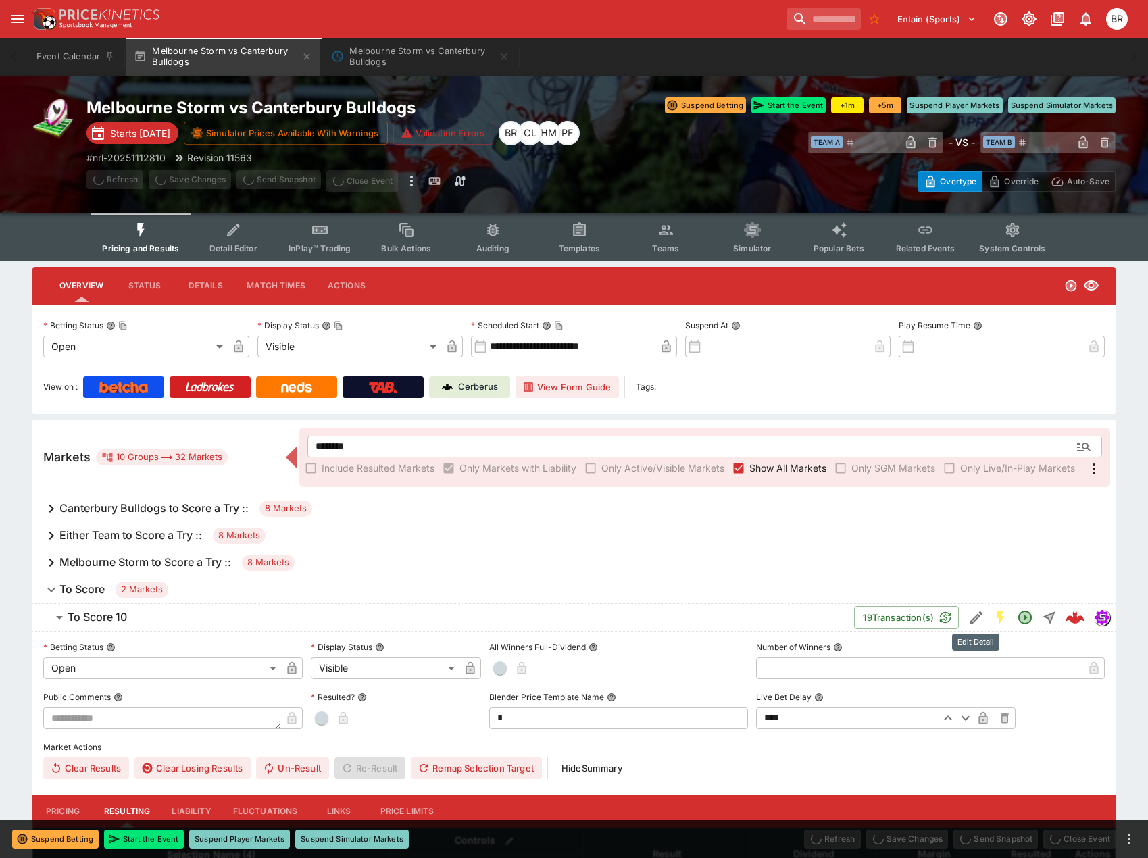
click at [980, 623] on icon "Edit Detail" at bounding box center [977, 618] width 16 height 16
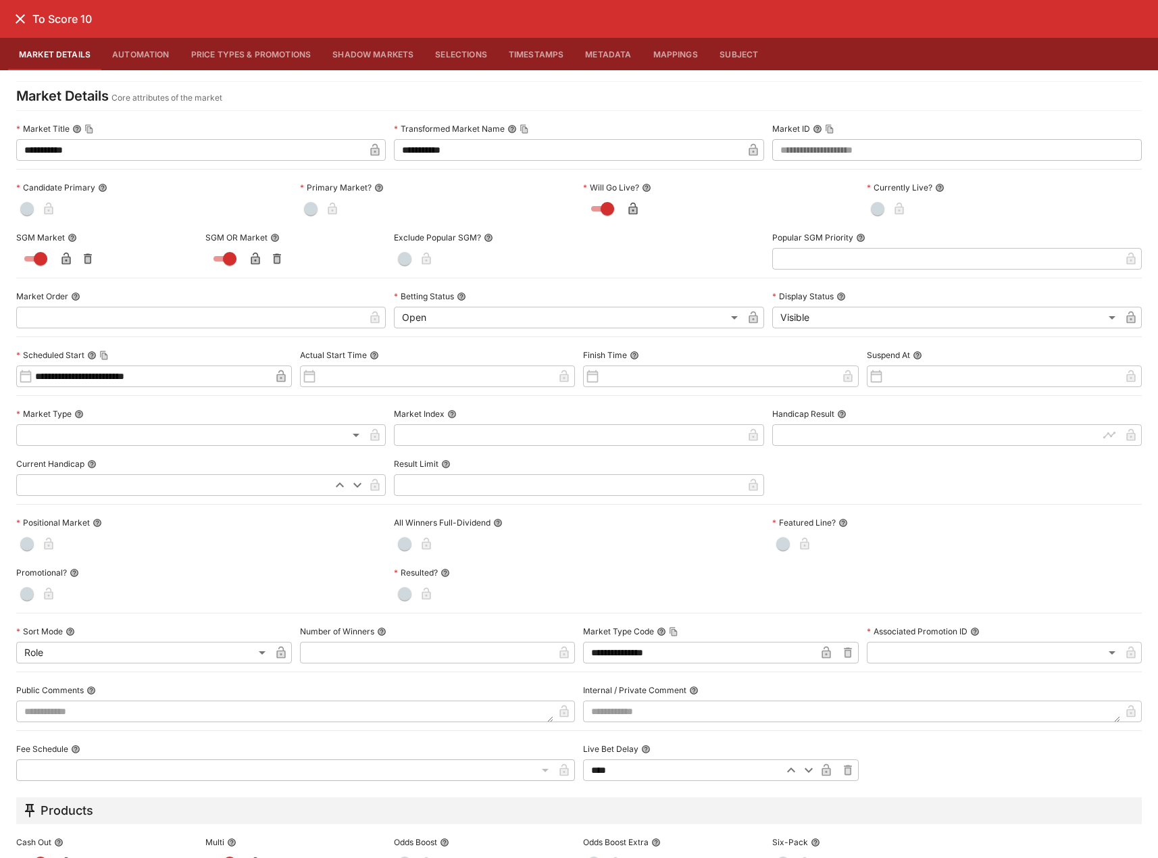
click at [24, 21] on icon "close" at bounding box center [20, 19] width 16 height 16
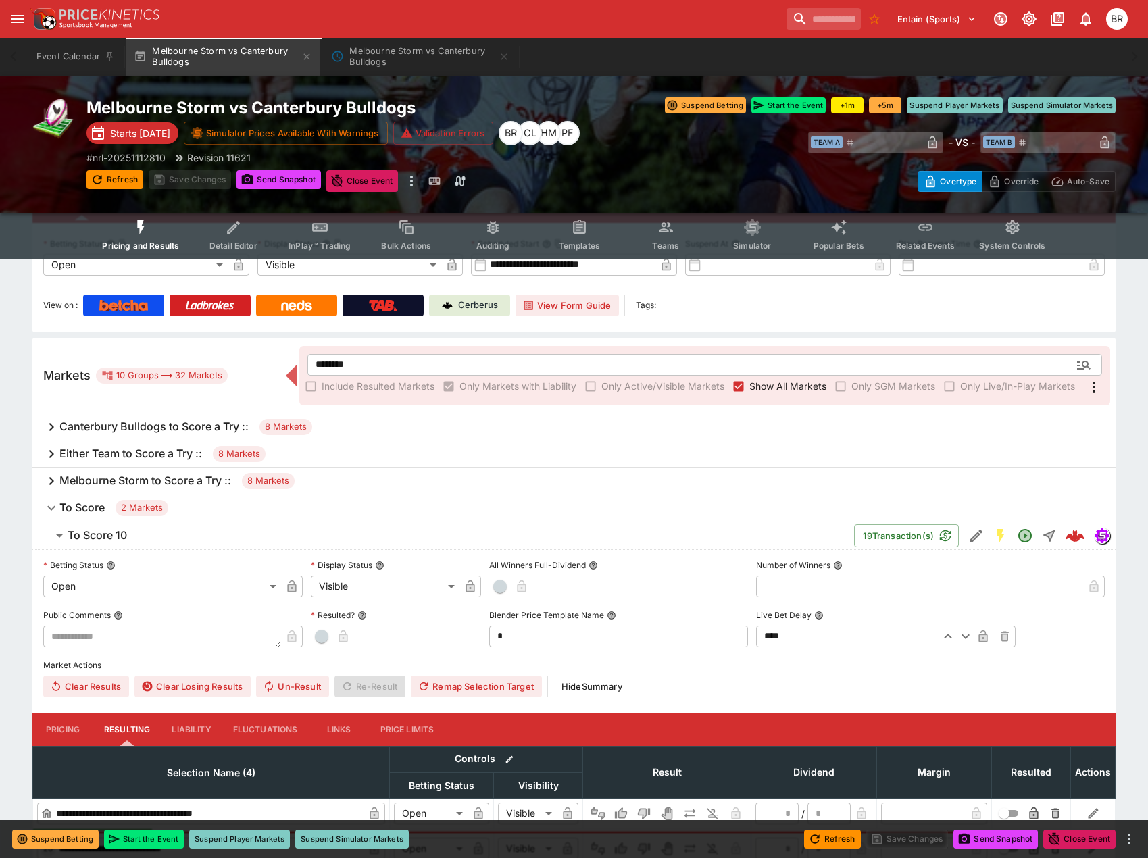
scroll to position [135, 0]
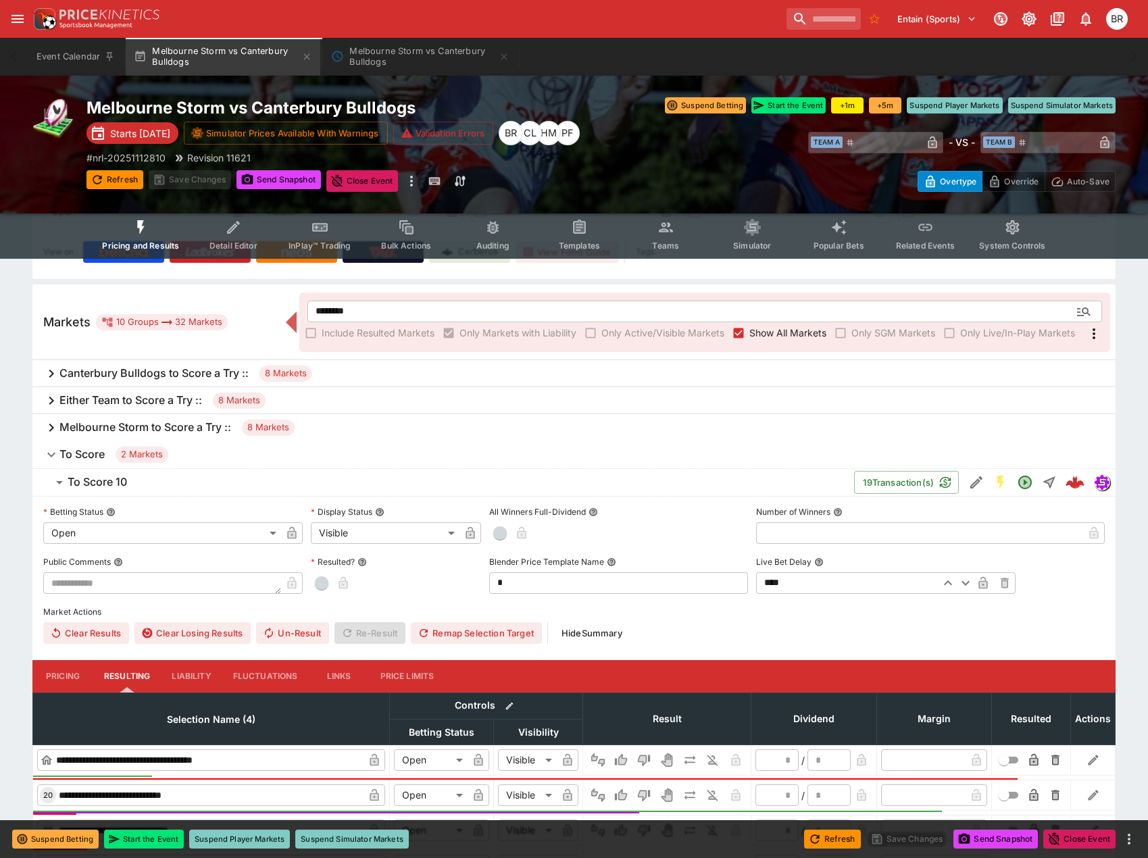
drag, startPoint x: 526, startPoint y: 470, endPoint x: 631, endPoint y: 476, distance: 104.3
click at [526, 470] on button "To Score 10" at bounding box center [443, 482] width 822 height 27
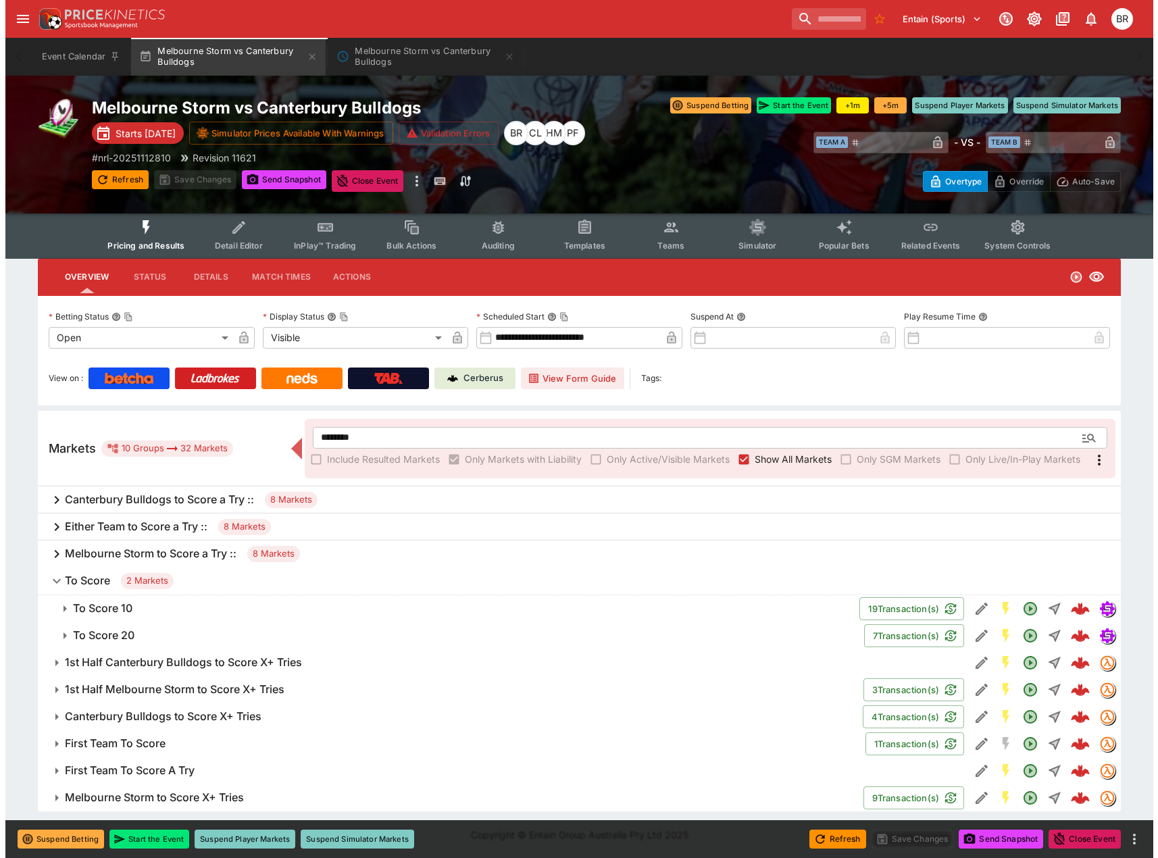
scroll to position [9, 0]
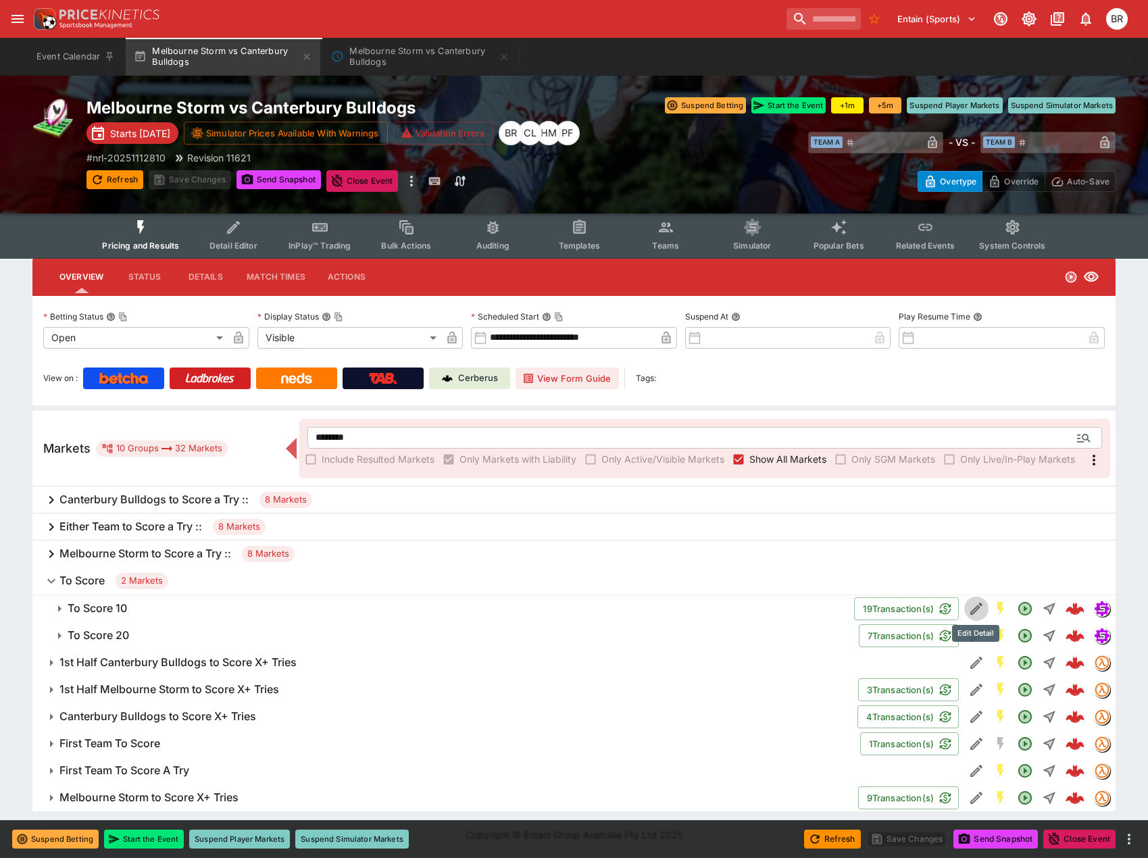
click at [980, 609] on icon "Edit Detail" at bounding box center [977, 609] width 16 height 16
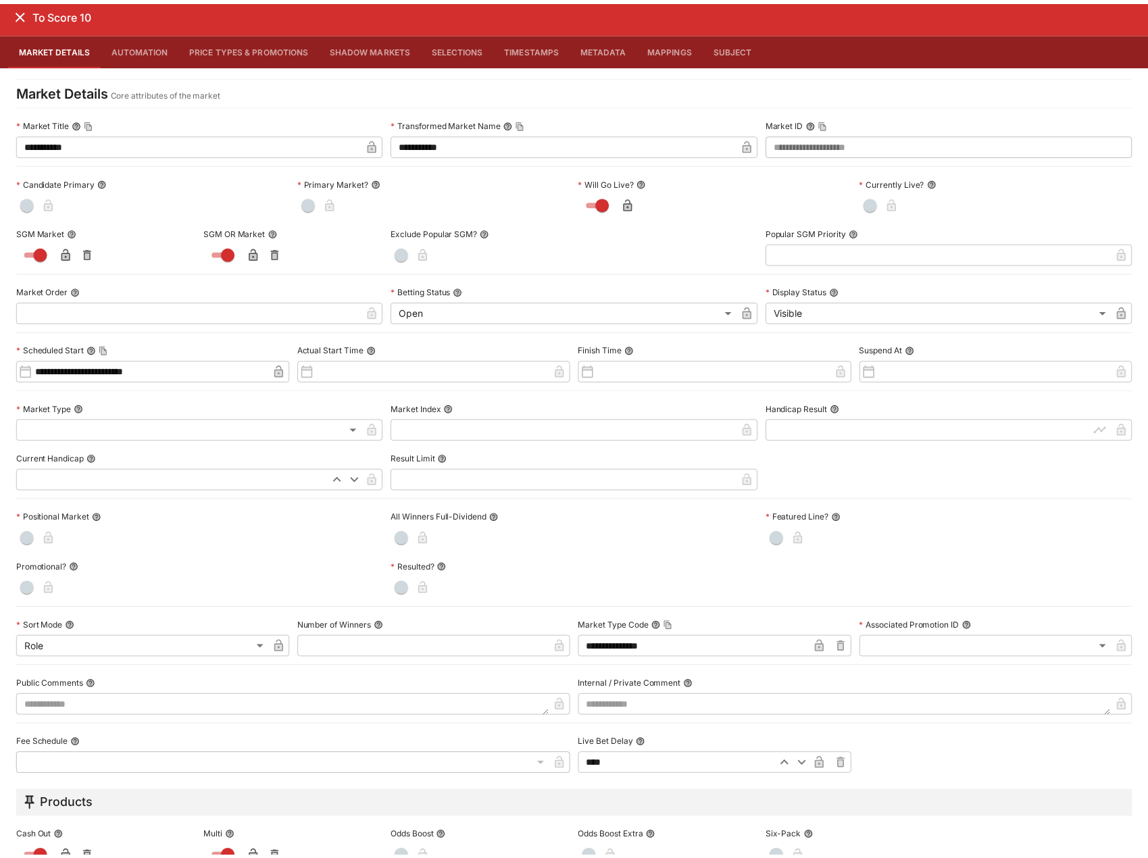
scroll to position [0, 0]
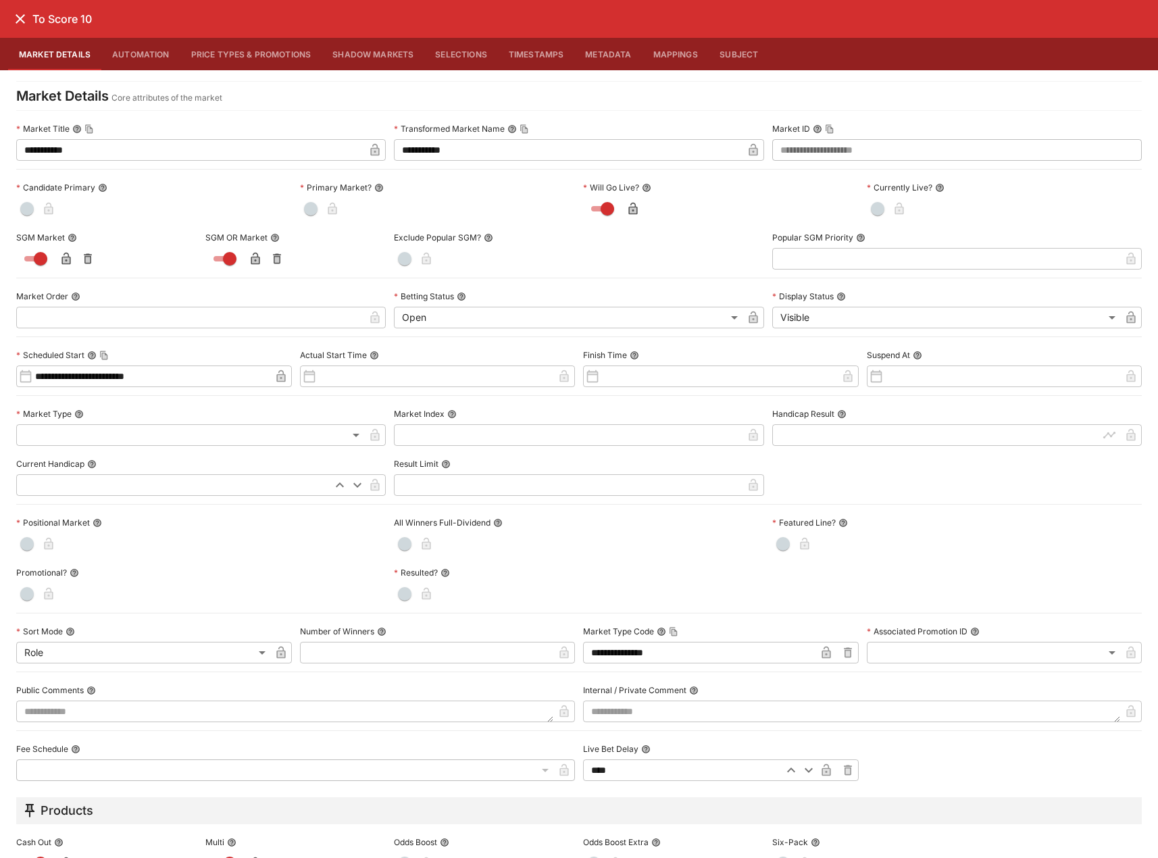
click at [11, 17] on button "close" at bounding box center [20, 19] width 24 height 24
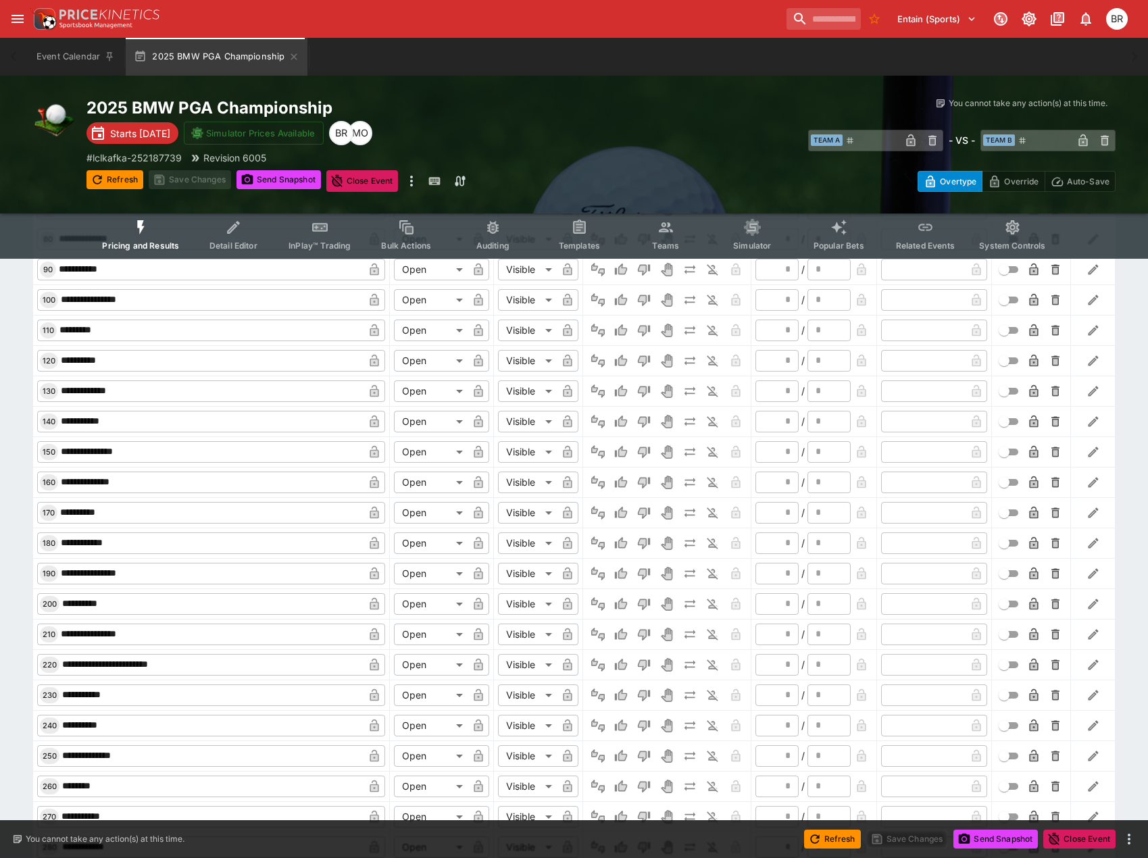
scroll to position [541, 0]
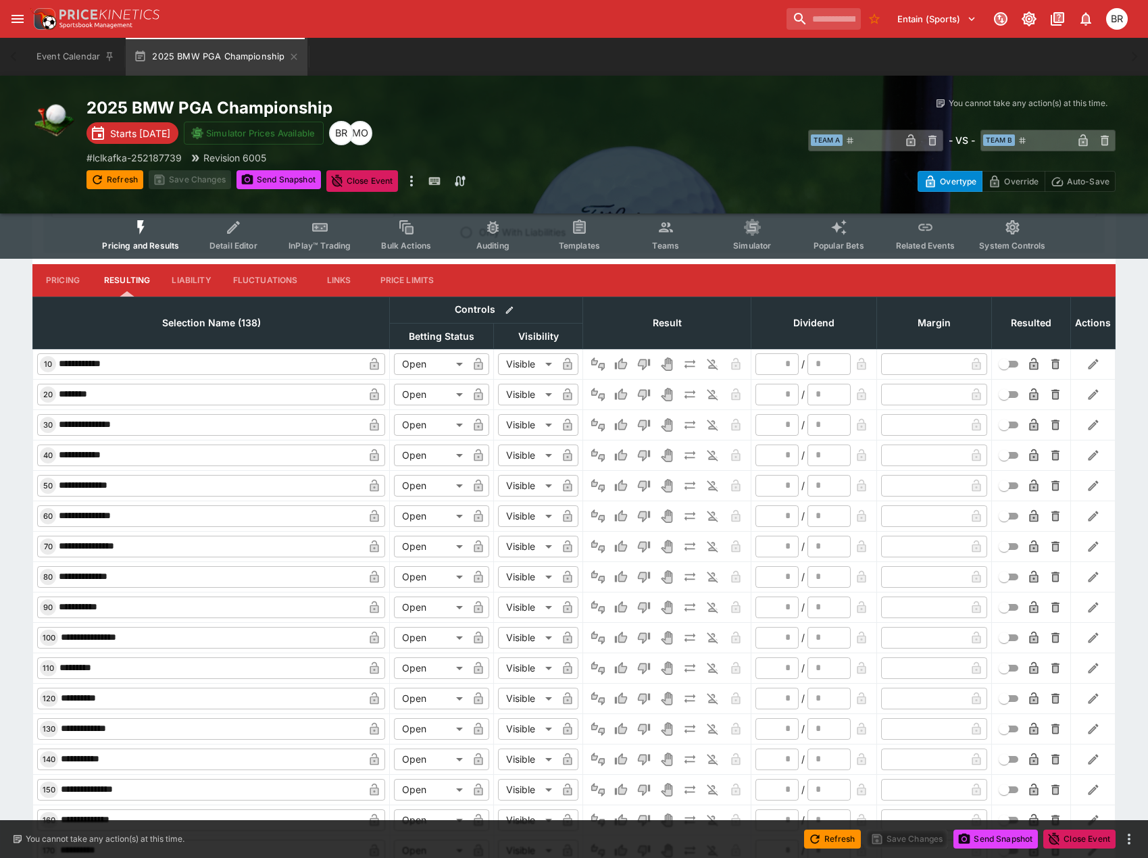
click at [79, 285] on button "Pricing" at bounding box center [62, 280] width 61 height 32
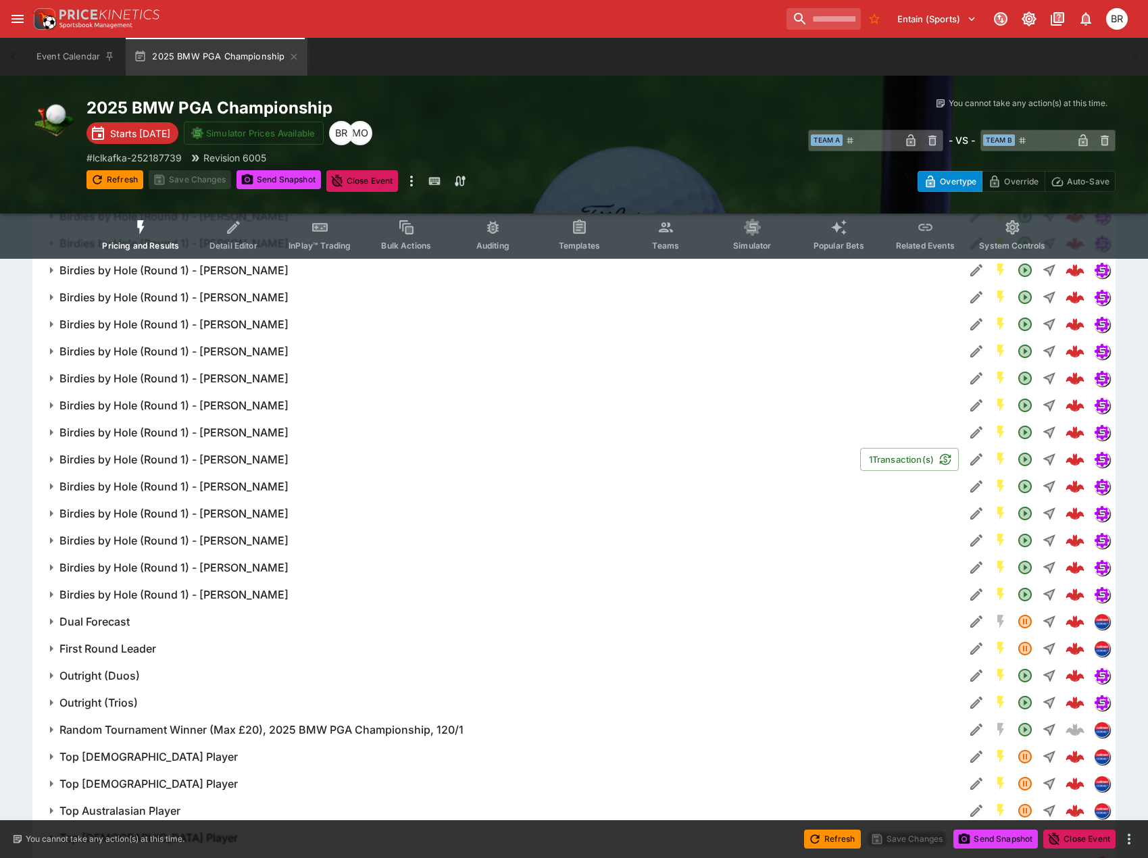
scroll to position [2042, 0]
